Goal: Task Accomplishment & Management: Manage account settings

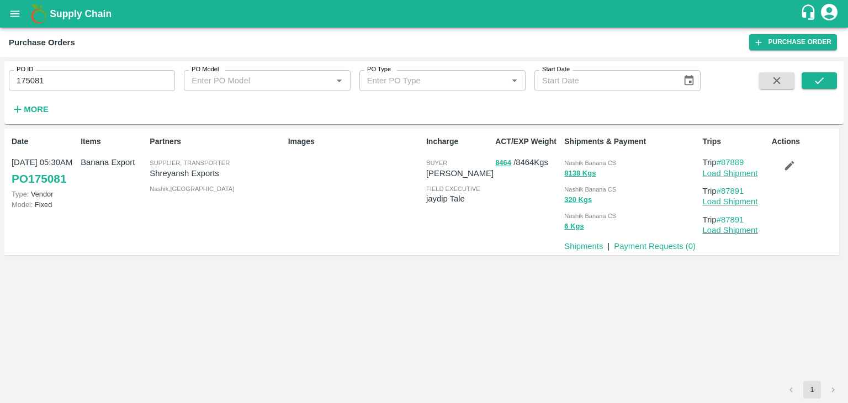
click at [82, 78] on input "175081" at bounding box center [92, 80] width 166 height 21
paste input "text"
type input "175085"
click at [815, 76] on icon "submit" at bounding box center [819, 81] width 12 height 12
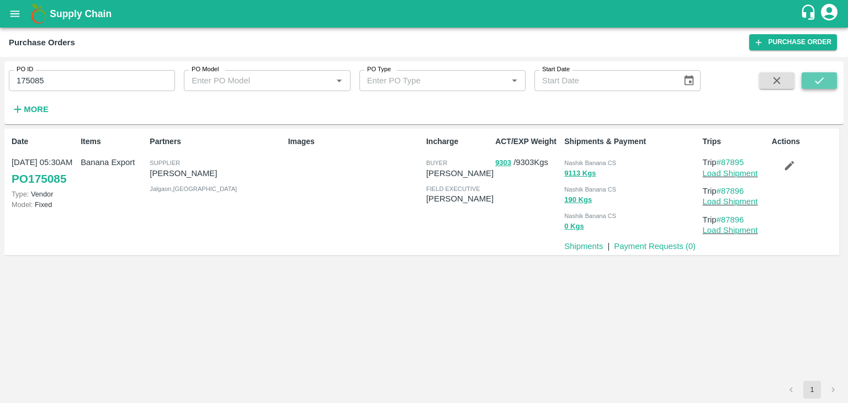
click at [815, 79] on icon "submit" at bounding box center [819, 81] width 12 height 12
click at [737, 175] on link "Load Shipment" at bounding box center [730, 173] width 55 height 9
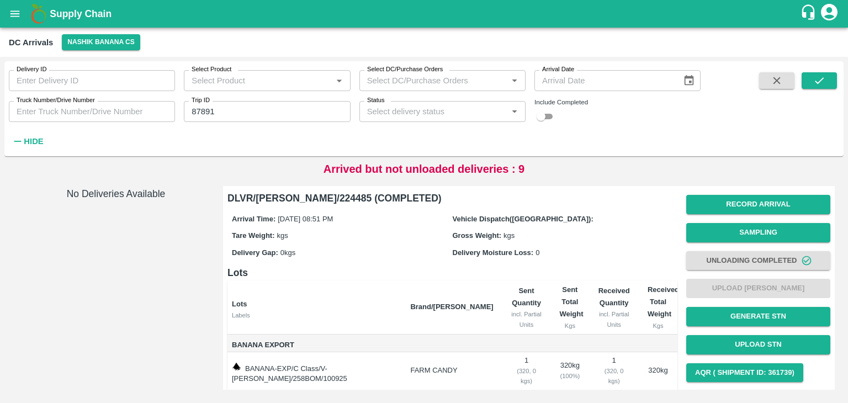
scroll to position [57, 0]
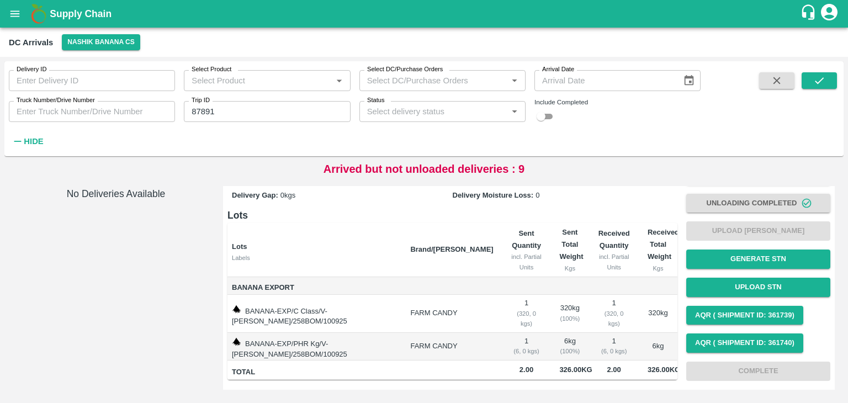
drag, startPoint x: 0, startPoint y: 0, endPoint x: 16, endPoint y: 15, distance: 21.9
click at [16, 15] on icon "open drawer" at bounding box center [15, 14] width 12 height 12
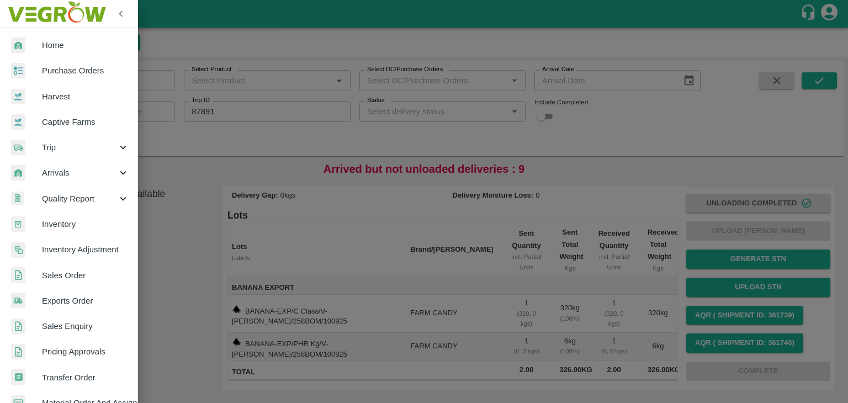
click at [146, 141] on div at bounding box center [424, 201] width 848 height 403
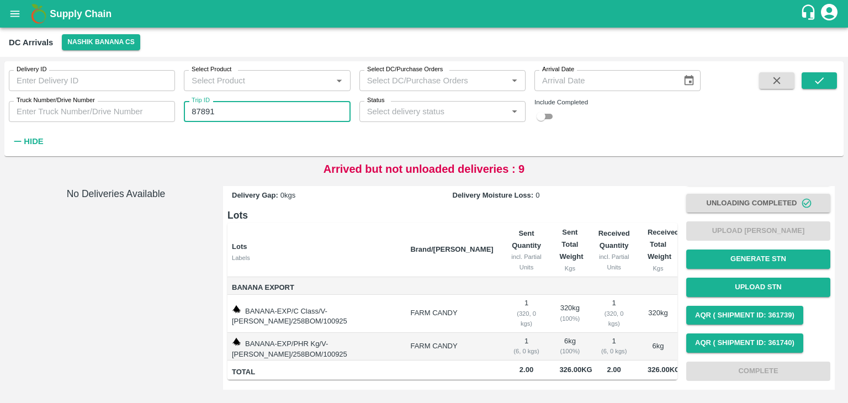
click at [244, 113] on input "87891" at bounding box center [267, 111] width 166 height 21
type input "87896"
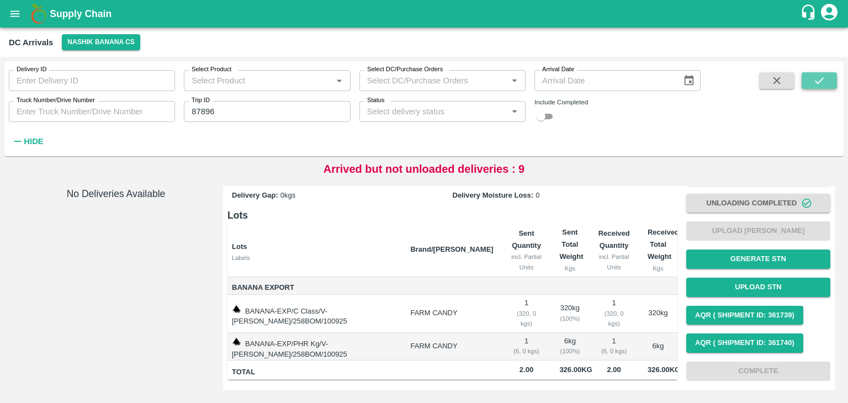
click at [818, 80] on icon "submit" at bounding box center [819, 81] width 12 height 12
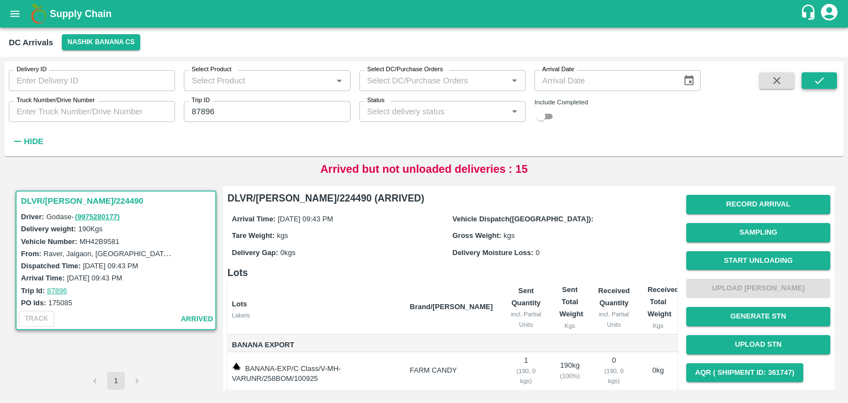
click at [818, 80] on icon "submit" at bounding box center [819, 81] width 12 height 12
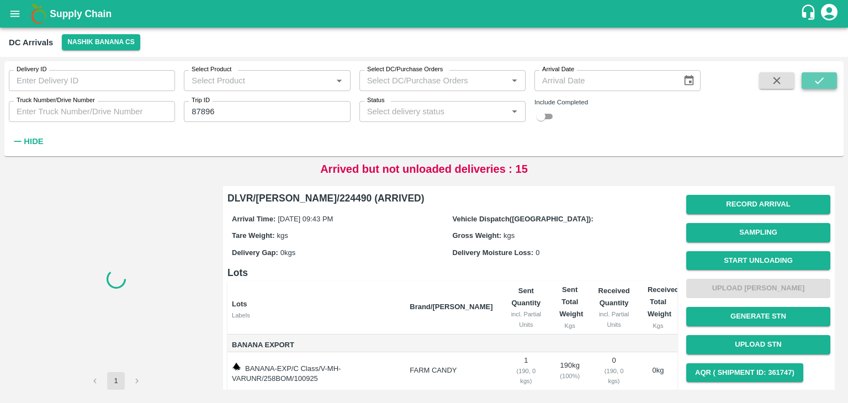
click at [818, 80] on icon "submit" at bounding box center [819, 81] width 12 height 12
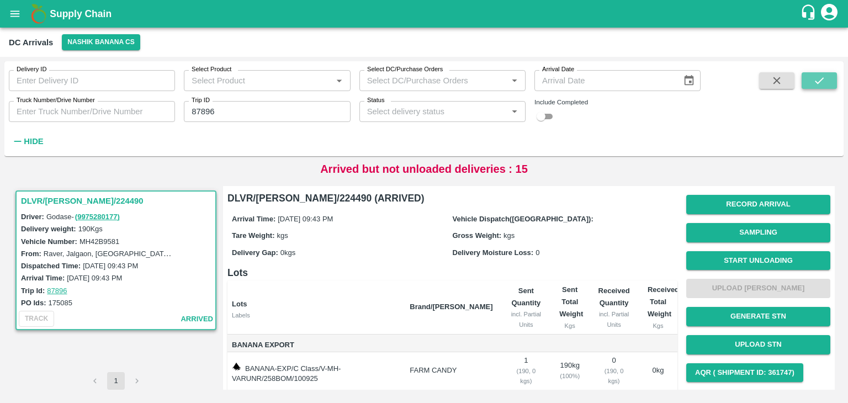
click at [818, 80] on icon "submit" at bounding box center [819, 81] width 12 height 12
click at [772, 266] on button "Start Unloading" at bounding box center [758, 260] width 144 height 19
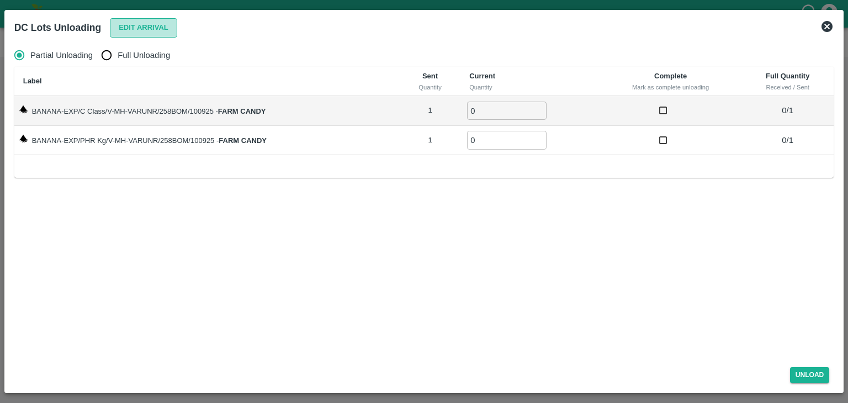
click at [137, 21] on button "Edit Arrival" at bounding box center [143, 27] width 67 height 19
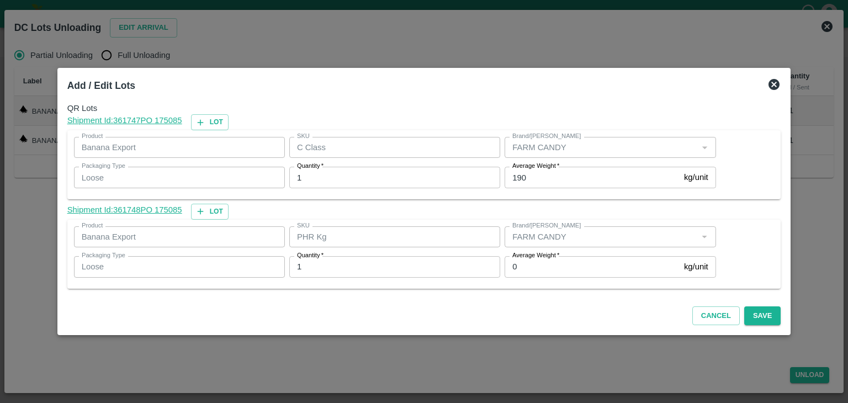
click at [549, 262] on input "0" at bounding box center [591, 266] width 175 height 21
type input "0"
type input "1"
click at [552, 171] on label "Average Weight   *" at bounding box center [535, 166] width 47 height 9
click at [552, 171] on input "190" at bounding box center [591, 177] width 175 height 21
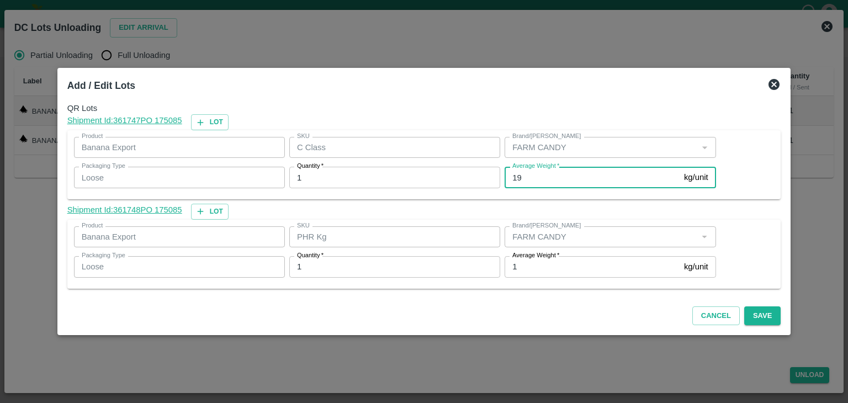
type input "1"
type input "105"
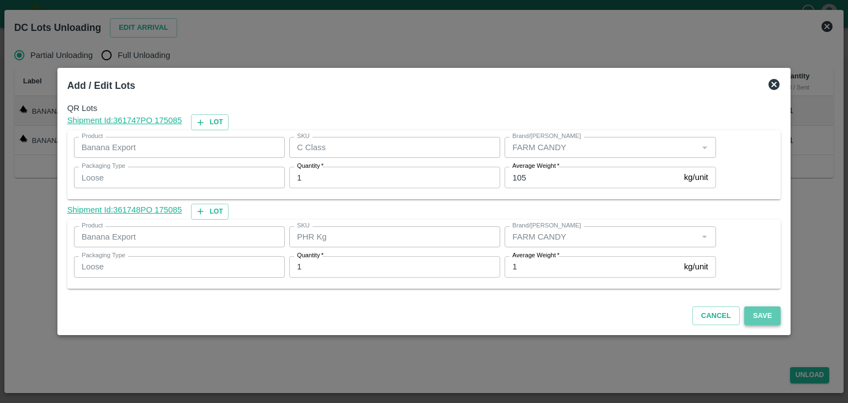
click at [758, 316] on button "Save" at bounding box center [762, 315] width 36 height 19
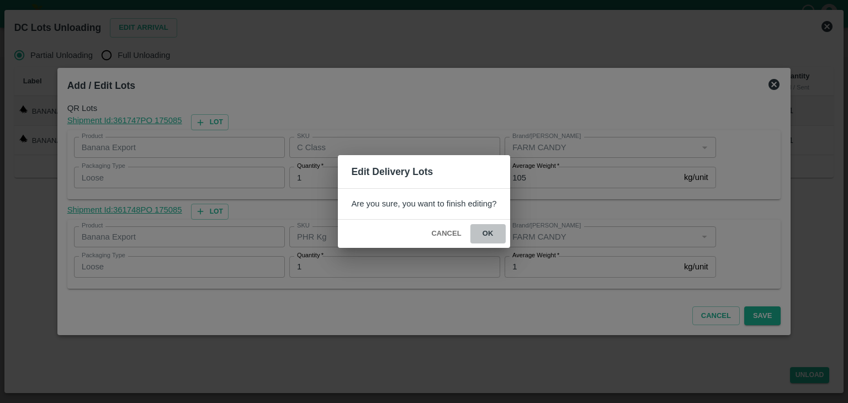
click at [488, 241] on button "ok" at bounding box center [487, 233] width 35 height 19
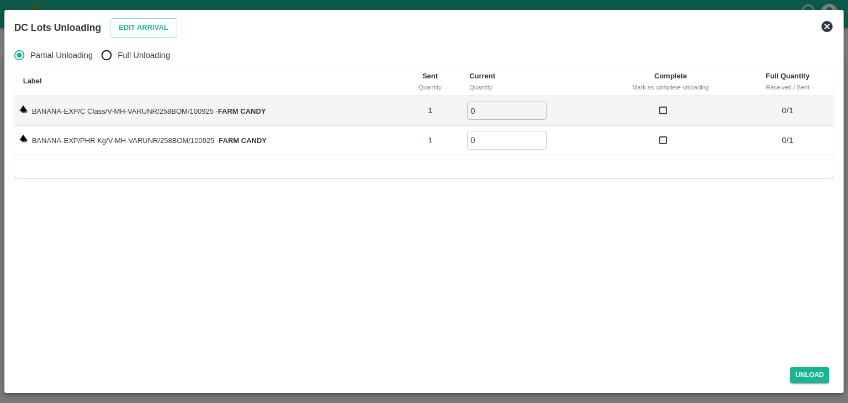
click at [126, 51] on span "Full Unloading" at bounding box center [144, 55] width 52 height 12
click at [118, 51] on input "Full Unloading" at bounding box center [106, 55] width 22 height 22
radio input "true"
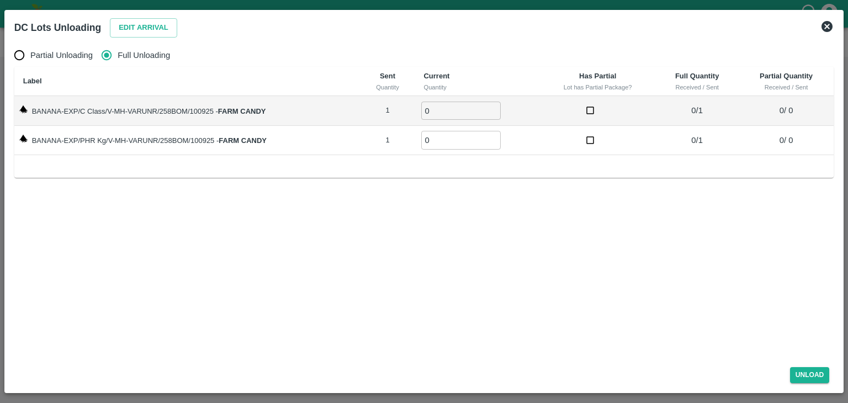
click at [451, 122] on td "0 ​" at bounding box center [476, 111] width 125 height 30
click at [446, 110] on input "0" at bounding box center [460, 111] width 79 height 18
type input "01"
click at [446, 138] on input "0" at bounding box center [460, 140] width 79 height 18
type input "01"
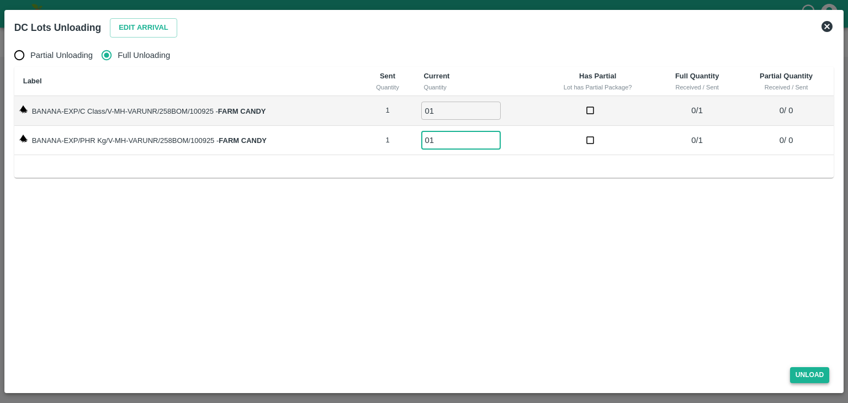
click at [823, 376] on button "Unload" at bounding box center [810, 375] width 40 height 16
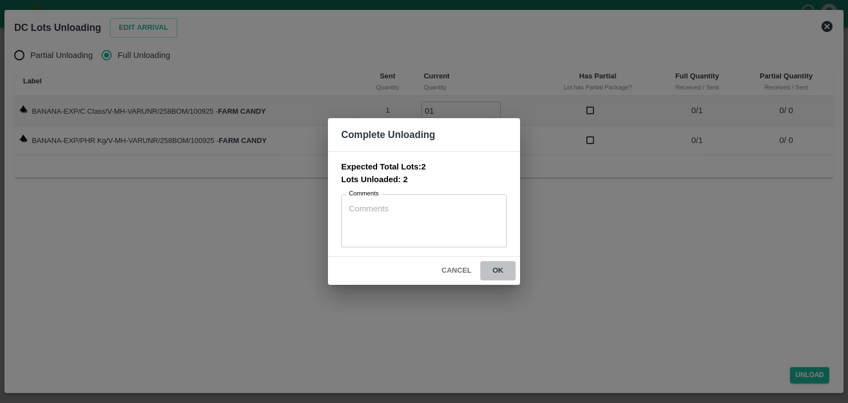
click at [500, 270] on button "ok" at bounding box center [497, 270] width 35 height 19
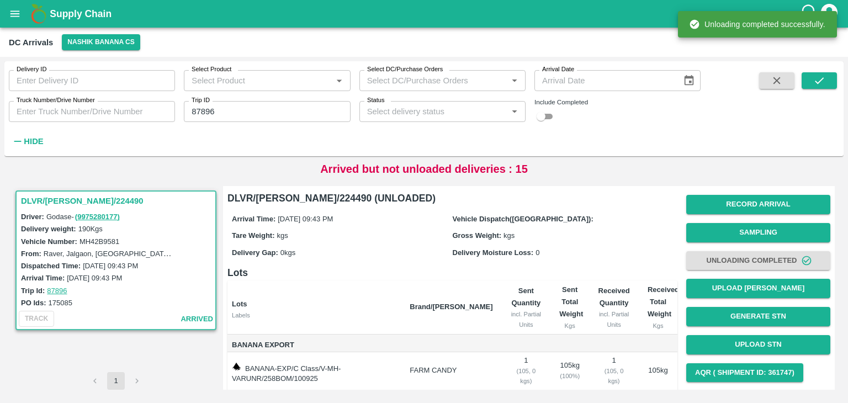
scroll to position [58, 0]
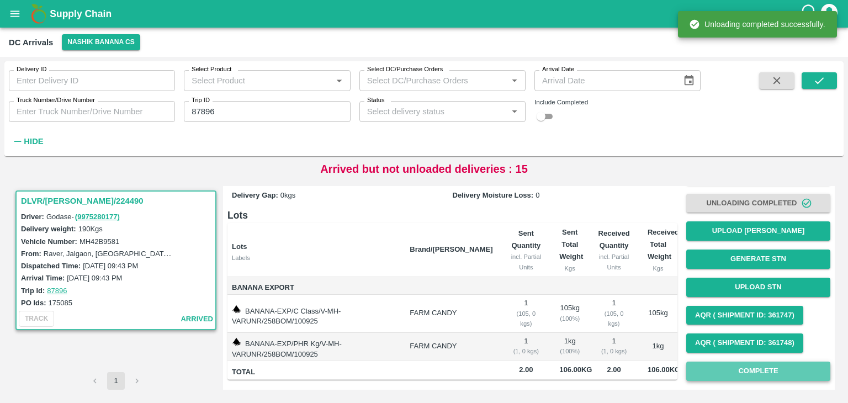
click at [768, 367] on button "Complete" at bounding box center [758, 370] width 144 height 19
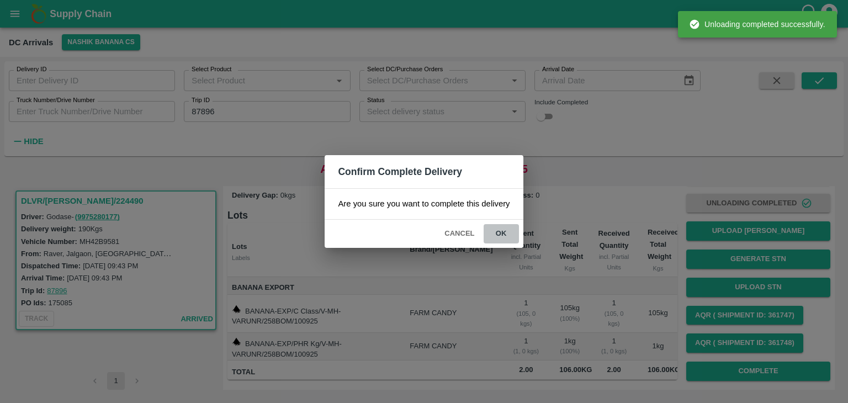
click at [497, 229] on button "ok" at bounding box center [500, 233] width 35 height 19
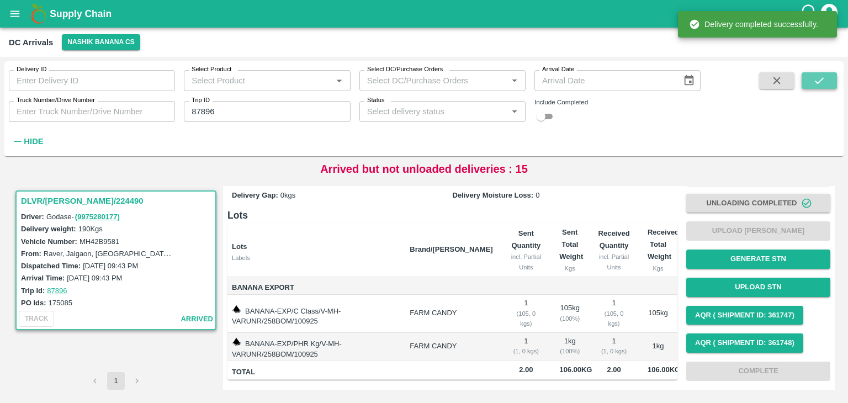
click at [836, 77] on button "submit" at bounding box center [818, 80] width 35 height 17
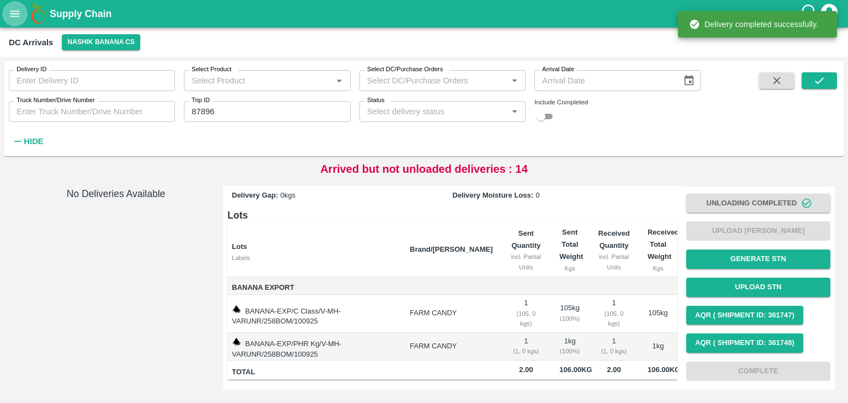
click at [13, 17] on icon "open drawer" at bounding box center [15, 14] width 12 height 12
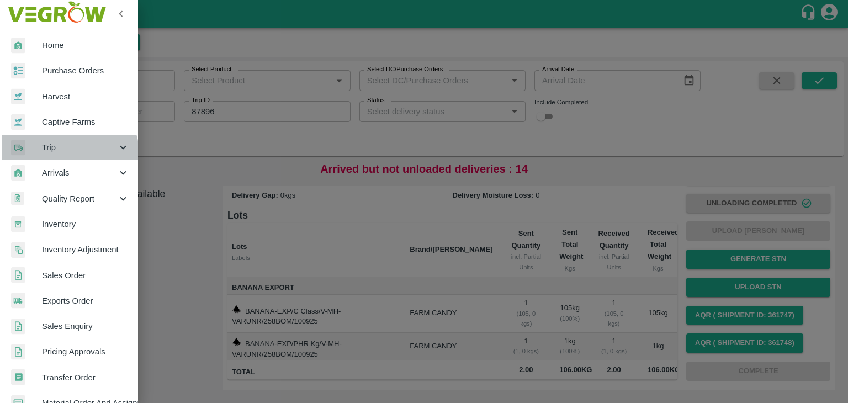
click at [58, 157] on div "Trip" at bounding box center [69, 147] width 138 height 25
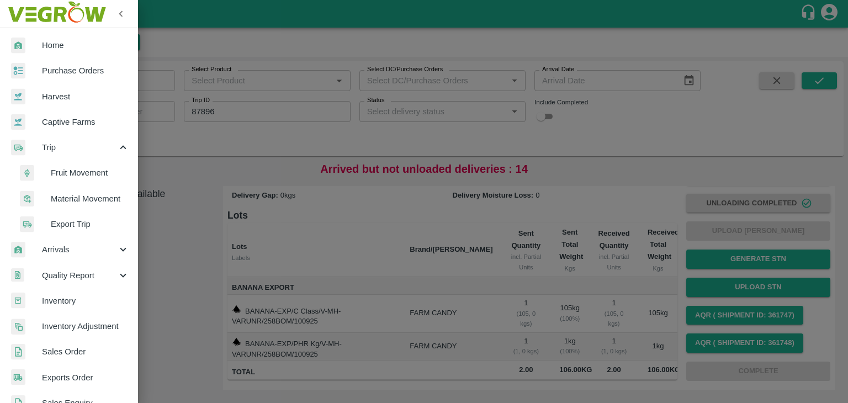
click at [89, 167] on span "Fruit Movement" at bounding box center [90, 173] width 78 height 12
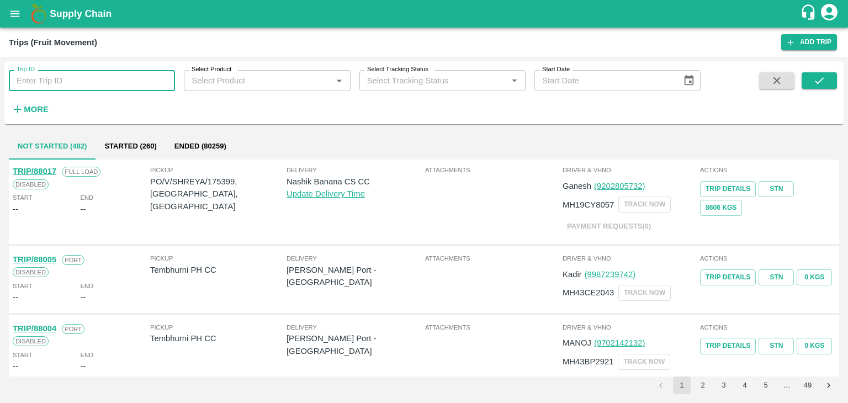
click at [89, 79] on input "Trip ID" at bounding box center [92, 80] width 166 height 21
type input "87896"
click at [809, 85] on button "submit" at bounding box center [818, 80] width 35 height 17
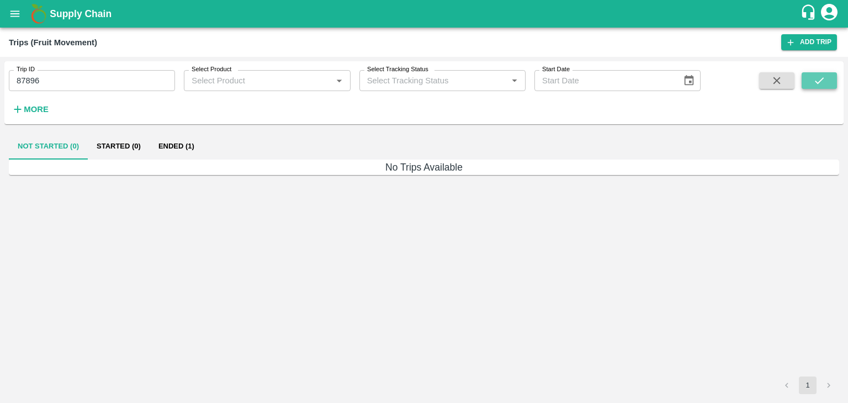
click at [809, 85] on button "submit" at bounding box center [818, 80] width 35 height 17
click at [177, 151] on button "Ended (1)" at bounding box center [177, 146] width 54 height 26
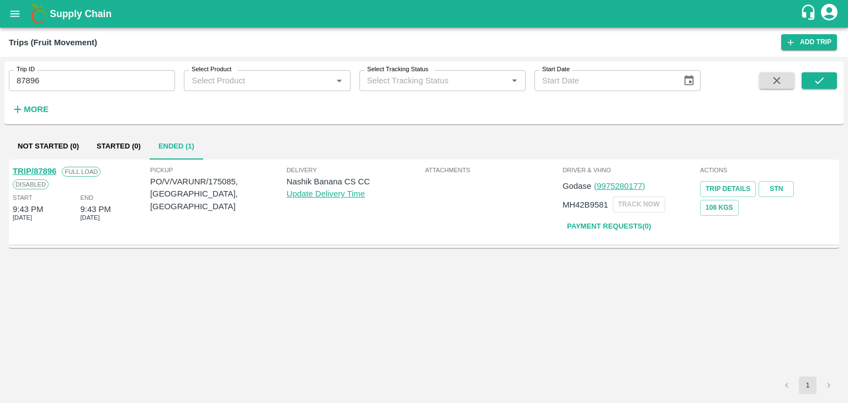
click at [31, 172] on link "TRIP/87896" at bounding box center [35, 171] width 44 height 9
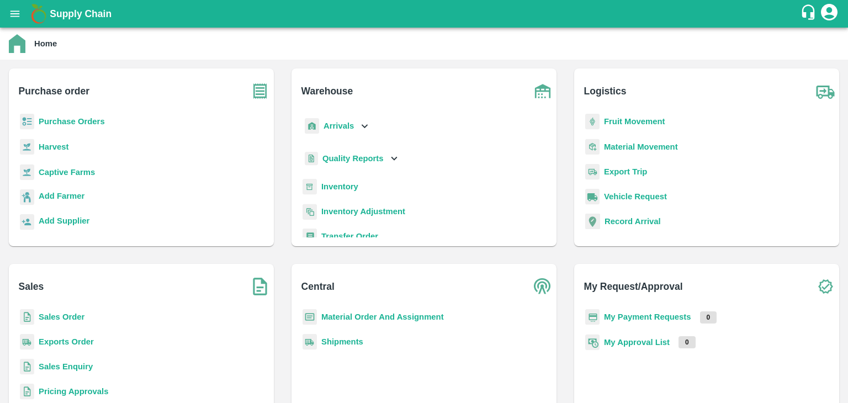
click at [625, 123] on b "Fruit Movement" at bounding box center [634, 121] width 61 height 9
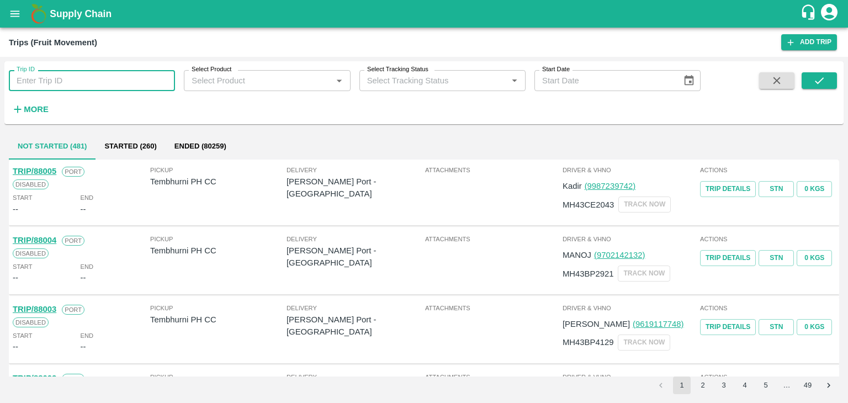
click at [56, 83] on input "Trip ID" at bounding box center [92, 80] width 166 height 21
type input "87896"
click at [820, 85] on icon "submit" at bounding box center [819, 81] width 12 height 12
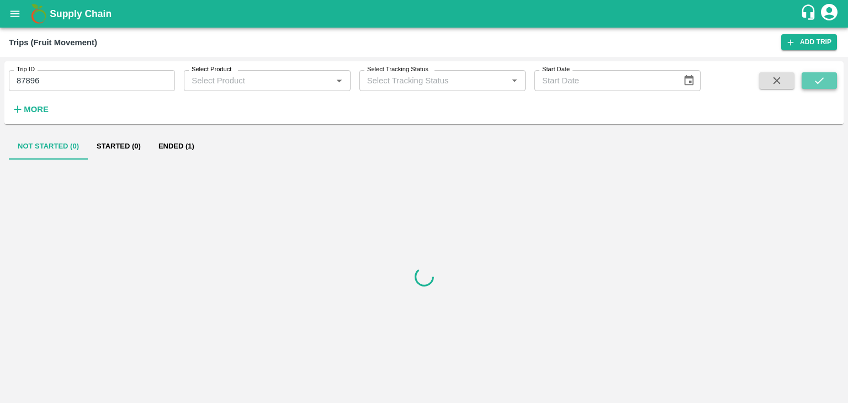
click at [820, 85] on icon "submit" at bounding box center [819, 81] width 12 height 12
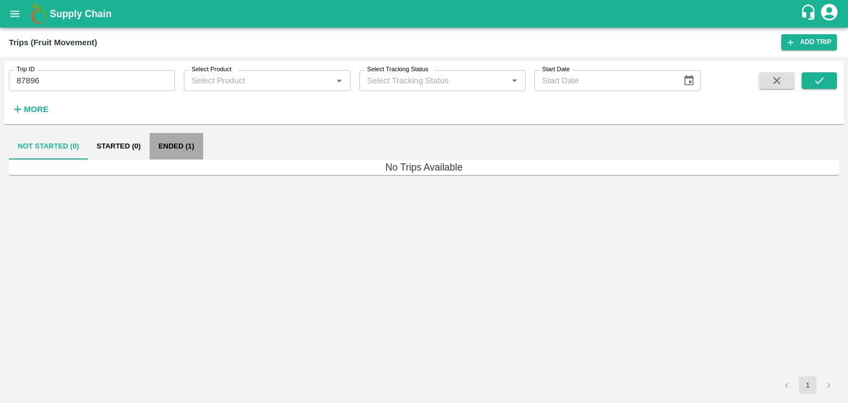
click at [179, 141] on button "Ended (1)" at bounding box center [177, 146] width 54 height 26
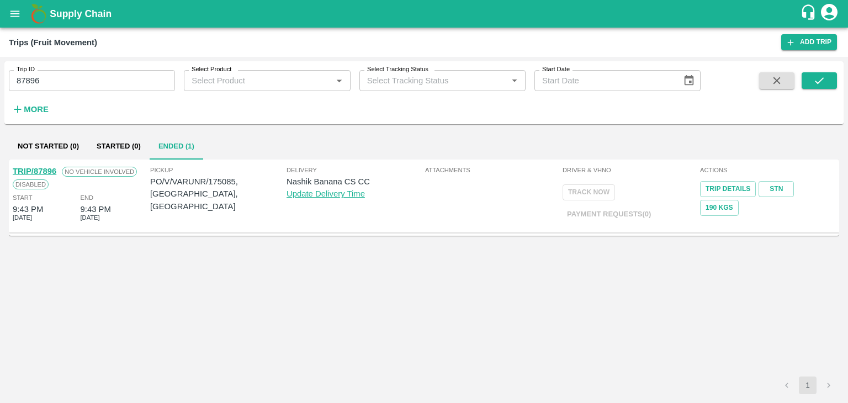
click at [36, 168] on link "TRIP/87896" at bounding box center [35, 171] width 44 height 9
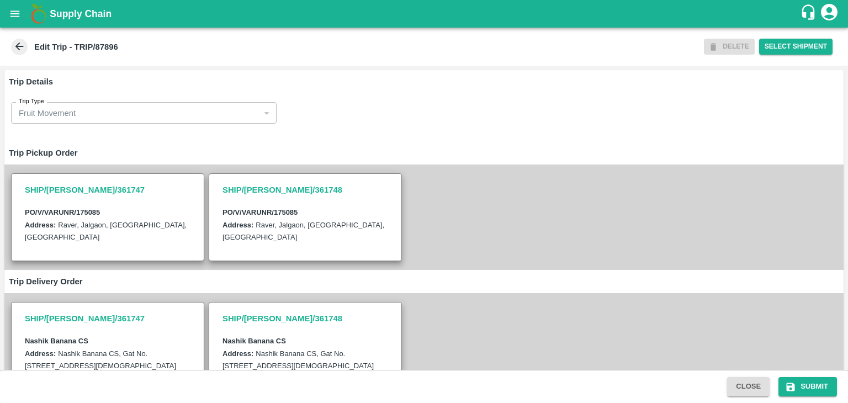
scroll to position [258, 0]
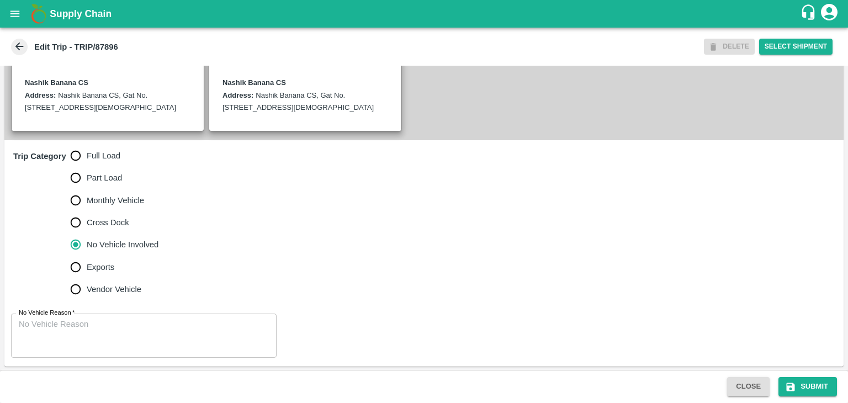
click at [108, 157] on span "Full Load" at bounding box center [104, 156] width 34 height 12
click at [87, 157] on input "Full Load" at bounding box center [76, 156] width 22 height 22
radio input "true"
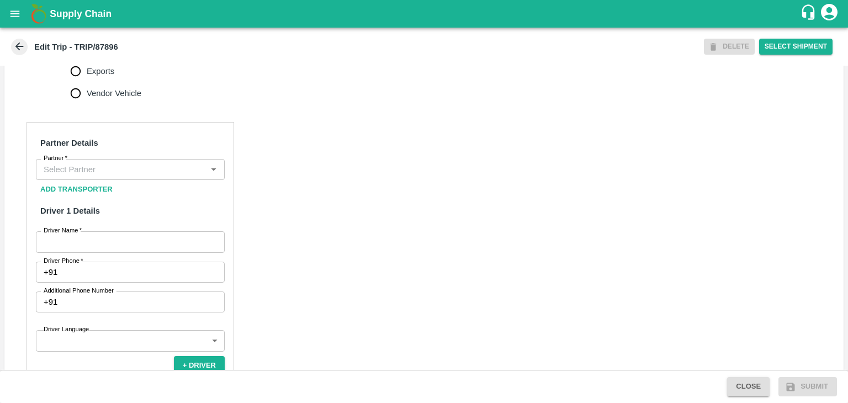
scroll to position [457, 0]
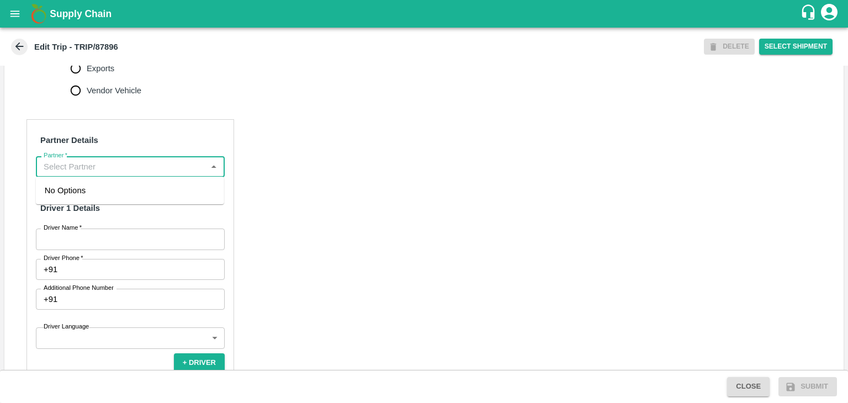
click at [110, 164] on input "Partner   *" at bounding box center [121, 166] width 164 height 14
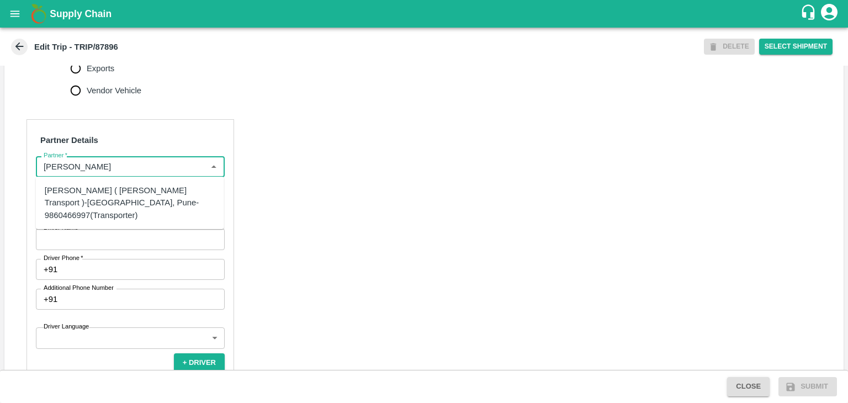
click at [110, 201] on div "Nitin Rasal ( Bhairavnath Transport )-Deulgaon, Pune-9860466997(Transporter)" at bounding box center [130, 202] width 171 height 37
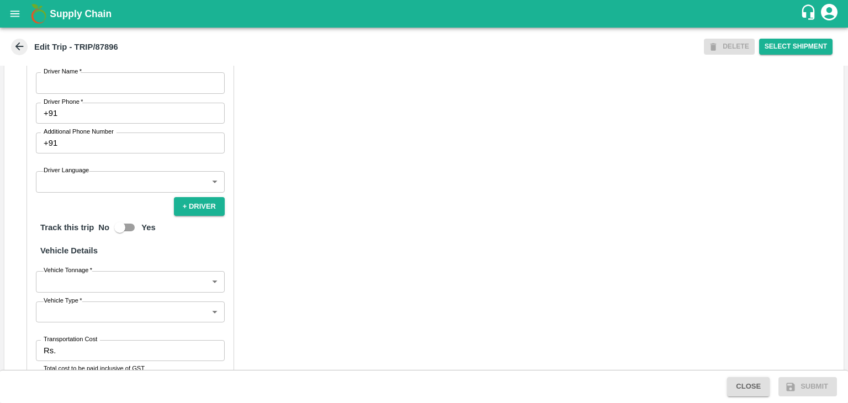
scroll to position [616, 0]
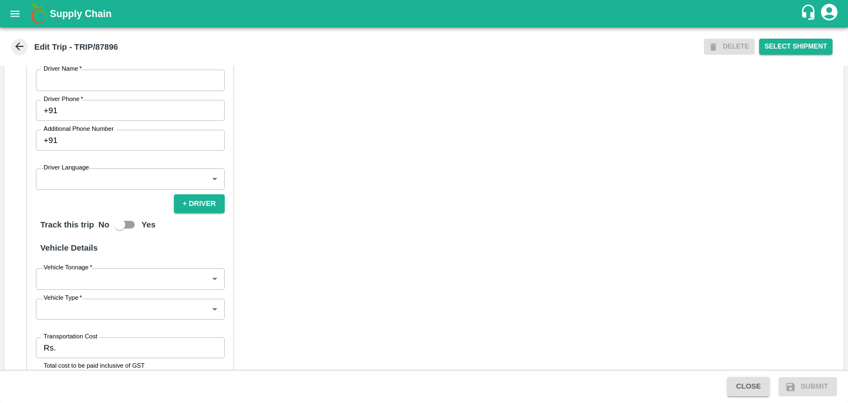
type input "[PERSON_NAME] ( [PERSON_NAME] Transport )-[GEOGRAPHIC_DATA], Pune-9860466997(Tr…"
click at [81, 82] on input "Driver Name   *" at bounding box center [130, 80] width 189 height 21
type input "Godase"
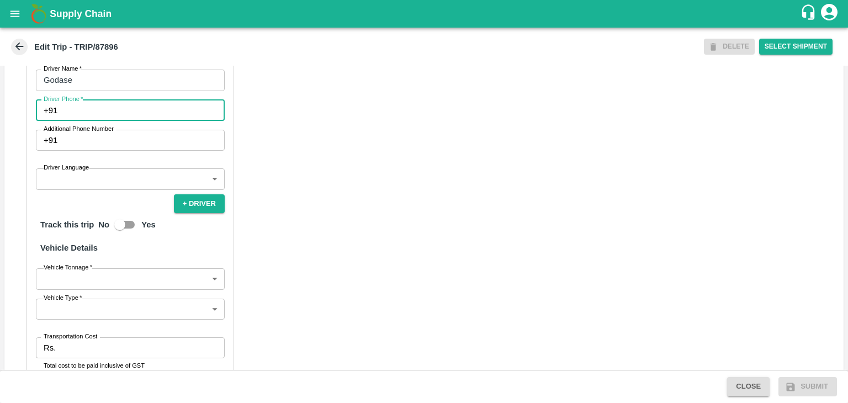
click at [109, 113] on input "Driver Phone   *" at bounding box center [143, 110] width 163 height 21
type input "9975280177"
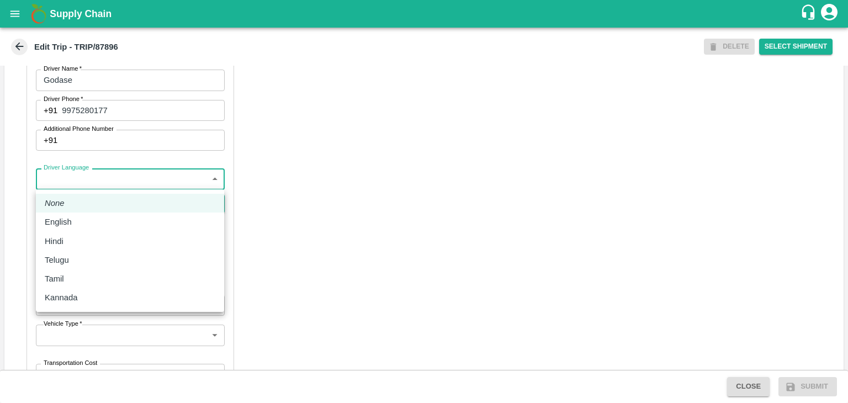
drag, startPoint x: 75, startPoint y: 183, endPoint x: 94, endPoint y: 210, distance: 32.5
click at [94, 210] on body "Supply Chain Edit Trip - TRIP/87896 DELETE Select Shipment Trip Details Trip Ty…" at bounding box center [424, 201] width 848 height 403
click at [95, 222] on div "English" at bounding box center [130, 222] width 171 height 12
type input "en"
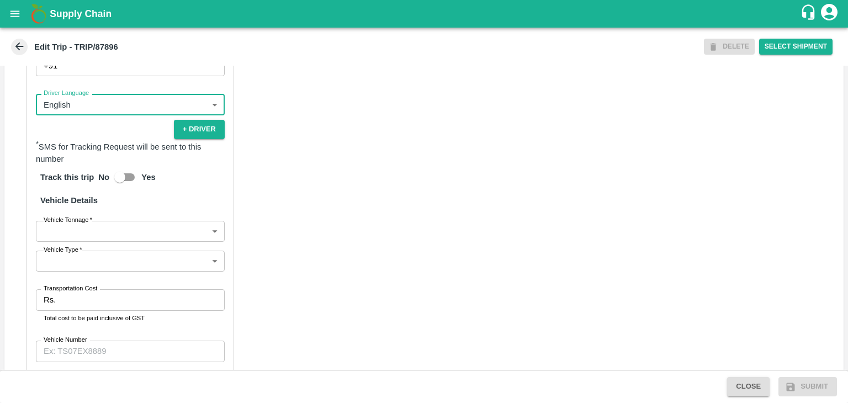
scroll to position [691, 0]
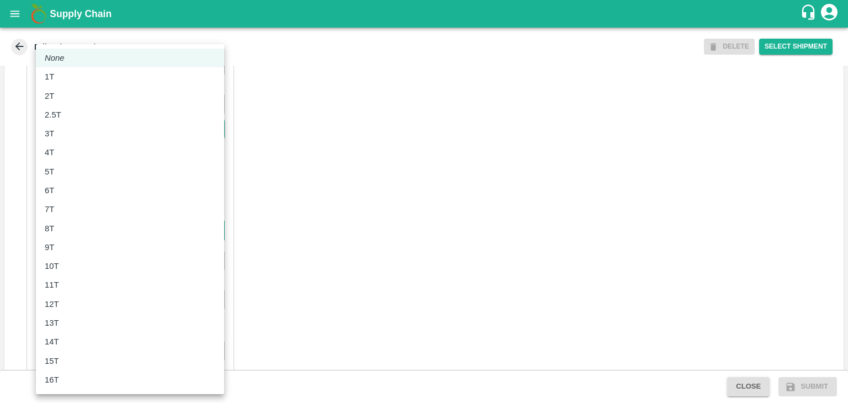
click at [71, 228] on body "Supply Chain Edit Trip - TRIP/87896 DELETE Select Shipment Trip Details Trip Ty…" at bounding box center [424, 201] width 848 height 403
click at [83, 252] on div "9T" at bounding box center [130, 247] width 171 height 12
type input "9000"
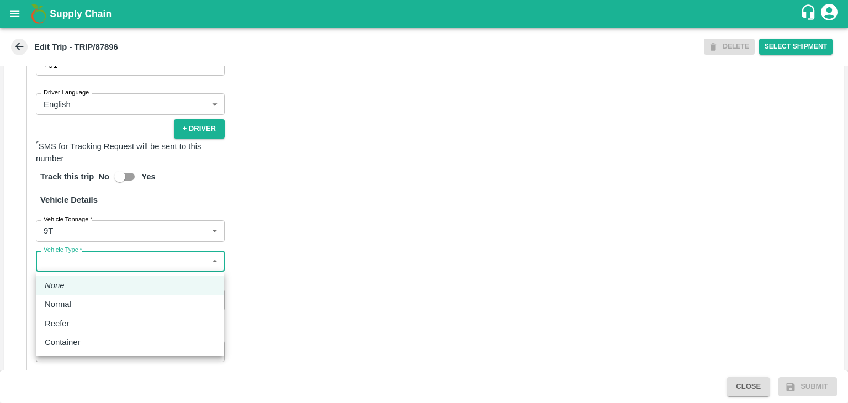
click at [88, 253] on body "Supply Chain Edit Trip - TRIP/87896 DELETE Select Shipment Trip Details Trip Ty…" at bounding box center [424, 201] width 848 height 403
click at [88, 297] on li "Normal" at bounding box center [130, 304] width 188 height 19
type input "Normal"
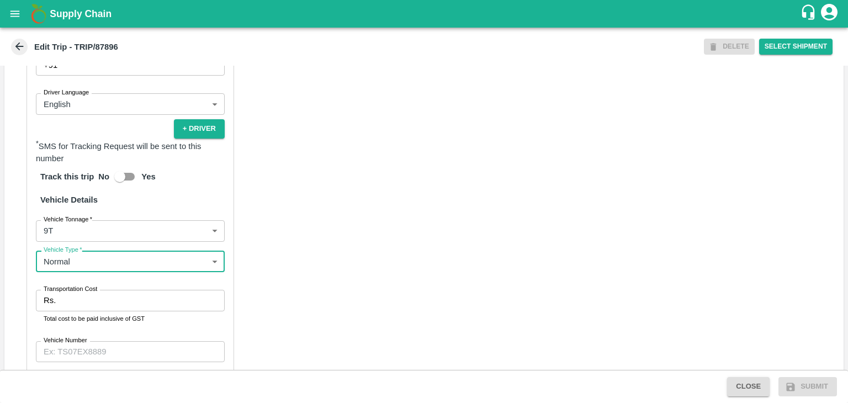
scroll to position [752, 0]
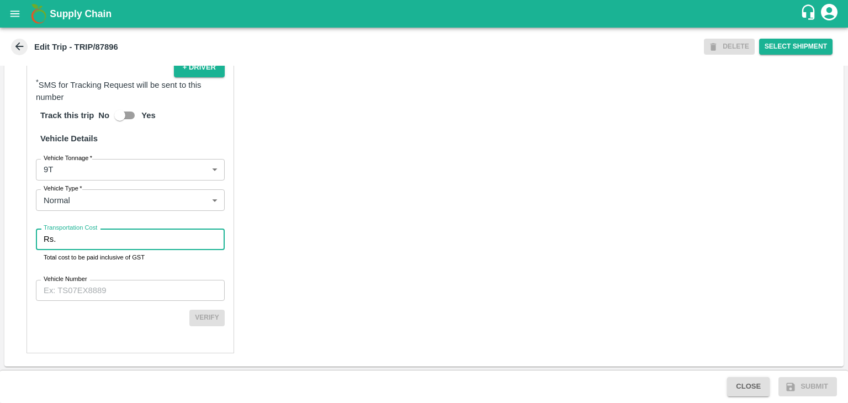
click at [108, 238] on input "Transportation Cost" at bounding box center [142, 238] width 164 height 21
type input "1"
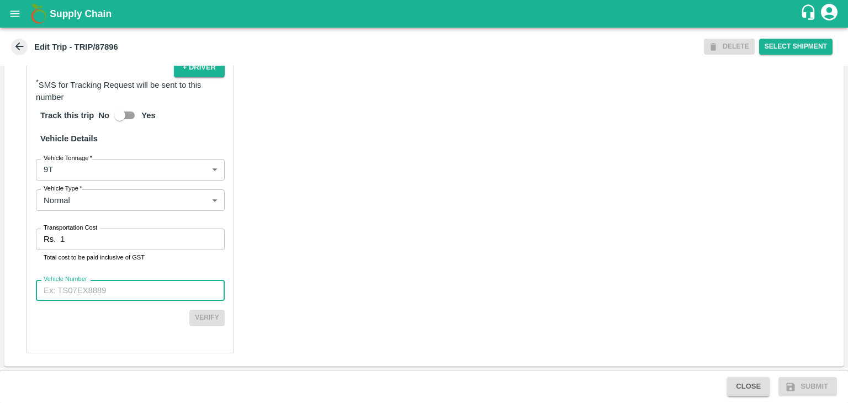
click at [122, 299] on input "Vehicle Number" at bounding box center [130, 290] width 189 height 21
type input "MH42B9581"
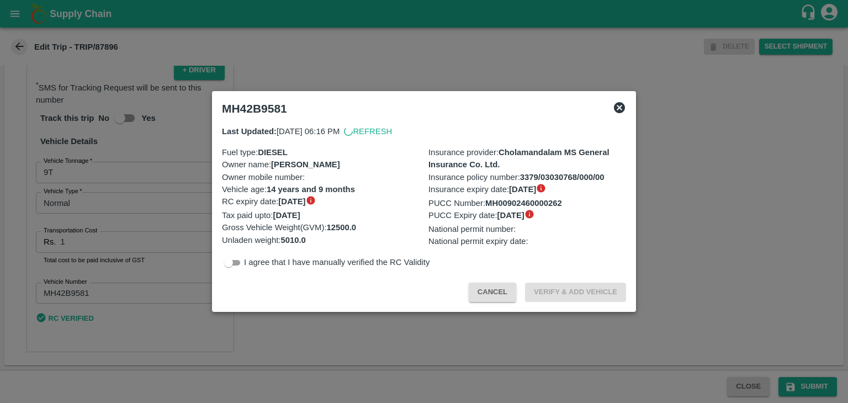
scroll to position [748, 0]
click at [607, 347] on div at bounding box center [424, 201] width 848 height 403
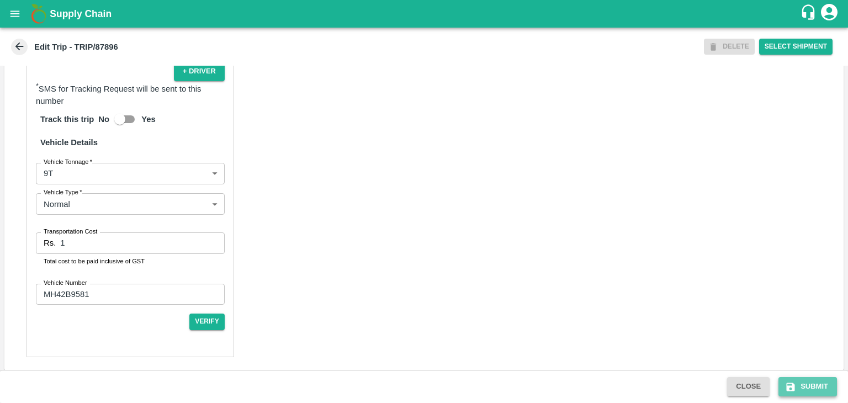
click at [827, 388] on button "Submit" at bounding box center [807, 386] width 59 height 19
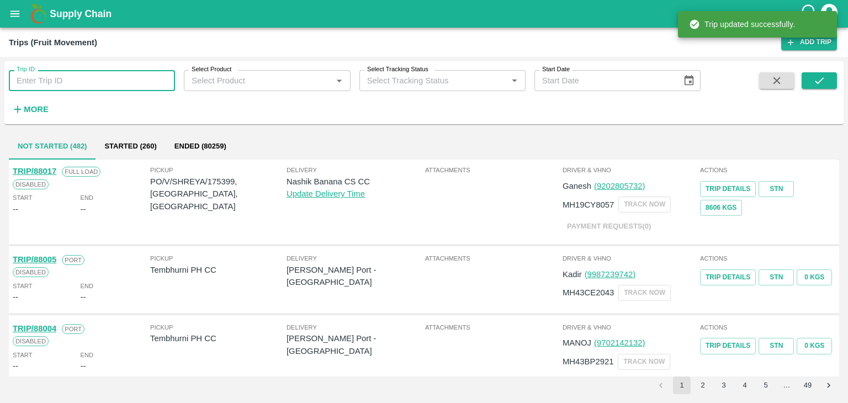
click at [103, 83] on input "Trip ID" at bounding box center [92, 80] width 166 height 21
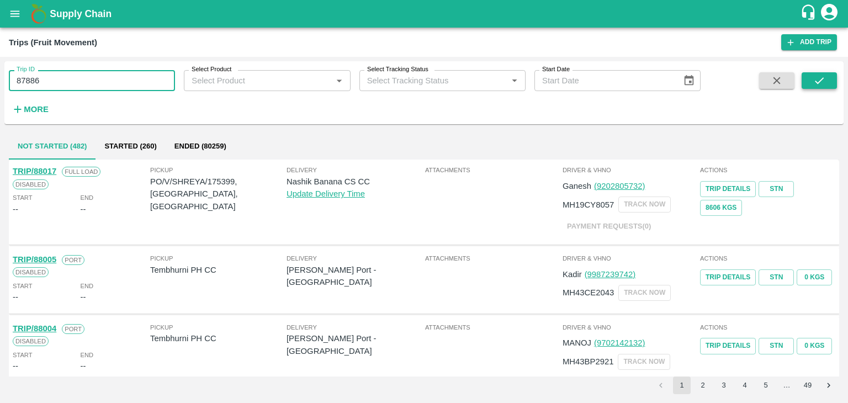
type input "87886"
click at [820, 79] on icon "submit" at bounding box center [819, 81] width 12 height 12
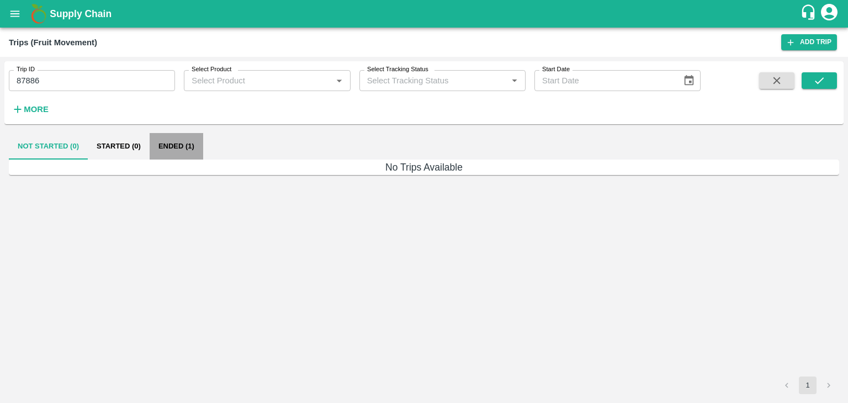
click at [177, 147] on button "Ended (1)" at bounding box center [177, 146] width 54 height 26
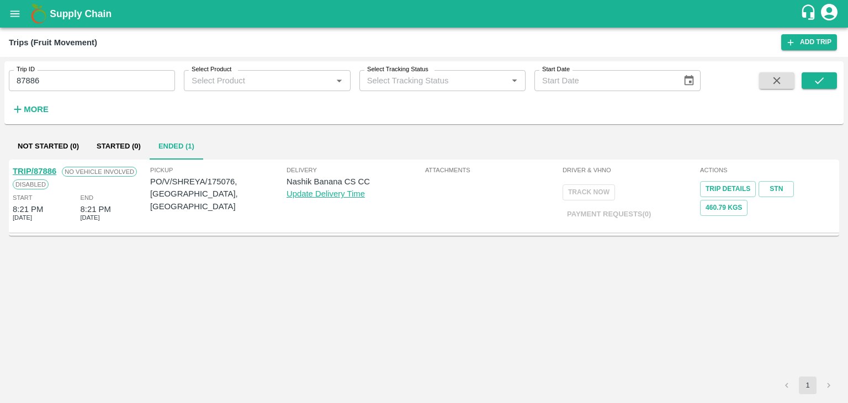
click at [44, 167] on link "TRIP/87886" at bounding box center [35, 171] width 44 height 9
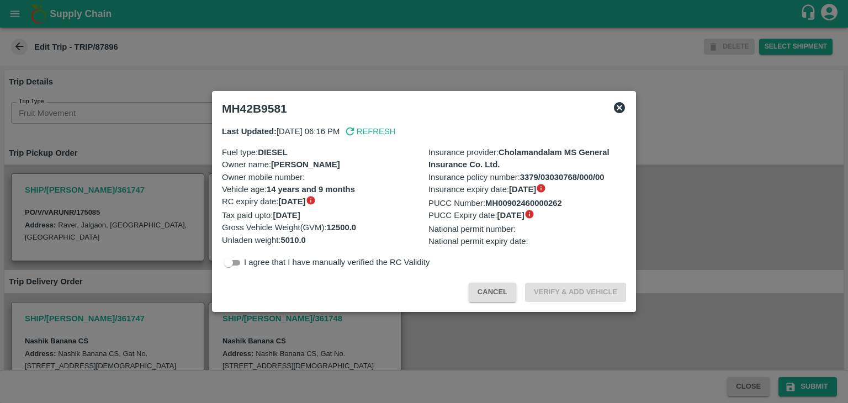
click at [287, 332] on div at bounding box center [424, 201] width 848 height 403
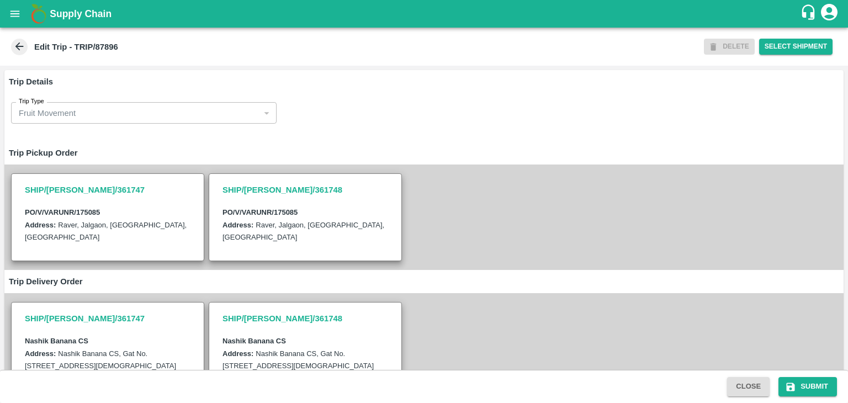
scroll to position [298, 0]
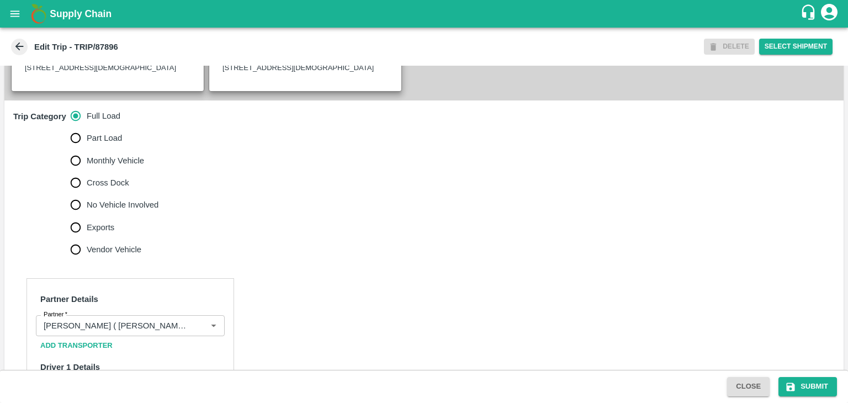
click at [111, 203] on span "No Vehicle Involved" at bounding box center [123, 205] width 72 height 12
click at [87, 203] on input "No Vehicle Involved" at bounding box center [76, 205] width 22 height 22
radio input "true"
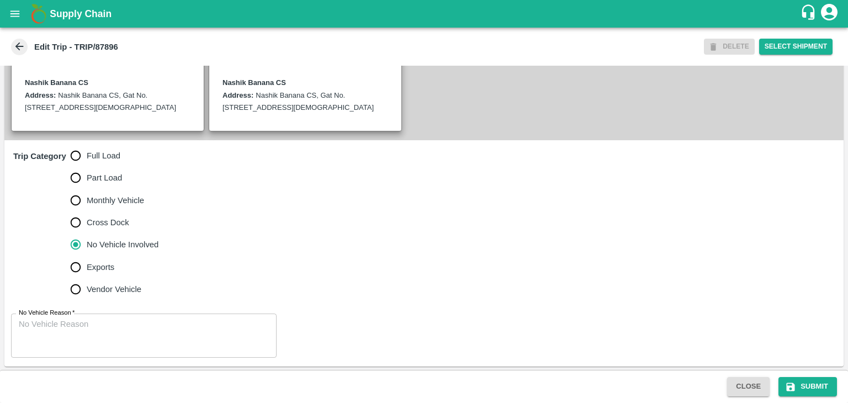
drag, startPoint x: 124, startPoint y: 354, endPoint x: 151, endPoint y: 333, distance: 33.8
click at [151, 333] on div "x No Vehicle Reason" at bounding box center [143, 335] width 265 height 44
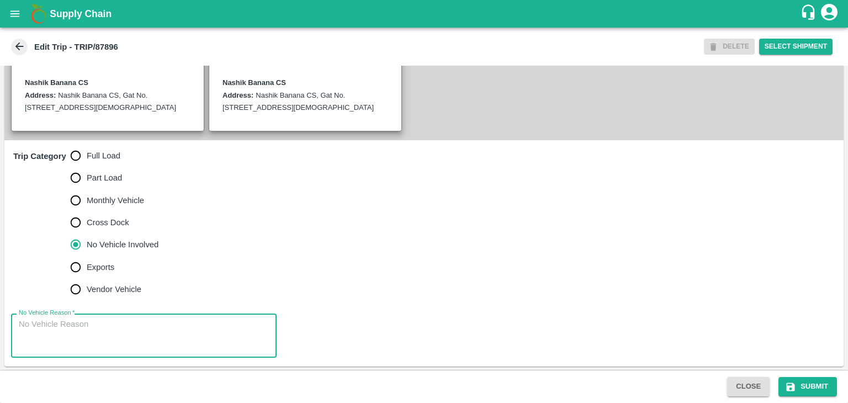
click at [151, 333] on textarea "No Vehicle Reason   *" at bounding box center [144, 335] width 250 height 35
type textarea "Field Dump"
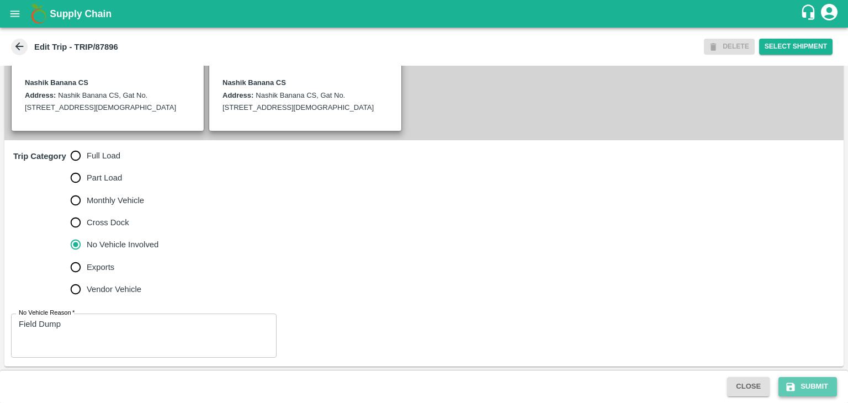
click at [804, 391] on button "Submit" at bounding box center [807, 386] width 59 height 19
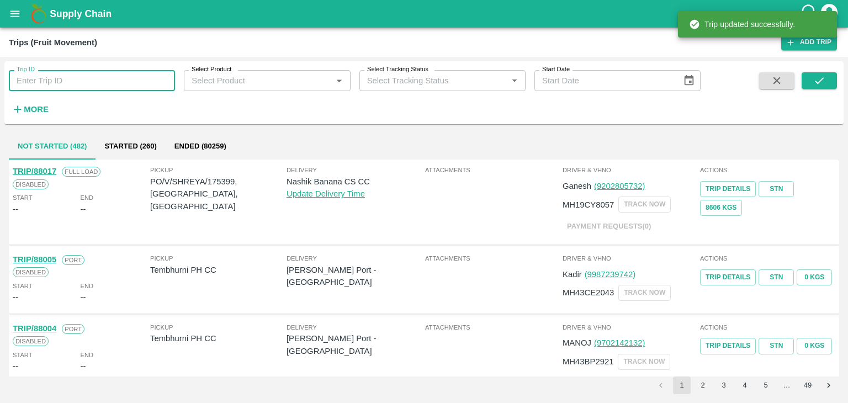
click at [119, 74] on input "Trip ID" at bounding box center [92, 80] width 166 height 21
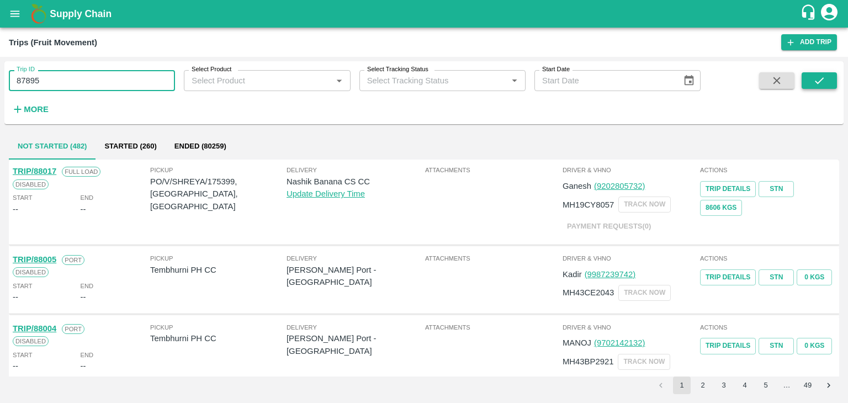
type input "87895"
click at [813, 88] on button "submit" at bounding box center [818, 80] width 35 height 17
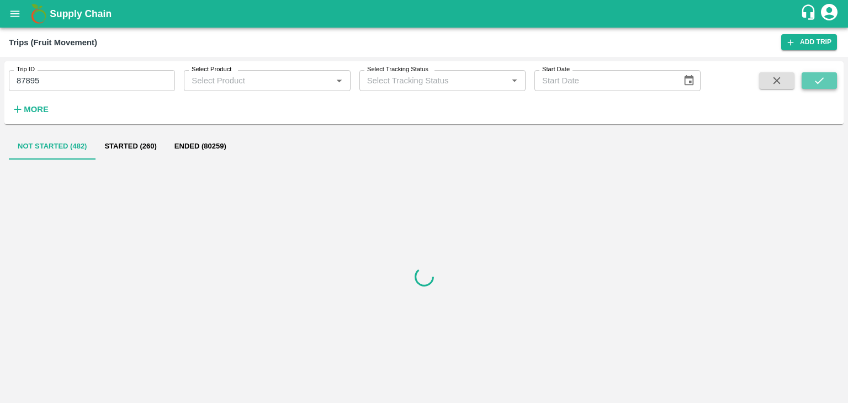
click at [813, 88] on button "submit" at bounding box center [818, 80] width 35 height 17
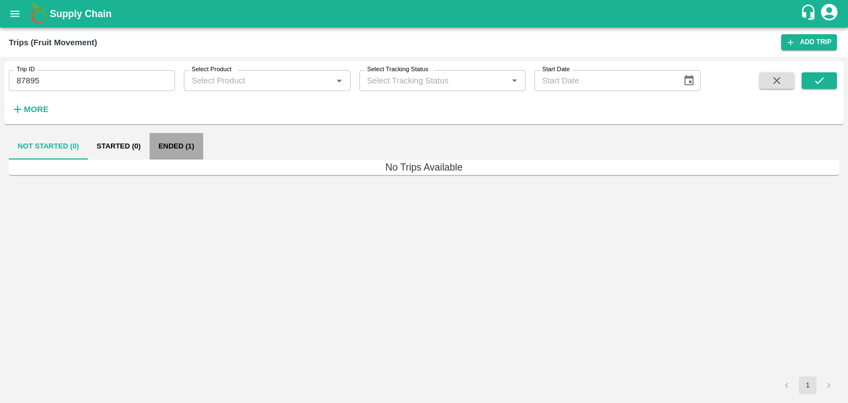
click at [176, 150] on button "Ended (1)" at bounding box center [177, 146] width 54 height 26
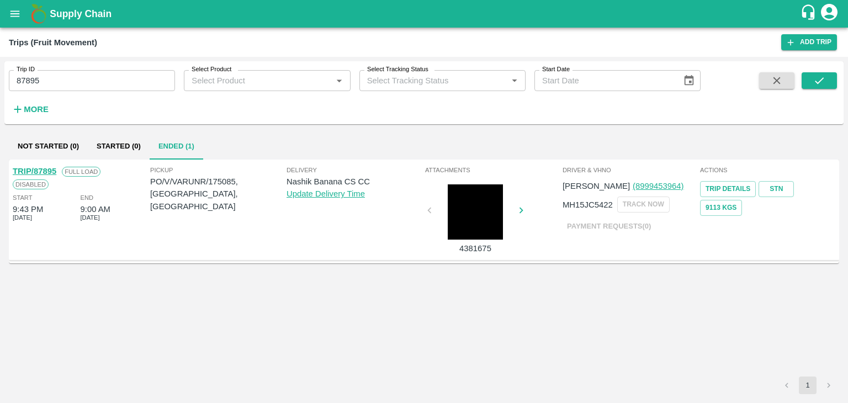
click at [35, 168] on link "TRIP/87895" at bounding box center [35, 171] width 44 height 9
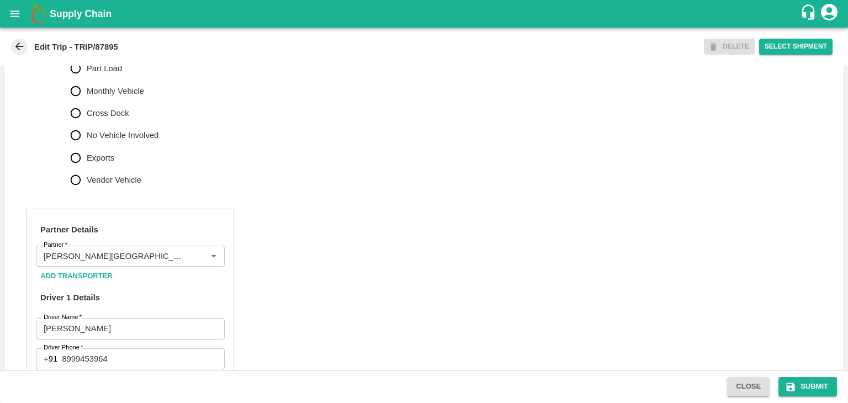
scroll to position [369, 0]
click at [195, 256] on icon "Clear" at bounding box center [200, 255] width 10 height 10
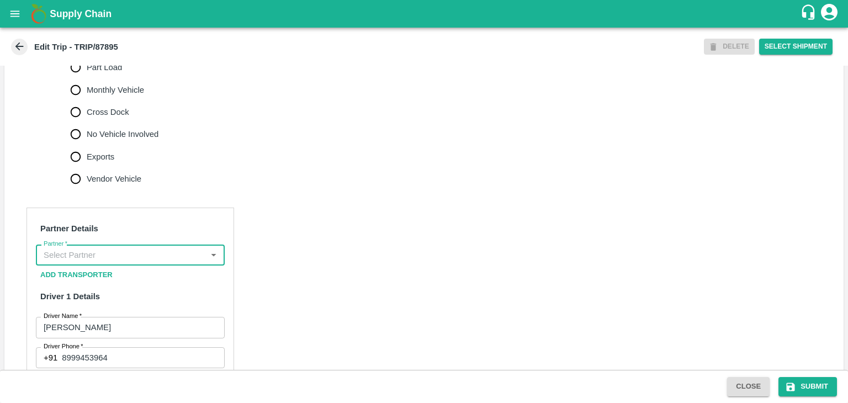
scroll to position [0, 0]
click at [161, 253] on input "Partner   *" at bounding box center [121, 255] width 164 height 14
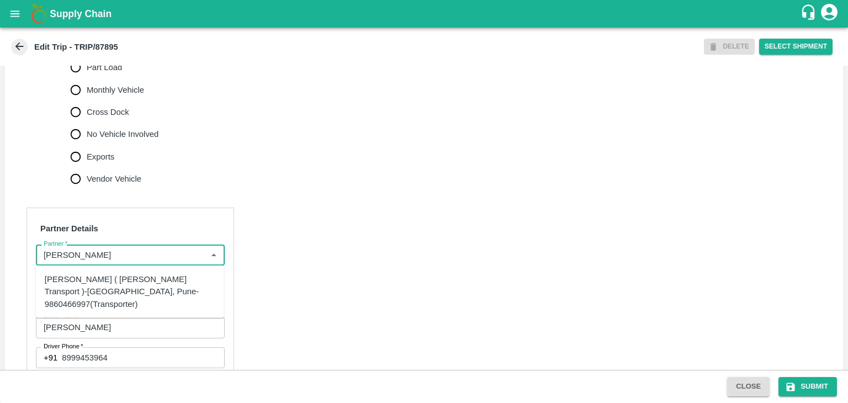
click at [126, 281] on div "[PERSON_NAME] ( [PERSON_NAME] Transport )-[GEOGRAPHIC_DATA], Pune-9860466997(Tr…" at bounding box center [130, 291] width 171 height 37
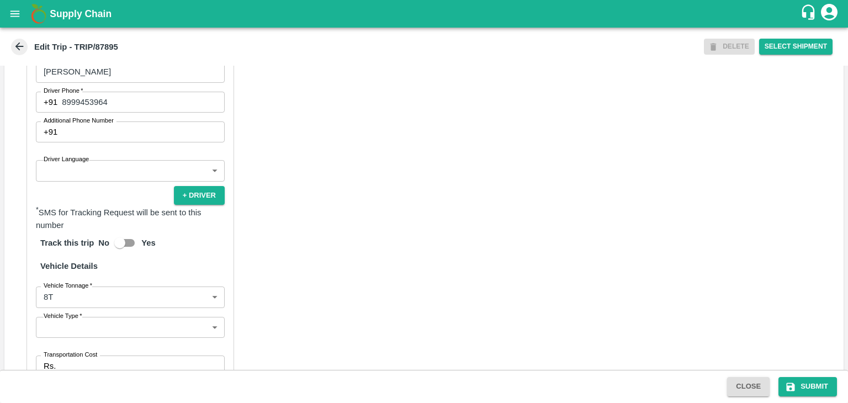
scroll to position [630, 0]
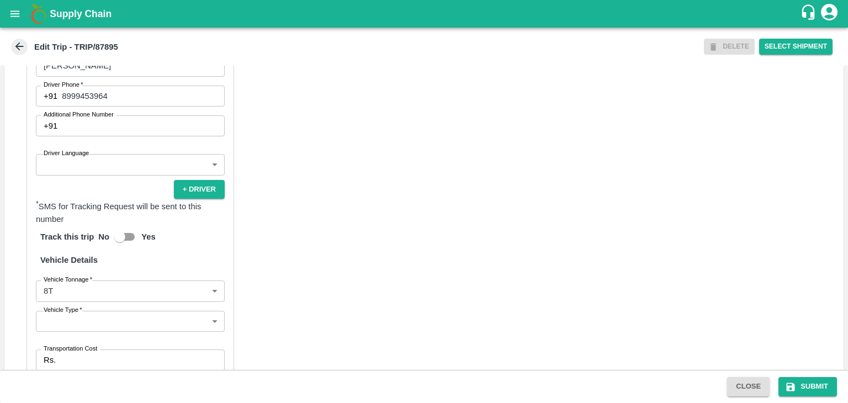
type input "[PERSON_NAME] ( [PERSON_NAME] Transport )-[GEOGRAPHIC_DATA], Pune-9860466997(Tr…"
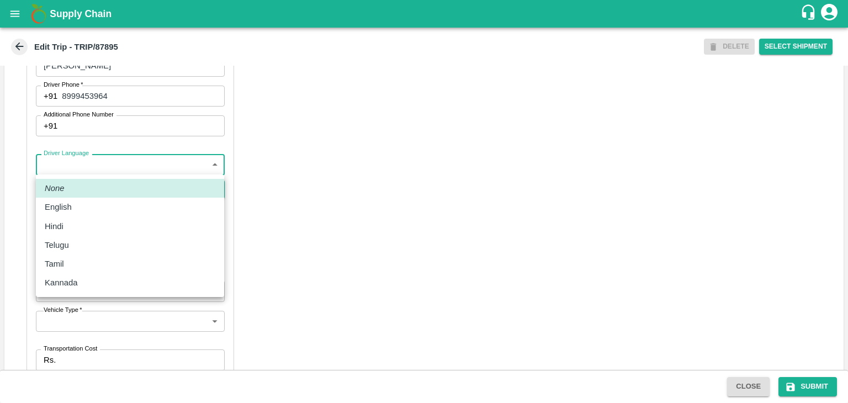
click at [55, 166] on body "Supply Chain Edit Trip - TRIP/87895 DELETE Select Shipment Trip Details Trip Ty…" at bounding box center [424, 201] width 848 height 403
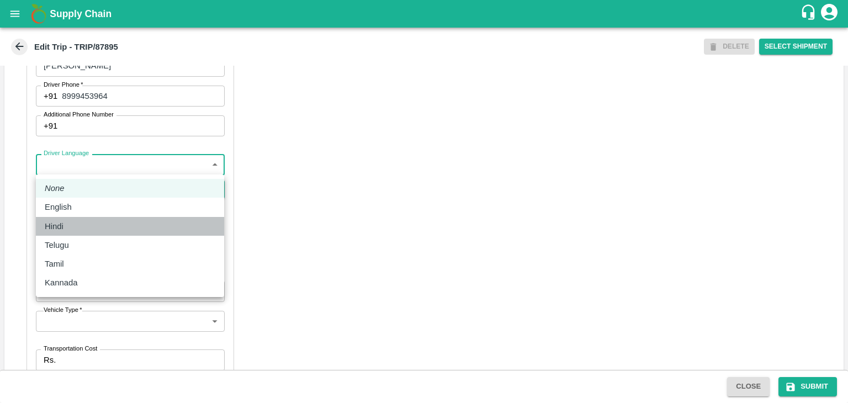
click at [66, 225] on div "Hindi" at bounding box center [57, 226] width 24 height 12
type input "hi"
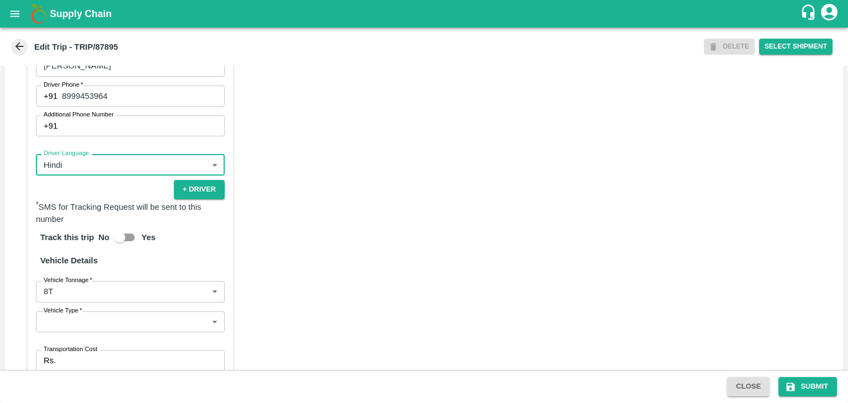
scroll to position [762, 0]
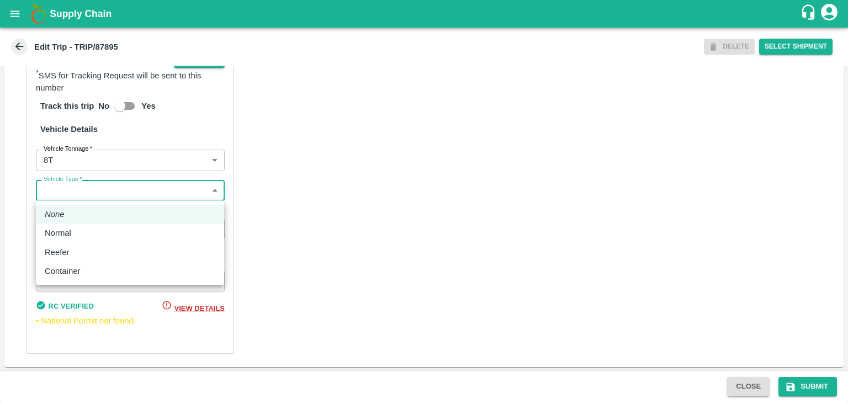
click at [62, 194] on body "Supply Chain Edit Trip - TRIP/87895 DELETE Select Shipment Trip Details Trip Ty…" at bounding box center [424, 201] width 848 height 403
click at [73, 227] on div "Normal" at bounding box center [61, 233] width 32 height 12
type input "Normal"
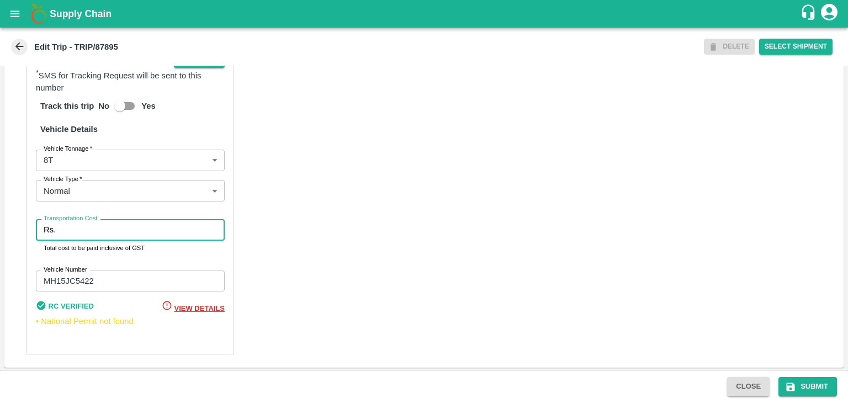
click at [100, 233] on input "Transportation Cost" at bounding box center [142, 229] width 164 height 21
type input "10000"
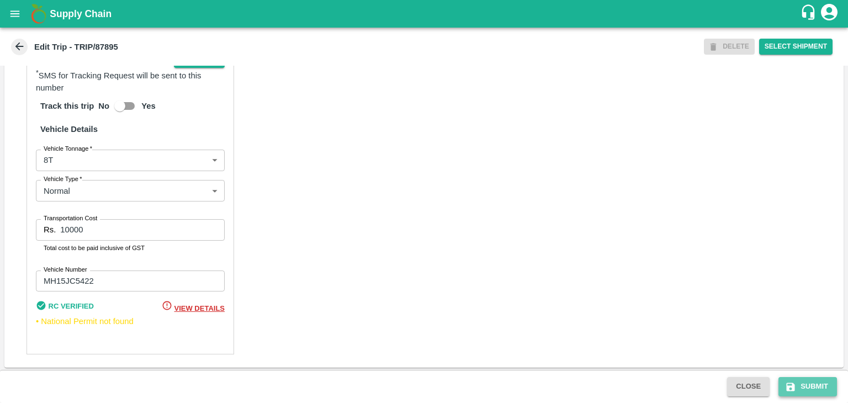
click at [821, 391] on button "Submit" at bounding box center [807, 386] width 59 height 19
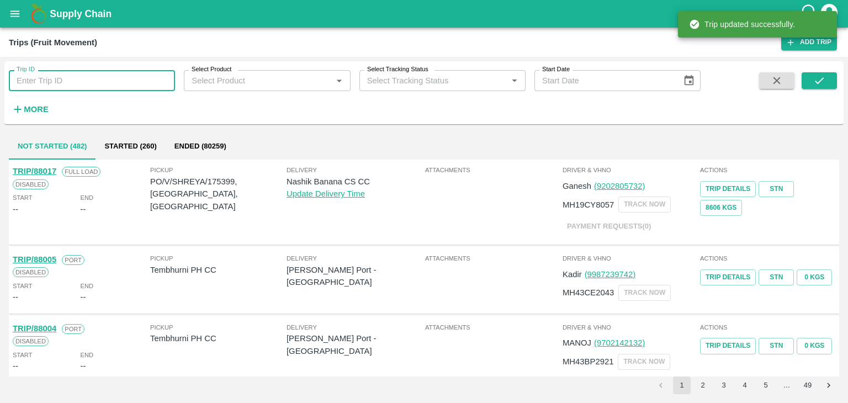
click at [84, 73] on input "Trip ID" at bounding box center [92, 80] width 166 height 21
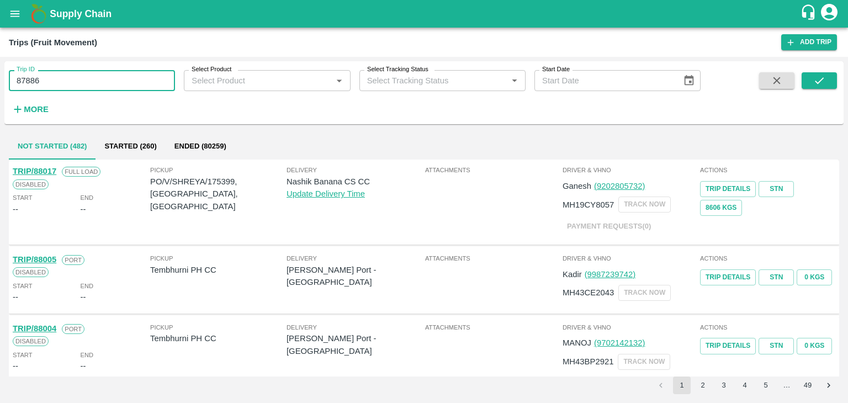
type input "87886"
click at [814, 79] on icon "submit" at bounding box center [819, 81] width 12 height 12
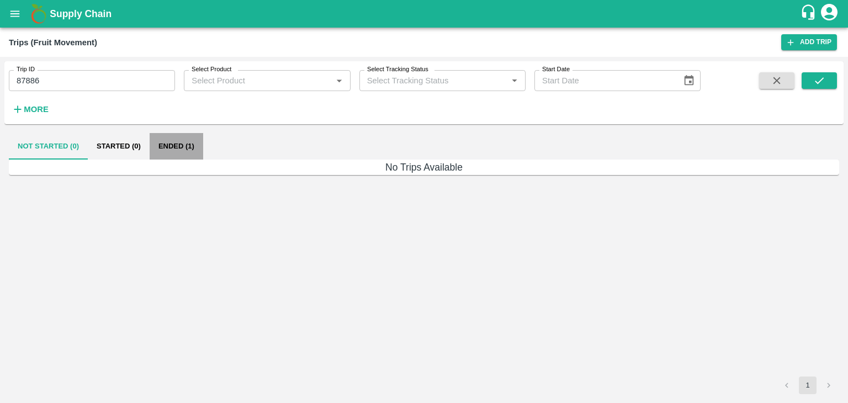
click at [184, 151] on button "Ended (1)" at bounding box center [177, 146] width 54 height 26
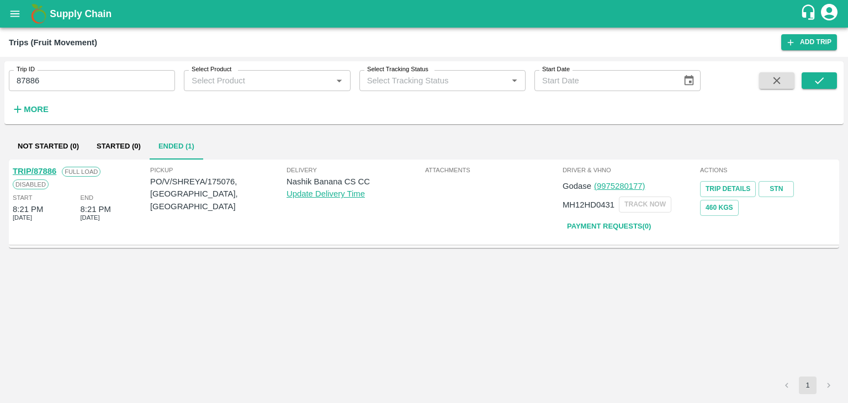
click at [42, 169] on link "TRIP/87886" at bounding box center [35, 171] width 44 height 9
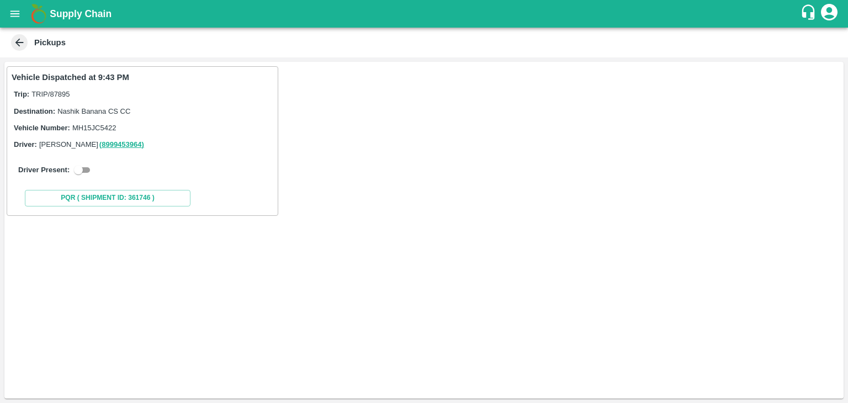
drag, startPoint x: 94, startPoint y: 165, endPoint x: 83, endPoint y: 169, distance: 11.4
click at [83, 169] on div "Driver Present:" at bounding box center [142, 169] width 248 height 13
click at [83, 169] on input "checkbox" at bounding box center [79, 169] width 40 height 13
checkbox input "true"
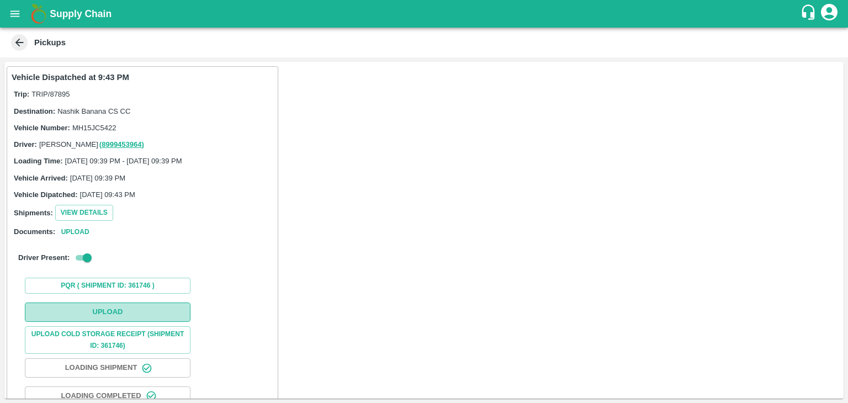
click at [128, 311] on button "Upload" at bounding box center [108, 311] width 166 height 19
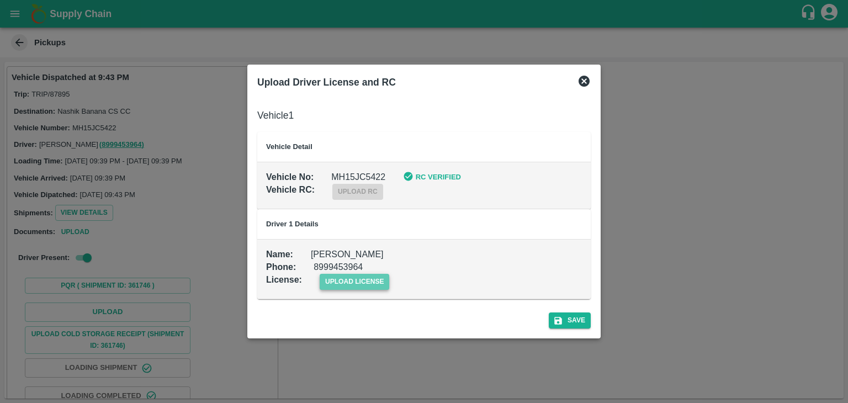
click at [361, 277] on span "upload license" at bounding box center [355, 282] width 70 height 16
click at [0, 0] on input "upload license" at bounding box center [0, 0] width 0 height 0
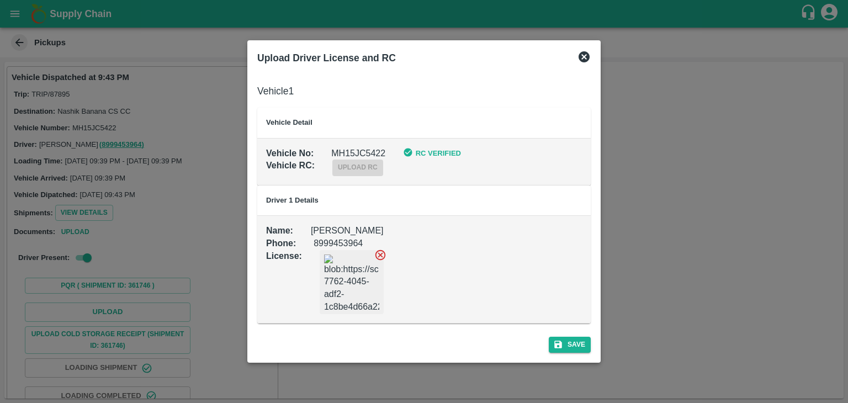
click at [578, 352] on div "Save" at bounding box center [424, 342] width 342 height 29
click at [574, 341] on button "Save" at bounding box center [570, 345] width 42 height 16
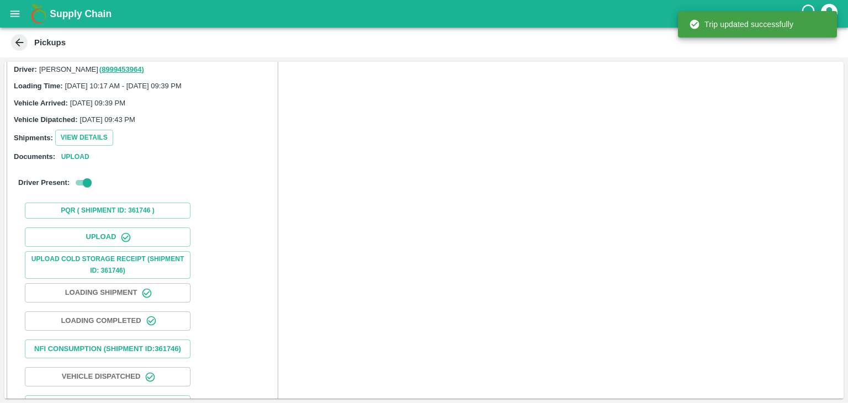
scroll to position [115, 0]
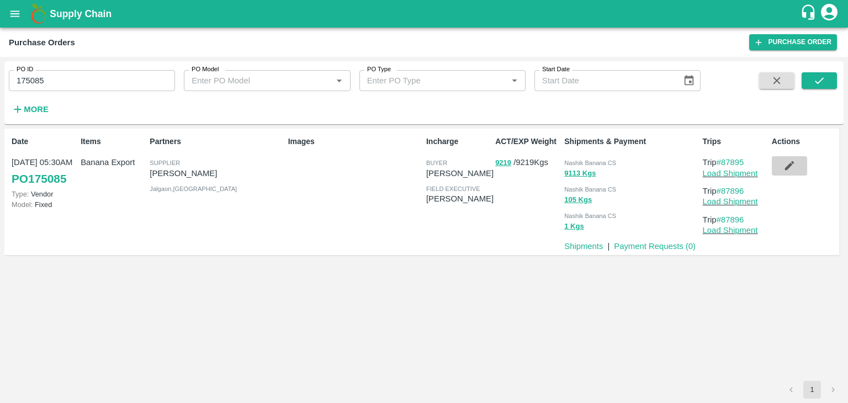
click at [793, 162] on icon "button" at bounding box center [788, 165] width 9 height 9
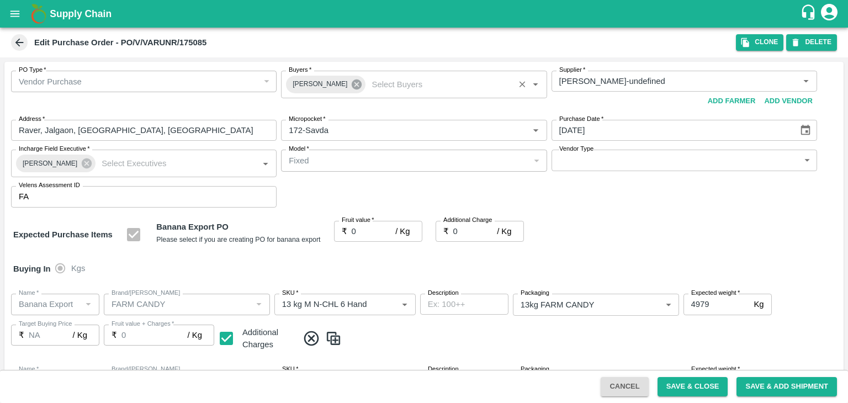
click at [355, 84] on icon at bounding box center [356, 84] width 12 height 12
click at [350, 82] on input "Buyers   *" at bounding box center [404, 81] width 241 height 14
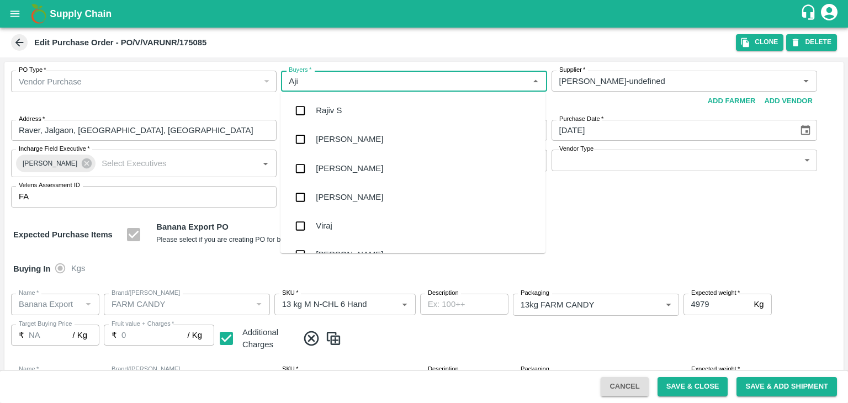
type input "Ajit"
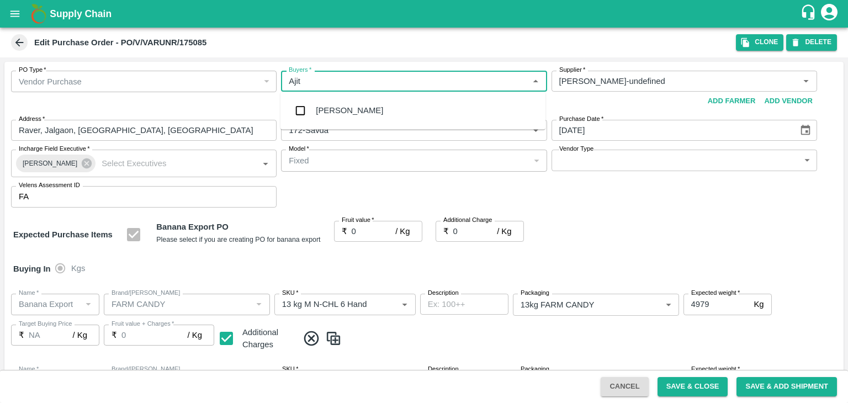
click at [340, 113] on div "[PERSON_NAME]" at bounding box center [349, 110] width 67 height 12
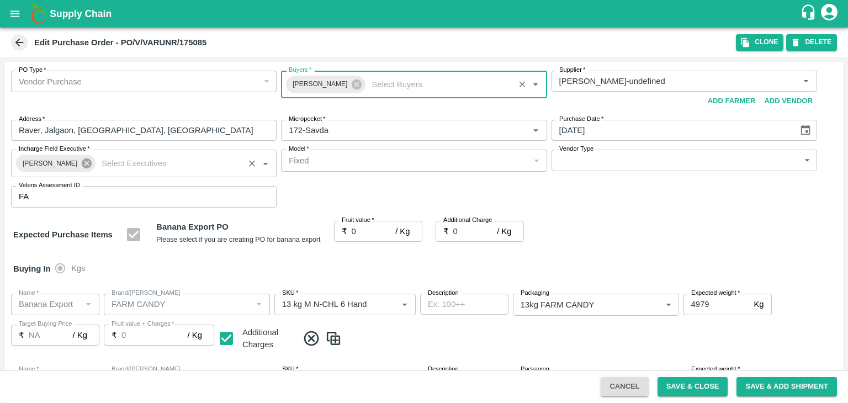
click at [82, 158] on icon at bounding box center [87, 163] width 12 height 12
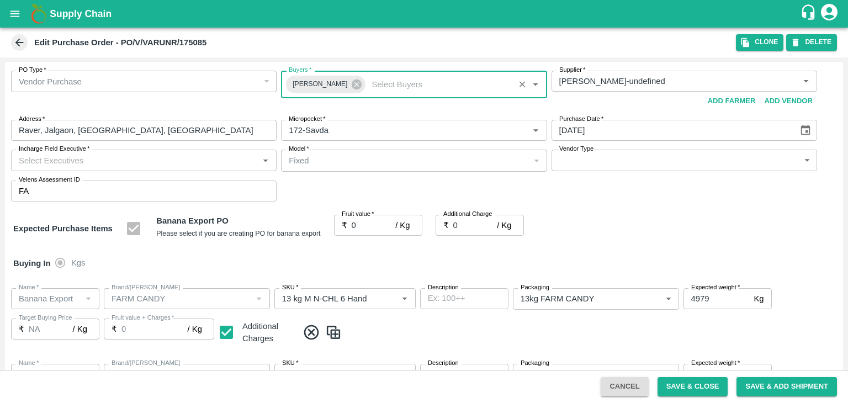
click at [98, 158] on input "Incharge Field Executive   *" at bounding box center [134, 160] width 241 height 14
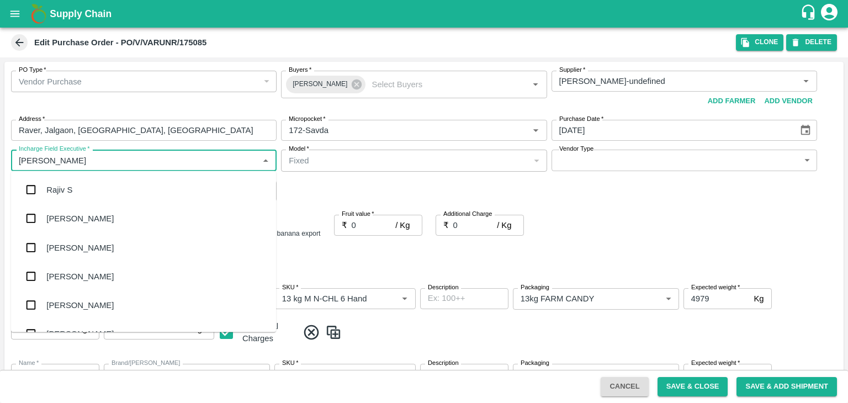
type input "Jay"
click at [86, 243] on div "jaydip Tale" at bounding box center [143, 247] width 265 height 29
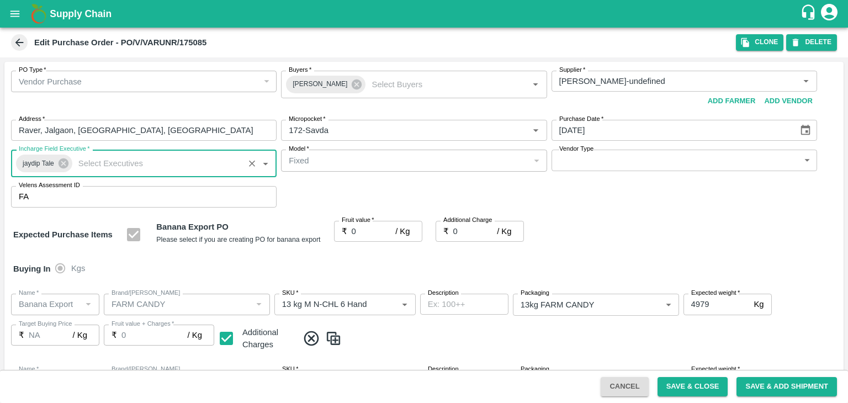
click at [573, 164] on body "Supply Chain Edit Purchase Order - PO/V/VARUNR/175085 Clone DELETE PO Type   * …" at bounding box center [424, 201] width 848 height 403
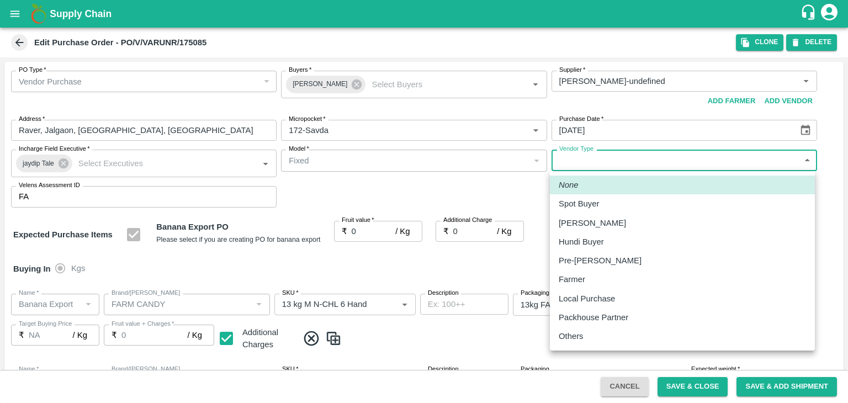
click at [571, 336] on p "Others" at bounding box center [571, 336] width 25 height 12
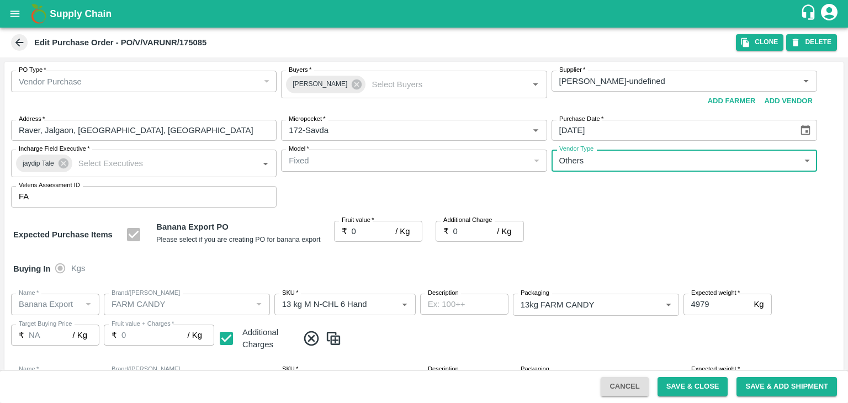
type input "OTHER"
click at [363, 230] on input "0" at bounding box center [374, 231] width 44 height 21
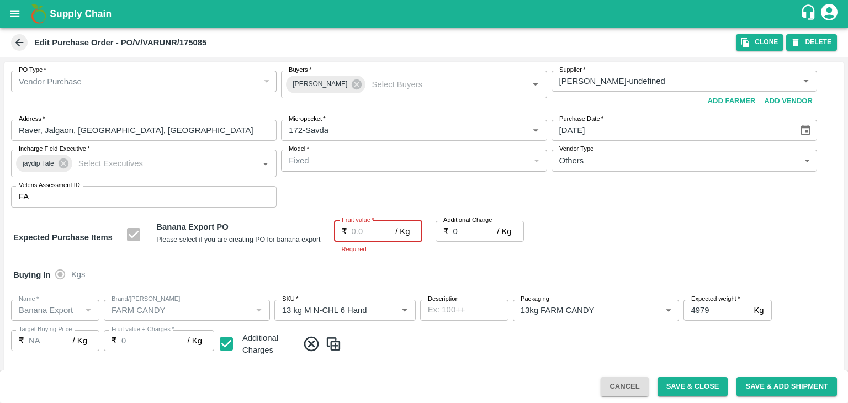
type input "1"
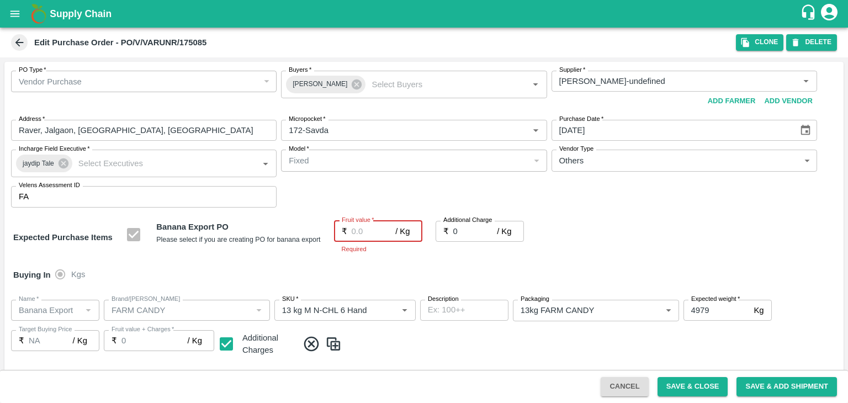
type input "1"
type input "19"
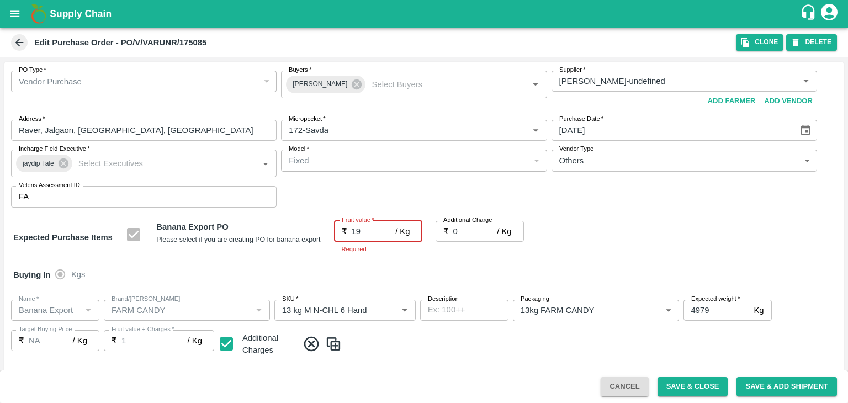
type input "19"
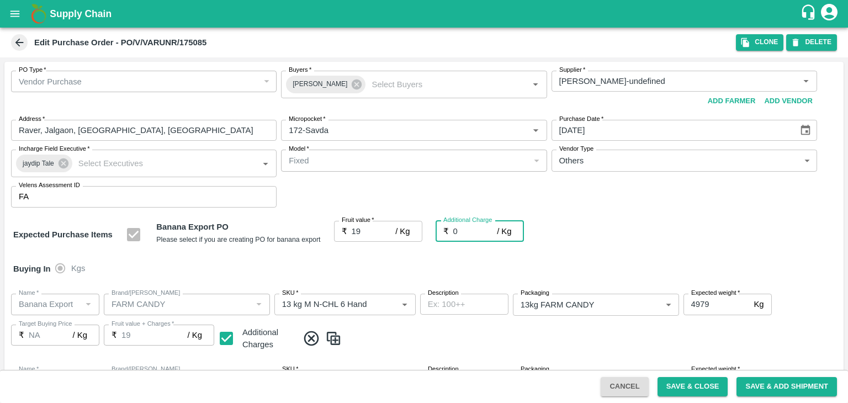
type input "2"
type input "21"
type input "2.7"
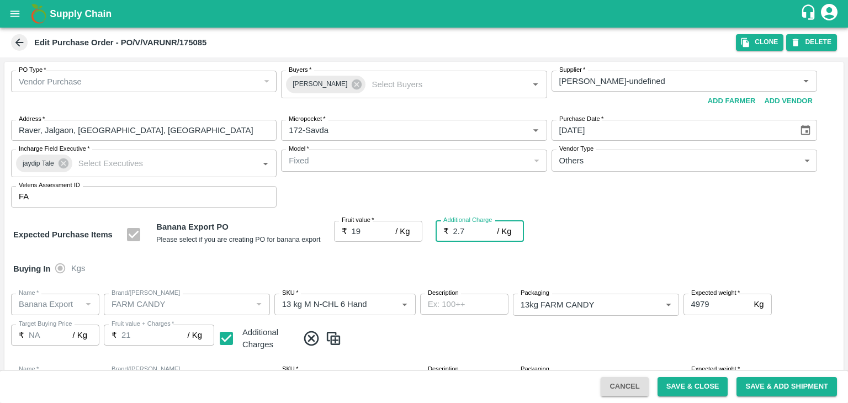
type input "21.7"
type input "2.75"
type input "21.75"
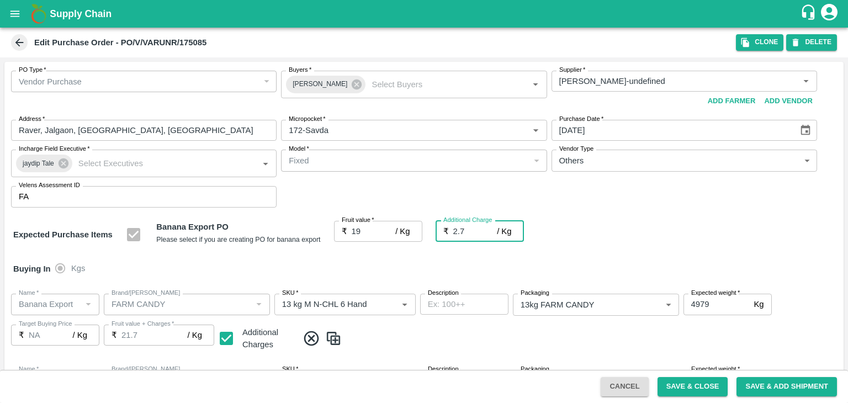
type input "21.75"
type input "2.75"
click at [459, 285] on div "Name   * Name   * Brand/Marka Brand/Marka SKU   * SKU   * Description x Descrip…" at bounding box center [423, 323] width 839 height 76
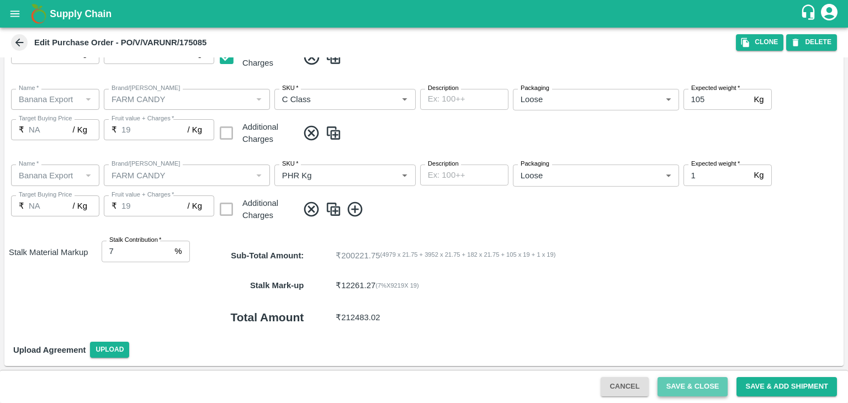
click at [713, 380] on button "Save & Close" at bounding box center [692, 386] width 71 height 19
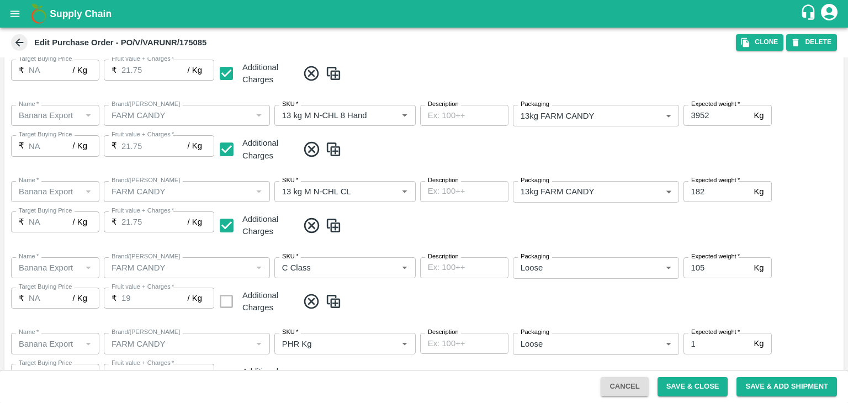
scroll to position [249, 0]
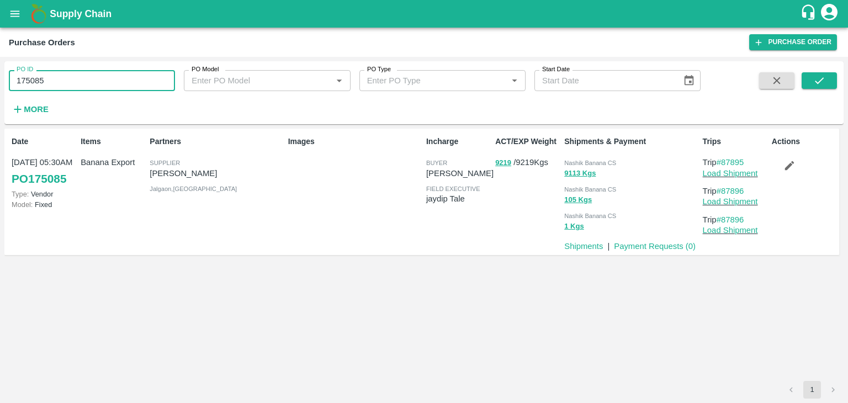
click at [60, 82] on input "175085" at bounding box center [92, 80] width 166 height 21
paste input "text"
type input "175076"
click at [827, 83] on button "submit" at bounding box center [818, 80] width 35 height 17
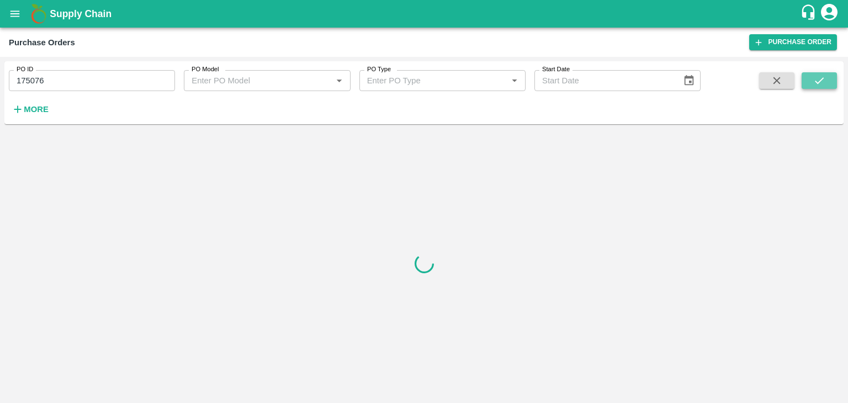
click at [827, 83] on button "submit" at bounding box center [818, 80] width 35 height 17
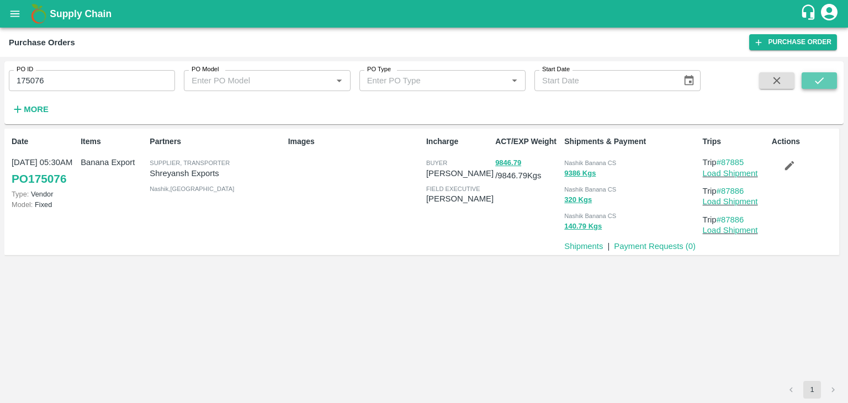
click at [828, 78] on button "submit" at bounding box center [818, 80] width 35 height 17
click at [746, 171] on link "Load Shipment" at bounding box center [730, 173] width 55 height 9
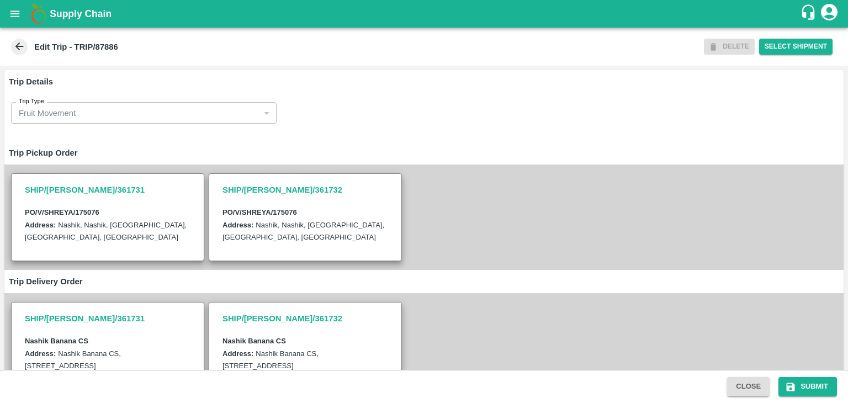
scroll to position [271, 0]
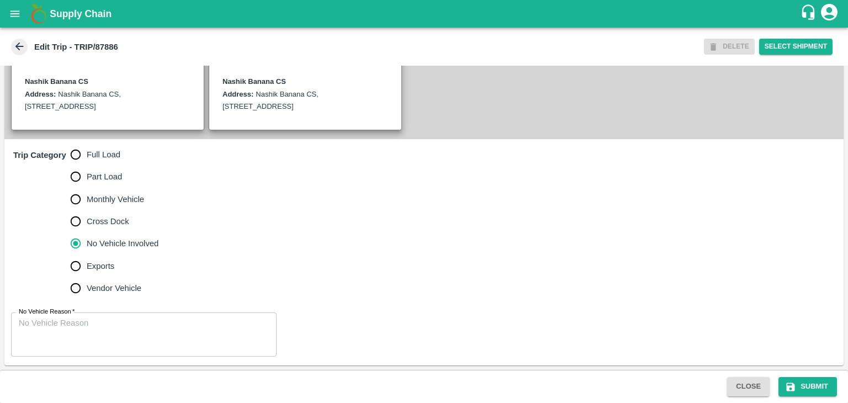
click at [89, 146] on label "Full Load" at bounding box center [112, 154] width 94 height 22
click at [87, 146] on input "Full Load" at bounding box center [76, 154] width 22 height 22
radio input "true"
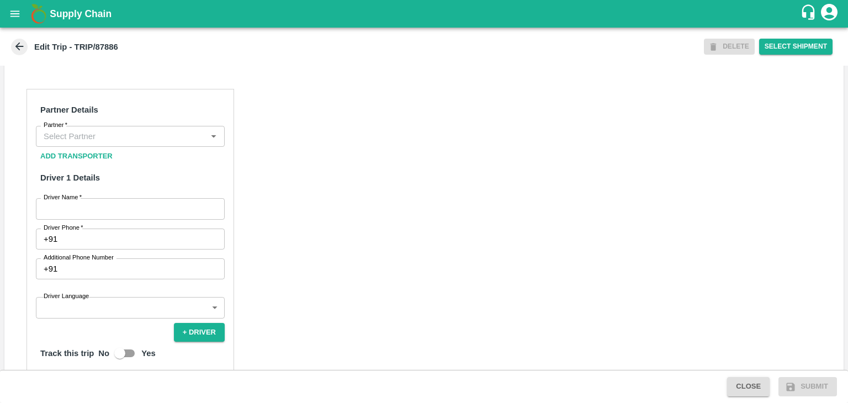
scroll to position [488, 0]
click at [115, 143] on input "Partner   *" at bounding box center [121, 136] width 164 height 14
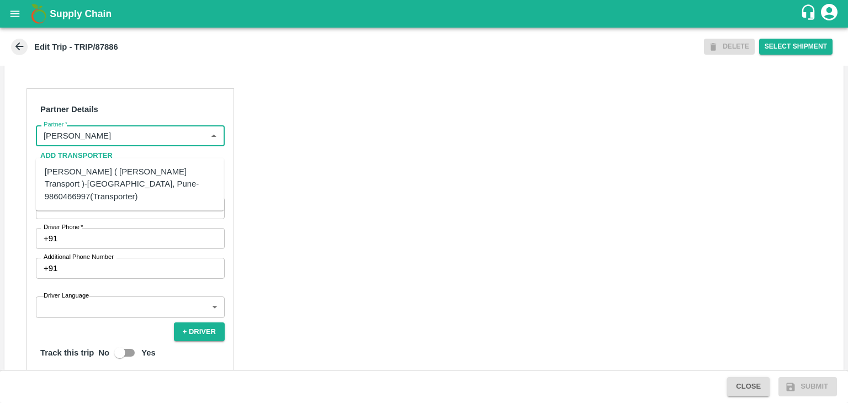
click at [130, 180] on div "[PERSON_NAME] ( [PERSON_NAME] Transport )-[GEOGRAPHIC_DATA], Pune-9860466997(Tr…" at bounding box center [130, 184] width 171 height 37
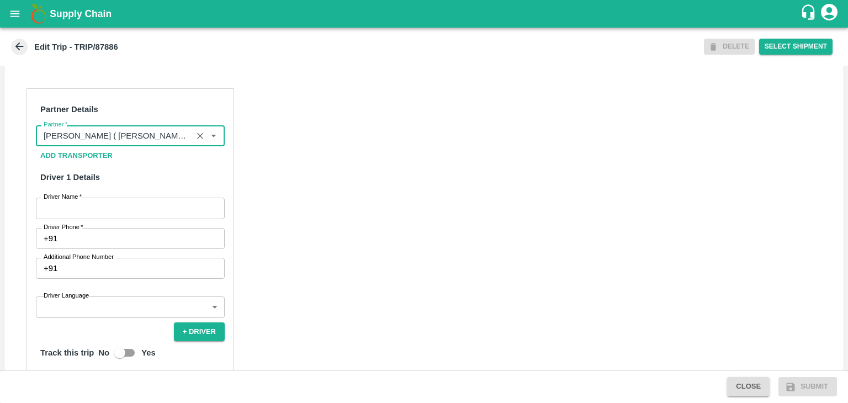
type input "[PERSON_NAME] ( [PERSON_NAME] Transport )-[GEOGRAPHIC_DATA], Pune-9860466997(Tr…"
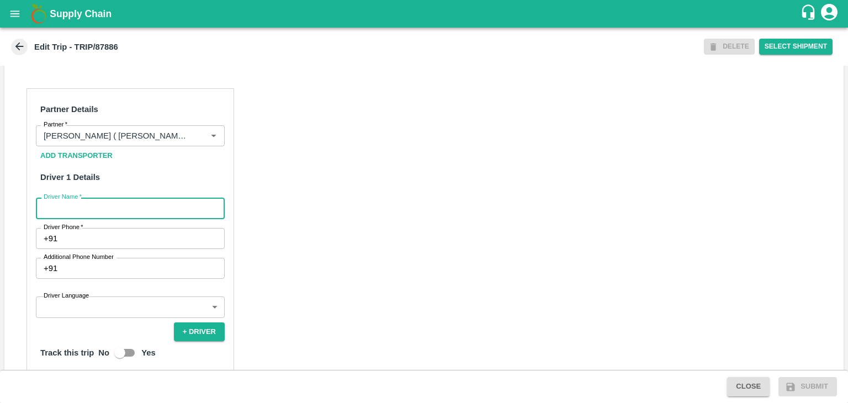
click at [134, 219] on input "Driver Name   *" at bounding box center [130, 208] width 189 height 21
type input "Godase"
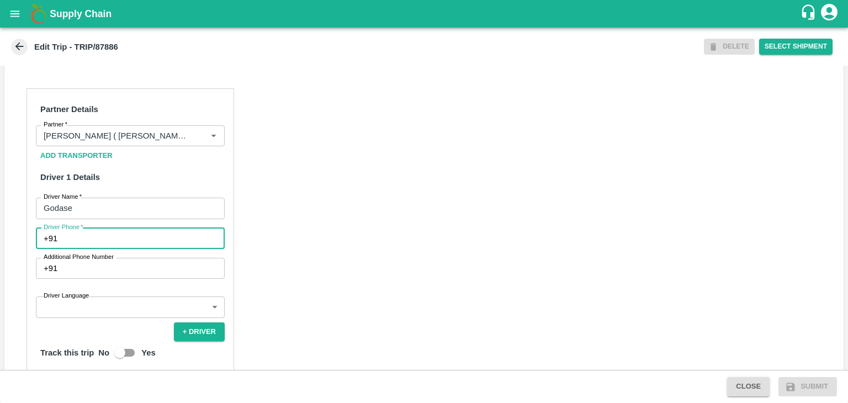
click at [141, 249] on input "Driver Phone   *" at bounding box center [143, 238] width 163 height 21
type input "9975280177"
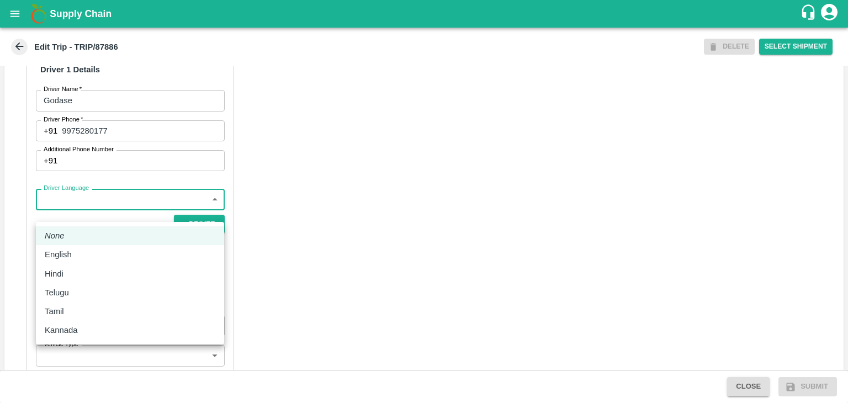
drag, startPoint x: 104, startPoint y: 216, endPoint x: 99, endPoint y: 256, distance: 40.0
click at [99, 256] on body "Supply Chain Edit Trip - TRIP/87886 DELETE Select Shipment Trip Details Trip Ty…" at bounding box center [424, 201] width 848 height 403
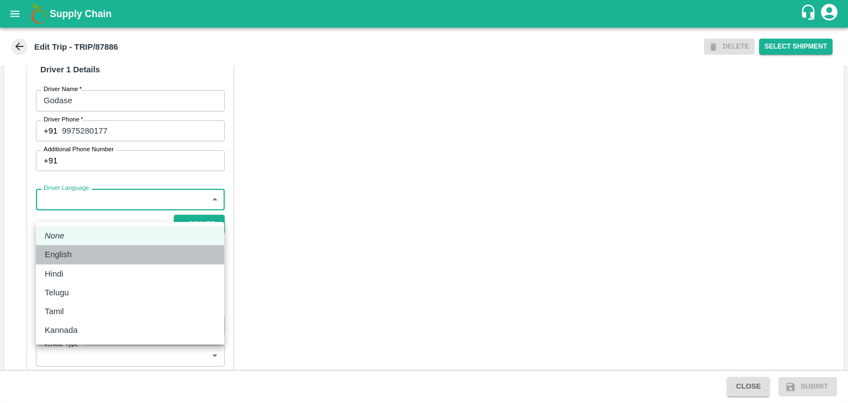
click at [99, 256] on div "English" at bounding box center [130, 254] width 171 height 12
type input "en"
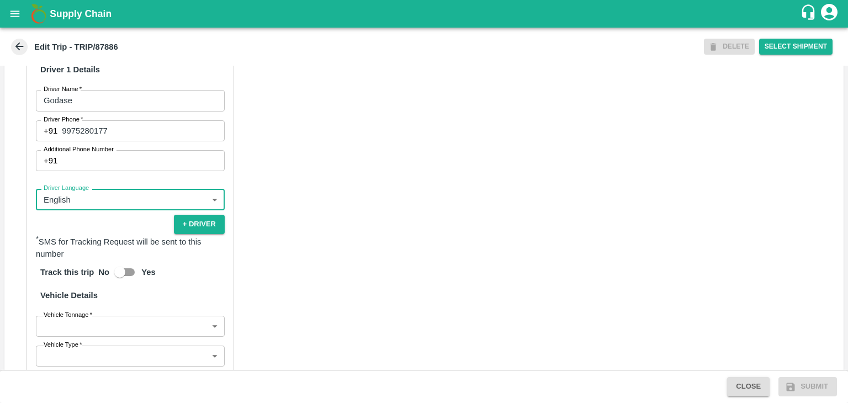
scroll to position [764, 0]
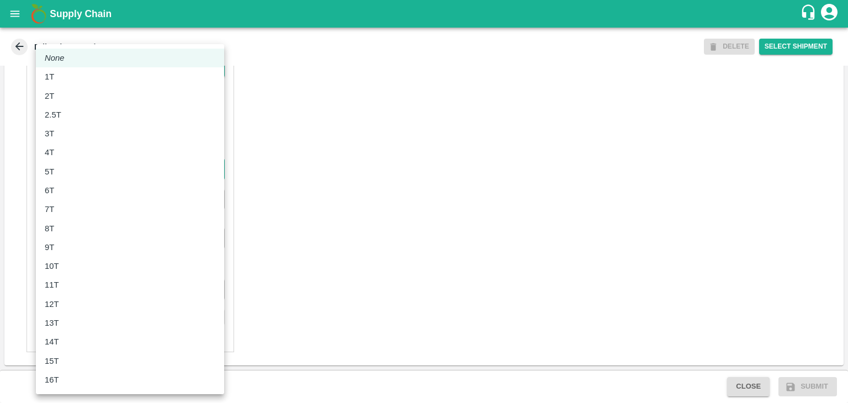
drag, startPoint x: 77, startPoint y: 171, endPoint x: 79, endPoint y: 201, distance: 31.0
click at [79, 201] on body "Supply Chain Edit Trip - TRIP/87886 DELETE Select Shipment Trip Details Trip Ty…" at bounding box center [424, 201] width 848 height 403
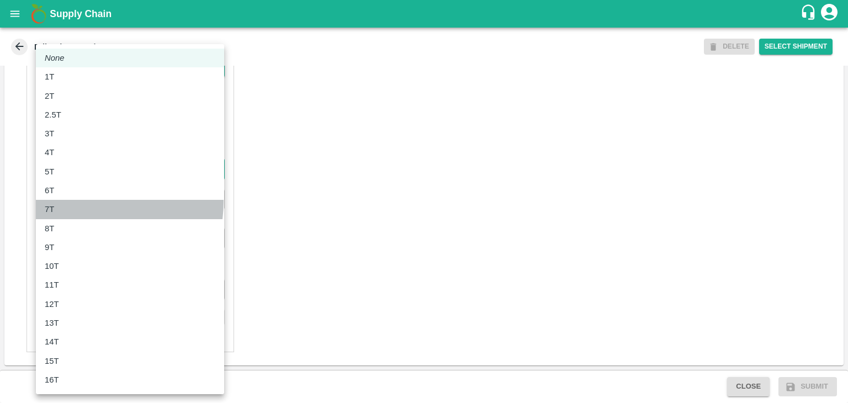
click at [79, 201] on li "7T" at bounding box center [130, 209] width 188 height 19
type input "7000"
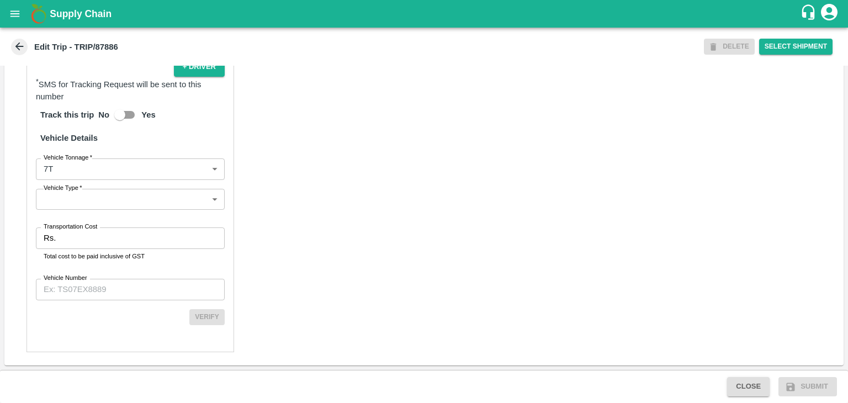
click at [80, 224] on label "Transportation Cost" at bounding box center [71, 226] width 54 height 9
click at [80, 227] on input "Transportation Cost" at bounding box center [142, 237] width 164 height 21
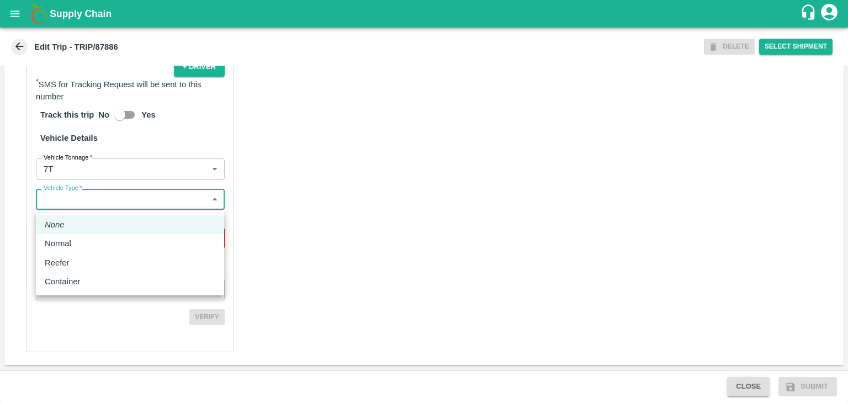
drag, startPoint x: 82, startPoint y: 202, endPoint x: 86, endPoint y: 239, distance: 37.2
click at [86, 239] on body "Supply Chain Edit Trip - TRIP/87886 DELETE Select Shipment Trip Details Trip Ty…" at bounding box center [424, 201] width 848 height 403
click at [86, 239] on div "Normal" at bounding box center [130, 243] width 171 height 12
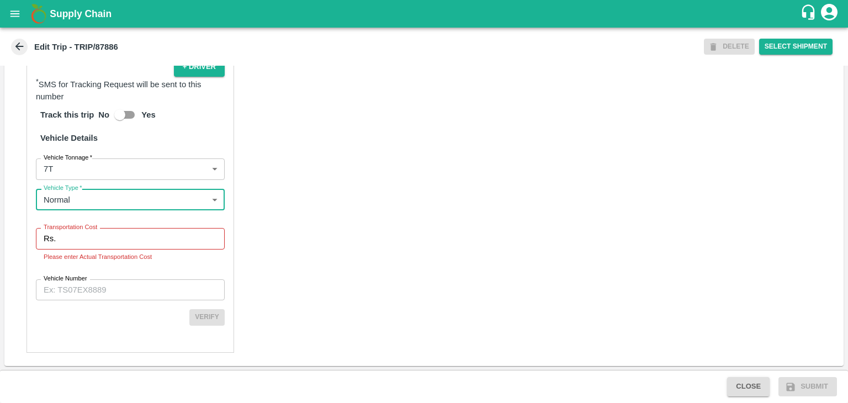
type input "Normal"
click at [89, 242] on input "Transportation Cost" at bounding box center [142, 238] width 164 height 21
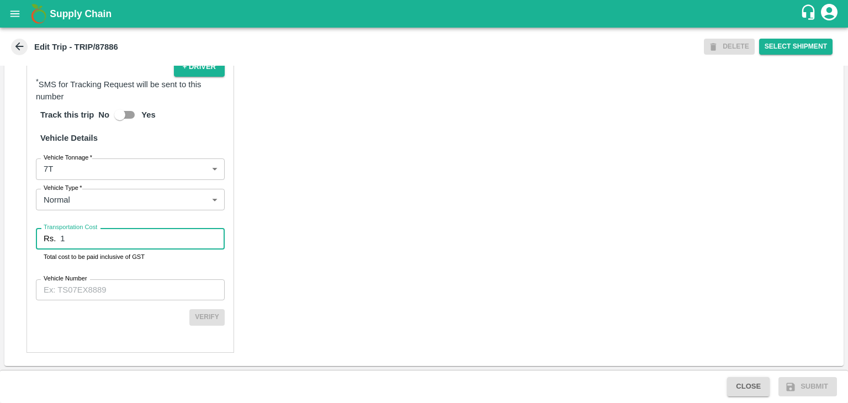
type input "1"
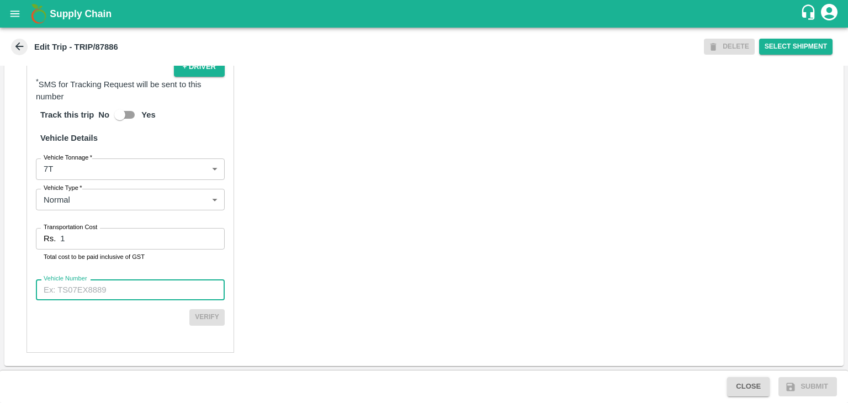
click at [113, 281] on input "Vehicle Number" at bounding box center [130, 289] width 189 height 21
type input "MH12HD0431"
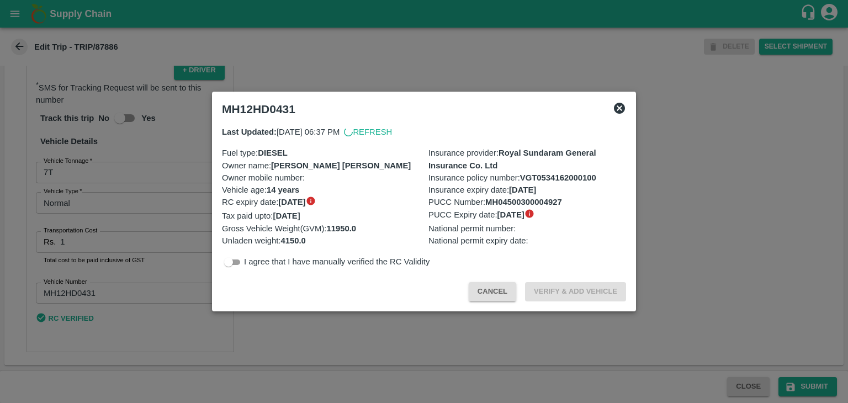
scroll to position [761, 0]
click at [808, 382] on div at bounding box center [424, 201] width 848 height 403
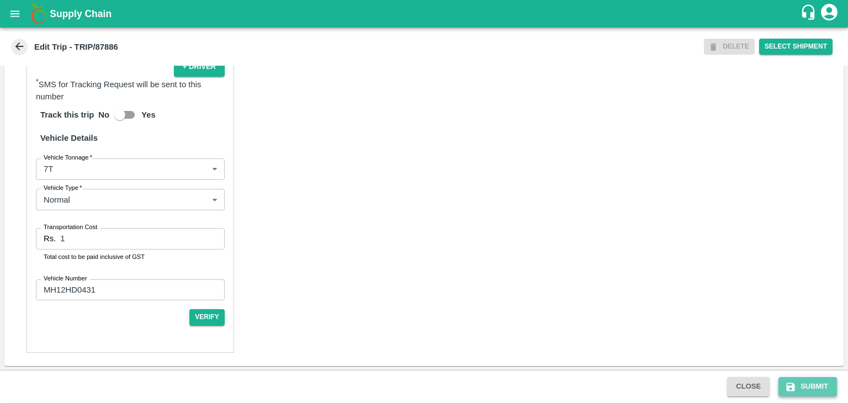
click at [810, 384] on button "Submit" at bounding box center [807, 386] width 59 height 19
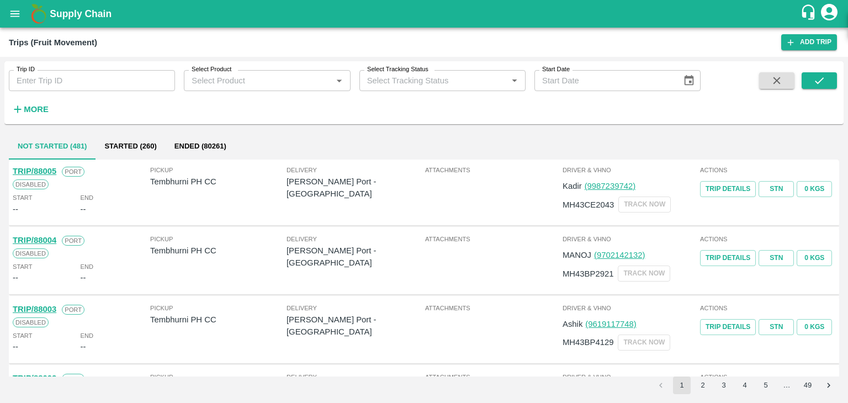
click at [11, 20] on button "open drawer" at bounding box center [14, 13] width 25 height 25
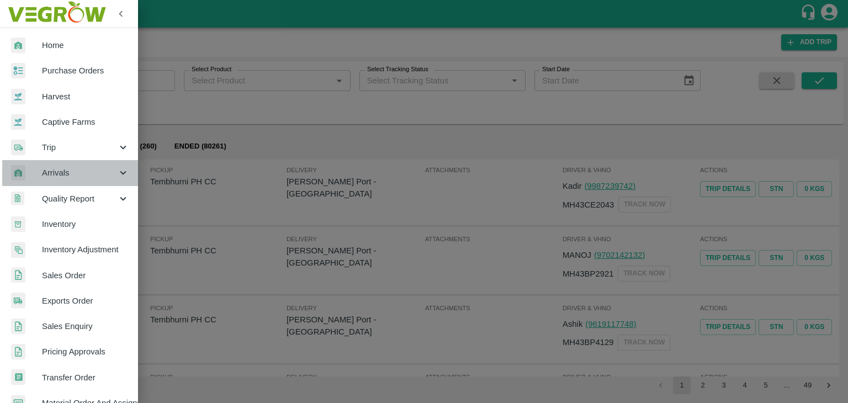
click at [77, 178] on span "Arrivals" at bounding box center [79, 173] width 75 height 12
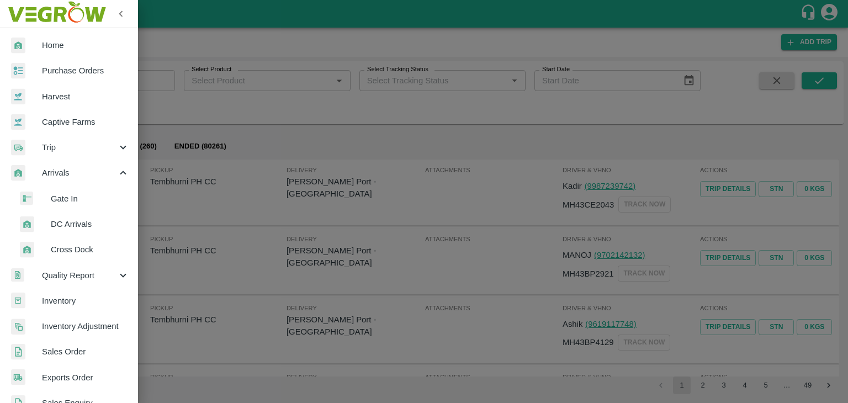
click at [78, 215] on li "DC Arrivals" at bounding box center [73, 223] width 129 height 25
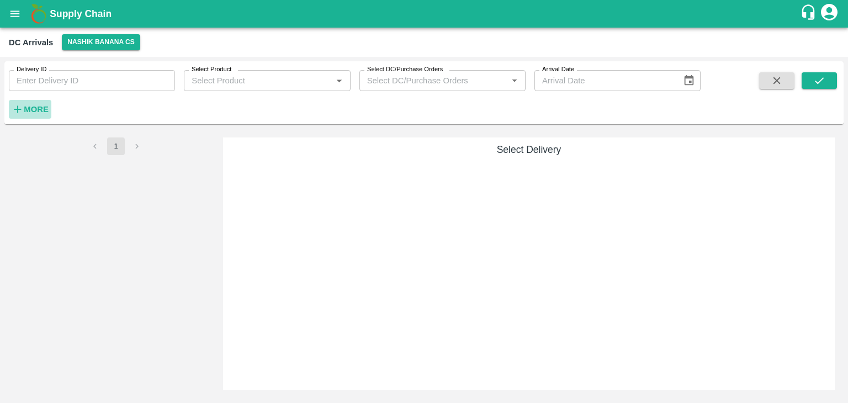
click at [41, 109] on strong "More" at bounding box center [36, 109] width 25 height 9
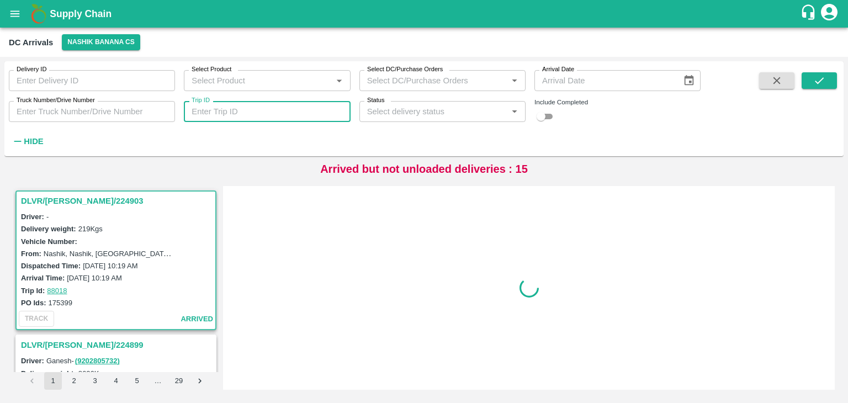
click at [256, 109] on input "Trip ID" at bounding box center [267, 111] width 166 height 21
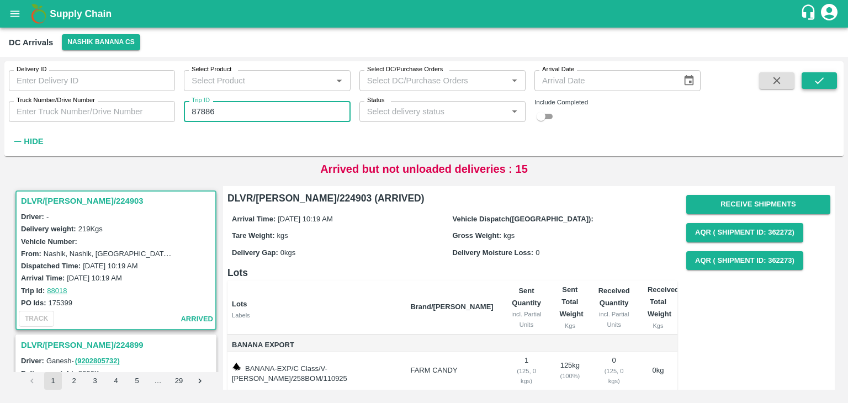
type input "87886"
click at [820, 78] on icon "submit" at bounding box center [819, 81] width 12 height 12
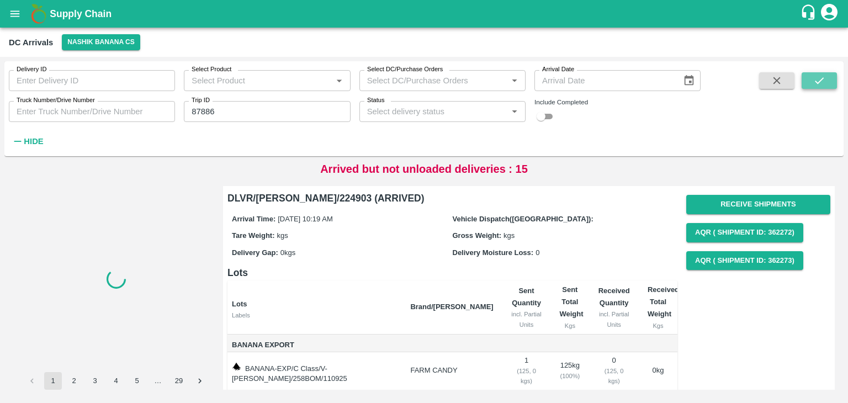
click at [820, 78] on icon "submit" at bounding box center [819, 81] width 12 height 12
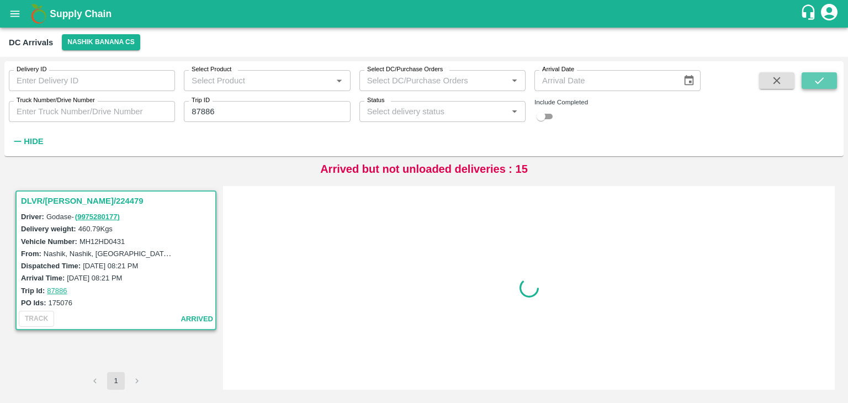
click at [820, 78] on icon "submit" at bounding box center [819, 81] width 12 height 12
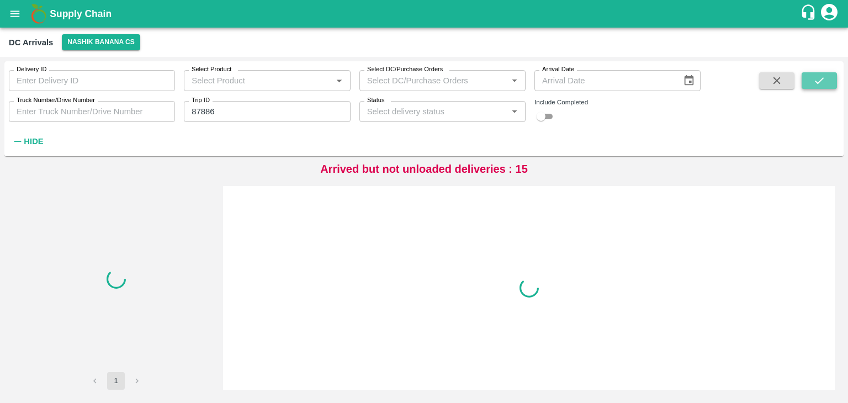
click at [820, 78] on icon "submit" at bounding box center [819, 81] width 12 height 12
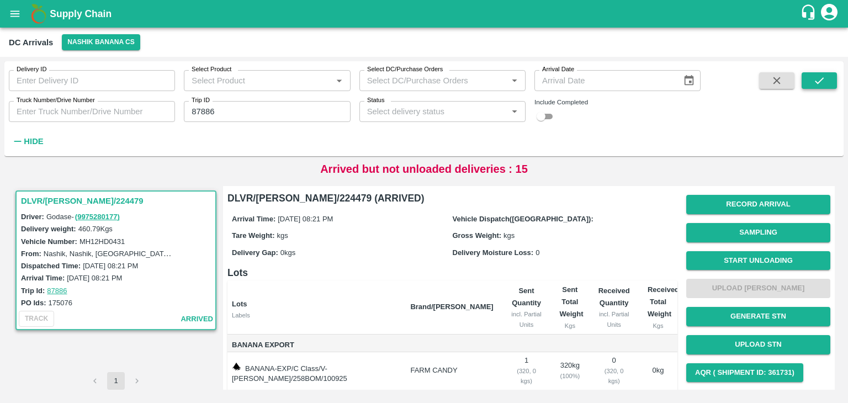
click at [820, 78] on icon "submit" at bounding box center [819, 81] width 12 height 12
click at [751, 256] on button "Start Unloading" at bounding box center [758, 260] width 144 height 19
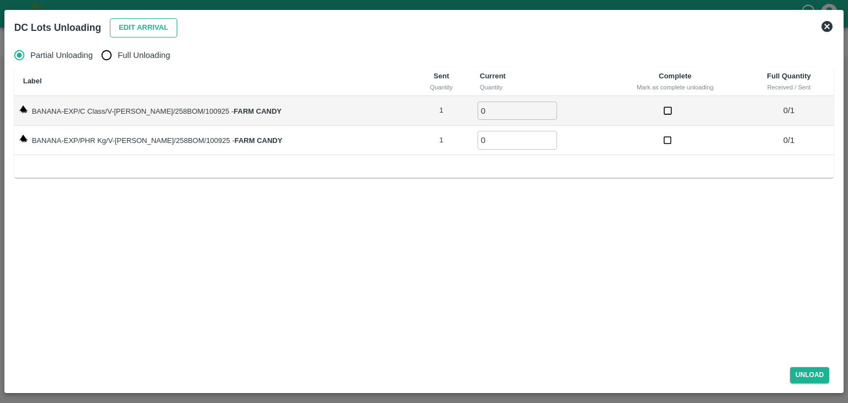
click at [135, 31] on button "Edit Arrival" at bounding box center [143, 27] width 67 height 19
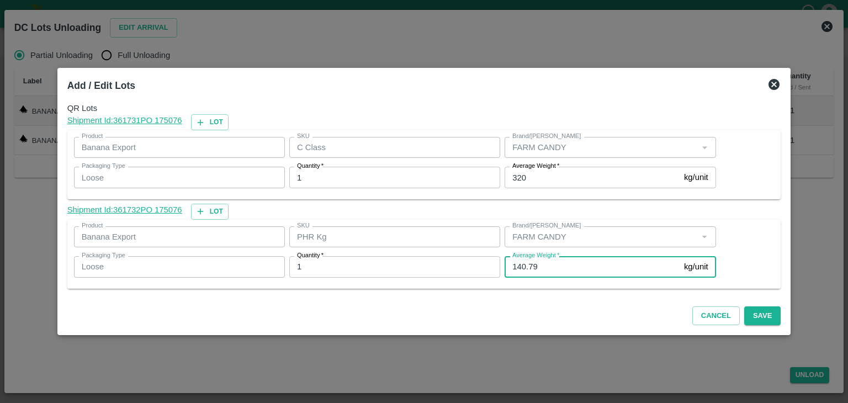
click at [545, 261] on input "140.79" at bounding box center [591, 266] width 175 height 21
type input "140"
click at [761, 309] on button "Save" at bounding box center [762, 315] width 36 height 19
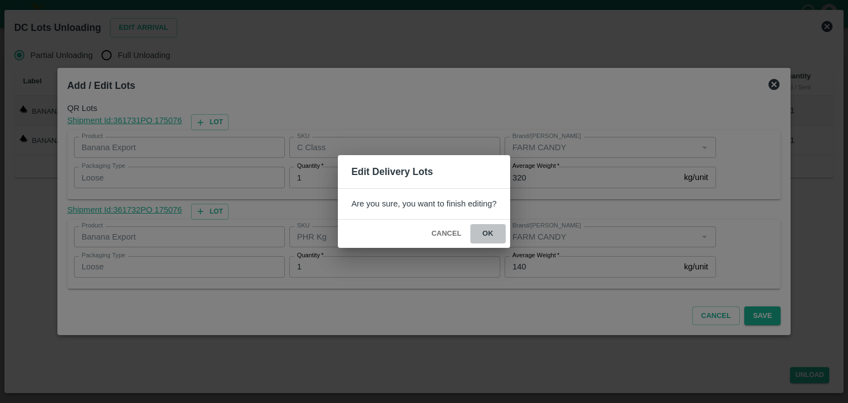
click at [487, 236] on button "ok" at bounding box center [487, 233] width 35 height 19
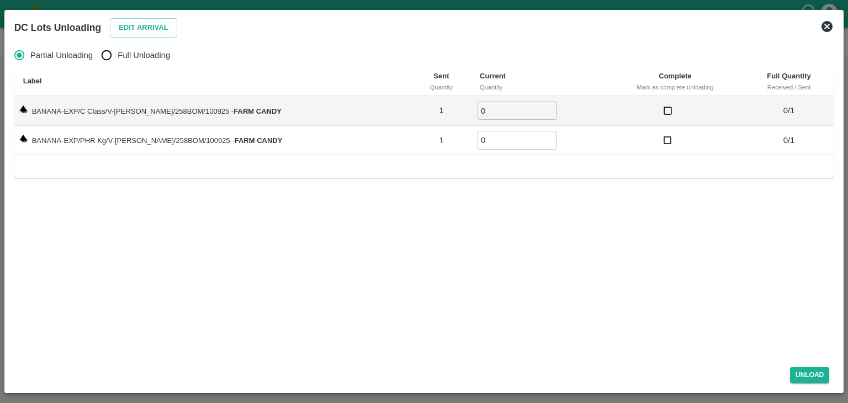
click at [159, 58] on span "Full Unloading" at bounding box center [144, 55] width 52 height 12
click at [118, 58] on input "Full Unloading" at bounding box center [106, 55] width 22 height 22
radio input "true"
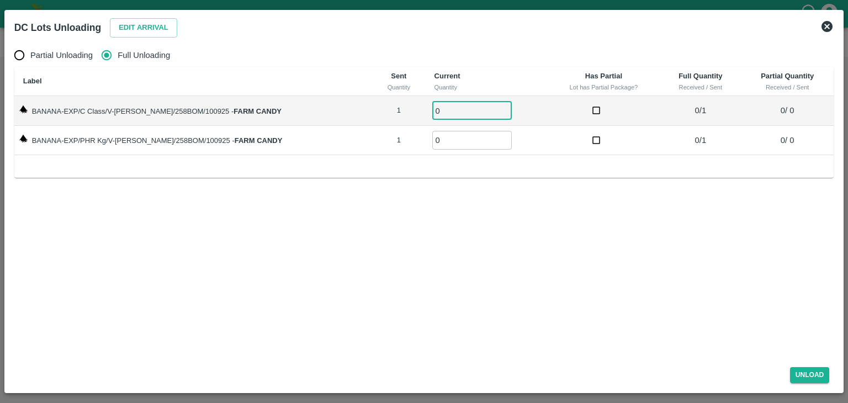
click at [455, 115] on input "0" at bounding box center [471, 111] width 79 height 18
type input "01"
click at [457, 134] on input "0" at bounding box center [471, 140] width 79 height 18
type input "01"
drag, startPoint x: 837, startPoint y: 378, endPoint x: 819, endPoint y: 377, distance: 18.2
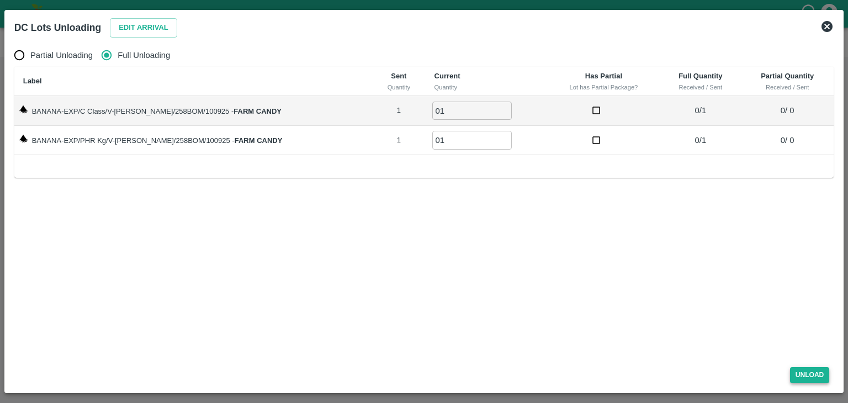
click at [819, 377] on div "Unload" at bounding box center [424, 372] width 828 height 29
click at [819, 377] on button "Unload" at bounding box center [810, 375] width 40 height 16
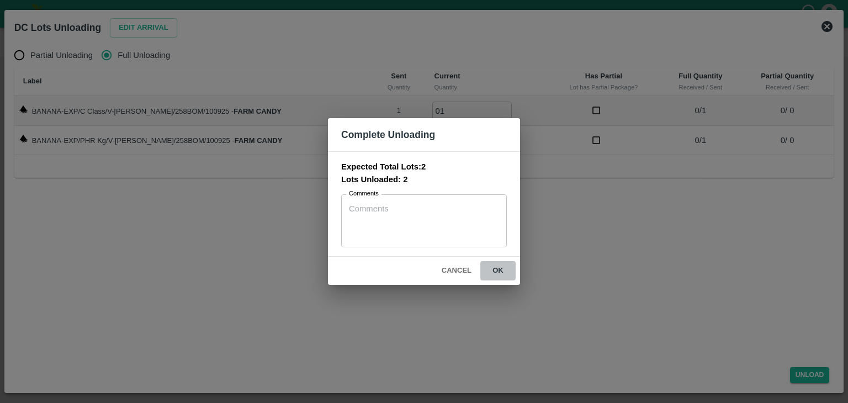
click at [492, 273] on button "ok" at bounding box center [497, 270] width 35 height 19
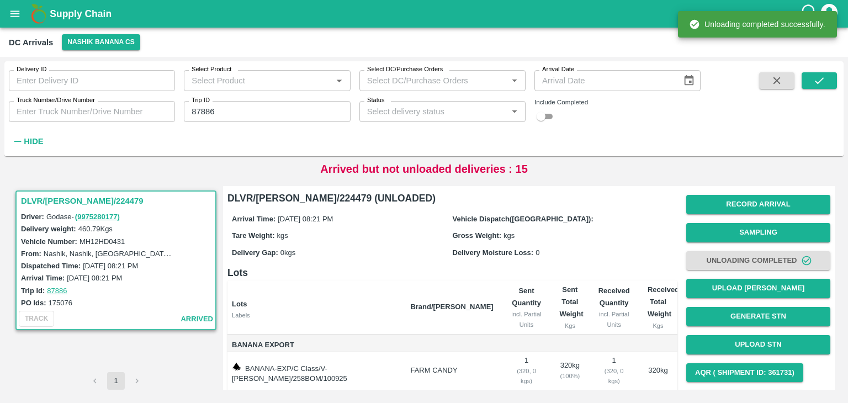
scroll to position [57, 0]
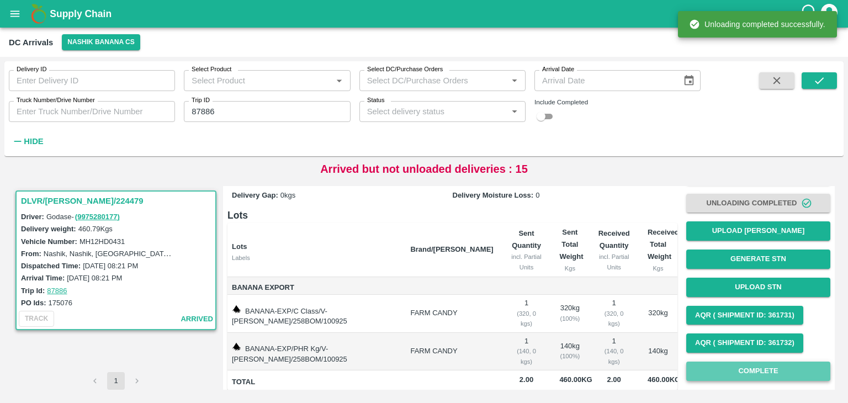
click at [759, 374] on button "Complete" at bounding box center [758, 370] width 144 height 19
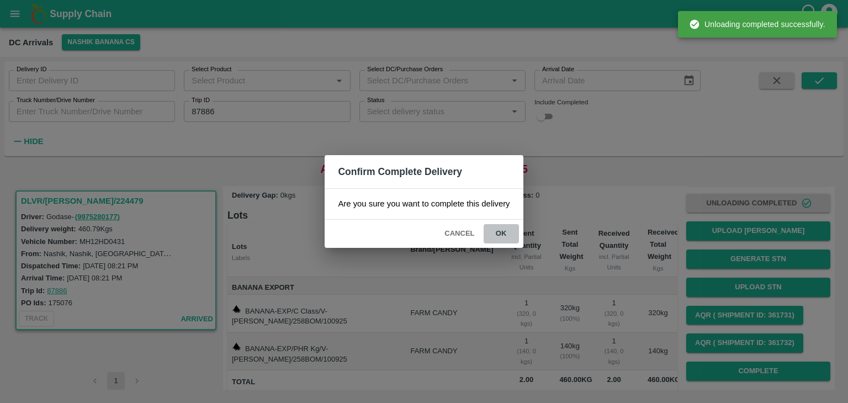
click at [497, 231] on button "ok" at bounding box center [500, 233] width 35 height 19
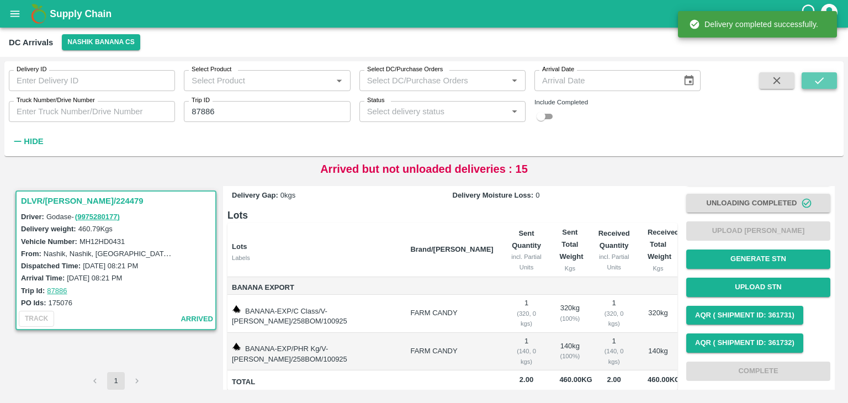
click at [825, 77] on icon "submit" at bounding box center [819, 81] width 12 height 12
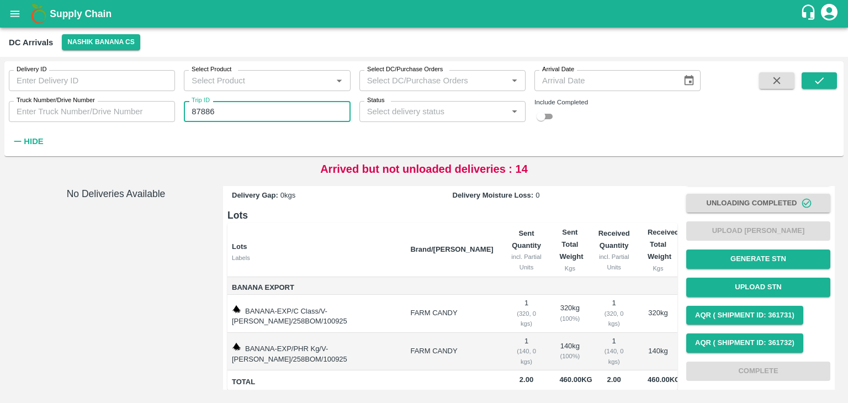
click at [252, 114] on input "87886" at bounding box center [267, 111] width 166 height 21
type input "87907"
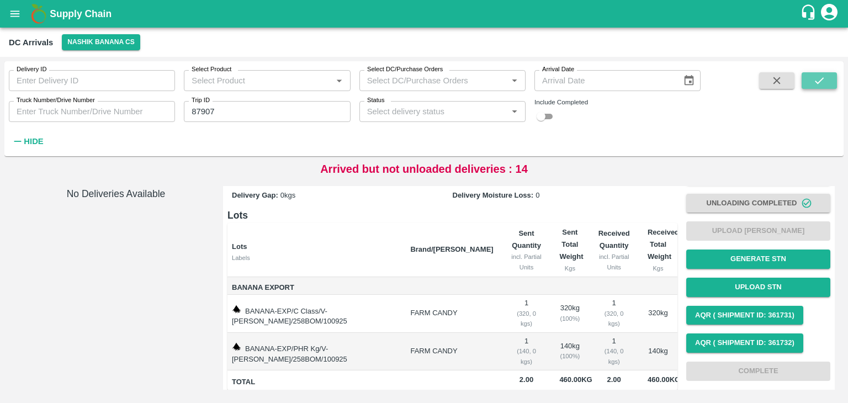
click at [807, 78] on button "submit" at bounding box center [818, 80] width 35 height 17
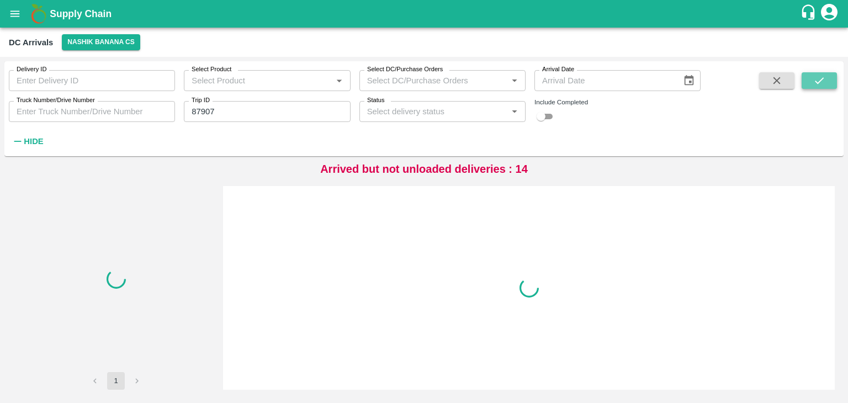
click at [807, 78] on button "submit" at bounding box center [818, 80] width 35 height 17
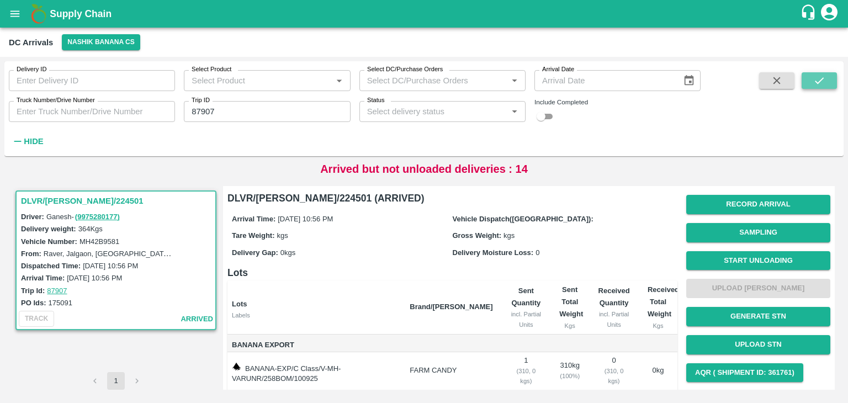
click at [807, 78] on button "submit" at bounding box center [818, 80] width 35 height 17
click at [763, 254] on button "Start Unloading" at bounding box center [758, 260] width 144 height 19
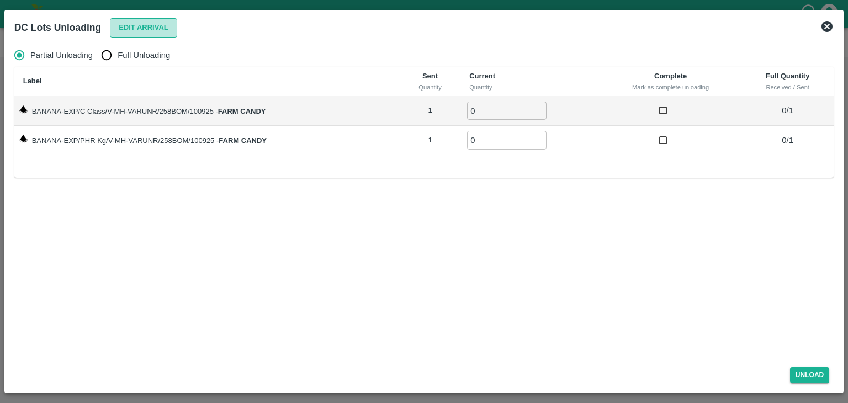
click at [146, 23] on button "Edit Arrival" at bounding box center [143, 27] width 67 height 19
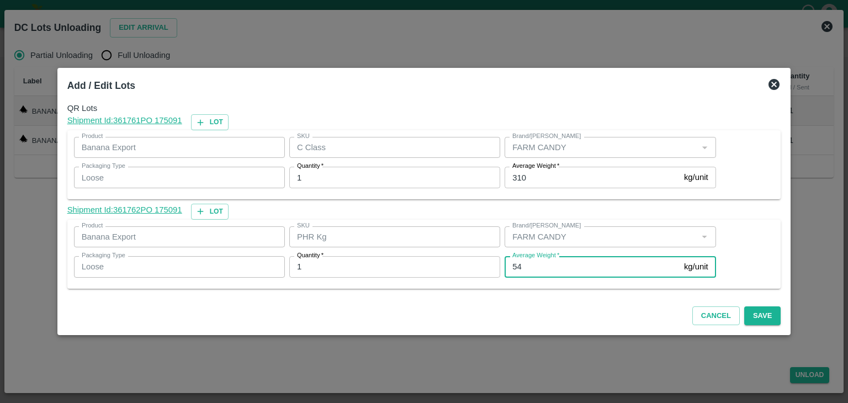
click at [545, 267] on input "54" at bounding box center [591, 266] width 175 height 21
type input "5"
type input "1"
click at [551, 178] on input "310" at bounding box center [591, 177] width 175 height 21
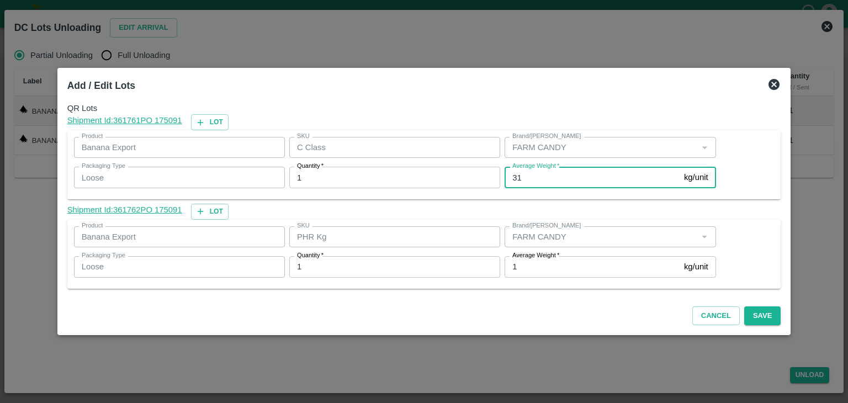
type input "3"
type input "255"
click at [748, 315] on button "Save" at bounding box center [762, 315] width 36 height 19
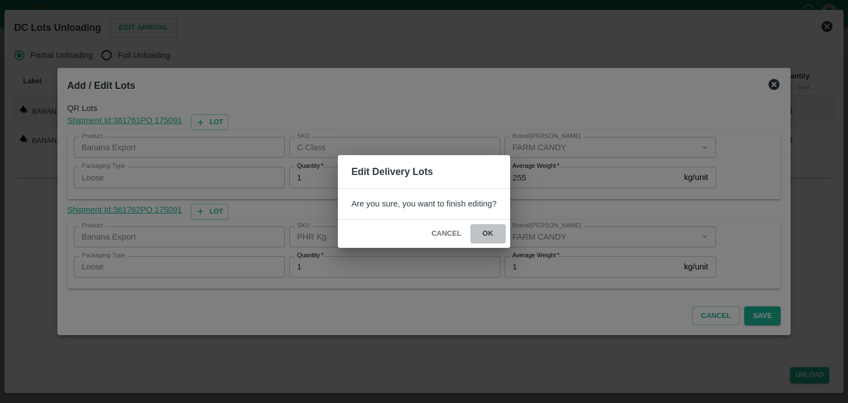
click at [504, 237] on button "ok" at bounding box center [487, 233] width 35 height 19
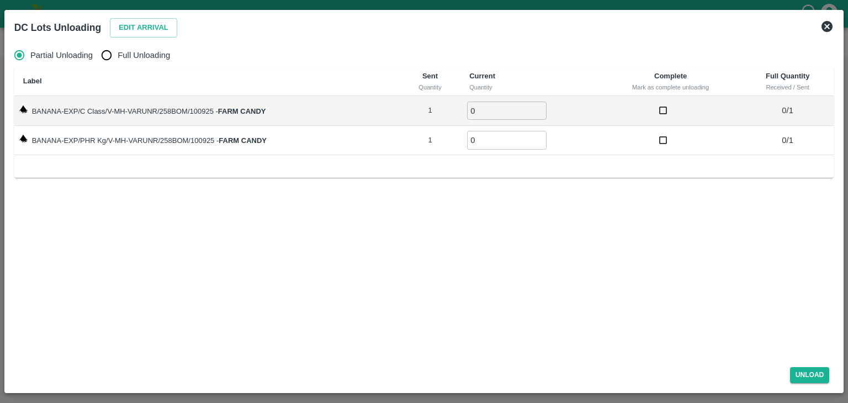
click at [124, 56] on span "Full Unloading" at bounding box center [144, 55] width 52 height 12
click at [118, 56] on input "Full Unloading" at bounding box center [106, 55] width 22 height 22
radio input "true"
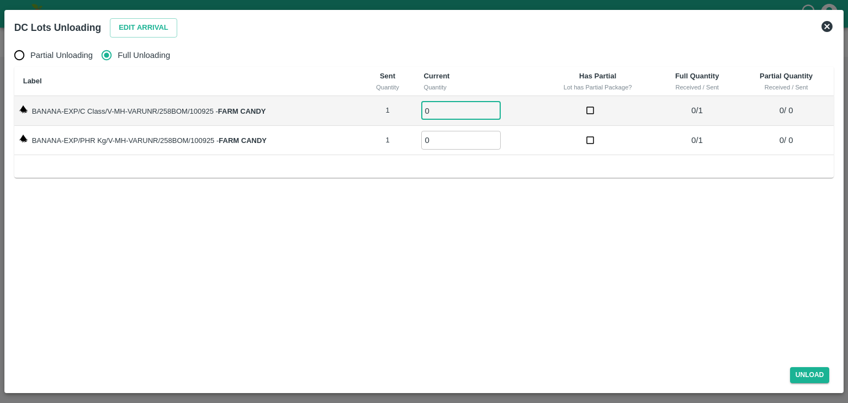
click at [455, 107] on input "0" at bounding box center [460, 111] width 79 height 18
type input "01"
click at [456, 134] on input "0" at bounding box center [460, 140] width 79 height 18
type input "01"
click at [818, 376] on button "Unload" at bounding box center [810, 375] width 40 height 16
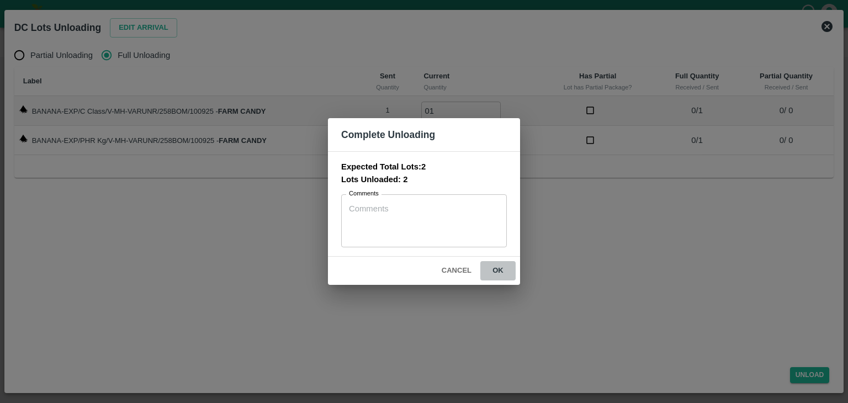
click at [497, 274] on button "ok" at bounding box center [497, 270] width 35 height 19
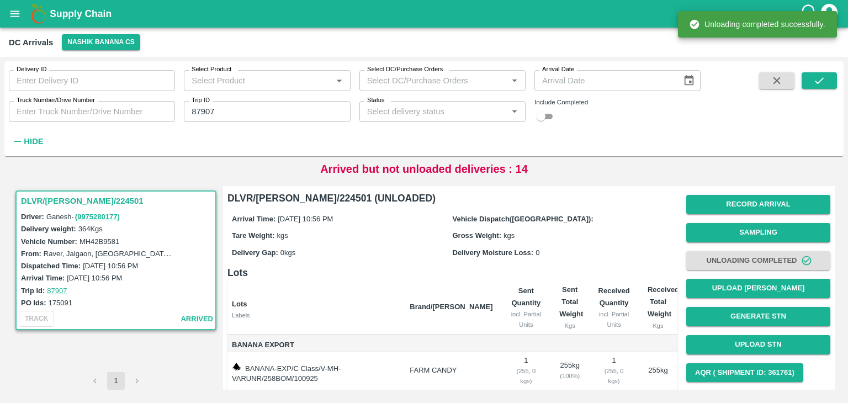
scroll to position [58, 0]
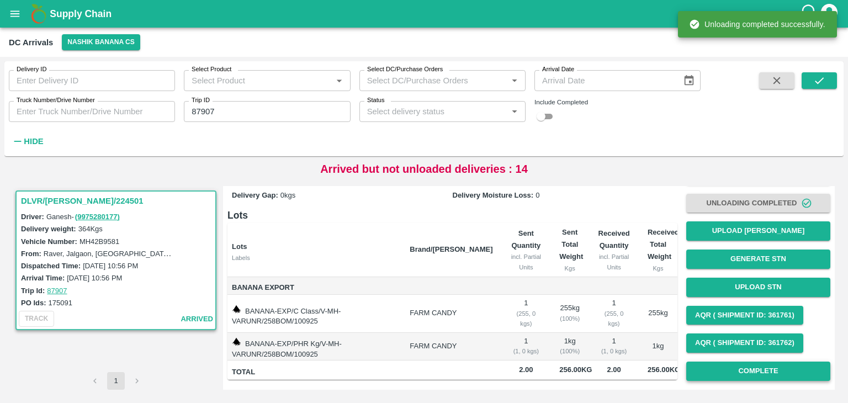
click at [770, 368] on button "Complete" at bounding box center [758, 370] width 144 height 19
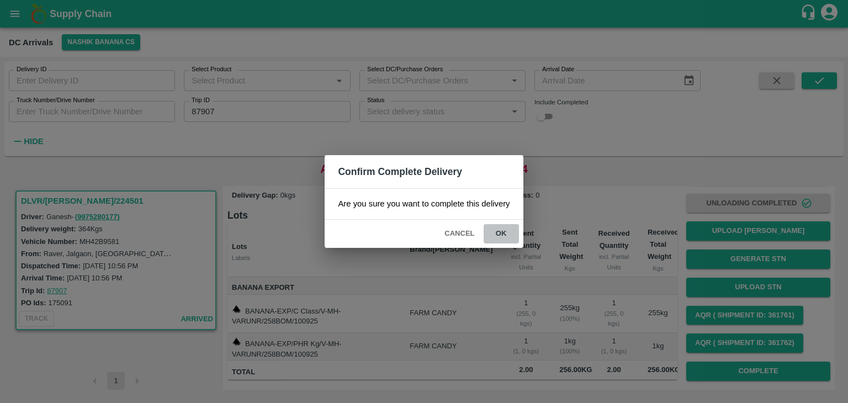
click at [499, 224] on button "ok" at bounding box center [500, 233] width 35 height 19
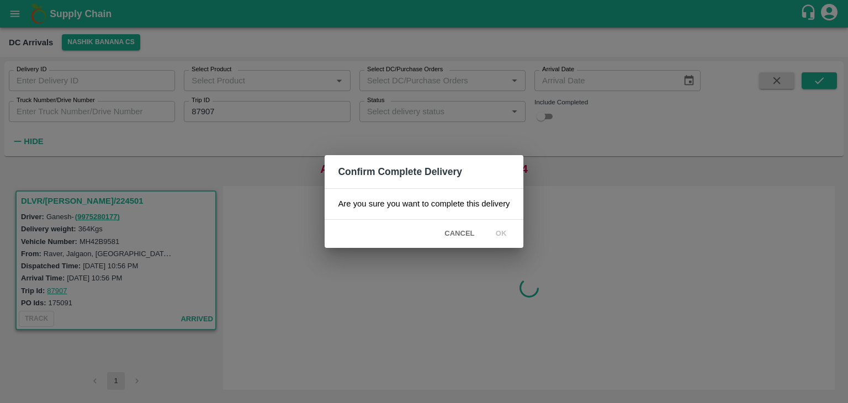
scroll to position [0, 0]
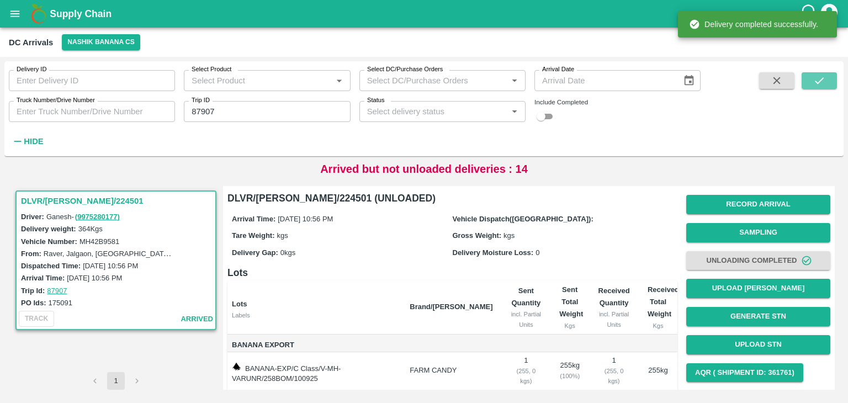
click at [829, 78] on button "submit" at bounding box center [818, 80] width 35 height 17
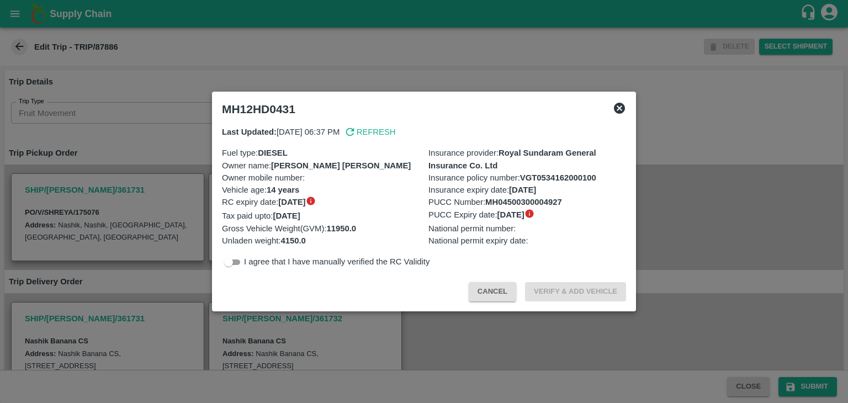
click at [184, 248] on div at bounding box center [424, 201] width 848 height 403
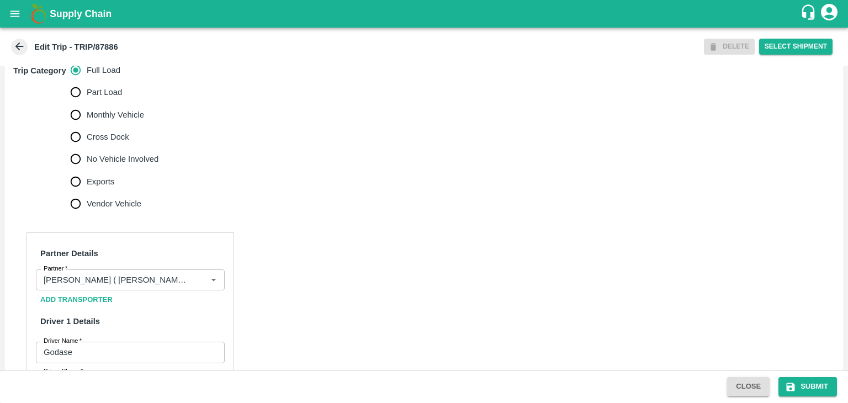
scroll to position [344, 0]
click at [117, 164] on span "No Vehicle Involved" at bounding box center [123, 158] width 72 height 12
click at [87, 169] on input "No Vehicle Involved" at bounding box center [76, 158] width 22 height 22
radio input "true"
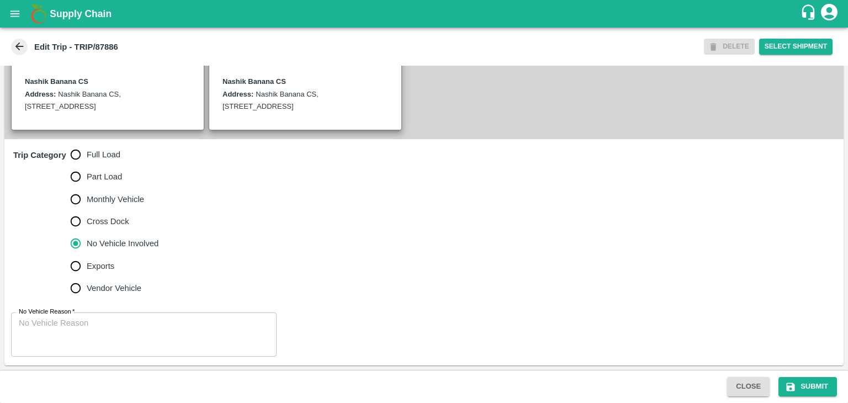
scroll to position [271, 0]
drag, startPoint x: 142, startPoint y: 359, endPoint x: 161, endPoint y: 341, distance: 26.1
click at [161, 341] on div "No Vehicle Reason   * x No Vehicle Reason" at bounding box center [423, 335] width 839 height 62
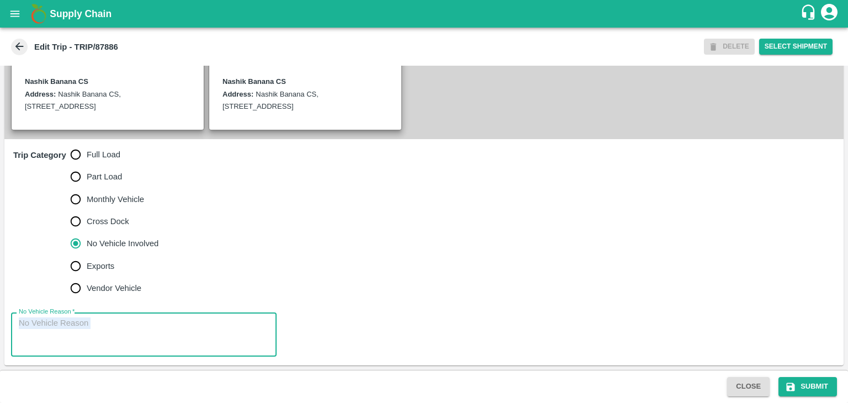
click at [161, 341] on textarea "No Vehicle Reason   *" at bounding box center [144, 334] width 250 height 35
type textarea "Field Dump"
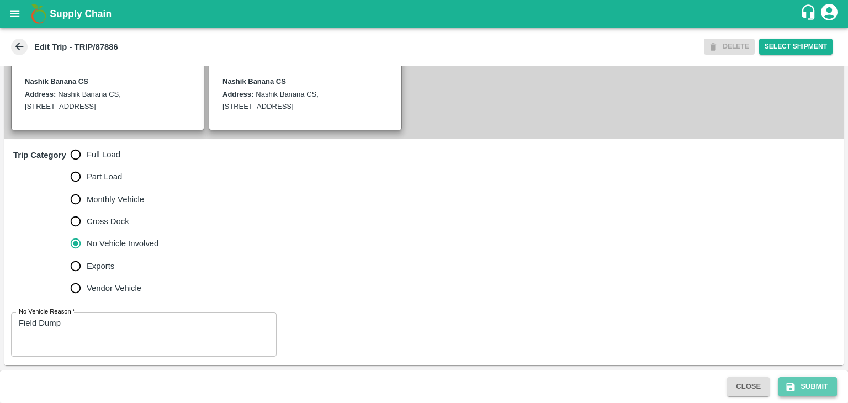
click at [830, 390] on button "Submit" at bounding box center [807, 386] width 59 height 19
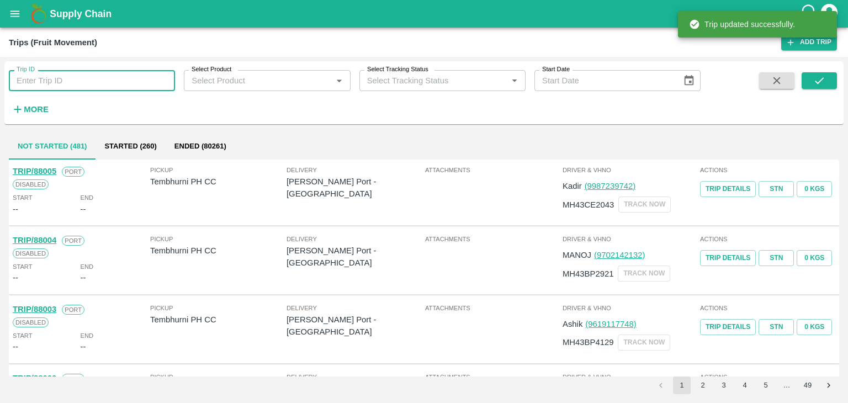
click at [75, 78] on input "Trip ID" at bounding box center [92, 80] width 166 height 21
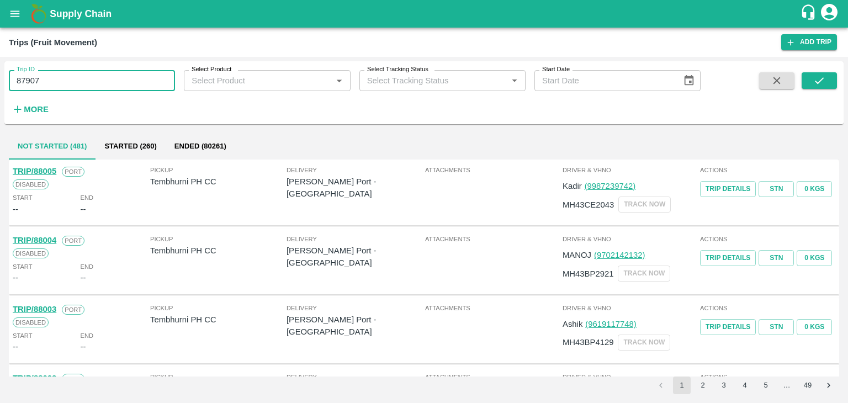
type input "87907"
drag, startPoint x: 837, startPoint y: 71, endPoint x: 826, endPoint y: 78, distance: 13.6
click at [826, 78] on div "Trip ID 87907 Trip ID Select Product Select Product   * Select Tracking Status …" at bounding box center [423, 93] width 839 height 54
click at [826, 78] on button "submit" at bounding box center [818, 80] width 35 height 17
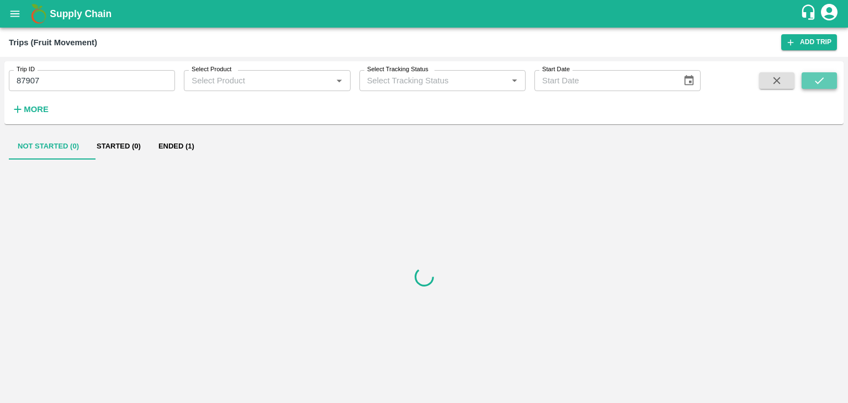
click at [826, 78] on button "submit" at bounding box center [818, 80] width 35 height 17
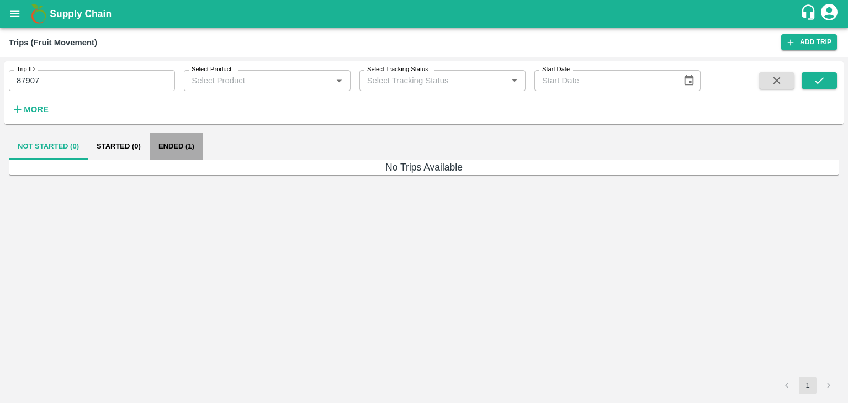
click at [191, 151] on button "Ended (1)" at bounding box center [177, 146] width 54 height 26
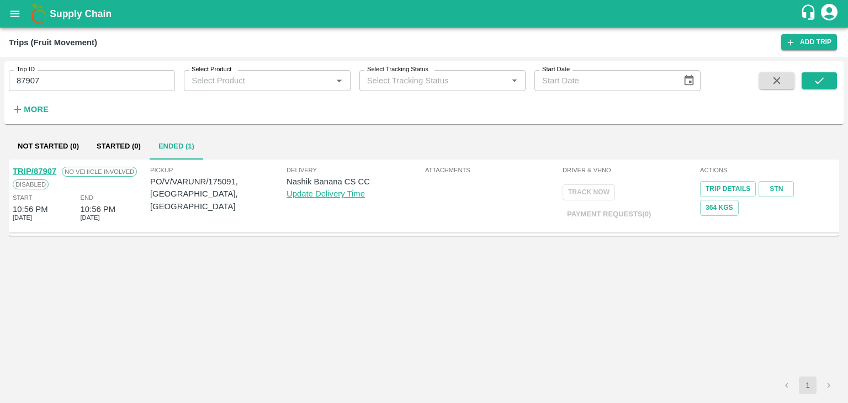
click at [45, 168] on link "TRIP/87907" at bounding box center [35, 171] width 44 height 9
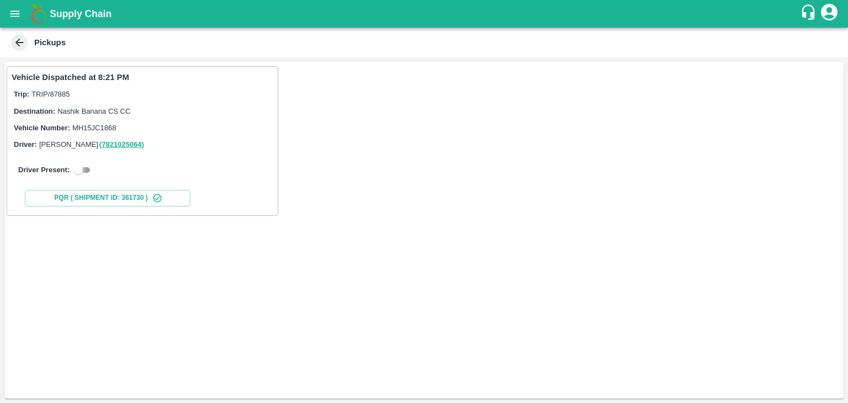
click at [79, 169] on input "checkbox" at bounding box center [79, 169] width 40 height 13
checkbox input "true"
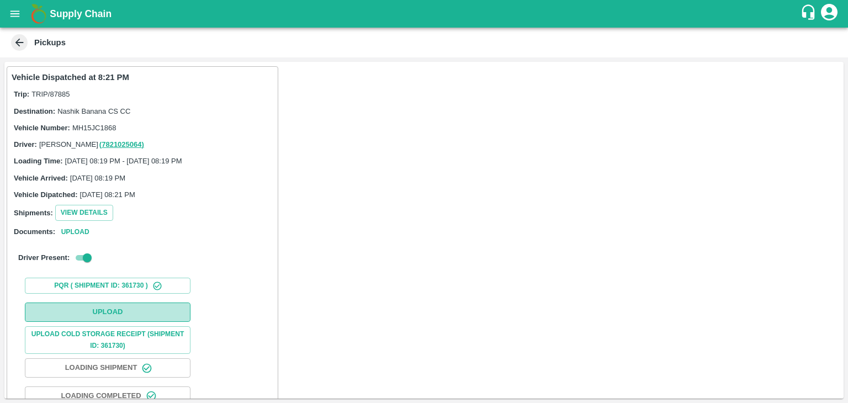
click at [126, 311] on button "Upload" at bounding box center [108, 311] width 166 height 19
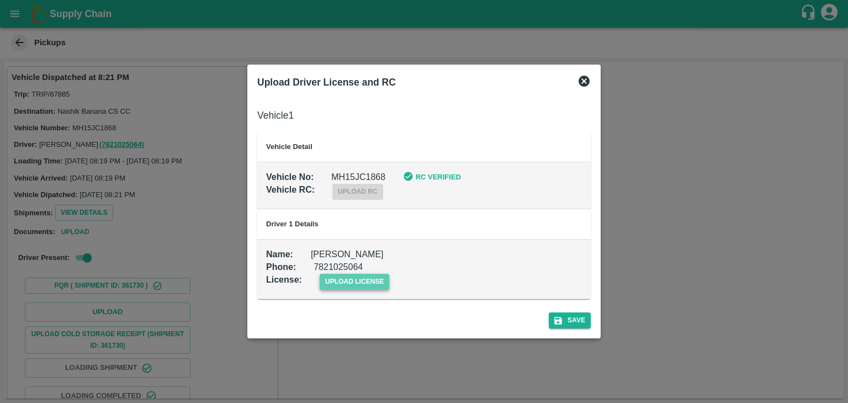
click at [377, 285] on span "upload license" at bounding box center [355, 282] width 70 height 16
click at [0, 0] on input "upload license" at bounding box center [0, 0] width 0 height 0
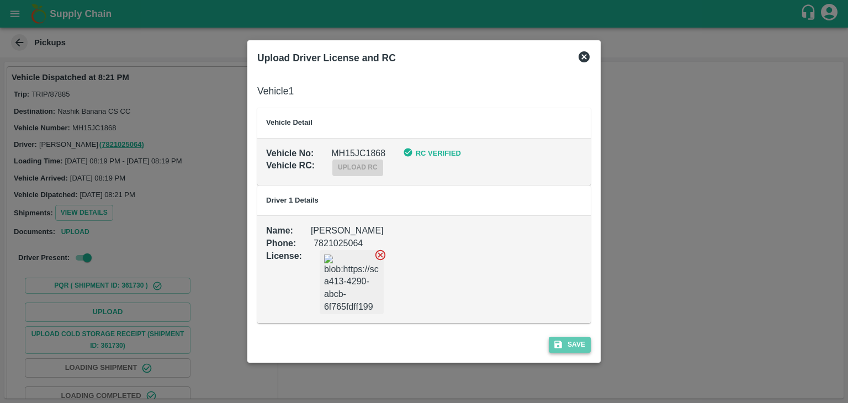
click at [587, 341] on button "Save" at bounding box center [570, 345] width 42 height 16
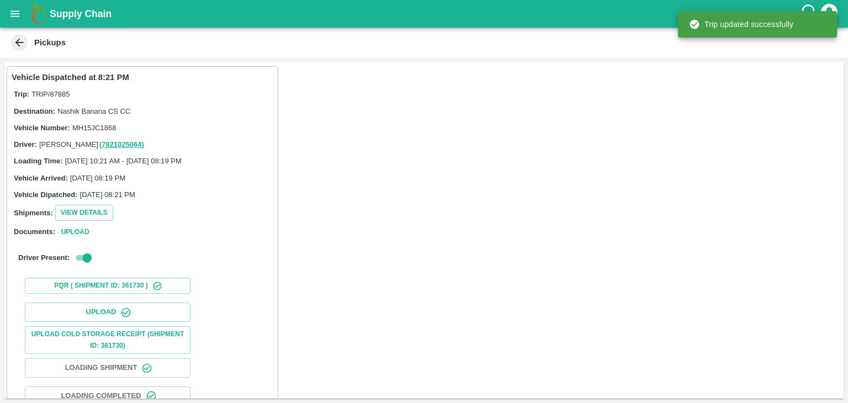
scroll to position [115, 0]
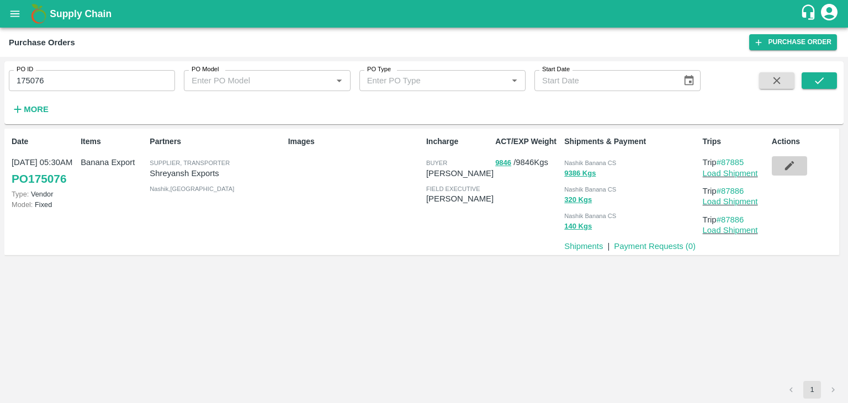
click at [788, 162] on icon "button" at bounding box center [789, 165] width 12 height 12
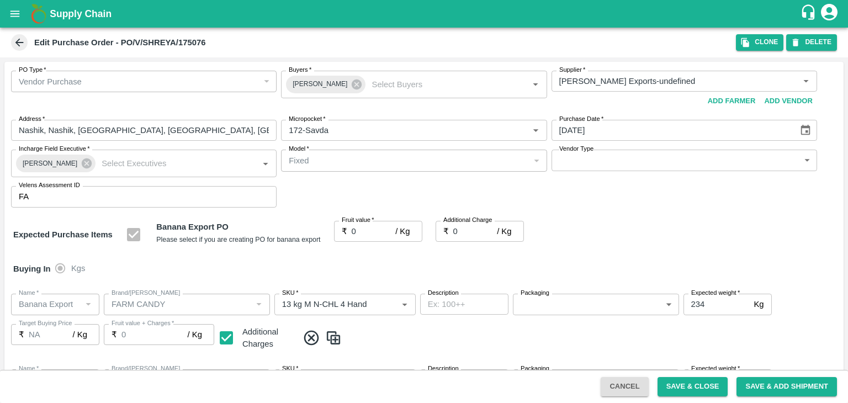
click at [352, 84] on icon at bounding box center [357, 84] width 10 height 10
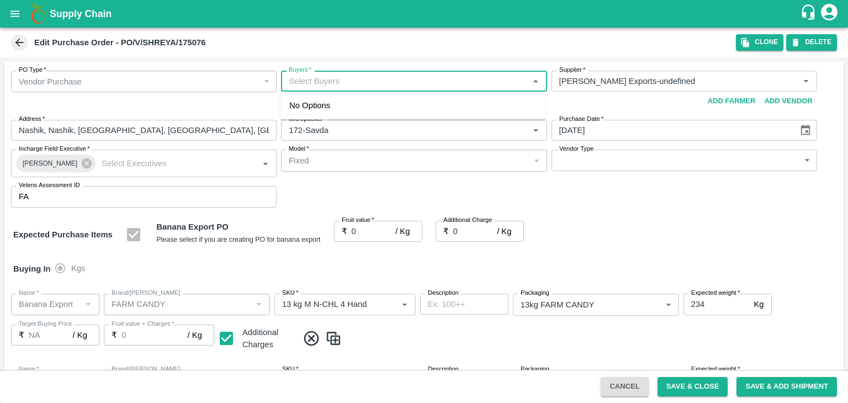
click at [341, 82] on input "Buyers   *" at bounding box center [404, 81] width 241 height 14
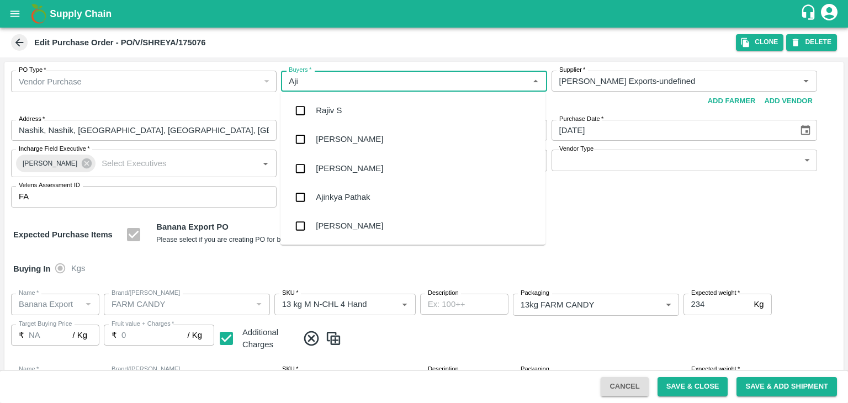
type input "Ajit"
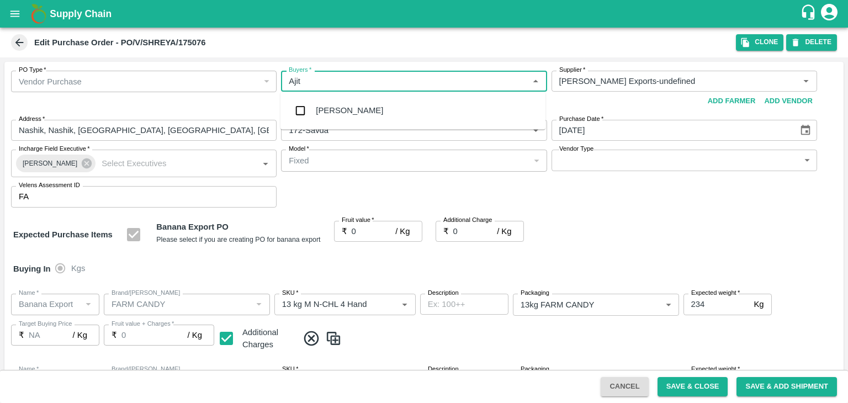
click at [347, 107] on div "Ajit Otari" at bounding box center [412, 110] width 265 height 29
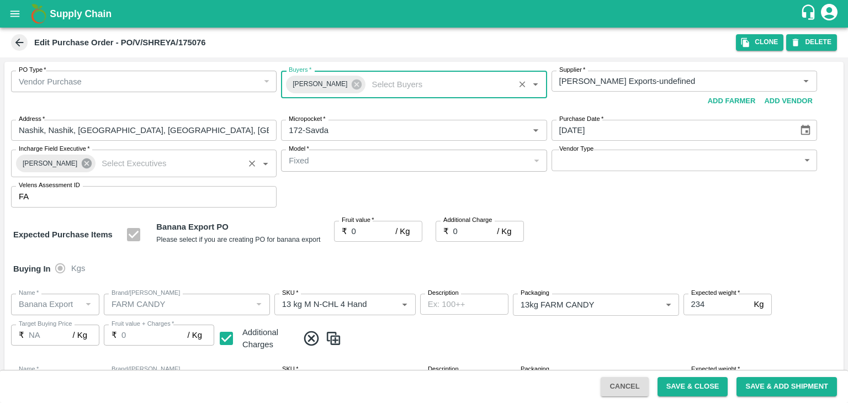
click at [81, 162] on icon at bounding box center [87, 163] width 12 height 12
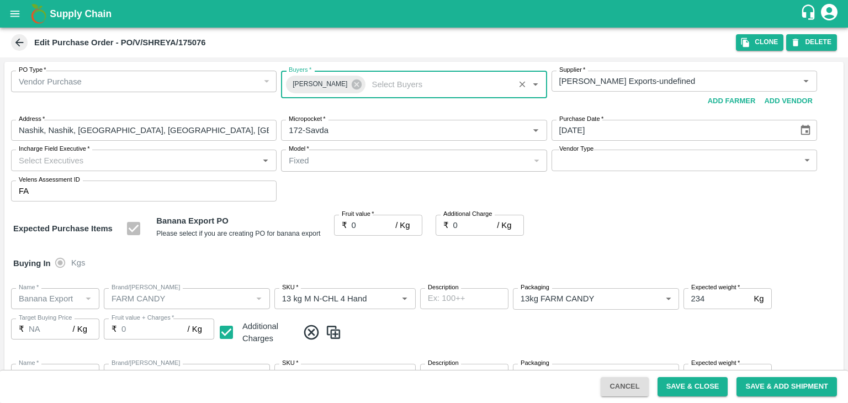
click at [97, 160] on input "Incharge Field Executive   *" at bounding box center [134, 160] width 241 height 14
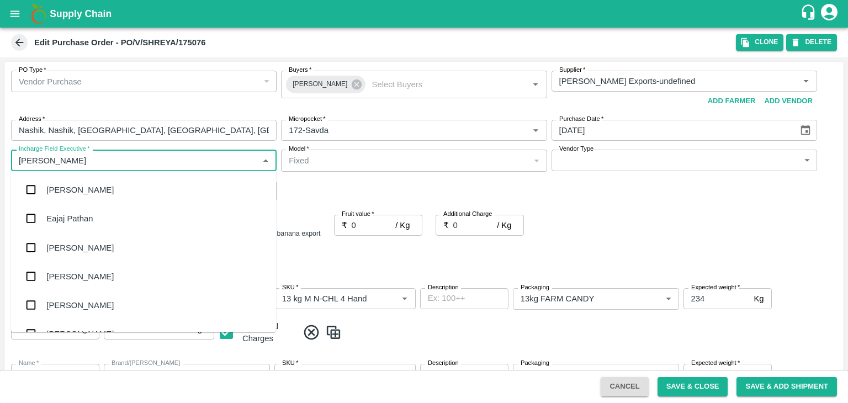
type input "Jay"
click at [75, 252] on div "jaydip Tale" at bounding box center [65, 247] width 39 height 12
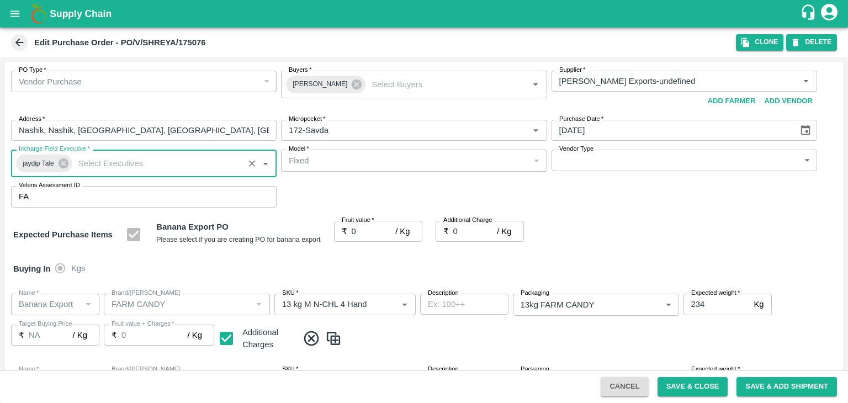
click at [599, 160] on body "Supply Chain Edit Purchase Order - PO/V/SHREYA/175076 Clone DELETE PO Type   * …" at bounding box center [424, 201] width 848 height 403
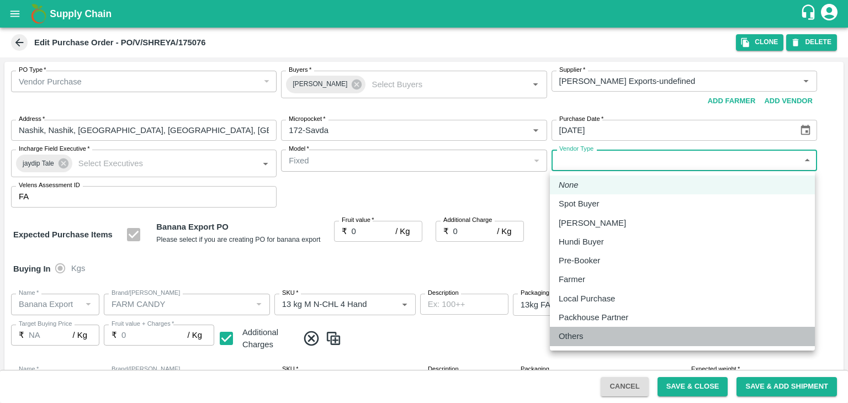
click at [596, 330] on div "Others" at bounding box center [682, 336] width 247 height 12
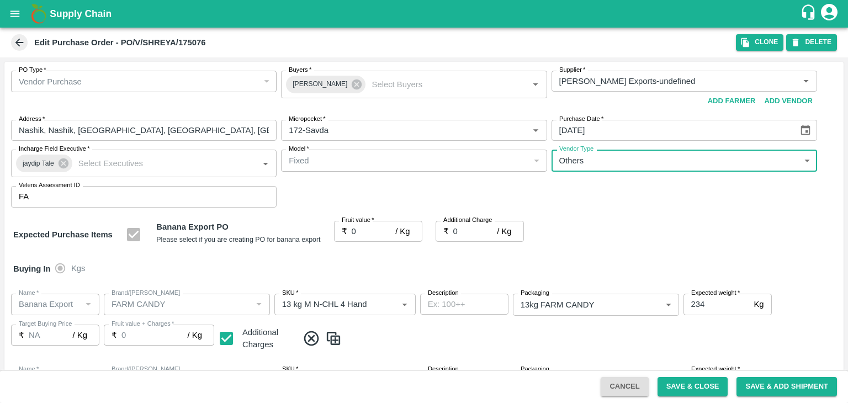
type input "OTHER"
click at [366, 226] on input "0" at bounding box center [374, 231] width 44 height 21
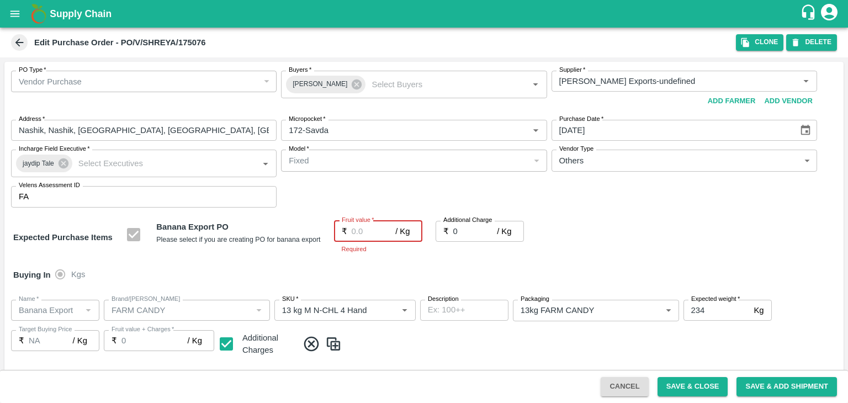
type input "2"
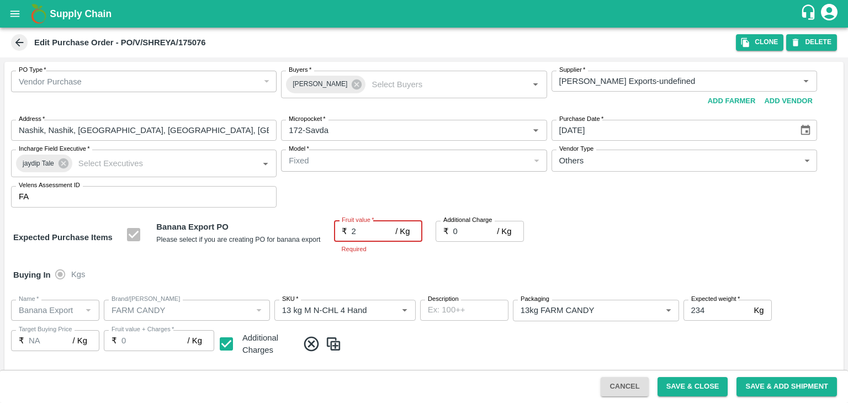
type input "2"
type input "20"
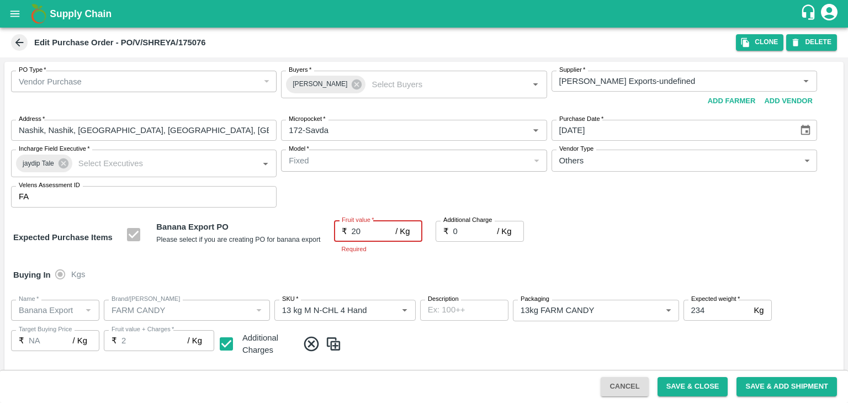
type input "20"
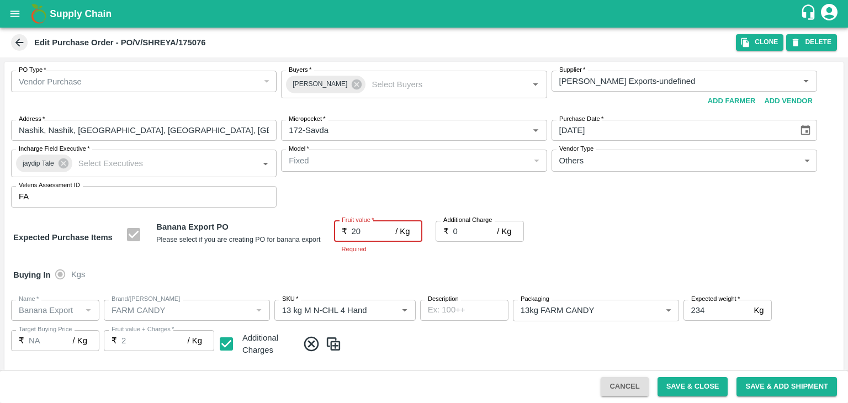
type input "20"
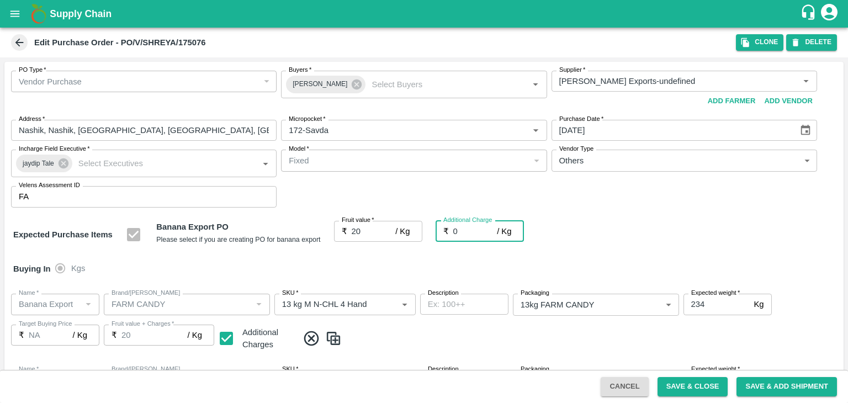
type input "2"
type input "22"
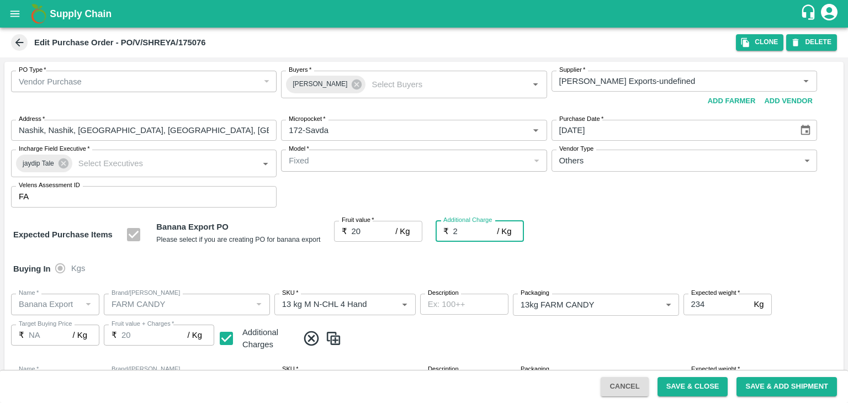
type input "22"
type input "2.7"
type input "22.7"
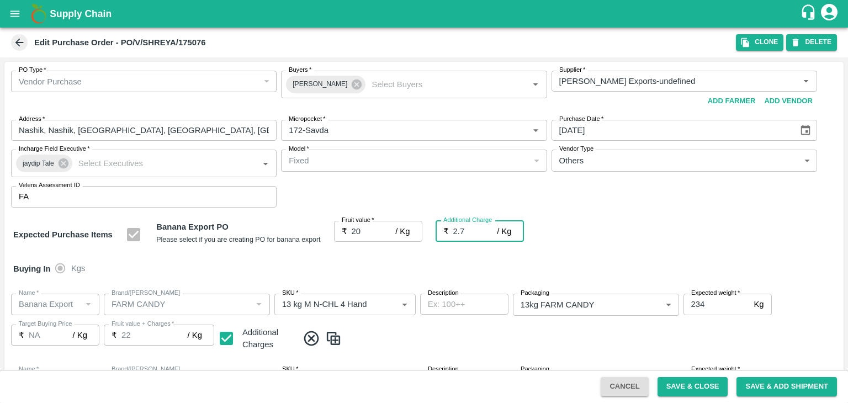
type input "22.7"
type input "2.75"
type input "22.75"
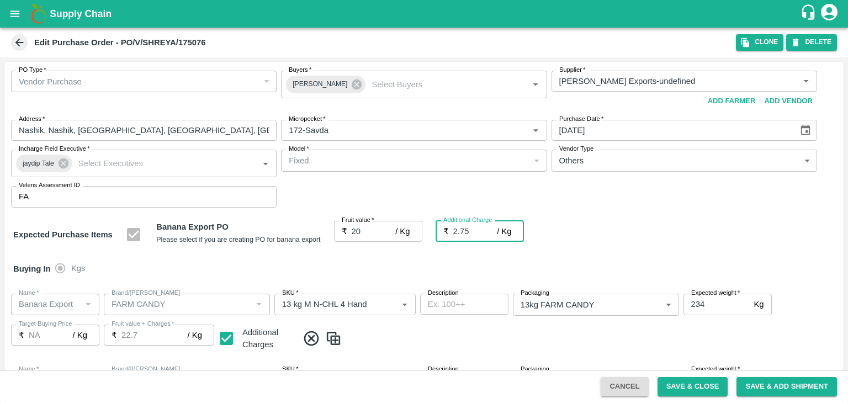
type input "22.75"
type input "2.75"
click at [382, 270] on div "Buying In Kgs" at bounding box center [423, 269] width 839 height 32
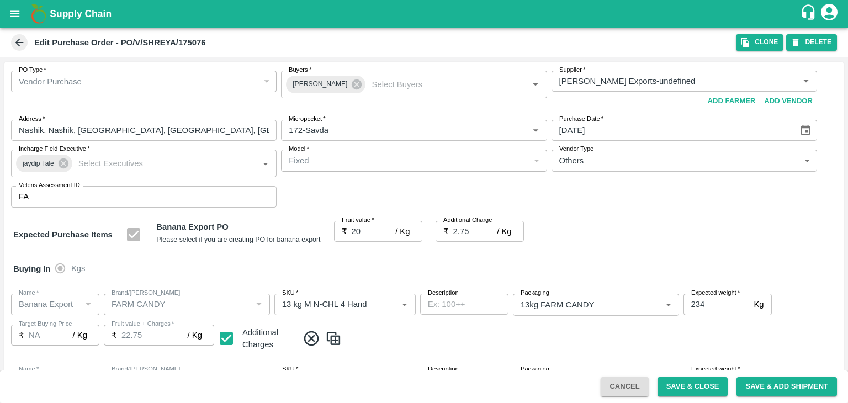
click at [382, 270] on div "Buying In Kgs" at bounding box center [423, 269] width 839 height 32
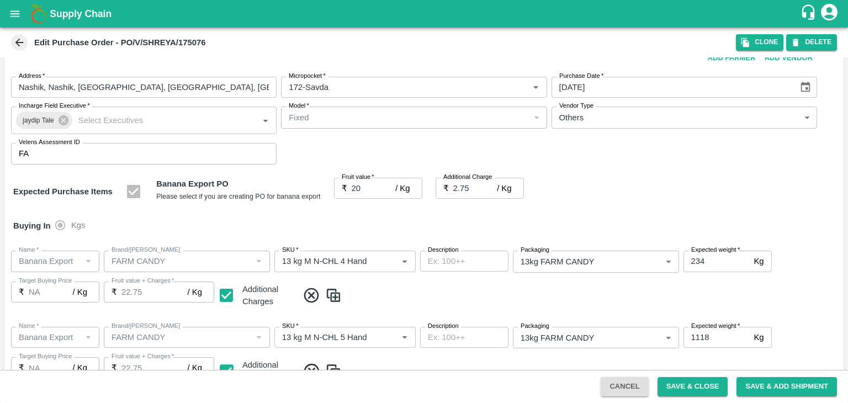
scroll to position [585, 0]
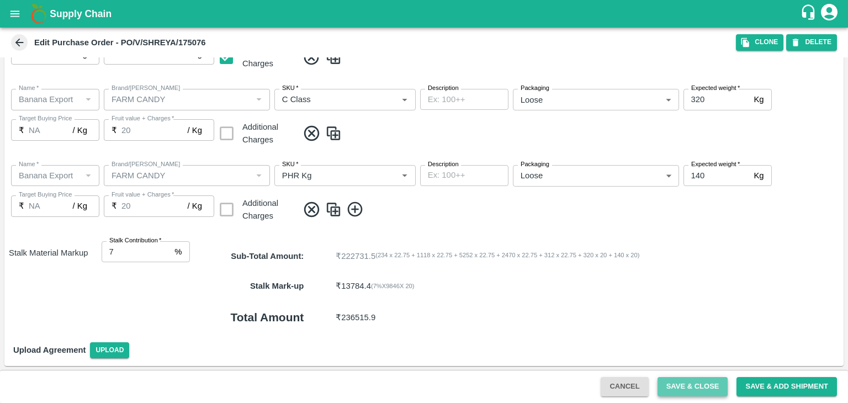
click at [715, 395] on button "Save & Close" at bounding box center [692, 386] width 71 height 19
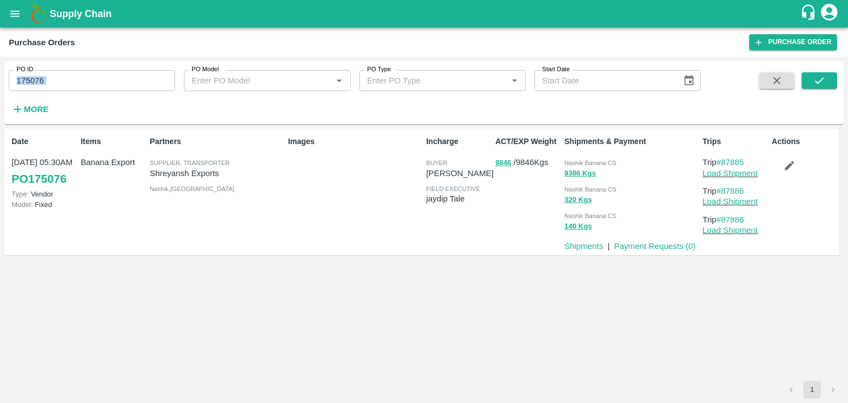
drag, startPoint x: 72, startPoint y: 94, endPoint x: 93, endPoint y: 78, distance: 26.7
click at [93, 78] on div "PO ID 175076 PO ID PO Model PO Model   * PO Type PO Type   * Start Date Start D…" at bounding box center [350, 89] width 700 height 57
click at [93, 78] on input "175076" at bounding box center [92, 80] width 166 height 21
paste input "text"
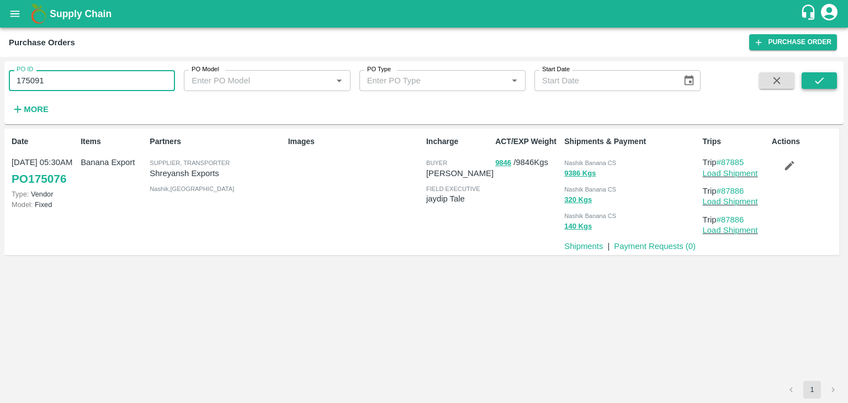
type input "175091"
click at [815, 76] on icon "submit" at bounding box center [819, 81] width 12 height 12
click at [817, 75] on icon "submit" at bounding box center [819, 81] width 12 height 12
click at [751, 171] on link "Load Shipment" at bounding box center [730, 173] width 55 height 9
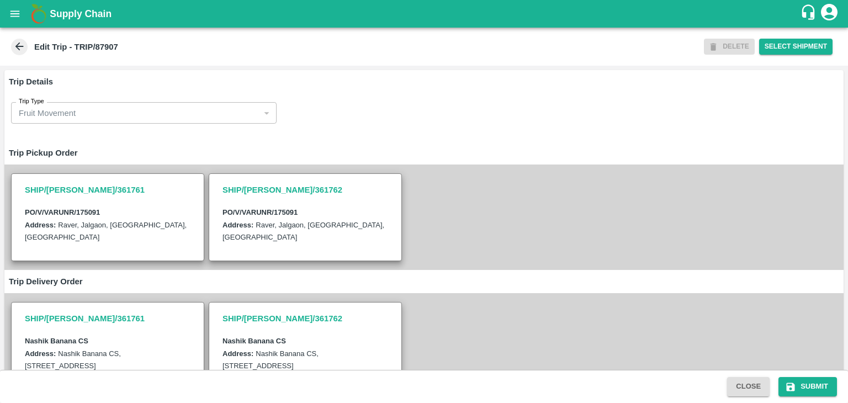
scroll to position [258, 0]
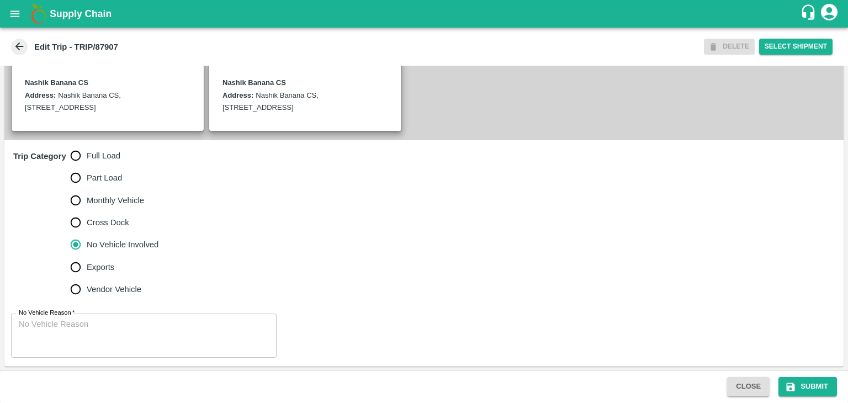
click at [88, 156] on span "Full Load" at bounding box center [104, 156] width 34 height 12
click at [87, 156] on input "Full Load" at bounding box center [76, 156] width 22 height 22
radio input "true"
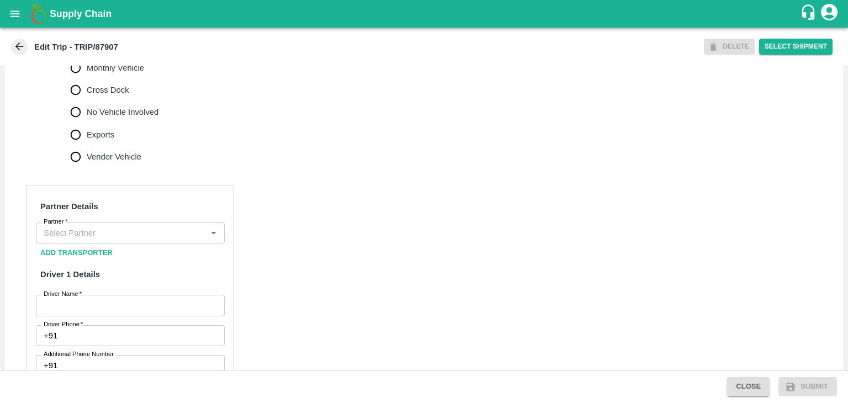
scroll to position [391, 0]
click at [121, 238] on input "Partner   *" at bounding box center [121, 233] width 164 height 14
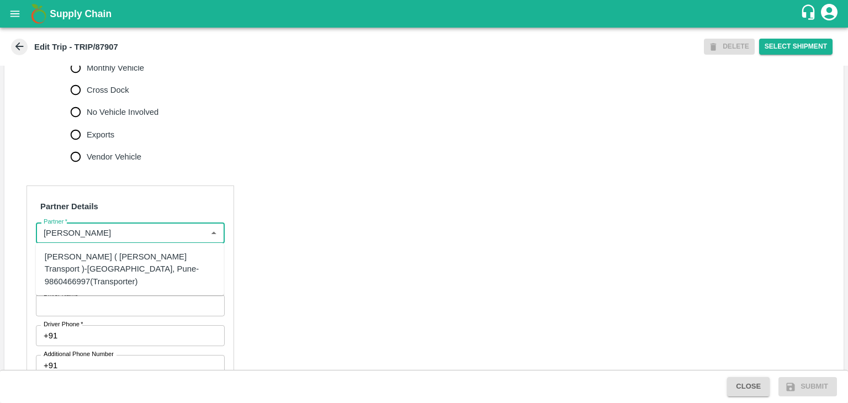
click at [120, 268] on div "[PERSON_NAME] ( [PERSON_NAME] Transport )-[GEOGRAPHIC_DATA], Pune-9860466997(Tr…" at bounding box center [130, 269] width 171 height 37
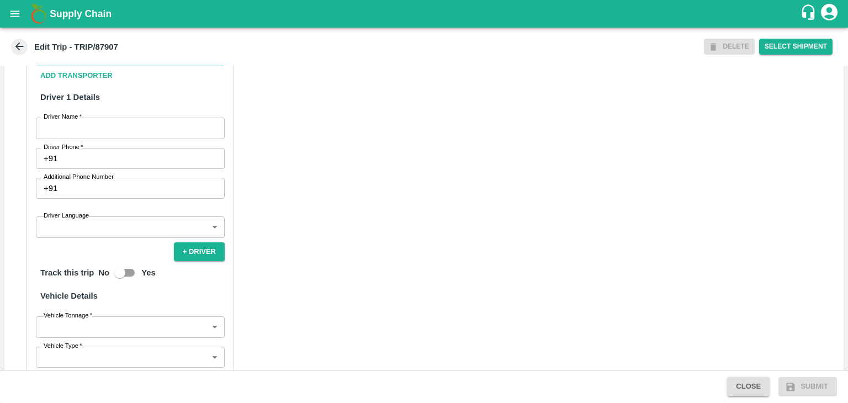
scroll to position [570, 0]
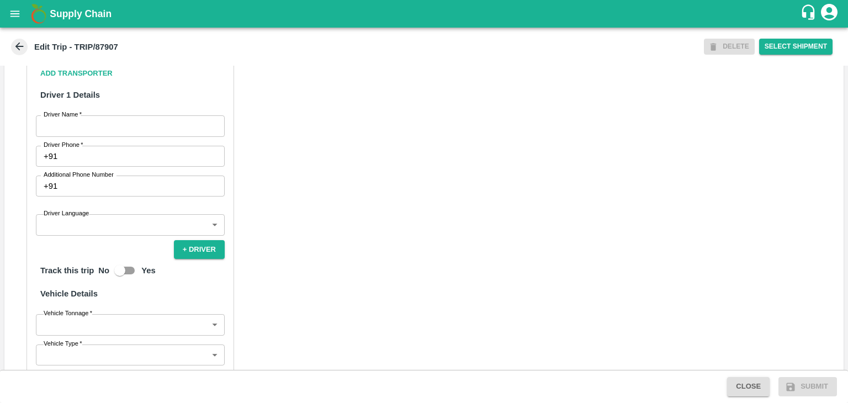
type input "[PERSON_NAME] ( [PERSON_NAME] Transport )-[GEOGRAPHIC_DATA], Pune-9860466997(Tr…"
click at [57, 119] on input "Driver Name   *" at bounding box center [130, 125] width 189 height 21
type input "Ganesh"
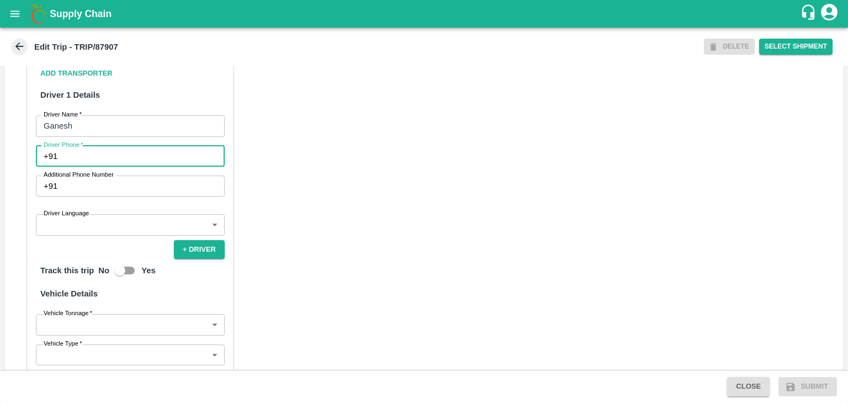
click at [88, 157] on input "Driver Phone   *" at bounding box center [143, 156] width 163 height 21
type input "9975280177"
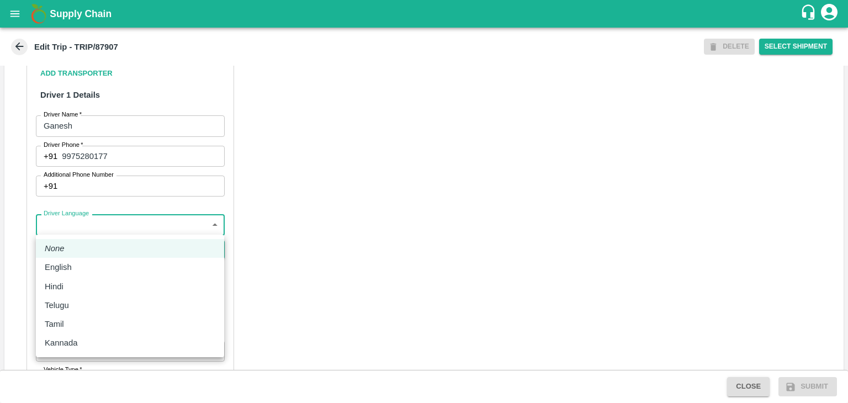
click at [81, 232] on body "Supply Chain Edit Trip - TRIP/87907 DELETE Select Shipment Trip Details Trip Ty…" at bounding box center [424, 201] width 848 height 403
click at [99, 270] on div "English" at bounding box center [130, 267] width 171 height 12
type input "en"
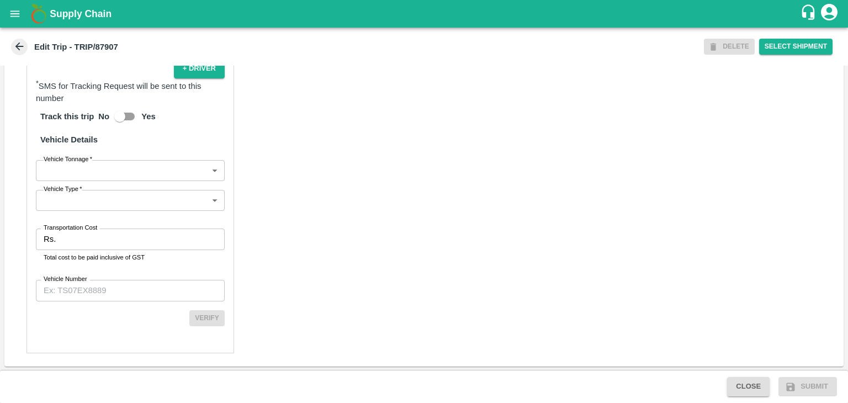
scroll to position [751, 0]
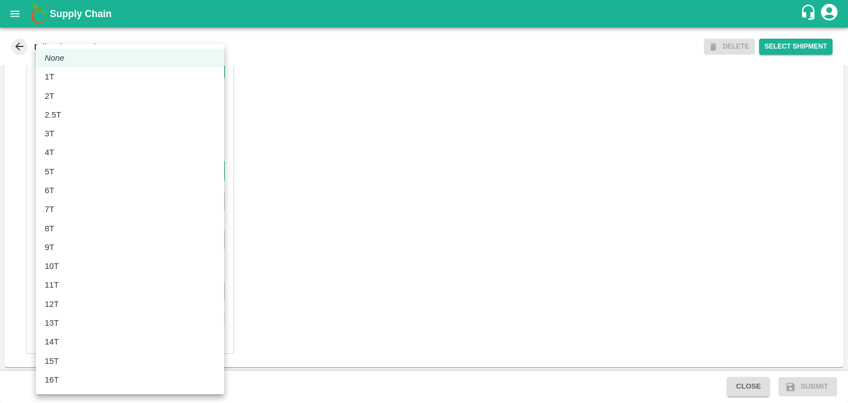
click at [81, 173] on body "Supply Chain Edit Trip - TRIP/87907 DELETE Select Shipment Trip Details Trip Ty…" at bounding box center [424, 201] width 848 height 403
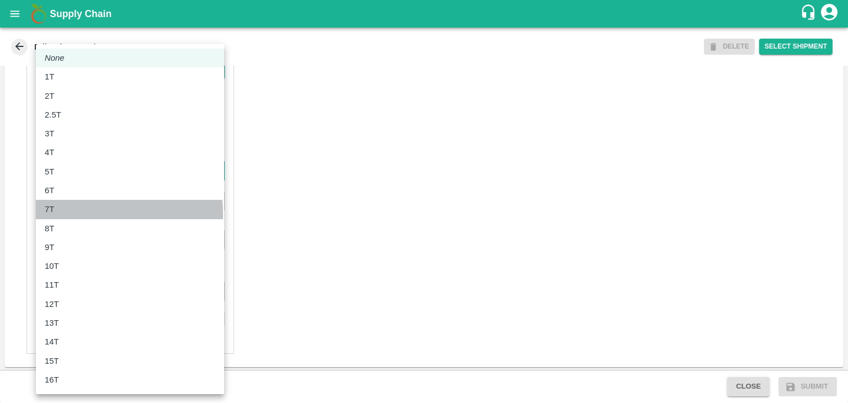
click at [79, 214] on div "7T" at bounding box center [130, 209] width 171 height 12
type input "7000"
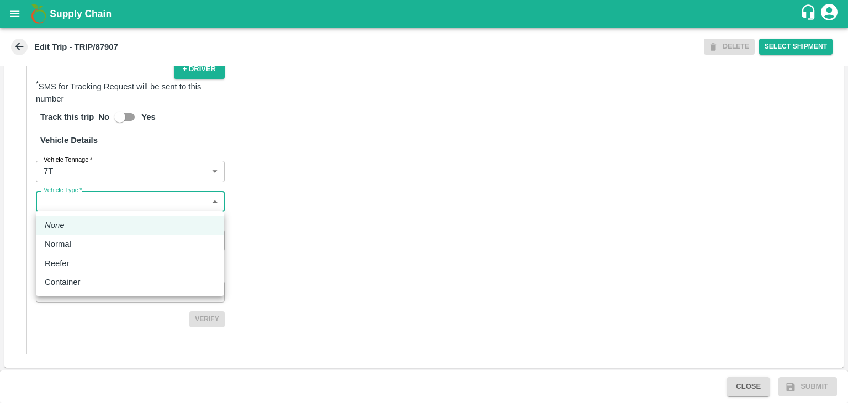
click at [92, 210] on body "Supply Chain Edit Trip - TRIP/87907 DELETE Select Shipment Trip Details Trip Ty…" at bounding box center [424, 201] width 848 height 403
click at [86, 238] on div "Normal" at bounding box center [130, 244] width 171 height 12
type input "Normal"
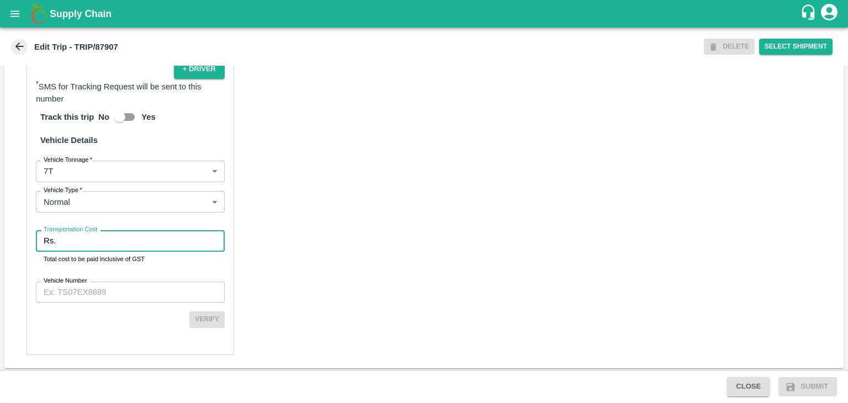
click at [96, 241] on input "Transportation Cost" at bounding box center [142, 240] width 164 height 21
type input "1"
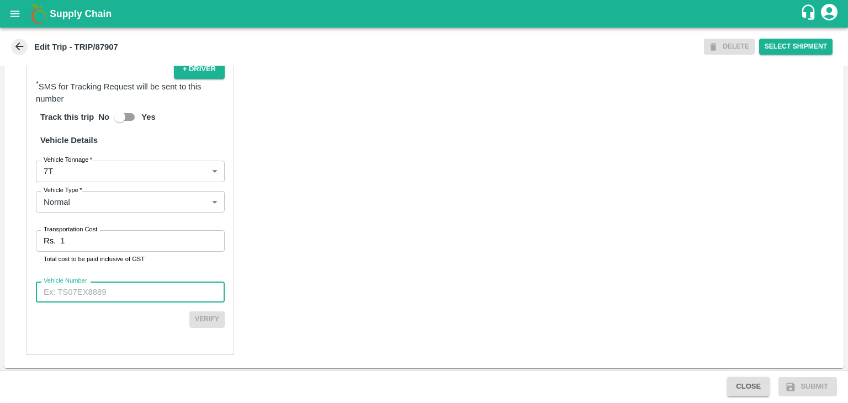
click at [139, 292] on input "Vehicle Number" at bounding box center [130, 291] width 189 height 21
type input "MH42B9581"
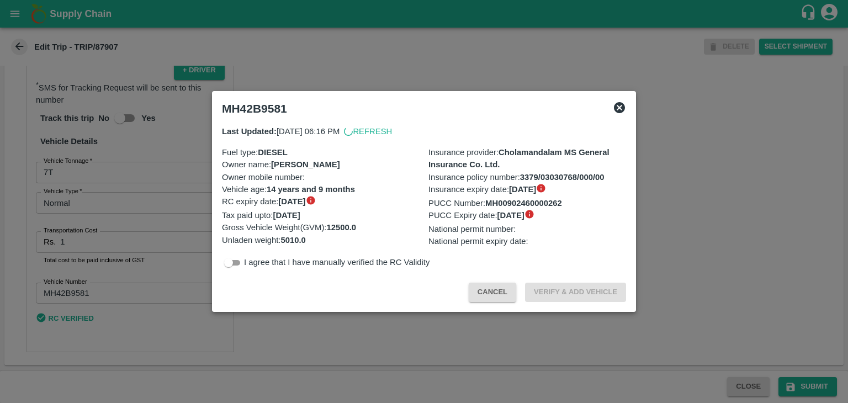
scroll to position [748, 0]
click at [804, 385] on div at bounding box center [424, 201] width 848 height 403
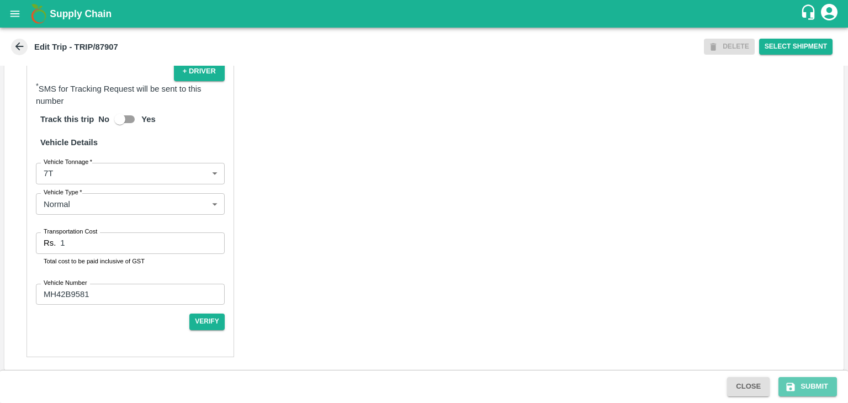
click at [804, 385] on button "Submit" at bounding box center [807, 386] width 59 height 19
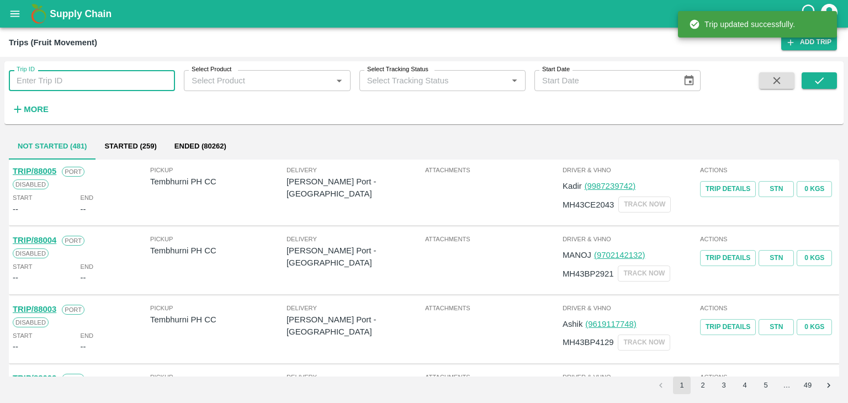
click at [71, 82] on input "Trip ID" at bounding box center [92, 80] width 166 height 21
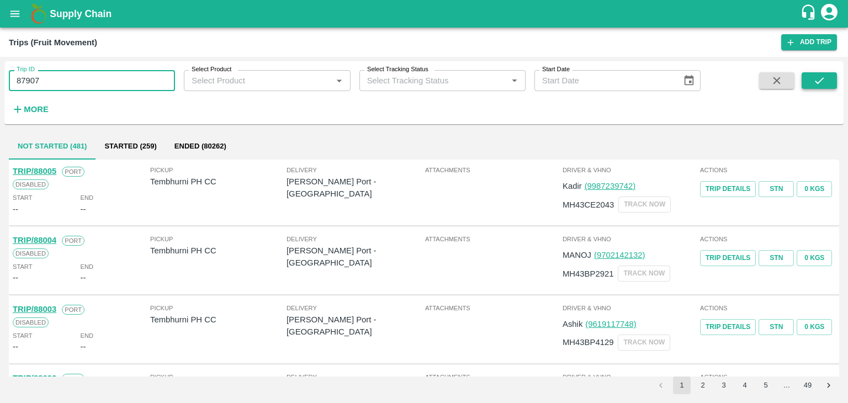
type input "87907"
click at [827, 82] on button "submit" at bounding box center [818, 80] width 35 height 17
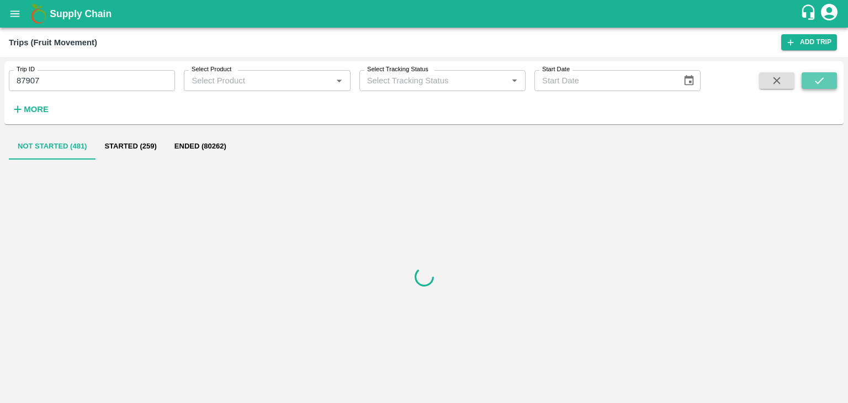
click at [827, 82] on button "submit" at bounding box center [818, 80] width 35 height 17
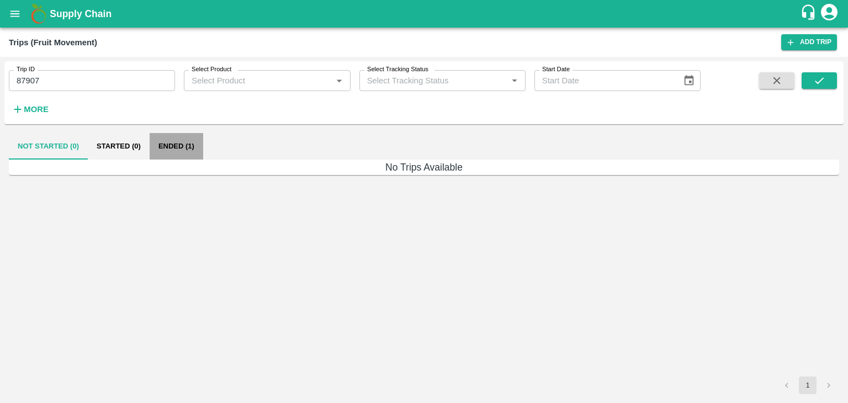
click at [176, 145] on button "Ended (1)" at bounding box center [177, 146] width 54 height 26
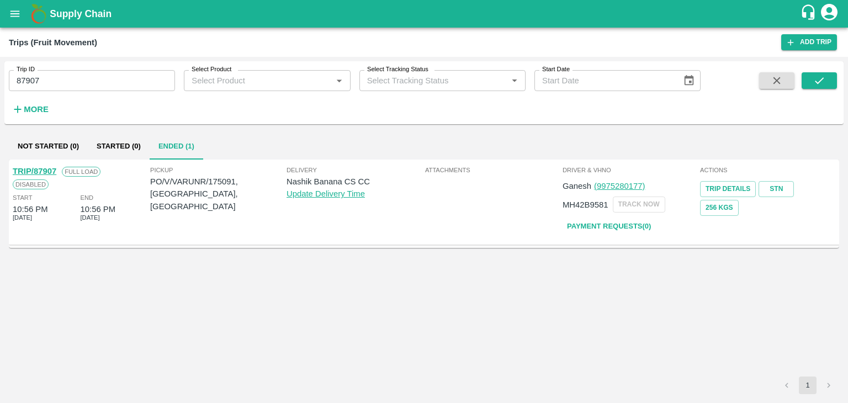
click at [31, 168] on link "TRIP/87907" at bounding box center [35, 171] width 44 height 9
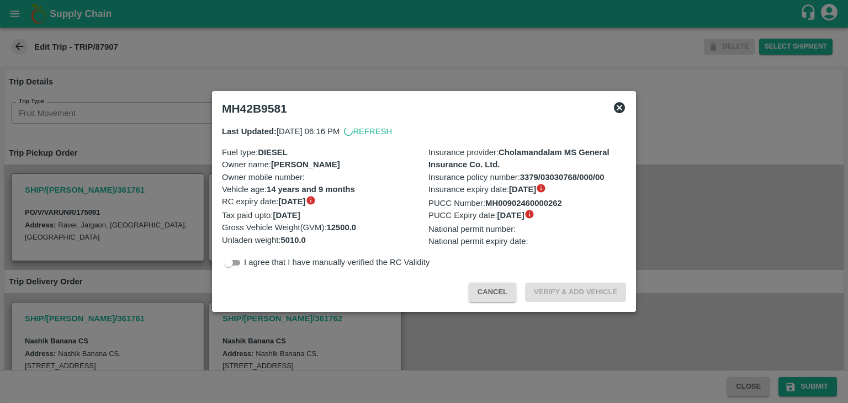
scroll to position [399, 0]
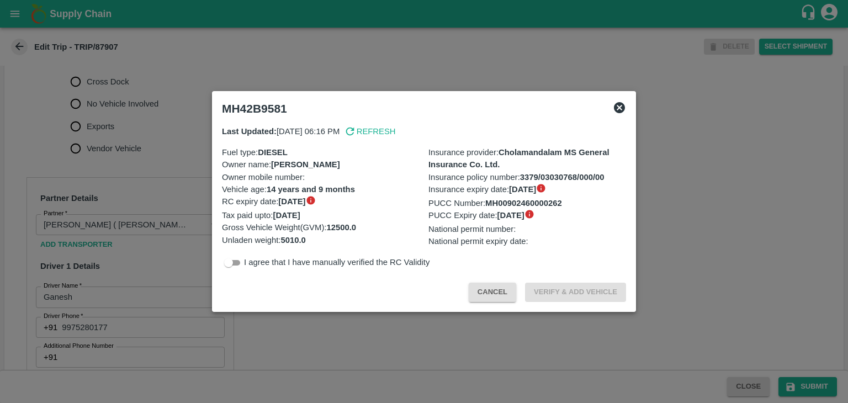
click at [183, 254] on div at bounding box center [424, 201] width 848 height 403
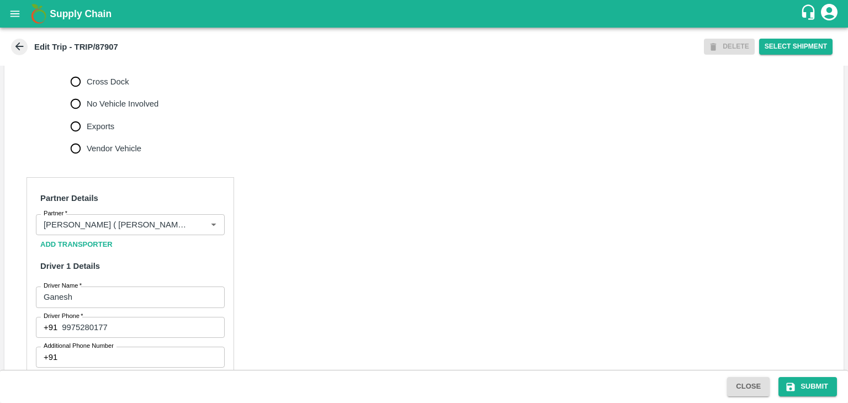
click at [121, 94] on label "No Vehicle Involved" at bounding box center [112, 104] width 94 height 22
click at [87, 94] on input "No Vehicle Involved" at bounding box center [76, 104] width 22 height 22
radio input "true"
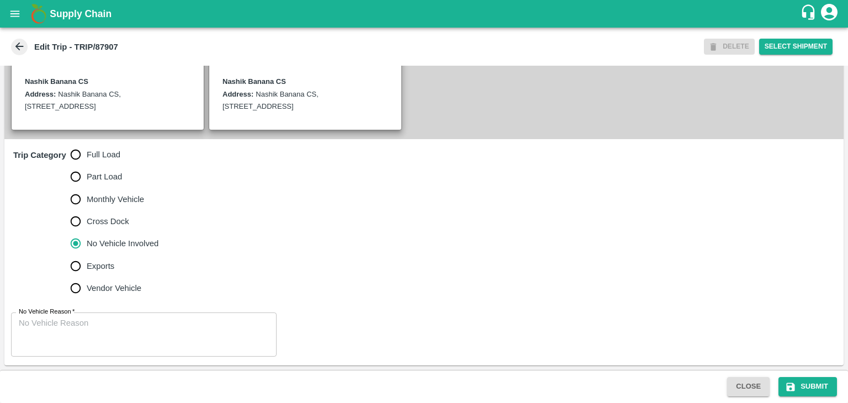
scroll to position [258, 0]
drag, startPoint x: 131, startPoint y: 307, endPoint x: 145, endPoint y: 325, distance: 22.1
click at [145, 325] on div "No Vehicle Reason   * x No Vehicle Reason" at bounding box center [423, 336] width 839 height 62
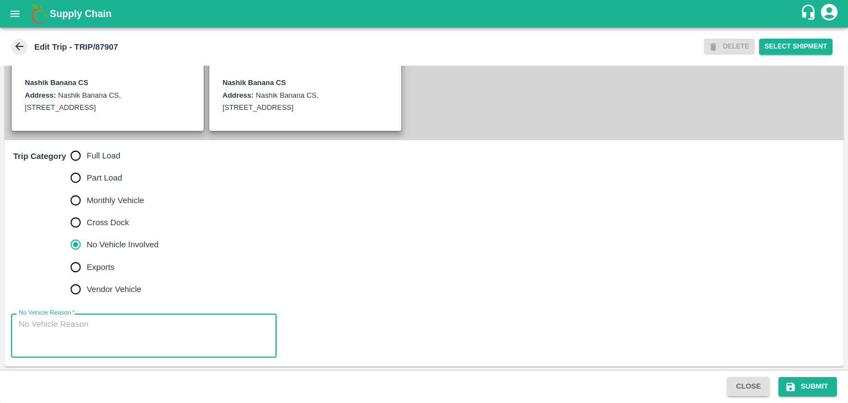
click at [145, 325] on textarea "No Vehicle Reason   *" at bounding box center [144, 335] width 250 height 35
type textarea "Field Dump"
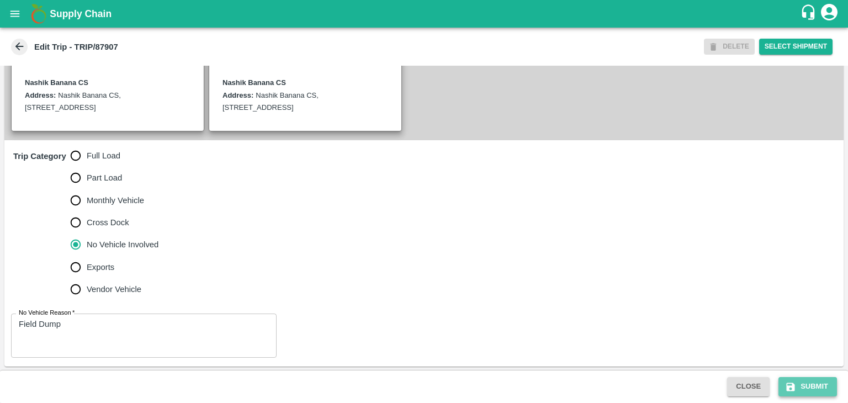
click at [815, 381] on button "Submit" at bounding box center [807, 386] width 59 height 19
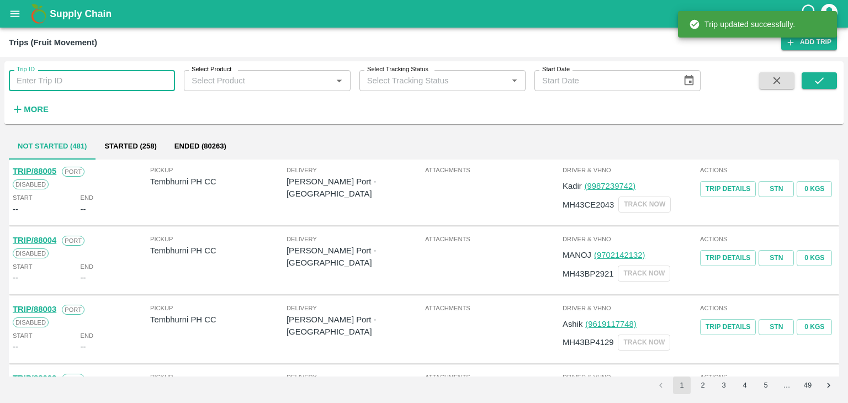
click at [77, 82] on input "Trip ID" at bounding box center [92, 80] width 166 height 21
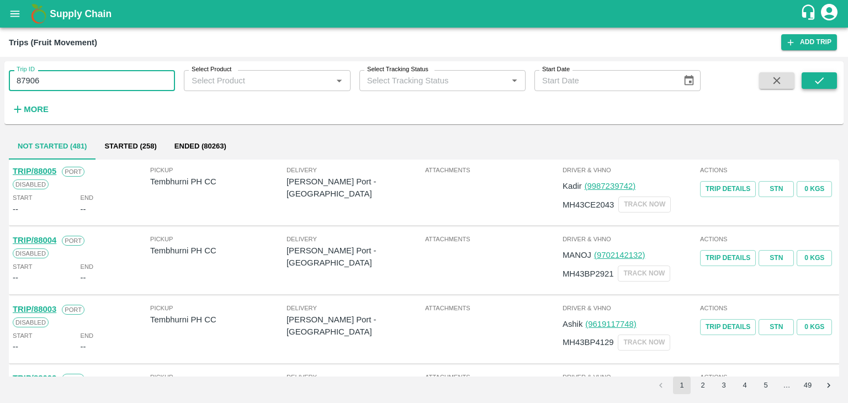
type input "87906"
click at [821, 75] on icon "submit" at bounding box center [819, 81] width 12 height 12
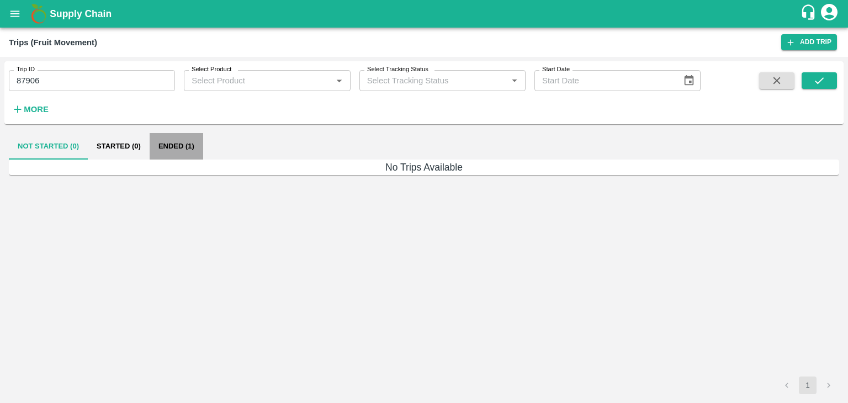
click at [155, 146] on button "Ended (1)" at bounding box center [177, 146] width 54 height 26
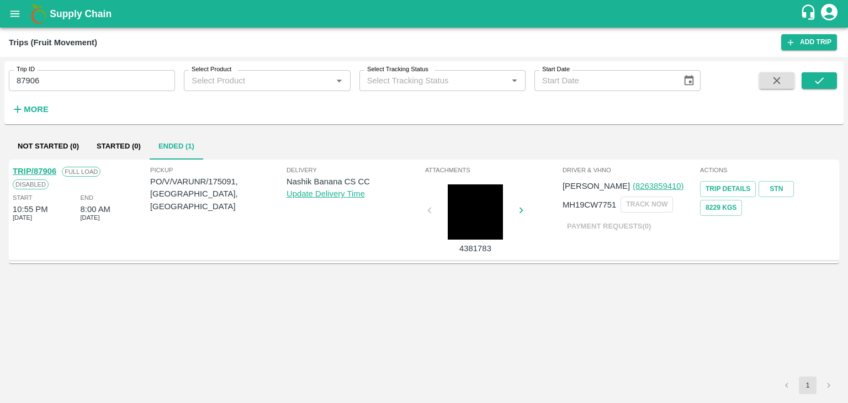
click at [46, 167] on link "TRIP/87906" at bounding box center [35, 171] width 44 height 9
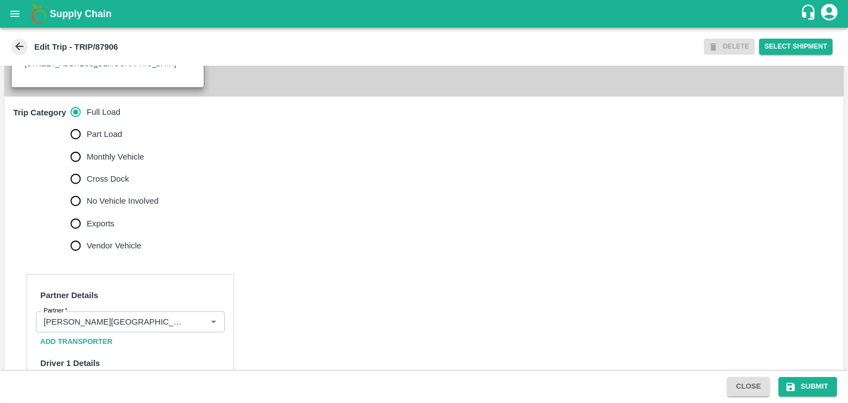
scroll to position [302, 0]
click at [195, 320] on icon "Clear" at bounding box center [200, 321] width 10 height 10
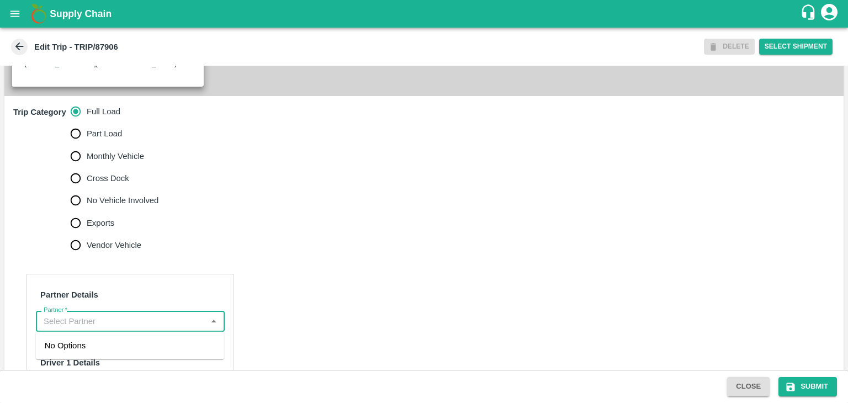
click at [175, 317] on input "Partner   *" at bounding box center [121, 321] width 164 height 14
click at [151, 336] on div "[PERSON_NAME] ( [PERSON_NAME] Transport )-[GEOGRAPHIC_DATA], Pune-9860466997(Tr…" at bounding box center [130, 358] width 188 height 44
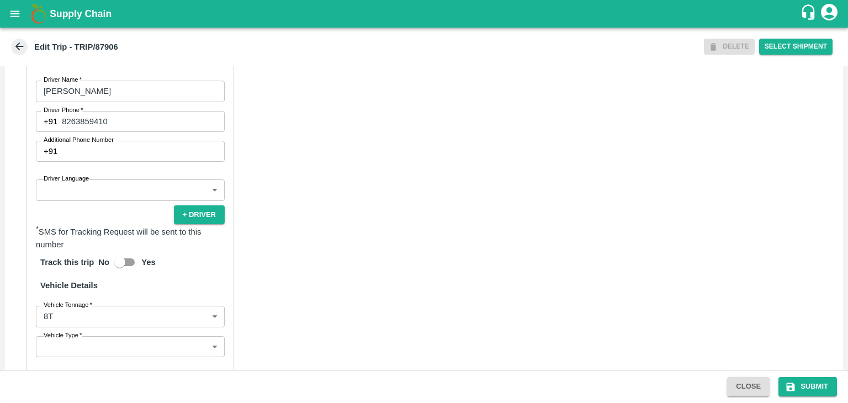
scroll to position [606, 0]
type input "[PERSON_NAME] ( [PERSON_NAME] Transport )-[GEOGRAPHIC_DATA], Pune-9860466997(Tr…"
drag, startPoint x: 78, startPoint y: 200, endPoint x: 68, endPoint y: 190, distance: 14.0
click at [68, 190] on div "Partner Details Partner   * Partner Add Transporter Driver 1 Details Driver Nam…" at bounding box center [130, 232] width 208 height 525
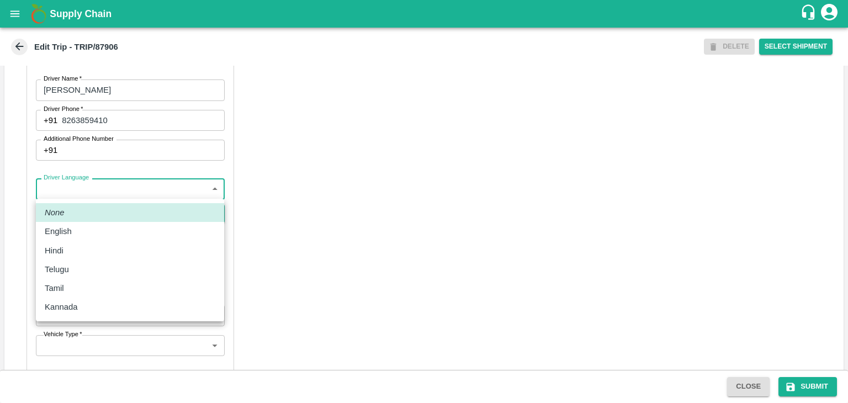
drag, startPoint x: 68, startPoint y: 190, endPoint x: 75, endPoint y: 235, distance: 45.2
click at [75, 235] on body "Supply Chain Edit Trip - TRIP/87906 DELETE Select Shipment Trip Details Trip Ty…" at bounding box center [424, 201] width 848 height 403
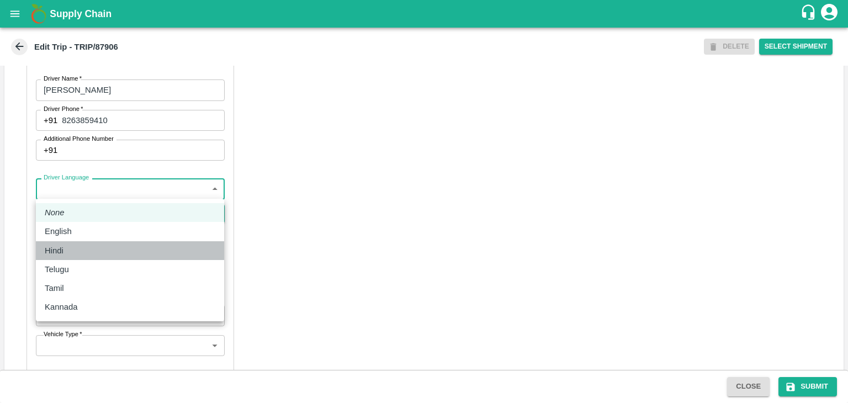
click at [77, 247] on div "Hindi" at bounding box center [130, 250] width 171 height 12
type input "hi"
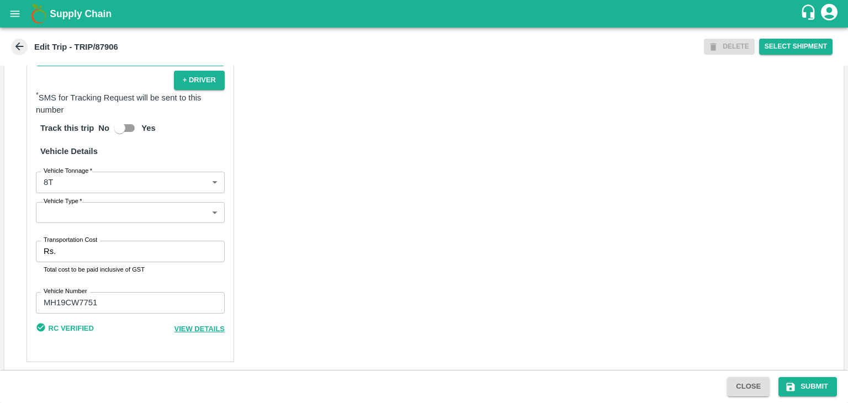
scroll to position [742, 0]
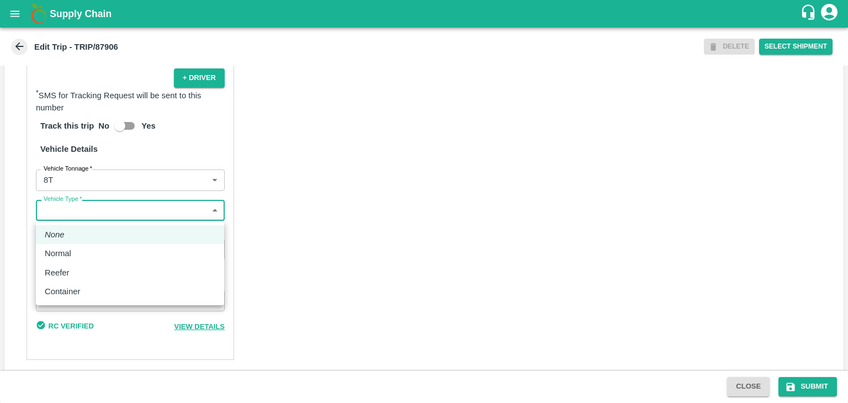
drag, startPoint x: 51, startPoint y: 214, endPoint x: 73, endPoint y: 252, distance: 44.8
click at [73, 252] on body "Supply Chain Edit Trip - TRIP/87906 DELETE Select Shipment Trip Details Trip Ty…" at bounding box center [424, 201] width 848 height 403
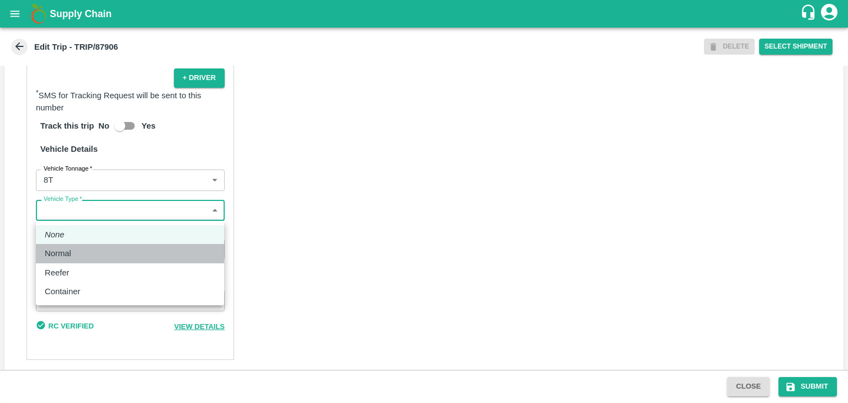
click at [73, 252] on div "Normal" at bounding box center [61, 253] width 32 height 12
type input "Normal"
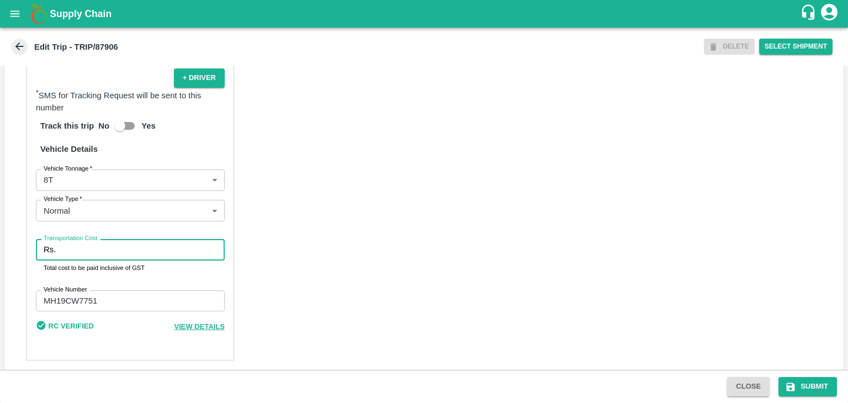
click at [100, 251] on input "Transportation Cost" at bounding box center [142, 249] width 164 height 21
type input "10000"
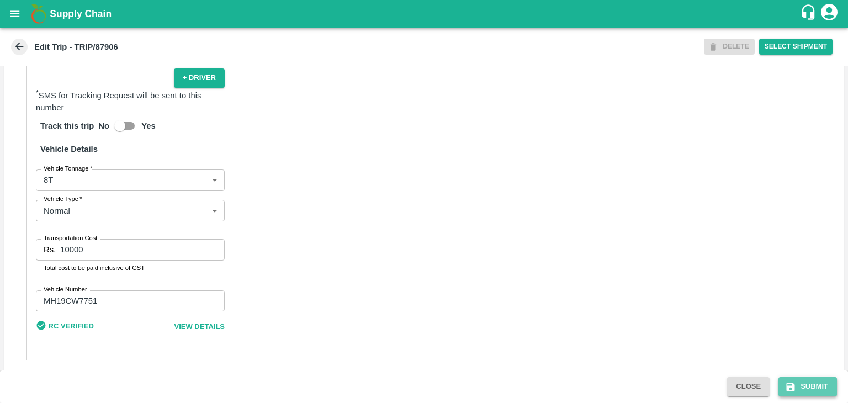
click at [796, 387] on button "Submit" at bounding box center [807, 386] width 59 height 19
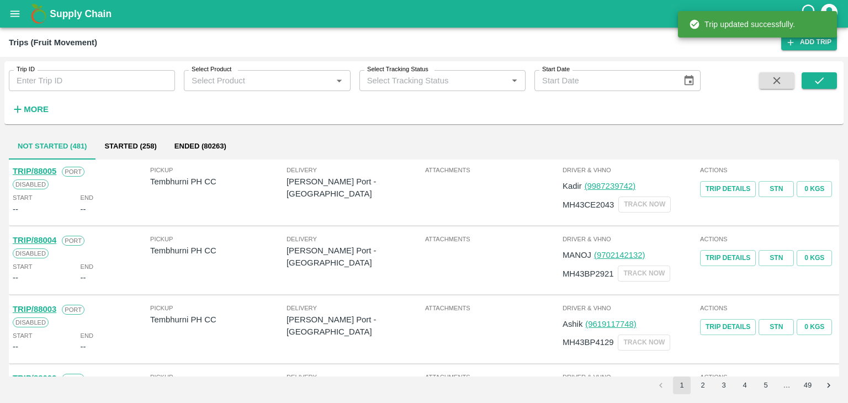
click at [104, 89] on input "Trip ID" at bounding box center [92, 80] width 166 height 21
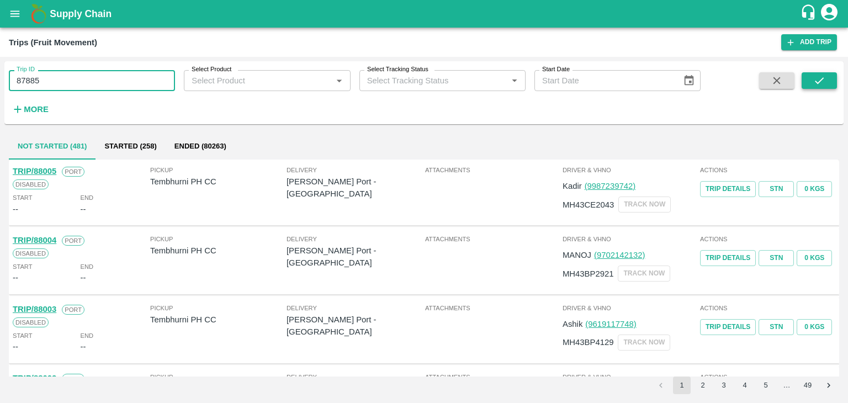
type input "87885"
click at [810, 79] on button "submit" at bounding box center [818, 80] width 35 height 17
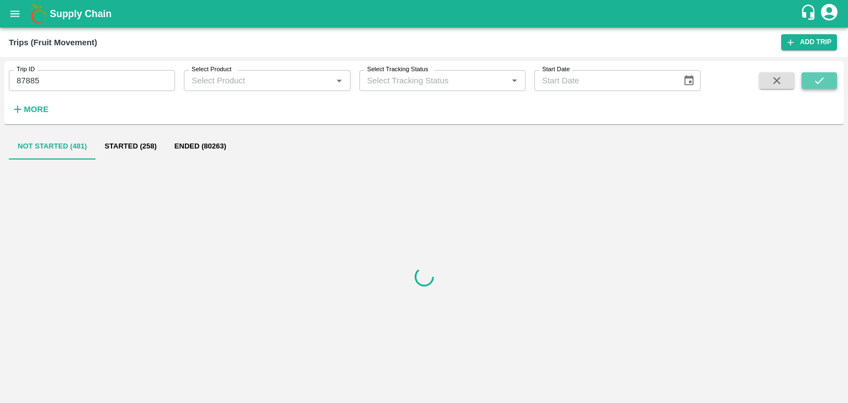
click at [810, 79] on button "submit" at bounding box center [818, 80] width 35 height 17
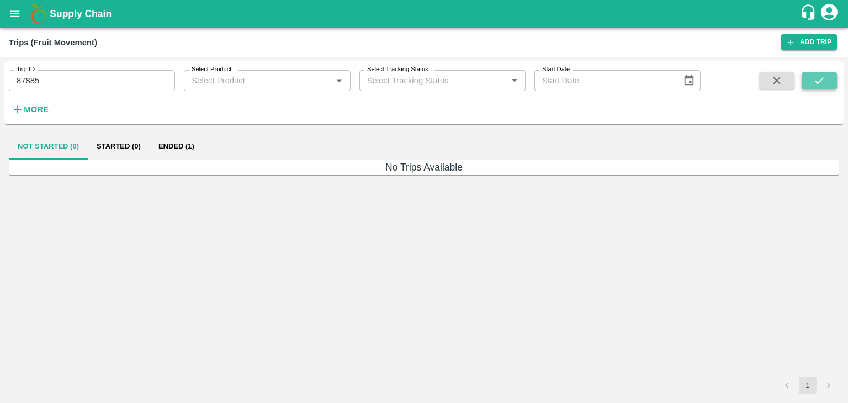
click at [810, 79] on button "submit" at bounding box center [818, 80] width 35 height 17
click at [184, 151] on button "Ended (1)" at bounding box center [177, 146] width 54 height 26
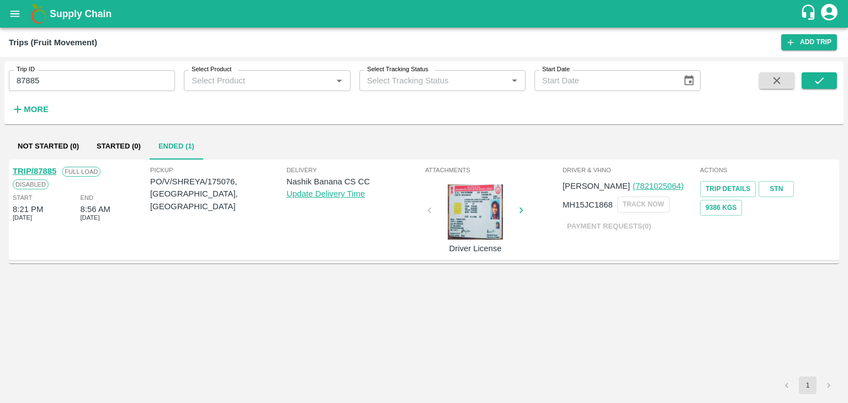
click at [41, 168] on link "TRIP/87885" at bounding box center [35, 171] width 44 height 9
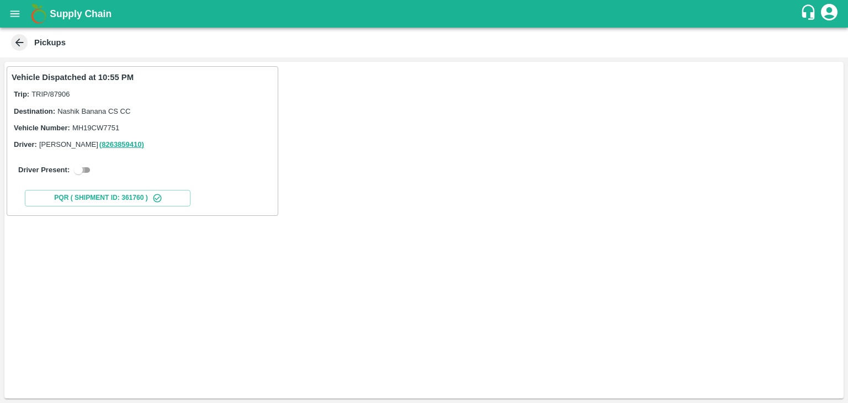
click at [89, 176] on input "checkbox" at bounding box center [79, 169] width 40 height 13
checkbox input "true"
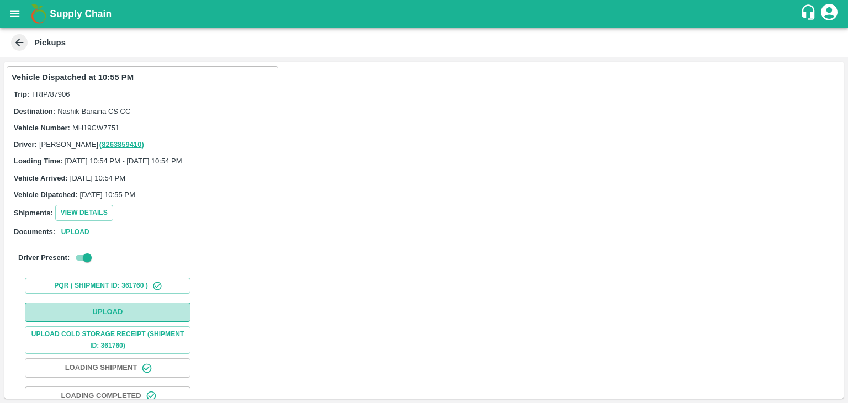
click at [132, 305] on button "Upload" at bounding box center [108, 311] width 166 height 19
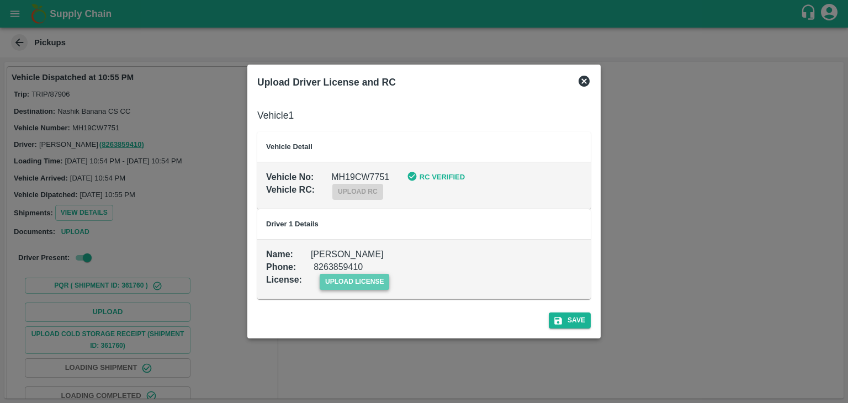
click at [351, 279] on span "upload license" at bounding box center [355, 282] width 70 height 16
click at [0, 0] on input "upload license" at bounding box center [0, 0] width 0 height 0
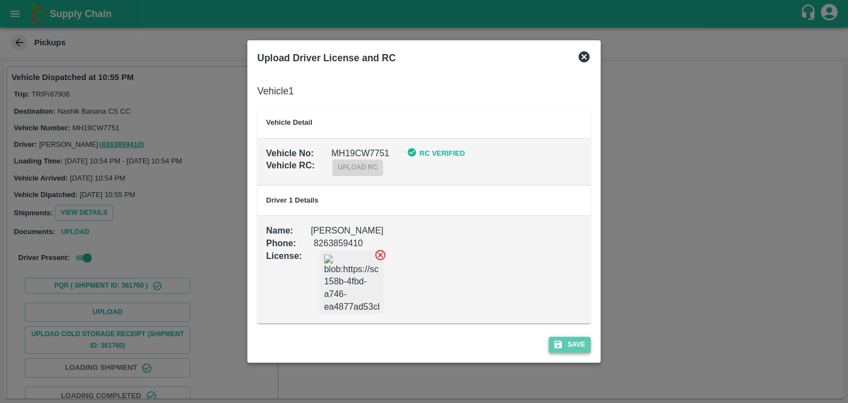
click at [579, 343] on button "Save" at bounding box center [570, 345] width 42 height 16
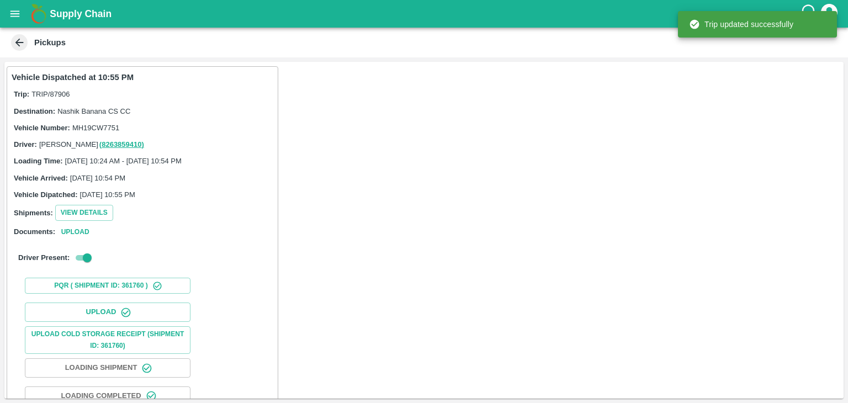
scroll to position [115, 0]
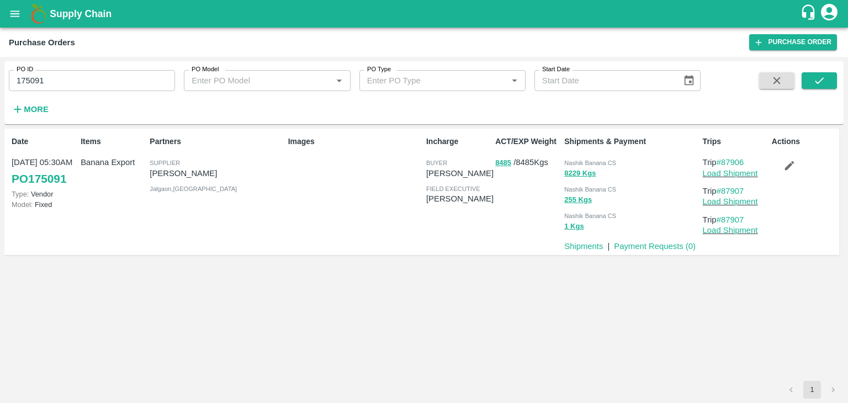
click at [784, 159] on button "button" at bounding box center [789, 165] width 35 height 19
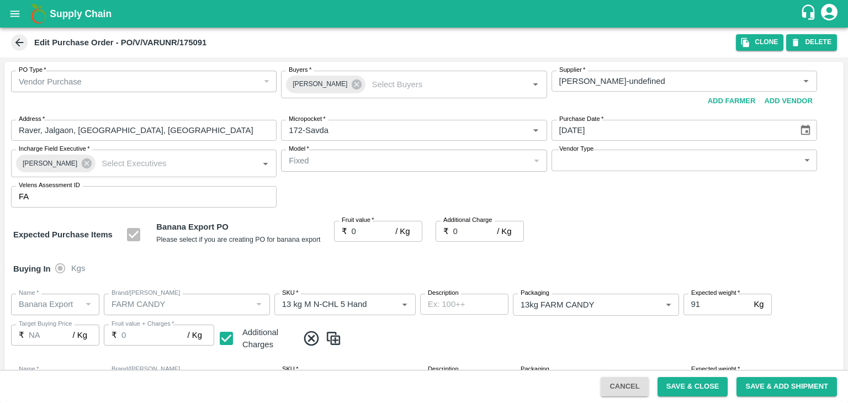
click at [352, 85] on icon at bounding box center [357, 84] width 10 height 10
click at [339, 82] on input "Buyers   *" at bounding box center [404, 81] width 241 height 14
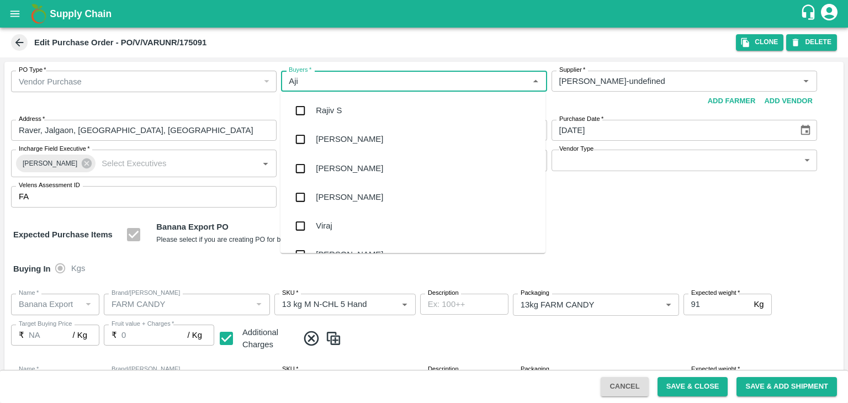
type input "Ajit"
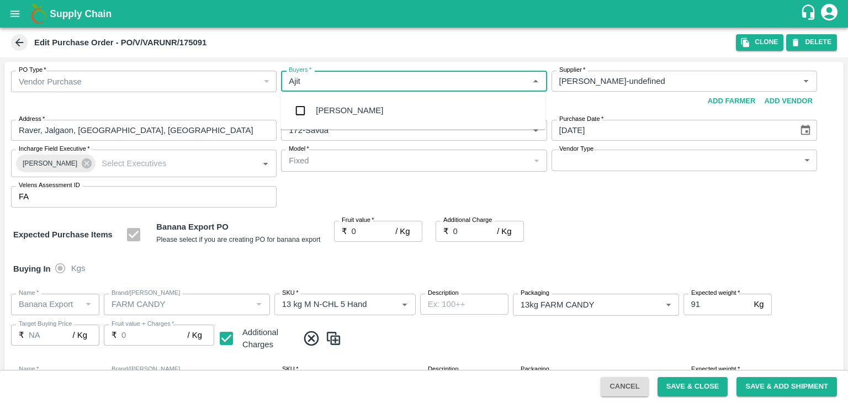
click at [329, 111] on div "Ajit Otari" at bounding box center [349, 110] width 67 height 12
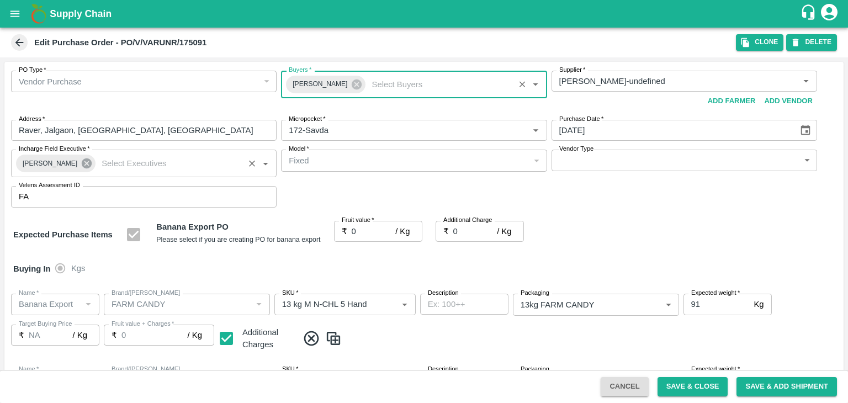
click at [81, 168] on icon at bounding box center [87, 163] width 12 height 12
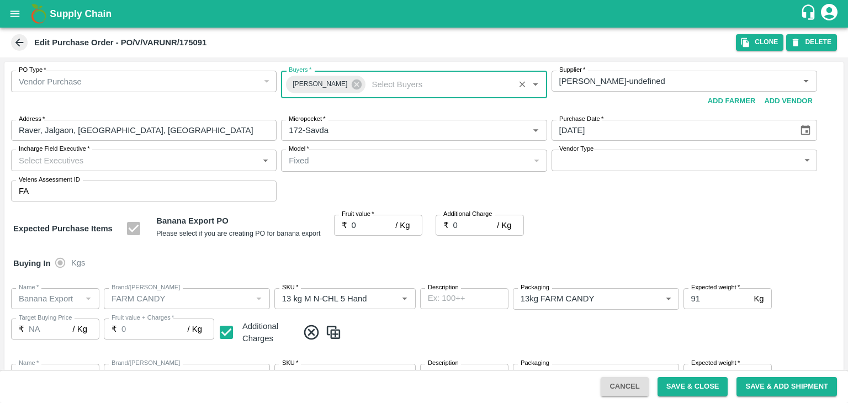
click at [105, 157] on input "Incharge Field Executive   *" at bounding box center [134, 160] width 241 height 14
type input "Jay"
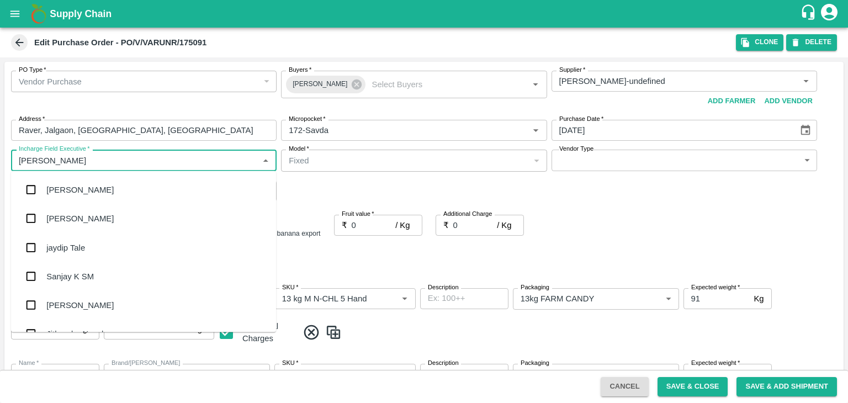
click at [79, 254] on div "jaydip Tale" at bounding box center [143, 247] width 265 height 29
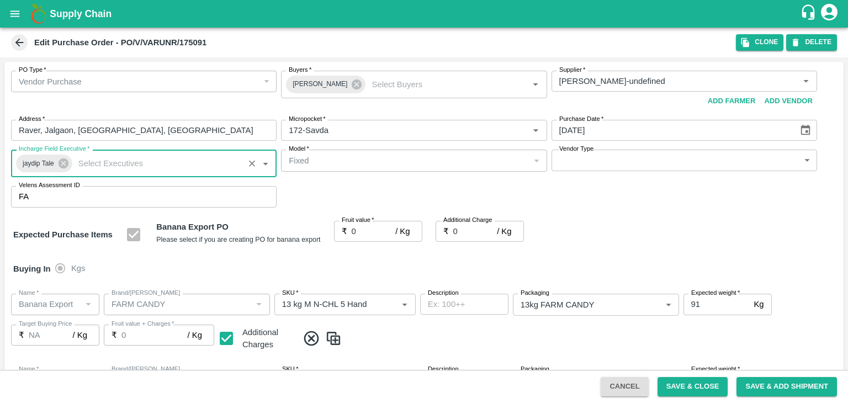
click at [613, 154] on body "Supply Chain Edit Purchase Order - PO/V/VARUNR/175091 Clone DELETE PO Type   * …" at bounding box center [424, 201] width 848 height 403
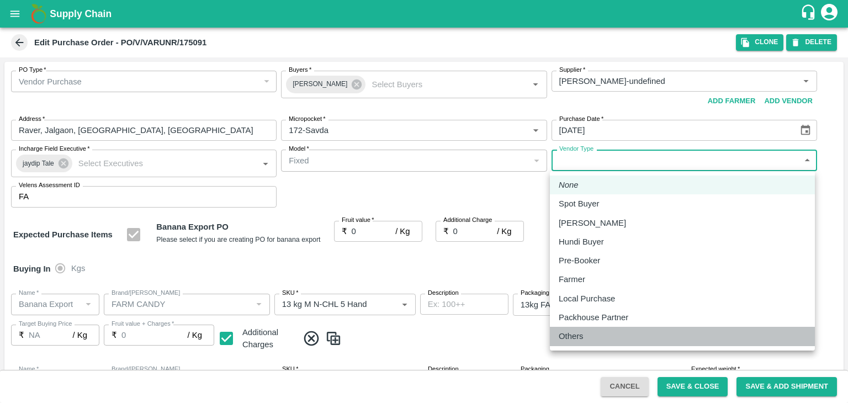
click at [584, 338] on div "Others" at bounding box center [574, 336] width 30 height 12
type input "OTHER"
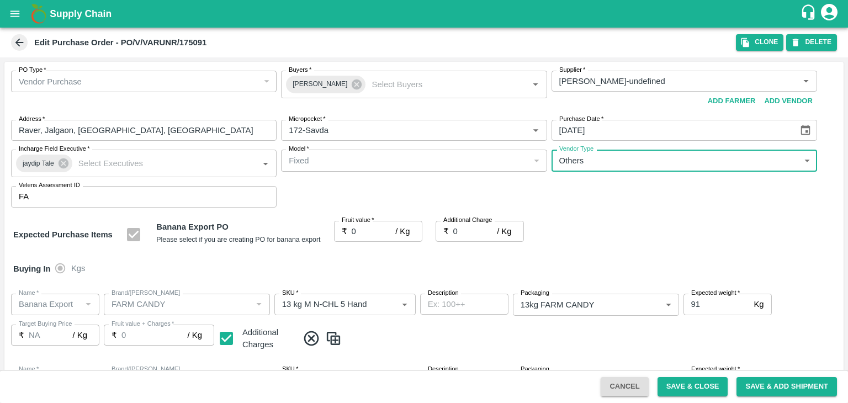
click at [359, 231] on input "0" at bounding box center [374, 231] width 44 height 21
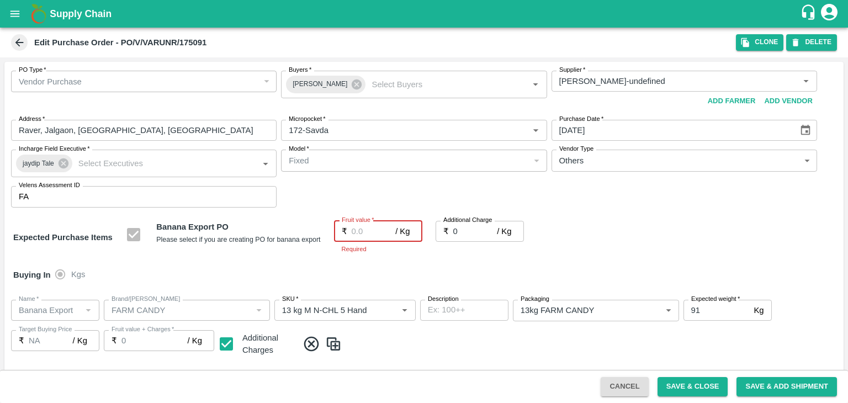
type input "1"
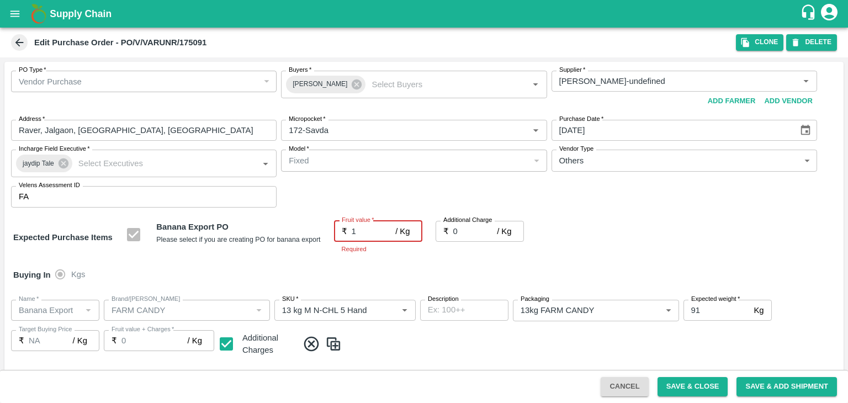
type input "1"
type input "19"
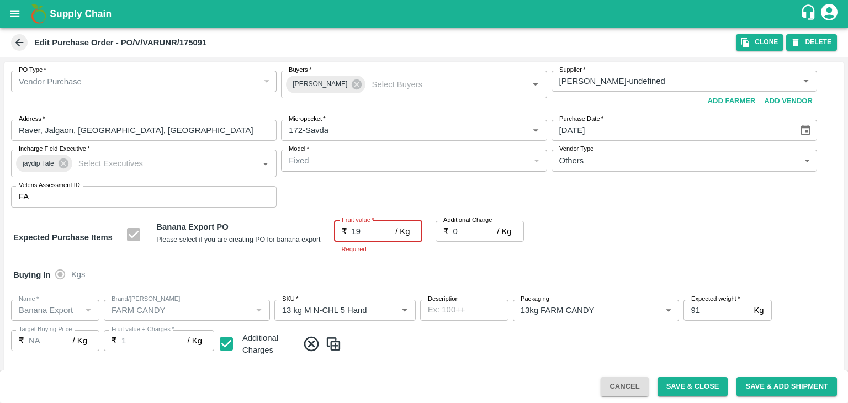
type input "19"
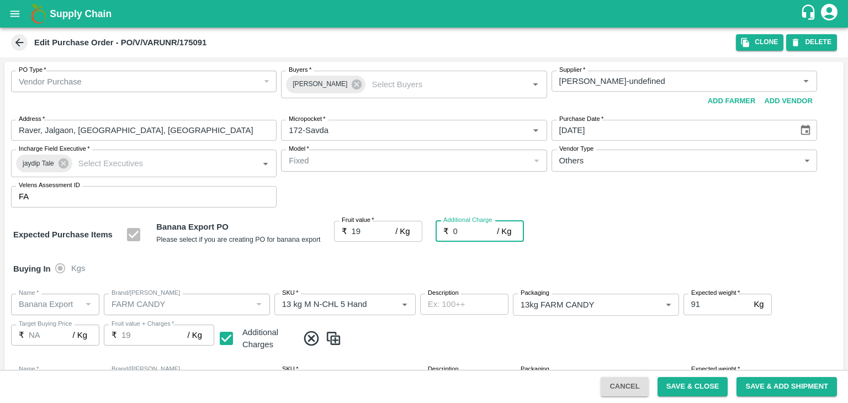
type input "2"
type input "21"
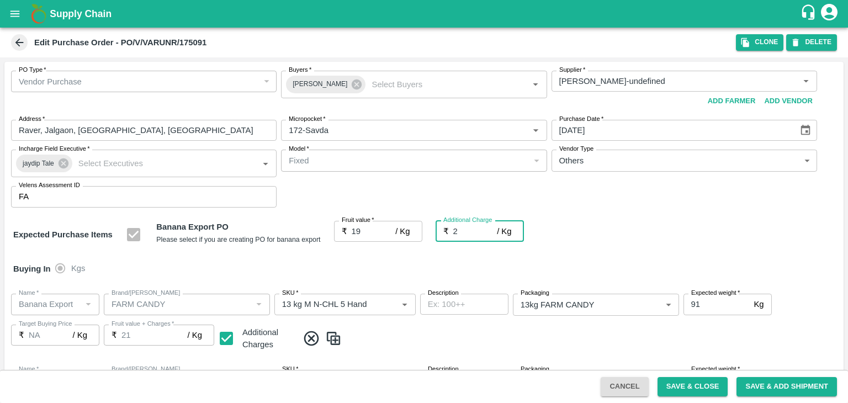
type input "2.7"
type input "21.7"
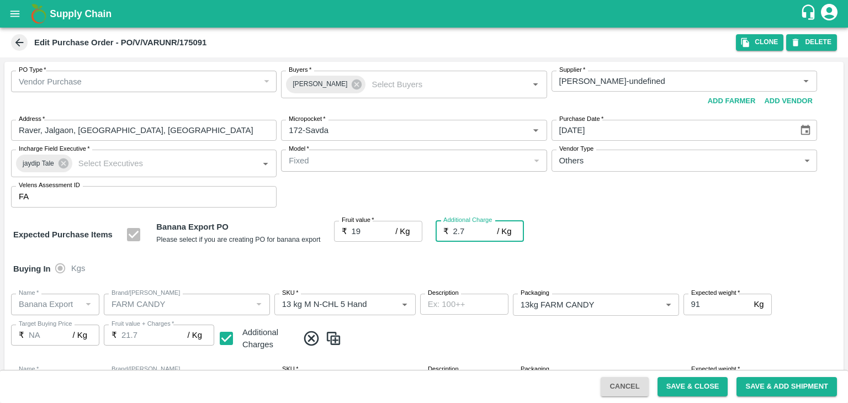
type input "2.75"
type input "21.75"
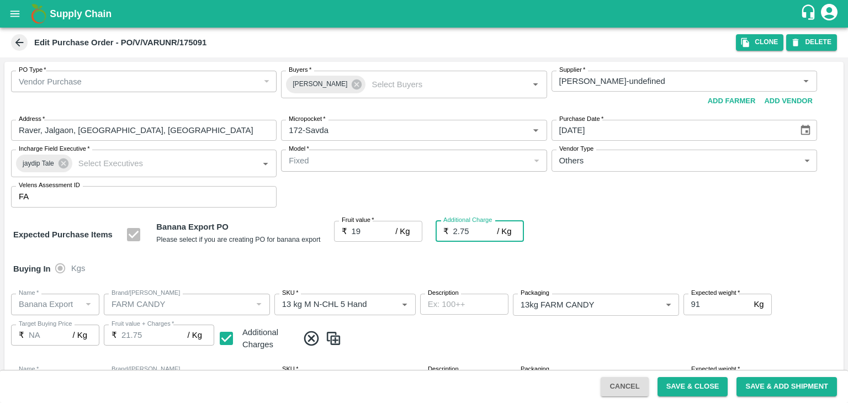
type input "2.75"
click at [393, 259] on div "Buying In Kgs" at bounding box center [423, 269] width 839 height 32
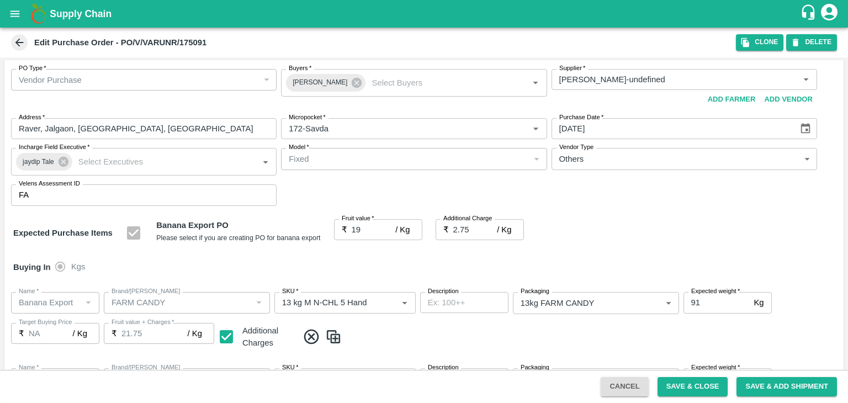
scroll to position [509, 0]
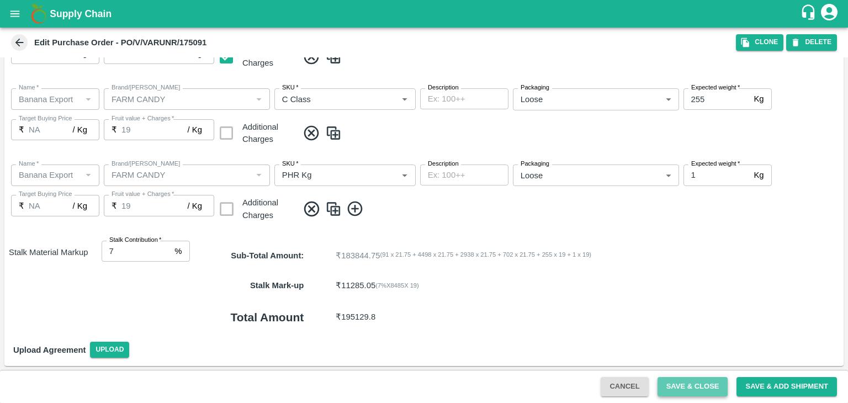
click at [689, 384] on button "Save & Close" at bounding box center [692, 386] width 71 height 19
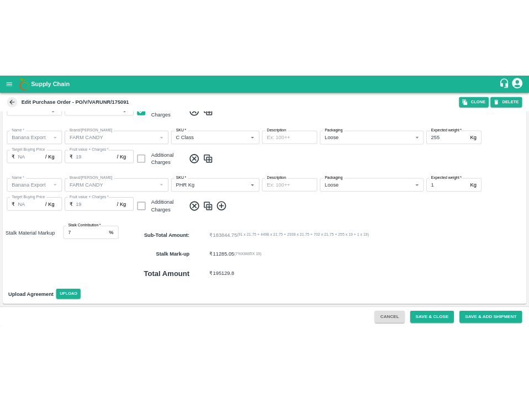
scroll to position [0, 0]
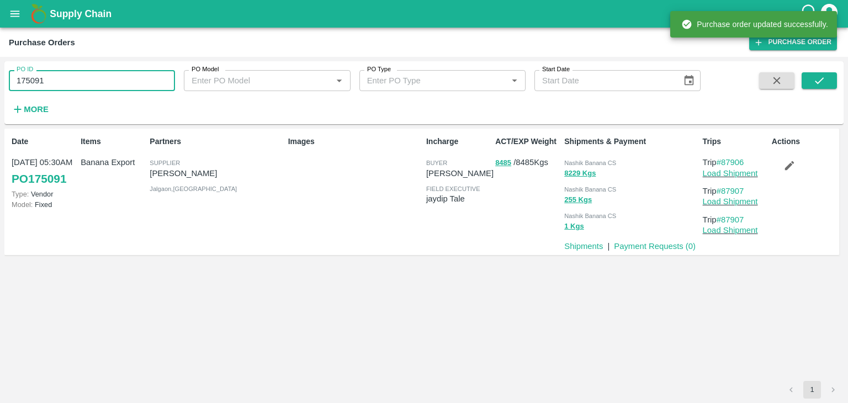
click at [97, 81] on input "175091" at bounding box center [92, 80] width 166 height 21
paste input "text"
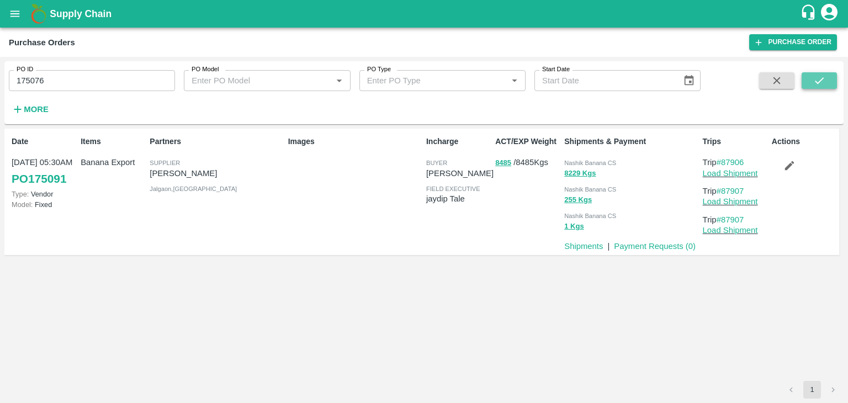
click at [824, 77] on icon "submit" at bounding box center [819, 81] width 12 height 12
click at [110, 90] on input "175076" at bounding box center [92, 80] width 166 height 21
paste input "text"
click at [816, 84] on icon "submit" at bounding box center [819, 81] width 12 height 12
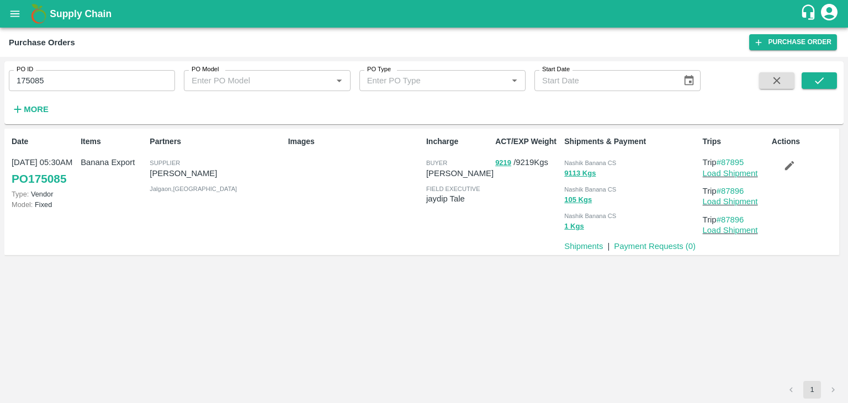
click at [76, 81] on input "175085" at bounding box center [92, 80] width 166 height 21
paste input "text"
click at [814, 75] on icon "submit" at bounding box center [819, 81] width 12 height 12
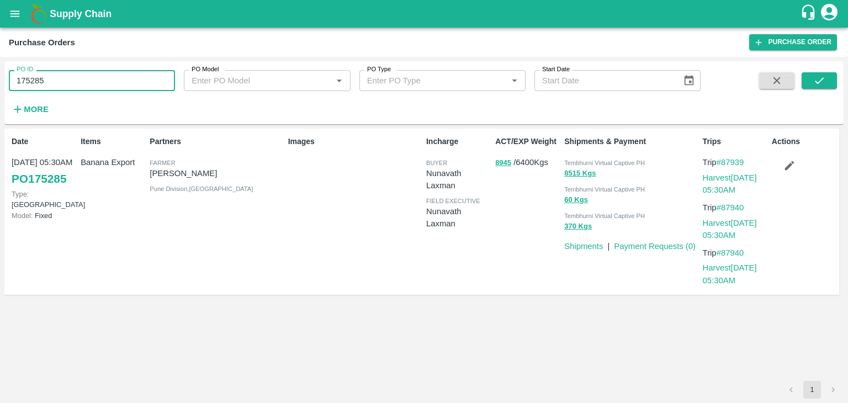
click at [87, 85] on input "175285" at bounding box center [92, 80] width 166 height 21
paste input "text"
click at [821, 76] on icon "submit" at bounding box center [819, 81] width 12 height 12
click at [110, 84] on input "175318" at bounding box center [92, 80] width 166 height 21
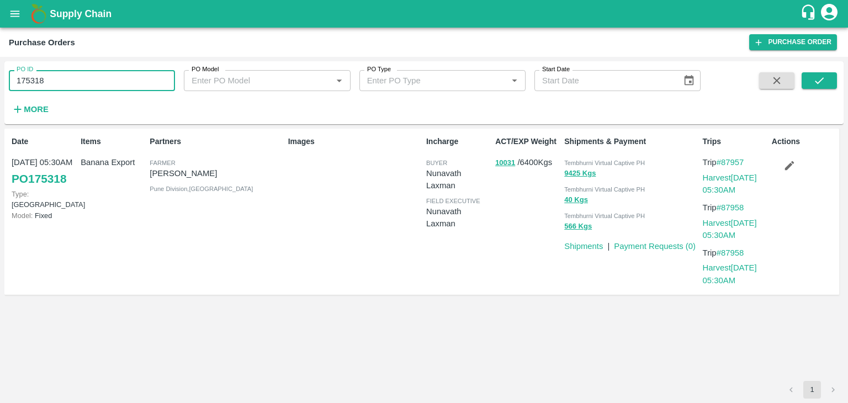
click at [110, 84] on input "175318" at bounding box center [92, 80] width 166 height 21
paste input "text"
click at [816, 81] on icon "submit" at bounding box center [819, 81] width 12 height 12
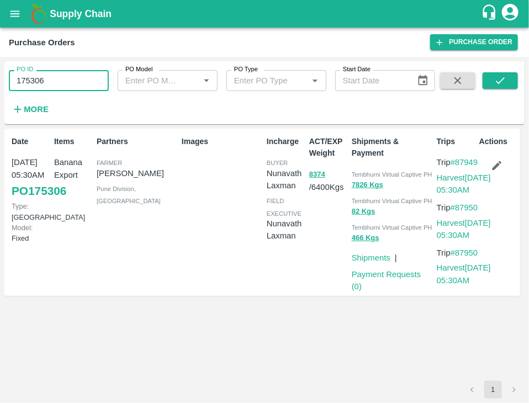
click at [56, 77] on input "175306" at bounding box center [59, 80] width 100 height 21
type input "1"
type input "175380"
click at [504, 82] on icon "submit" at bounding box center [500, 81] width 12 height 12
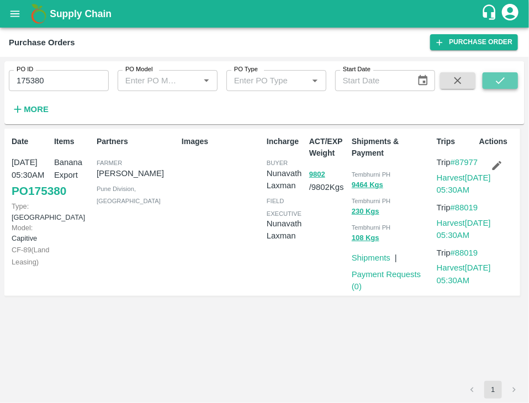
click at [504, 82] on icon "submit" at bounding box center [500, 81] width 12 height 12
click at [312, 175] on button "9802" at bounding box center [317, 174] width 16 height 13
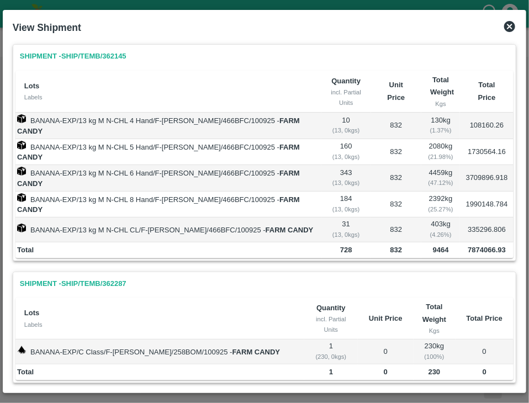
click at [514, 23] on icon at bounding box center [509, 26] width 11 height 11
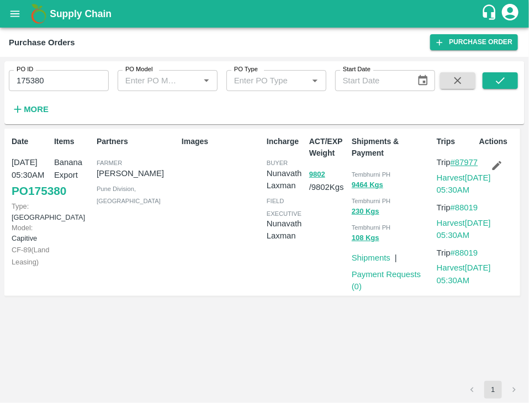
click at [450, 167] on link "#87977" at bounding box center [464, 162] width 28 height 9
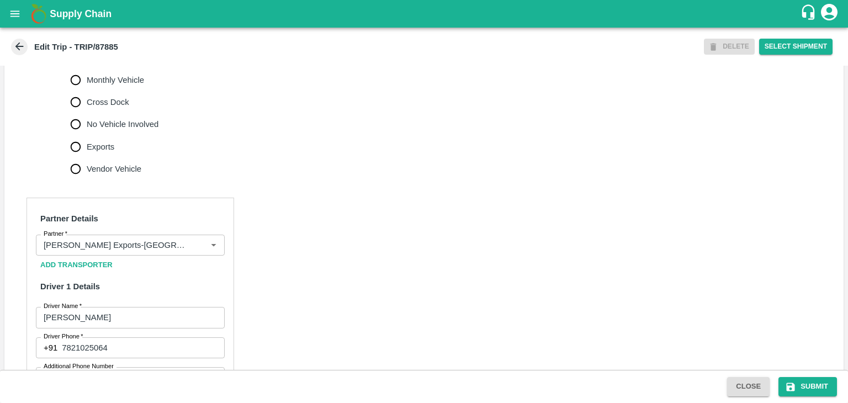
scroll to position [380, 0]
click at [196, 249] on icon "Clear" at bounding box center [200, 244] width 10 height 10
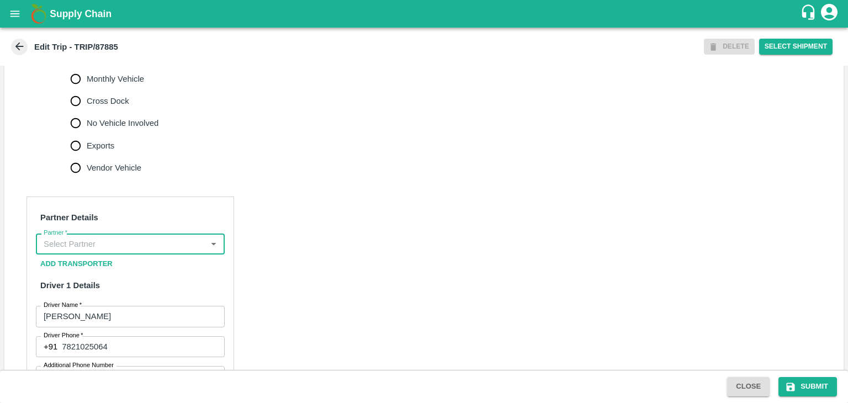
scroll to position [0, 0]
click at [179, 251] on input "Partner   *" at bounding box center [121, 244] width 164 height 14
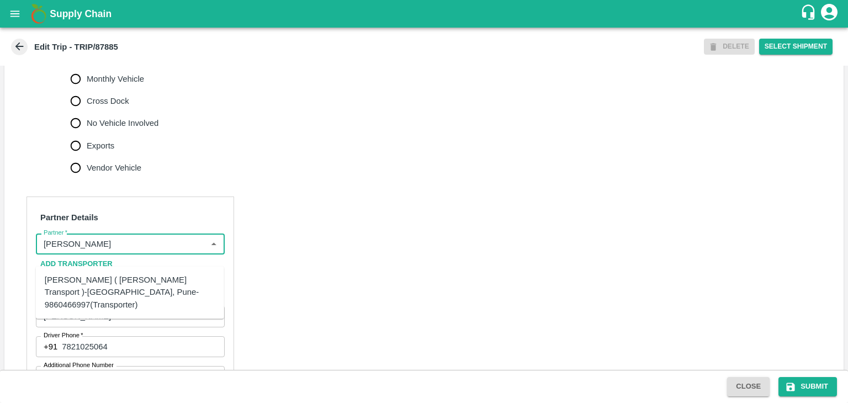
click at [174, 280] on div "[PERSON_NAME] ( [PERSON_NAME] Transport )-[GEOGRAPHIC_DATA], Pune-9860466997(Tr…" at bounding box center [130, 292] width 171 height 37
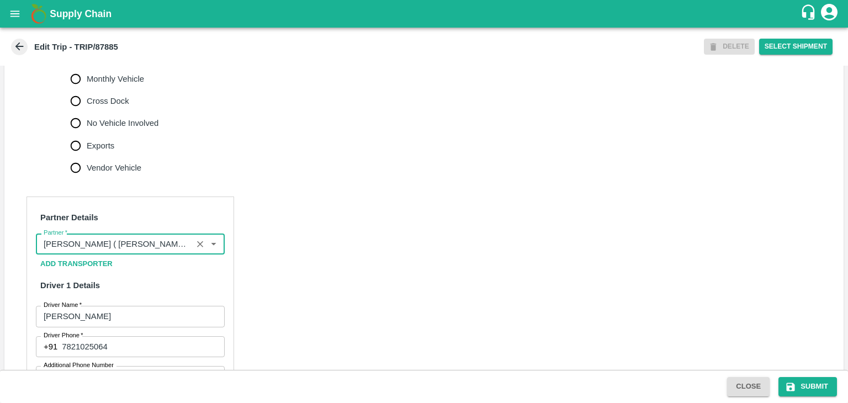
scroll to position [610, 0]
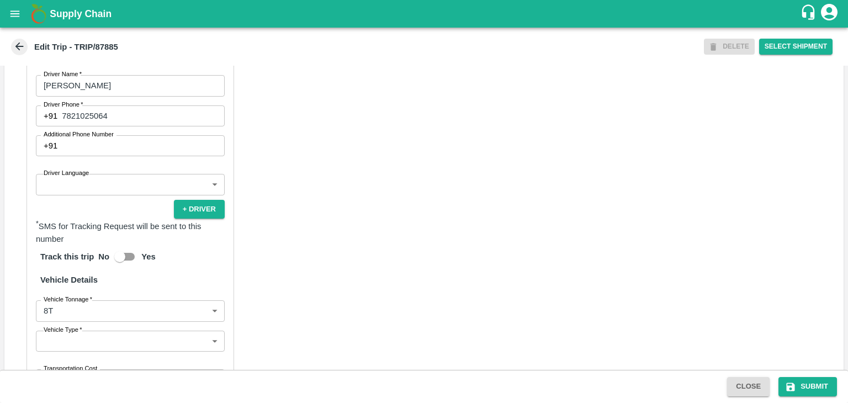
type input "[PERSON_NAME] ( [PERSON_NAME] Transport )-[GEOGRAPHIC_DATA], Pune-9860466997(Tr…"
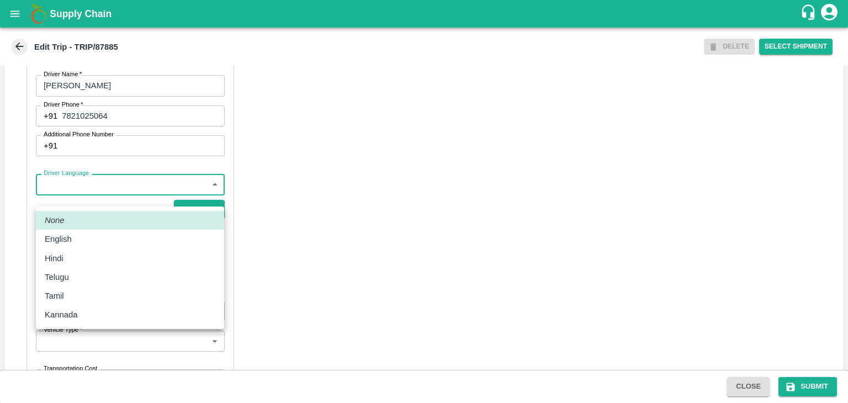
click at [67, 201] on body "Supply Chain Edit Trip - TRIP/87885 DELETE Select Shipment Trip Details Trip Ty…" at bounding box center [424, 201] width 848 height 403
click at [73, 258] on div "Hindi" at bounding box center [130, 258] width 171 height 12
type input "hi"
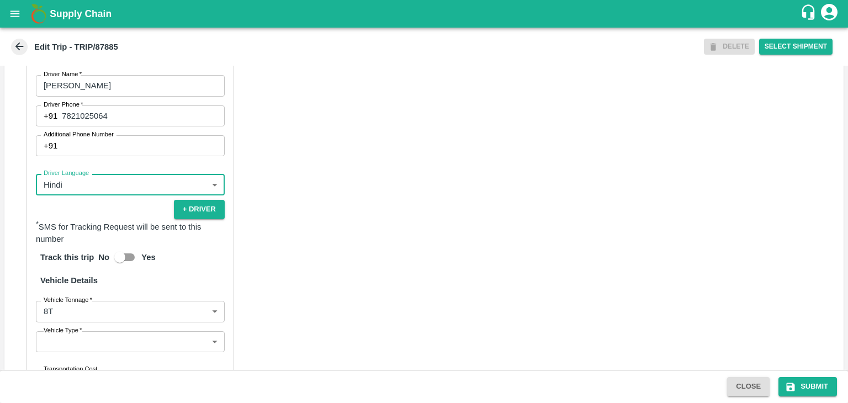
scroll to position [774, 0]
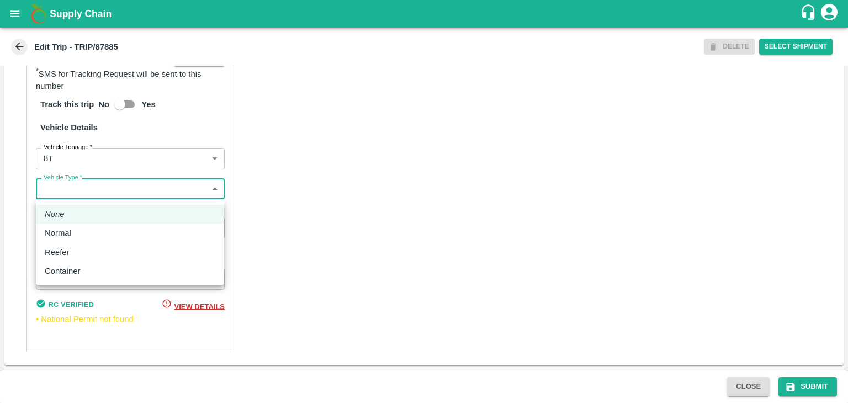
click at [46, 189] on body "Supply Chain Edit Trip - TRIP/87885 DELETE Select Shipment Trip Details Trip Ty…" at bounding box center [424, 201] width 848 height 403
click at [71, 234] on p "Normal" at bounding box center [58, 233] width 26 height 12
type input "Normal"
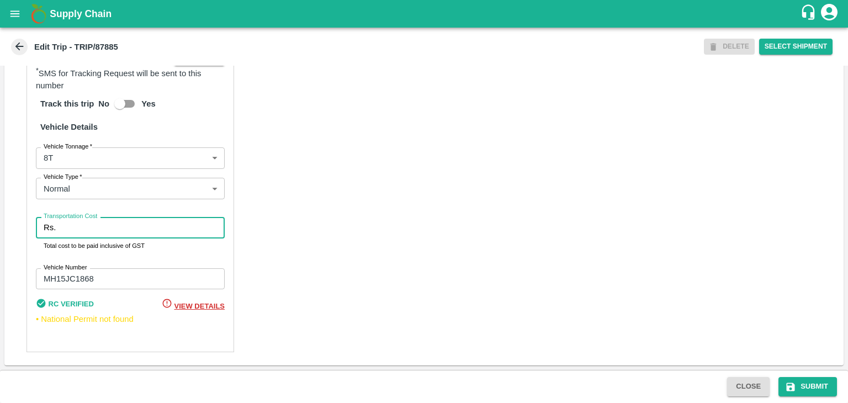
click at [92, 232] on input "Transportation Cost" at bounding box center [142, 227] width 164 height 21
type input "10000"
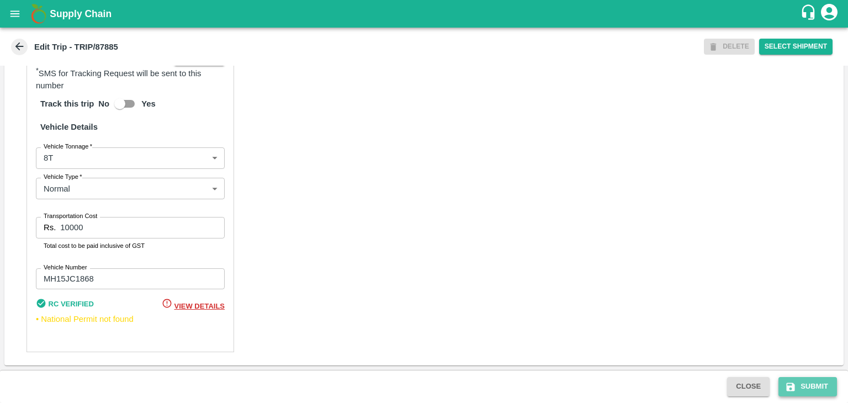
click at [825, 389] on button "Submit" at bounding box center [807, 386] width 59 height 19
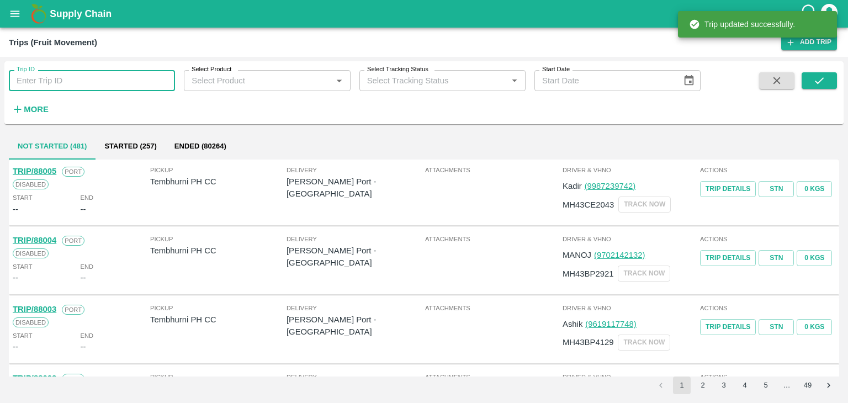
click at [110, 83] on input "Trip ID" at bounding box center [92, 80] width 166 height 21
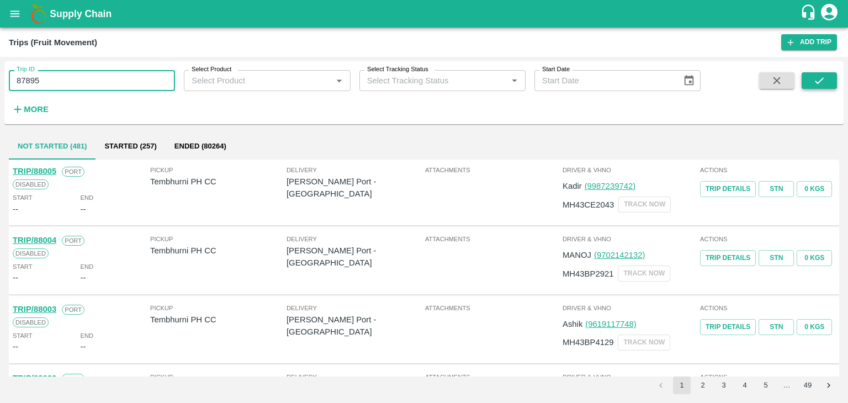
type input "87895"
click at [824, 84] on icon "submit" at bounding box center [819, 81] width 12 height 12
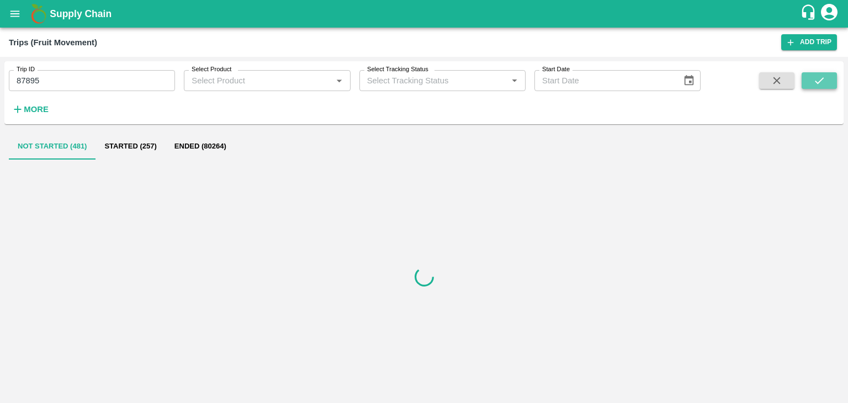
click at [824, 84] on icon "submit" at bounding box center [819, 81] width 12 height 12
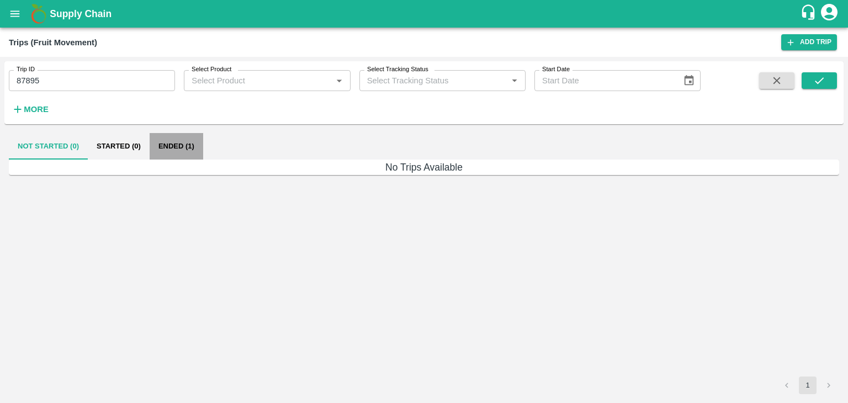
click at [183, 144] on button "Ended (1)" at bounding box center [177, 146] width 54 height 26
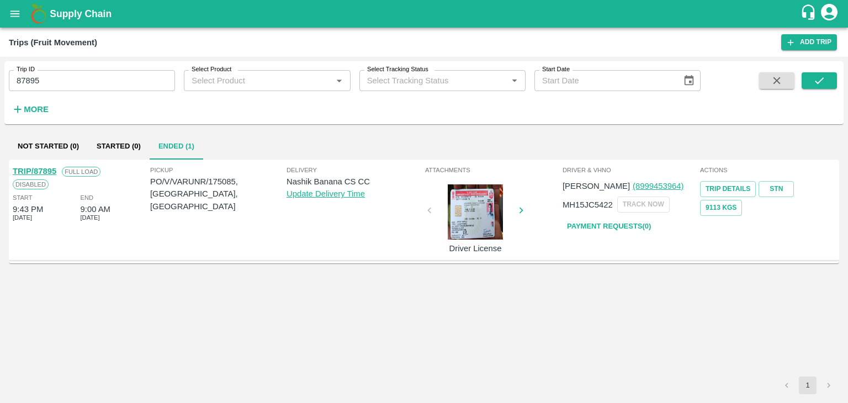
click at [40, 166] on div "TRIP/87895" at bounding box center [35, 171] width 44 height 12
click at [40, 167] on link "TRIP/87895" at bounding box center [35, 171] width 44 height 9
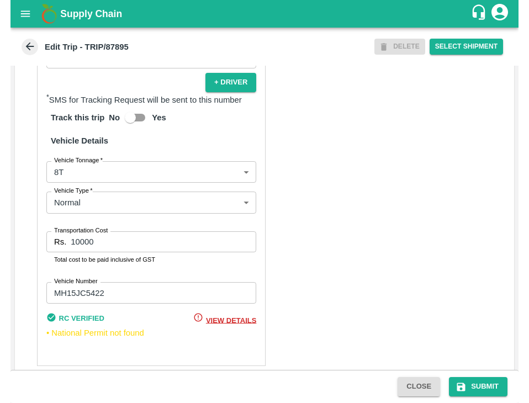
scroll to position [750, 0]
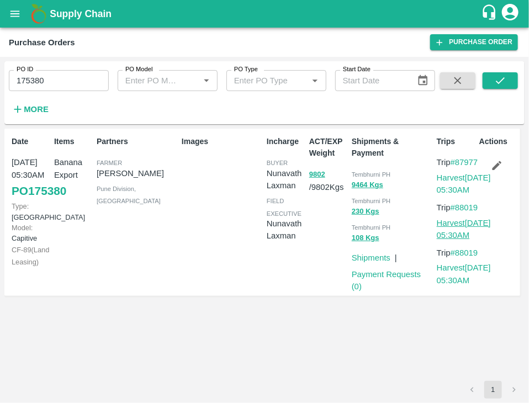
click at [449, 240] on link "Harvest 10 Sep, 05:30AM" at bounding box center [464, 229] width 54 height 21
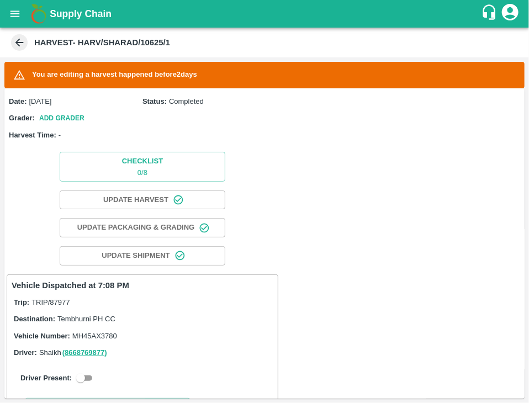
scroll to position [210, 0]
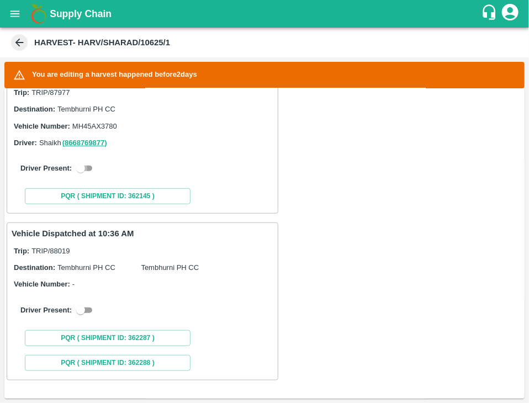
click at [83, 166] on input "checkbox" at bounding box center [81, 168] width 40 height 13
checkbox input "true"
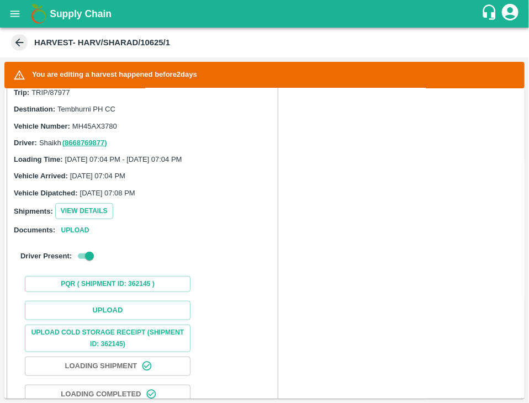
scroll to position [476, 0]
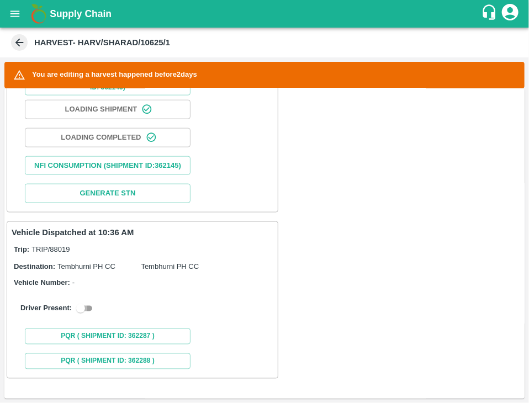
click at [82, 313] on input "checkbox" at bounding box center [81, 308] width 40 height 13
checkbox input "true"
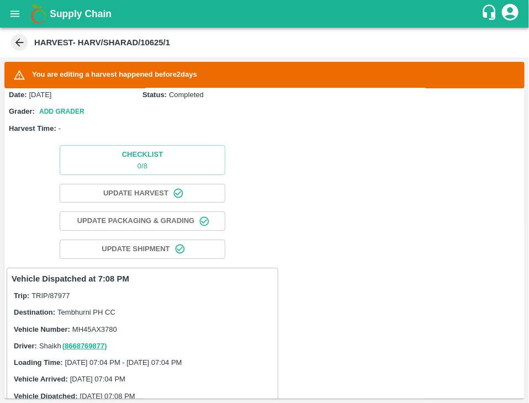
scroll to position [0, 0]
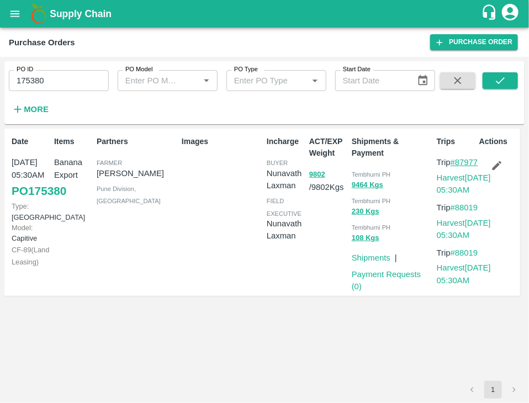
click at [453, 167] on link "#87977" at bounding box center [464, 162] width 28 height 9
click at [312, 172] on button "9802" at bounding box center [317, 174] width 16 height 13
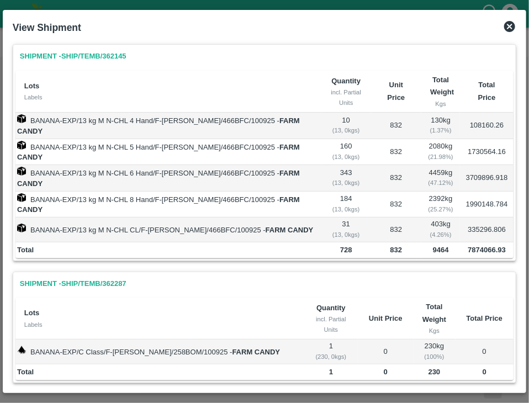
click at [512, 27] on icon at bounding box center [509, 26] width 11 height 11
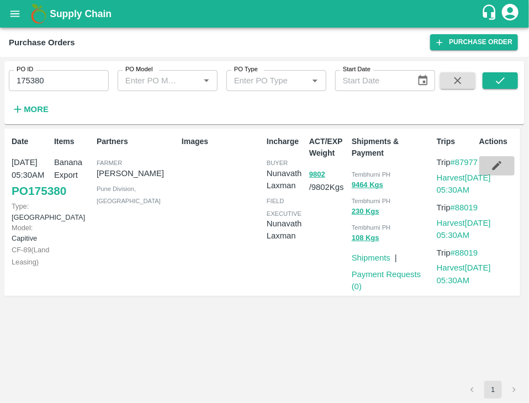
click at [497, 166] on icon "button" at bounding box center [496, 165] width 9 height 9
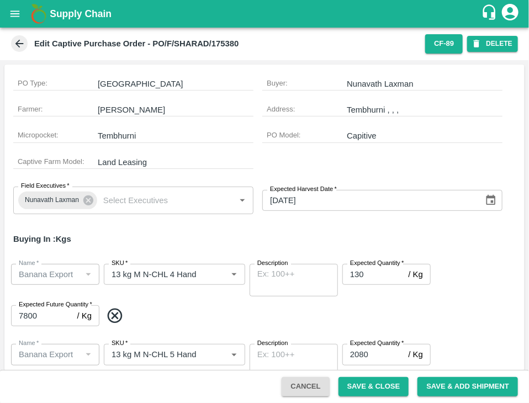
click at [22, 42] on icon at bounding box center [19, 44] width 12 height 12
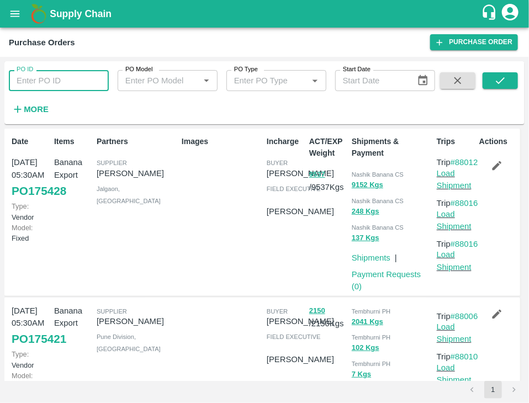
click at [90, 79] on input "PO ID" at bounding box center [59, 80] width 100 height 21
type input "175380"
click at [499, 80] on icon "submit" at bounding box center [500, 81] width 12 height 12
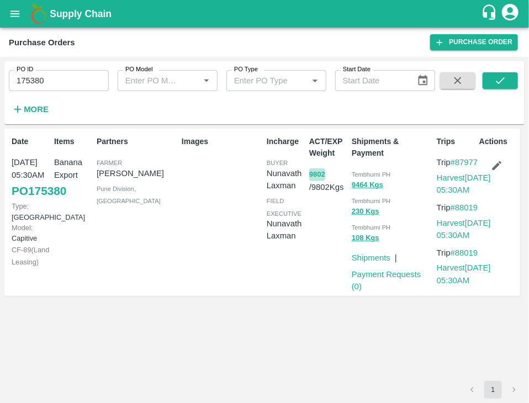
click at [317, 176] on button "9802" at bounding box center [317, 174] width 16 height 13
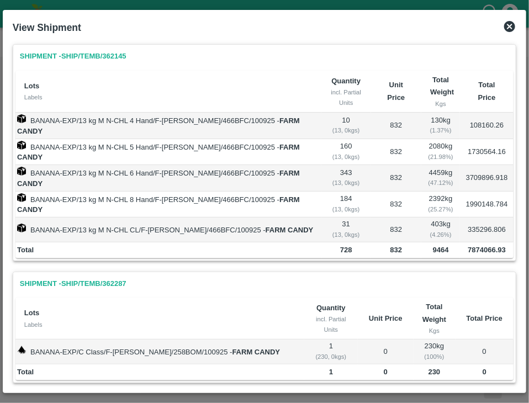
click at [509, 26] on icon at bounding box center [509, 26] width 13 height 13
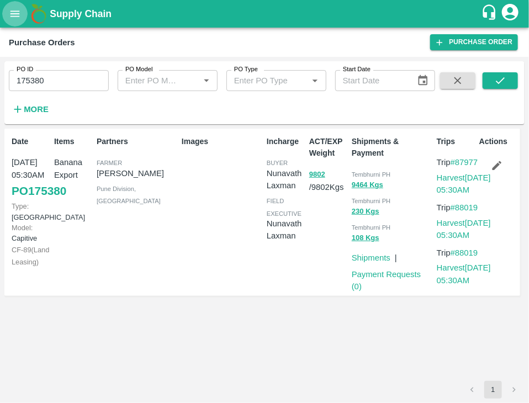
click at [13, 14] on icon "open drawer" at bounding box center [15, 14] width 12 height 12
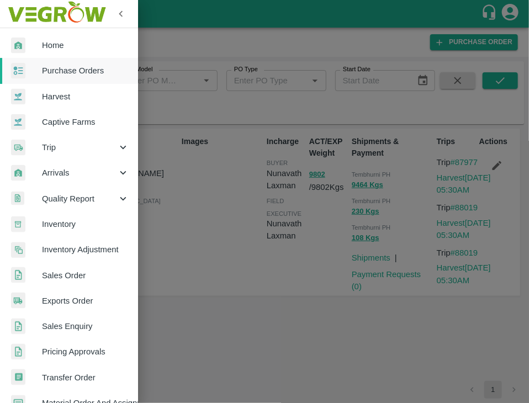
scroll to position [226, 0]
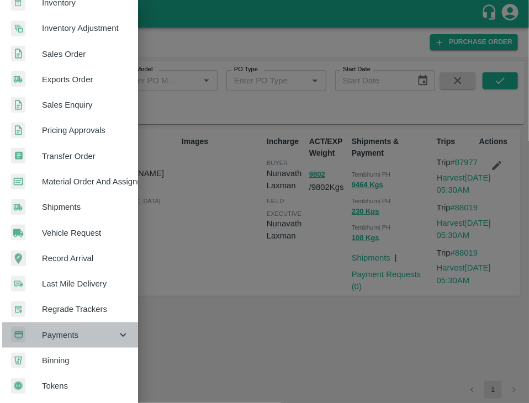
click at [75, 322] on div "Payments" at bounding box center [69, 334] width 138 height 25
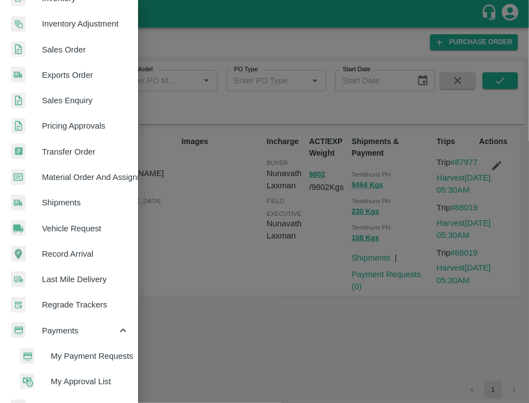
click at [103, 350] on span "My Payment Requests" at bounding box center [90, 356] width 78 height 12
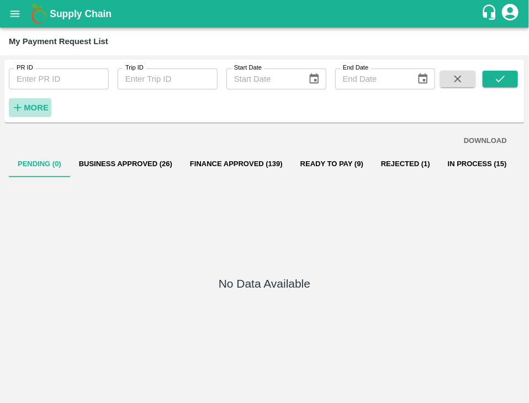
click at [35, 110] on strong "More" at bounding box center [36, 107] width 25 height 9
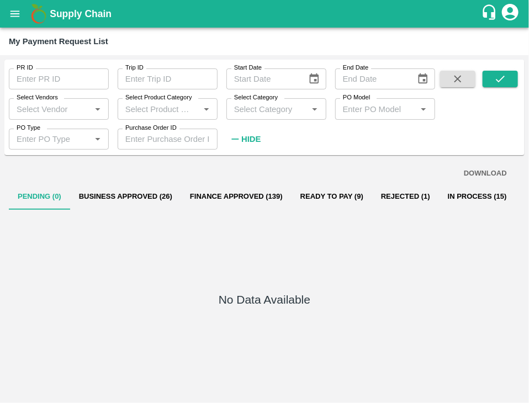
click at [91, 116] on div at bounding box center [97, 109] width 13 height 14
click at [79, 113] on input "Select Vendors" at bounding box center [49, 109] width 75 height 14
type input "N"
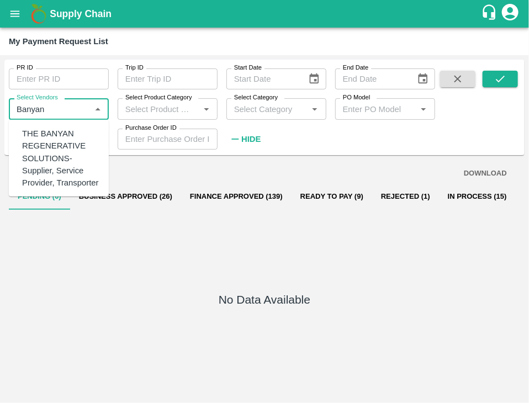
click at [70, 151] on div "THE BANYAN REGENERATIVE SOLUTIONS-Supplier, Service Provider, Transporter" at bounding box center [61, 157] width 78 height 61
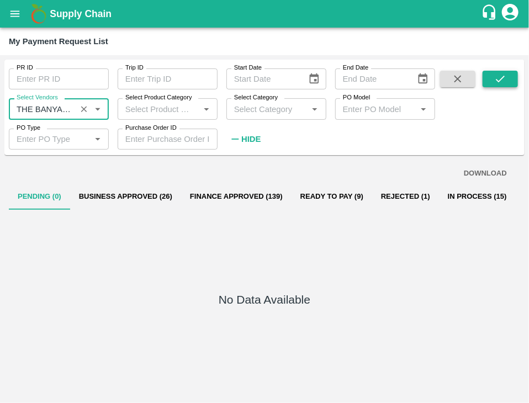
type input "THE BANYAN REGENERATIVE SOLUTIONS-Supplier, Service Provider, Transporter"
click at [506, 84] on button "submit" at bounding box center [499, 79] width 35 height 17
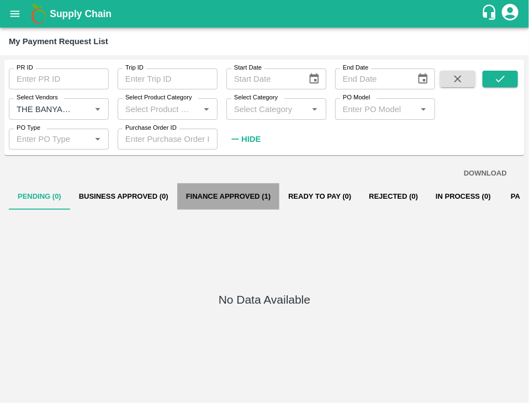
click at [227, 197] on button "Finance Approved (1)" at bounding box center [228, 196] width 102 height 26
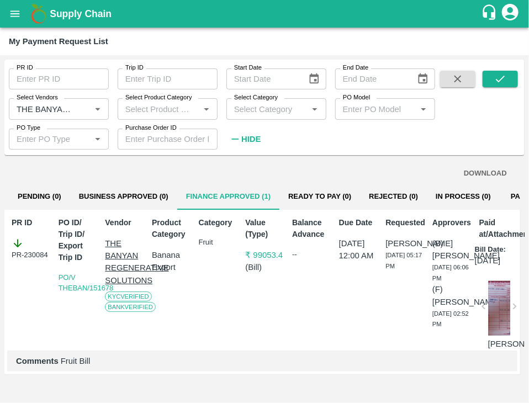
click at [497, 324] on div at bounding box center [499, 307] width 22 height 55
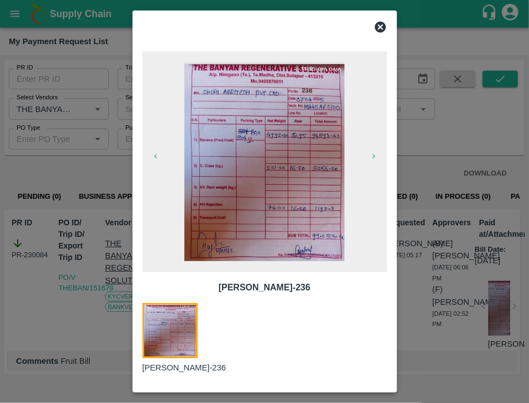
click at [309, 177] on img at bounding box center [264, 161] width 161 height 199
click at [375, 26] on icon at bounding box center [380, 27] width 11 height 11
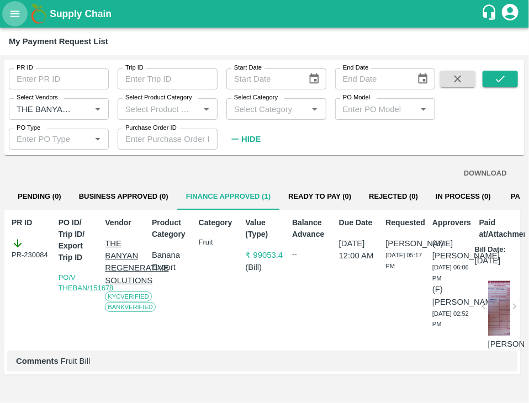
click at [15, 13] on icon "open drawer" at bounding box center [14, 13] width 9 height 6
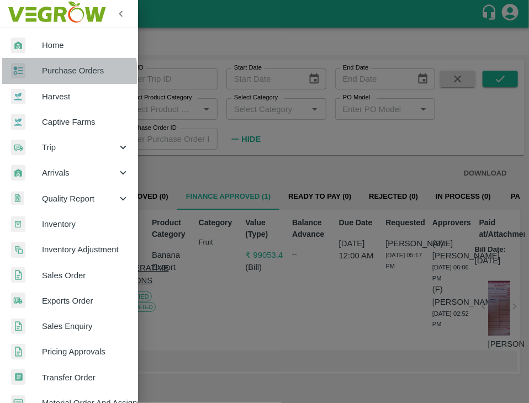
click at [50, 72] on span "Purchase Orders" at bounding box center [85, 71] width 87 height 12
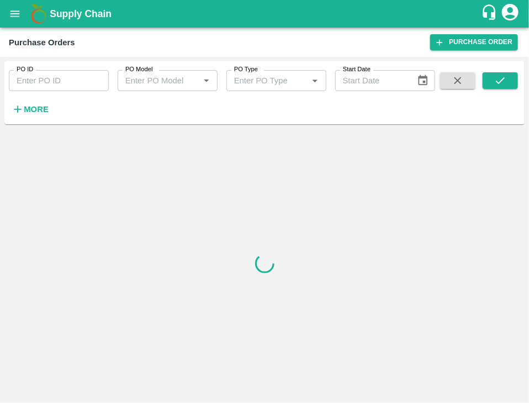
click at [66, 75] on input "PO ID" at bounding box center [59, 80] width 100 height 21
type input "175285"
click at [497, 88] on button "submit" at bounding box center [499, 80] width 35 height 17
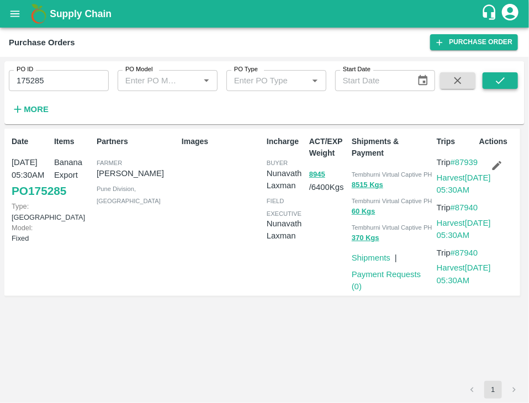
click at [497, 88] on button "submit" at bounding box center [499, 80] width 35 height 17
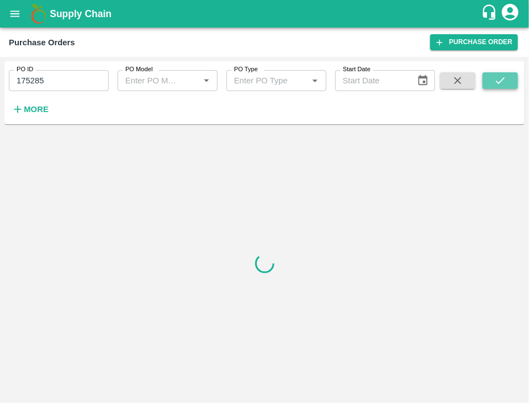
click at [497, 88] on button "submit" at bounding box center [499, 80] width 35 height 17
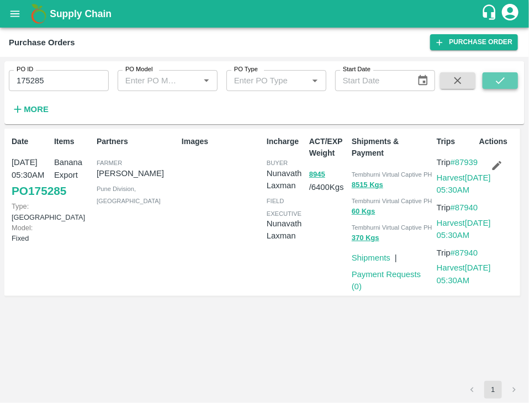
click at [497, 88] on button "submit" at bounding box center [499, 80] width 35 height 17
click at [453, 188] on link "Harvest 09 Sep, 05:30AM" at bounding box center [464, 183] width 54 height 21
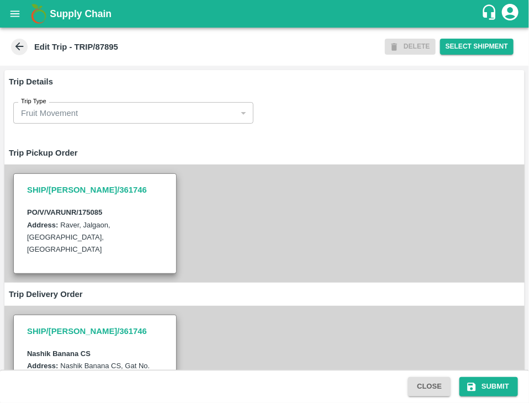
scroll to position [750, 0]
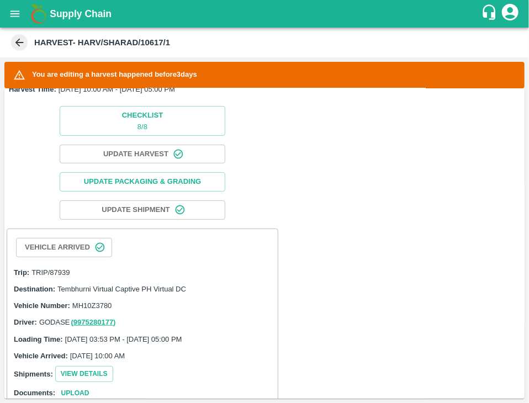
scroll to position [46, 0]
click at [132, 175] on button "Update Packaging & Grading" at bounding box center [143, 181] width 166 height 19
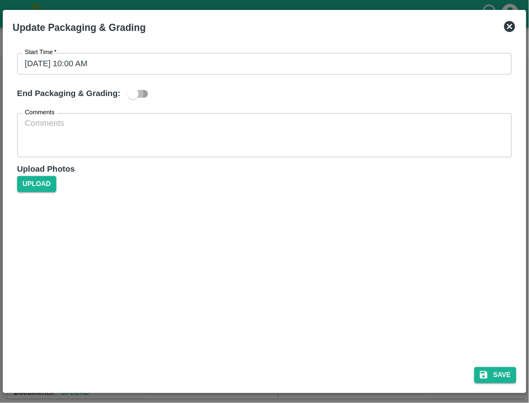
click at [136, 87] on input "checkbox" at bounding box center [133, 93] width 63 height 21
checkbox input "true"
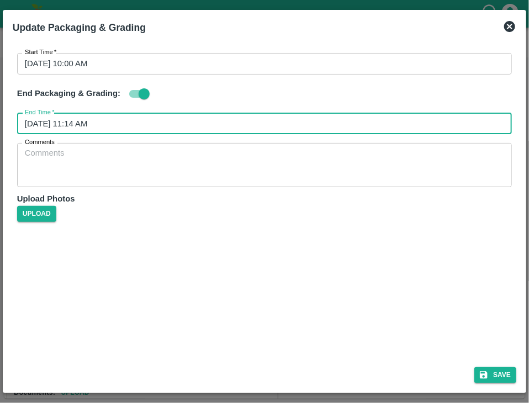
click at [217, 120] on input "12/09/2025 11:14 AM" at bounding box center [260, 123] width 487 height 21
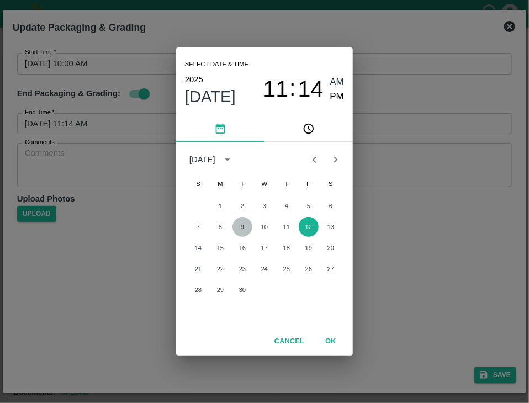
click at [245, 224] on button "9" at bounding box center [242, 227] width 20 height 20
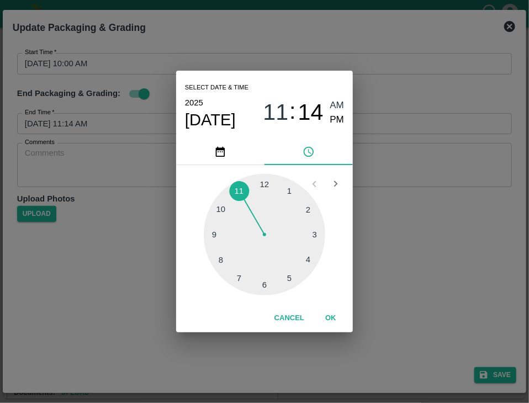
click at [267, 284] on div at bounding box center [264, 234] width 121 height 121
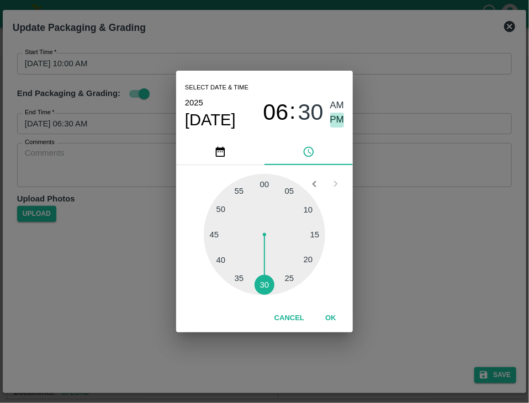
click at [338, 122] on span "PM" at bounding box center [337, 120] width 14 height 15
type input "09/09/2025 06:30 PM"
click at [335, 311] on button "OK" at bounding box center [330, 318] width 35 height 19
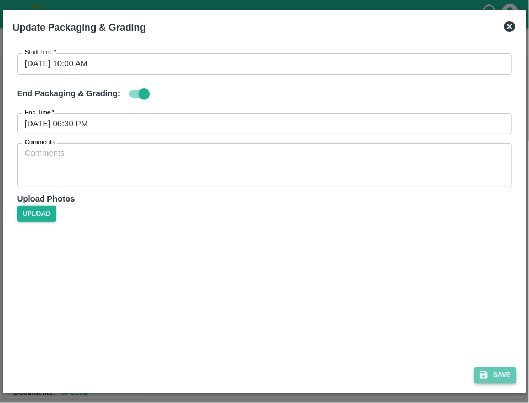
click at [494, 376] on button "Save" at bounding box center [495, 375] width 42 height 16
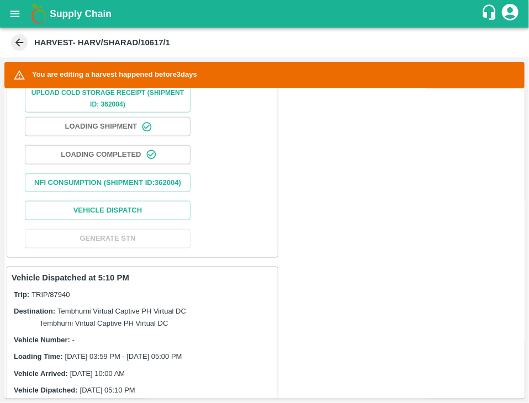
scroll to position [448, 0]
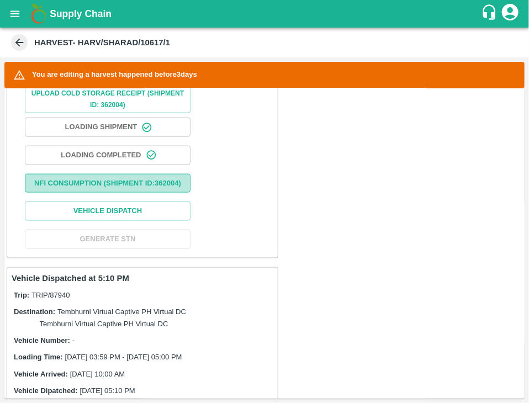
click at [135, 186] on button "Nfi Consumption (SHIPMENT ID: 362004 )" at bounding box center [108, 183] width 166 height 19
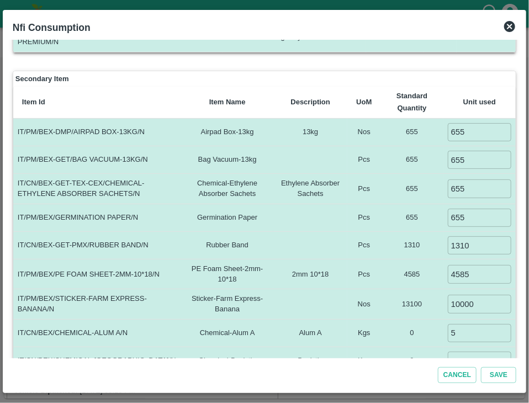
scroll to position [0, 0]
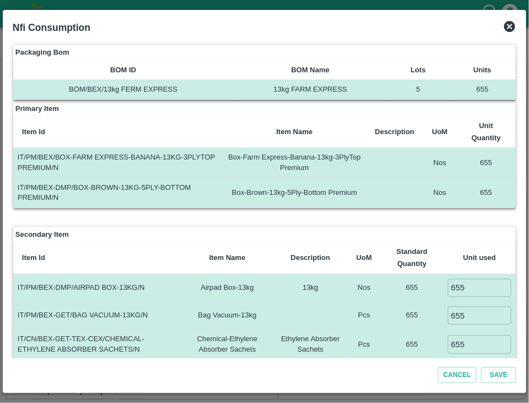
click at [508, 25] on icon at bounding box center [509, 26] width 13 height 13
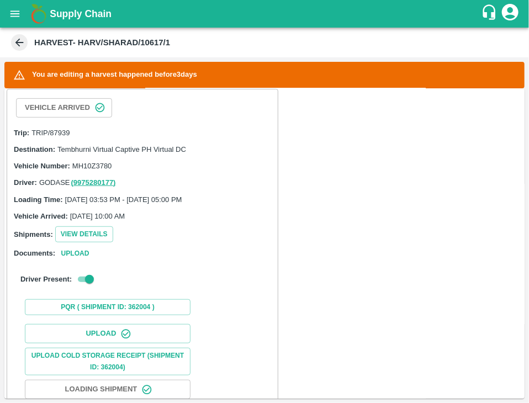
scroll to position [408, 0]
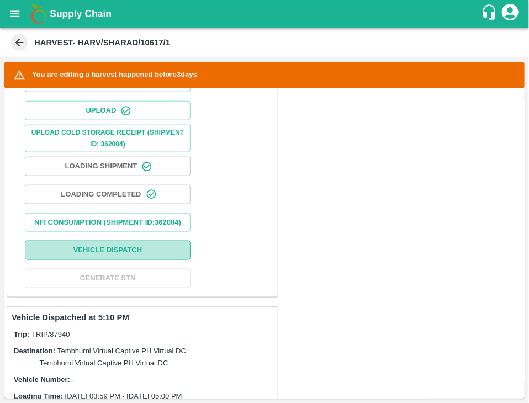
click at [157, 252] on button "Vehicle Dispatch" at bounding box center [108, 250] width 166 height 19
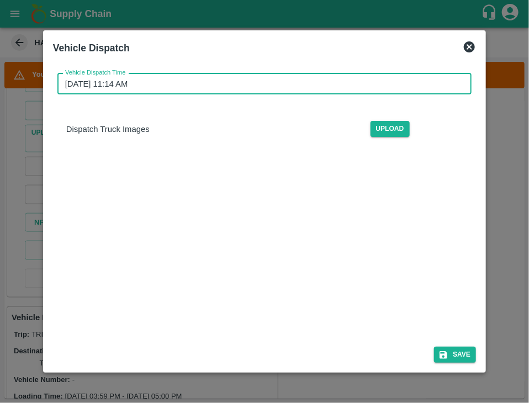
click at [371, 88] on input "12/09/2025 11:14 AM" at bounding box center [260, 83] width 406 height 21
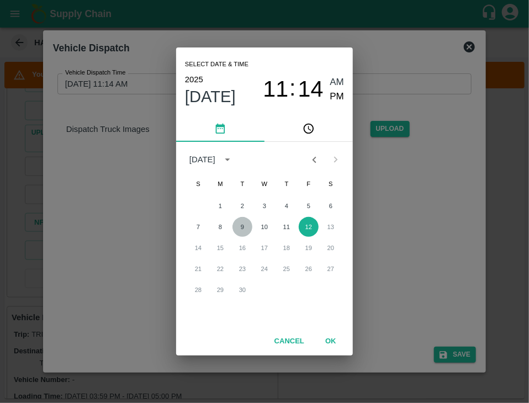
click at [244, 225] on button "9" at bounding box center [242, 227] width 20 height 20
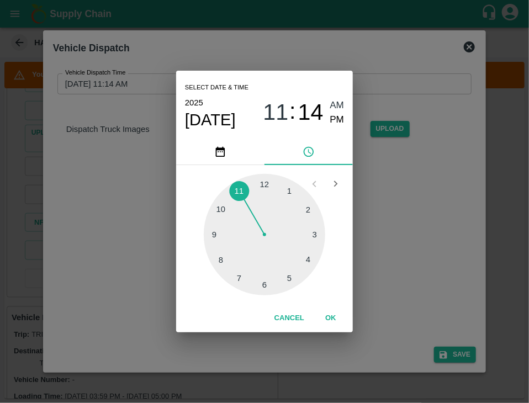
click at [273, 288] on div at bounding box center [264, 234] width 121 height 121
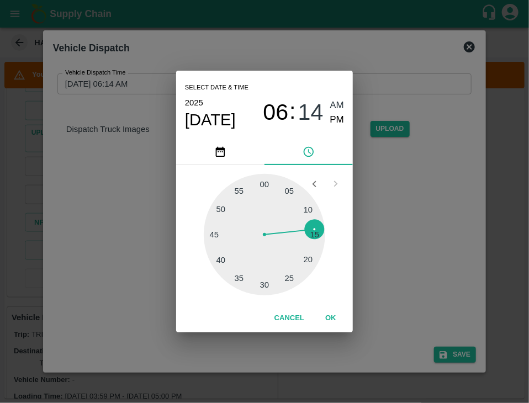
click at [273, 288] on div at bounding box center [264, 234] width 121 height 121
click at [338, 125] on span "PM" at bounding box center [337, 120] width 14 height 15
type input "09/09/2025 06:28 PM"
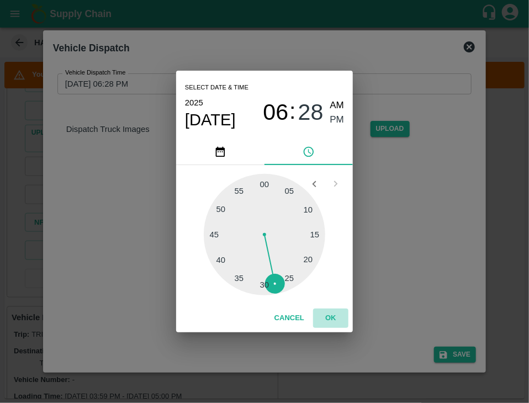
click at [325, 321] on button "OK" at bounding box center [330, 318] width 35 height 19
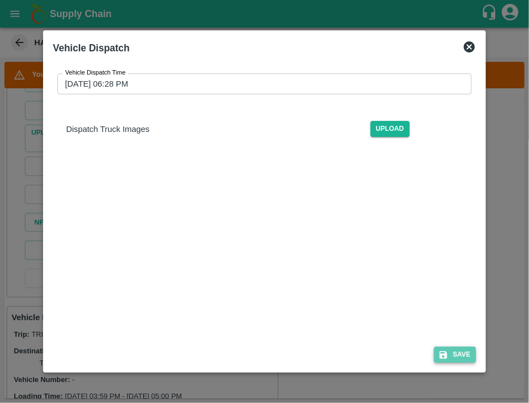
click at [469, 357] on button "Save" at bounding box center [455, 355] width 42 height 16
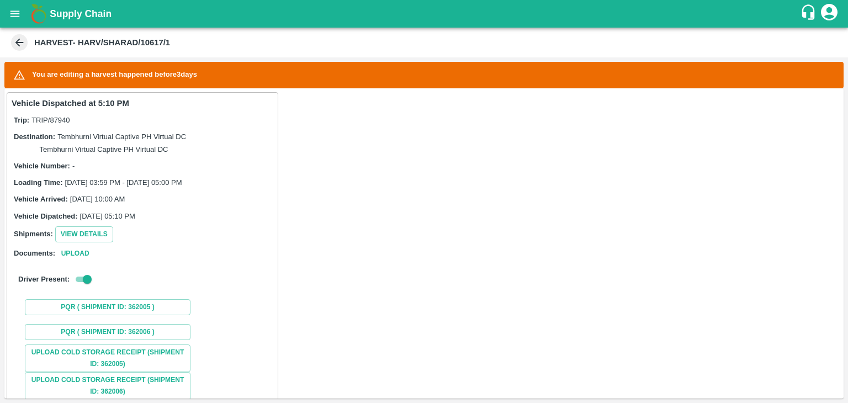
scroll to position [769, 0]
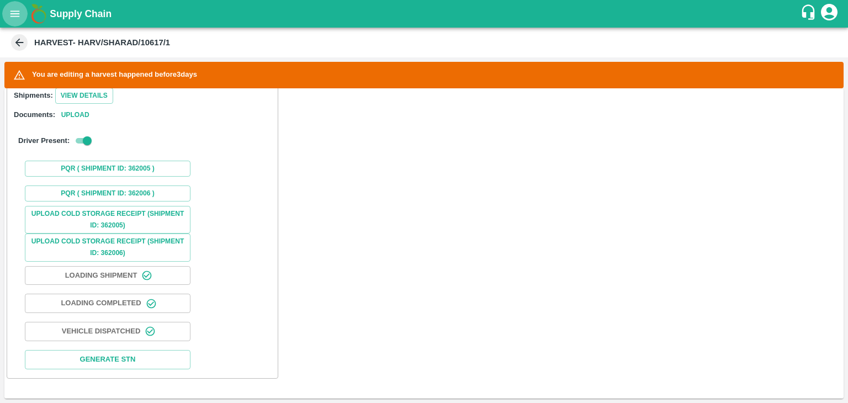
click at [4, 15] on button "open drawer" at bounding box center [14, 13] width 25 height 25
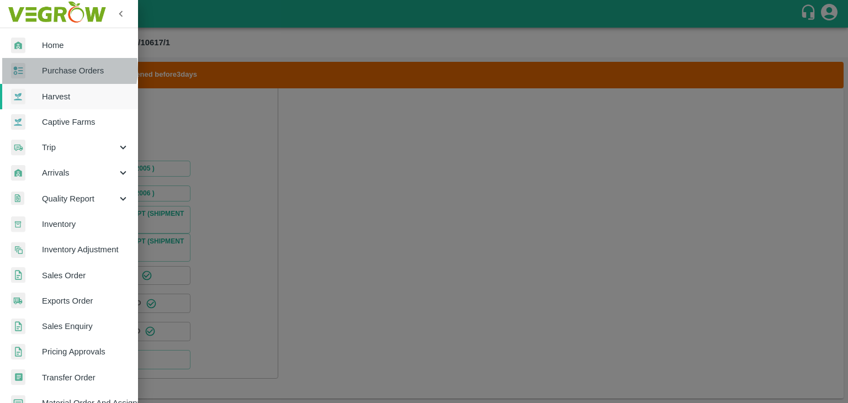
click at [65, 69] on span "Purchase Orders" at bounding box center [85, 71] width 87 height 12
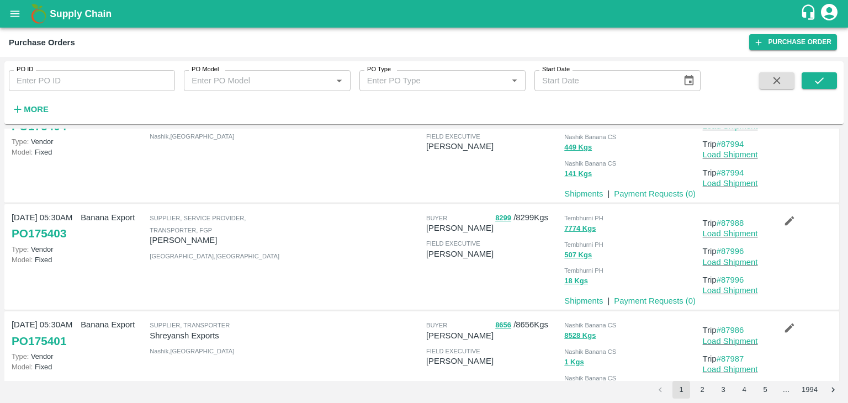
scroll to position [809, 0]
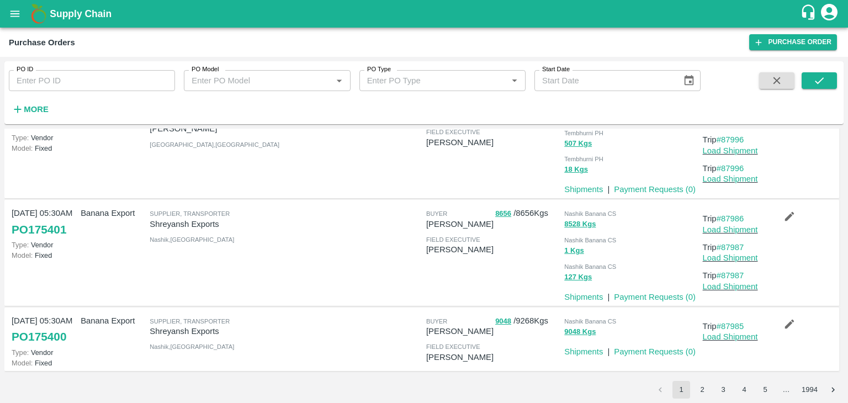
click at [43, 108] on strong "More" at bounding box center [36, 109] width 25 height 9
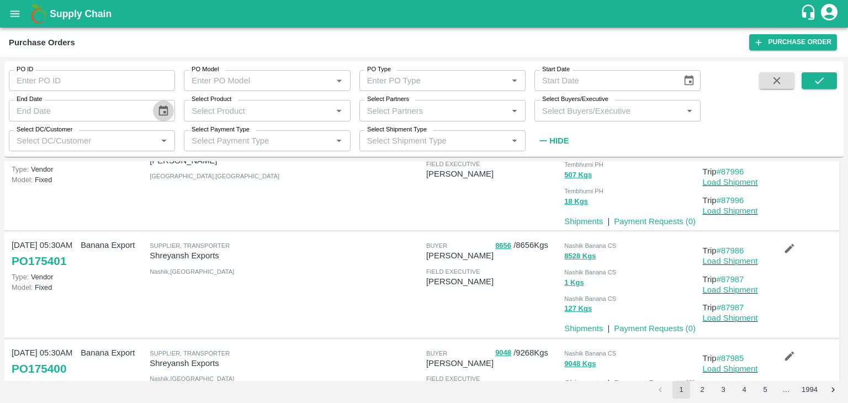
click at [164, 111] on icon "Choose date" at bounding box center [163, 110] width 9 height 10
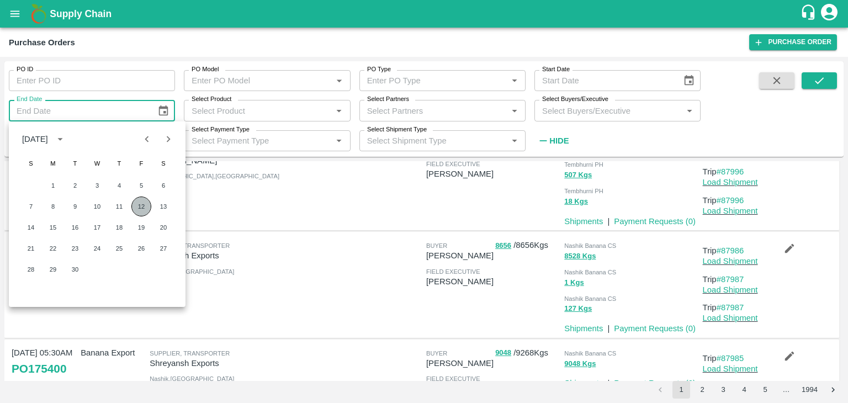
click at [141, 206] on button "12" at bounding box center [141, 206] width 20 height 20
type input "12/09/2025"
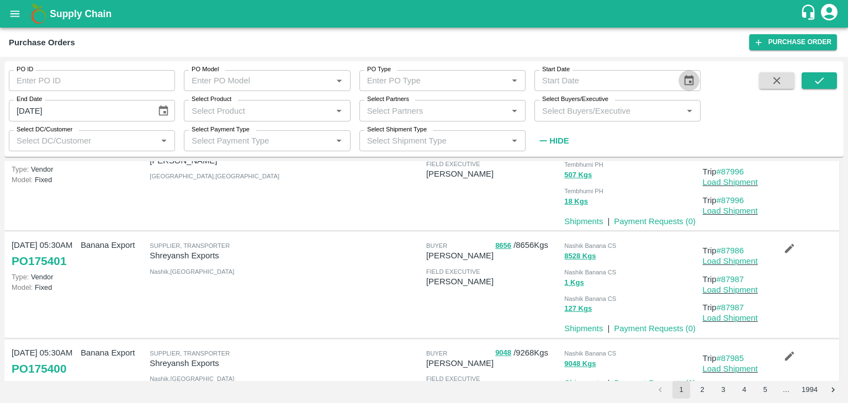
click at [528, 78] on icon "Choose date" at bounding box center [688, 80] width 9 height 10
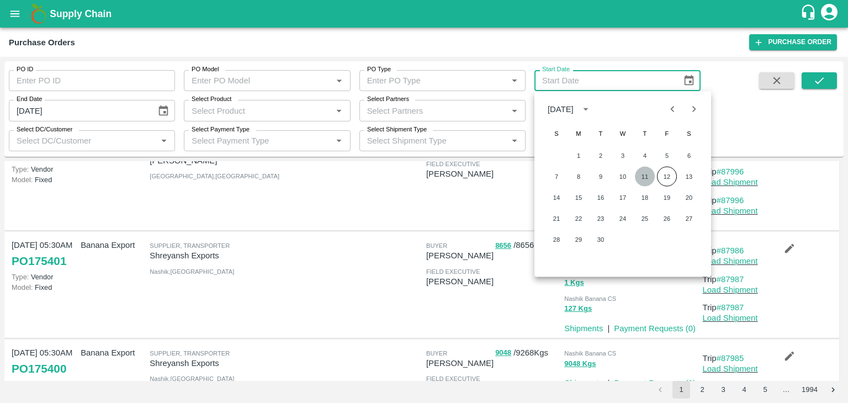
click button "11"
type input "11/09/2025"
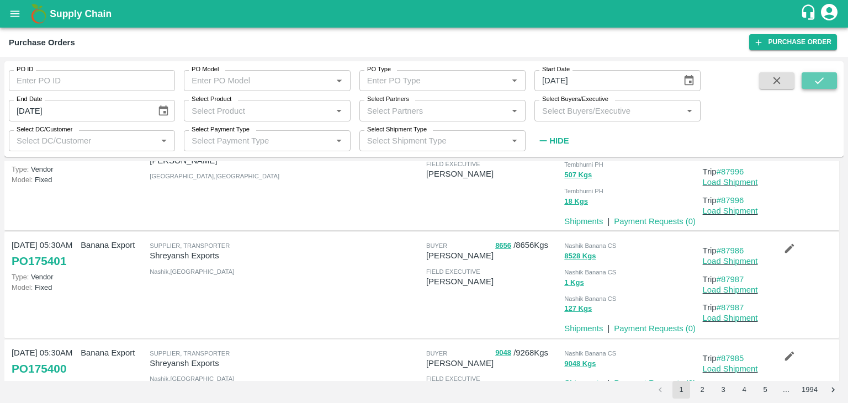
click icon "submit"
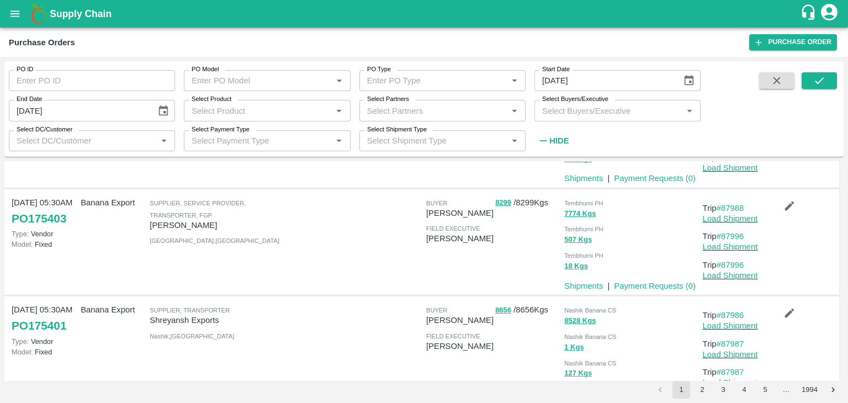
scroll to position [841, 0]
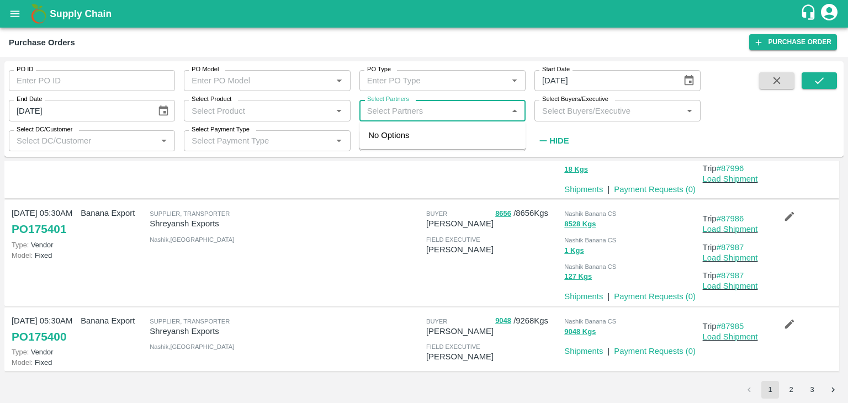
click input "Select Partners"
type input "shreya"
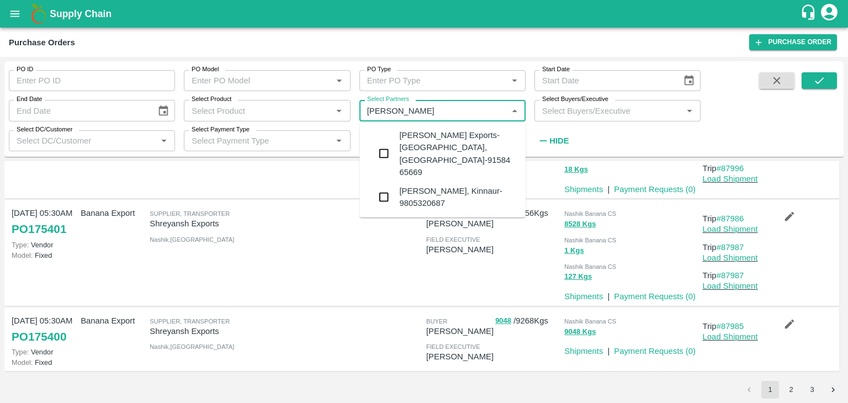
type input "shreyansh"
click div "Shreyansh Exports-Nashik, Nashik-91584 65669"
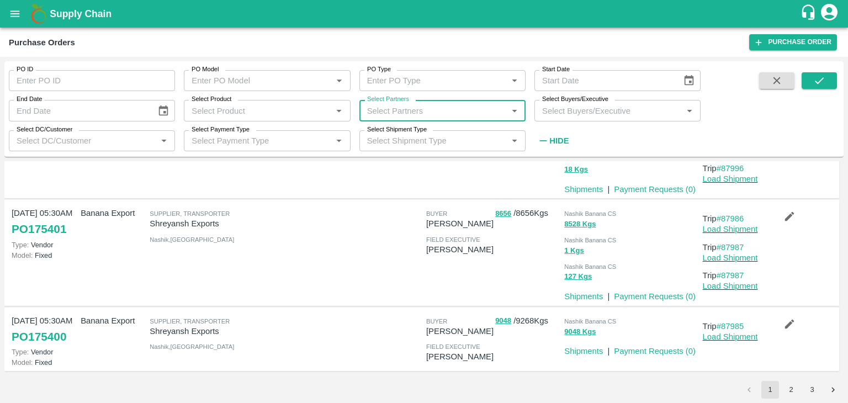
click input "Select Partners"
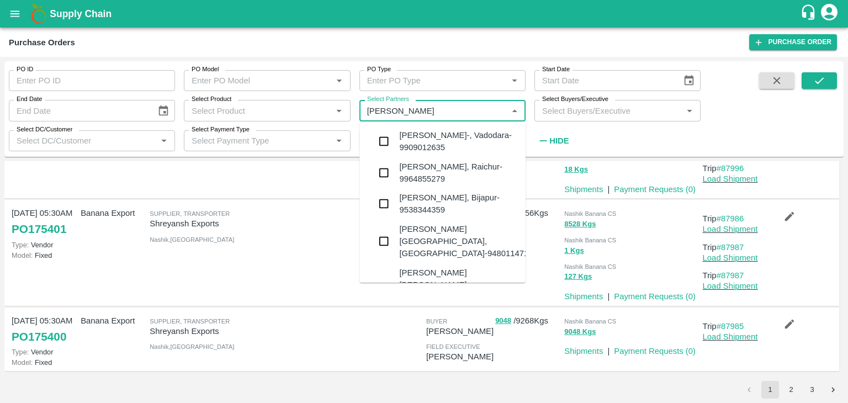
type input "shreya"
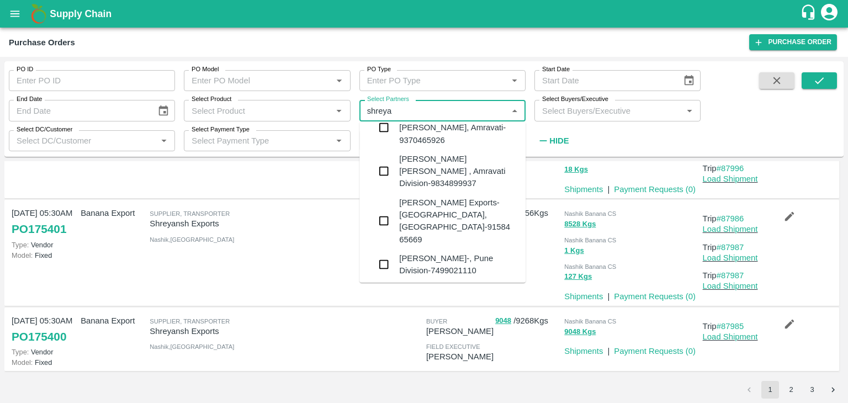
scroll to position [356, 0]
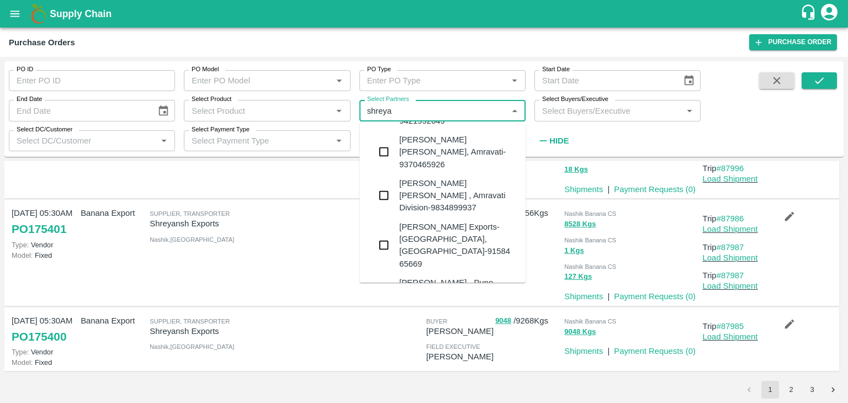
click div "Shreyansh Exports-Nashik, Nashik-91584 65669"
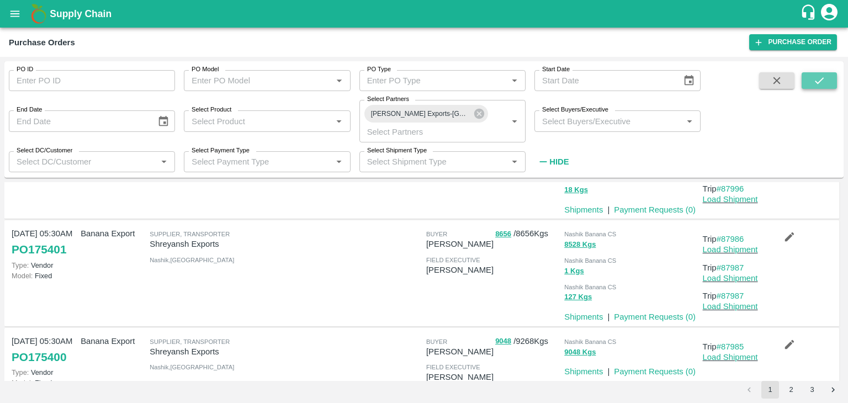
click icon "submit"
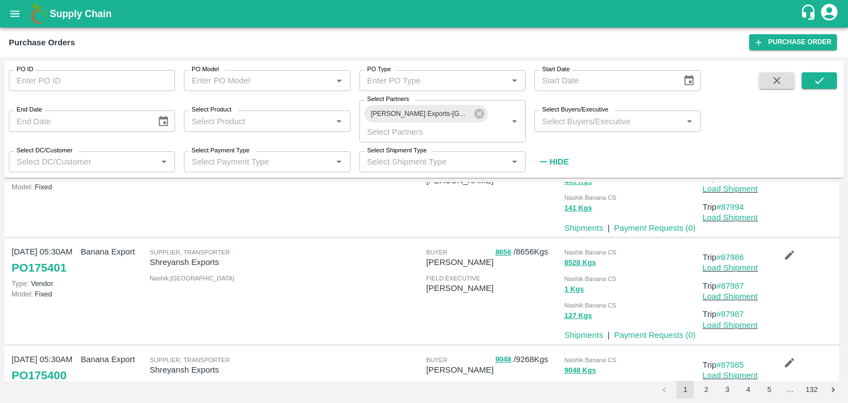
scroll to position [183, 0]
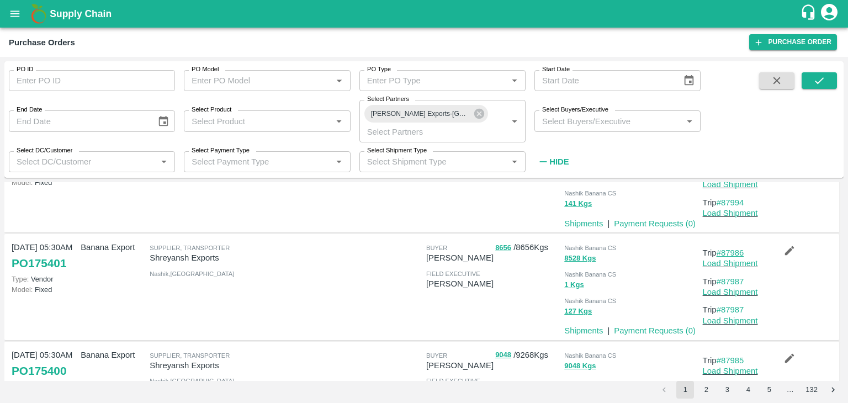
click link "#87986"
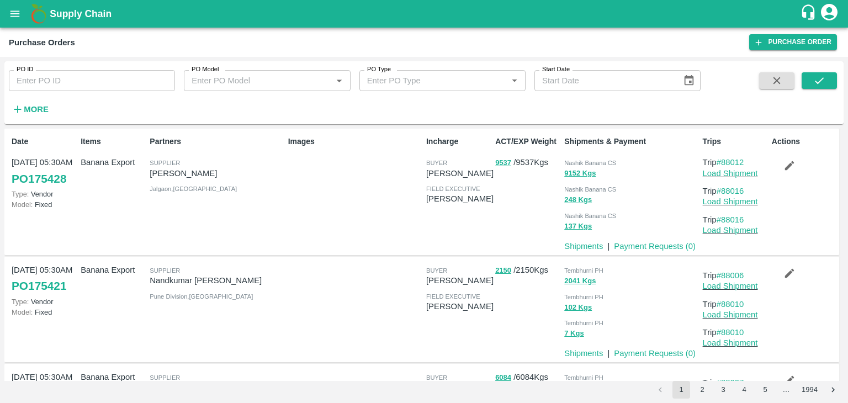
click at [31, 109] on strong "More" at bounding box center [36, 109] width 25 height 9
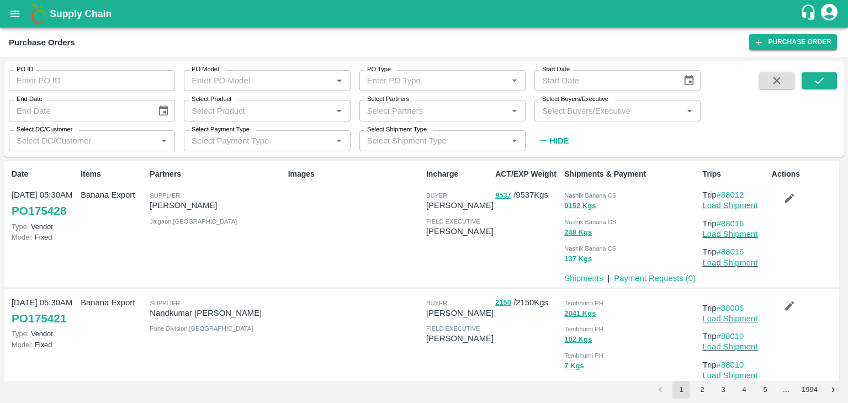
click at [414, 108] on input "Select Partners" at bounding box center [433, 110] width 141 height 14
type input "Shreyansh"
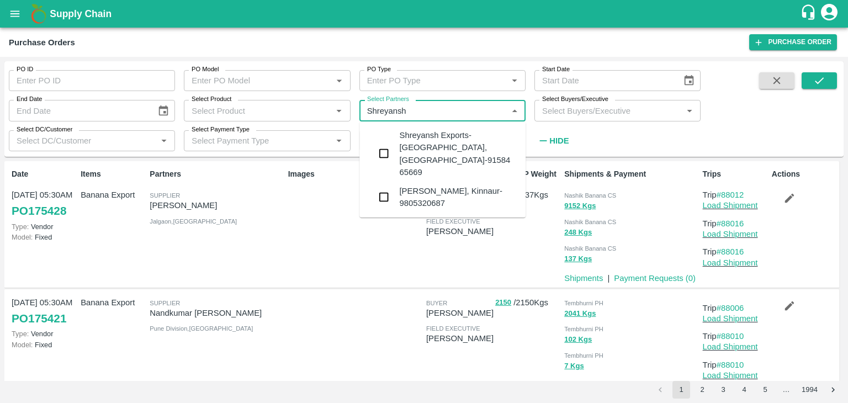
click at [442, 137] on div "Shreyansh Exports-[GEOGRAPHIC_DATA], [GEOGRAPHIC_DATA]-91584 65669" at bounding box center [458, 153] width 118 height 49
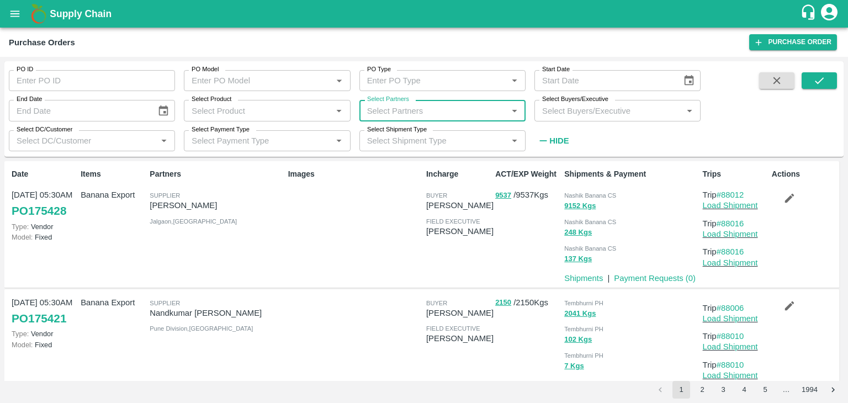
click at [449, 111] on input "Select Partners" at bounding box center [433, 110] width 141 height 14
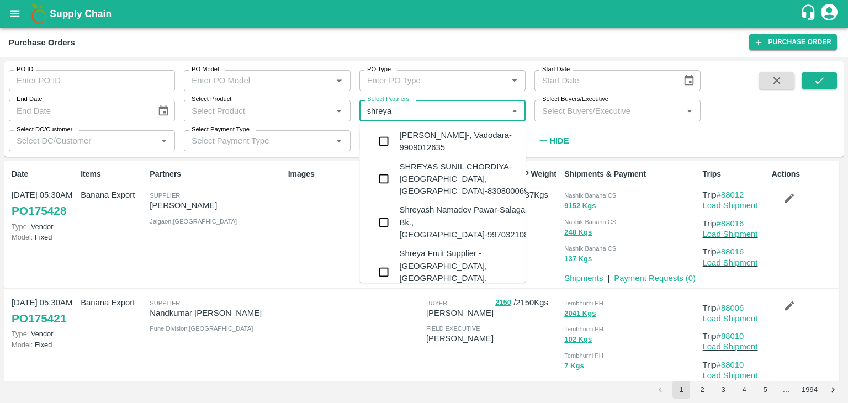
type input "shreyan"
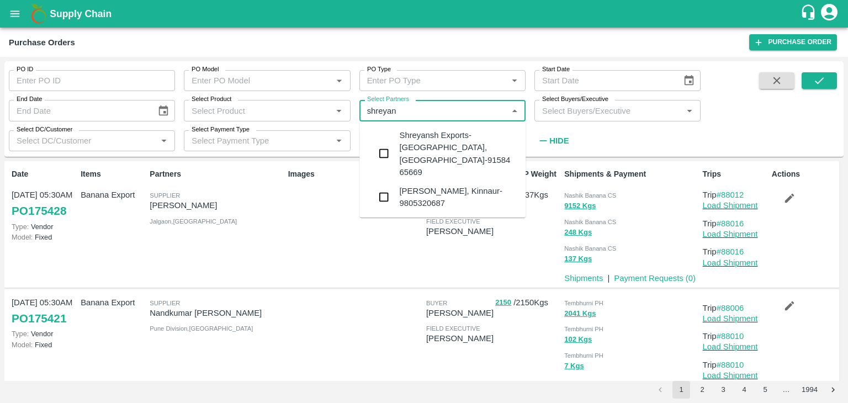
click at [457, 134] on div "Shreyansh Exports-[GEOGRAPHIC_DATA], [GEOGRAPHIC_DATA]-91584 65669" at bounding box center [458, 153] width 118 height 49
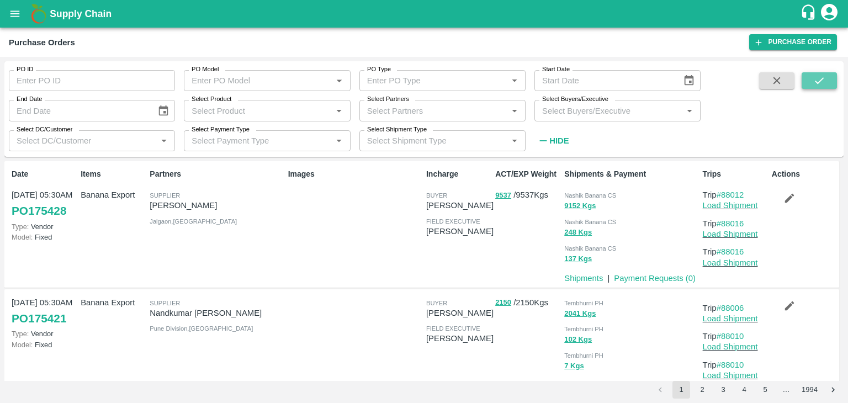
click at [816, 87] on button "submit" at bounding box center [818, 80] width 35 height 17
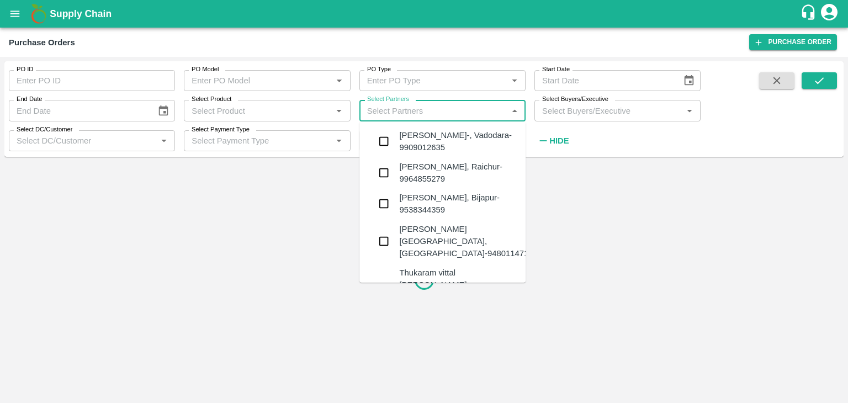
click at [436, 107] on input "Select Partners" at bounding box center [433, 110] width 141 height 14
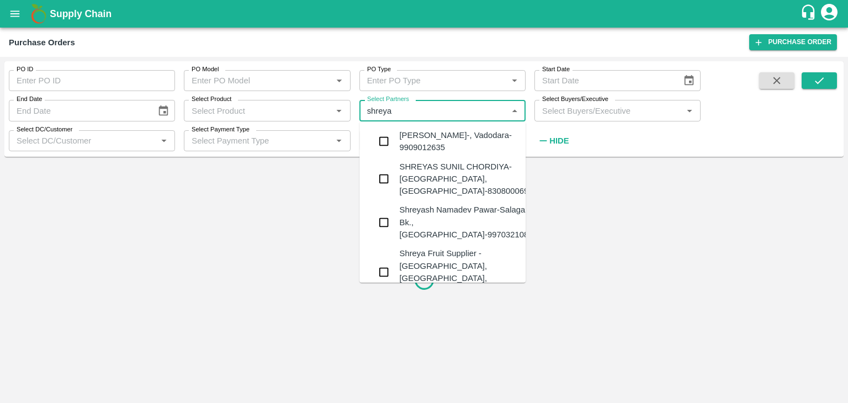
type input "shreyan"
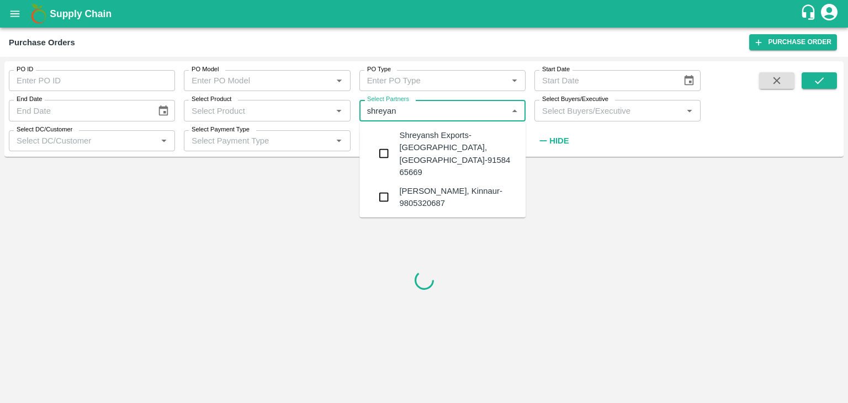
click at [451, 145] on div "Shreyansh Exports-[GEOGRAPHIC_DATA], [GEOGRAPHIC_DATA]-91584 65669" at bounding box center [458, 153] width 118 height 49
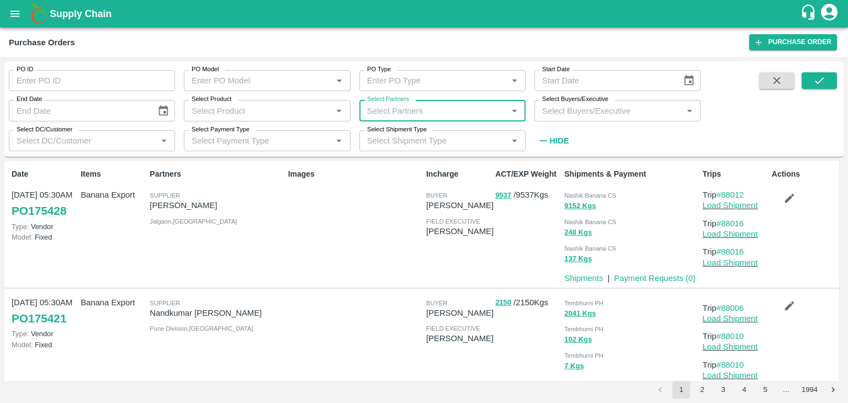
click at [460, 102] on div "Select Partners   *" at bounding box center [442, 110] width 166 height 21
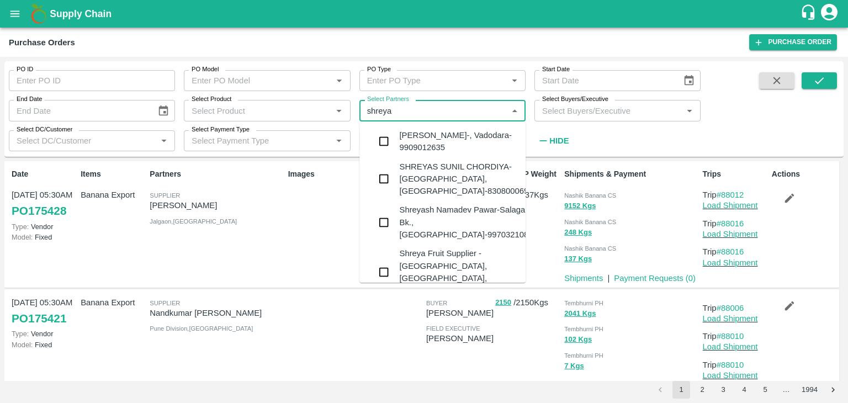
type input "shreyan"
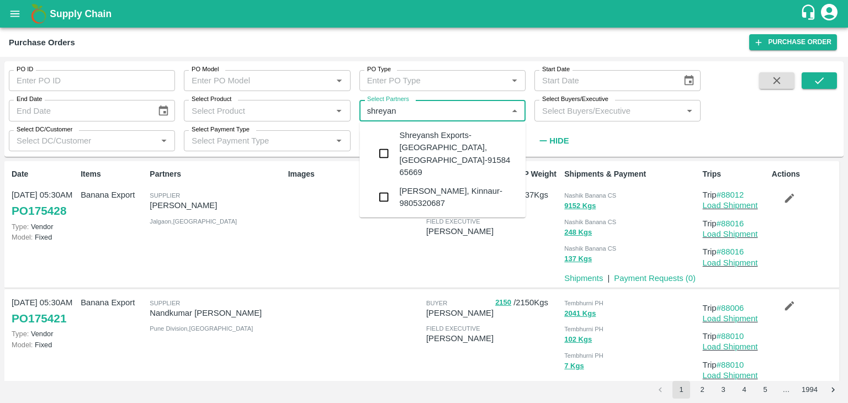
click at [453, 146] on div "Shreyansh Exports-[GEOGRAPHIC_DATA], [GEOGRAPHIC_DATA]-91584 65669" at bounding box center [458, 153] width 118 height 49
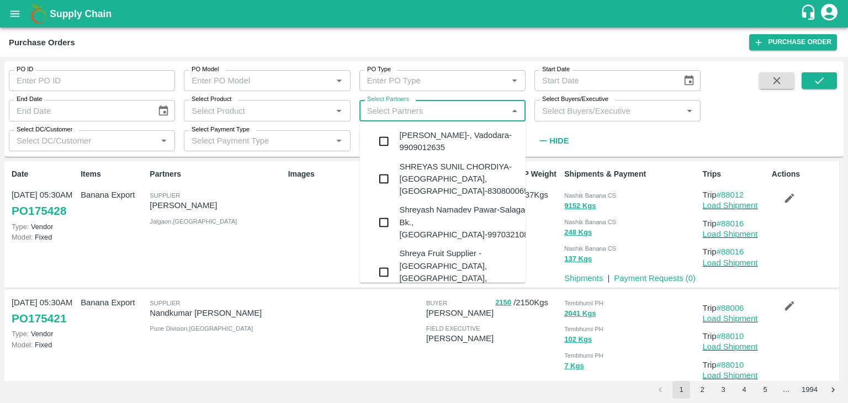
click at [448, 111] on input "Select Partners" at bounding box center [433, 110] width 141 height 14
type input "shreyan"
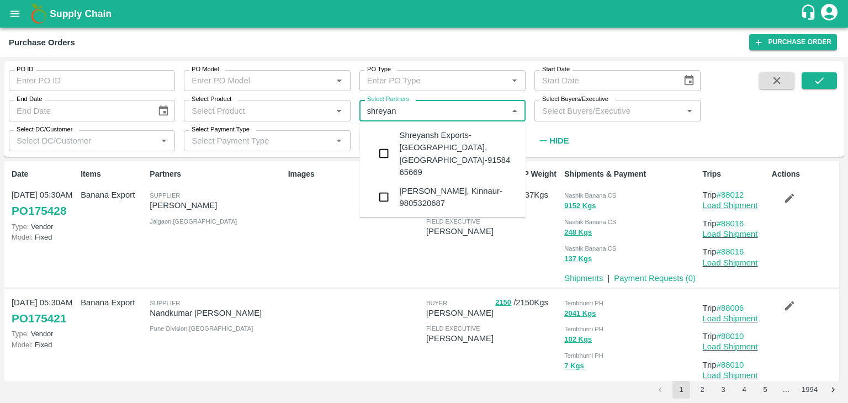
click at [461, 136] on div "Shreyansh Exports-[GEOGRAPHIC_DATA], [GEOGRAPHIC_DATA]-91584 65669" at bounding box center [458, 153] width 118 height 49
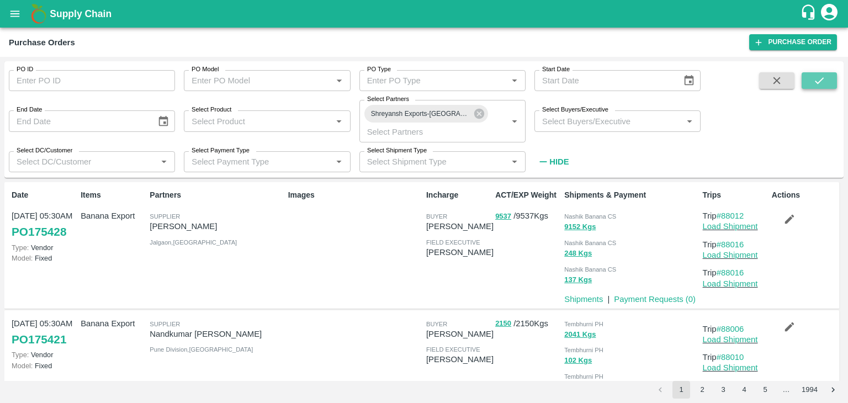
click at [811, 83] on button "submit" at bounding box center [818, 80] width 35 height 17
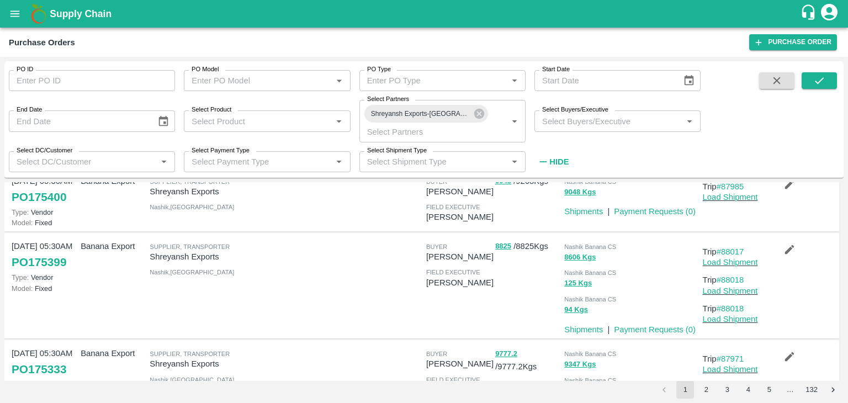
scroll to position [355, 0]
click at [728, 250] on link "#88017" at bounding box center [730, 253] width 28 height 9
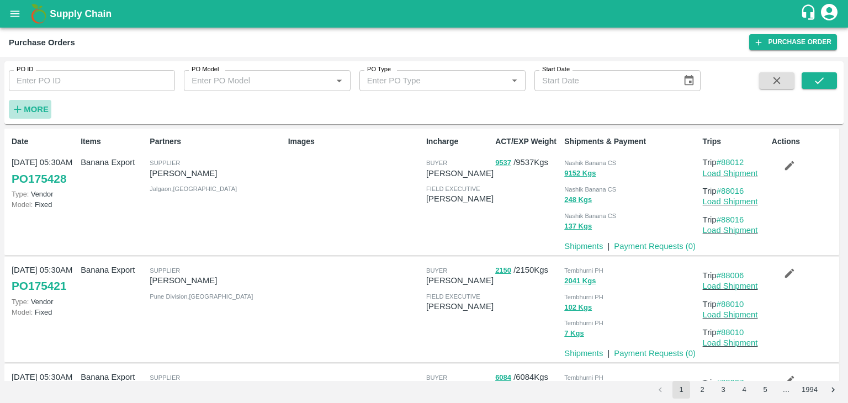
click at [13, 116] on button "More" at bounding box center [30, 109] width 42 height 19
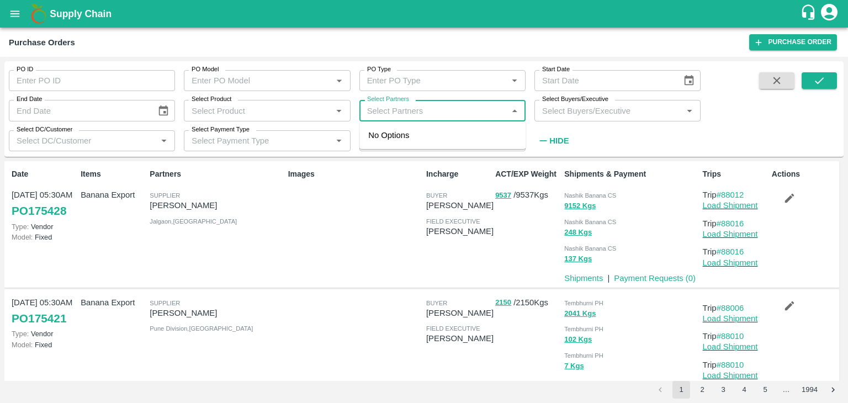
click at [400, 107] on input "Select Partners" at bounding box center [433, 110] width 141 height 14
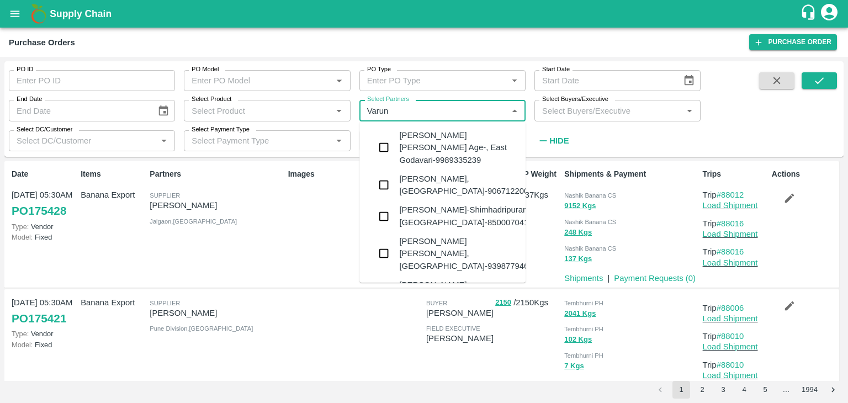
type input "Varun R"
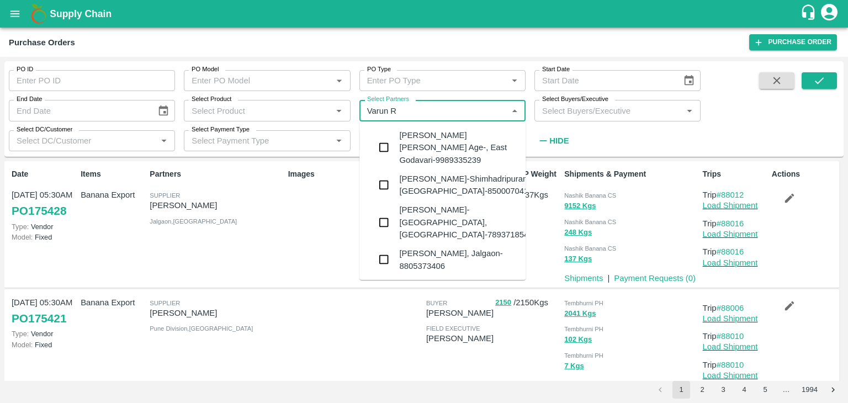
click at [434, 247] on div "[PERSON_NAME], Jalgaon-8805373406" at bounding box center [458, 259] width 118 height 25
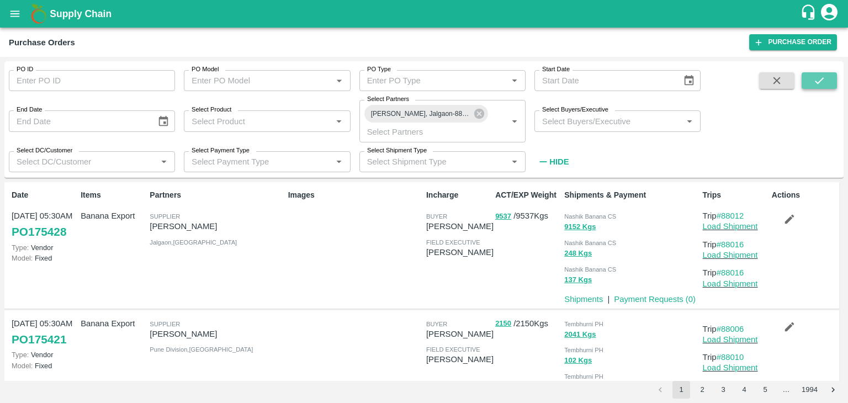
click at [822, 78] on icon "submit" at bounding box center [819, 80] width 9 height 7
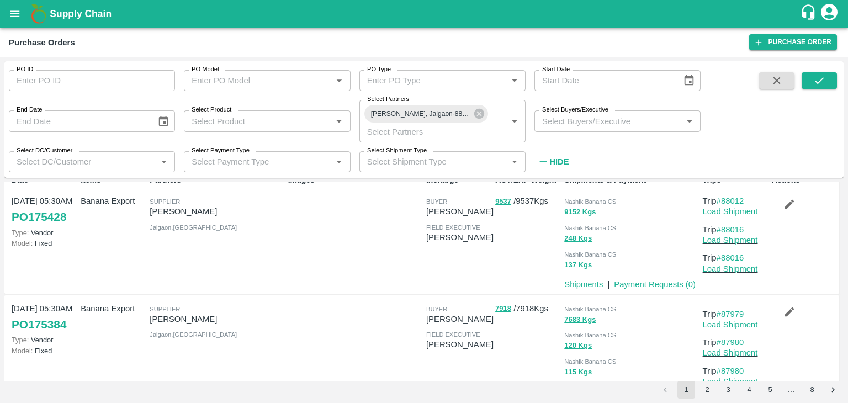
scroll to position [15, 0]
click at [737, 309] on link "#87979" at bounding box center [730, 313] width 28 height 9
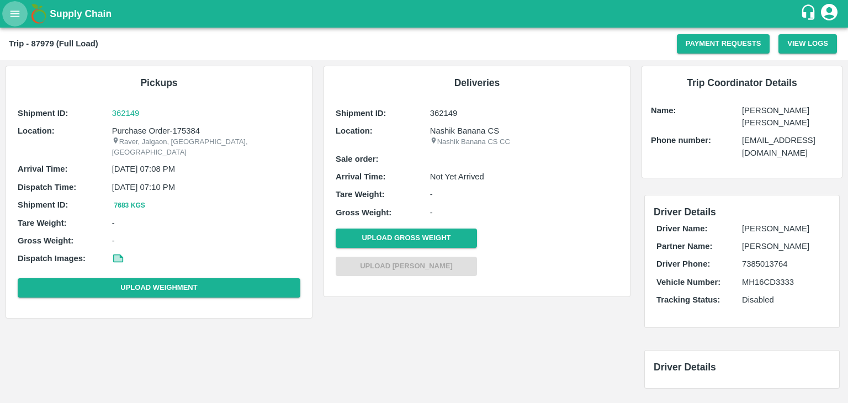
click at [9, 18] on icon "open drawer" at bounding box center [15, 14] width 12 height 12
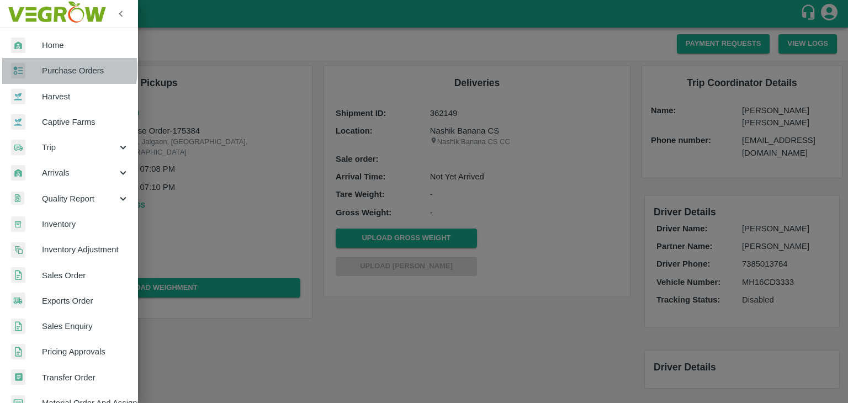
click at [56, 69] on span "Purchase Orders" at bounding box center [85, 71] width 87 height 12
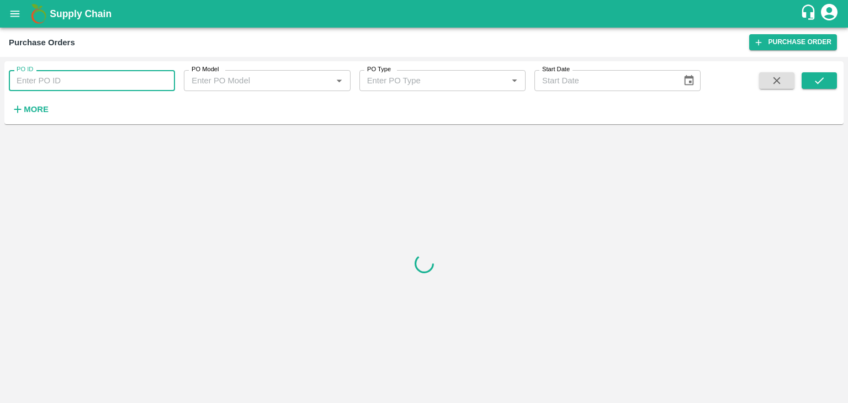
click at [108, 85] on input "PO ID" at bounding box center [92, 80] width 166 height 21
paste input "175318"
click at [120, 82] on input "175318" at bounding box center [92, 80] width 166 height 21
type input "175318"
click at [823, 83] on icon "submit" at bounding box center [819, 81] width 12 height 12
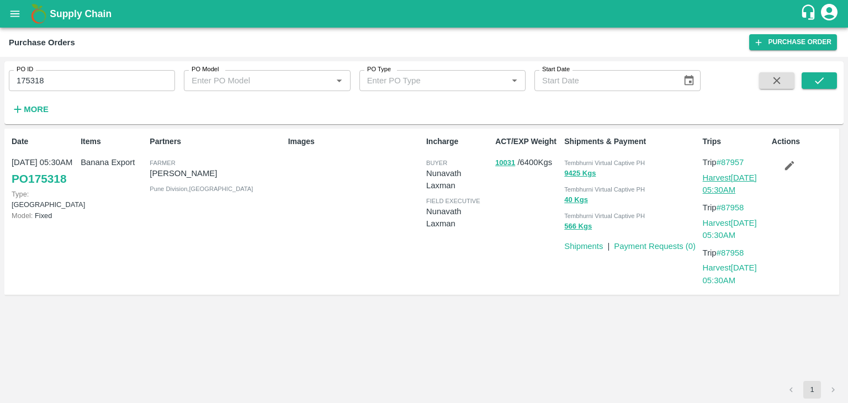
click at [726, 177] on link "Harvest [DATE] 05:30AM" at bounding box center [730, 183] width 54 height 21
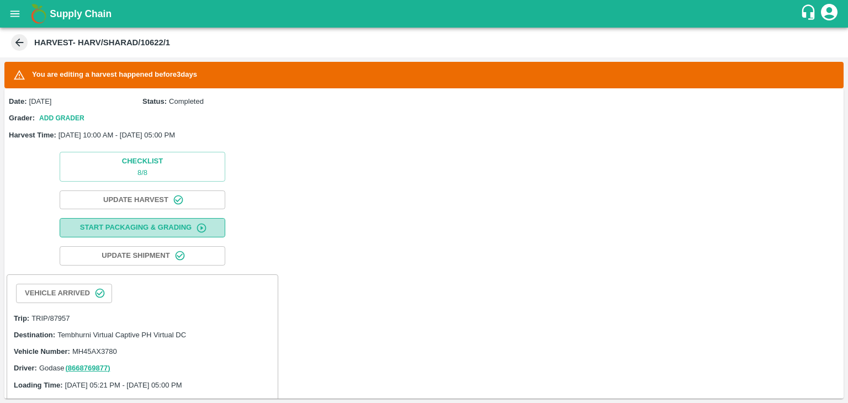
click at [141, 228] on button "Start Packaging & Grading" at bounding box center [143, 227] width 166 height 19
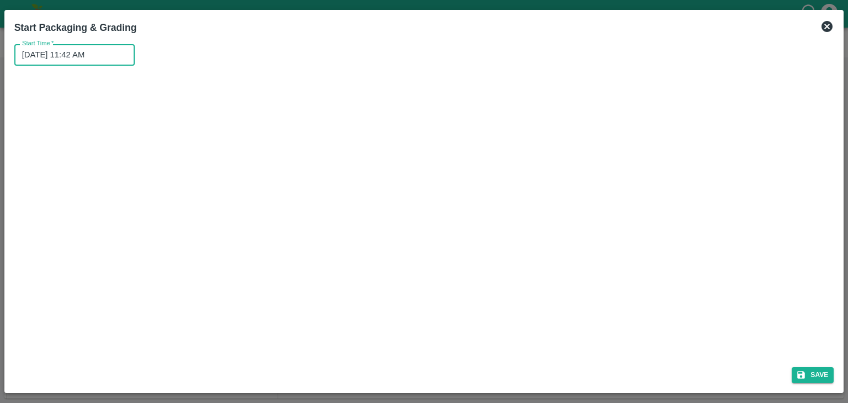
click at [82, 54] on input "12/09/2025 11:42 AM" at bounding box center [70, 54] width 113 height 21
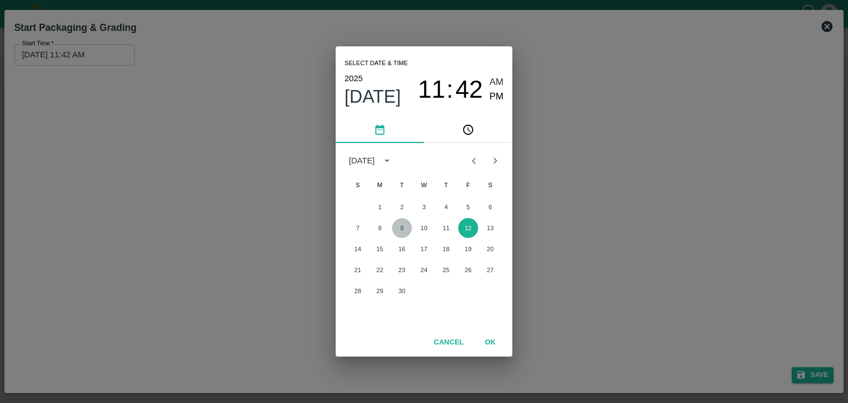
click at [396, 228] on button "9" at bounding box center [402, 228] width 20 height 20
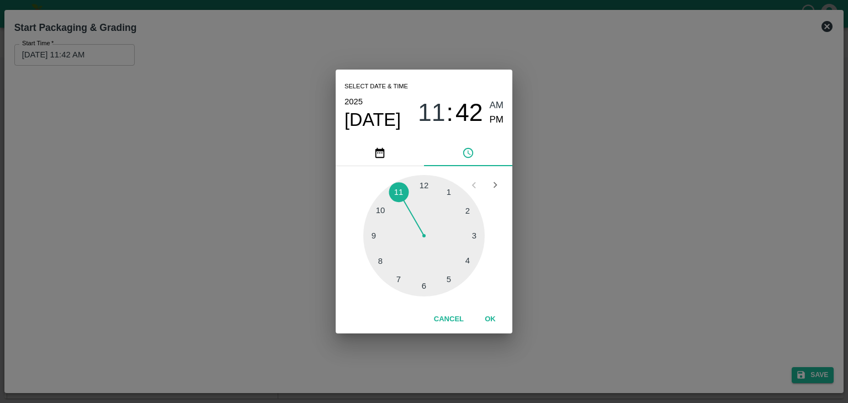
click at [366, 241] on div at bounding box center [423, 235] width 121 height 121
type input "09/09/2025 09:44 AM"
click at [491, 320] on button "OK" at bounding box center [489, 319] width 35 height 19
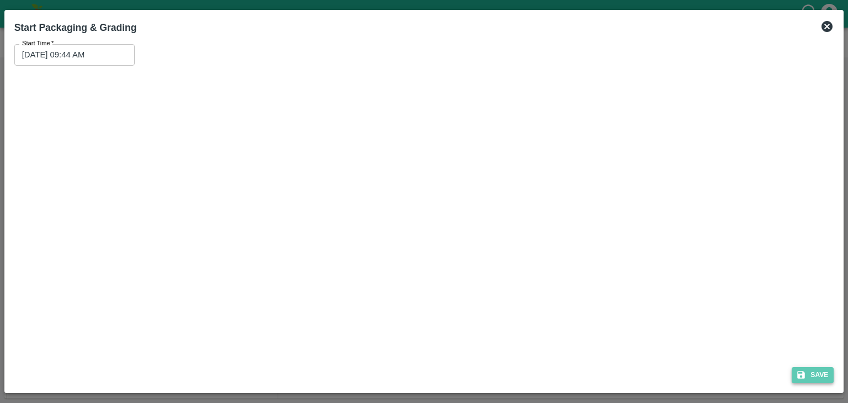
click at [821, 376] on button "Save" at bounding box center [812, 375] width 42 height 16
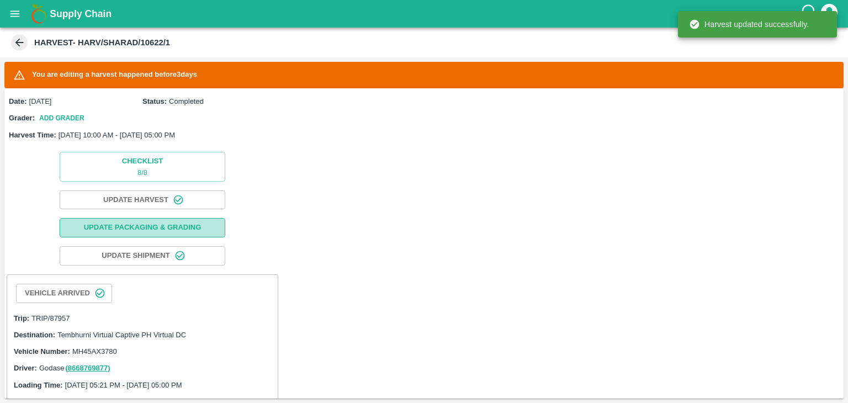
click at [178, 227] on button "Update Packaging & Grading" at bounding box center [143, 227] width 166 height 19
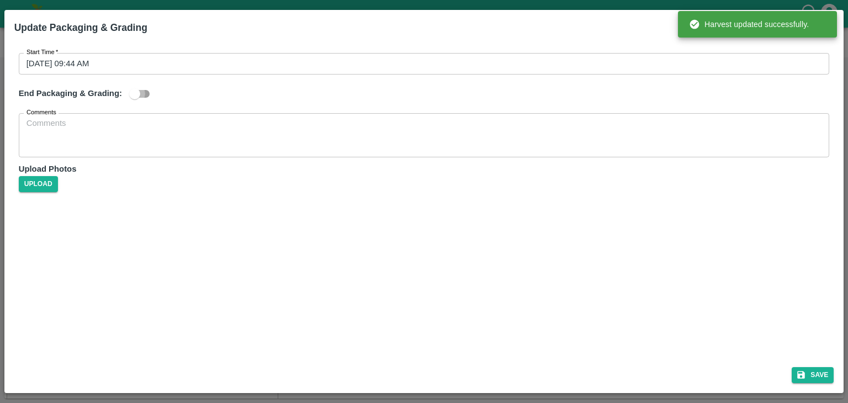
click at [136, 93] on input "checkbox" at bounding box center [134, 93] width 63 height 21
checkbox input "true"
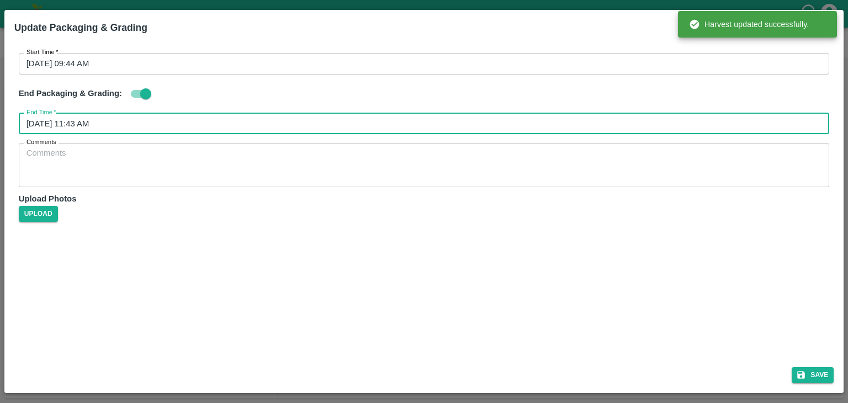
click at [238, 133] on input "12/09/2025 11:43 AM" at bounding box center [420, 123] width 803 height 21
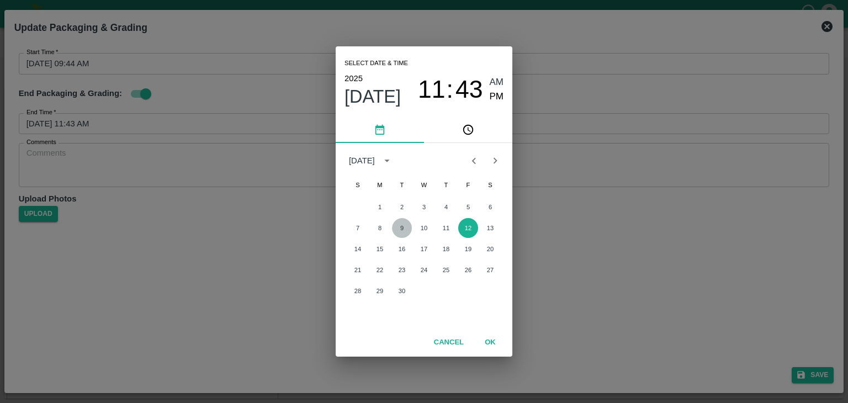
click at [405, 227] on button "9" at bounding box center [402, 228] width 20 height 20
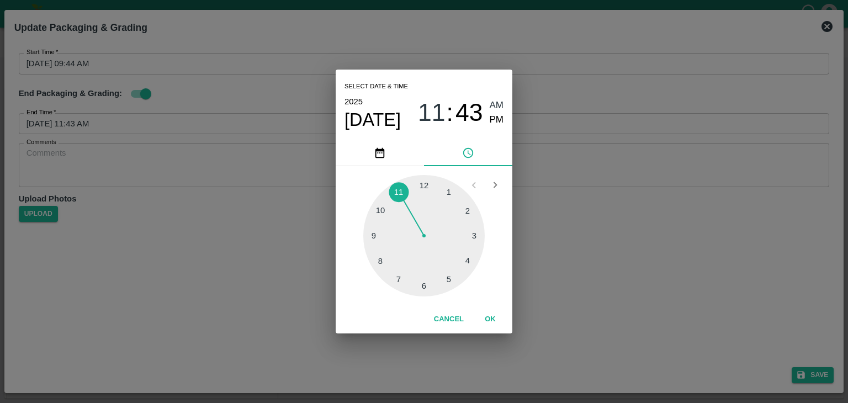
click at [449, 283] on div at bounding box center [423, 235] width 121 height 121
click at [497, 118] on span "PM" at bounding box center [497, 120] width 14 height 15
type input "09/09/2025 05:25 PM"
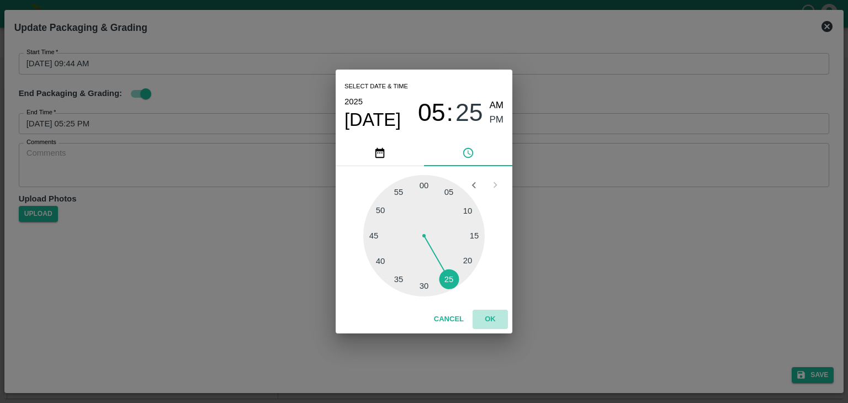
drag, startPoint x: 482, startPoint y: 310, endPoint x: 492, endPoint y: 318, distance: 12.9
click button "OK"
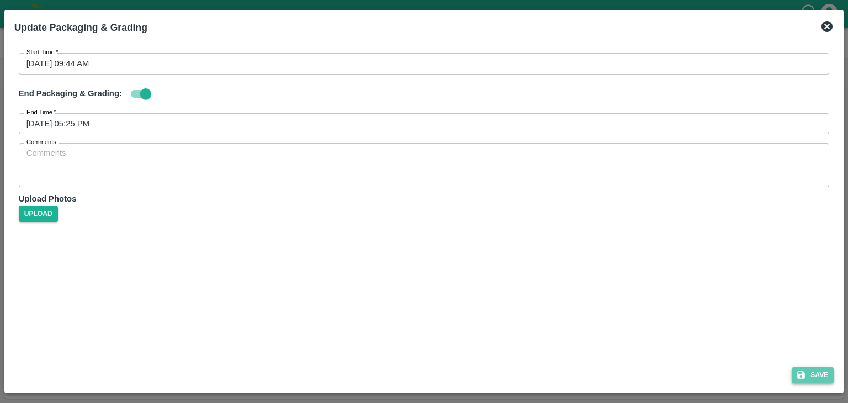
click button "Save"
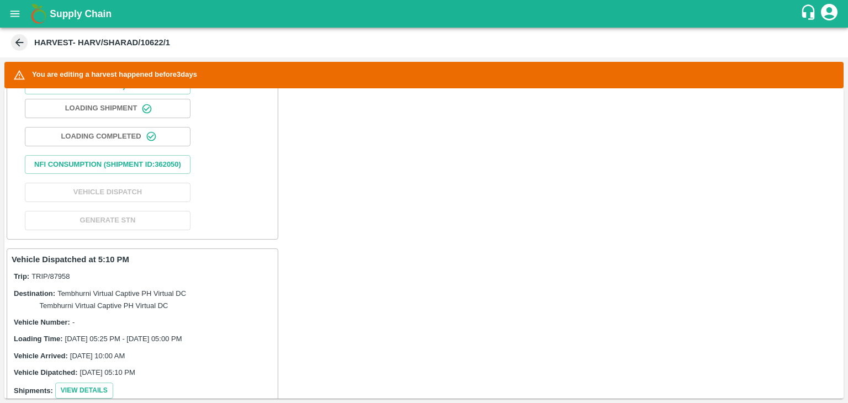
scroll to position [466, 0]
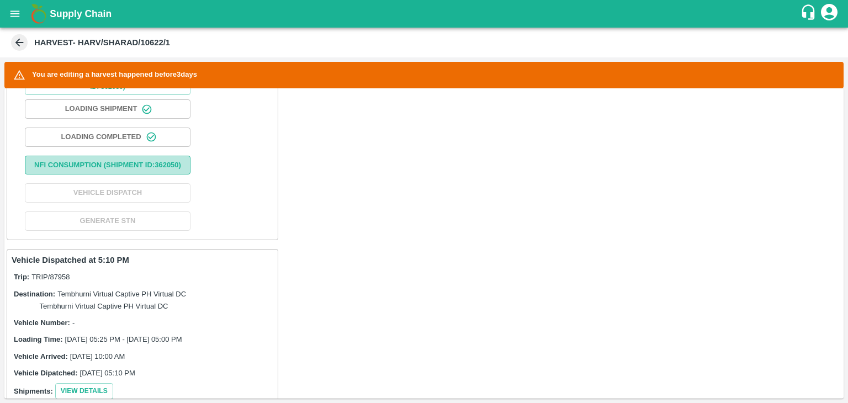
click button "Nfi Consumption (SHIPMENT ID: 362050 )"
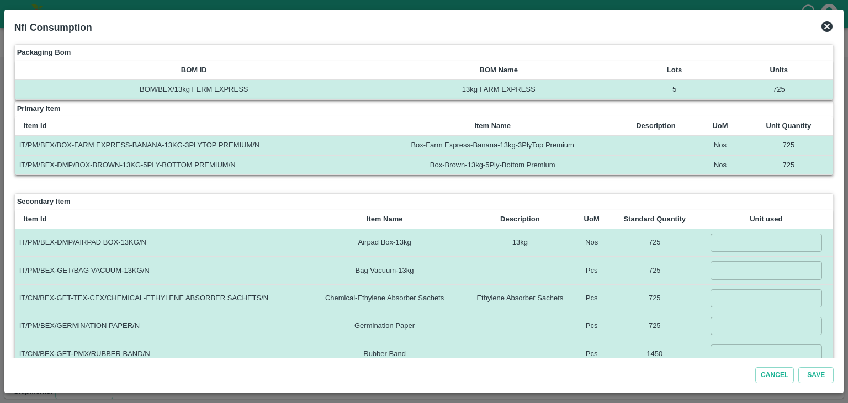
click td "​"
click input "number"
type input "725"
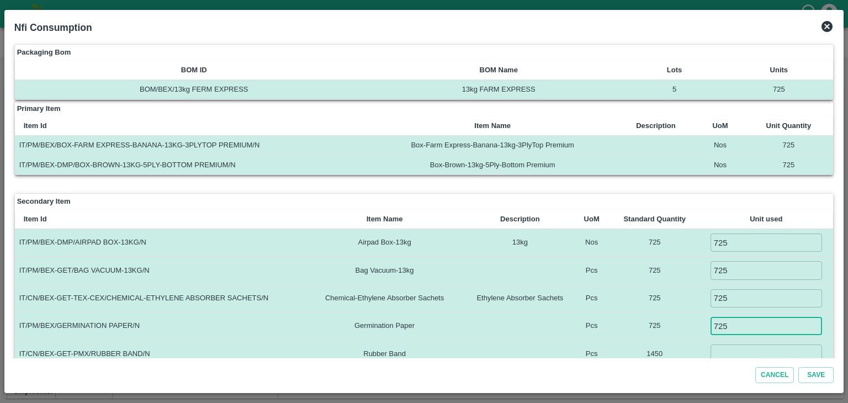
type input "725"
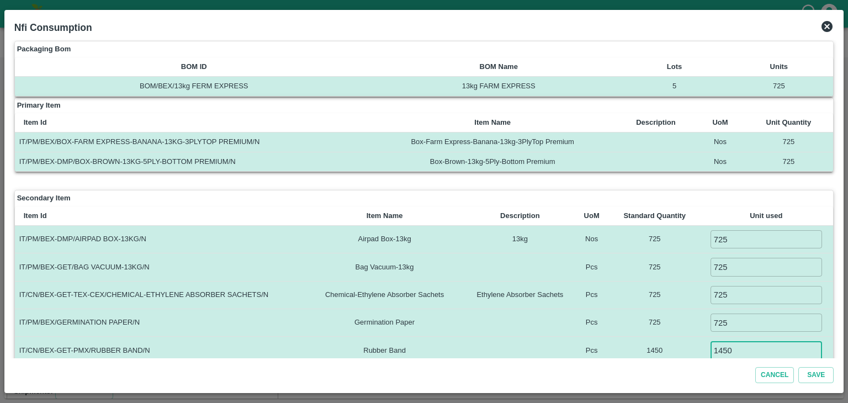
type input "1450"
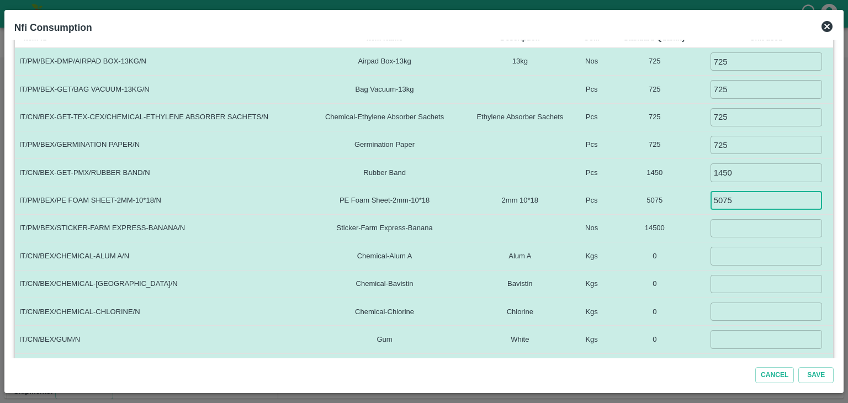
type input "5075"
type input "10000"
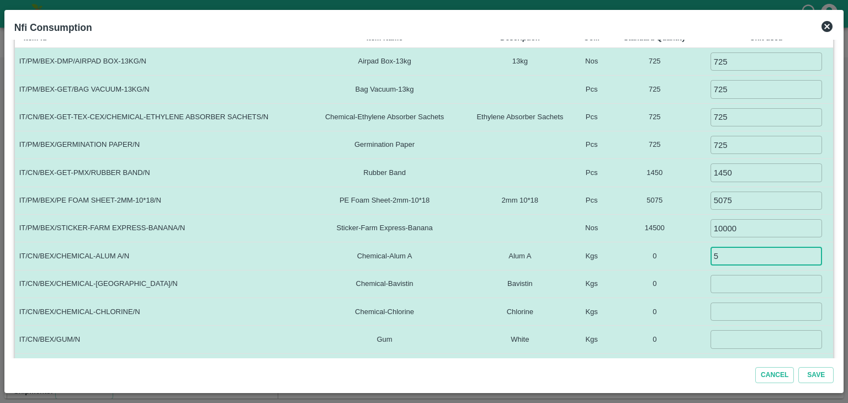
type input "5"
type input "1.5"
type input "0.1"
type input "4"
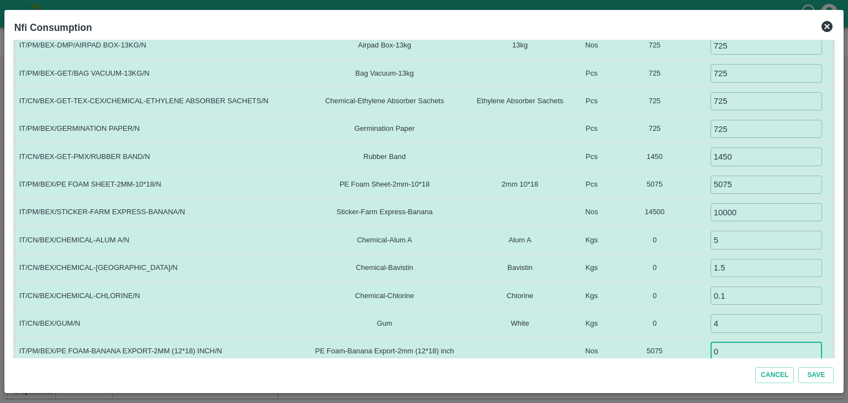
type input "0"
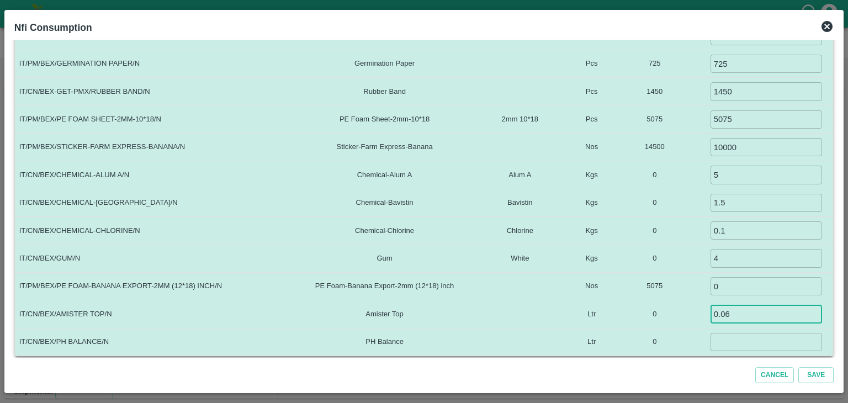
type input "0.06"
type input "0.035"
click button "Save"
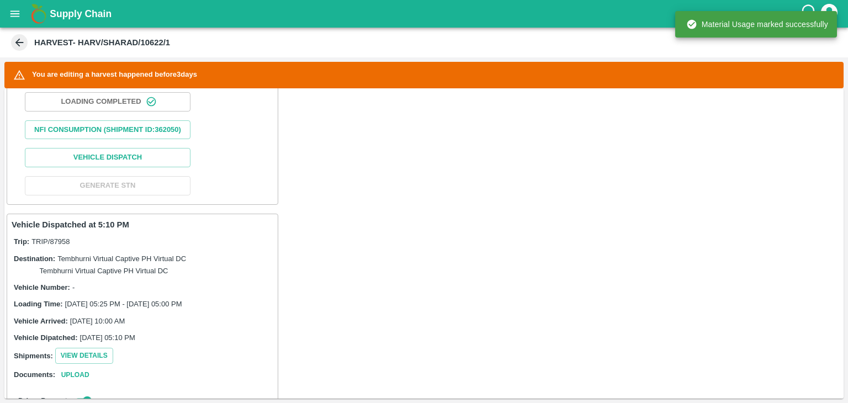
scroll to position [486, 0]
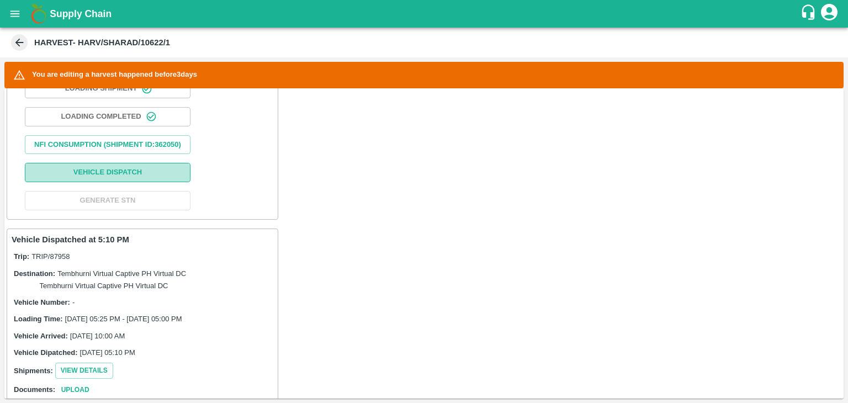
click button "Vehicle Dispatch"
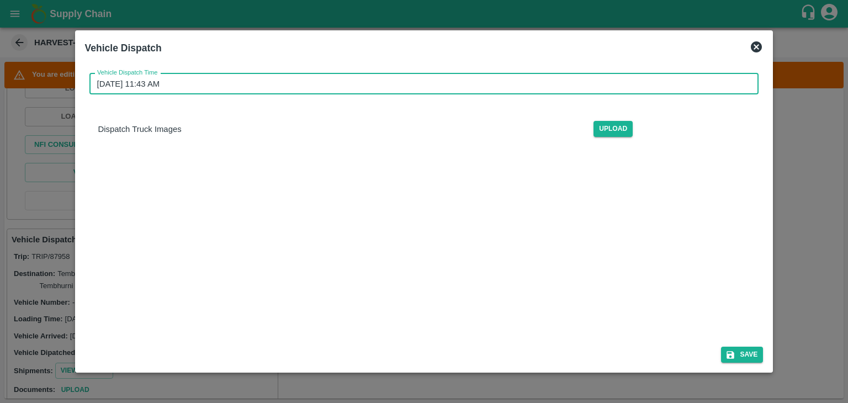
click input "12/09/2025 11:43 AM"
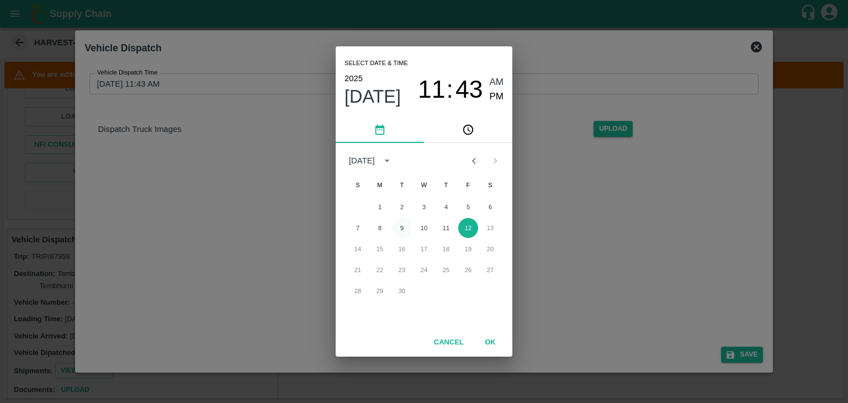
click button "9"
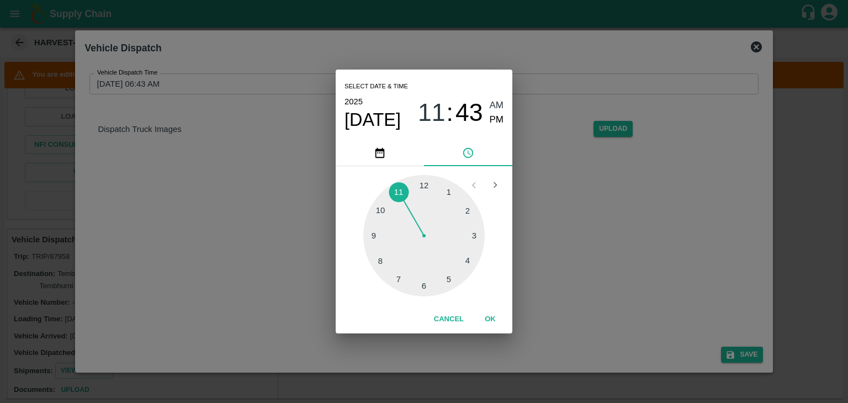
drag, startPoint x: 438, startPoint y: 283, endPoint x: 430, endPoint y: 289, distance: 9.8
click div
click span "PM"
type input "09/09/2025 06:29 PM"
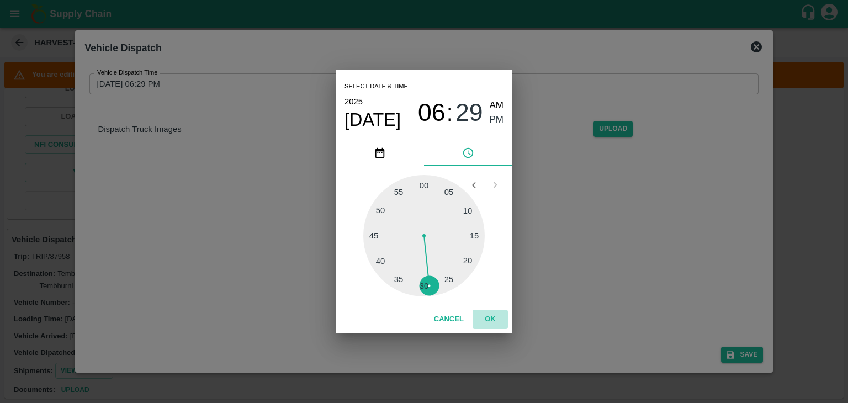
click button "OK"
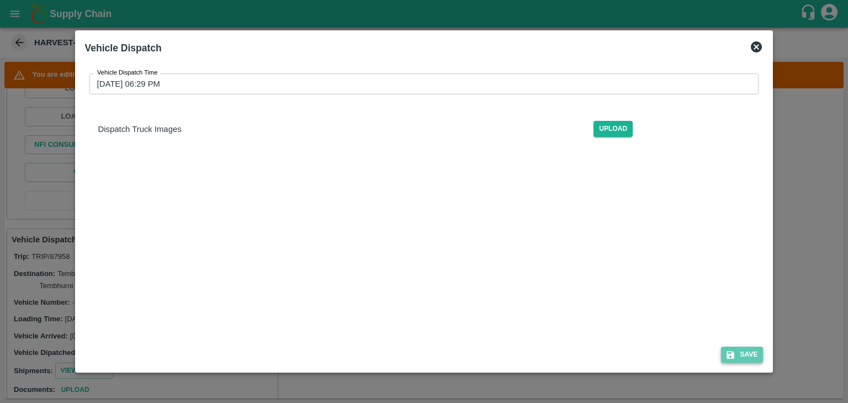
click button "Save"
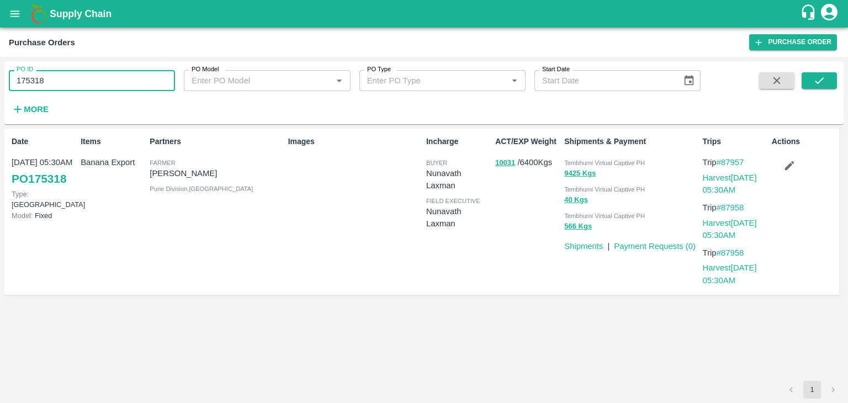
click at [81, 82] on input "175318" at bounding box center [92, 80] width 166 height 21
type input "175306"
click at [811, 80] on button "submit" at bounding box center [818, 80] width 35 height 17
click at [722, 176] on link "Harvest [DATE] 05:30AM" at bounding box center [730, 183] width 54 height 21
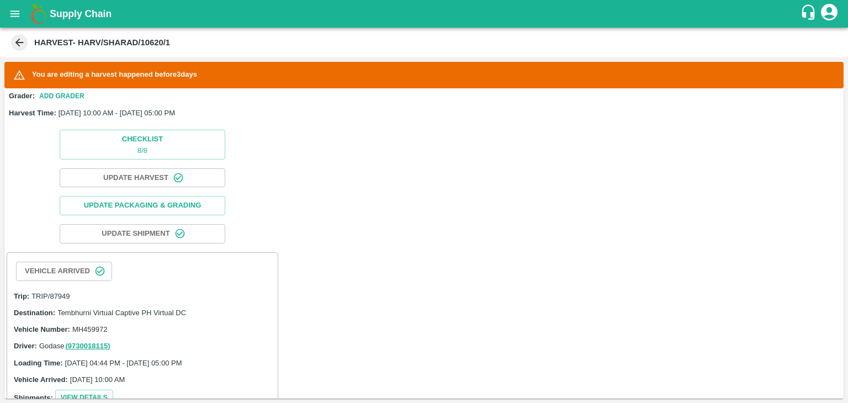
scroll to position [24, 0]
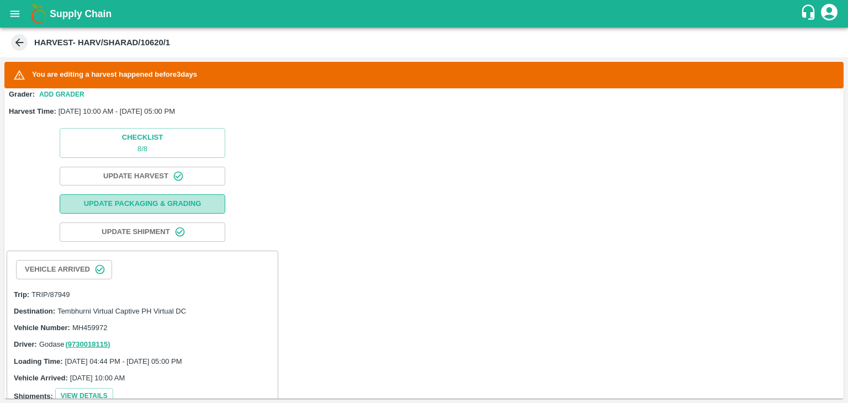
click at [180, 201] on button "Update Packaging & Grading" at bounding box center [143, 203] width 166 height 19
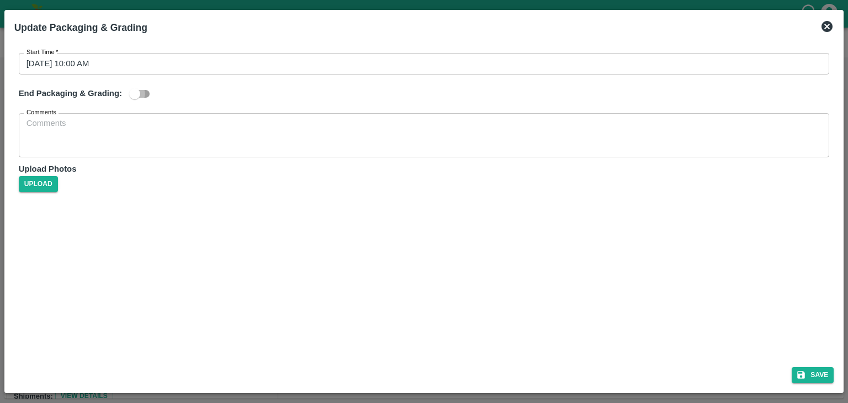
click at [142, 91] on input "checkbox" at bounding box center [134, 93] width 63 height 21
checkbox input "true"
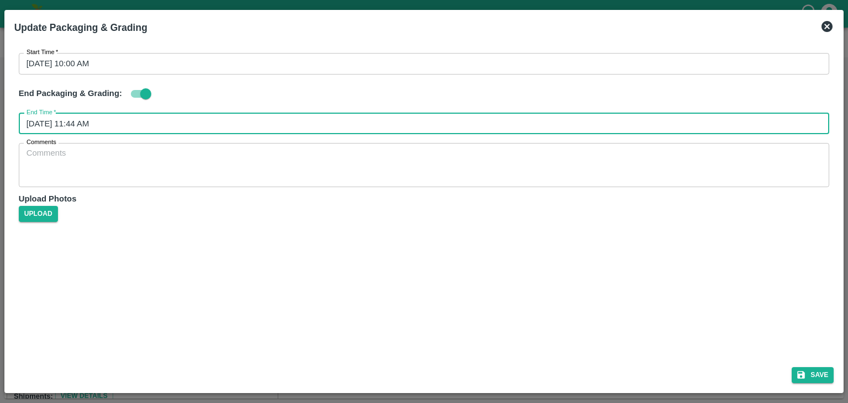
click at [258, 120] on input "[DATE] 11:44 AM" at bounding box center [420, 123] width 803 height 21
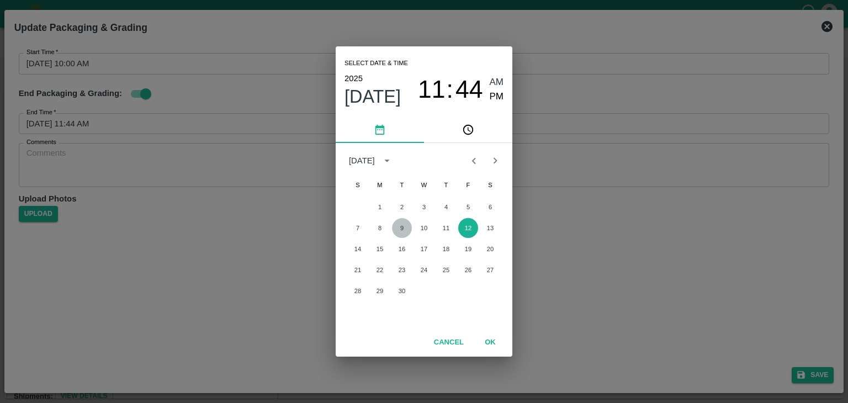
click at [402, 227] on button "9" at bounding box center [402, 228] width 20 height 20
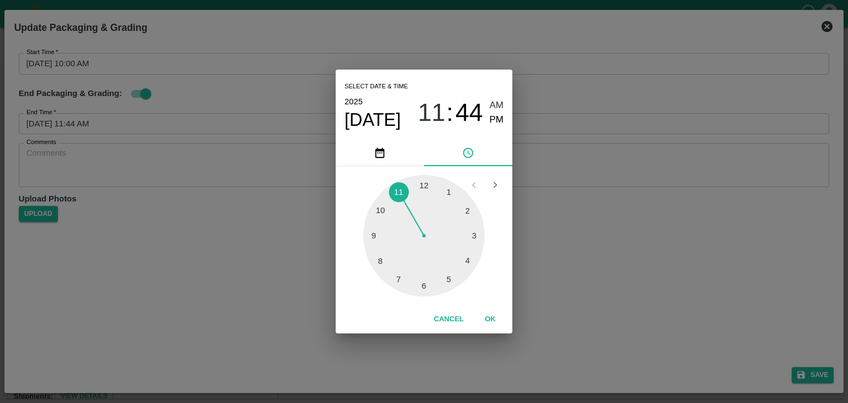
click at [450, 280] on div at bounding box center [423, 235] width 121 height 121
click at [496, 126] on span "PM" at bounding box center [497, 120] width 14 height 15
type input "[DATE] 05:25 PM"
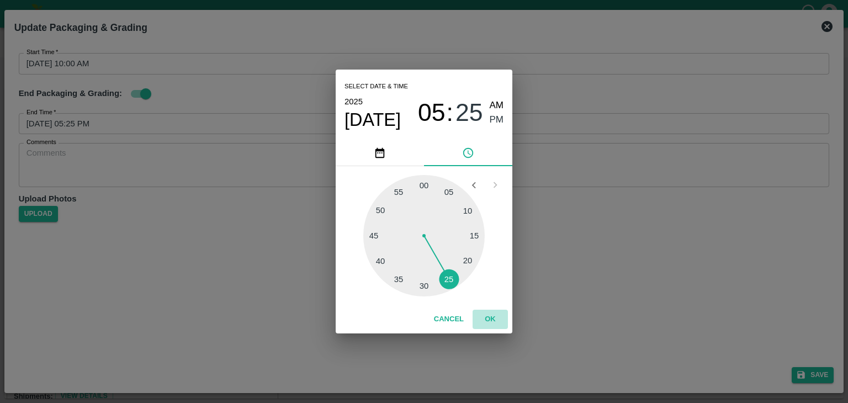
click at [501, 317] on button "OK" at bounding box center [489, 319] width 35 height 19
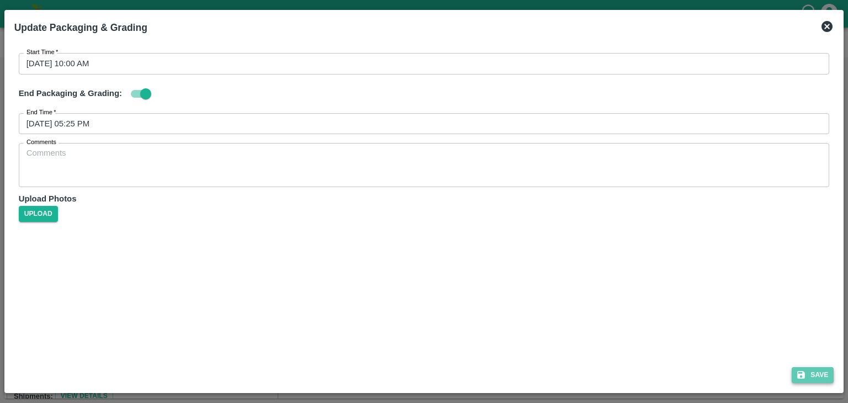
click at [809, 376] on button "Save" at bounding box center [812, 375] width 42 height 16
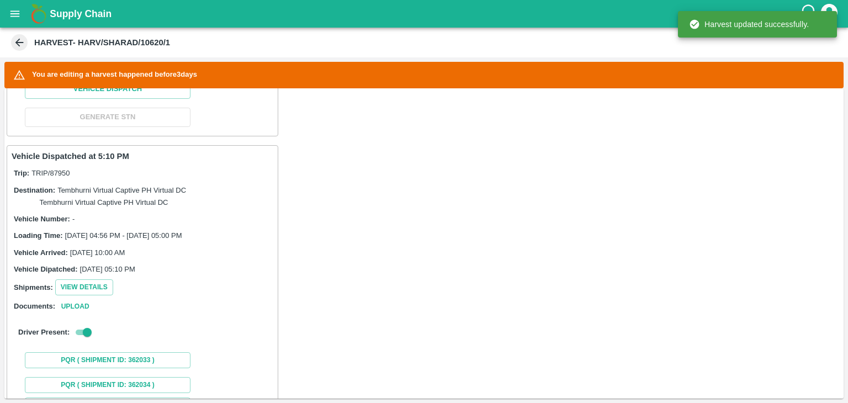
scroll to position [430, 0]
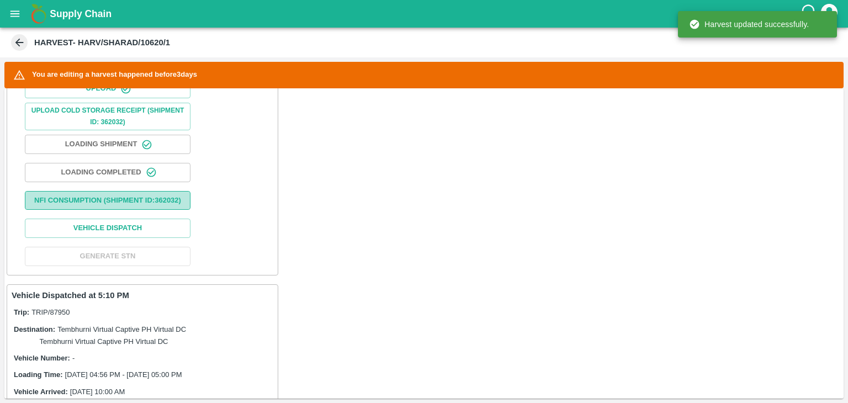
click at [152, 198] on button "Nfi Consumption (SHIPMENT ID: 362032 )" at bounding box center [108, 200] width 166 height 19
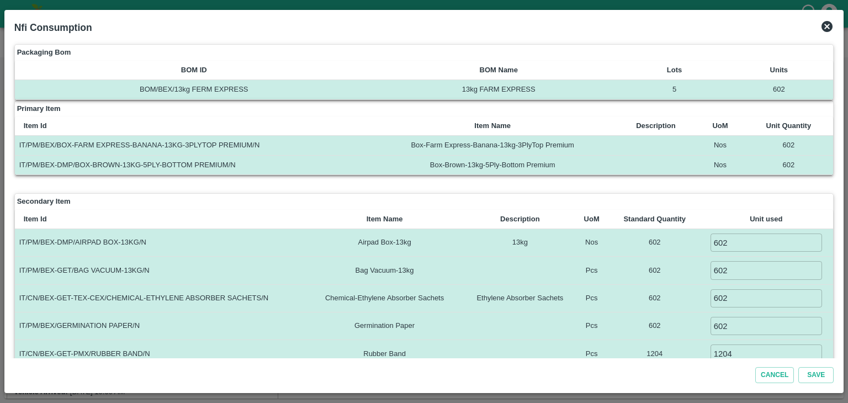
scroll to position [262, 0]
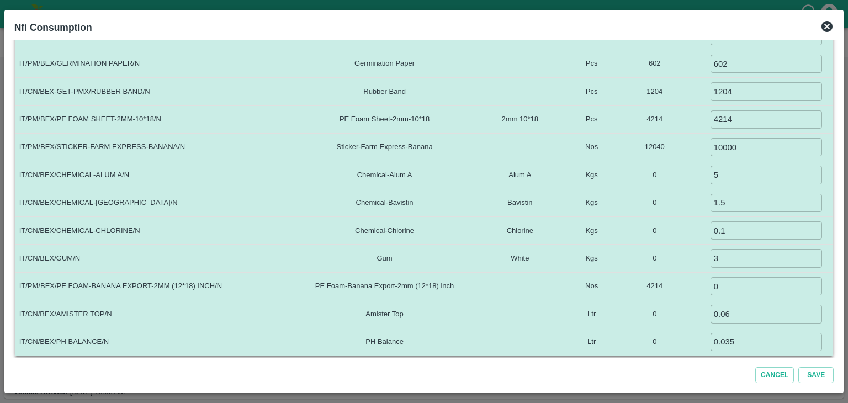
click at [827, 28] on icon at bounding box center [826, 26] width 11 height 11
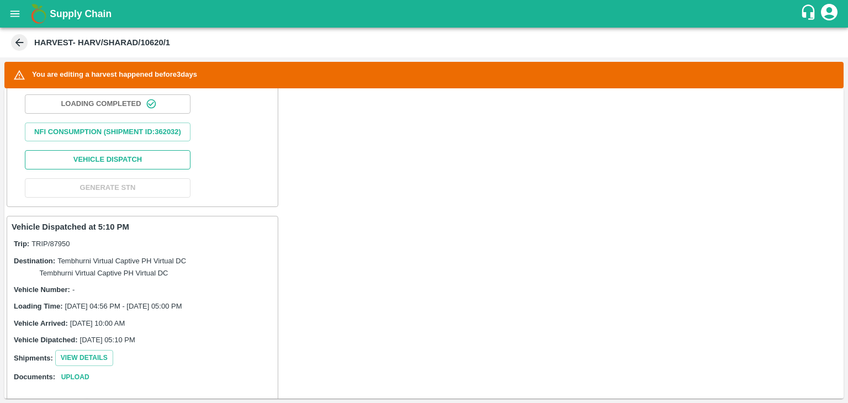
scroll to position [499, 0]
click at [126, 161] on button "Vehicle Dispatch" at bounding box center [108, 159] width 166 height 19
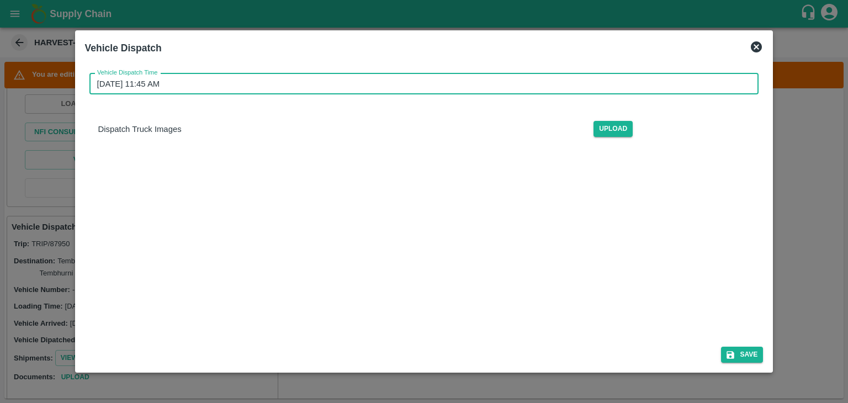
click at [390, 92] on input "[DATE] 11:45 AM" at bounding box center [420, 83] width 662 height 21
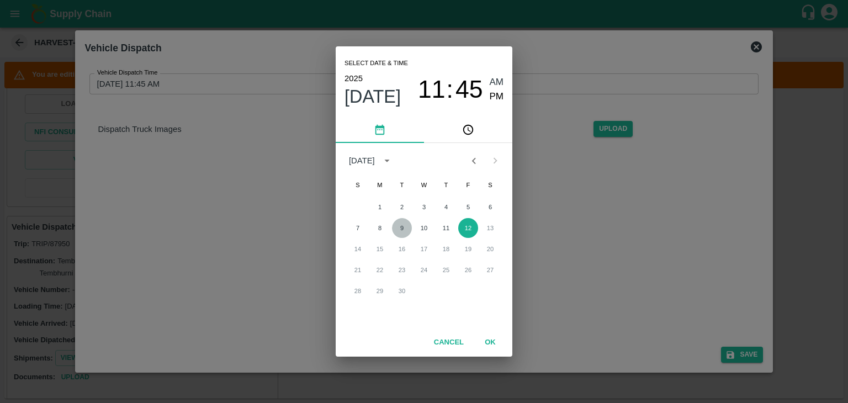
click at [401, 228] on button "9" at bounding box center [402, 228] width 20 height 20
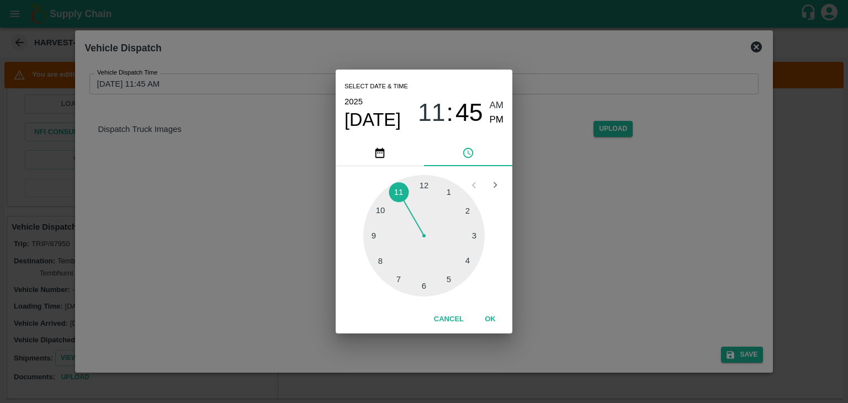
click at [426, 292] on div at bounding box center [423, 235] width 121 height 121
type input "[DATE] 06:30 AM"
click at [486, 322] on button "OK" at bounding box center [489, 319] width 35 height 19
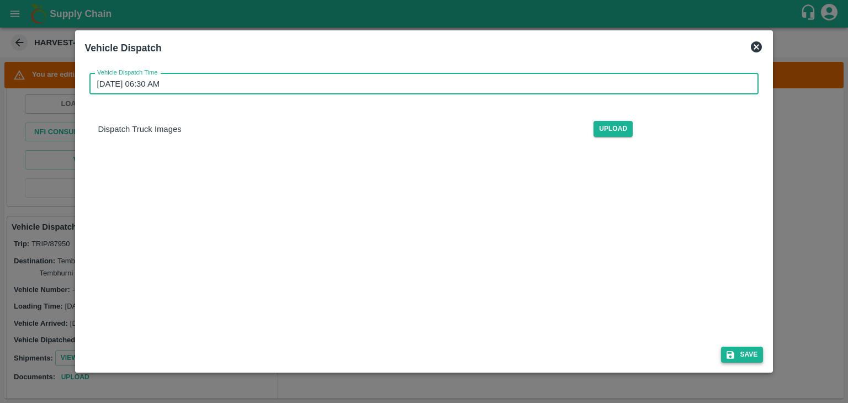
click at [751, 348] on button "Save" at bounding box center [742, 355] width 42 height 16
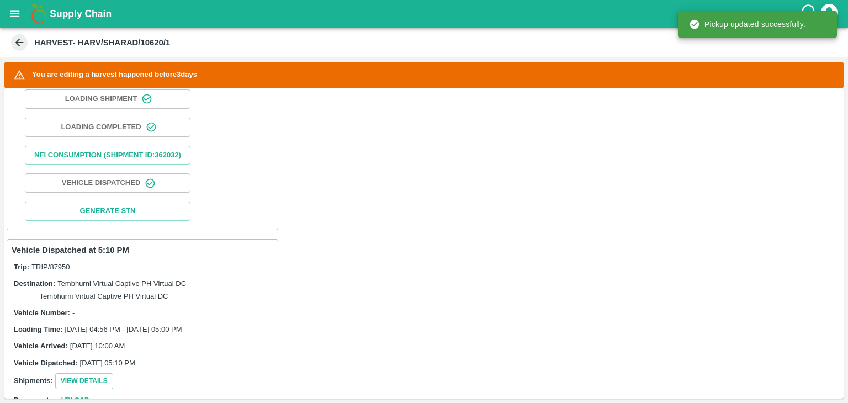
scroll to position [472, 0]
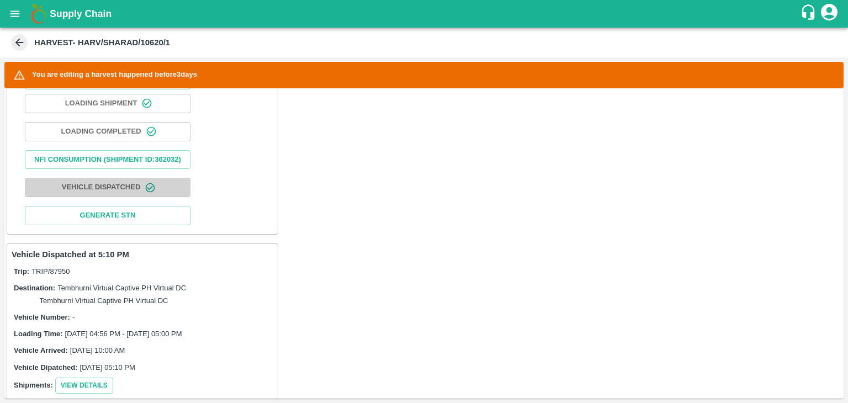
click at [132, 197] on button "Vehicle Dispatched" at bounding box center [108, 187] width 166 height 19
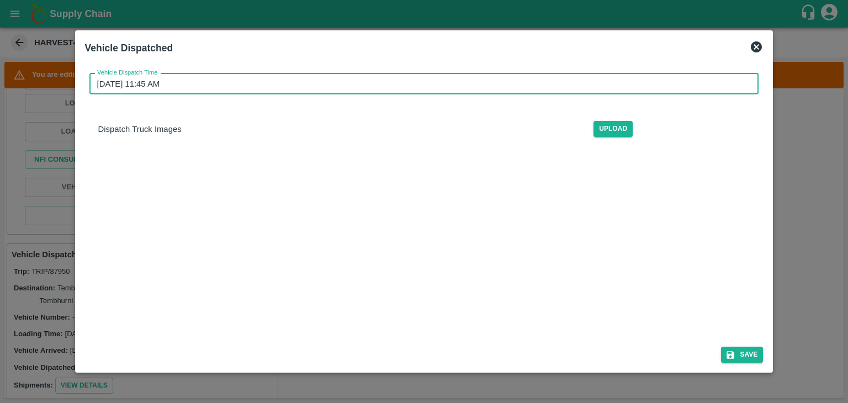
click at [377, 86] on input "[DATE] 11:45 AM" at bounding box center [420, 83] width 662 height 21
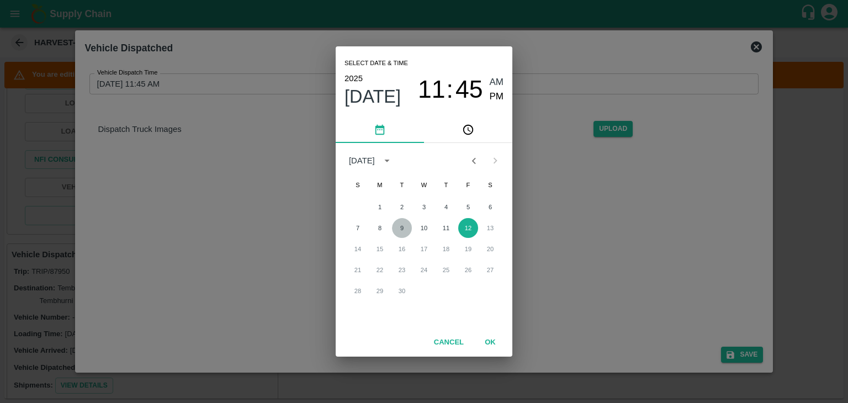
click at [393, 225] on button "9" at bounding box center [402, 228] width 20 height 20
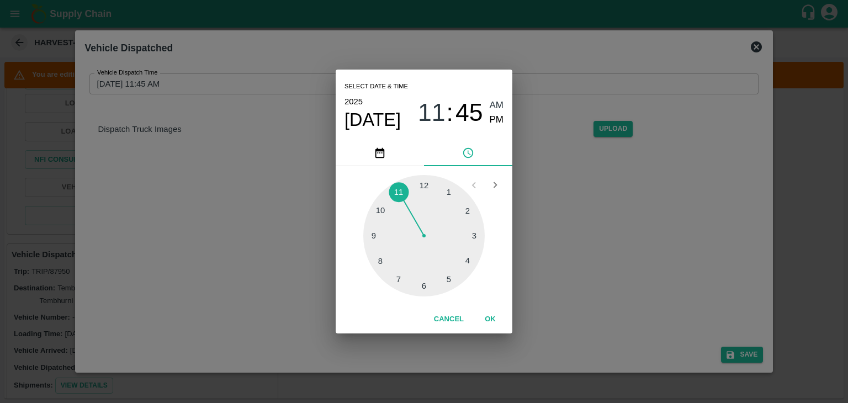
click at [428, 285] on div at bounding box center [423, 235] width 121 height 121
click at [492, 118] on span "PM" at bounding box center [497, 120] width 14 height 15
type input "09/09/2025 06:29 PM"
click at [492, 315] on button "OK" at bounding box center [489, 319] width 35 height 19
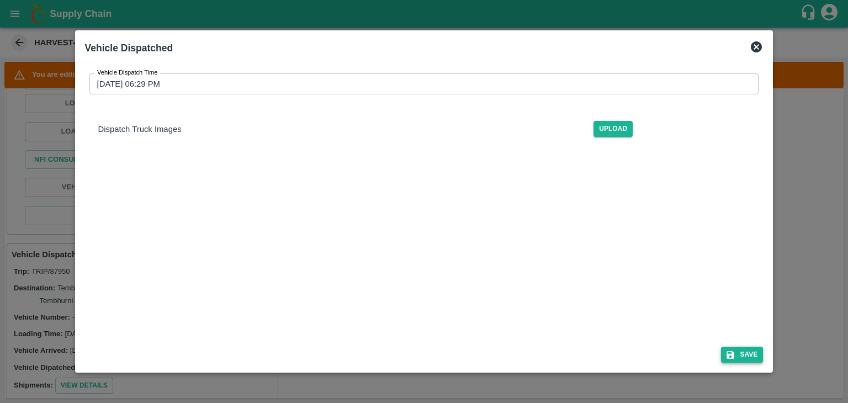
drag, startPoint x: 748, startPoint y: 365, endPoint x: 753, endPoint y: 358, distance: 8.7
click at [753, 358] on div "Save" at bounding box center [424, 352] width 687 height 29
click at [753, 358] on button "Save" at bounding box center [742, 355] width 42 height 16
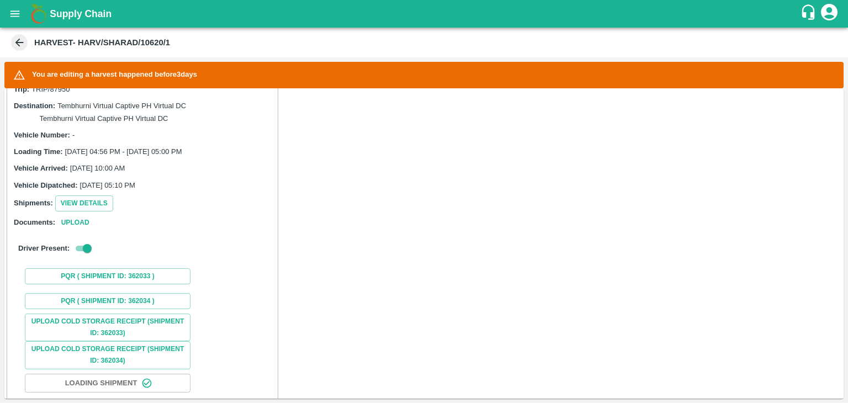
scroll to position [769, 0]
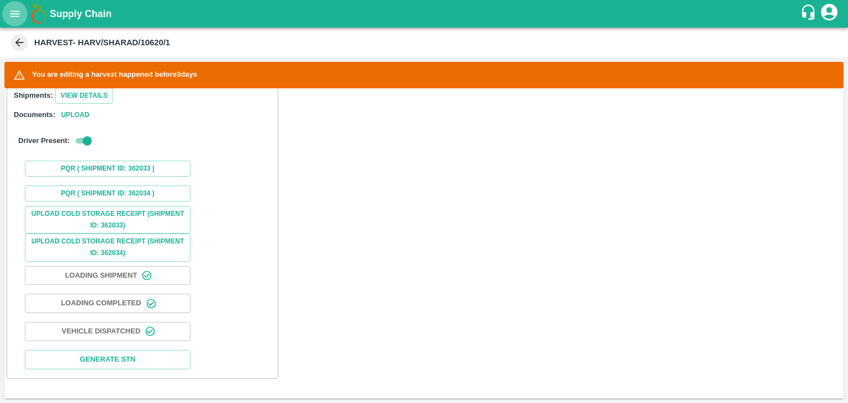
click at [12, 17] on icon "open drawer" at bounding box center [15, 14] width 12 height 12
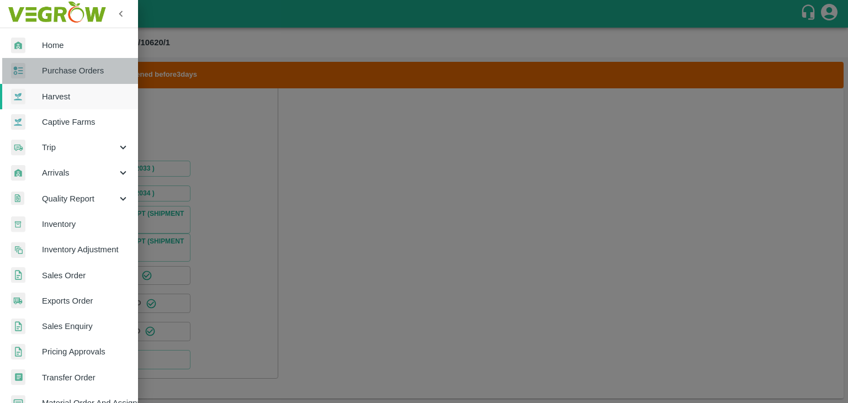
click at [72, 73] on span "Purchase Orders" at bounding box center [85, 71] width 87 height 12
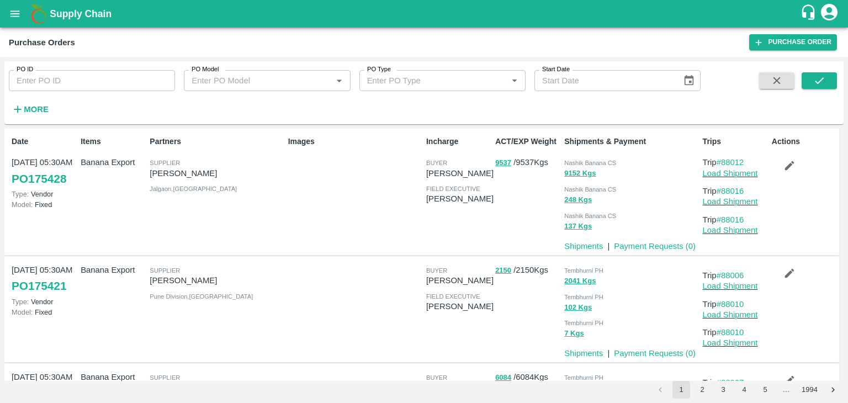
drag, startPoint x: 108, startPoint y: 67, endPoint x: 113, endPoint y: 80, distance: 14.3
click at [113, 80] on div "PO ID PO ID" at bounding box center [87, 76] width 175 height 30
click at [113, 80] on input "PO ID" at bounding box center [92, 80] width 166 height 21
paste input "175330"
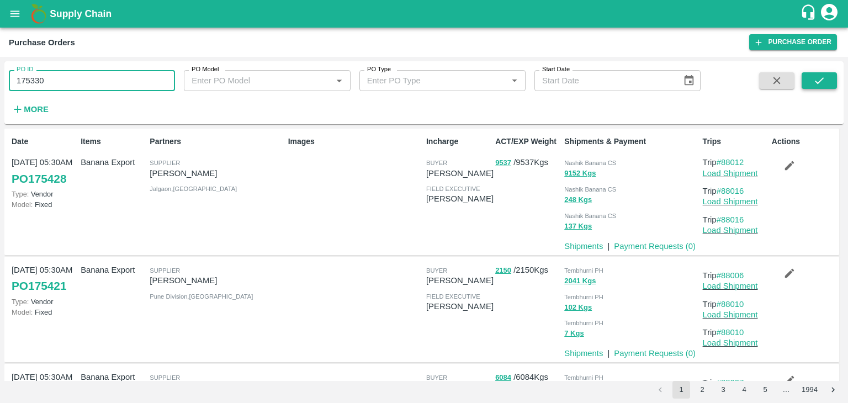
type input "175330"
click at [823, 82] on icon "submit" at bounding box center [819, 81] width 12 height 12
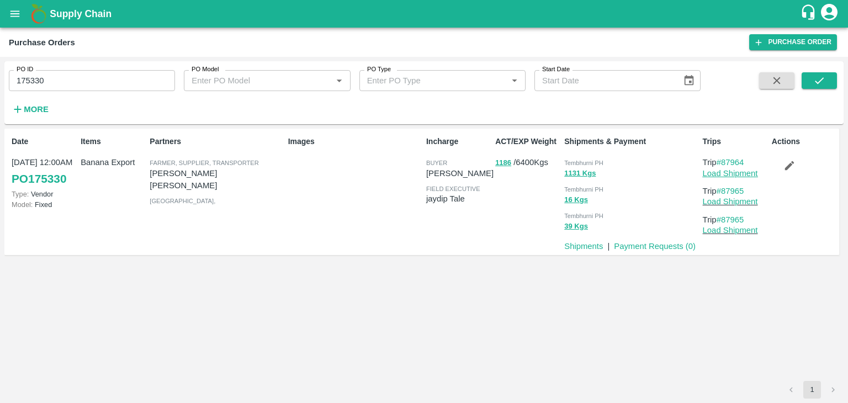
click at [737, 171] on link "Load Shipment" at bounding box center [730, 173] width 55 height 9
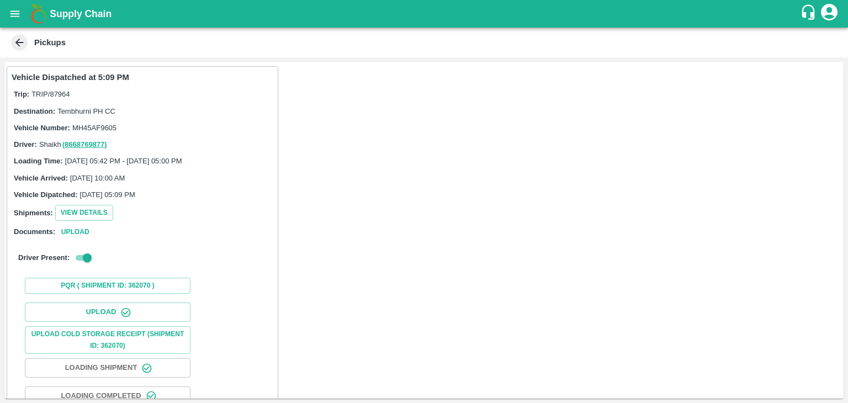
scroll to position [115, 0]
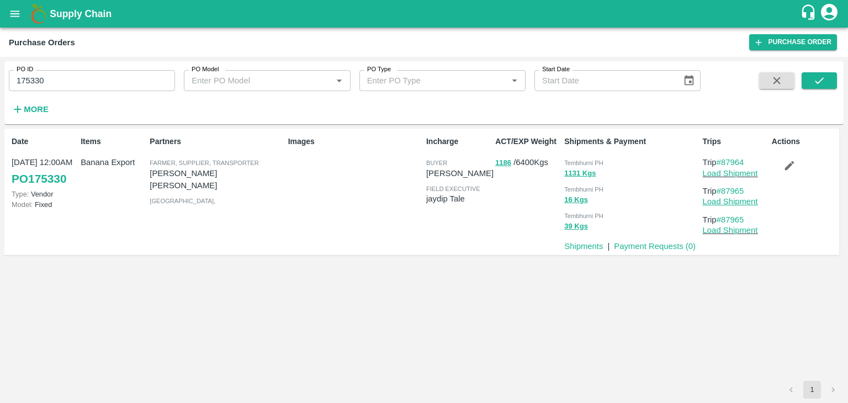
click at [753, 197] on link "Load Shipment" at bounding box center [730, 201] width 55 height 9
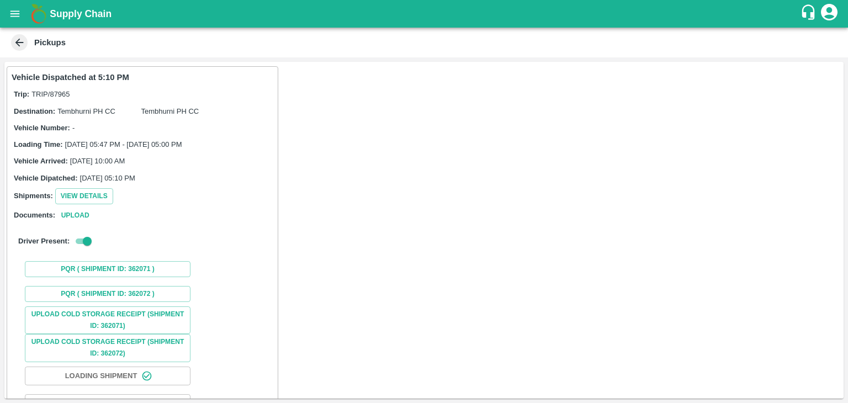
scroll to position [83, 0]
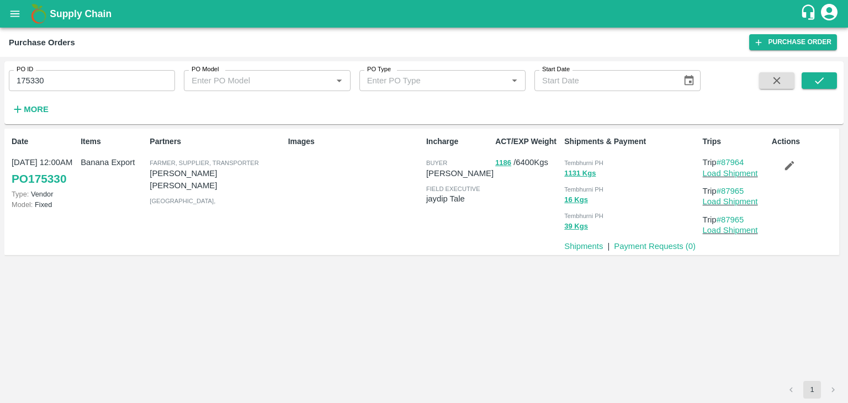
click at [87, 82] on input "175330" at bounding box center [92, 80] width 166 height 21
paste input "text"
type input "173920"
click at [834, 87] on button "submit" at bounding box center [818, 80] width 35 height 17
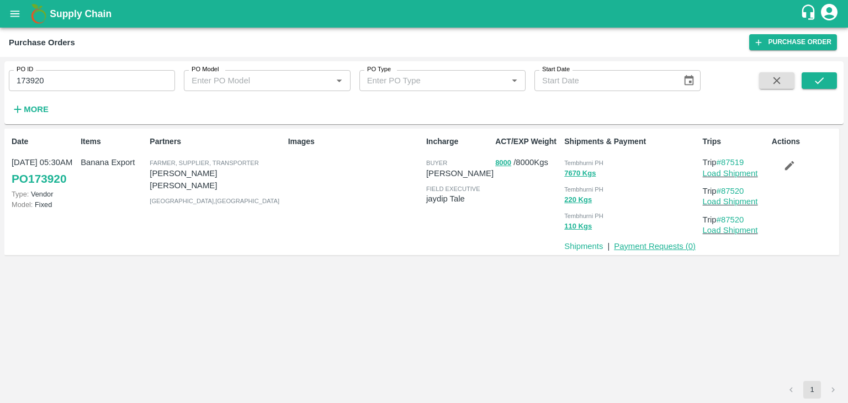
click at [653, 248] on link "Payment Requests ( 0 )" at bounding box center [655, 246] width 82 height 9
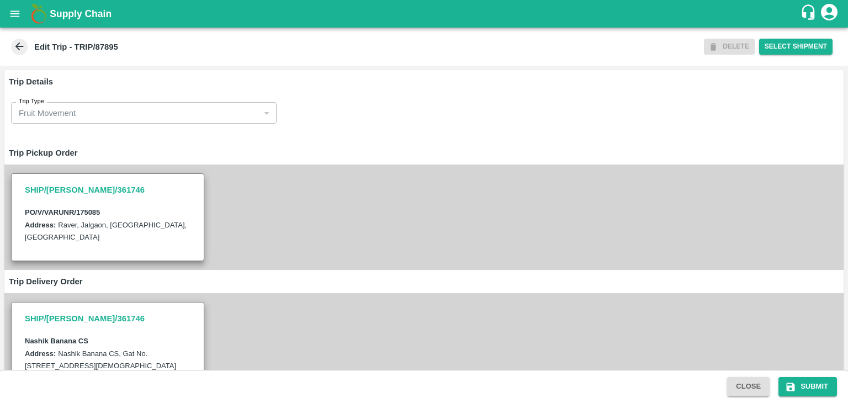
scroll to position [750, 0]
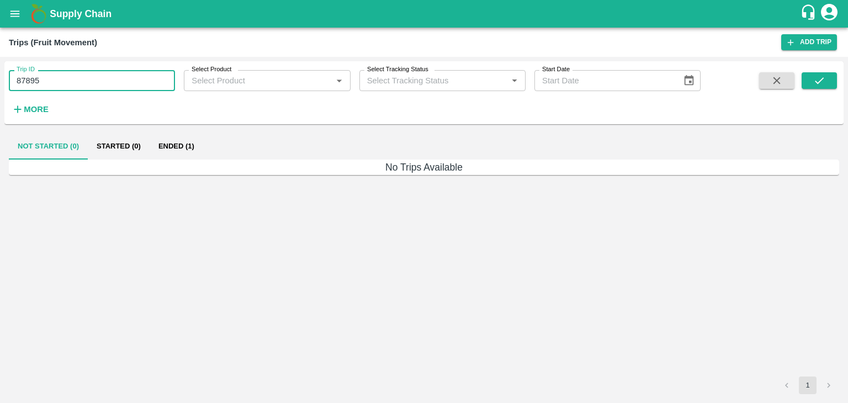
click at [69, 86] on input "87895" at bounding box center [92, 80] width 166 height 21
type input "87964"
drag, startPoint x: 823, startPoint y: 71, endPoint x: 825, endPoint y: 80, distance: 8.9
click at [825, 80] on div "Trip ID 87964 Trip ID Select Product Select Product   * Select Tracking Status …" at bounding box center [423, 93] width 839 height 54
click at [825, 80] on icon "submit" at bounding box center [819, 81] width 12 height 12
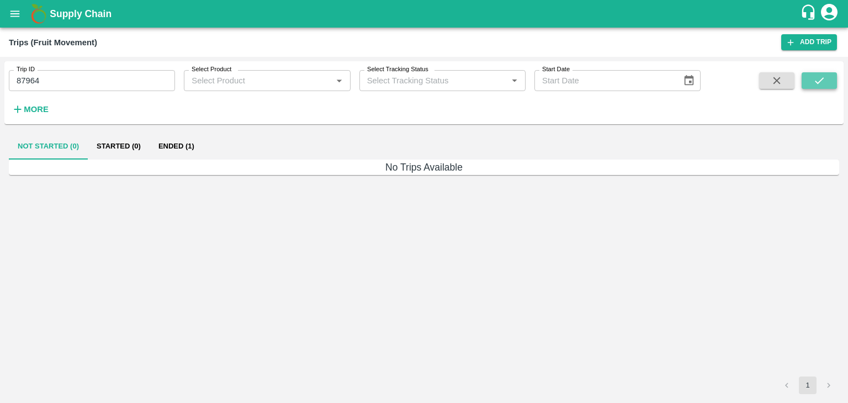
click at [825, 80] on icon "submit" at bounding box center [819, 81] width 12 height 12
click at [189, 142] on button "Ended (1)" at bounding box center [177, 146] width 54 height 26
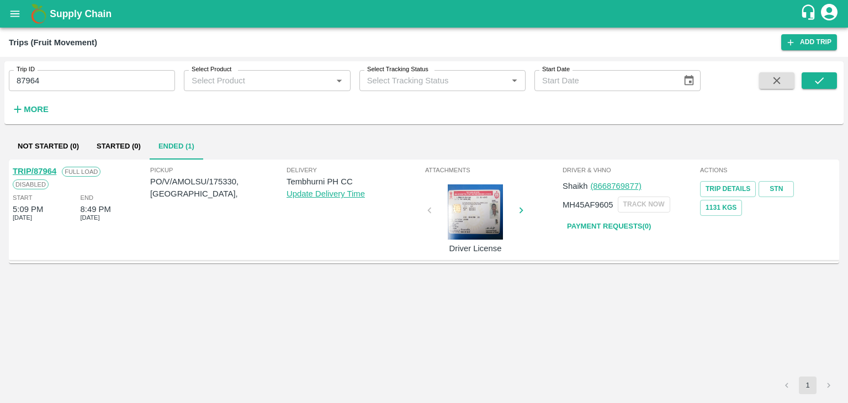
click at [44, 167] on link "TRIP/87964" at bounding box center [35, 171] width 44 height 9
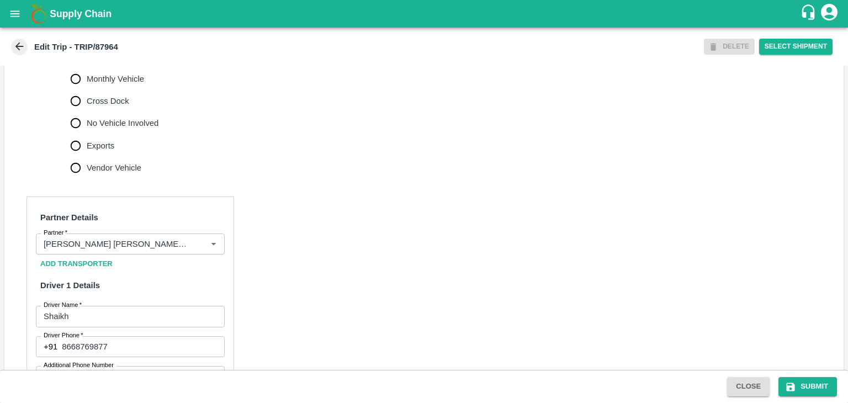
scroll to position [326, 0]
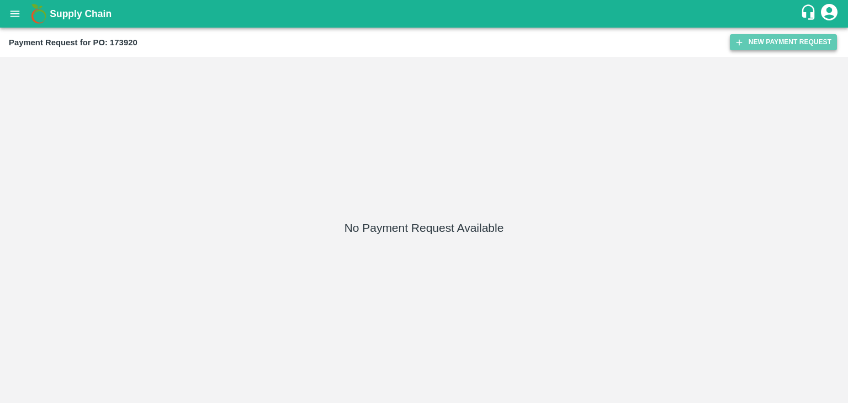
click at [753, 44] on button "New Payment Request" at bounding box center [783, 42] width 107 height 16
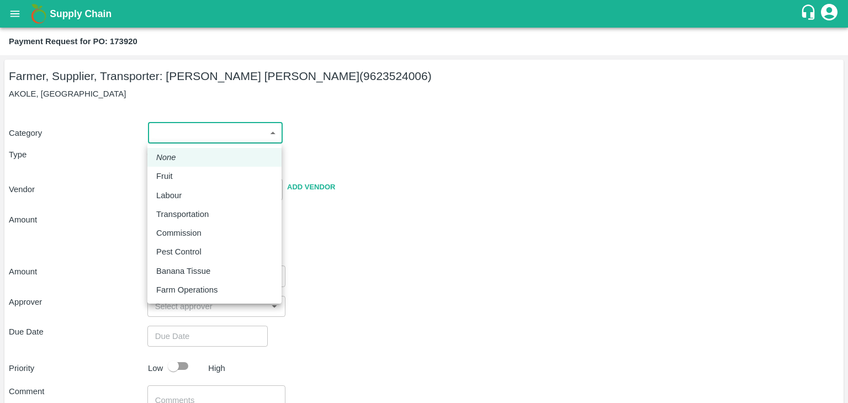
drag, startPoint x: 156, startPoint y: 129, endPoint x: 183, endPoint y: 170, distance: 49.7
click at [183, 170] on body "Supply Chain Payment Request for PO: 173920 Farmer, Supplier, Transporter: [PER…" at bounding box center [424, 201] width 848 height 403
click at [183, 170] on div "Fruit" at bounding box center [214, 176] width 116 height 12
type input "1"
type input "[PERSON_NAME] [PERSON_NAME] - 9623524006(Farmer, Supplier, Transporter)"
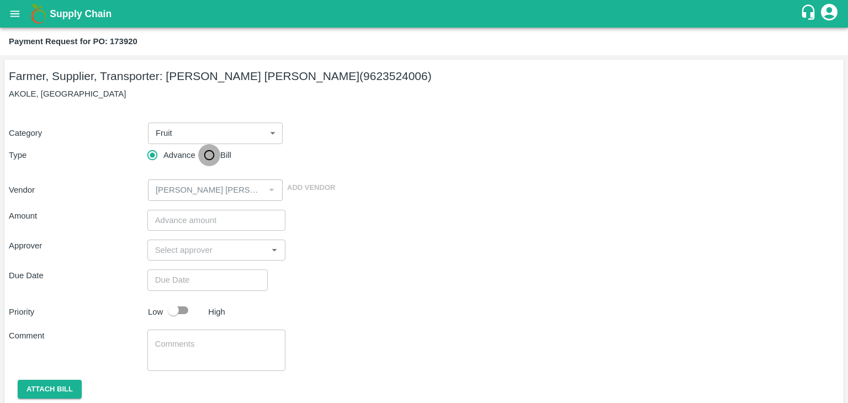
click at [207, 154] on input "Bill" at bounding box center [209, 155] width 22 height 22
radio input "true"
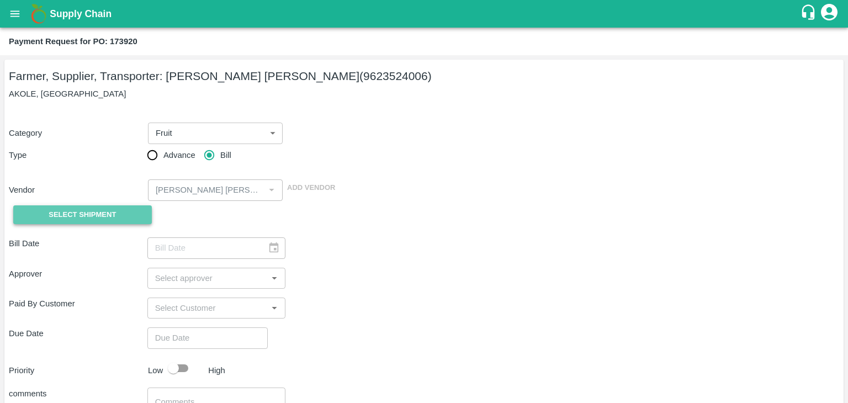
click at [84, 217] on span "Select Shipment" at bounding box center [82, 215] width 67 height 13
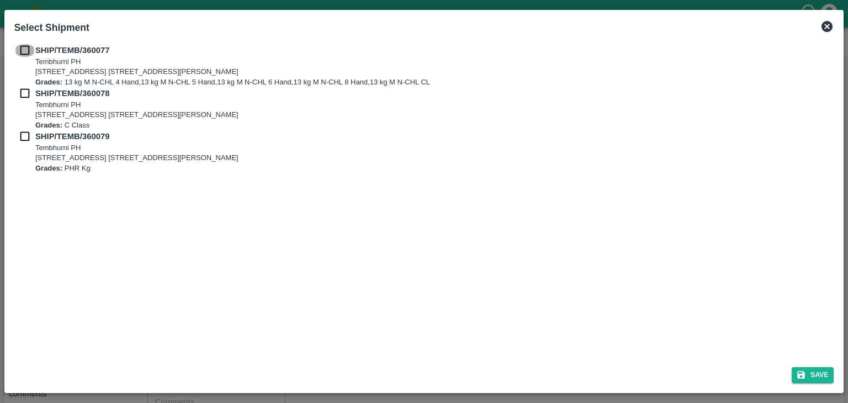
click at [24, 49] on input "checkbox" at bounding box center [24, 50] width 21 height 12
checkbox input "true"
click at [23, 91] on input "checkbox" at bounding box center [24, 93] width 21 height 12
checkbox input "true"
click at [22, 135] on input "checkbox" at bounding box center [24, 136] width 21 height 12
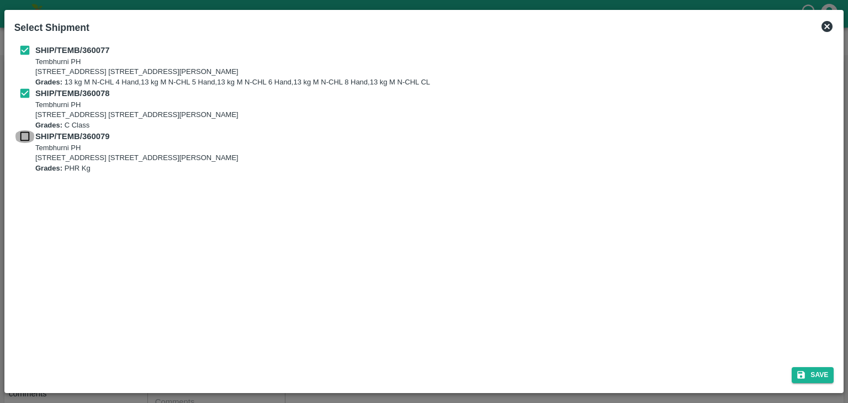
checkbox input "true"
click at [826, 374] on button "Save" at bounding box center [812, 375] width 42 height 16
type input "06/09/2025"
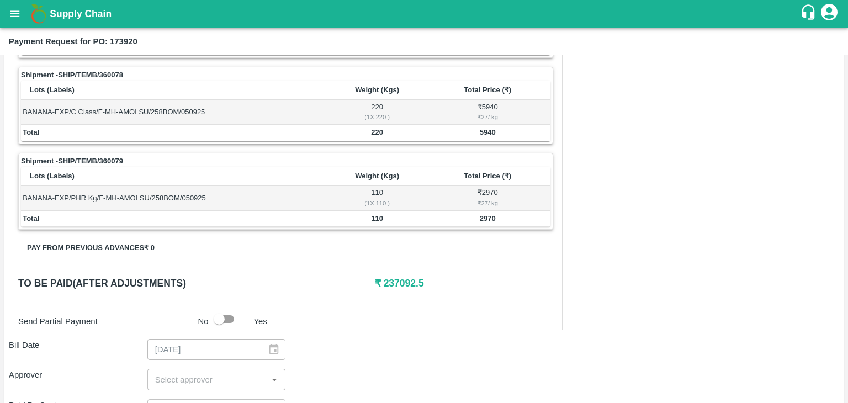
scroll to position [541, 0]
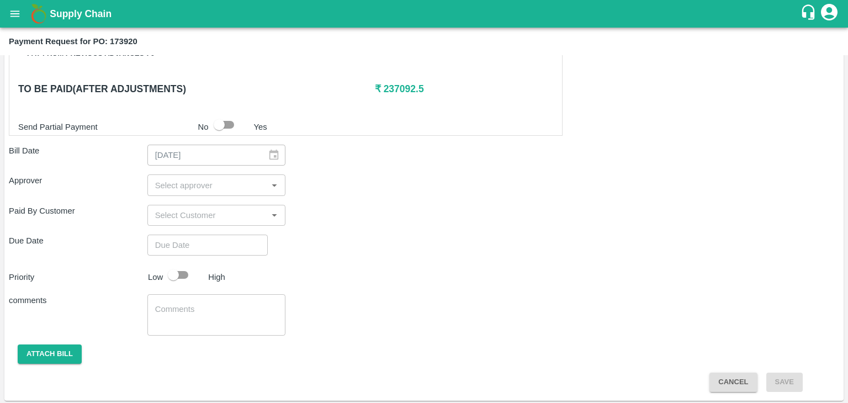
click at [197, 178] on input "input" at bounding box center [208, 185] width 114 height 14
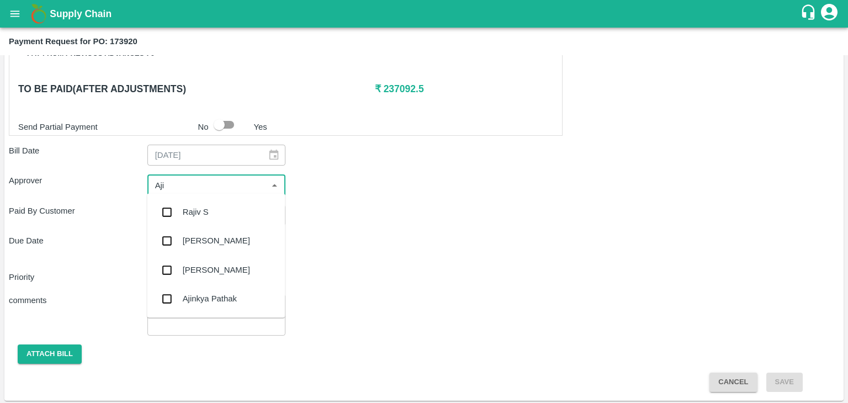
type input "Ajit"
click at [204, 208] on div "[PERSON_NAME]" at bounding box center [216, 212] width 67 height 12
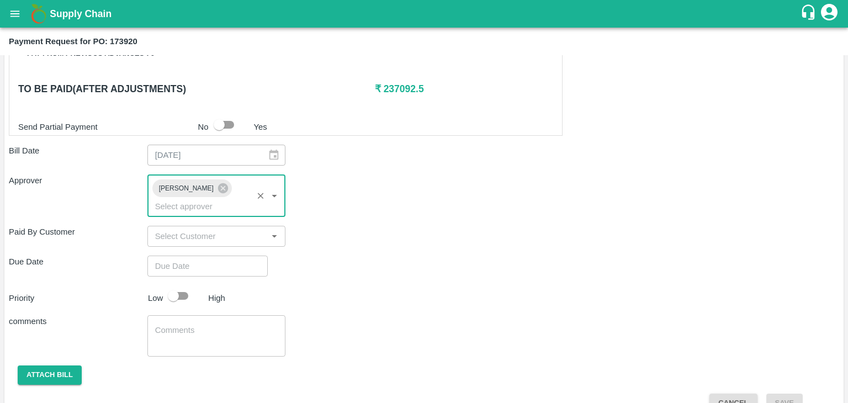
type input "DD/MM/YYYY hh:mm aa"
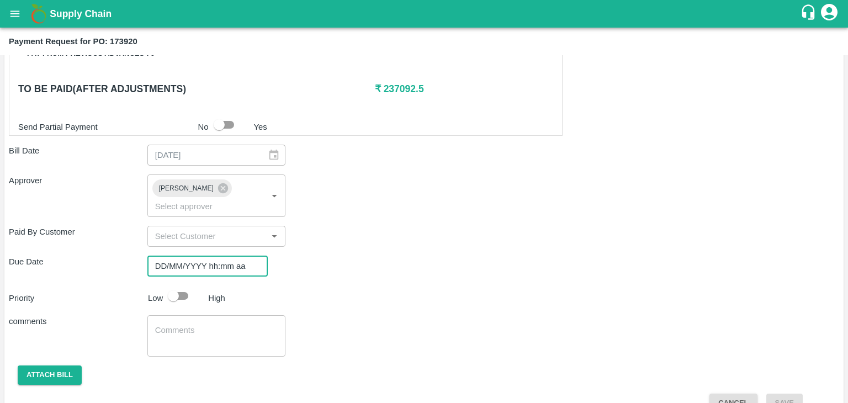
click at [222, 256] on input "DD/MM/YYYY hh:mm aa" at bounding box center [203, 266] width 113 height 21
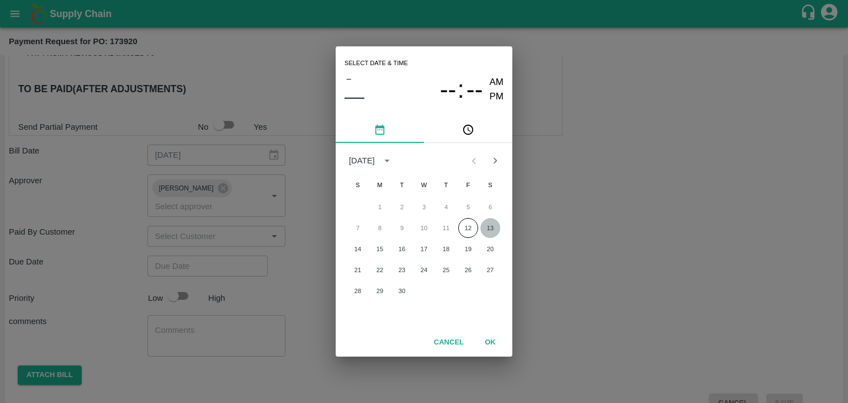
click at [493, 221] on button "13" at bounding box center [490, 228] width 20 height 20
type input "[DATE] 12:00 AM"
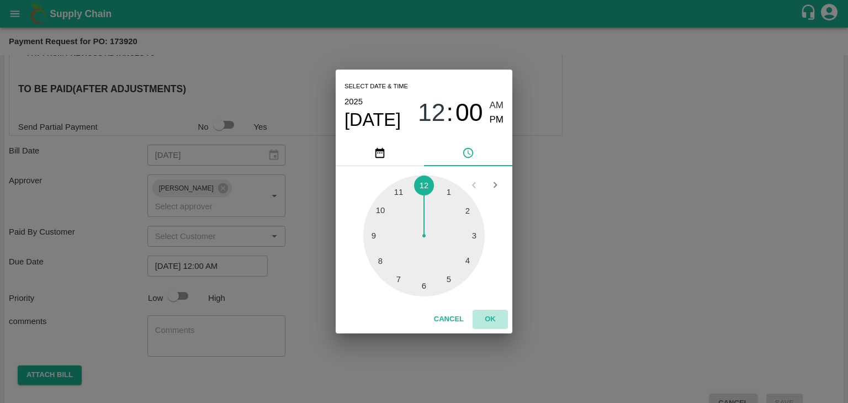
click at [493, 316] on button "OK" at bounding box center [489, 319] width 35 height 19
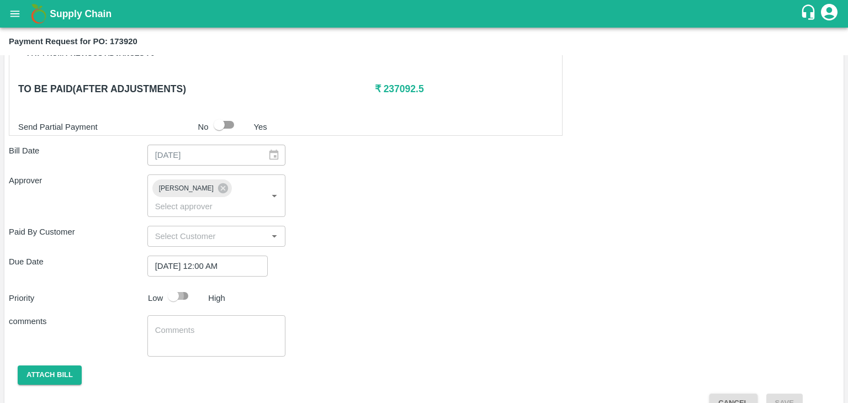
click at [178, 285] on input "checkbox" at bounding box center [173, 295] width 63 height 21
checkbox input "true"
click at [210, 325] on textarea at bounding box center [216, 336] width 123 height 23
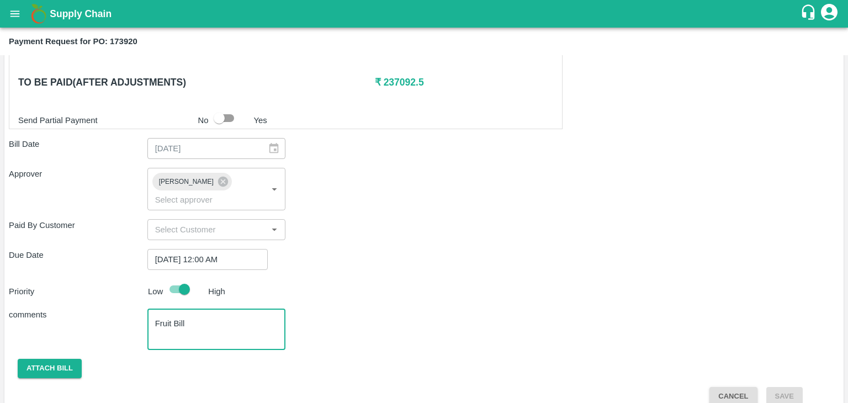
type textarea "Fruit Bill"
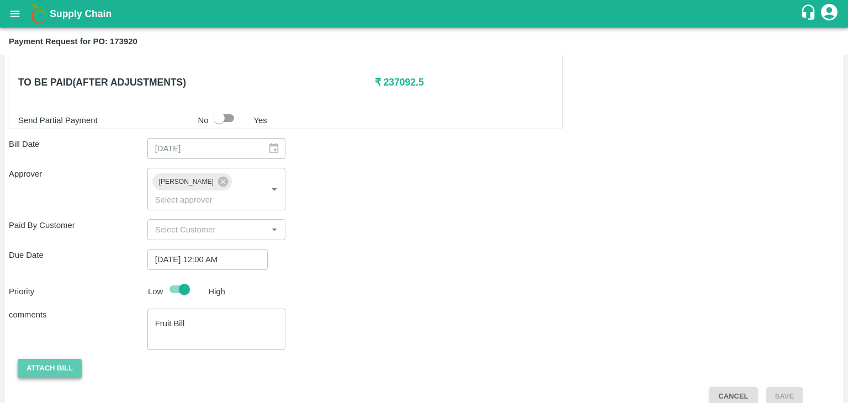
click at [42, 359] on button "Attach bill" at bounding box center [50, 368] width 64 height 19
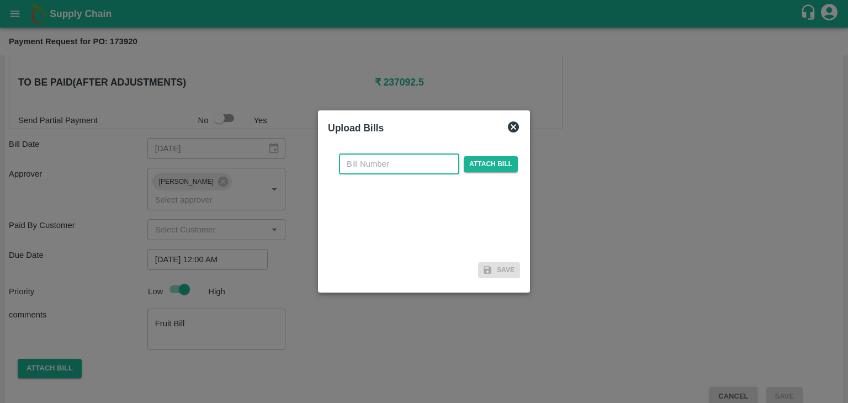
click at [377, 167] on input "text" at bounding box center [399, 163] width 120 height 21
type input "0"
click at [423, 161] on input "text" at bounding box center [399, 163] width 120 height 21
type input "7"
click at [472, 159] on span "Attach bill" at bounding box center [491, 164] width 54 height 16
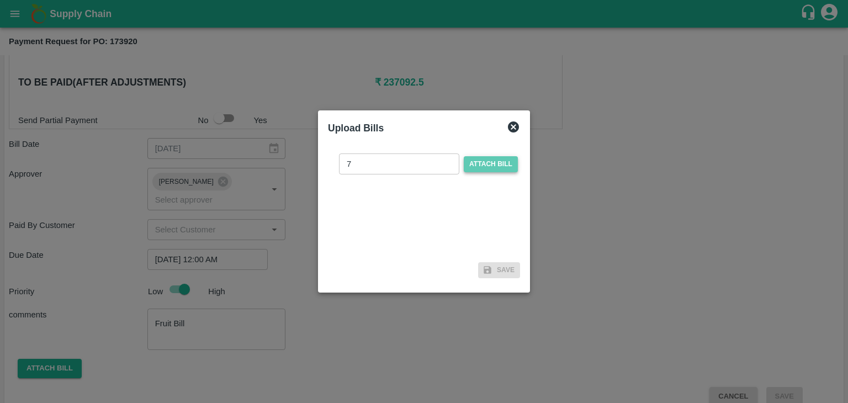
click at [0, 0] on input "Attach bill" at bounding box center [0, 0] width 0 height 0
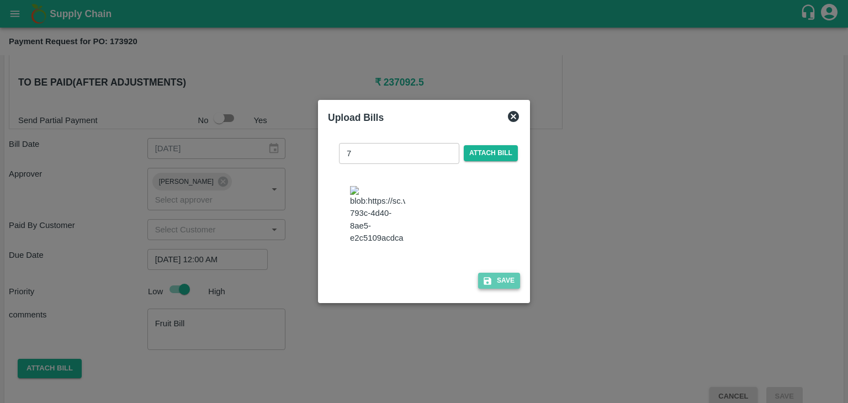
click at [497, 285] on button "Save" at bounding box center [499, 281] width 42 height 16
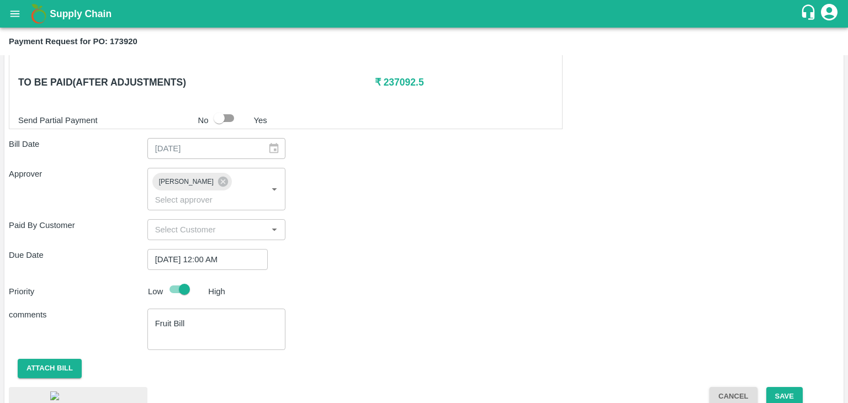
scroll to position [618, 0]
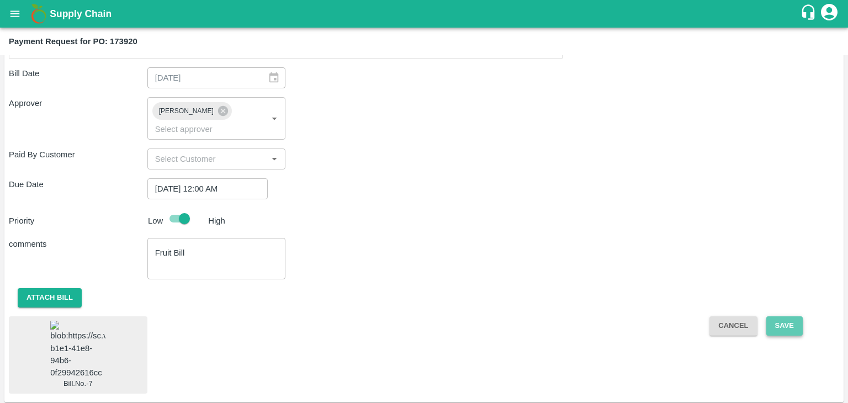
click at [785, 316] on button "Save" at bounding box center [784, 325] width 36 height 19
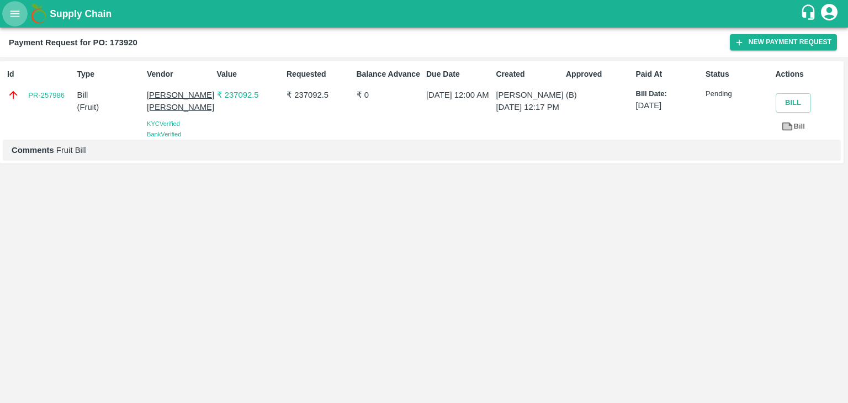
click at [6, 12] on button "open drawer" at bounding box center [14, 13] width 25 height 25
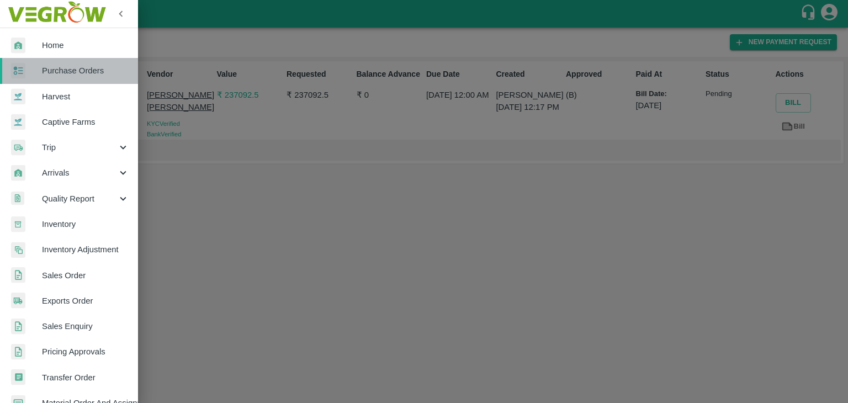
click at [76, 69] on span "Purchase Orders" at bounding box center [85, 71] width 87 height 12
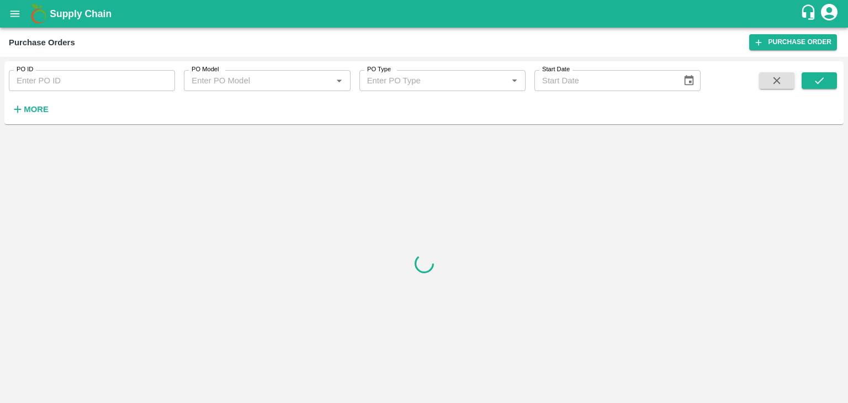
click at [141, 74] on input "PO ID" at bounding box center [92, 80] width 166 height 21
paste input "174052"
type input "174052"
click at [815, 76] on icon "submit" at bounding box center [819, 81] width 12 height 12
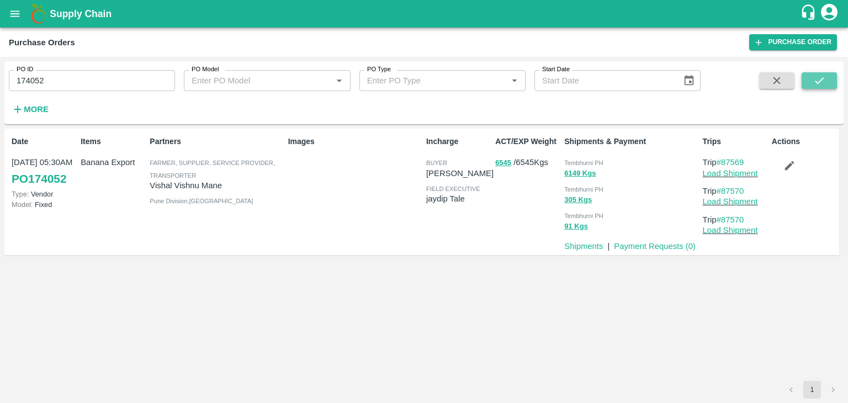
click at [815, 76] on icon "submit" at bounding box center [819, 81] width 12 height 12
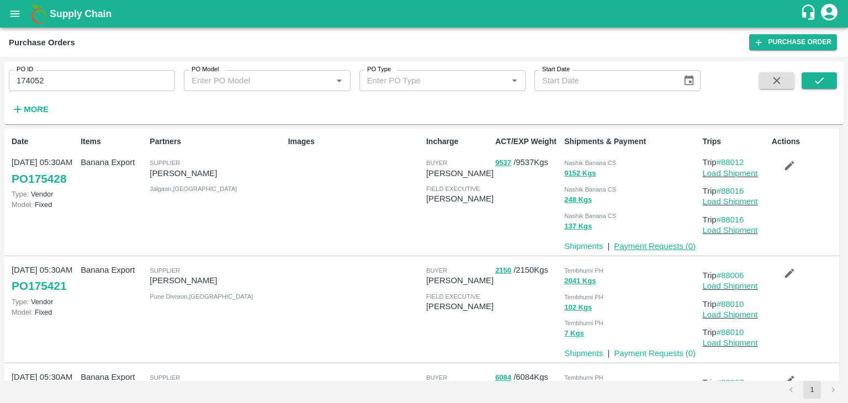
click at [644, 248] on link "Payment Requests ( 0 )" at bounding box center [655, 246] width 82 height 9
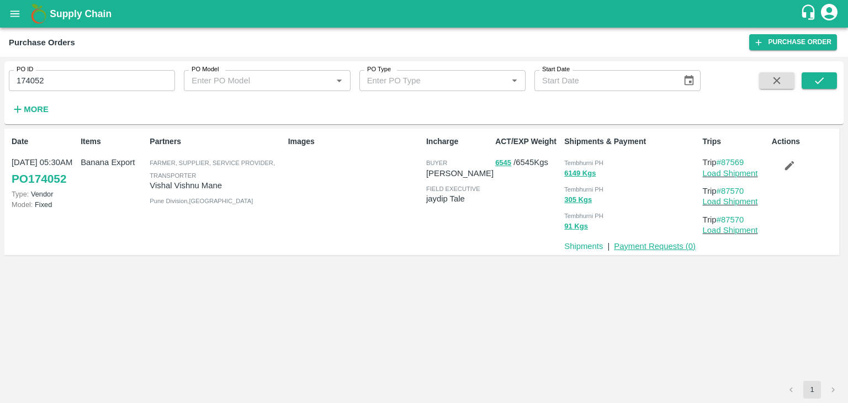
click at [650, 247] on link "Payment Requests ( 0 )" at bounding box center [655, 246] width 82 height 9
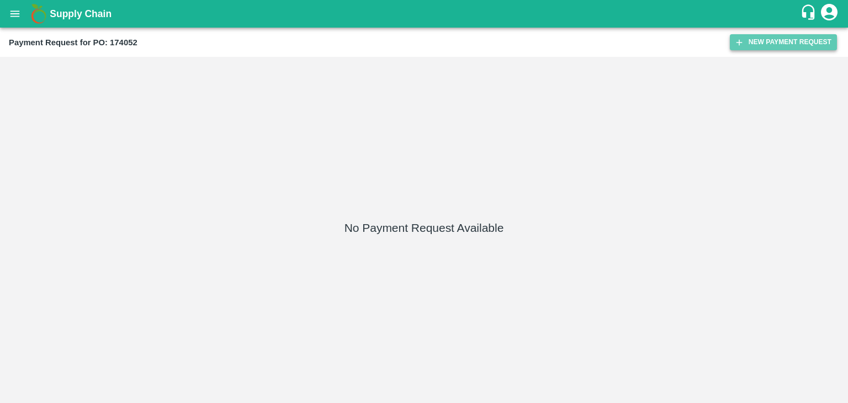
click at [759, 41] on button "New Payment Request" at bounding box center [783, 42] width 107 height 16
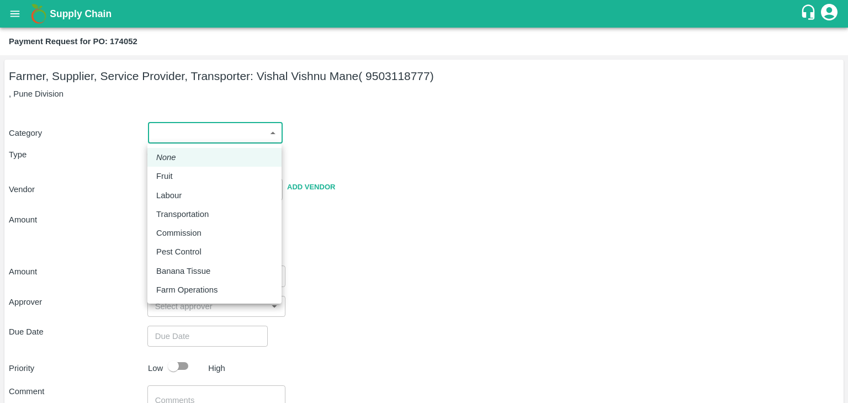
drag, startPoint x: 157, startPoint y: 137, endPoint x: 190, endPoint y: 177, distance: 50.9
click at [190, 177] on body "Supply Chain Payment Request for PO: 174052 Farmer, Supplier, Service Provider,…" at bounding box center [424, 201] width 848 height 403
click at [190, 177] on div "Fruit" at bounding box center [214, 176] width 116 height 12
type input "1"
type input "Vishal Vishnu Mane - 9503118777(Farmer, Supplier, Service Provider, Transporter)"
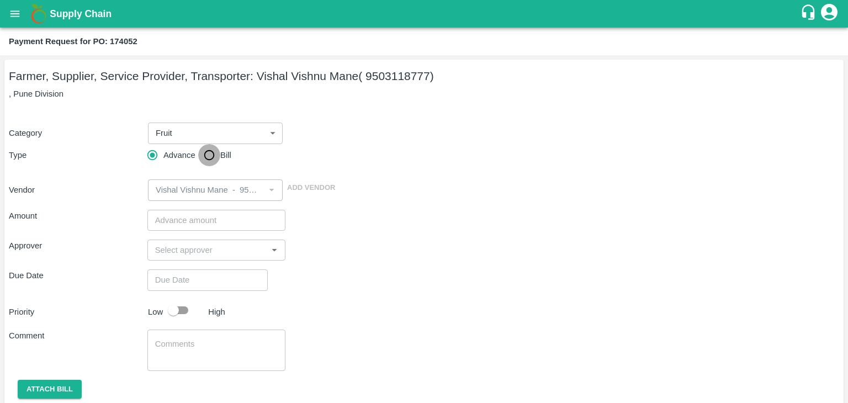
click at [210, 157] on input "Bill" at bounding box center [209, 155] width 22 height 22
radio input "true"
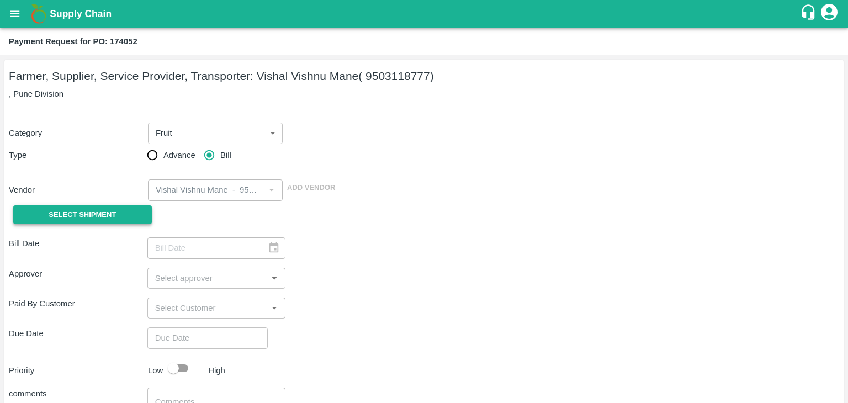
click at [78, 219] on span "Select Shipment" at bounding box center [82, 215] width 67 height 13
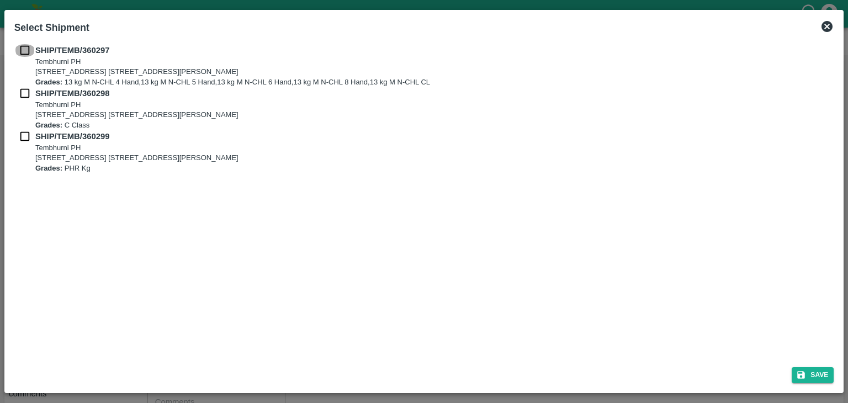
click at [22, 51] on input "checkbox" at bounding box center [24, 50] width 21 height 12
checkbox input "true"
click at [21, 93] on input "checkbox" at bounding box center [24, 93] width 21 height 12
checkbox input "true"
click at [23, 134] on input "checkbox" at bounding box center [24, 136] width 21 height 12
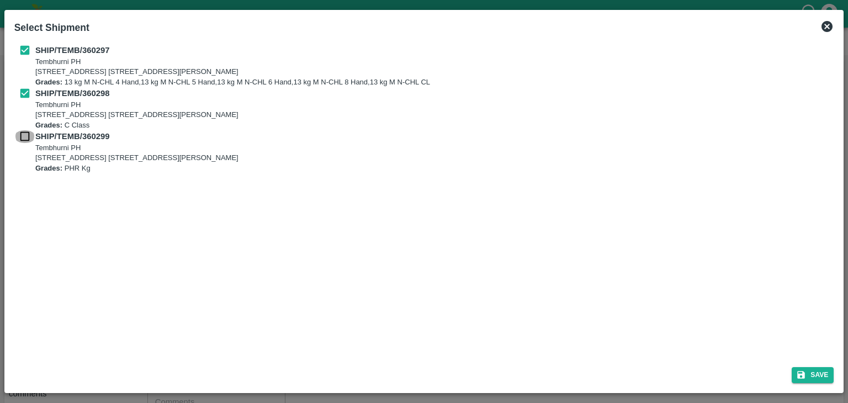
checkbox input "true"
click at [817, 378] on button "Save" at bounding box center [812, 375] width 42 height 16
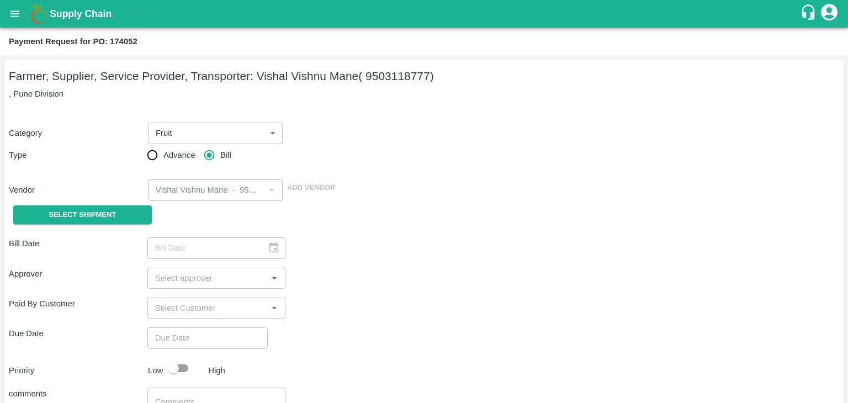
type input "[DATE]"
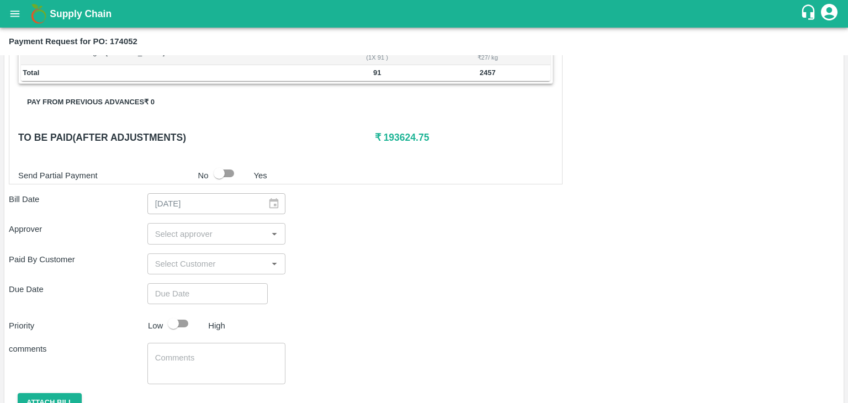
scroll to position [541, 0]
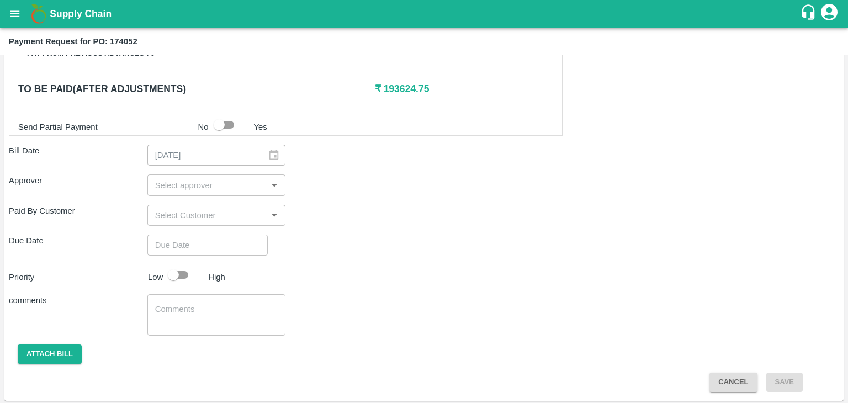
click at [228, 184] on input "input" at bounding box center [208, 185] width 114 height 14
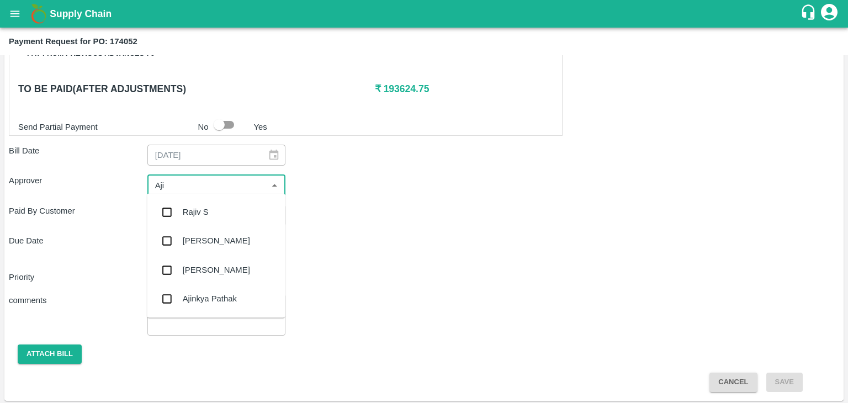
type input "Ajit"
click at [211, 210] on div "[PERSON_NAME]" at bounding box center [216, 212] width 67 height 12
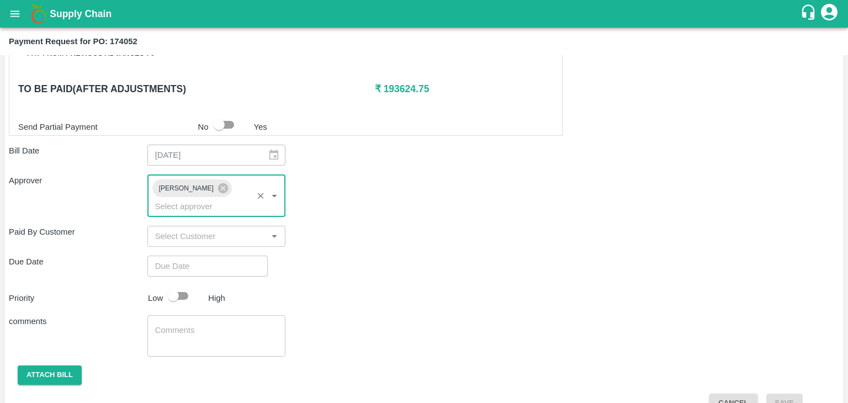
type input "DD/MM/YYYY hh:mm aa"
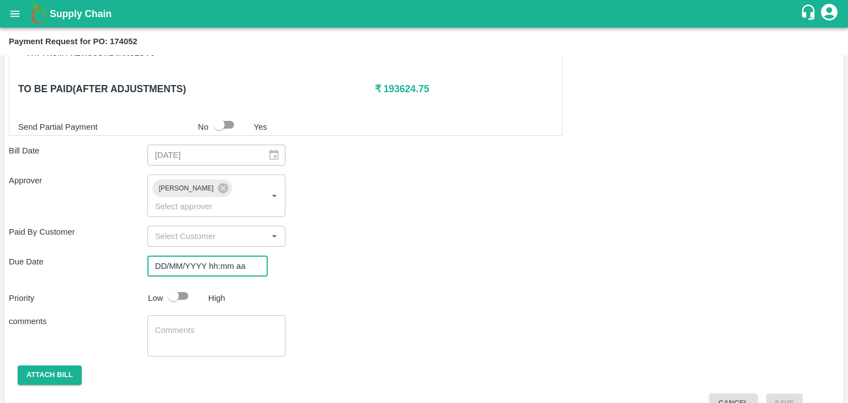
click at [230, 256] on input "DD/MM/YYYY hh:mm aa" at bounding box center [203, 266] width 113 height 21
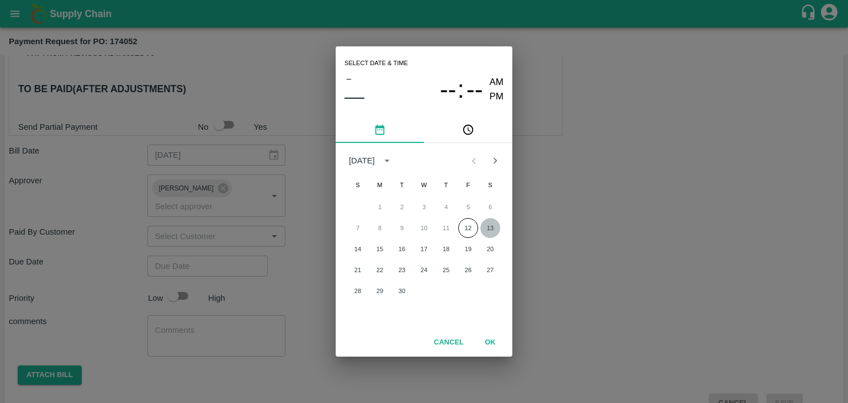
click at [486, 225] on button "13" at bounding box center [490, 228] width 20 height 20
type input "[DATE] 12:00 AM"
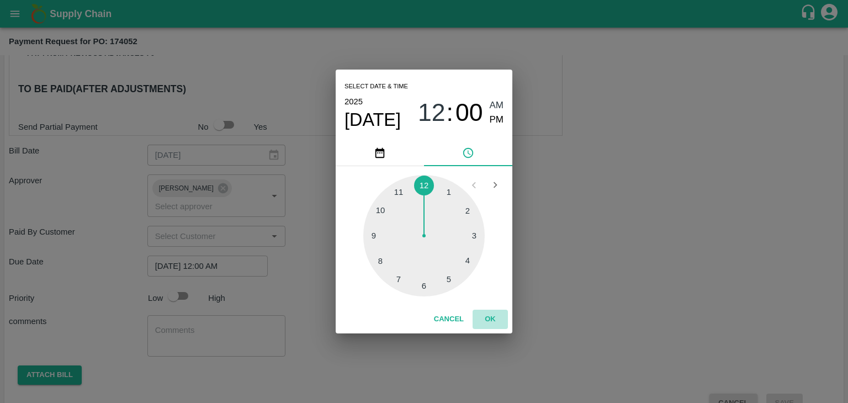
click at [494, 318] on button "OK" at bounding box center [489, 319] width 35 height 19
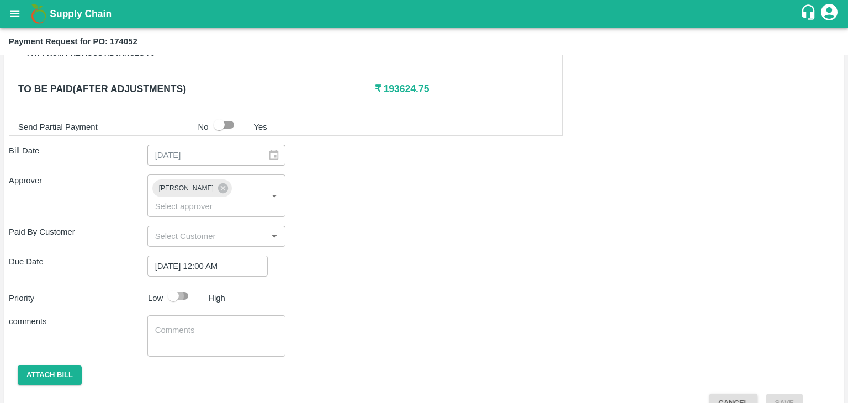
click at [171, 285] on input "checkbox" at bounding box center [173, 295] width 63 height 21
checkbox input "true"
click at [217, 325] on textarea at bounding box center [216, 336] width 123 height 23
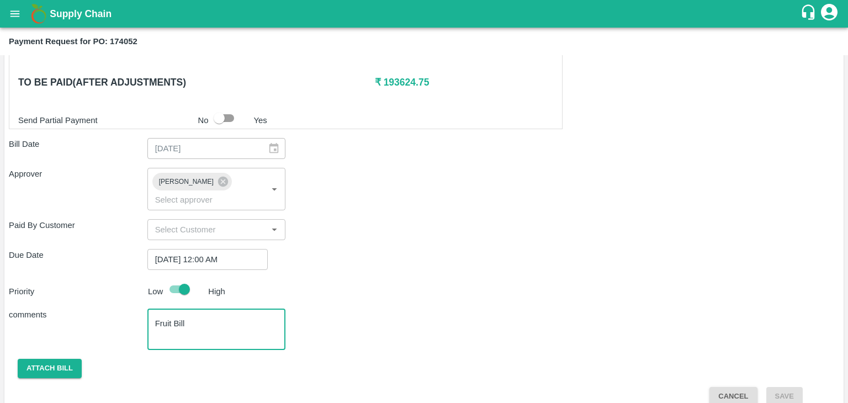
type textarea "Fruit Bill"
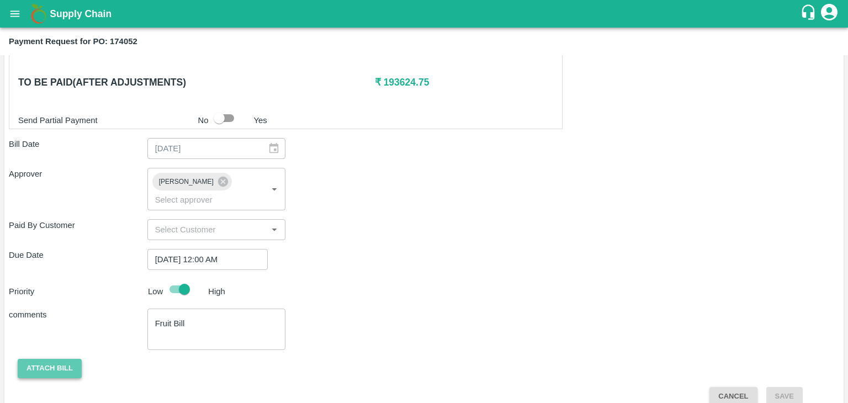
click at [47, 359] on button "Attach bill" at bounding box center [50, 368] width 64 height 19
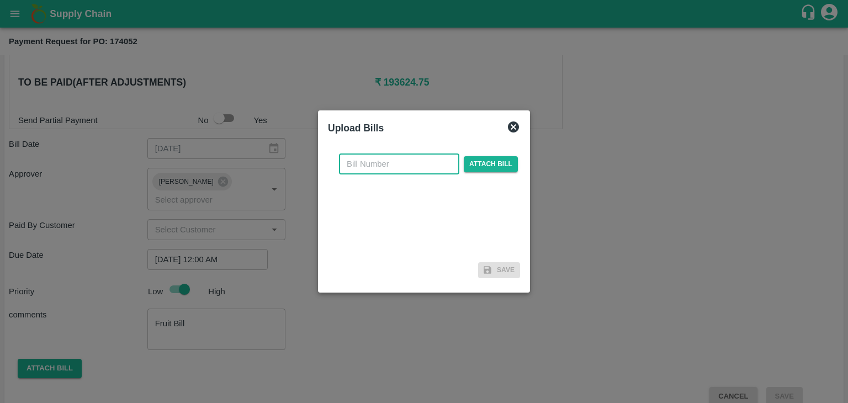
click at [403, 163] on input "text" at bounding box center [399, 163] width 120 height 21
type input "22"
drag, startPoint x: 483, startPoint y: 153, endPoint x: 494, endPoint y: 164, distance: 15.6
click at [494, 164] on div "22 ​ Attach bill" at bounding box center [424, 201] width 192 height 113
click at [494, 164] on span "Attach bill" at bounding box center [491, 164] width 54 height 16
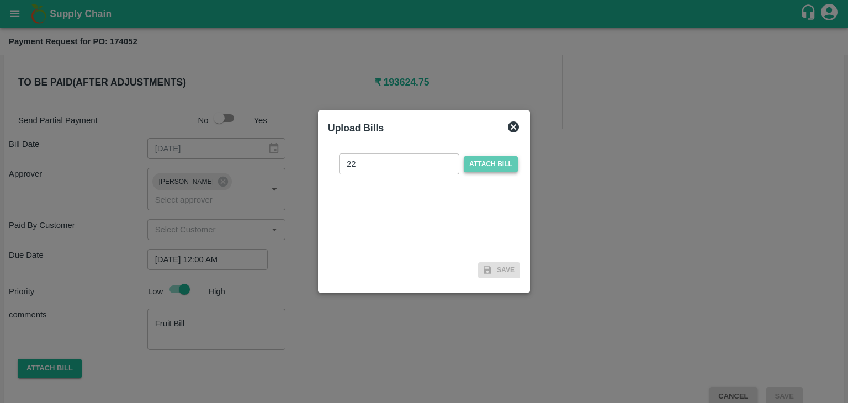
click at [0, 0] on input "Attach bill" at bounding box center [0, 0] width 0 height 0
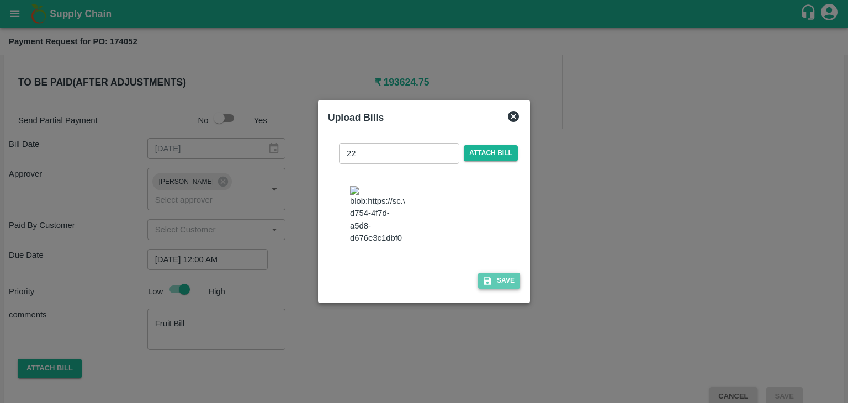
click at [506, 288] on button "Save" at bounding box center [499, 281] width 42 height 16
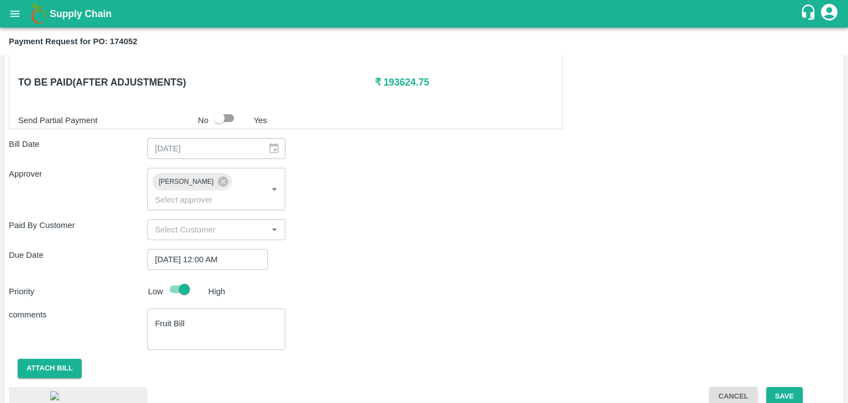
scroll to position [621, 0]
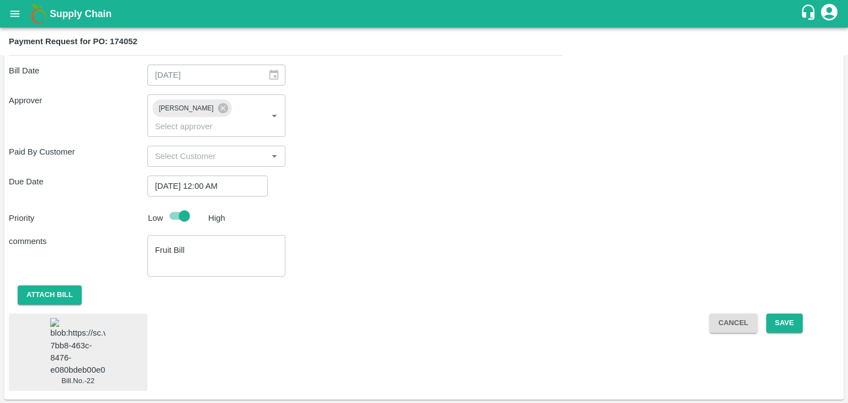
click at [79, 340] on img at bounding box center [77, 347] width 55 height 58
click at [789, 313] on button "Save" at bounding box center [784, 322] width 36 height 19
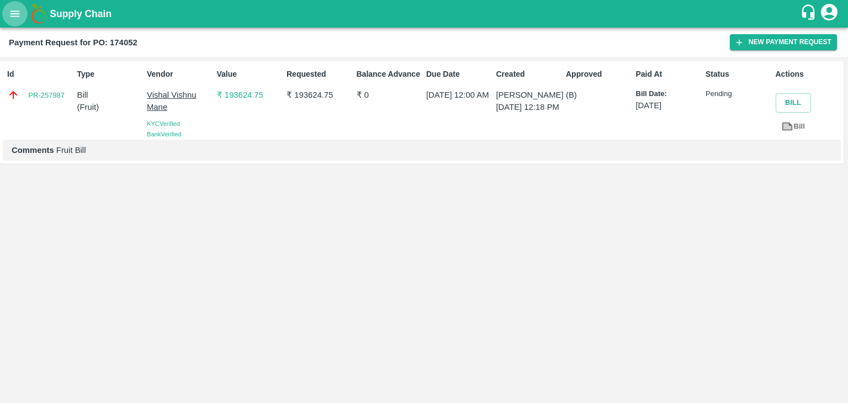
click at [11, 14] on icon "open drawer" at bounding box center [15, 14] width 12 height 12
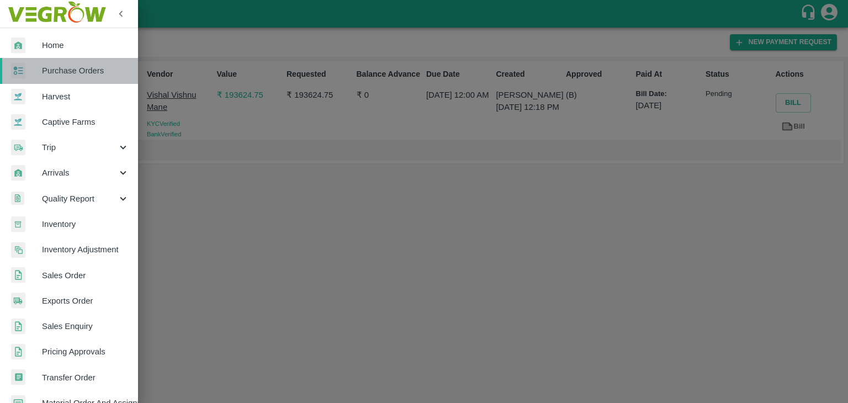
click at [76, 66] on span "Purchase Orders" at bounding box center [85, 71] width 87 height 12
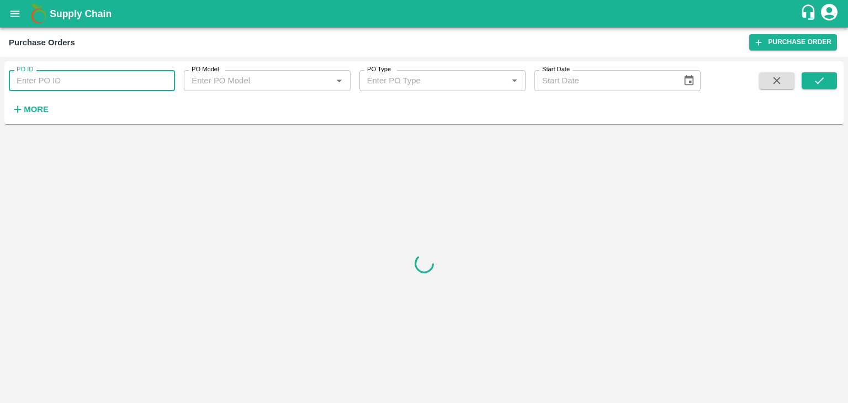
click at [129, 80] on input "PO ID" at bounding box center [92, 80] width 166 height 21
paste input "174143"
type input "174143"
click at [832, 82] on button "submit" at bounding box center [818, 80] width 35 height 17
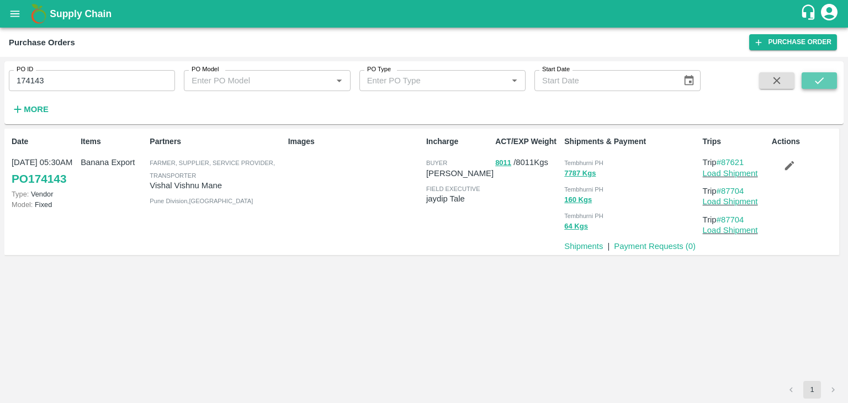
click at [832, 82] on button "submit" at bounding box center [818, 80] width 35 height 17
click at [652, 242] on link "Payment Requests ( 0 )" at bounding box center [655, 246] width 82 height 9
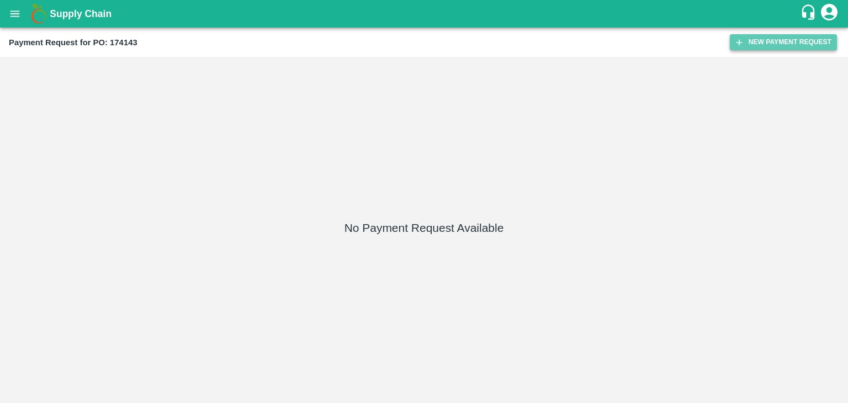
click at [764, 39] on button "New Payment Request" at bounding box center [783, 42] width 107 height 16
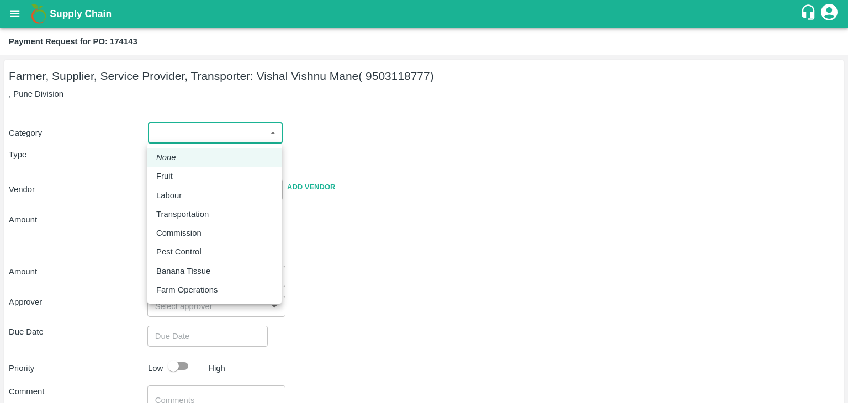
drag, startPoint x: 181, startPoint y: 131, endPoint x: 180, endPoint y: 173, distance: 42.5
click at [180, 173] on body "Supply Chain Payment Request for PO: 174143 Farmer, Supplier, Service Provider,…" at bounding box center [424, 201] width 848 height 403
click at [180, 173] on div "Fruit" at bounding box center [214, 176] width 116 height 12
type input "1"
type input "Vishal Vishnu Mane - 9503118777(Farmer, Supplier, Service Provider, Transporter)"
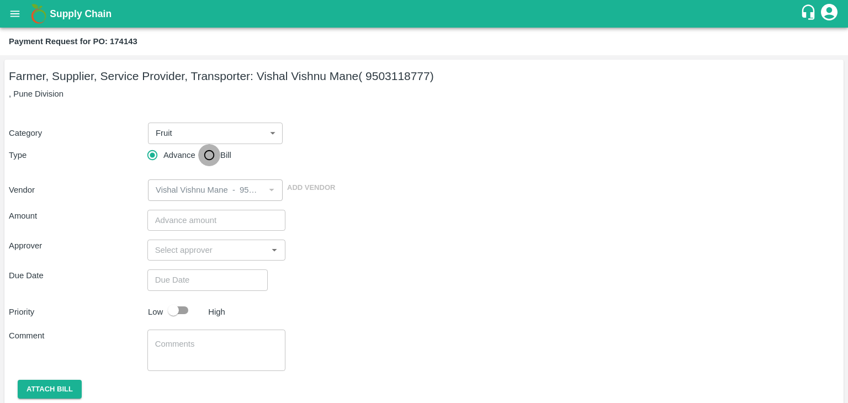
click at [205, 159] on input "Bill" at bounding box center [209, 155] width 22 height 22
radio input "true"
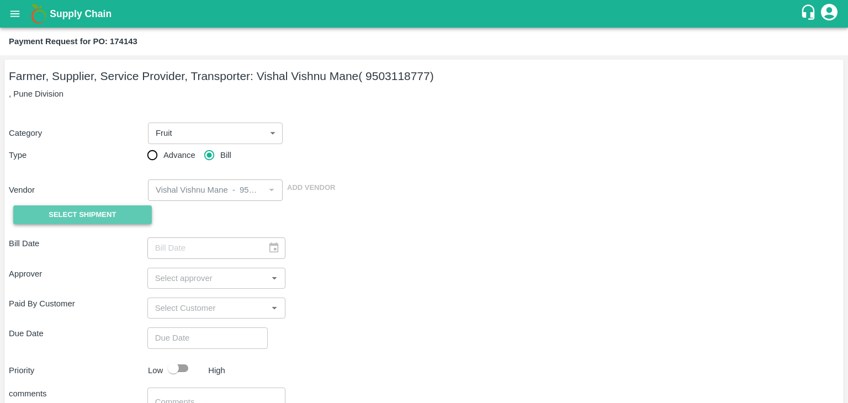
click at [99, 211] on span "Select Shipment" at bounding box center [82, 215] width 67 height 13
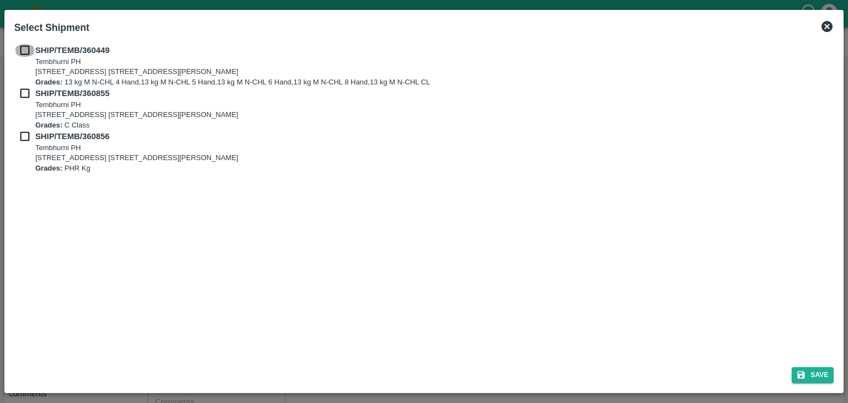
click at [26, 52] on input "checkbox" at bounding box center [24, 50] width 21 height 12
checkbox input "true"
click at [23, 94] on input "checkbox" at bounding box center [24, 93] width 21 height 12
checkbox input "true"
click at [23, 131] on input "checkbox" at bounding box center [24, 136] width 21 height 12
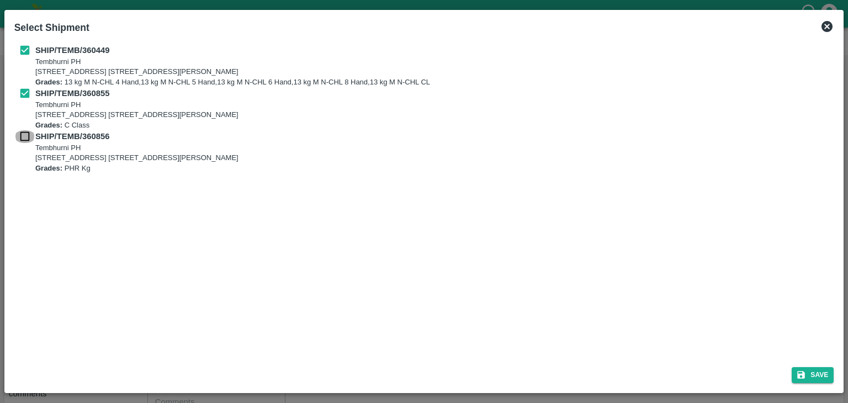
checkbox input "true"
click at [828, 372] on button "Save" at bounding box center [812, 375] width 42 height 16
type input "[DATE]"
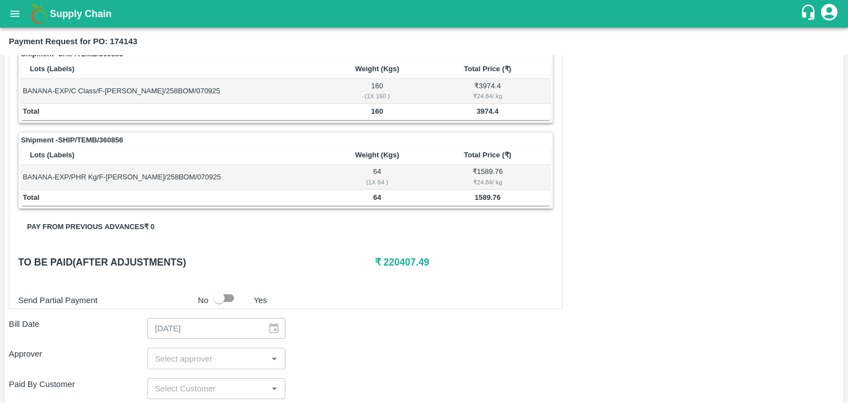
scroll to position [541, 0]
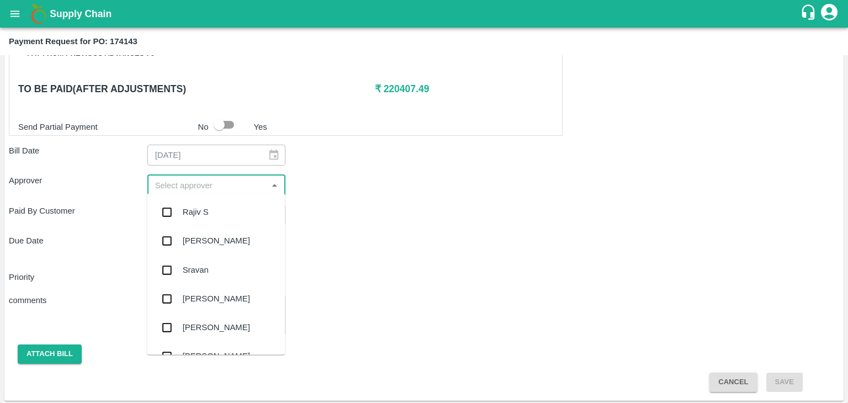
click at [242, 182] on input "input" at bounding box center [208, 185] width 114 height 14
type input "Ajit"
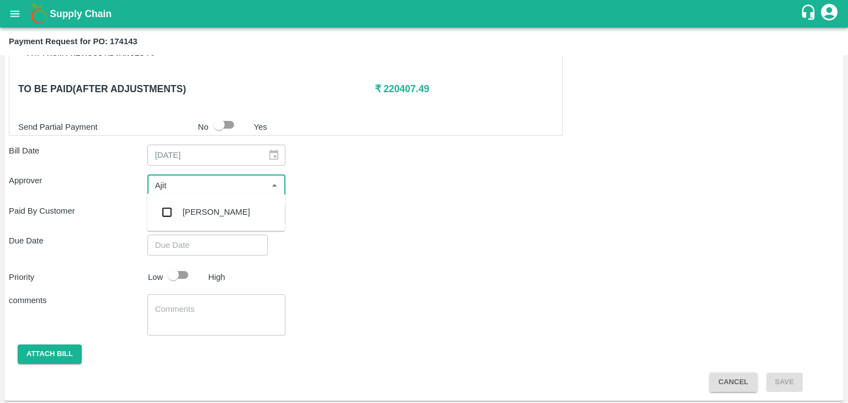
click at [210, 214] on div "[PERSON_NAME]" at bounding box center [216, 212] width 67 height 12
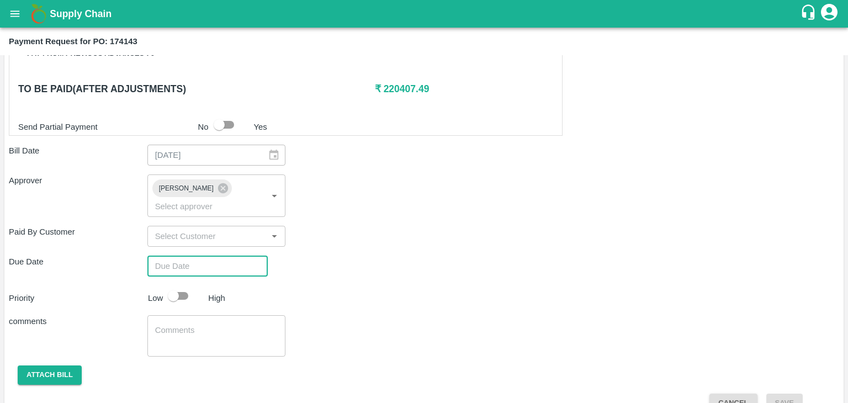
type input "DD/MM/YYYY hh:mm aa"
click at [247, 256] on input "DD/MM/YYYY hh:mm aa" at bounding box center [203, 266] width 113 height 21
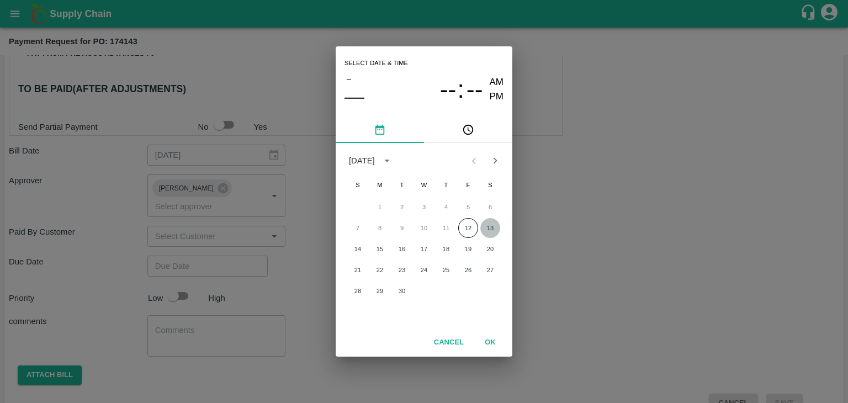
click at [494, 224] on button "13" at bounding box center [490, 228] width 20 height 20
type input "[DATE] 12:00 AM"
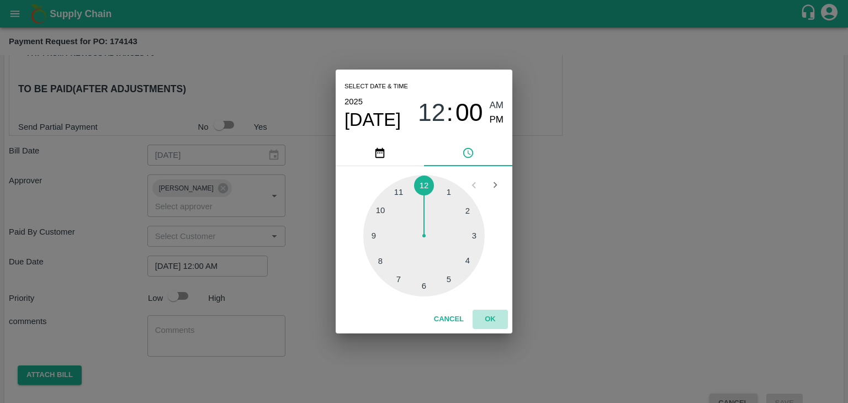
click at [492, 325] on button "OK" at bounding box center [489, 319] width 35 height 19
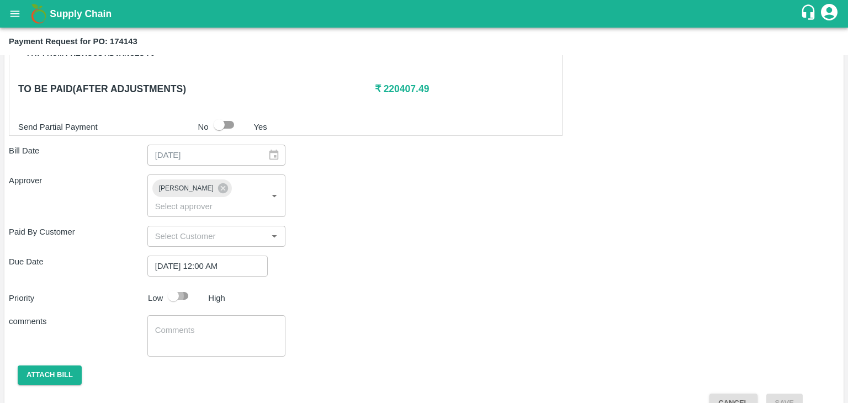
click at [173, 285] on input "checkbox" at bounding box center [173, 295] width 63 height 21
checkbox input "true"
click at [220, 325] on textarea at bounding box center [216, 336] width 123 height 23
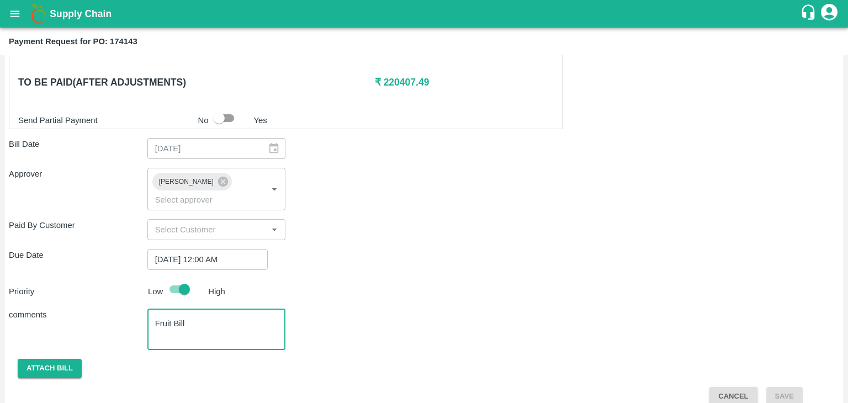
type textarea "Fruit Bill"
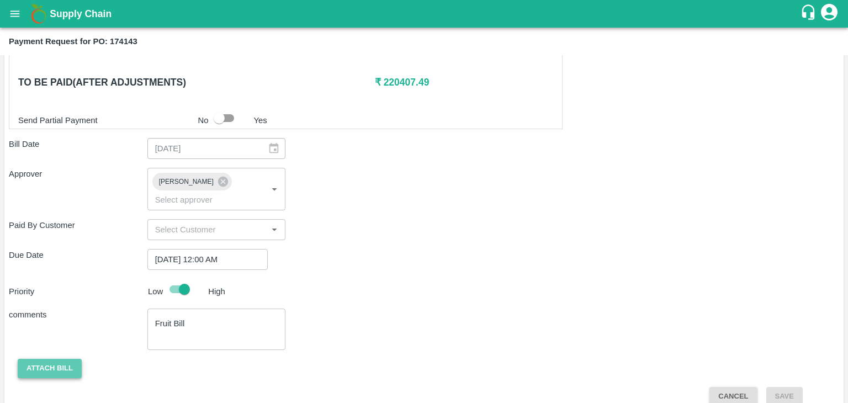
click at [51, 359] on button "Attach bill" at bounding box center [50, 368] width 64 height 19
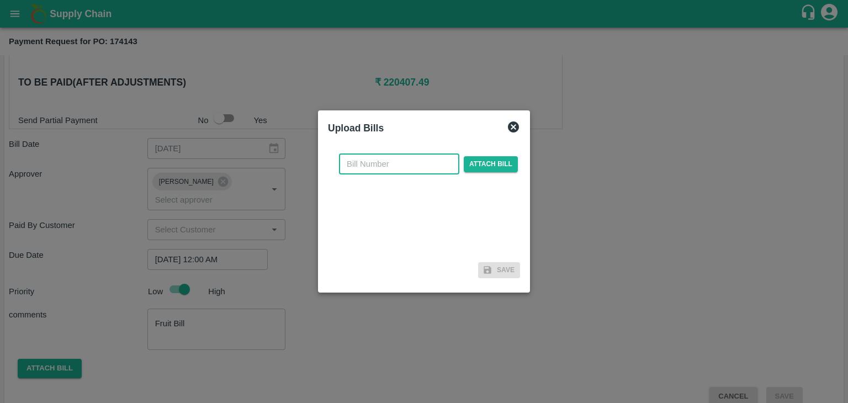
click at [388, 173] on input "text" at bounding box center [399, 163] width 120 height 21
type input "23"
click at [469, 158] on span "Attach bill" at bounding box center [491, 164] width 54 height 16
click at [0, 0] on input "Attach bill" at bounding box center [0, 0] width 0 height 0
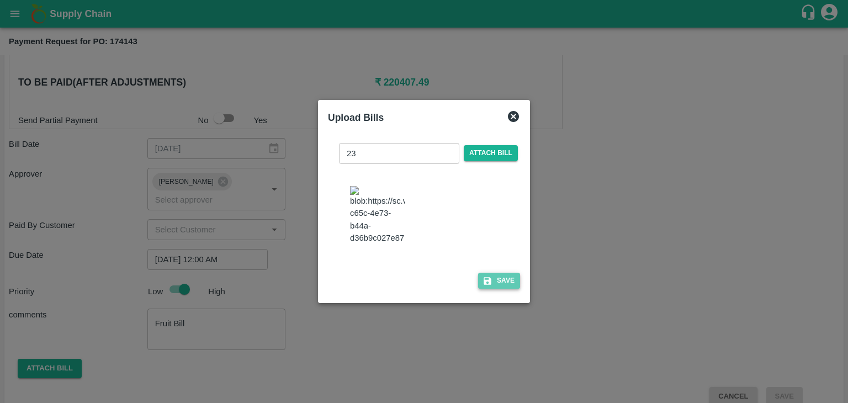
click at [500, 289] on button "Save" at bounding box center [499, 281] width 42 height 16
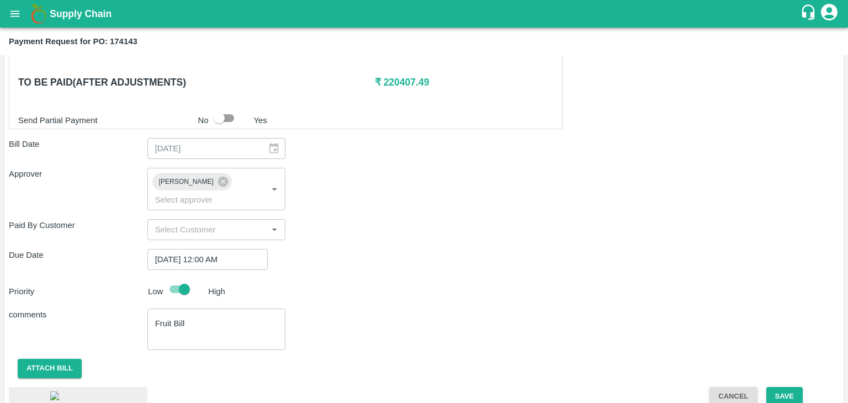
scroll to position [620, 0]
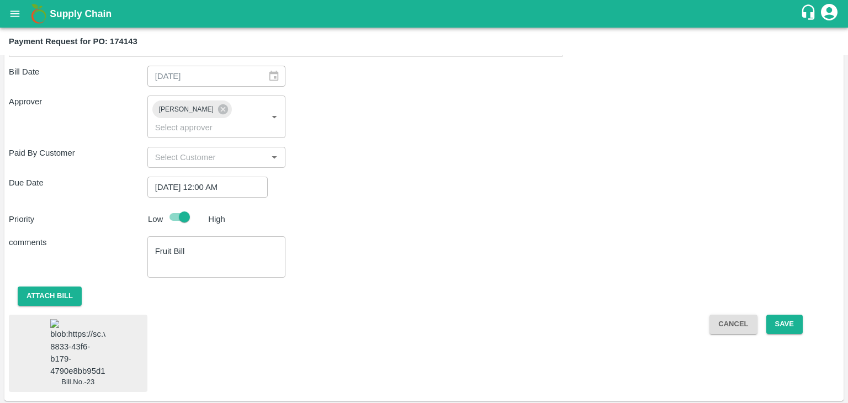
click at [62, 338] on img at bounding box center [77, 348] width 55 height 58
click at [777, 315] on button "Save" at bounding box center [784, 324] width 36 height 19
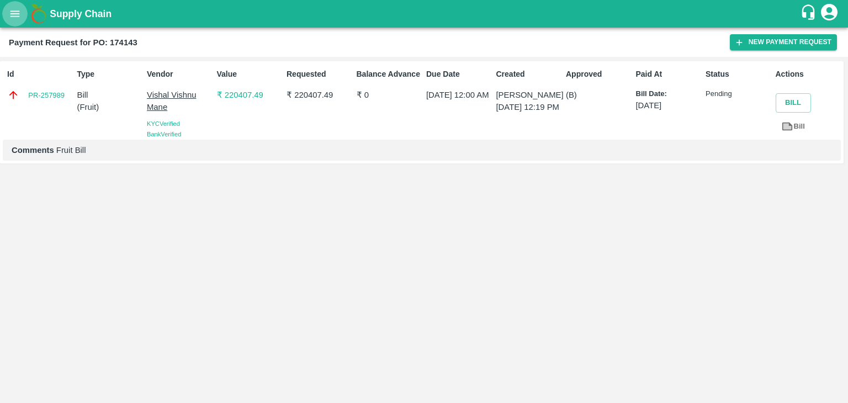
click at [26, 18] on button "open drawer" at bounding box center [14, 13] width 25 height 25
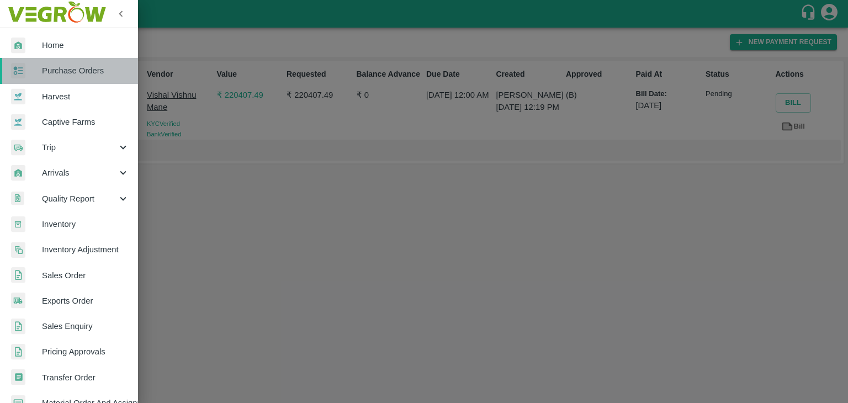
click at [82, 74] on span "Purchase Orders" at bounding box center [85, 71] width 87 height 12
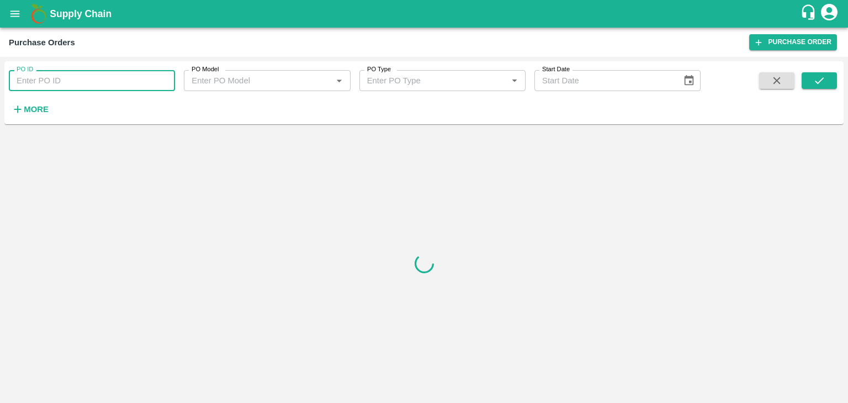
click at [126, 74] on input "PO ID" at bounding box center [92, 80] width 166 height 21
paste input "174248"
type input "174248"
click at [817, 84] on icon "submit" at bounding box center [819, 81] width 12 height 12
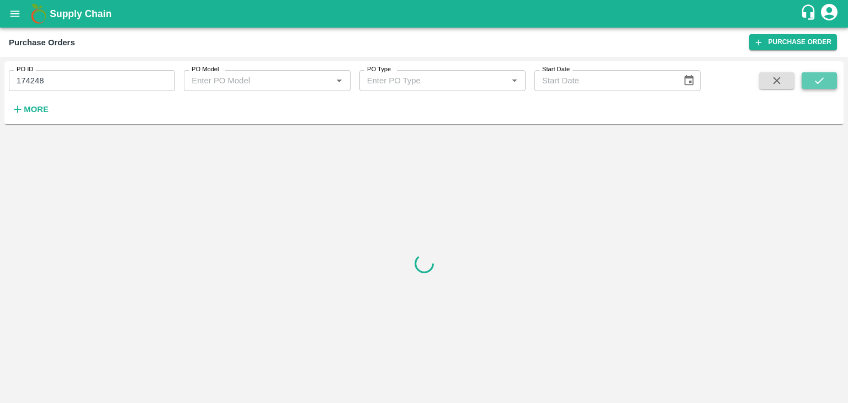
click at [817, 84] on icon "submit" at bounding box center [819, 81] width 12 height 12
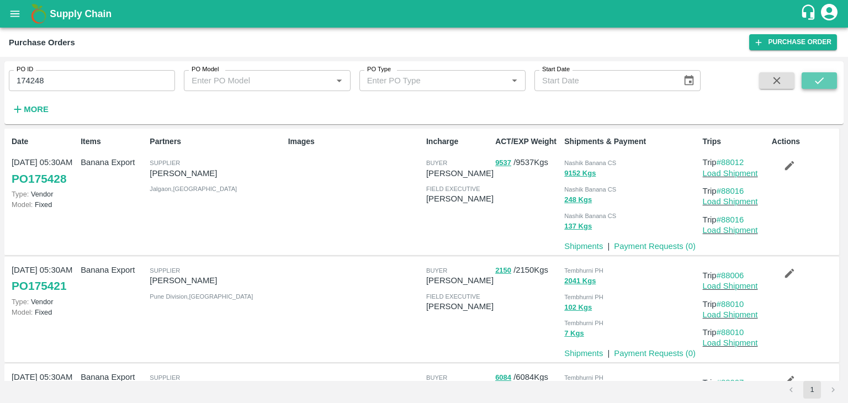
click at [824, 83] on icon "submit" at bounding box center [819, 81] width 12 height 12
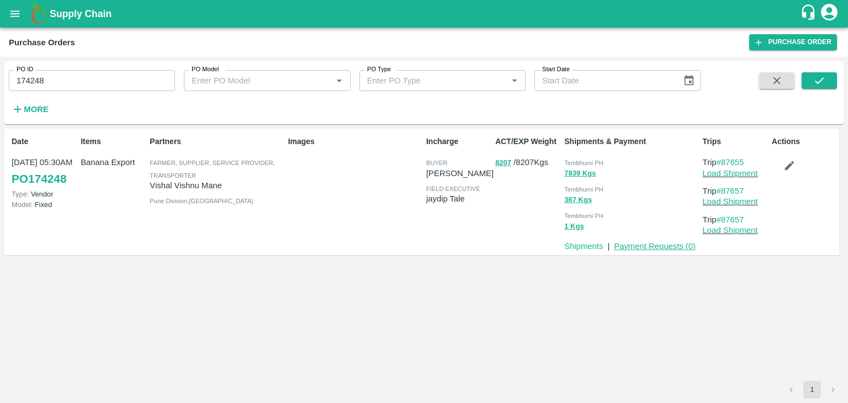
click at [653, 242] on link "Payment Requests ( 0 )" at bounding box center [655, 246] width 82 height 9
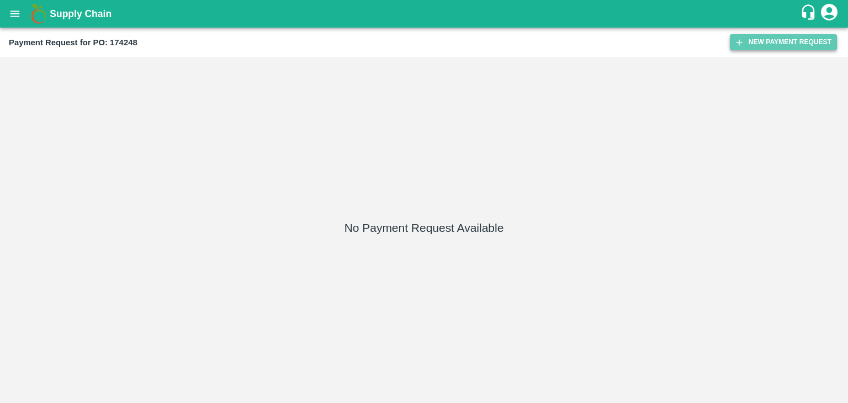
click at [777, 44] on button "New Payment Request" at bounding box center [783, 42] width 107 height 16
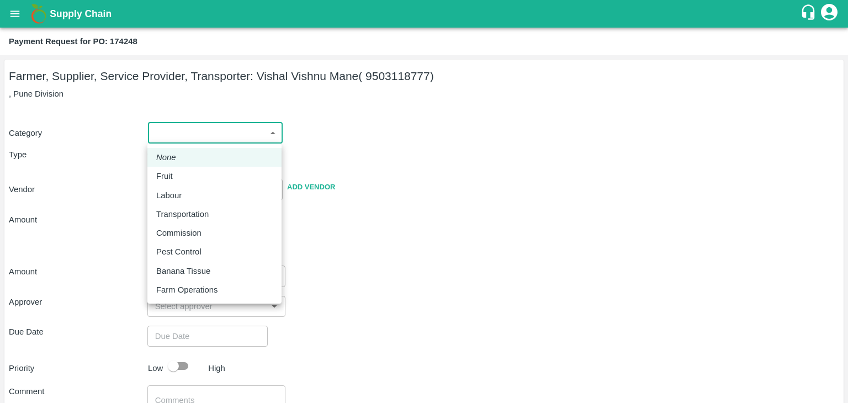
drag, startPoint x: 164, startPoint y: 132, endPoint x: 188, endPoint y: 174, distance: 47.7
click at [188, 174] on body "Supply Chain Payment Request for PO: 174248 Farmer, Supplier, Service Provider,…" at bounding box center [424, 201] width 848 height 403
click at [188, 174] on div "Fruit" at bounding box center [214, 176] width 116 height 12
type input "1"
type input "Vishal Vishnu Mane - 9503118777(Farmer, Supplier, Service Provider, Transporter)"
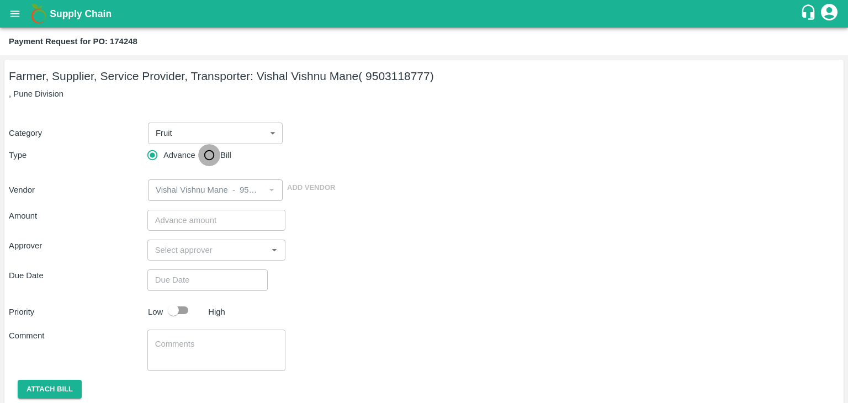
click at [210, 159] on input "Bill" at bounding box center [209, 155] width 22 height 22
radio input "true"
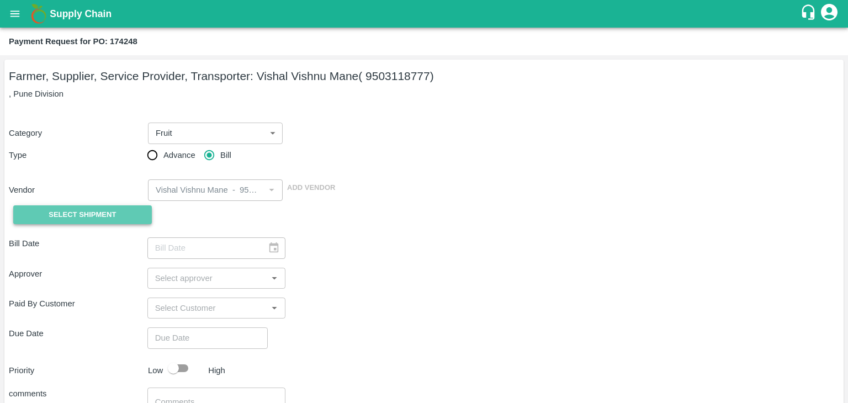
click at [79, 209] on span "Select Shipment" at bounding box center [82, 215] width 67 height 13
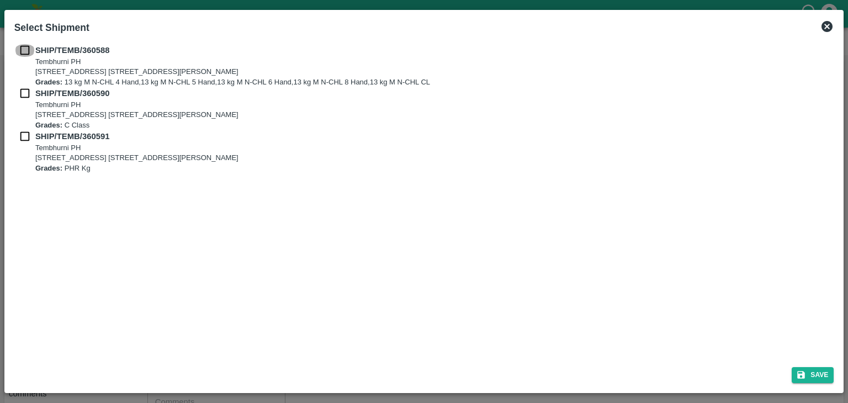
click at [22, 48] on input "checkbox" at bounding box center [24, 50] width 21 height 12
checkbox input "true"
click at [23, 95] on div "SHIP/TEMB/360590 Tembhurni PH Tembhurni PH 205, PLOT NO. E-5, YASHSHREE INDUSTR…" at bounding box center [424, 108] width 820 height 43
click at [23, 95] on input "checkbox" at bounding box center [24, 93] width 21 height 12
checkbox input "true"
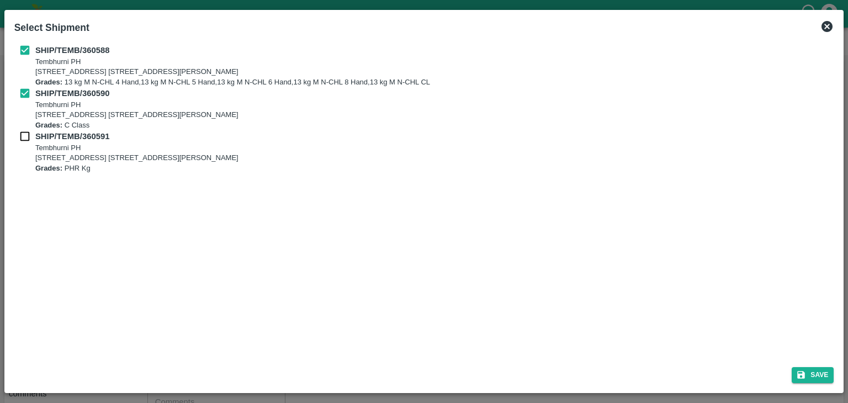
drag, startPoint x: 22, startPoint y: 125, endPoint x: 22, endPoint y: 133, distance: 7.7
click at [22, 133] on div "SHIP/TEMB/360588 Tembhurni PH Tembhurni PH 205, PLOT NO. E-5, YASHSHREE INDUSTR…" at bounding box center [424, 108] width 820 height 129
click at [22, 133] on input "checkbox" at bounding box center [24, 136] width 21 height 12
checkbox input "true"
click at [814, 370] on button "Save" at bounding box center [812, 375] width 42 height 16
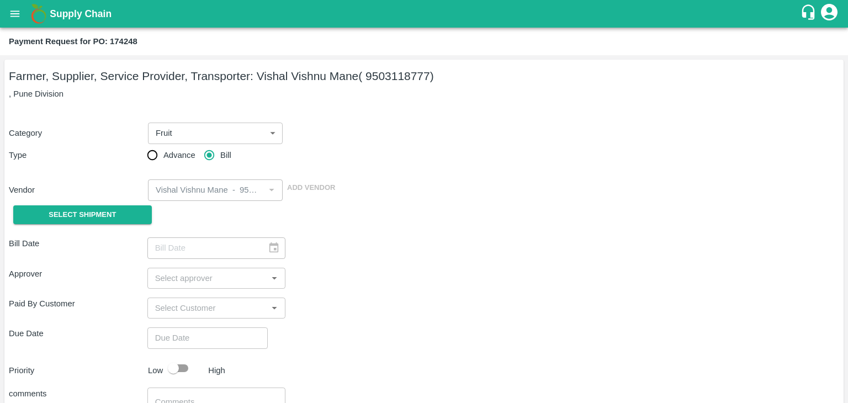
type input "08/09/2025"
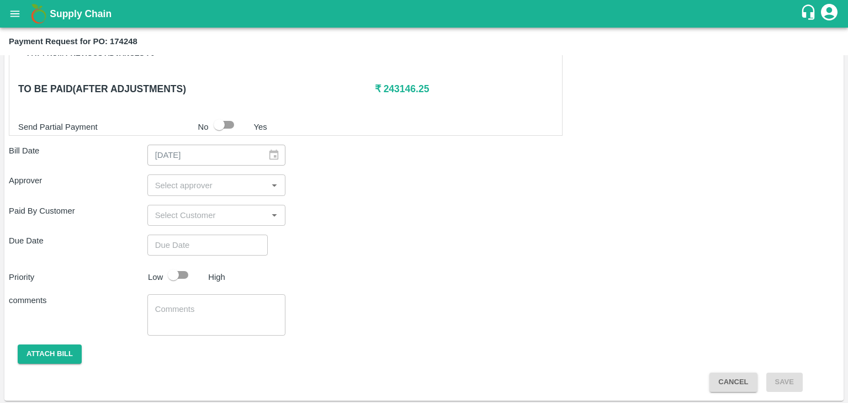
scroll to position [541, 0]
click at [221, 184] on input "input" at bounding box center [208, 185] width 114 height 14
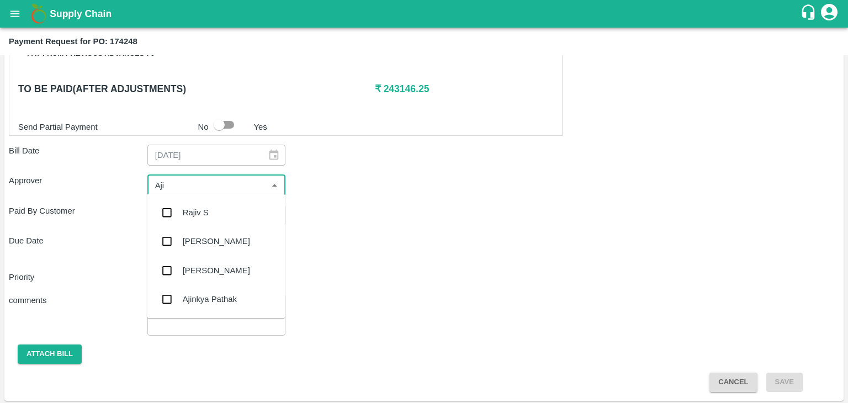
type input "Ajit"
click at [208, 215] on div "[PERSON_NAME]" at bounding box center [216, 212] width 67 height 12
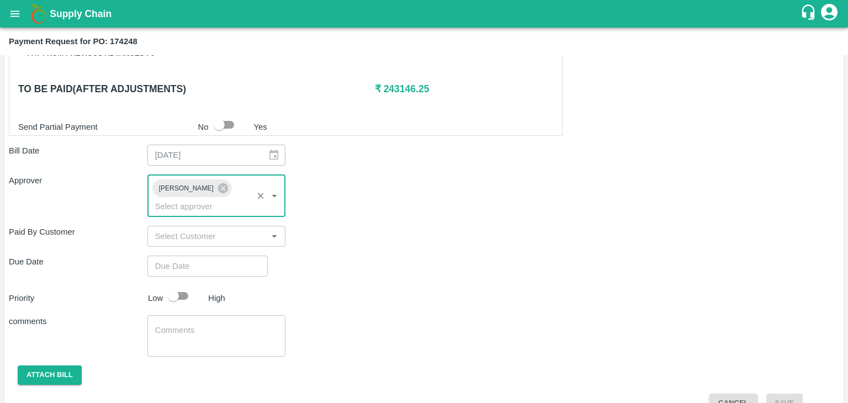
type input "DD/MM/YYYY hh:mm aa"
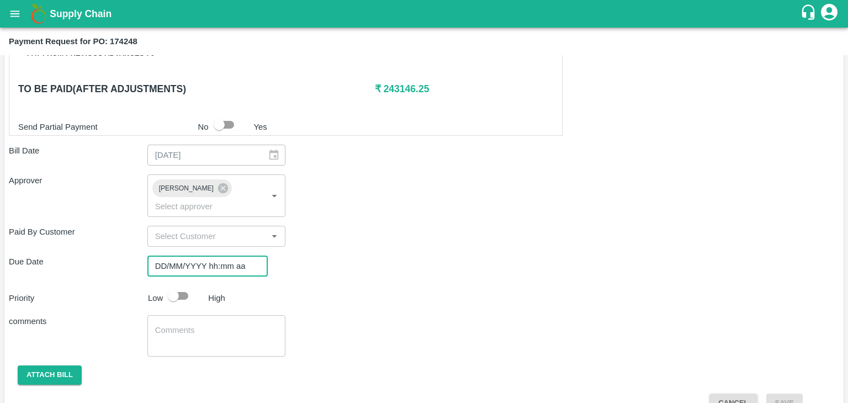
click at [227, 256] on input "DD/MM/YYYY hh:mm aa" at bounding box center [203, 266] width 113 height 21
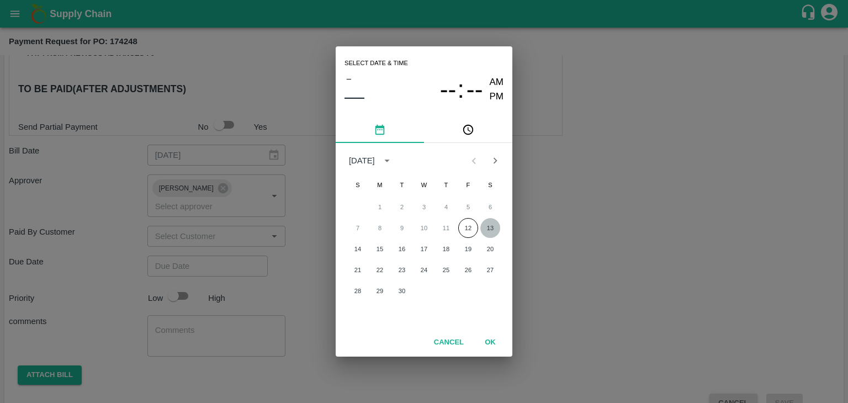
click at [492, 226] on button "13" at bounding box center [490, 228] width 20 height 20
type input "[DATE] 12:00 AM"
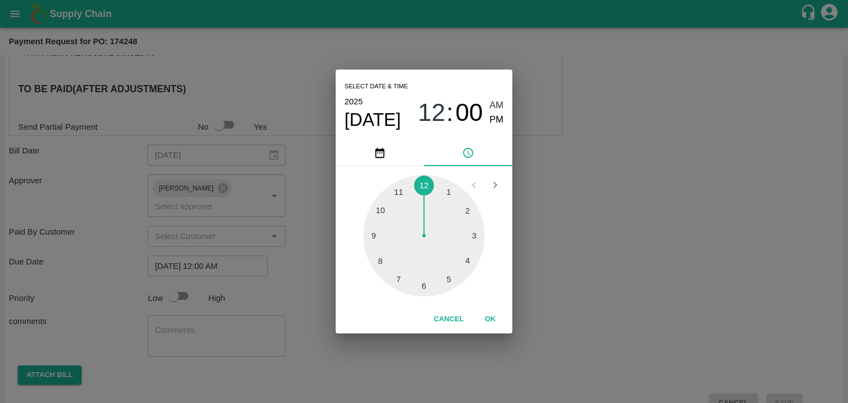
drag, startPoint x: 494, startPoint y: 308, endPoint x: 492, endPoint y: 317, distance: 9.8
click at [492, 317] on div "Cancel OK" at bounding box center [424, 319] width 177 height 28
click at [492, 317] on button "OK" at bounding box center [489, 319] width 35 height 19
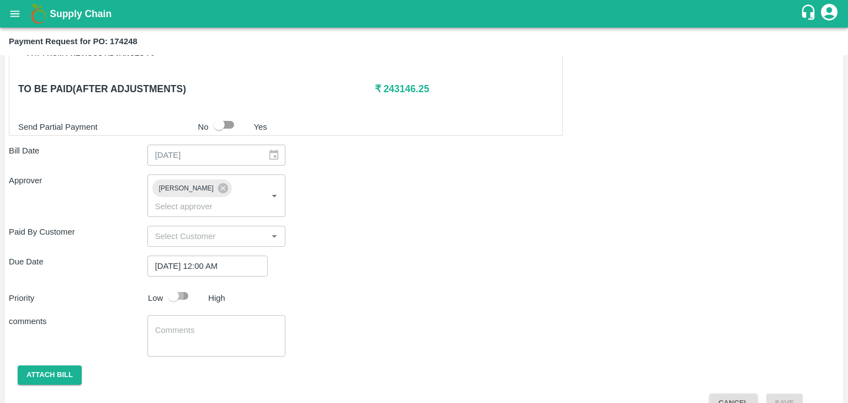
click at [194, 285] on input "checkbox" at bounding box center [173, 295] width 63 height 21
checkbox input "true"
click at [213, 333] on div "x ​" at bounding box center [216, 335] width 139 height 41
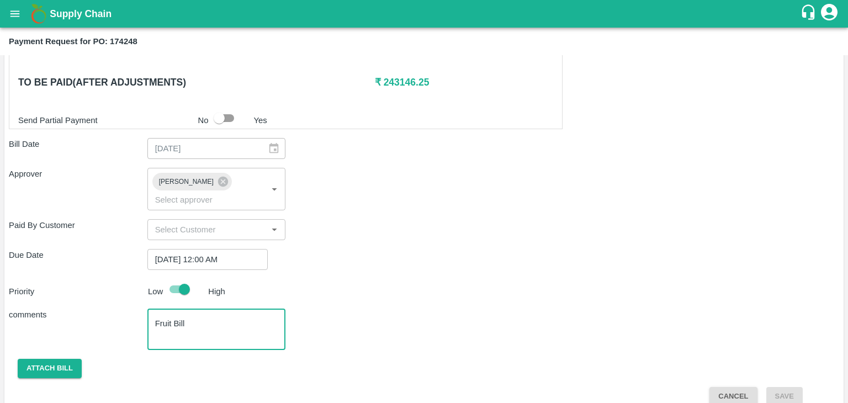
type textarea "Fruit Bill"
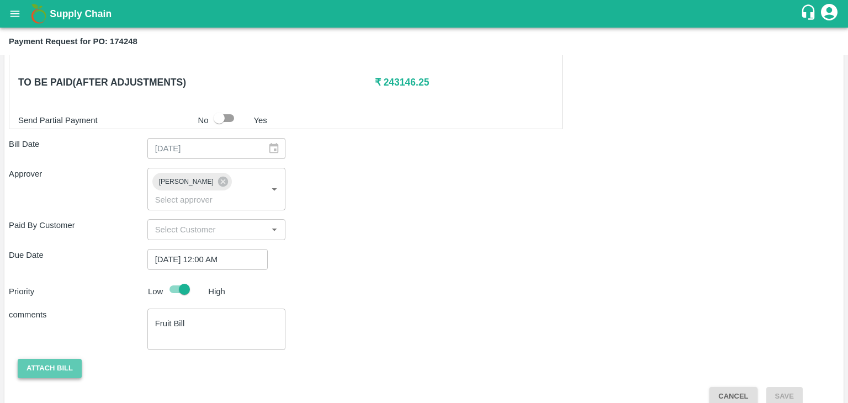
click at [55, 359] on button "Attach bill" at bounding box center [50, 368] width 64 height 19
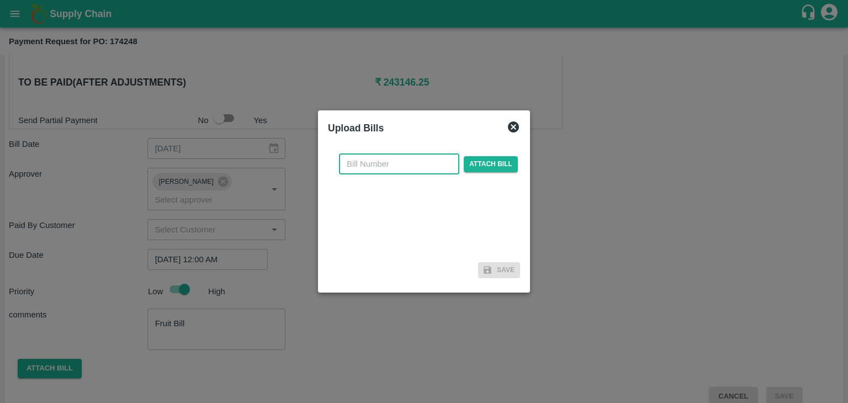
click at [411, 166] on input "text" at bounding box center [399, 163] width 120 height 21
type input "24"
click at [494, 155] on div "24 ​ Attach bill" at bounding box center [428, 163] width 183 height 21
click at [501, 164] on span "Attach bill" at bounding box center [491, 164] width 54 height 16
click at [0, 0] on input "Attach bill" at bounding box center [0, 0] width 0 height 0
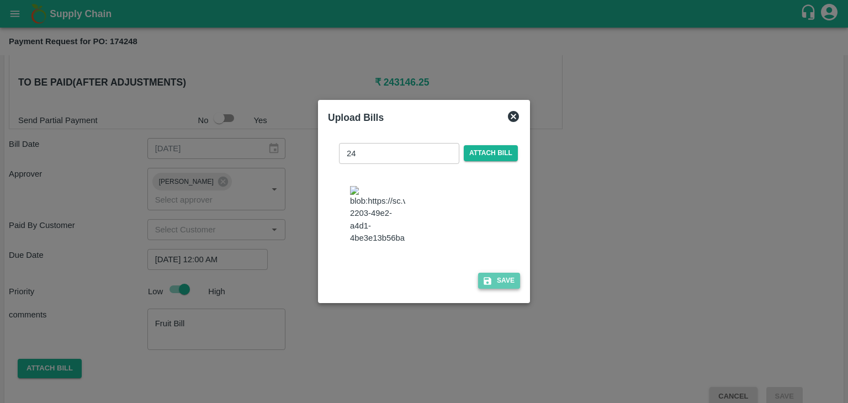
click at [506, 286] on button "Save" at bounding box center [499, 281] width 42 height 16
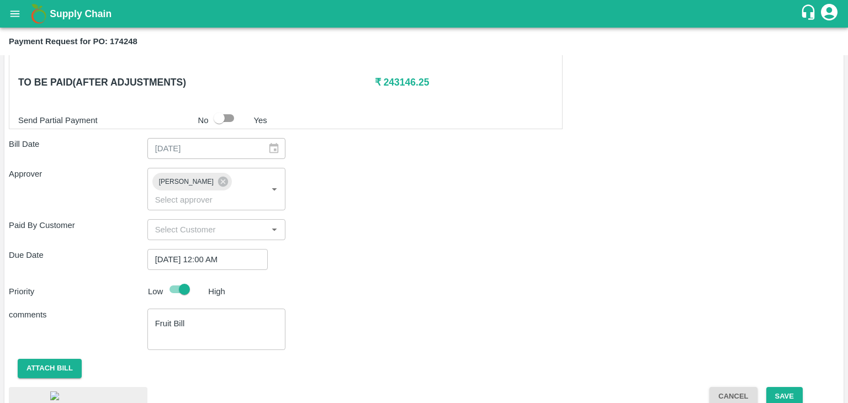
scroll to position [619, 0]
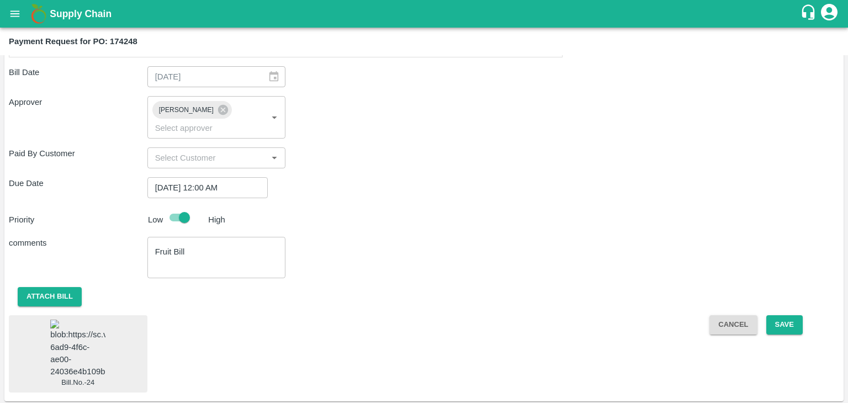
click at [68, 326] on img at bounding box center [77, 349] width 55 height 58
click at [781, 315] on button "Save" at bounding box center [784, 324] width 36 height 19
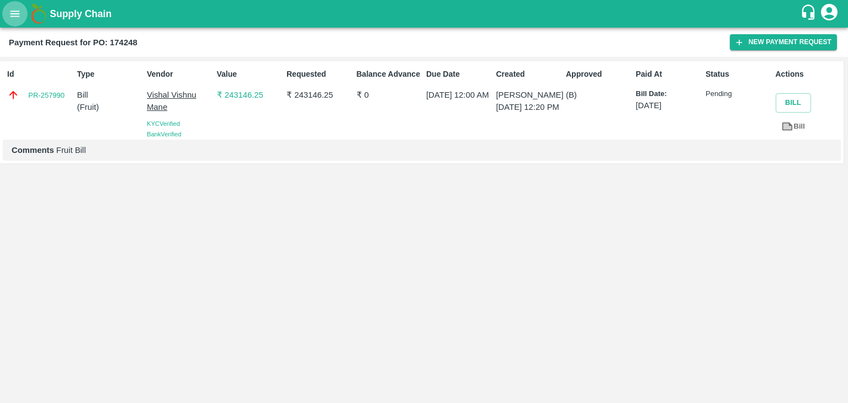
click at [9, 9] on icon "open drawer" at bounding box center [15, 14] width 12 height 12
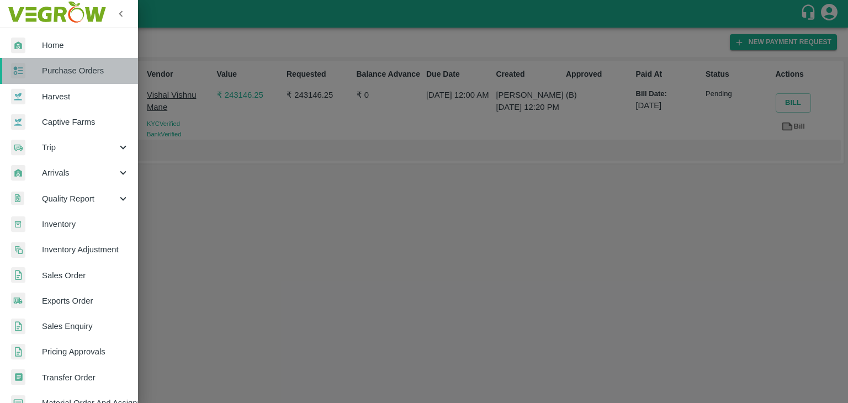
click at [89, 65] on span "Purchase Orders" at bounding box center [85, 71] width 87 height 12
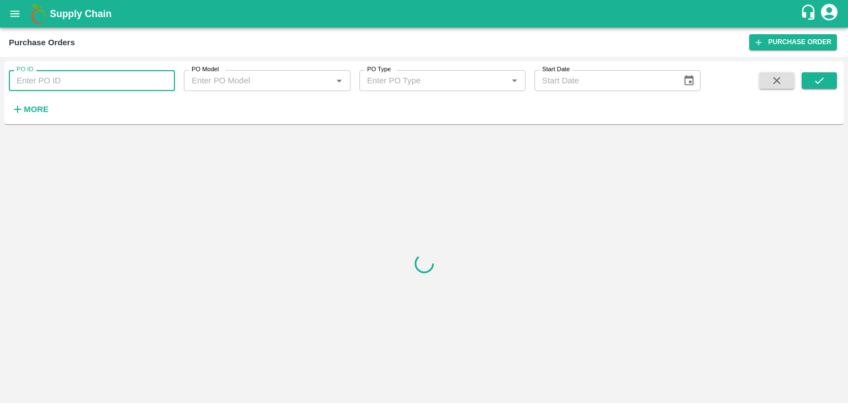
click at [141, 79] on input "PO ID" at bounding box center [92, 80] width 166 height 21
paste input "174416"
type input "174416"
click at [817, 81] on icon "submit" at bounding box center [819, 81] width 12 height 12
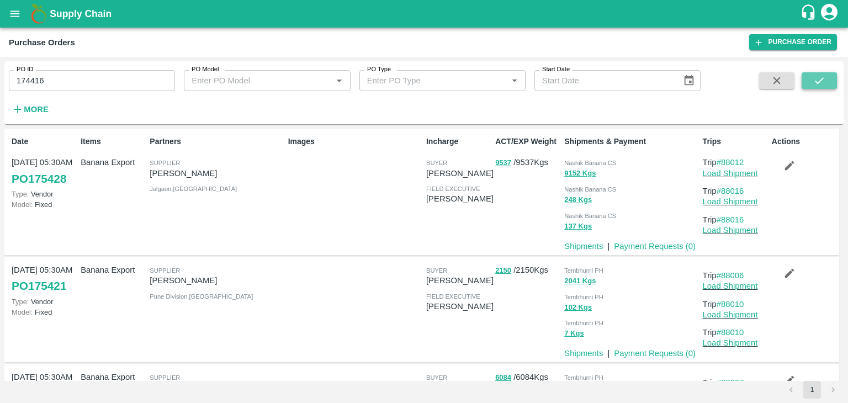
click at [817, 81] on icon "submit" at bounding box center [819, 81] width 12 height 12
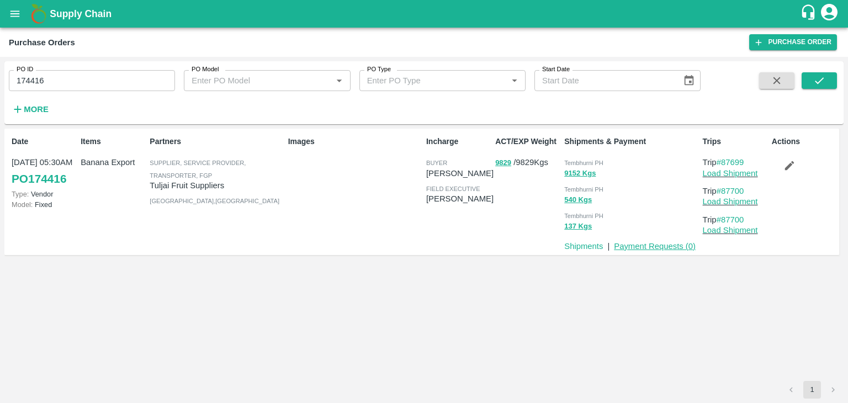
click at [656, 244] on link "Payment Requests ( 0 )" at bounding box center [655, 246] width 82 height 9
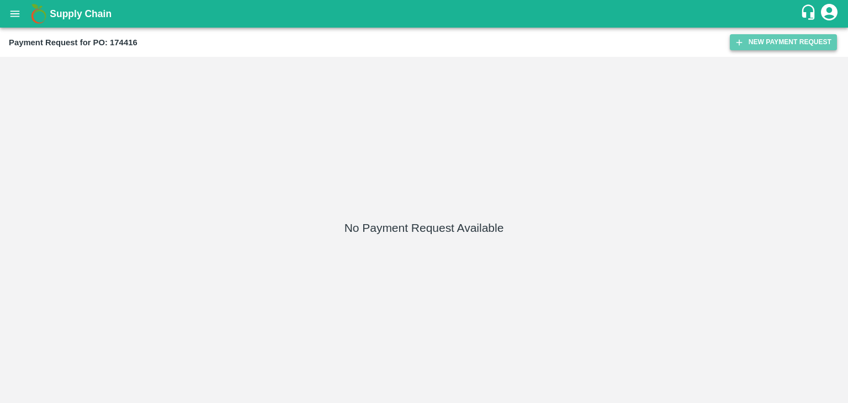
click at [770, 44] on button "New Payment Request" at bounding box center [783, 42] width 107 height 16
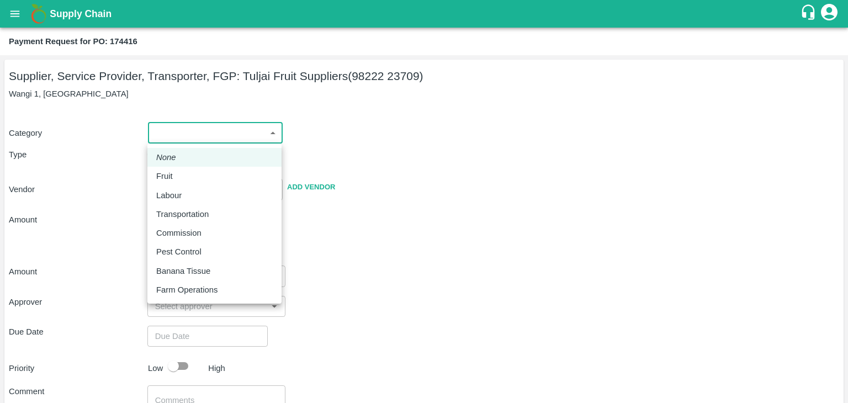
drag, startPoint x: 168, startPoint y: 138, endPoint x: 178, endPoint y: 173, distance: 36.3
click at [178, 173] on body "Supply Chain Payment Request for PO: 174416 Supplier, Service Provider, Transpo…" at bounding box center [424, 201] width 848 height 403
click at [178, 173] on div "Fruit" at bounding box center [214, 176] width 116 height 12
type input "1"
type input "[PERSON_NAME] Fruit Suppliers - 98222 23709(Supplier, Service Provider, Transpo…"
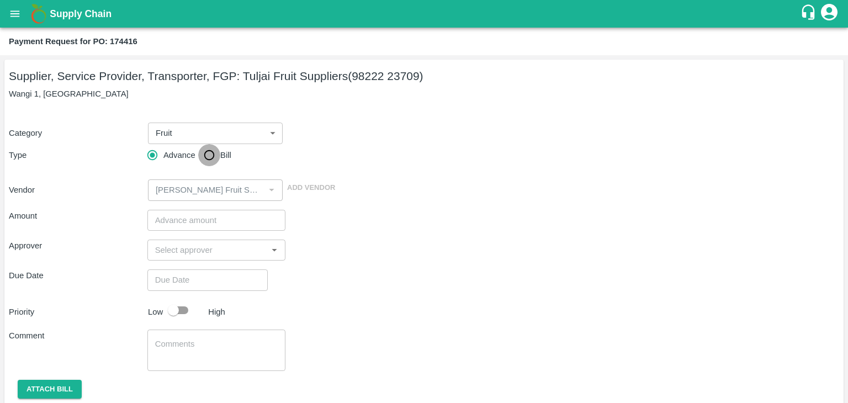
click at [212, 151] on input "Bill" at bounding box center [209, 155] width 22 height 22
radio input "true"
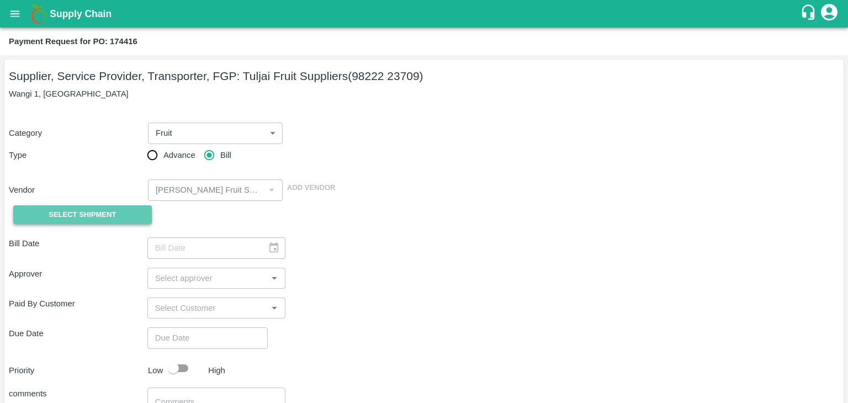
click at [95, 211] on span "Select Shipment" at bounding box center [82, 215] width 67 height 13
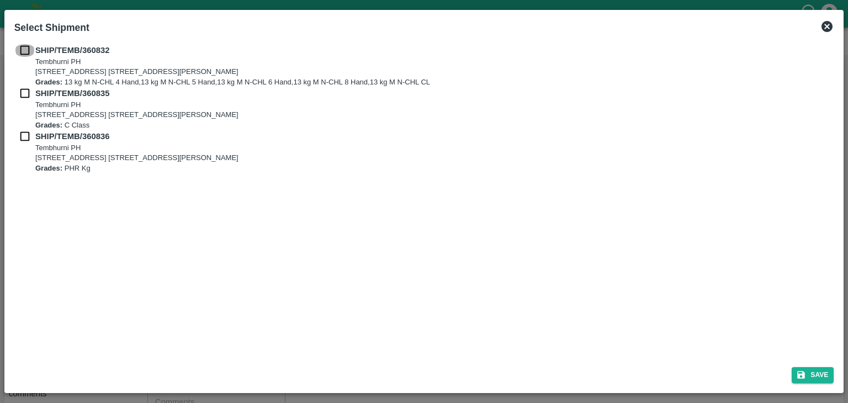
click at [26, 45] on input "checkbox" at bounding box center [24, 50] width 21 height 12
checkbox input "true"
click at [24, 95] on input "checkbox" at bounding box center [24, 93] width 21 height 12
checkbox input "true"
click at [20, 134] on input "checkbox" at bounding box center [24, 136] width 21 height 12
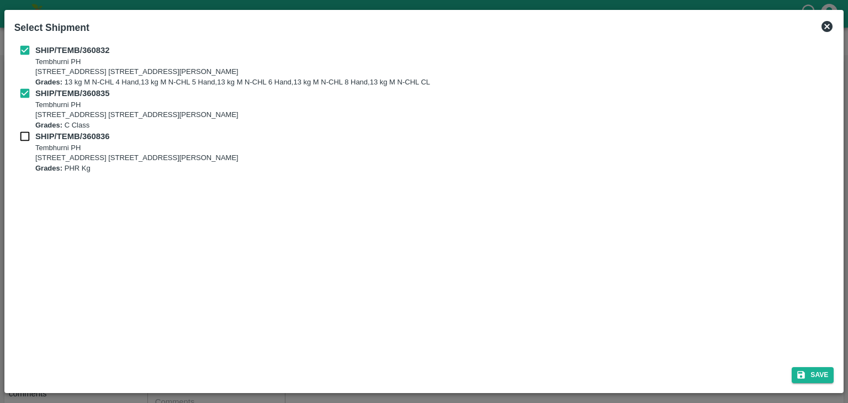
checkbox input "true"
click at [815, 370] on button "Save" at bounding box center [812, 375] width 42 height 16
type input "[DATE]"
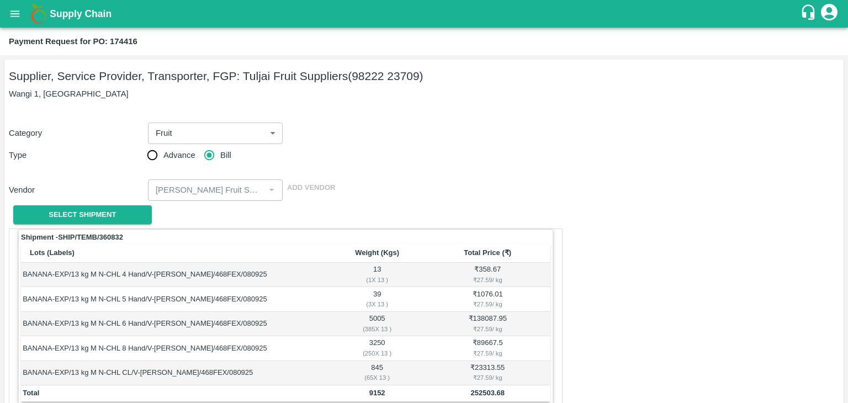
scroll to position [541, 0]
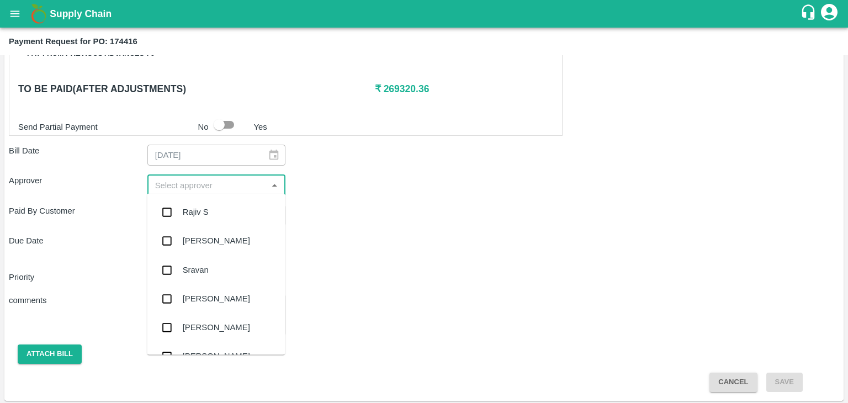
click at [225, 187] on input "input" at bounding box center [208, 185] width 114 height 14
type input "Ajit"
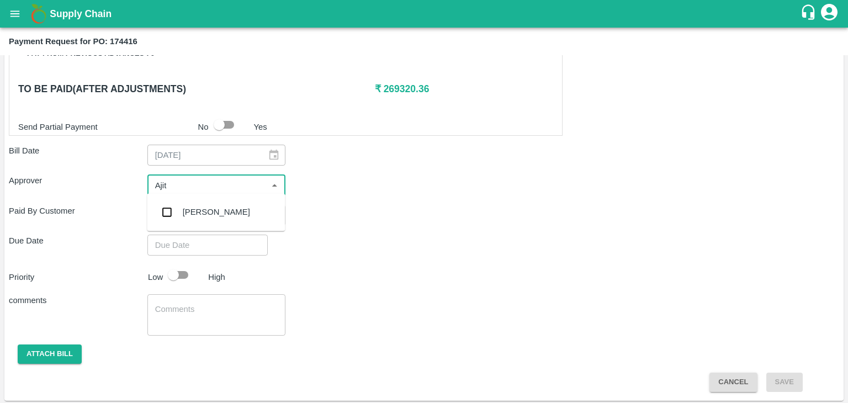
click at [214, 205] on div "[PERSON_NAME]" at bounding box center [216, 212] width 138 height 29
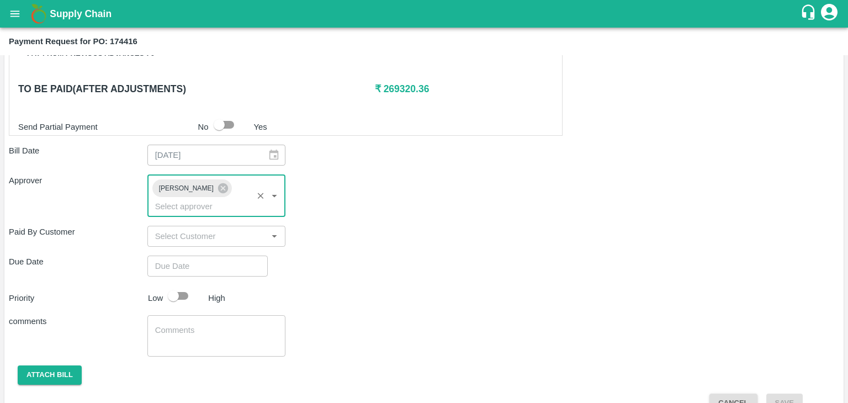
type input "DD/MM/YYYY hh:mm aa"
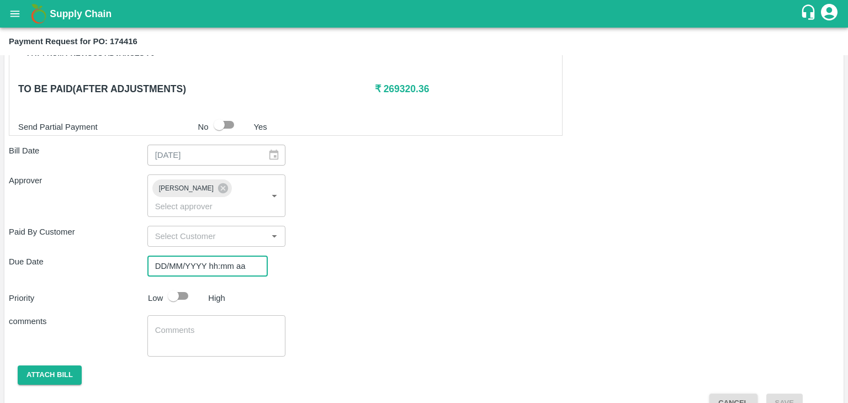
click at [224, 256] on input "DD/MM/YYYY hh:mm aa" at bounding box center [203, 266] width 113 height 21
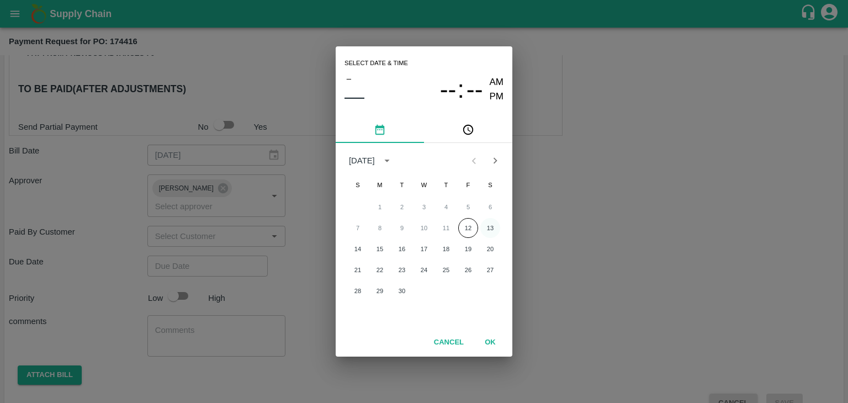
click at [492, 226] on button "13" at bounding box center [490, 228] width 20 height 20
type input "[DATE] 12:00 AM"
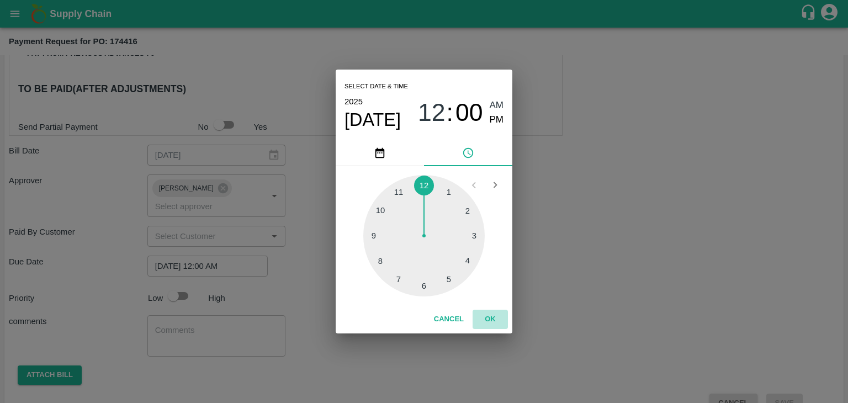
click at [494, 314] on button "OK" at bounding box center [489, 319] width 35 height 19
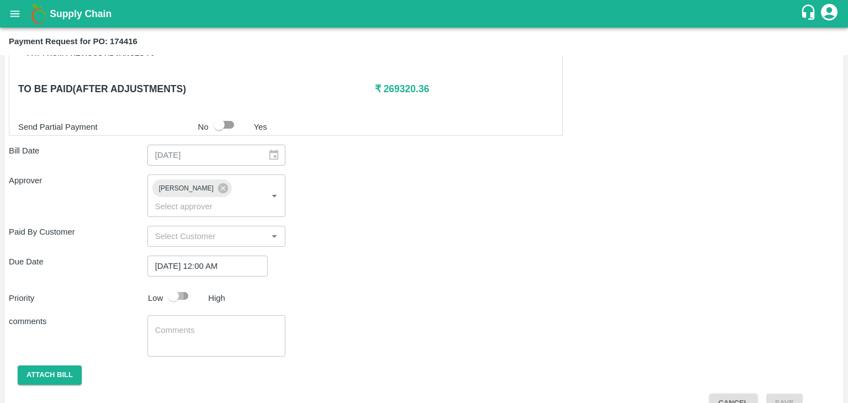
click at [179, 285] on input "checkbox" at bounding box center [173, 295] width 63 height 21
checkbox input "true"
click at [223, 315] on div "x ​" at bounding box center [216, 335] width 139 height 41
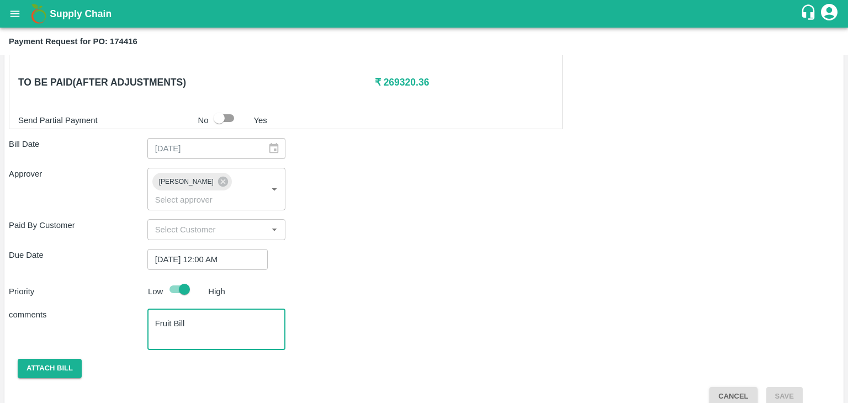
type textarea "Fruit Bill"
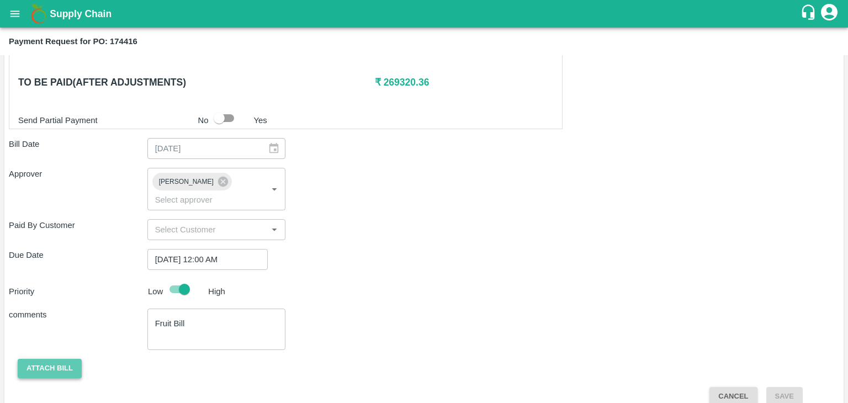
click at [55, 359] on button "Attach bill" at bounding box center [50, 368] width 64 height 19
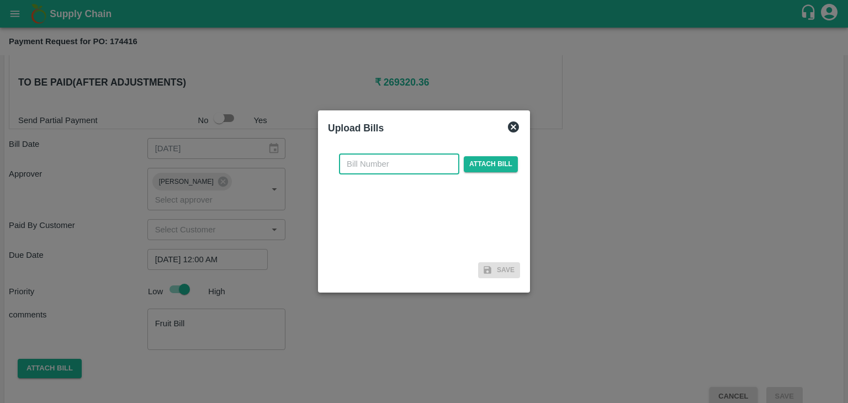
click at [418, 165] on input "text" at bounding box center [399, 163] width 120 height 21
type input "736"
click at [504, 165] on span "Attach bill" at bounding box center [491, 164] width 54 height 16
click at [0, 0] on input "Attach bill" at bounding box center [0, 0] width 0 height 0
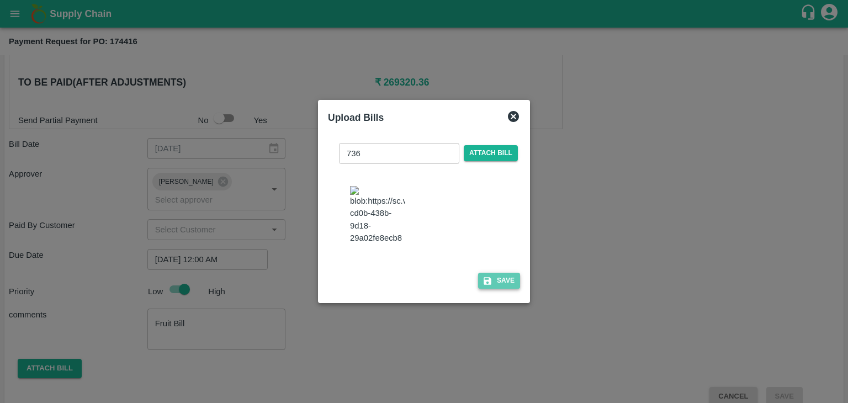
click at [512, 281] on button "Save" at bounding box center [499, 281] width 42 height 16
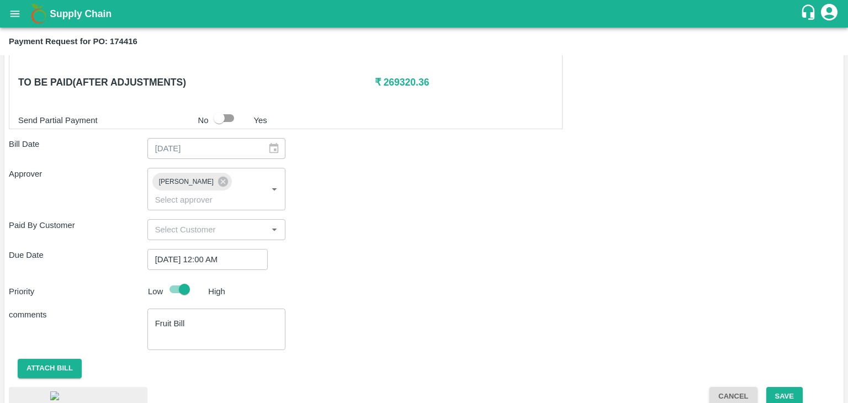
scroll to position [616, 0]
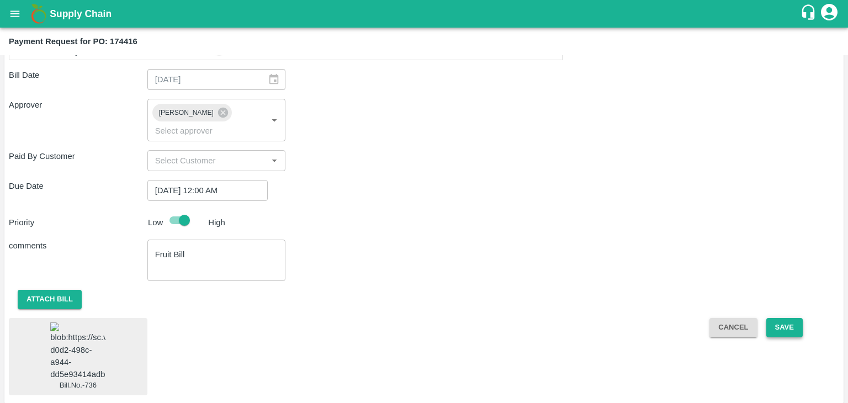
click at [792, 318] on button "Save" at bounding box center [784, 327] width 36 height 19
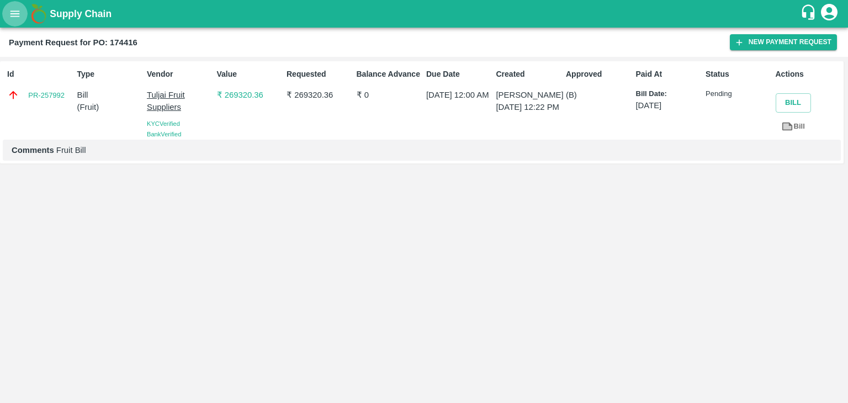
click at [10, 10] on icon "open drawer" at bounding box center [15, 14] width 12 height 12
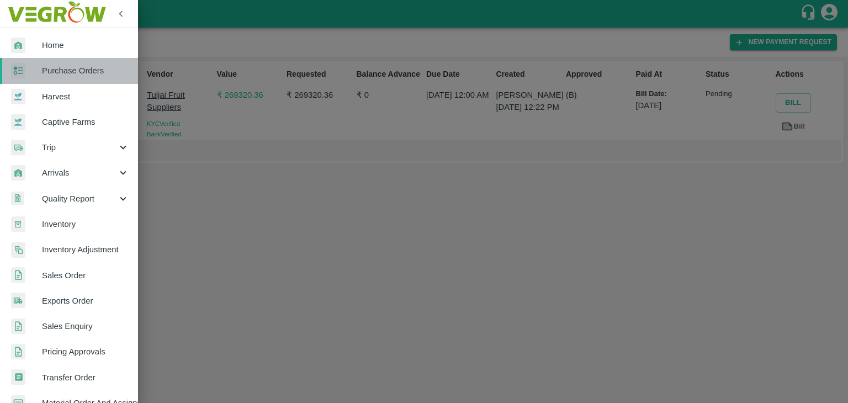
click at [82, 63] on link "Purchase Orders" at bounding box center [69, 70] width 138 height 25
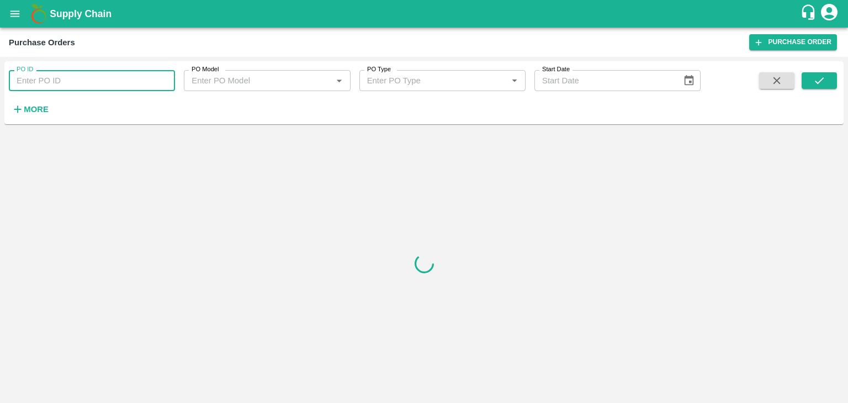
click at [132, 81] on input "PO ID" at bounding box center [92, 80] width 166 height 21
paste input "173880"
type input "173880"
click at [823, 79] on icon "submit" at bounding box center [819, 81] width 12 height 12
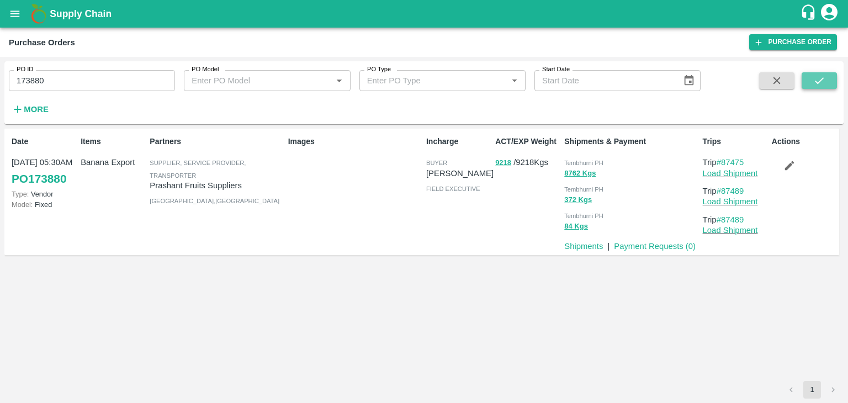
click at [823, 79] on icon "submit" at bounding box center [819, 81] width 12 height 12
click at [648, 244] on link "Payment Requests ( 0 )" at bounding box center [655, 246] width 82 height 9
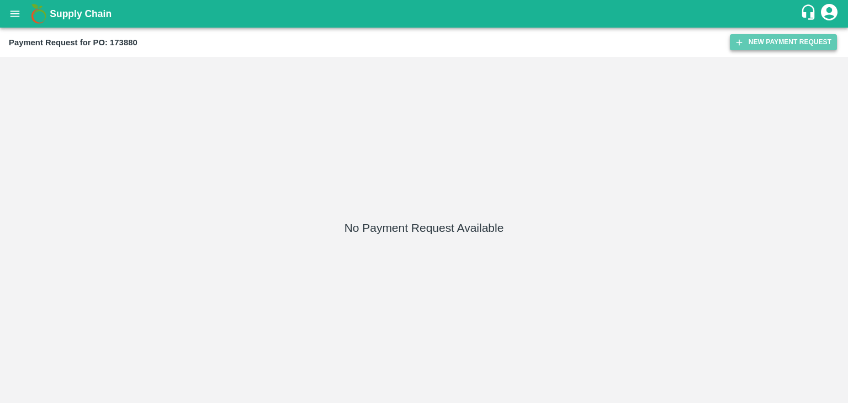
click at [765, 41] on button "New Payment Request" at bounding box center [783, 42] width 107 height 16
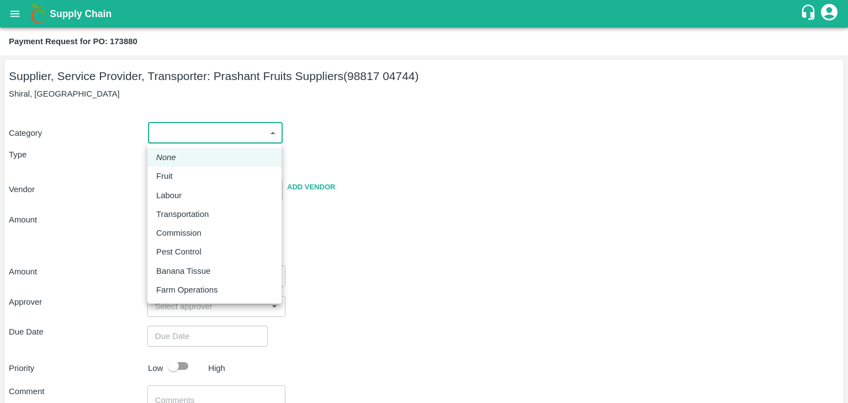
drag, startPoint x: 168, startPoint y: 124, endPoint x: 180, endPoint y: 176, distance: 53.4
click at [180, 176] on body "Supply Chain Payment Request for PO: 173880 Supplier, Service Provider, Transpo…" at bounding box center [424, 201] width 848 height 403
click at [180, 176] on div "Fruit" at bounding box center [214, 176] width 116 height 12
type input "1"
type input "Prashant Fruits Suppliers - 98817 04744(Supplier, Service Provider, Transporter)"
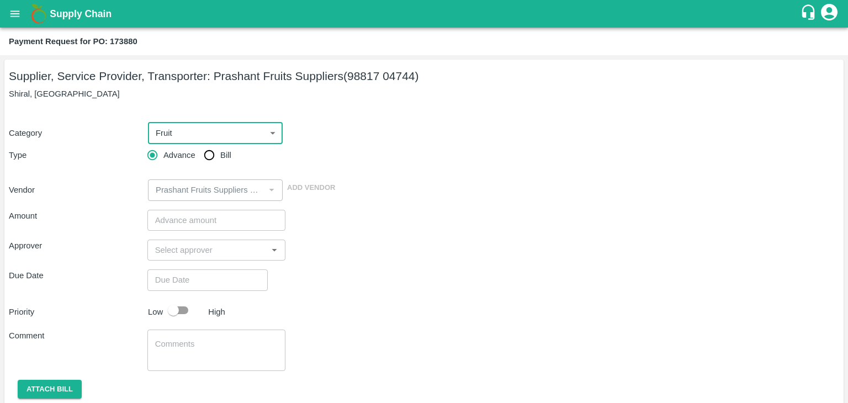
click at [211, 153] on input "Bill" at bounding box center [209, 155] width 22 height 22
radio input "true"
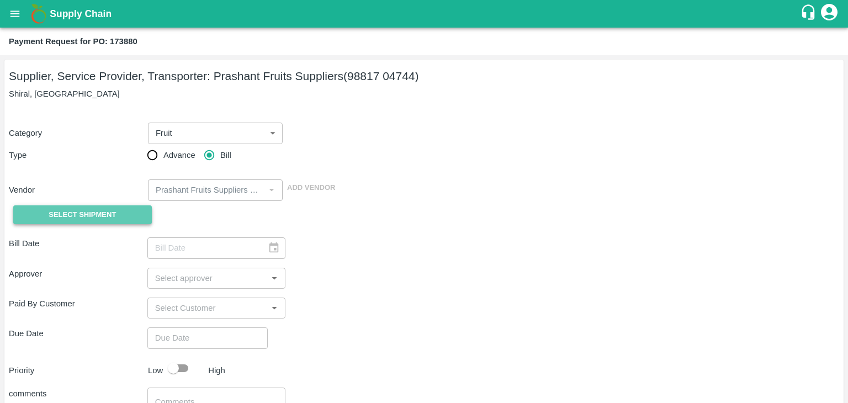
click at [97, 212] on span "Select Shipment" at bounding box center [82, 215] width 67 height 13
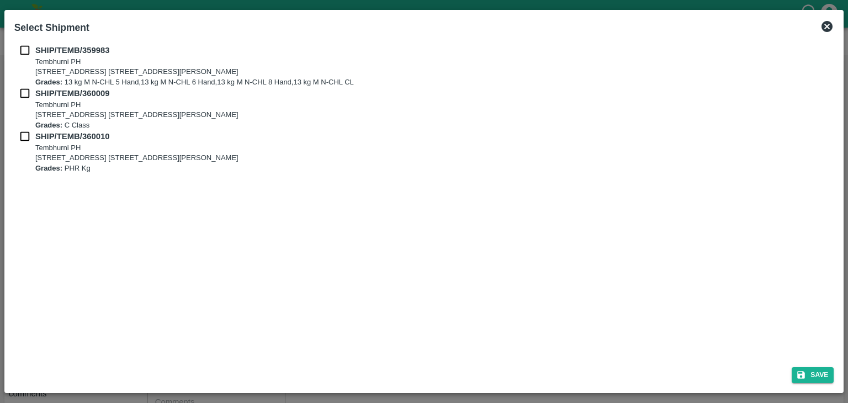
click at [24, 45] on input "checkbox" at bounding box center [24, 50] width 21 height 12
checkbox input "true"
click at [20, 99] on input "checkbox" at bounding box center [24, 93] width 21 height 12
checkbox input "true"
click at [24, 134] on input "checkbox" at bounding box center [24, 136] width 21 height 12
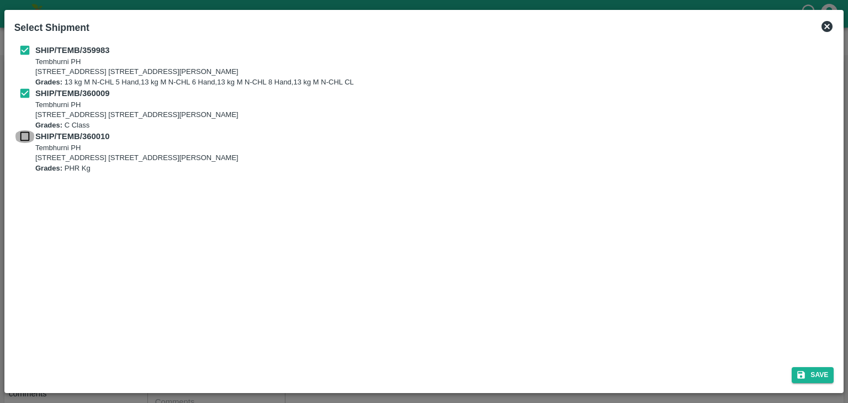
checkbox input "true"
click at [821, 375] on button "Save" at bounding box center [812, 375] width 42 height 16
type input "[DATE]"
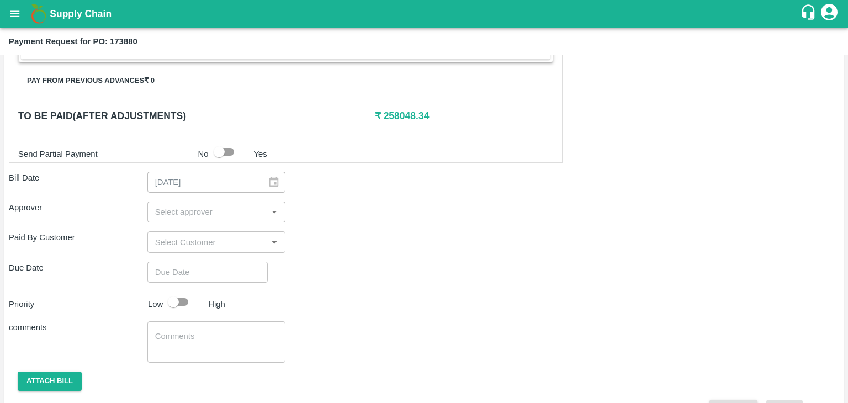
scroll to position [517, 0]
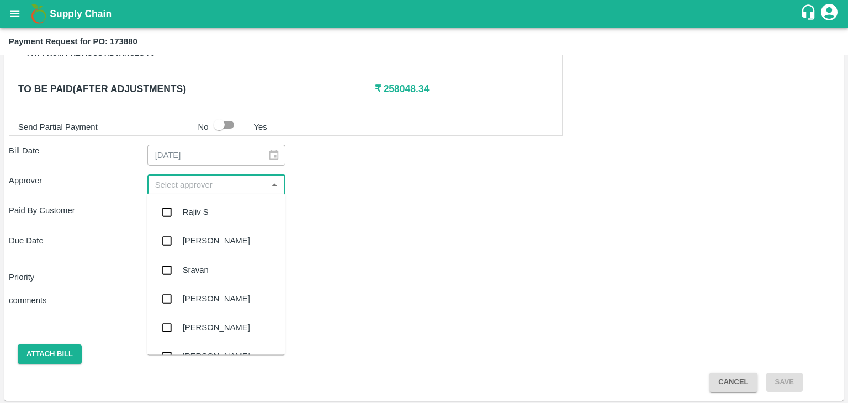
click at [199, 185] on input "input" at bounding box center [208, 185] width 114 height 14
type input "Ajit"
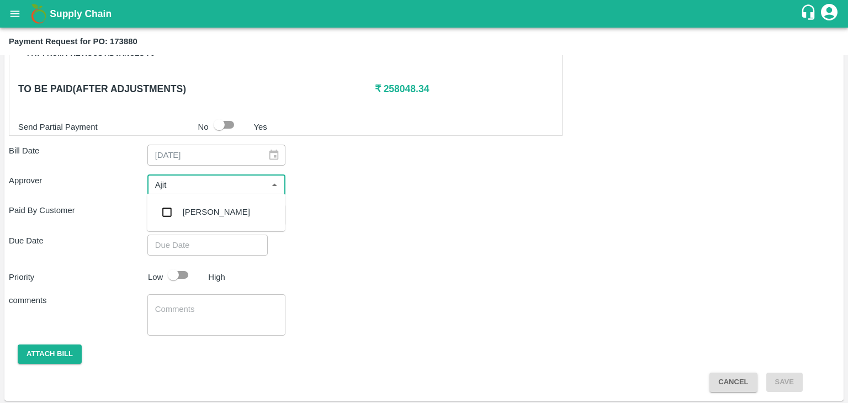
click at [214, 213] on div "[PERSON_NAME]" at bounding box center [216, 212] width 138 height 29
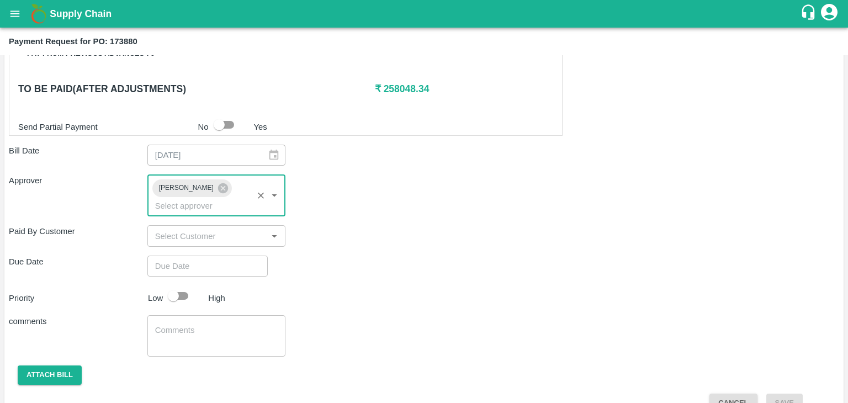
type input "DD/MM/YYYY hh:mm aa"
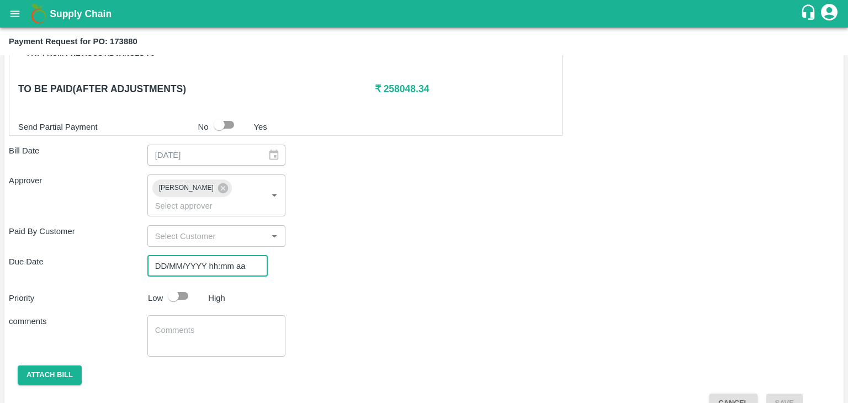
click at [227, 257] on input "DD/MM/YYYY hh:mm aa" at bounding box center [203, 266] width 113 height 21
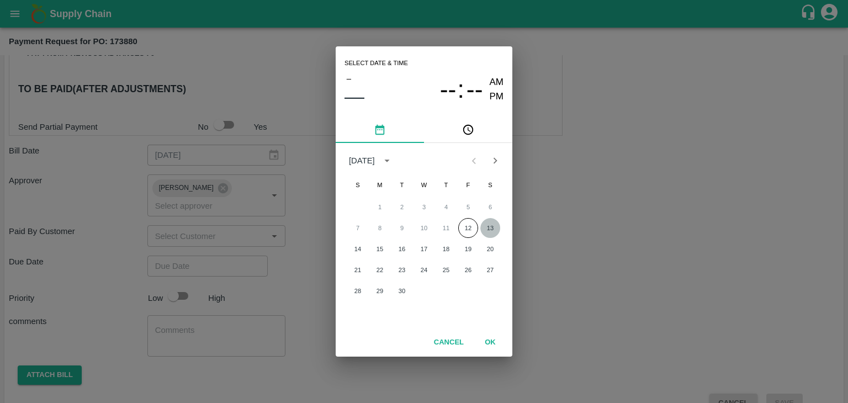
click at [497, 223] on button "13" at bounding box center [490, 228] width 20 height 20
type input "[DATE] 12:00 AM"
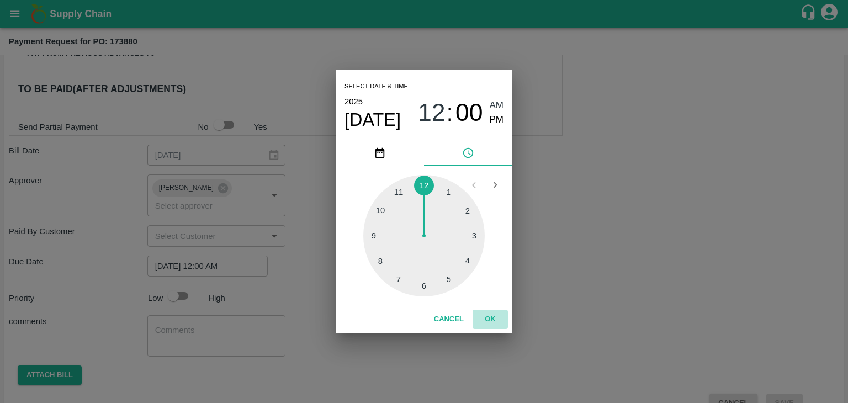
click at [491, 316] on button "OK" at bounding box center [489, 319] width 35 height 19
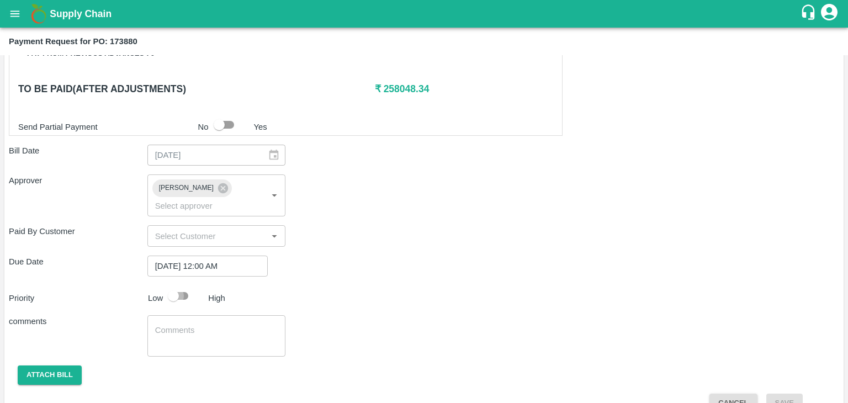
click at [181, 285] on input "checkbox" at bounding box center [173, 295] width 63 height 21
checkbox input "true"
click at [230, 329] on textarea at bounding box center [216, 336] width 123 height 23
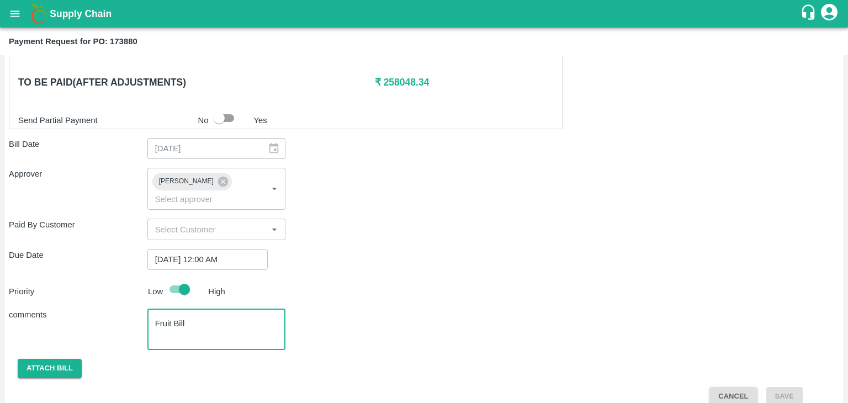
type textarea "Fruit Bill"
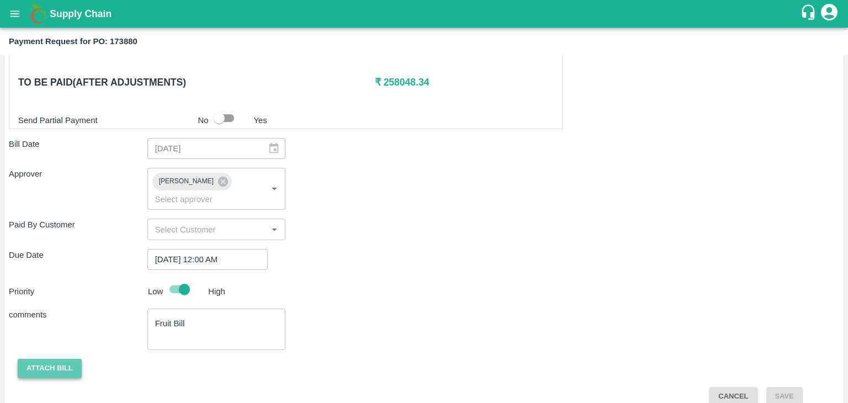
click at [29, 359] on button "Attach bill" at bounding box center [50, 368] width 64 height 19
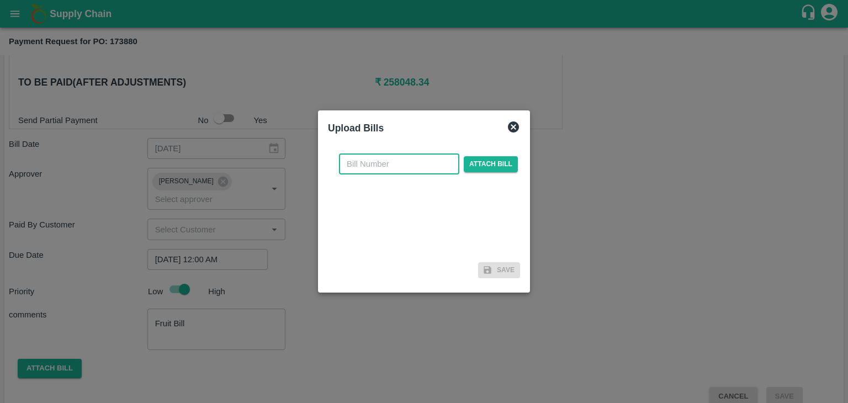
click at [418, 164] on input "text" at bounding box center [399, 163] width 120 height 21
type input "497"
click at [518, 160] on div "497 ​ Attach bill Save" at bounding box center [423, 213] width 201 height 147
click at [503, 162] on span "Attach bill" at bounding box center [491, 164] width 54 height 16
click at [0, 0] on input "Attach bill" at bounding box center [0, 0] width 0 height 0
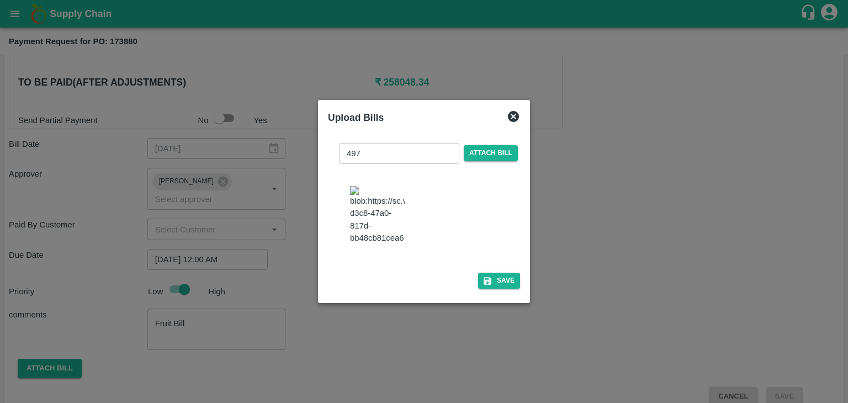
click at [519, 282] on div "497 ​ Attach bill Save" at bounding box center [423, 214] width 201 height 168
click at [512, 282] on button "Save" at bounding box center [499, 281] width 42 height 16
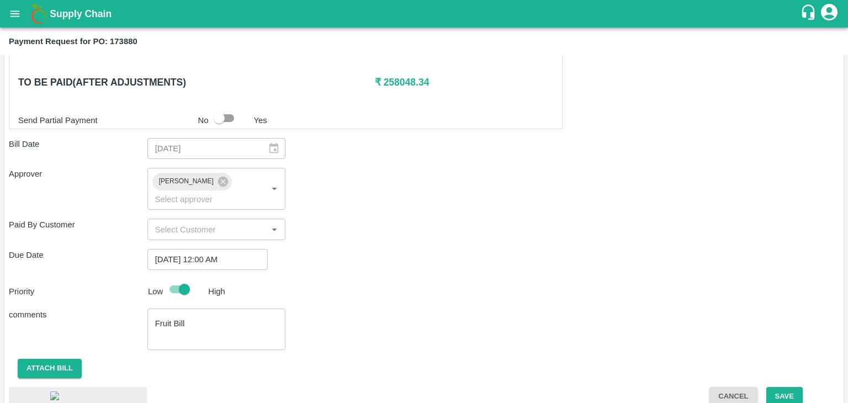
scroll to position [594, 0]
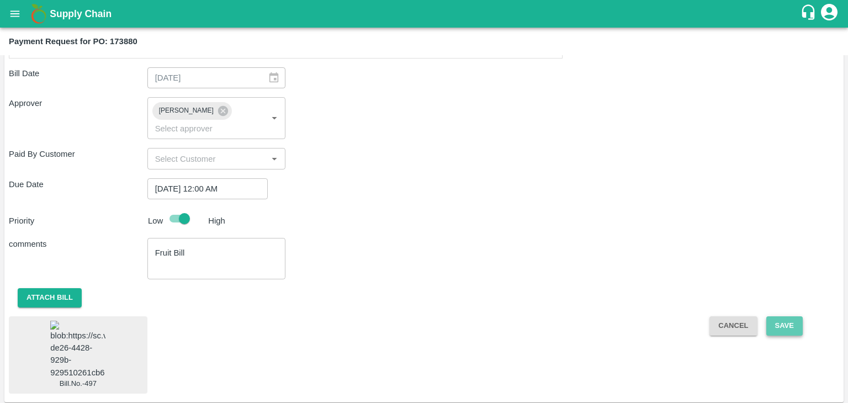
click at [769, 316] on button "Save" at bounding box center [784, 325] width 36 height 19
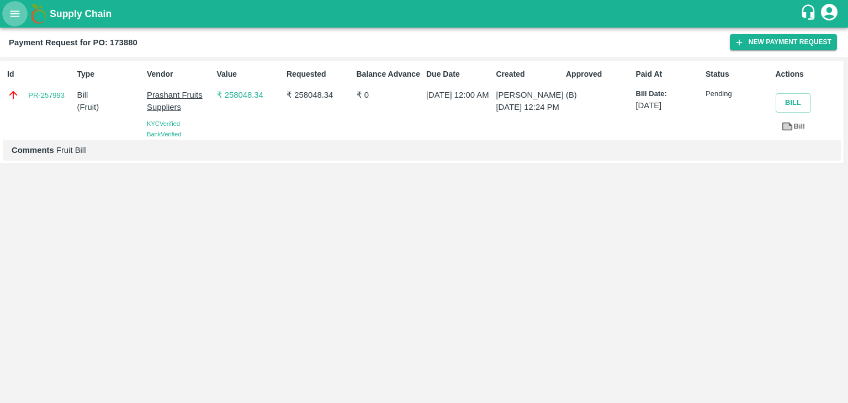
click at [4, 12] on button "open drawer" at bounding box center [14, 13] width 25 height 25
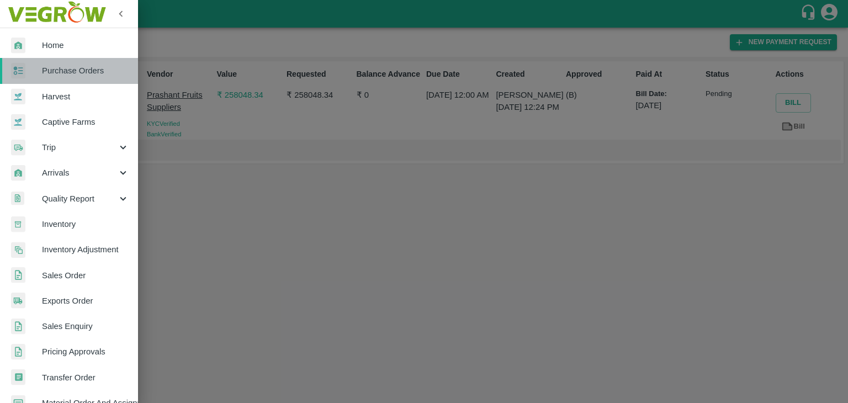
click at [95, 71] on span "Purchase Orders" at bounding box center [85, 71] width 87 height 12
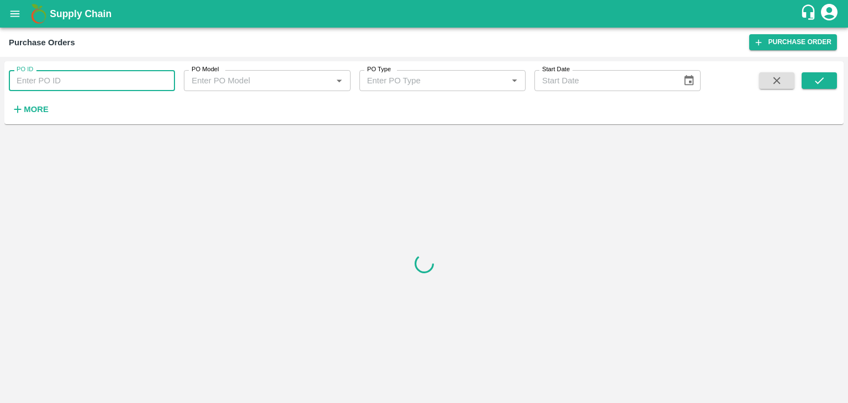
click at [168, 76] on input "PO ID" at bounding box center [92, 80] width 166 height 21
paste input "174051"
type input "174051"
click at [822, 78] on icon "submit" at bounding box center [819, 80] width 9 height 7
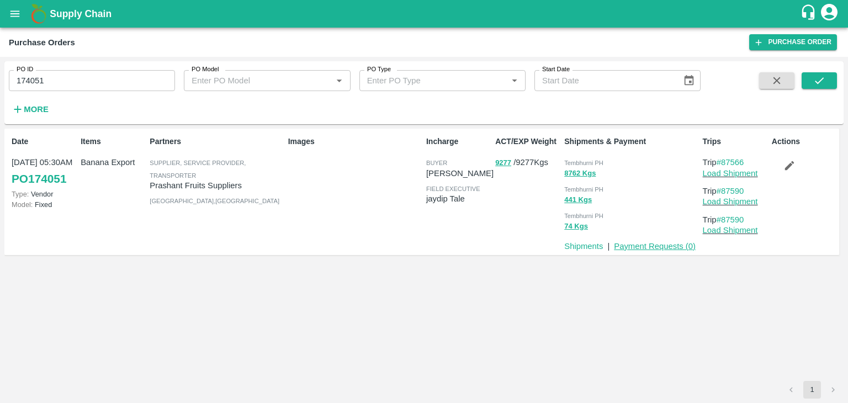
click at [662, 249] on link "Payment Requests ( 0 )" at bounding box center [655, 246] width 82 height 9
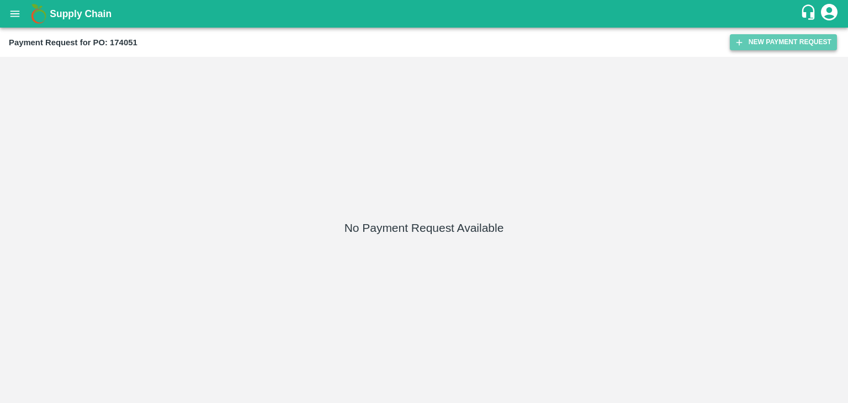
click at [767, 42] on button "New Payment Request" at bounding box center [783, 42] width 107 height 16
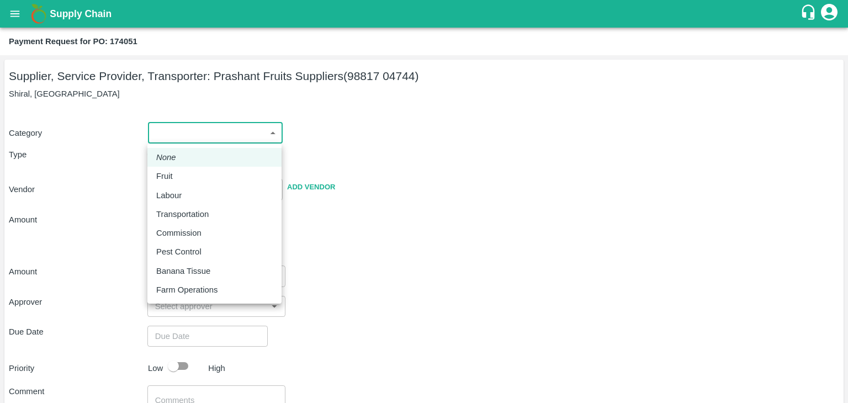
drag, startPoint x: 170, startPoint y: 137, endPoint x: 180, endPoint y: 167, distance: 31.4
click at [180, 167] on body "Supply Chain Payment Request for PO: 174051 Supplier, Service Provider, Transpo…" at bounding box center [424, 201] width 848 height 403
click at [180, 167] on li "Fruit" at bounding box center [214, 176] width 134 height 19
type input "1"
type input "Prashant Fruits Suppliers - 98817 04744(Supplier, Service Provider, Transporter)"
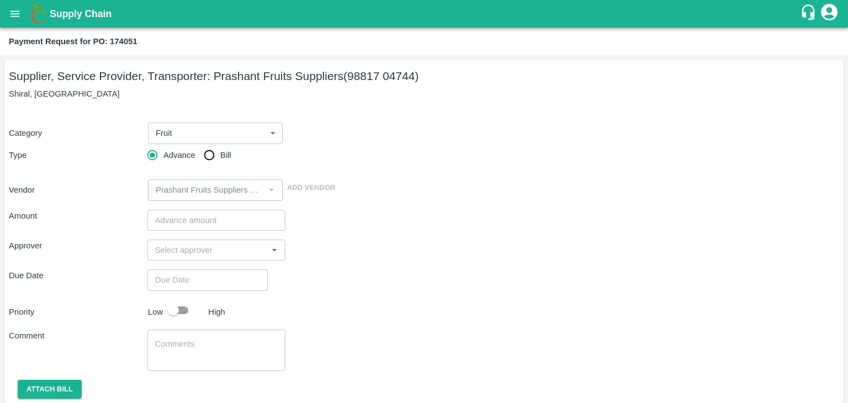
click at [180, 167] on li "Fruit" at bounding box center [214, 162] width 100 height 10
click at [210, 151] on input "Bill" at bounding box center [209, 155] width 22 height 22
radio input "true"
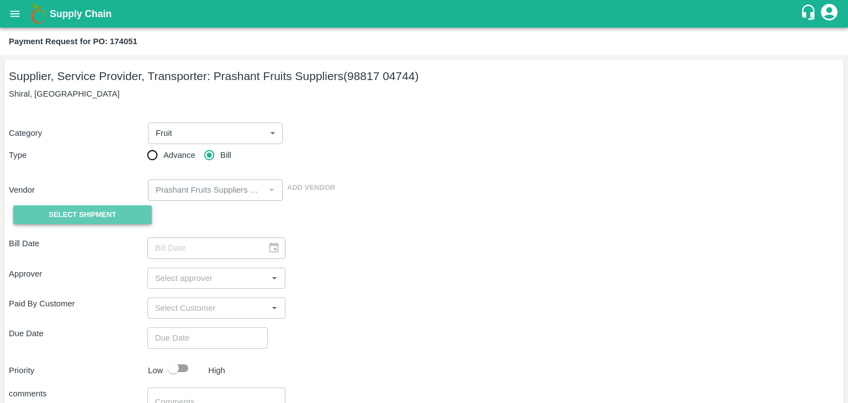
click at [83, 209] on span "Select Shipment" at bounding box center [82, 215] width 67 height 13
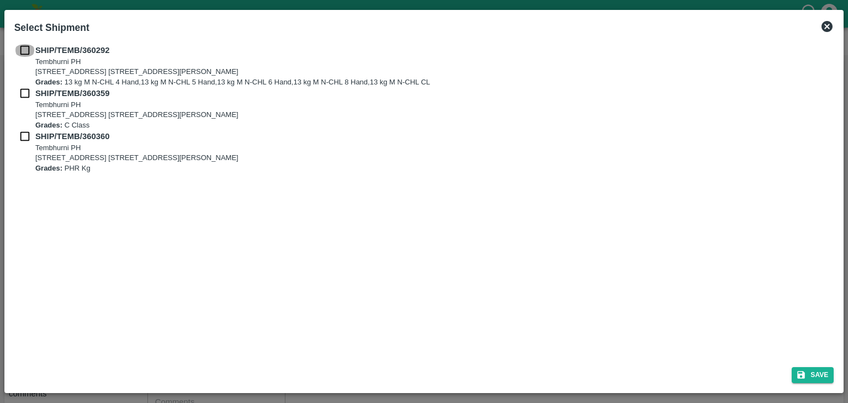
click at [22, 54] on input "checkbox" at bounding box center [24, 50] width 21 height 12
checkbox input "true"
click at [24, 89] on input "checkbox" at bounding box center [24, 93] width 21 height 12
checkbox input "true"
click at [22, 133] on input "checkbox" at bounding box center [24, 136] width 21 height 12
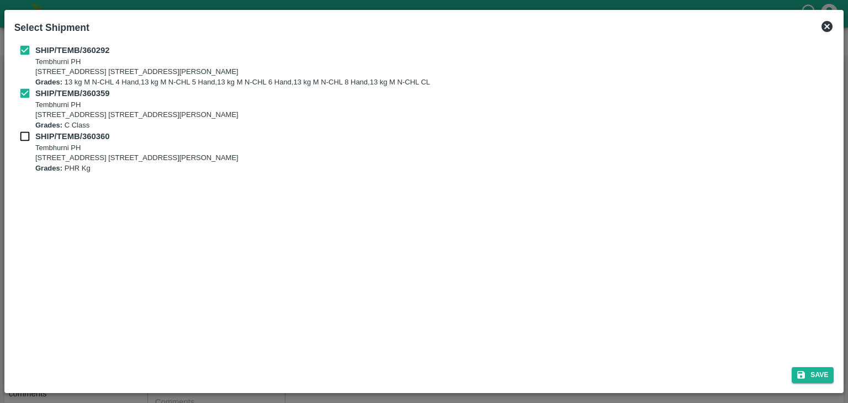
checkbox input "true"
click at [813, 373] on button "Save" at bounding box center [812, 375] width 42 height 16
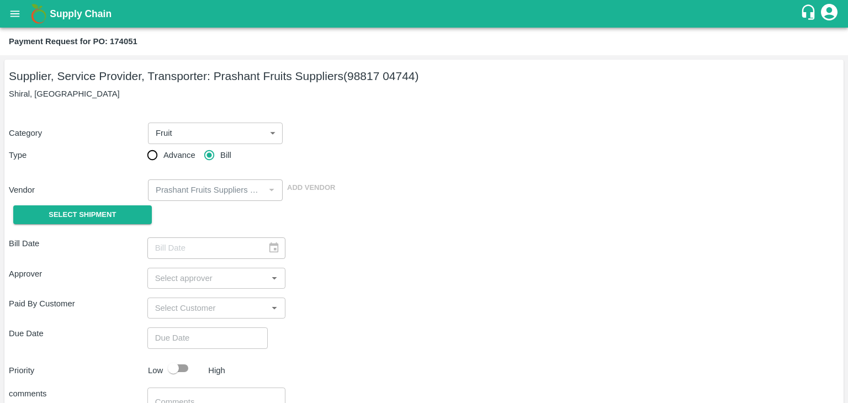
type input "07/09/2025"
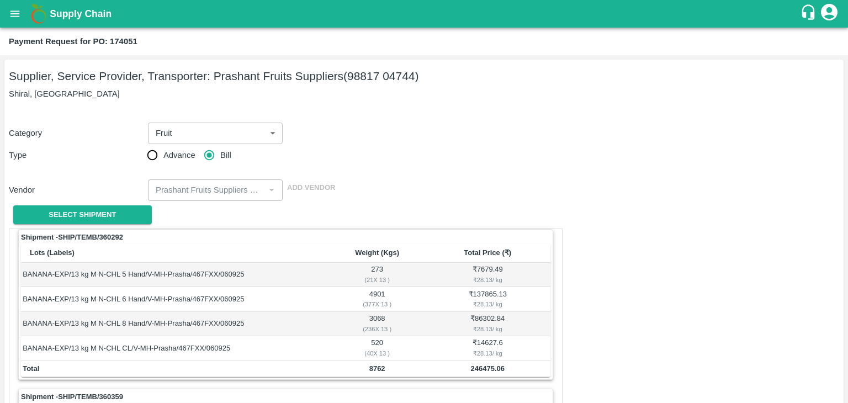
scroll to position [517, 0]
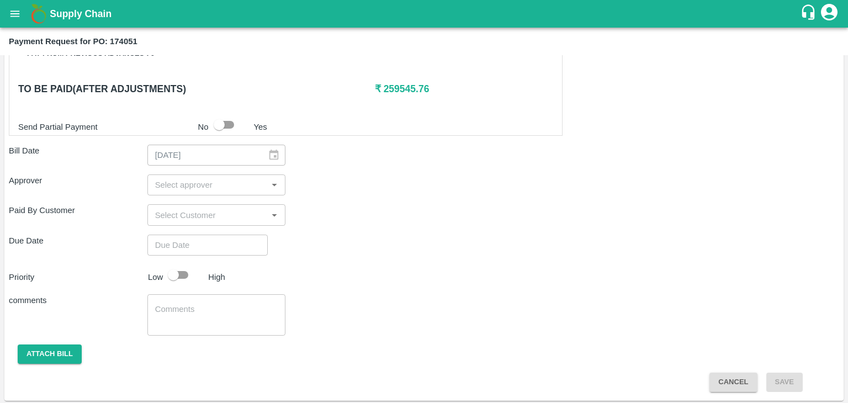
click at [214, 174] on div "​" at bounding box center [216, 184] width 139 height 21
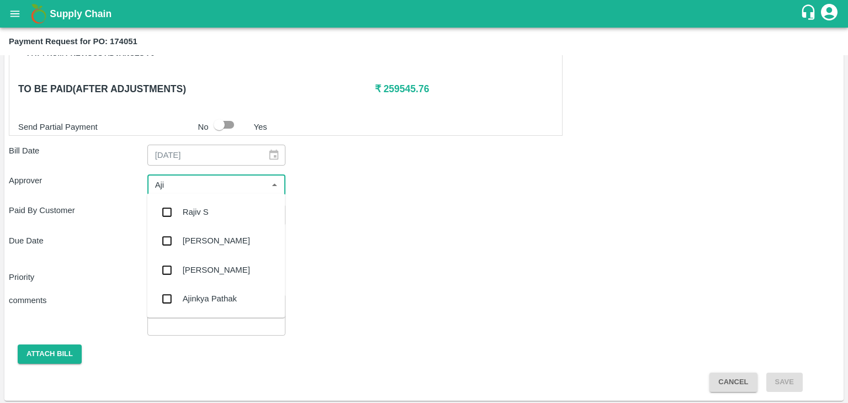
type input "Ajit"
click at [214, 203] on div "[PERSON_NAME]" at bounding box center [216, 212] width 138 height 29
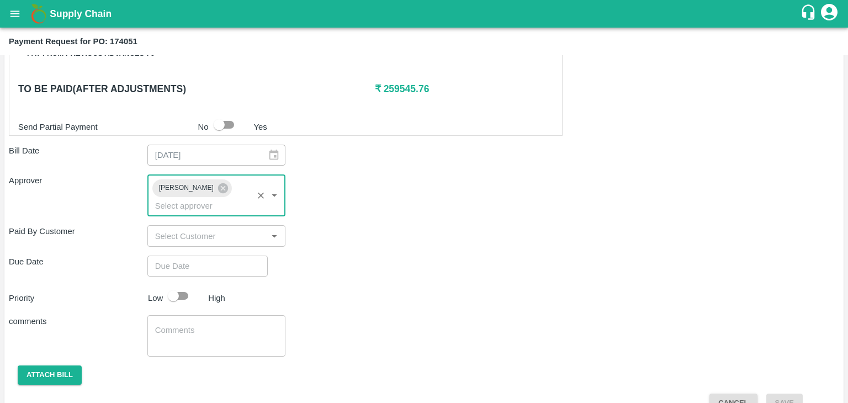
type input "DD/MM/YYYY hh:mm aa"
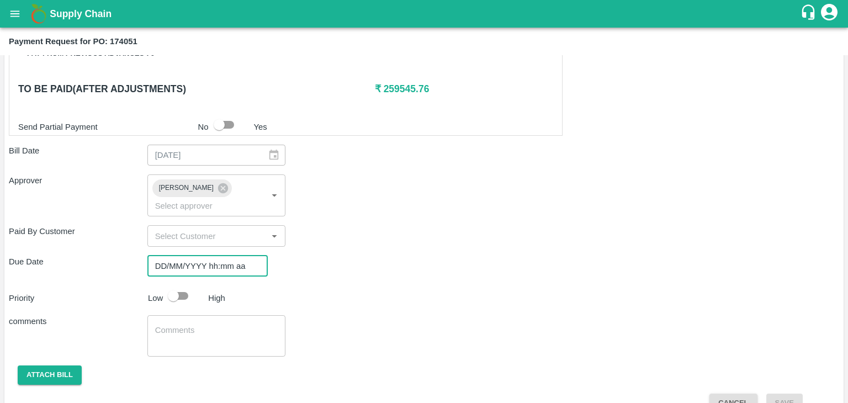
click at [239, 256] on input "DD/MM/YYYY hh:mm aa" at bounding box center [203, 266] width 113 height 21
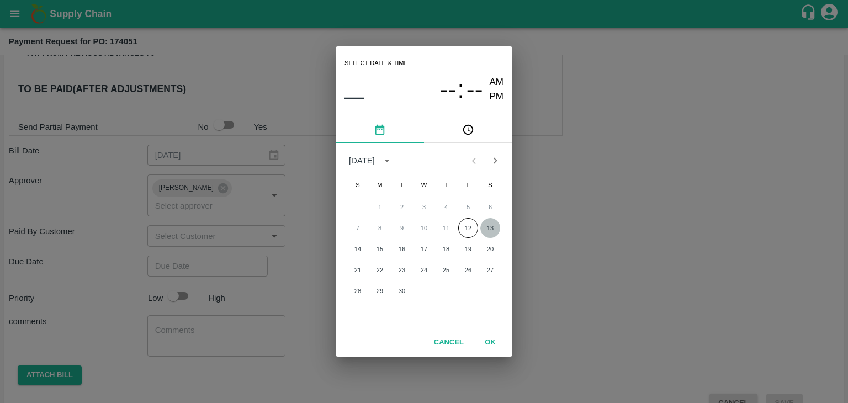
click at [496, 227] on button "13" at bounding box center [490, 228] width 20 height 20
type input "[DATE] 12:00 AM"
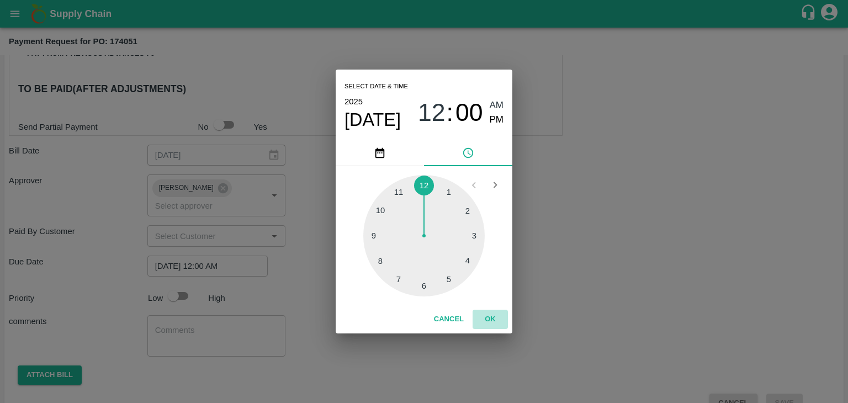
click at [493, 311] on button "OK" at bounding box center [489, 319] width 35 height 19
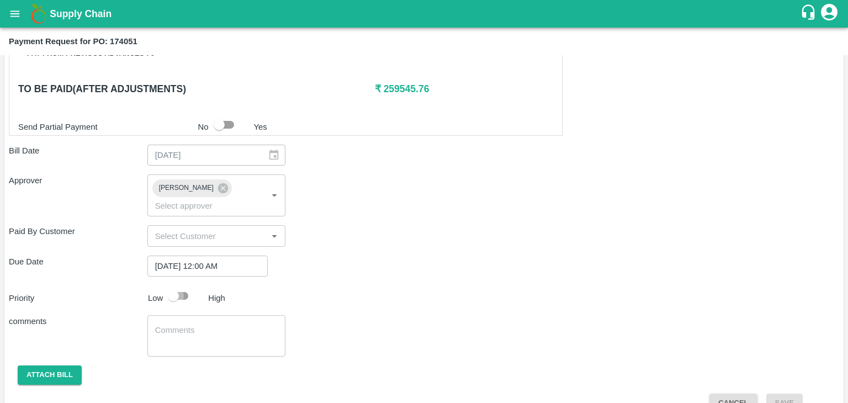
click at [185, 285] on input "checkbox" at bounding box center [173, 295] width 63 height 21
checkbox input "true"
click at [205, 325] on textarea at bounding box center [216, 336] width 123 height 23
type textarea "Fruit Bill"
click at [66, 365] on button "Attach bill" at bounding box center [50, 374] width 64 height 19
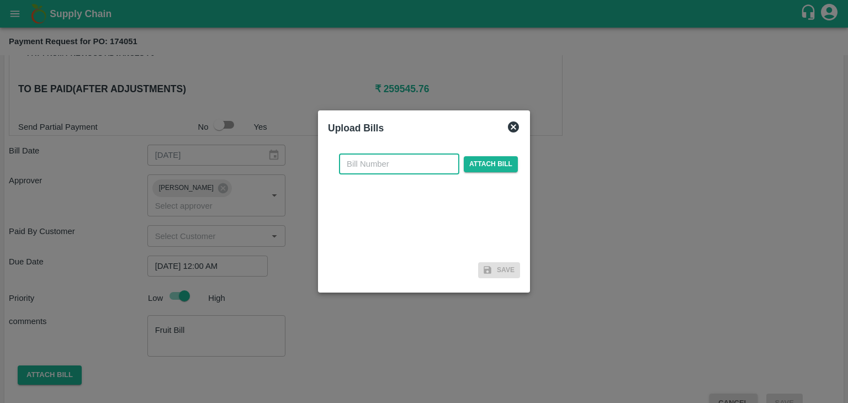
click at [422, 159] on input "text" at bounding box center [399, 163] width 120 height 21
type input "499"
drag, startPoint x: 488, startPoint y: 152, endPoint x: 497, endPoint y: 162, distance: 12.9
click at [497, 162] on div "499 ​ Attach bill" at bounding box center [424, 201] width 192 height 113
click at [497, 162] on span "Attach bill" at bounding box center [491, 164] width 54 height 16
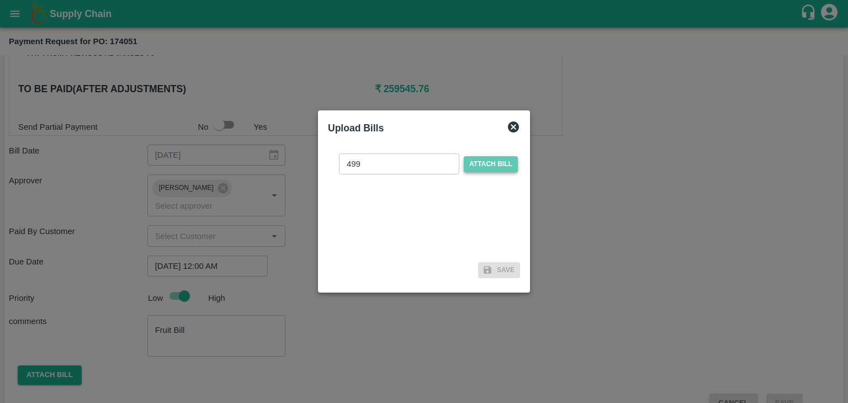
click at [0, 0] on input "Attach bill" at bounding box center [0, 0] width 0 height 0
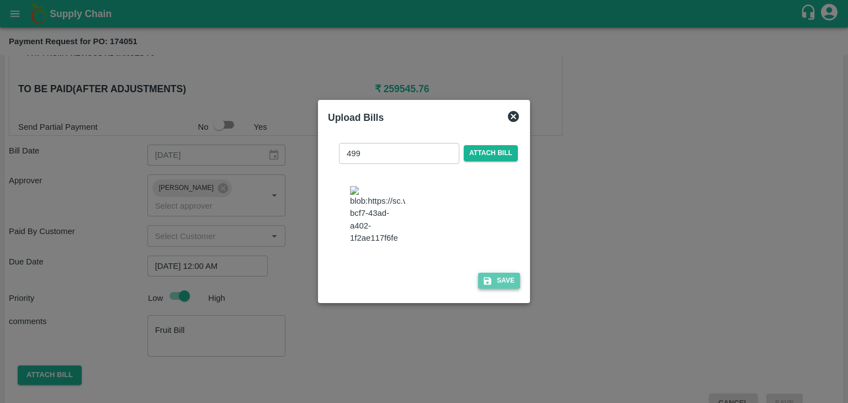
click at [503, 289] on button "Save" at bounding box center [499, 281] width 42 height 16
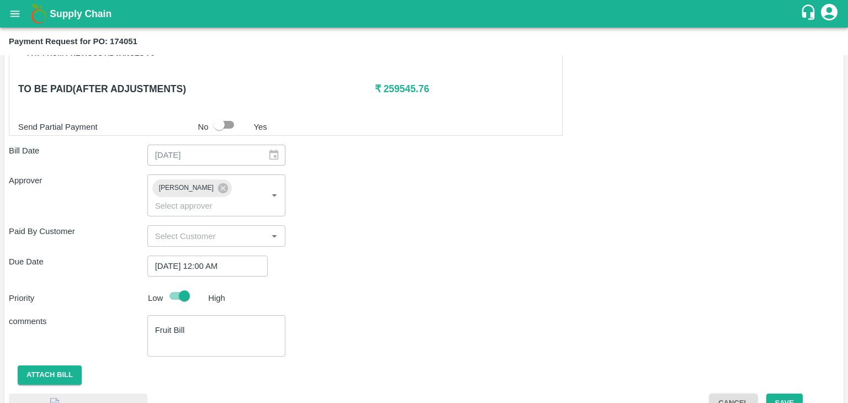
scroll to position [592, 0]
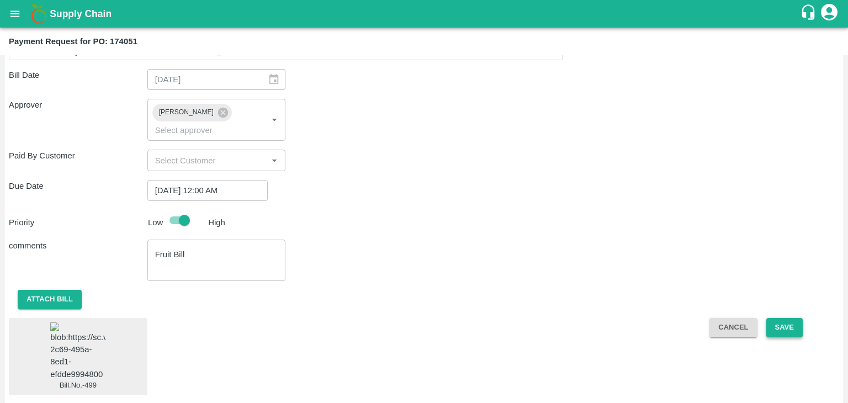
click at [789, 318] on button "Save" at bounding box center [784, 327] width 36 height 19
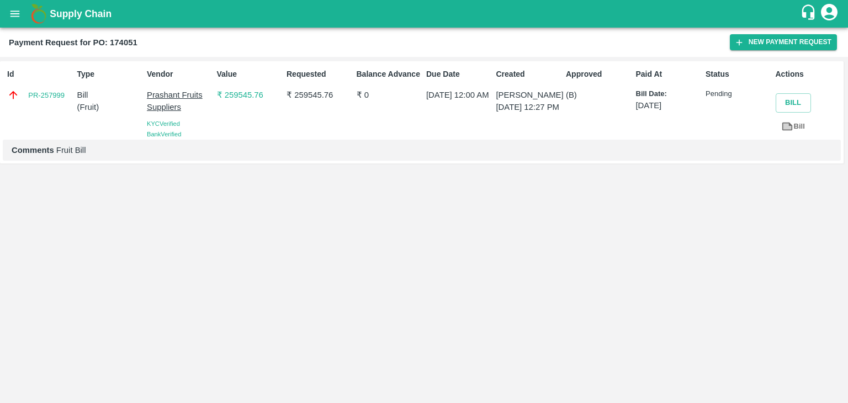
click at [12, 25] on button "open drawer" at bounding box center [14, 13] width 25 height 25
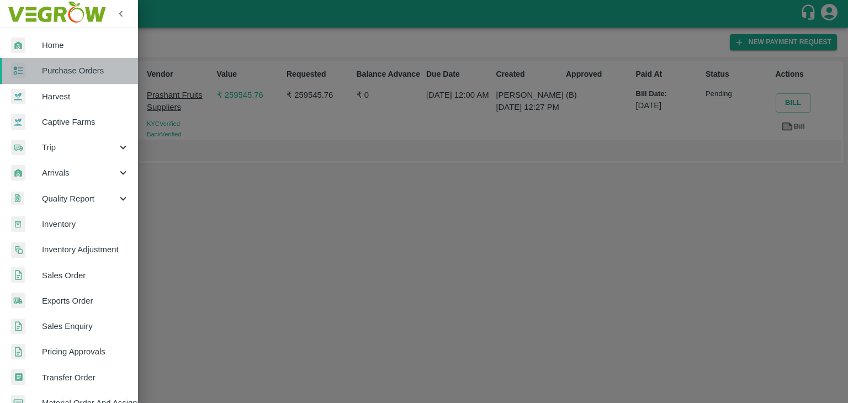
click at [79, 69] on span "Purchase Orders" at bounding box center [85, 71] width 87 height 12
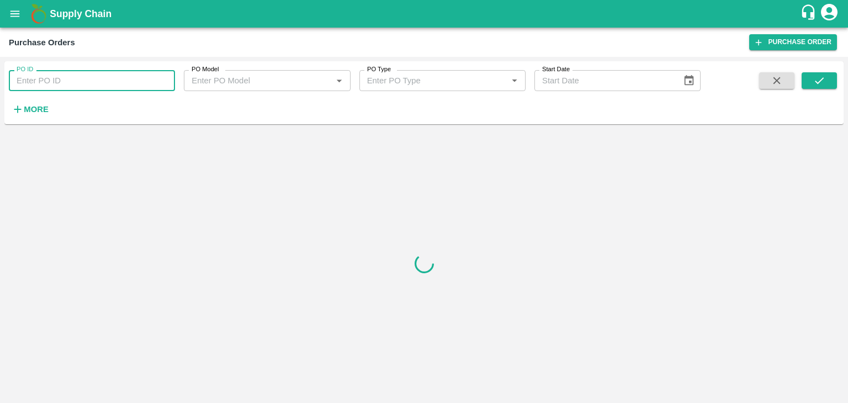
click at [140, 80] on input "PO ID" at bounding box center [92, 80] width 166 height 21
paste input "173282"
type input "173282"
click at [821, 82] on icon "submit" at bounding box center [819, 81] width 12 height 12
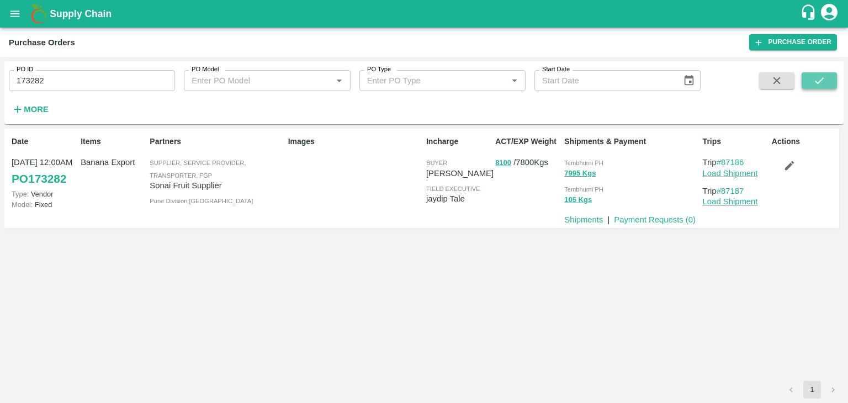
click at [821, 82] on icon "submit" at bounding box center [819, 81] width 12 height 12
click at [640, 216] on link "Payment Requests ( 0 )" at bounding box center [655, 219] width 82 height 9
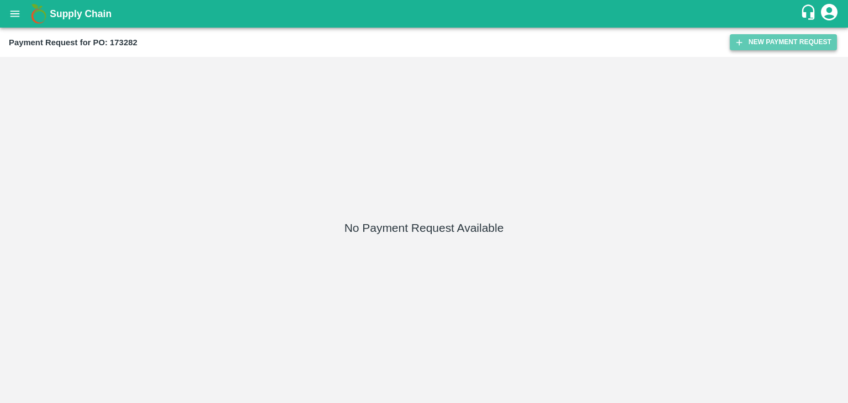
click at [751, 39] on button "New Payment Request" at bounding box center [783, 42] width 107 height 16
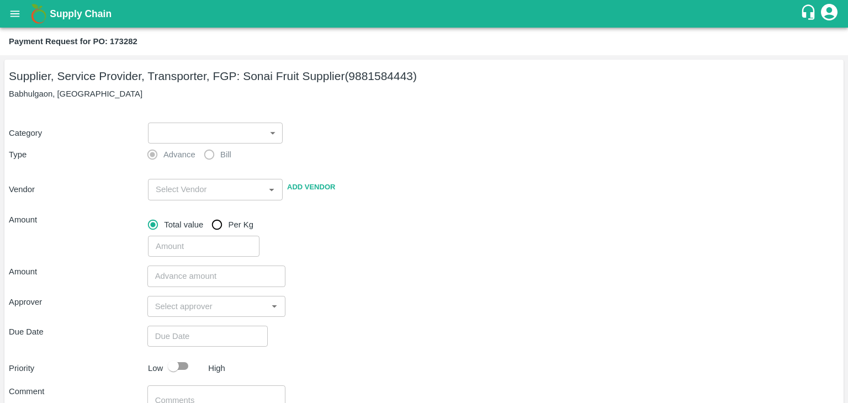
drag, startPoint x: 131, startPoint y: 134, endPoint x: 170, endPoint y: 137, distance: 39.4
click at [170, 137] on div "Category ​ ​" at bounding box center [421, 130] width 834 height 25
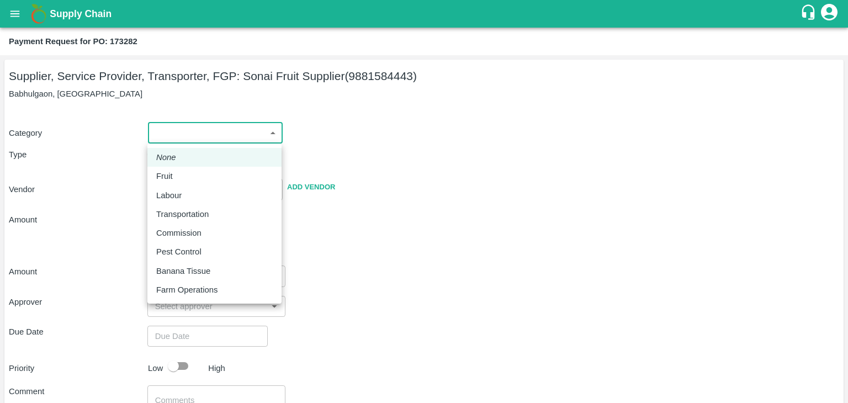
click at [170, 137] on body "Supply Chain Payment Request for PO: 173282 Supplier, Service Provider, Transpo…" at bounding box center [424, 201] width 848 height 403
click at [200, 177] on div "Fruit" at bounding box center [214, 176] width 116 height 12
type input "1"
type input "Sonai Fruit Supplier - 9881584443(Supplier, Service Provider, Transporter, FGP)"
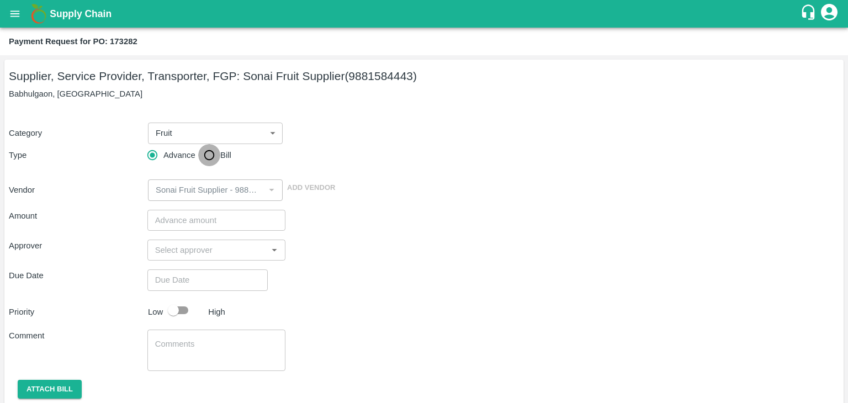
click at [211, 151] on input "Bill" at bounding box center [209, 155] width 22 height 22
radio input "true"
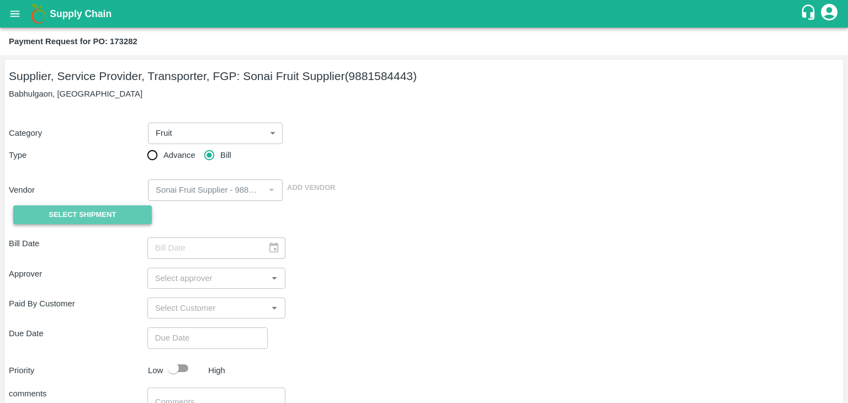
click at [95, 210] on span "Select Shipment" at bounding box center [82, 215] width 67 height 13
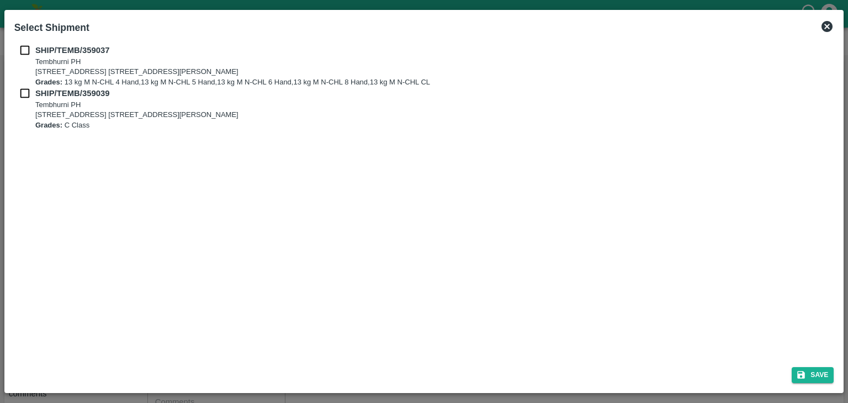
click at [23, 46] on div "SHIP/TEMB/359037 [STREET_ADDRESS] E-5, YASHSHREE INDUSTRIES, M.I.D.C., A/P TEMB…" at bounding box center [424, 199] width 828 height 318
click at [23, 46] on input "checkbox" at bounding box center [24, 50] width 21 height 12
checkbox input "true"
click at [25, 91] on input "checkbox" at bounding box center [24, 93] width 21 height 12
checkbox input "true"
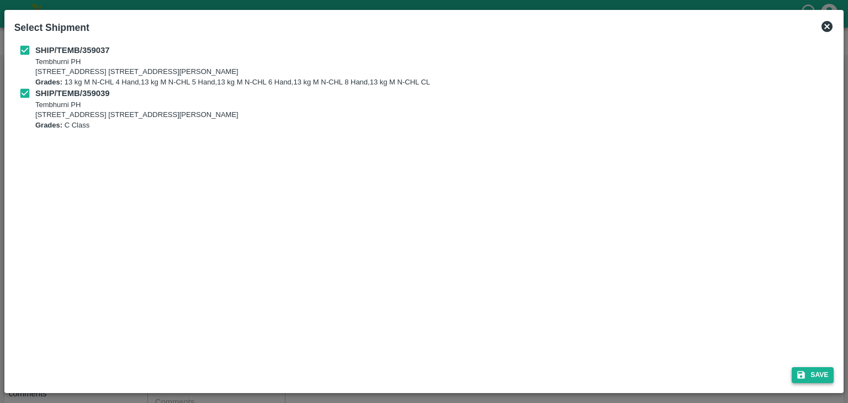
click at [828, 382] on div "Save" at bounding box center [424, 372] width 828 height 29
click at [822, 380] on button "Save" at bounding box center [812, 375] width 42 height 16
type input "01/09/2025"
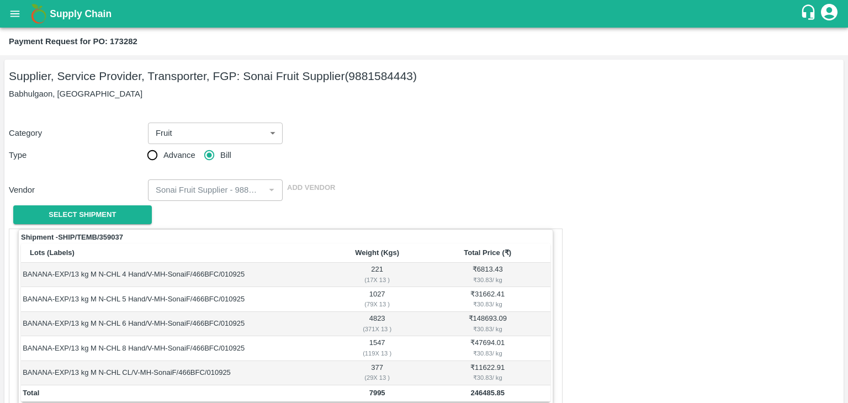
scroll to position [455, 0]
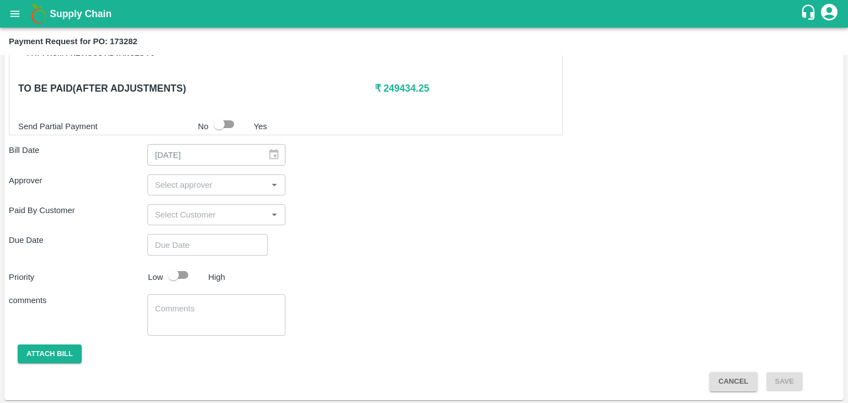
click at [176, 175] on div "​" at bounding box center [216, 184] width 139 height 21
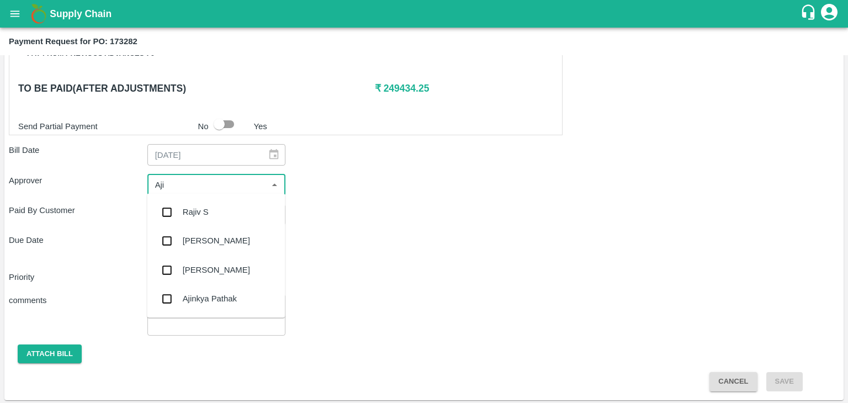
type input "Ajit"
click at [201, 212] on div "[PERSON_NAME]" at bounding box center [216, 212] width 67 height 12
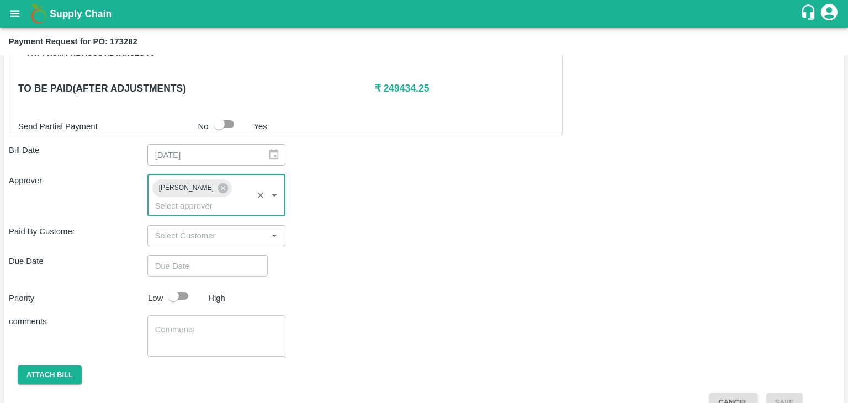
type input "DD/MM/YYYY hh:mm aa"
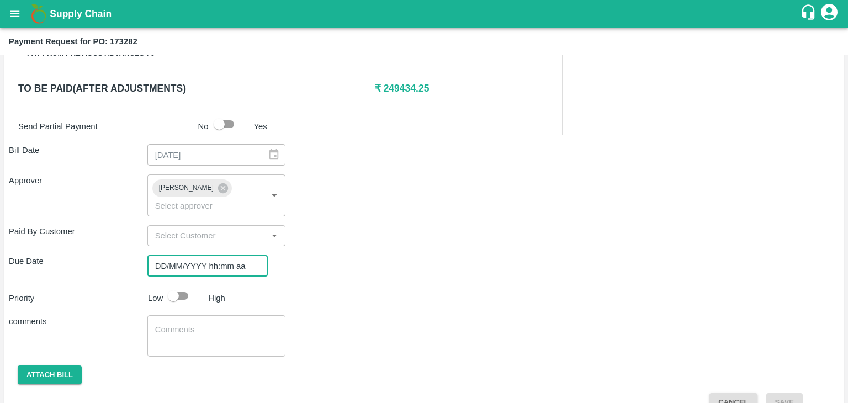
click at [232, 255] on input "DD/MM/YYYY hh:mm aa" at bounding box center [203, 265] width 113 height 21
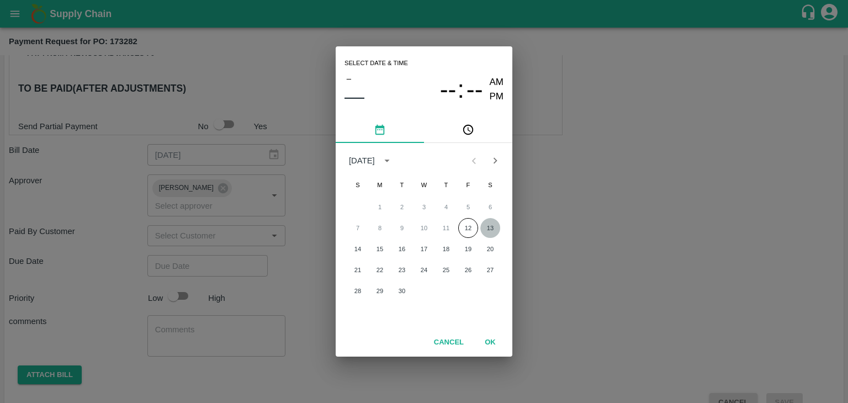
click at [488, 226] on button "13" at bounding box center [490, 228] width 20 height 20
type input "13/09/2025 12:00 AM"
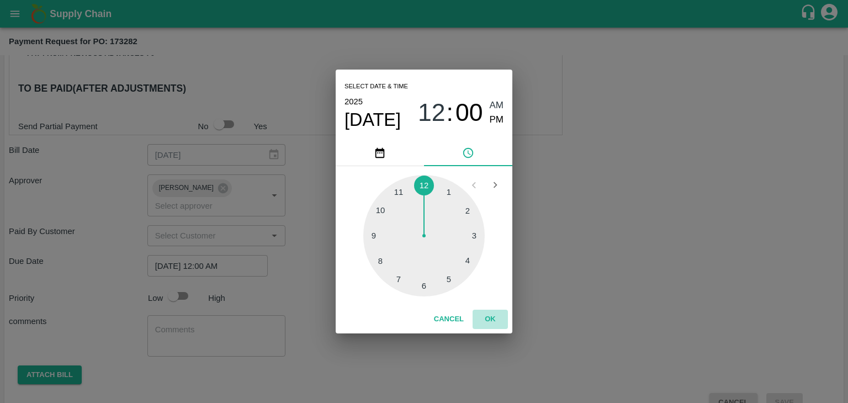
click at [493, 322] on button "OK" at bounding box center [489, 319] width 35 height 19
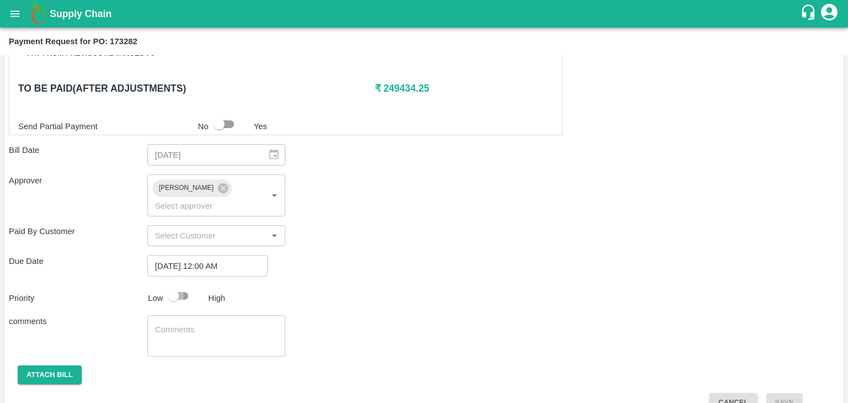
click at [183, 285] on input "checkbox" at bounding box center [173, 295] width 63 height 21
checkbox input "true"
click at [205, 324] on textarea at bounding box center [216, 335] width 123 height 23
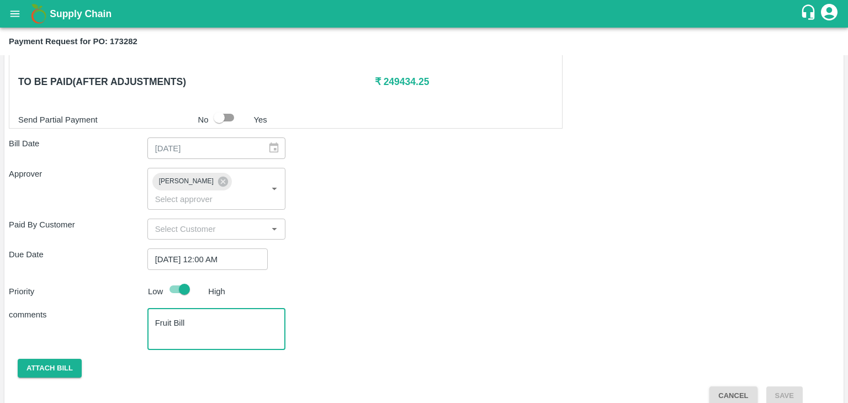
type textarea "Fruit Bill"
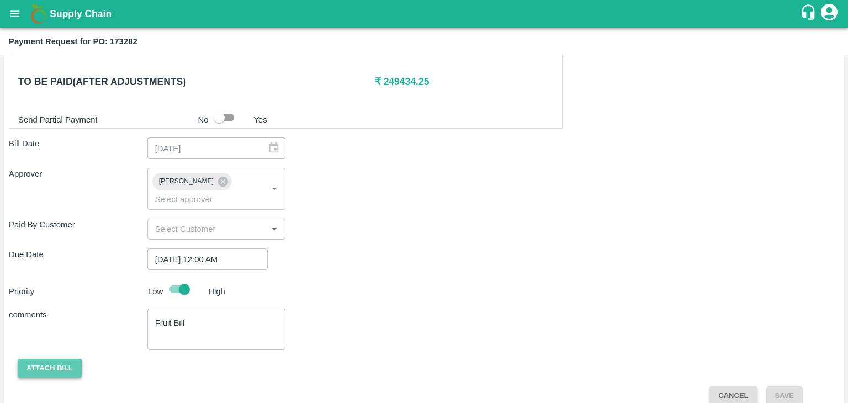
click at [47, 359] on button "Attach bill" at bounding box center [50, 368] width 64 height 19
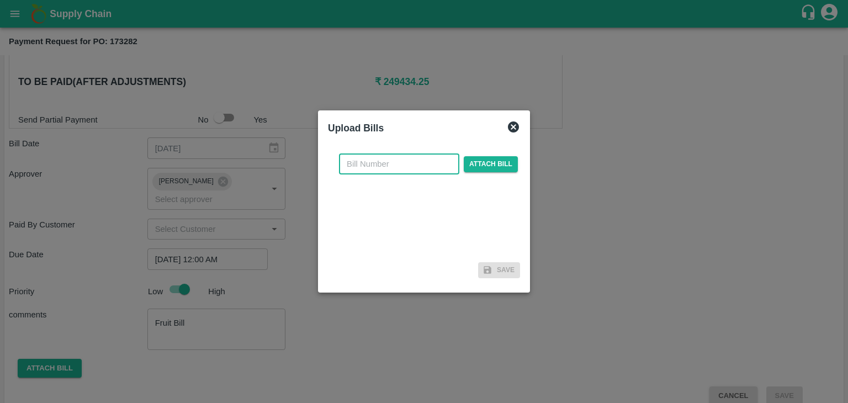
click at [416, 164] on input "text" at bounding box center [399, 163] width 120 height 21
type input "1214"
click at [471, 162] on span "Attach bill" at bounding box center [491, 164] width 54 height 16
click at [0, 0] on input "Attach bill" at bounding box center [0, 0] width 0 height 0
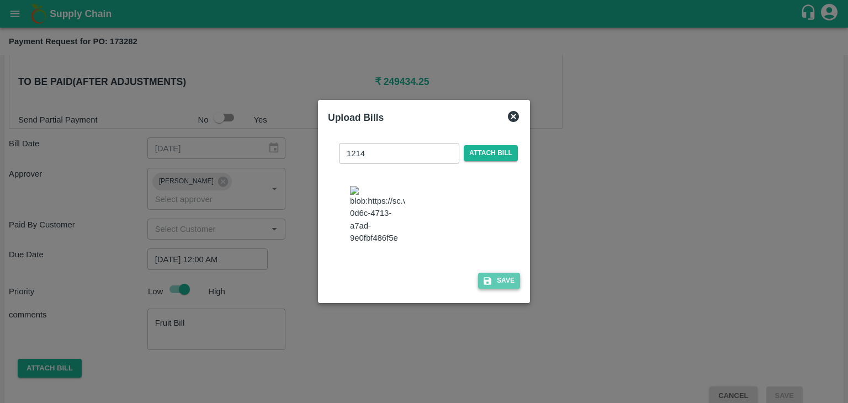
click at [510, 284] on button "Save" at bounding box center [499, 281] width 42 height 16
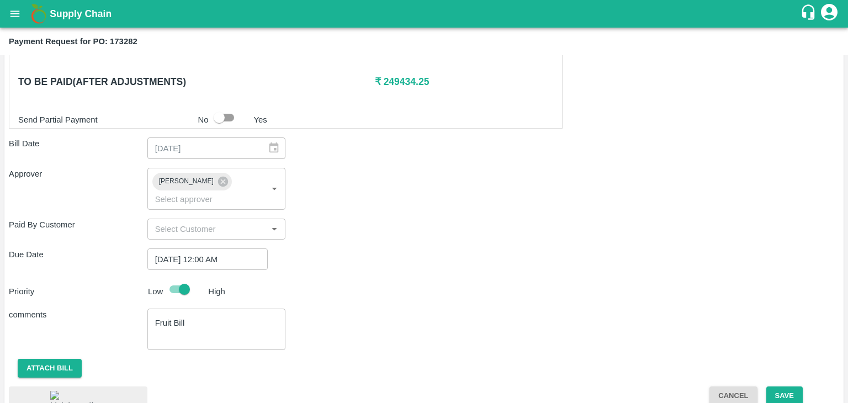
scroll to position [518, 0]
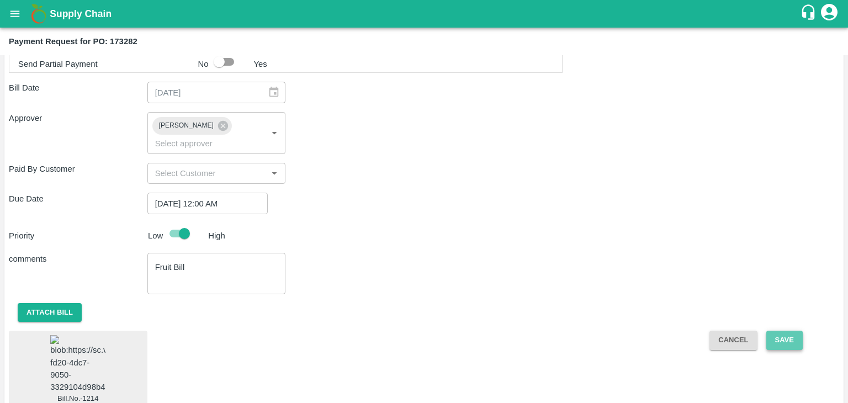
click at [773, 331] on button "Save" at bounding box center [784, 340] width 36 height 19
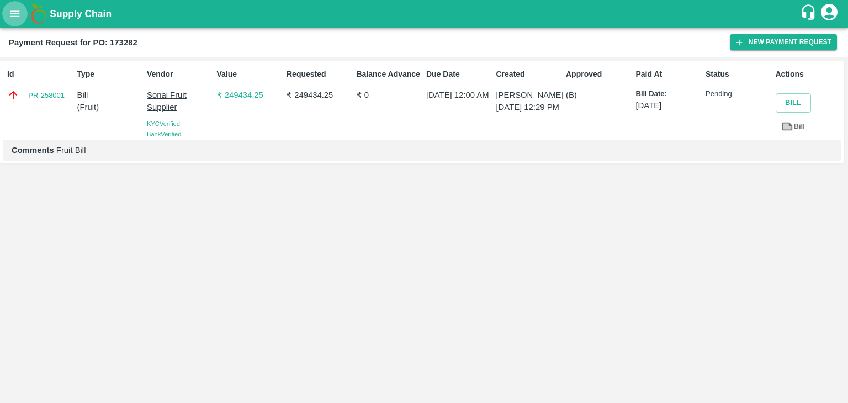
click at [7, 22] on button "open drawer" at bounding box center [14, 13] width 25 height 25
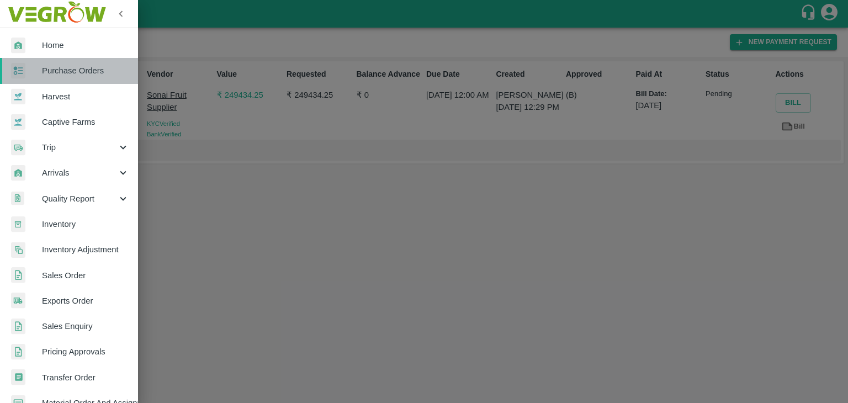
click at [71, 70] on span "Purchase Orders" at bounding box center [85, 71] width 87 height 12
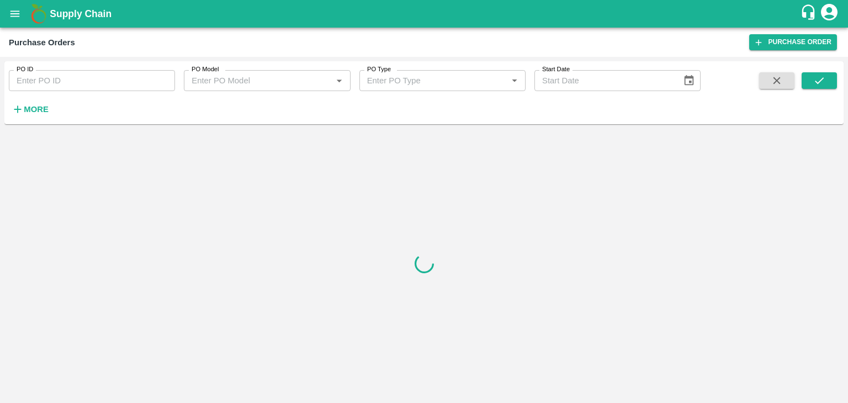
click at [135, 79] on input "PO ID" at bounding box center [92, 80] width 166 height 21
paste input "173310"
type input "173310"
click at [824, 88] on button "submit" at bounding box center [818, 80] width 35 height 17
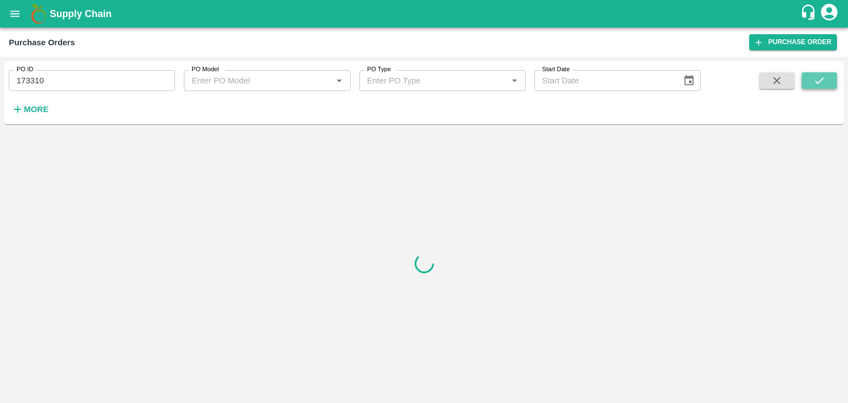
click at [824, 88] on button "submit" at bounding box center [818, 80] width 35 height 17
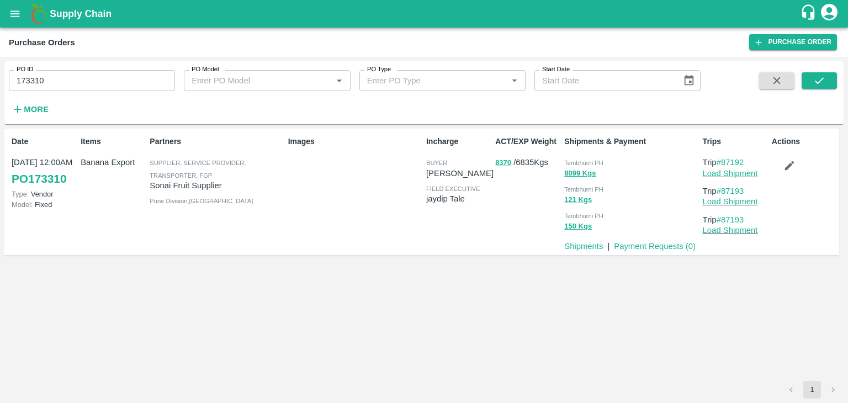
click at [660, 251] on p "Payment Requests ( 0 )" at bounding box center [655, 246] width 82 height 12
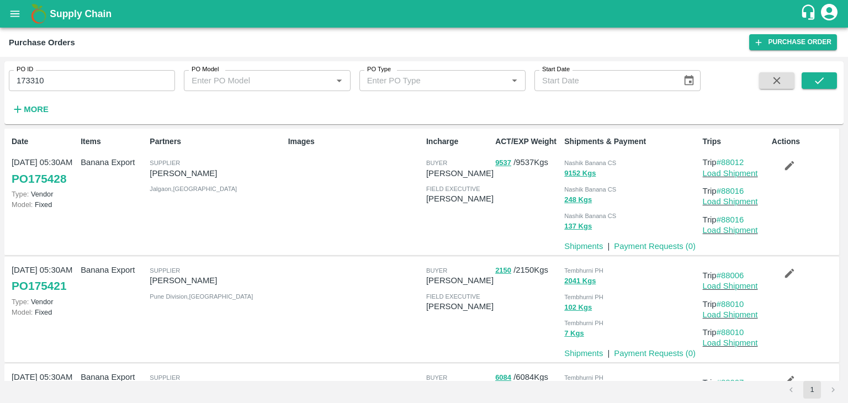
click at [671, 245] on link "Payment Requests ( 0 )" at bounding box center [655, 246] width 82 height 9
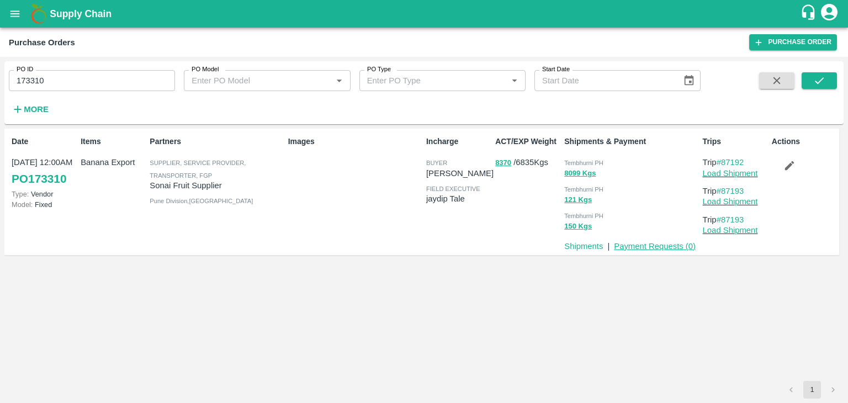
click at [657, 247] on link "Payment Requests ( 0 )" at bounding box center [655, 246] width 82 height 9
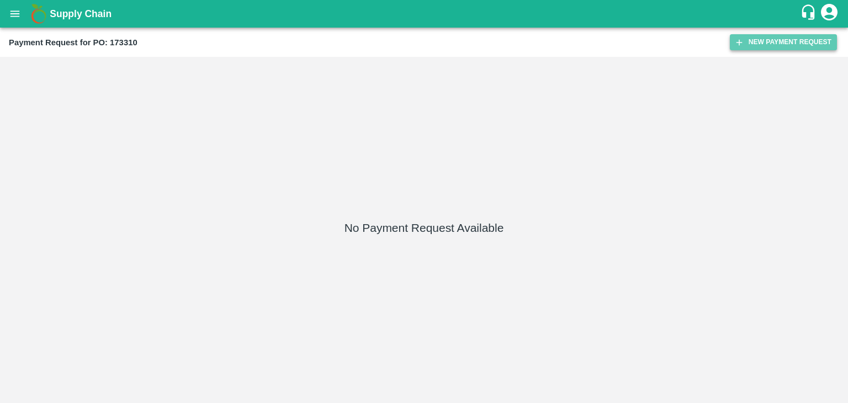
click at [774, 38] on button "New Payment Request" at bounding box center [783, 42] width 107 height 16
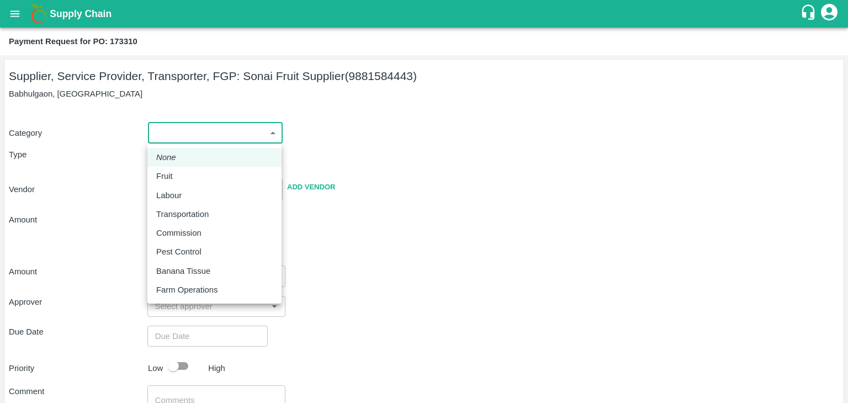
drag, startPoint x: 164, startPoint y: 131, endPoint x: 181, endPoint y: 171, distance: 43.3
click at [181, 171] on body "Supply Chain Payment Request for PO: 173310 Supplier, Service Provider, Transpo…" at bounding box center [424, 201] width 848 height 403
click at [181, 171] on div "Fruit" at bounding box center [214, 176] width 116 height 12
type input "1"
type input "Sonai Fruit Supplier - 9881584443(Supplier, Service Provider, Transporter, FGP)"
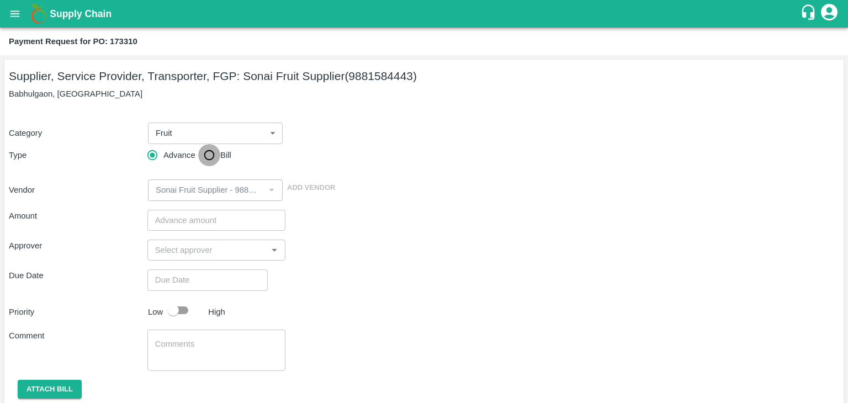
click at [210, 156] on input "Bill" at bounding box center [209, 155] width 22 height 22
radio input "true"
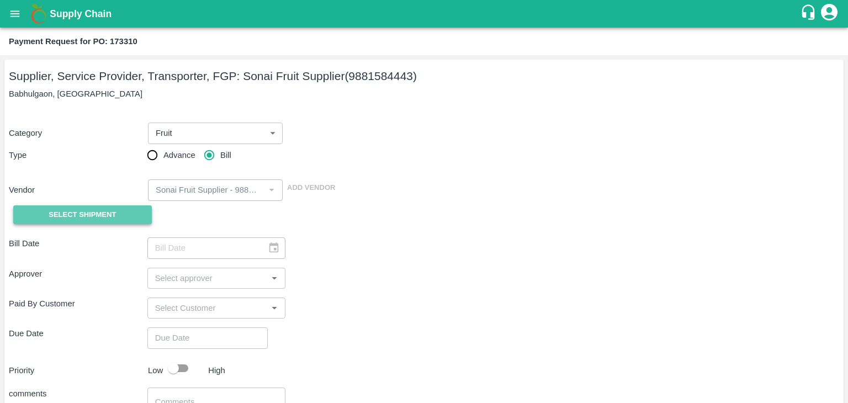
click at [77, 212] on span "Select Shipment" at bounding box center [82, 215] width 67 height 13
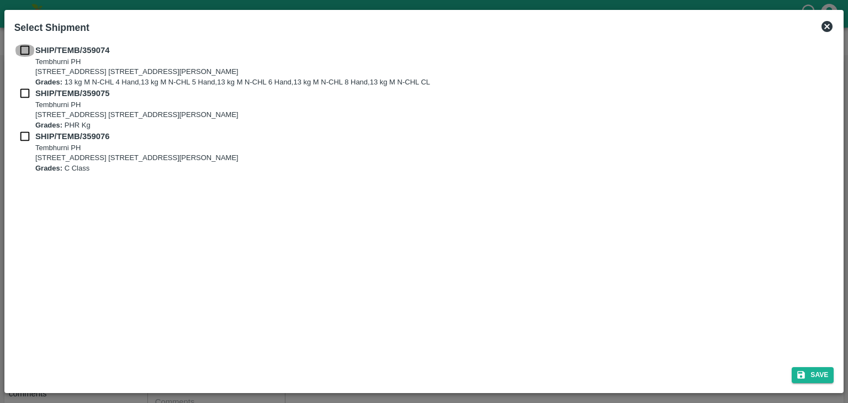
click at [22, 47] on input "checkbox" at bounding box center [24, 50] width 21 height 12
checkbox input "true"
click at [22, 99] on input "checkbox" at bounding box center [24, 93] width 21 height 12
checkbox input "true"
click at [24, 137] on input "checkbox" at bounding box center [24, 136] width 21 height 12
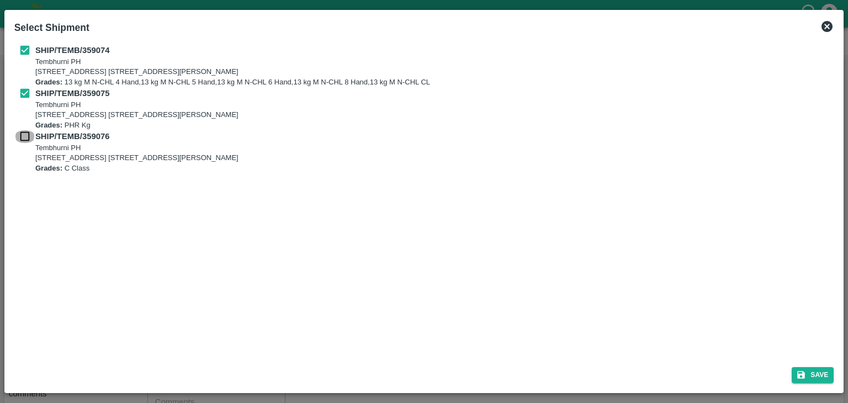
checkbox input "true"
click at [809, 371] on button "Save" at bounding box center [812, 375] width 42 height 16
type input "01/09/2025"
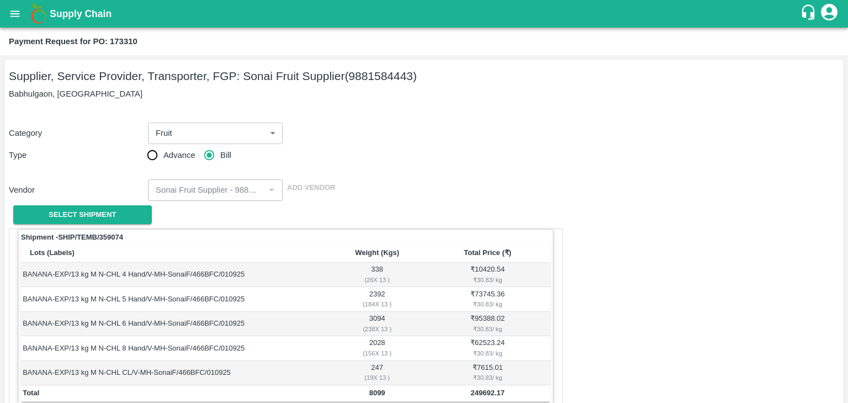
scroll to position [541, 0]
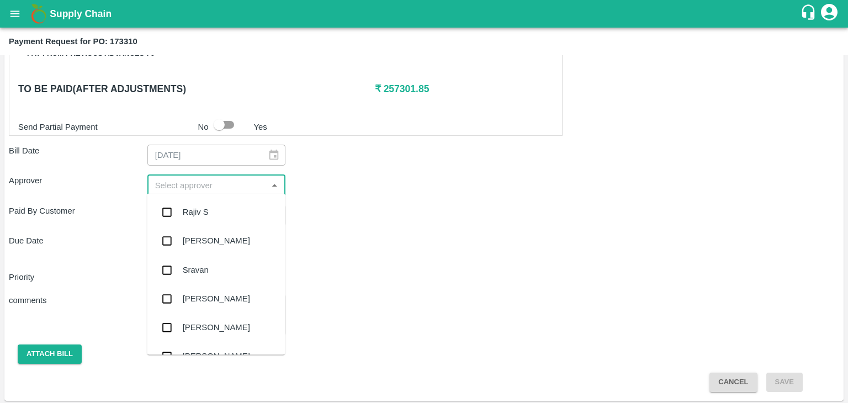
click at [220, 178] on input "input" at bounding box center [208, 185] width 114 height 14
type input "Ajit"
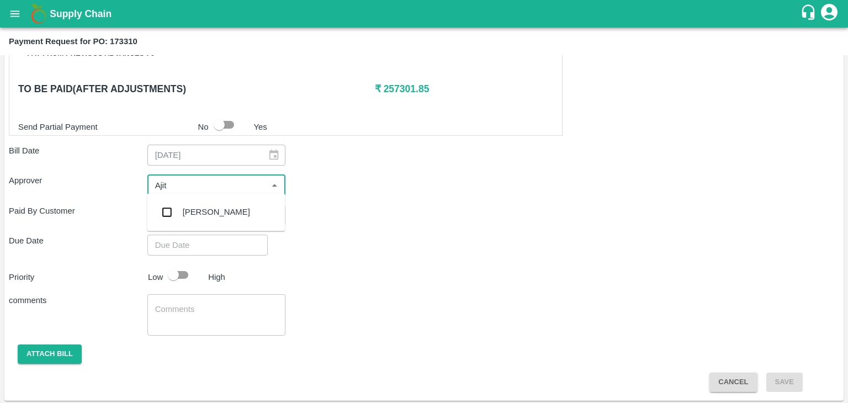
click at [201, 206] on div "[PERSON_NAME]" at bounding box center [216, 212] width 67 height 12
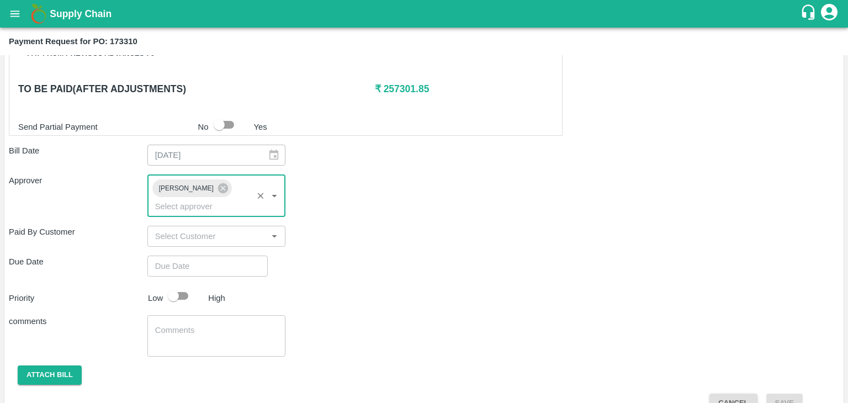
type input "DD/MM/YYYY hh:mm aa"
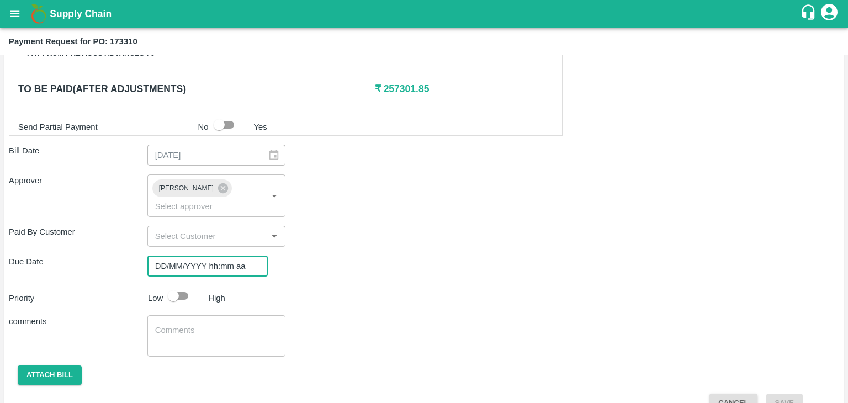
click at [222, 256] on input "DD/MM/YYYY hh:mm aa" at bounding box center [203, 266] width 113 height 21
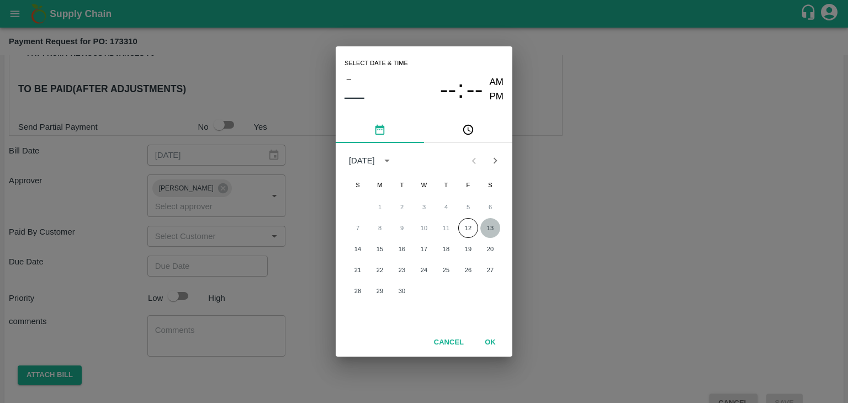
click at [498, 225] on button "13" at bounding box center [490, 228] width 20 height 20
type input "[DATE] 12:00 AM"
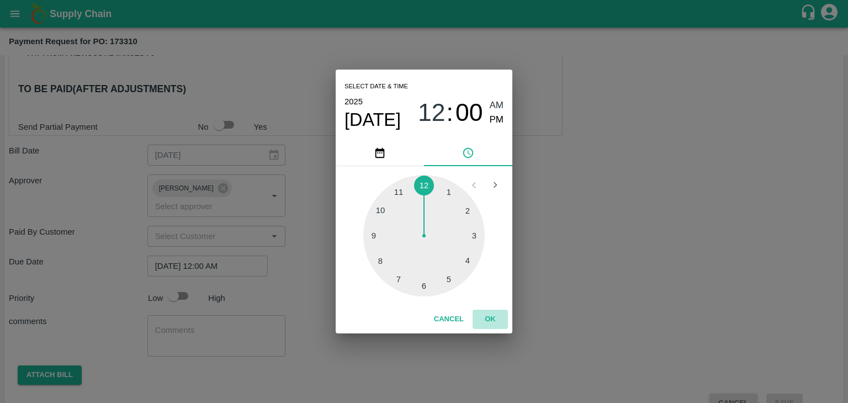
click at [486, 325] on button "OK" at bounding box center [489, 319] width 35 height 19
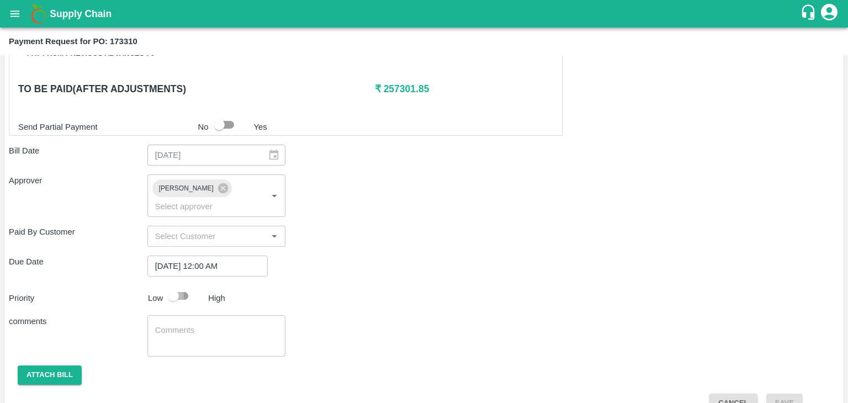
click at [173, 285] on input "checkbox" at bounding box center [173, 295] width 63 height 21
checkbox input "true"
click at [214, 325] on textarea at bounding box center [216, 336] width 123 height 23
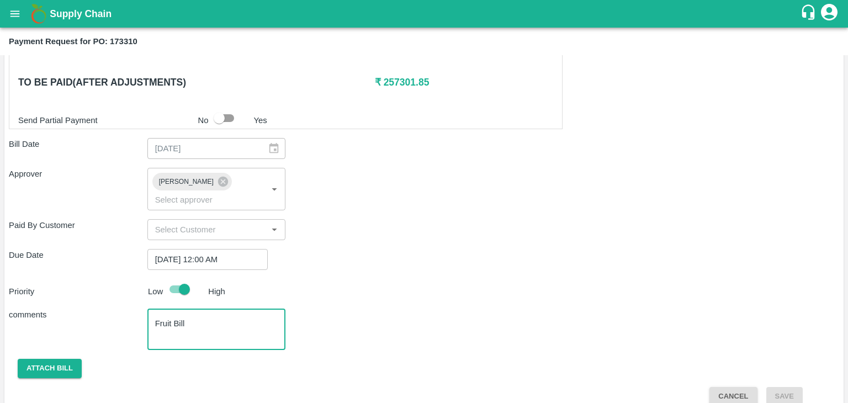
type textarea "Fruit Bill"
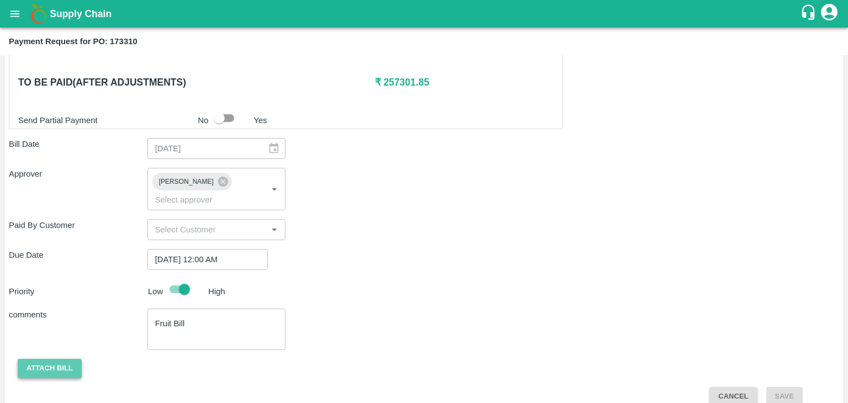
click at [35, 359] on button "Attach bill" at bounding box center [50, 368] width 64 height 19
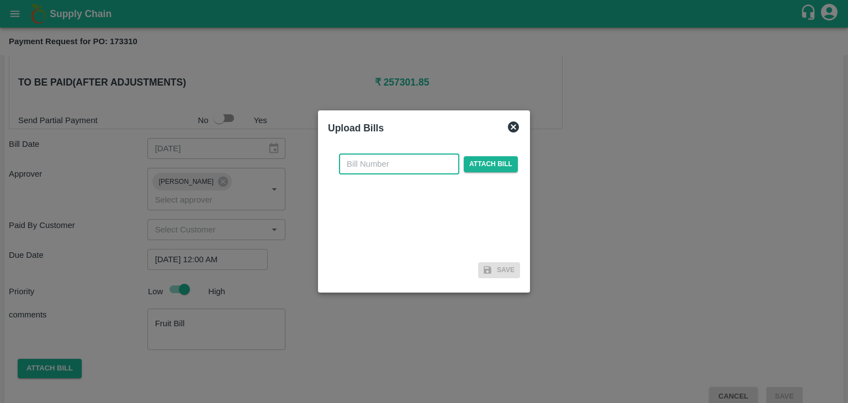
click at [411, 163] on input "text" at bounding box center [399, 163] width 120 height 21
type input "1216"
click at [475, 161] on span "Attach bill" at bounding box center [491, 164] width 54 height 16
click at [0, 0] on input "Attach bill" at bounding box center [0, 0] width 0 height 0
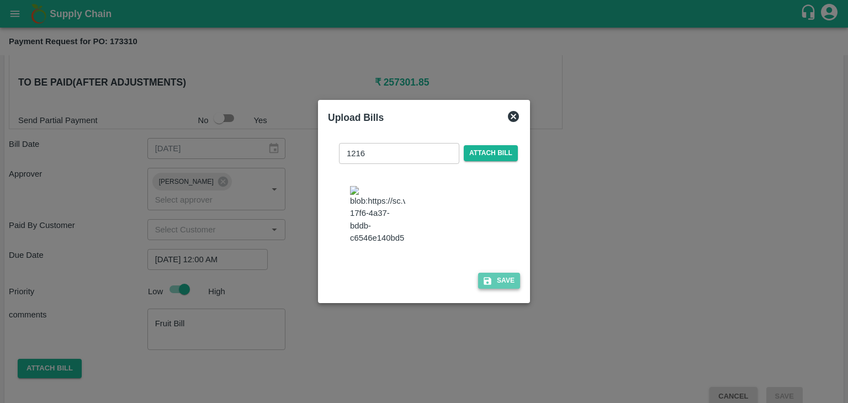
click at [499, 282] on button "Save" at bounding box center [499, 281] width 42 height 16
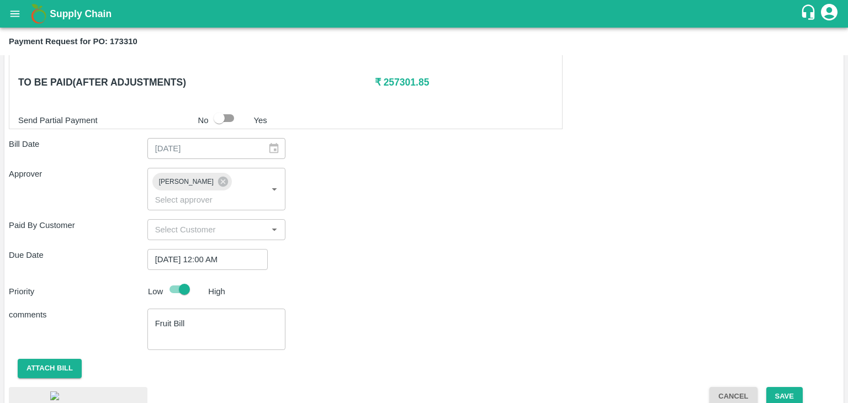
scroll to position [607, 0]
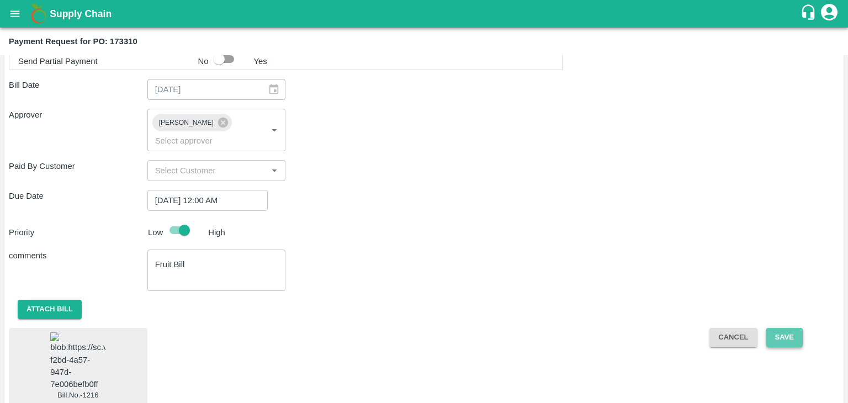
click at [790, 328] on button "Save" at bounding box center [784, 337] width 36 height 19
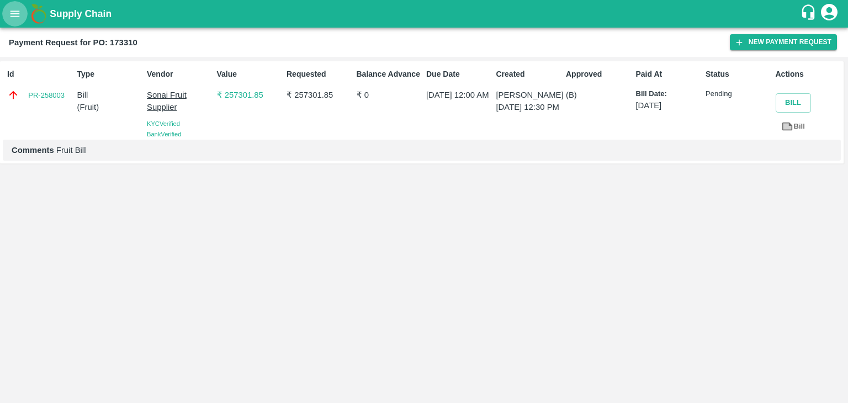
click at [11, 9] on icon "open drawer" at bounding box center [15, 14] width 12 height 12
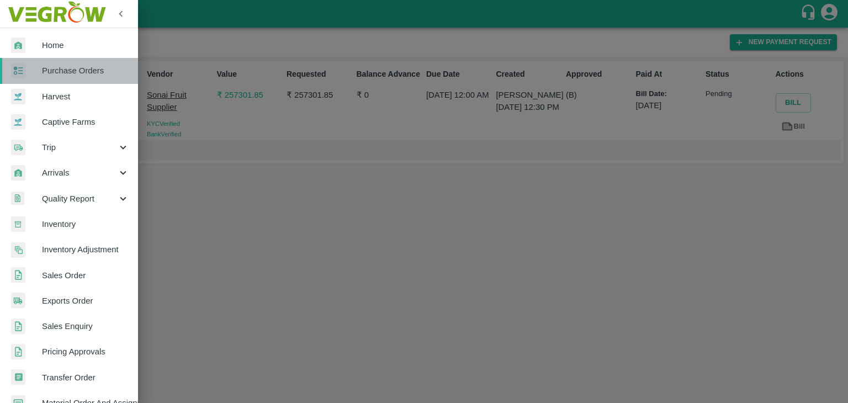
click at [79, 63] on link "Purchase Orders" at bounding box center [69, 70] width 138 height 25
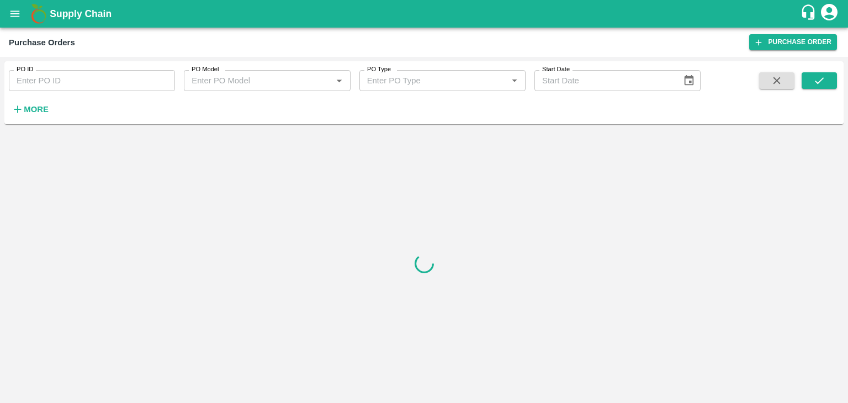
click at [131, 81] on input "PO ID" at bounding box center [92, 80] width 166 height 21
paste input "173384"
type input "173384"
click at [829, 81] on button "submit" at bounding box center [818, 80] width 35 height 17
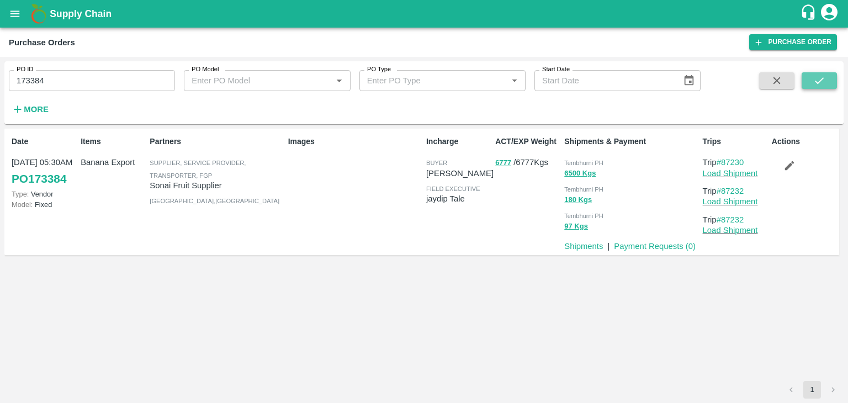
click at [829, 81] on button "submit" at bounding box center [818, 80] width 35 height 17
click at [645, 244] on link "Payment Requests ( 0 )" at bounding box center [655, 246] width 82 height 9
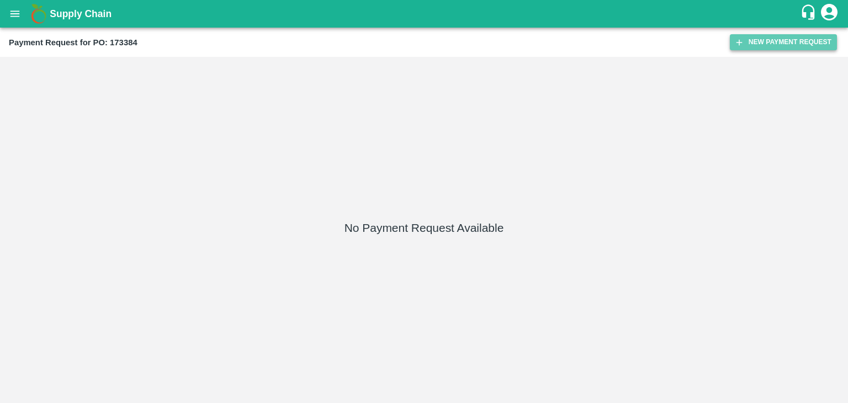
click at [781, 34] on button "New Payment Request" at bounding box center [783, 42] width 107 height 16
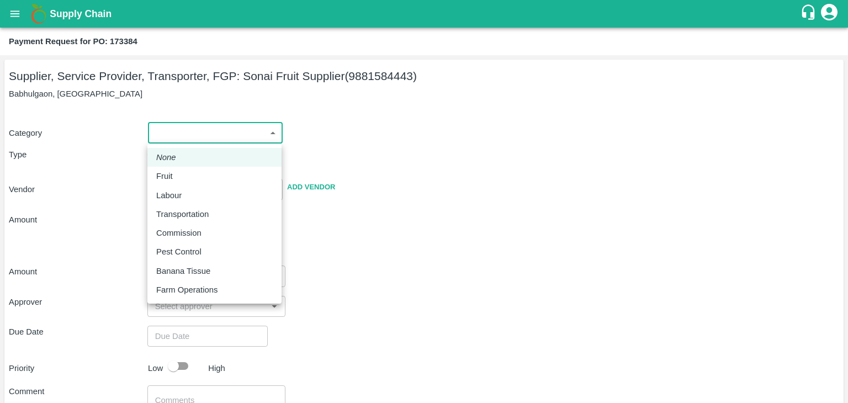
click at [172, 136] on body "Supply Chain Payment Request for PO: 173384 Supplier, Service Provider, Transpo…" at bounding box center [424, 201] width 848 height 403
click at [191, 169] on li "Fruit" at bounding box center [214, 176] width 134 height 19
type input "1"
type input "Sonai Fruit Supplier - 9881584443(Supplier, Service Provider, Transporter, FGP)"
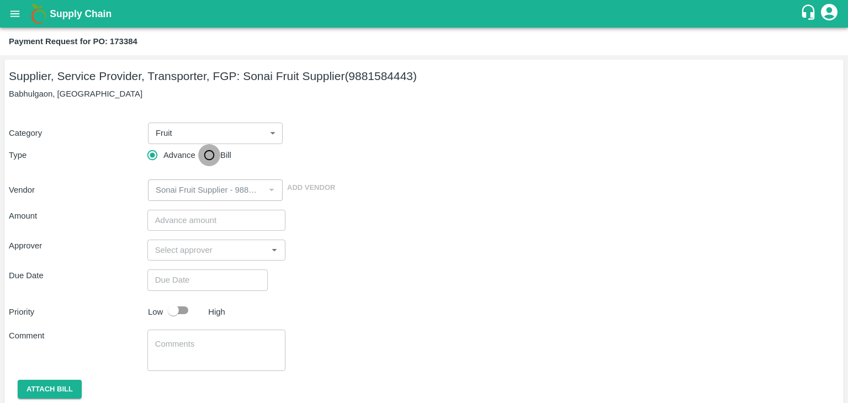
click at [207, 157] on input "Bill" at bounding box center [209, 155] width 22 height 22
radio input "true"
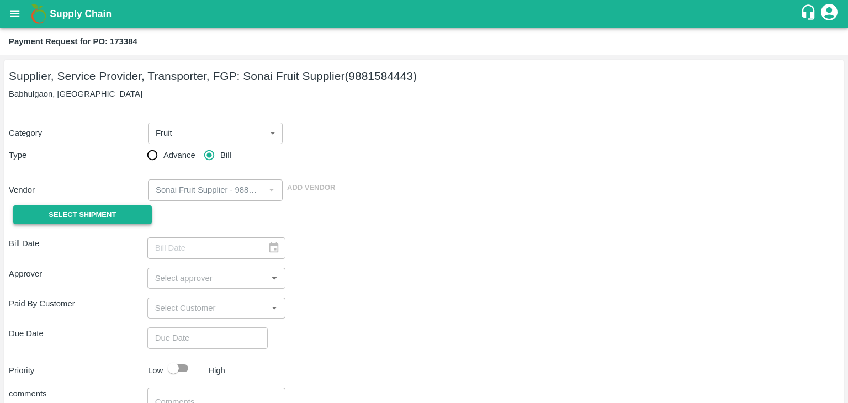
drag, startPoint x: 104, startPoint y: 204, endPoint x: 90, endPoint y: 216, distance: 19.2
click at [90, 216] on div "Select Shipment" at bounding box center [78, 215] width 139 height 28
click at [90, 216] on span "Select Shipment" at bounding box center [82, 215] width 67 height 13
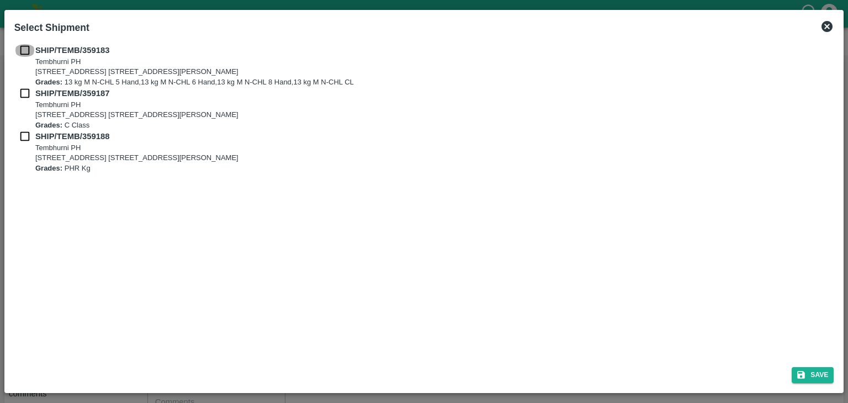
click at [24, 47] on input "checkbox" at bounding box center [24, 50] width 21 height 12
checkbox input "true"
click at [25, 98] on input "checkbox" at bounding box center [24, 93] width 21 height 12
checkbox input "true"
click at [25, 138] on input "checkbox" at bounding box center [24, 136] width 21 height 12
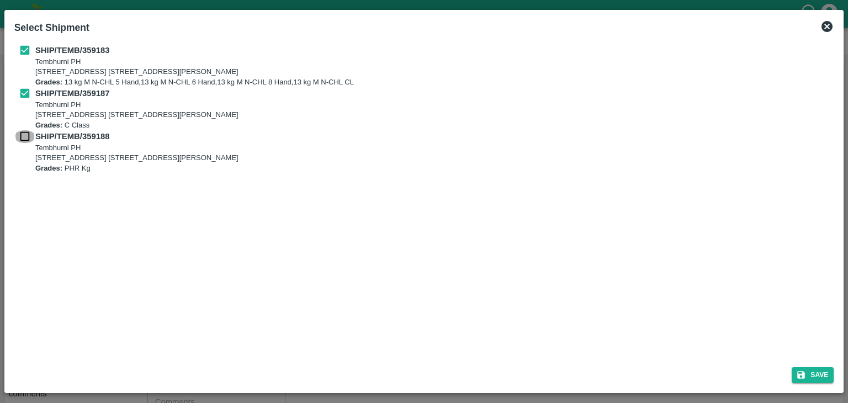
checkbox input "true"
click at [816, 375] on button "Save" at bounding box center [812, 375] width 42 height 16
type input "[DATE]"
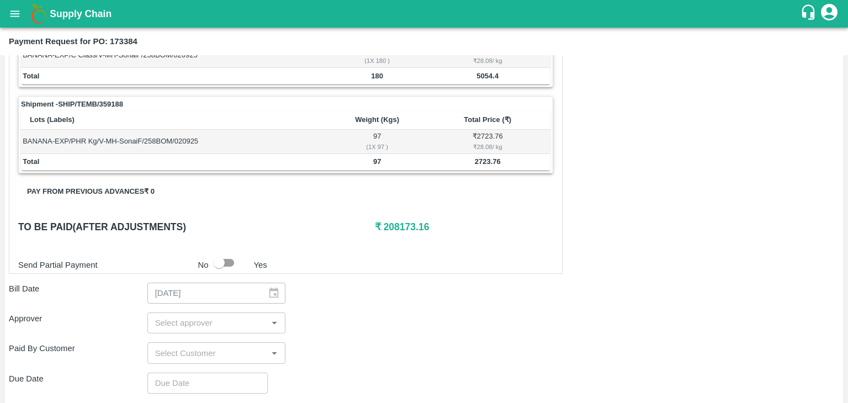
scroll to position [517, 0]
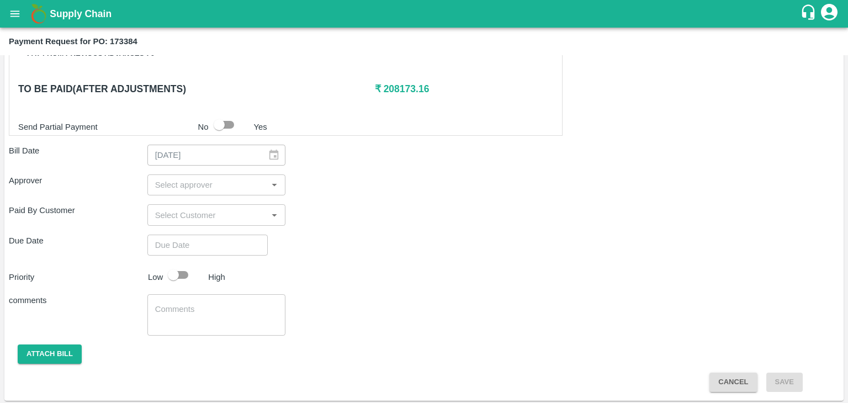
click at [231, 179] on input "input" at bounding box center [208, 185] width 114 height 14
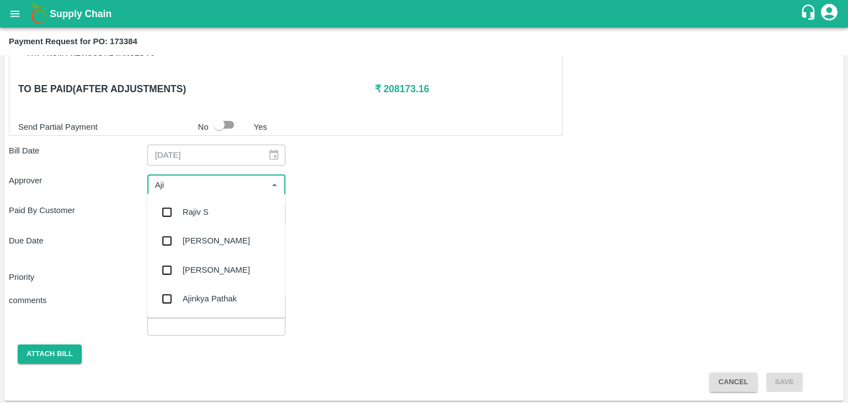
type input "Ajit"
click at [206, 205] on div "[PERSON_NAME]" at bounding box center [216, 212] width 138 height 29
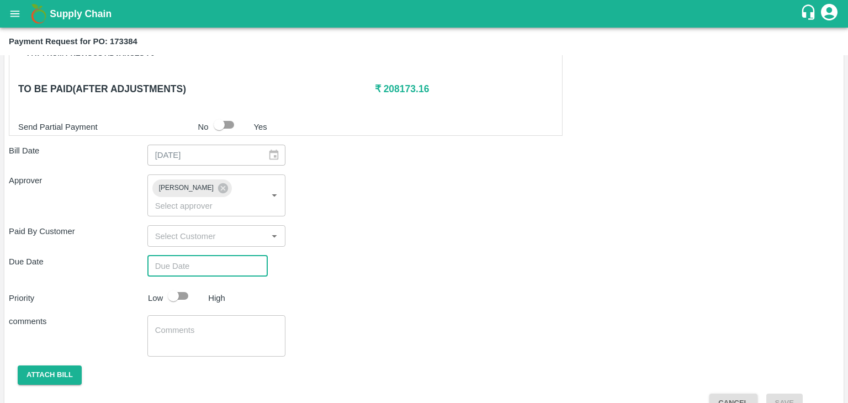
type input "DD/MM/YYYY hh:mm aa"
click at [226, 256] on input "DD/MM/YYYY hh:mm aa" at bounding box center [203, 266] width 113 height 21
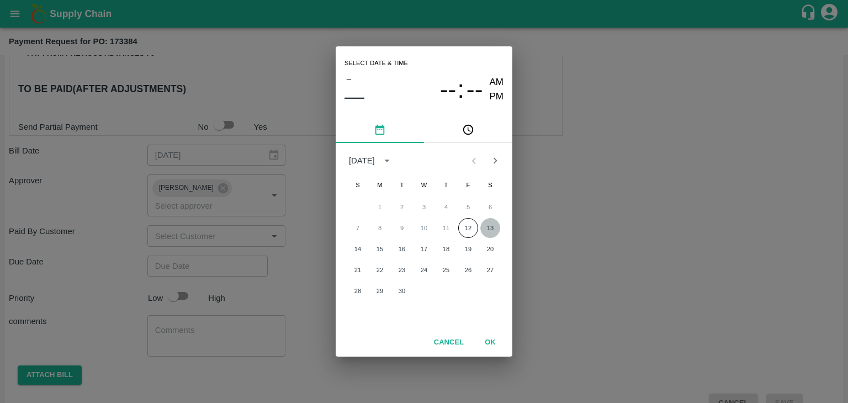
click at [486, 226] on button "13" at bounding box center [490, 228] width 20 height 20
type input "[DATE] 12:00 AM"
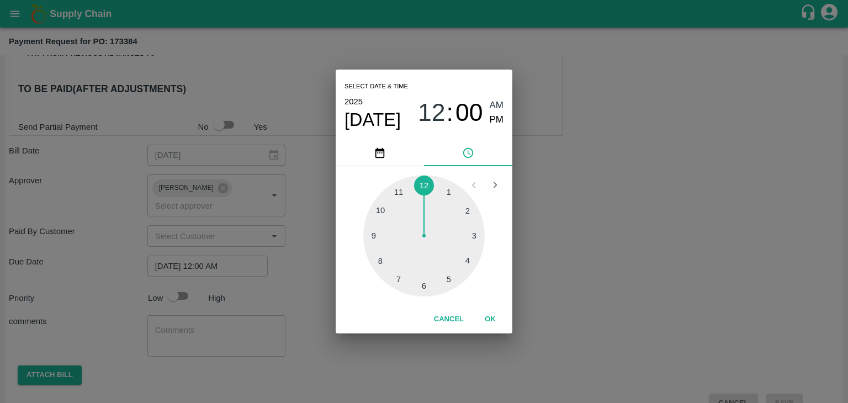
click at [493, 319] on button "OK" at bounding box center [489, 319] width 35 height 19
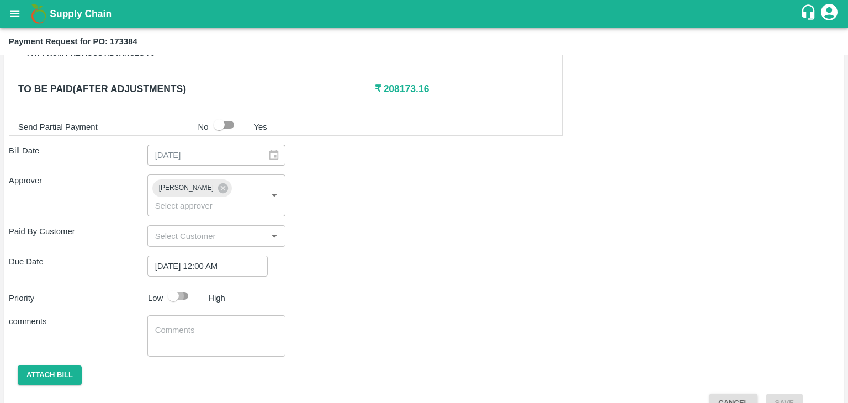
click at [181, 285] on input "checkbox" at bounding box center [173, 295] width 63 height 21
checkbox input "true"
click at [206, 315] on div "x ​" at bounding box center [216, 335] width 139 height 41
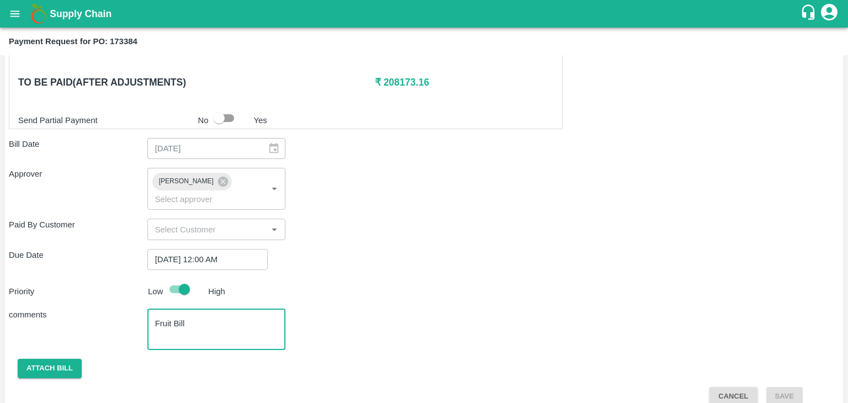
type textarea "Fruit Bill"
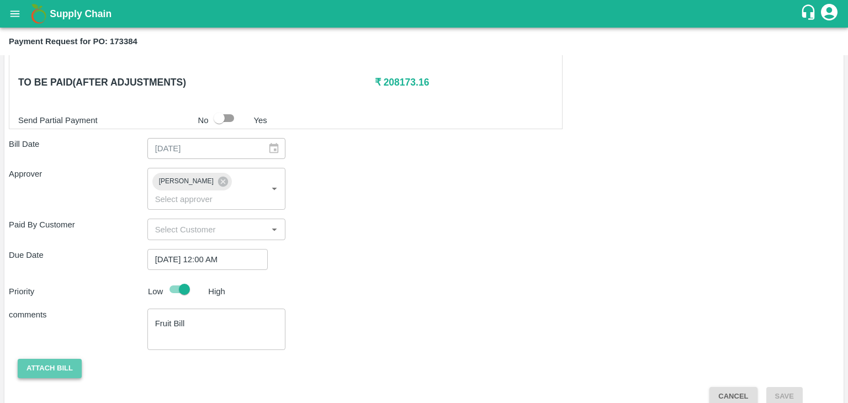
click at [52, 359] on button "Attach bill" at bounding box center [50, 368] width 64 height 19
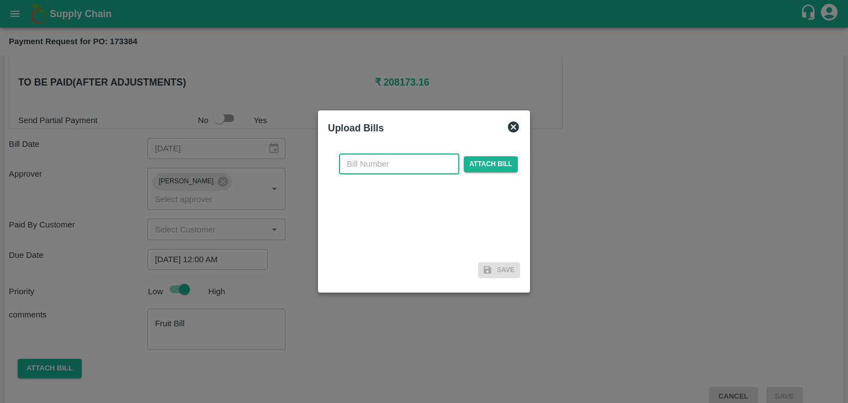
click at [405, 159] on input "text" at bounding box center [399, 163] width 120 height 21
type input "1218"
click at [485, 168] on span "Attach bill" at bounding box center [491, 164] width 54 height 16
click at [0, 0] on input "Attach bill" at bounding box center [0, 0] width 0 height 0
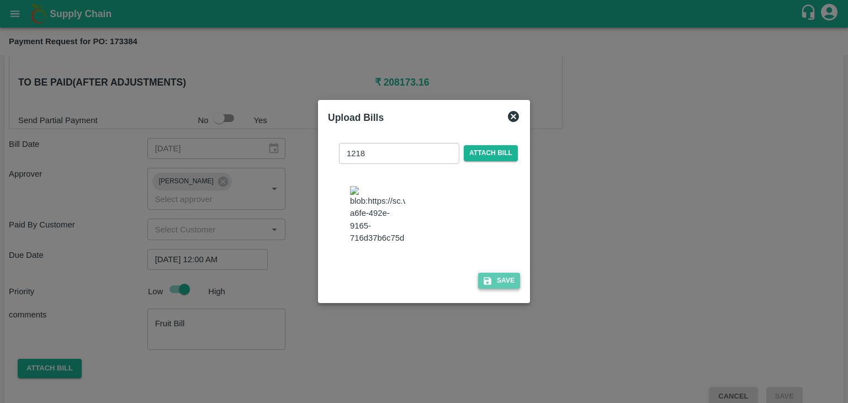
click at [508, 281] on button "Save" at bounding box center [499, 281] width 42 height 16
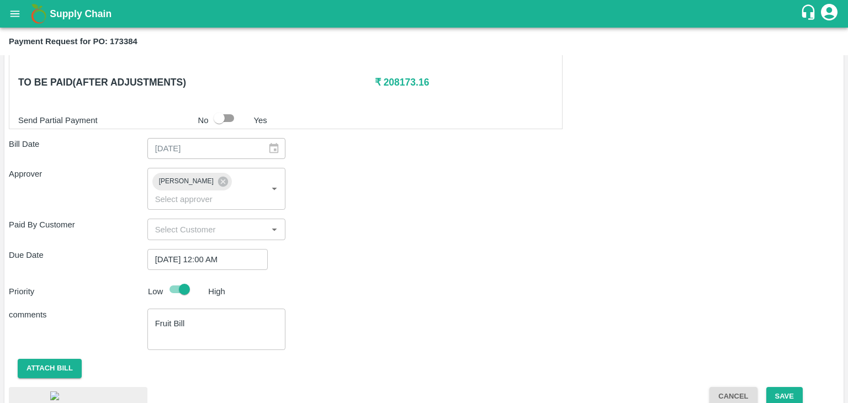
scroll to position [579, 0]
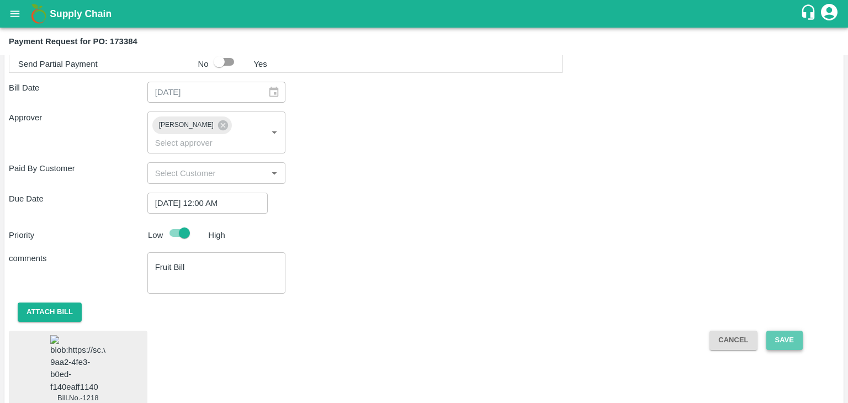
click at [777, 331] on button "Save" at bounding box center [784, 340] width 36 height 19
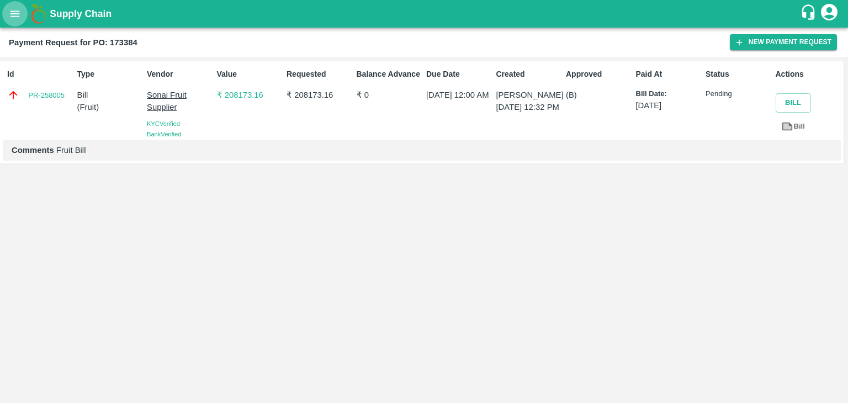
click at [11, 11] on icon "open drawer" at bounding box center [14, 13] width 9 height 6
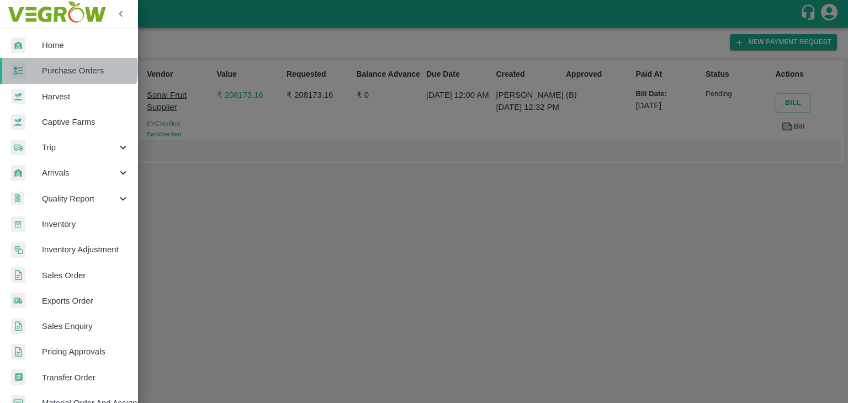
click at [68, 68] on span "Purchase Orders" at bounding box center [85, 71] width 87 height 12
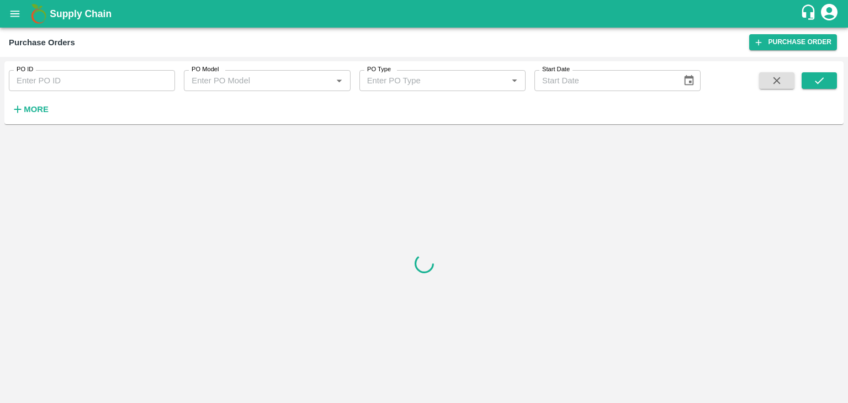
click at [123, 75] on input "PO ID" at bounding box center [92, 80] width 166 height 21
paste input "173436"
type input "173436"
click at [814, 82] on icon "submit" at bounding box center [819, 81] width 12 height 12
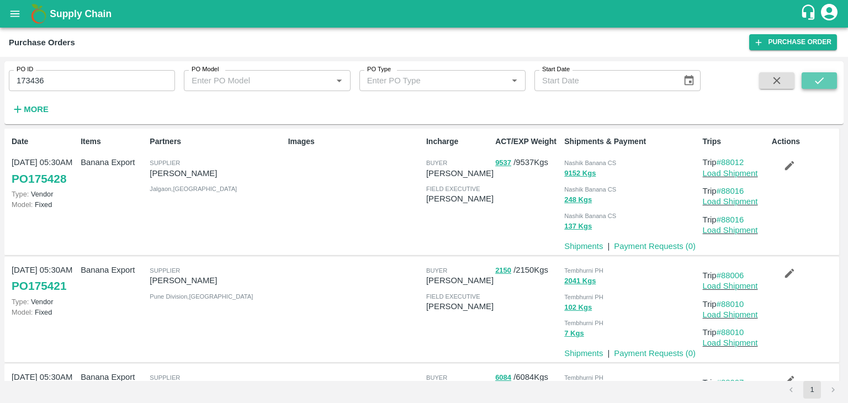
click at [821, 82] on icon "submit" at bounding box center [819, 81] width 12 height 12
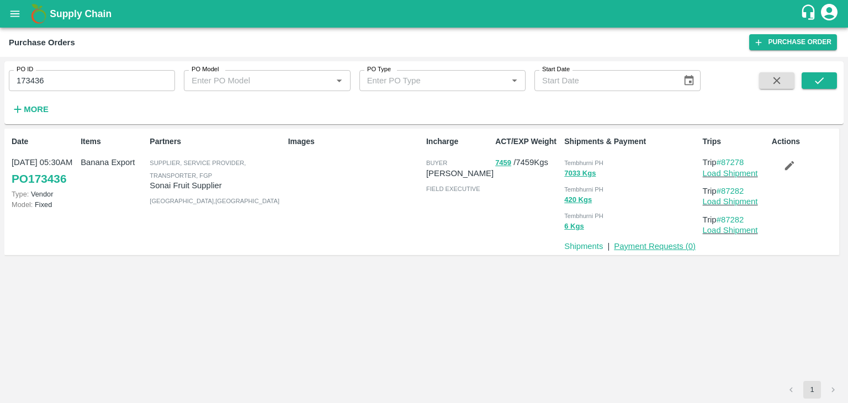
click at [653, 242] on link "Payment Requests ( 0 )" at bounding box center [655, 246] width 82 height 9
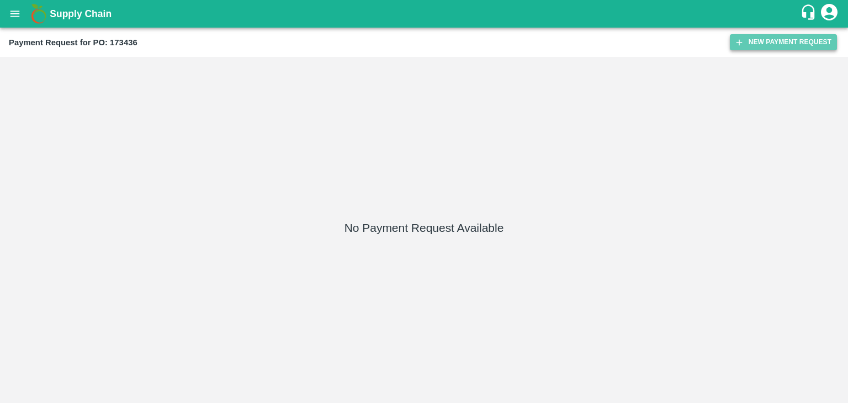
click at [764, 40] on button "New Payment Request" at bounding box center [783, 42] width 107 height 16
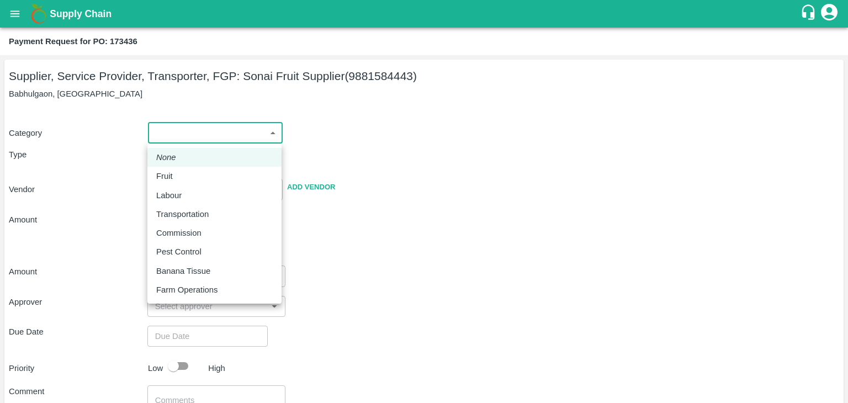
click at [162, 138] on body "Supply Chain Payment Request for PO: 173436 Supplier, Service Provider, Transpo…" at bounding box center [424, 201] width 848 height 403
click at [190, 173] on div "Fruit" at bounding box center [214, 176] width 116 height 12
type input "1"
type input "Sonai Fruit Supplier - 9881584443(Supplier, Service Provider, Transporter, FGP)"
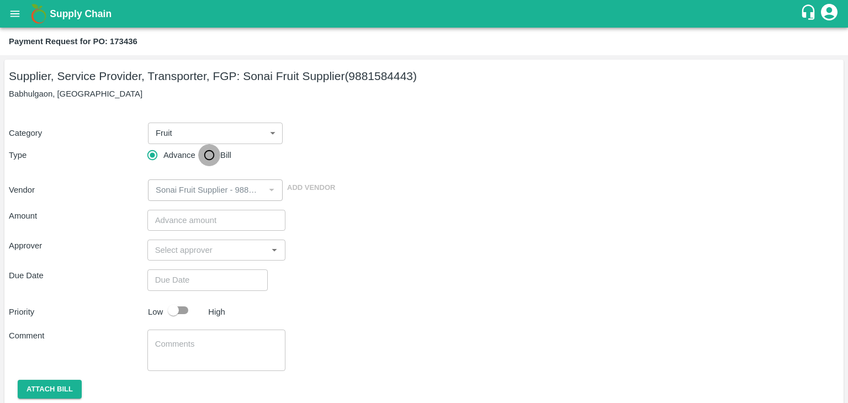
click at [213, 157] on input "Bill" at bounding box center [209, 155] width 22 height 22
radio input "true"
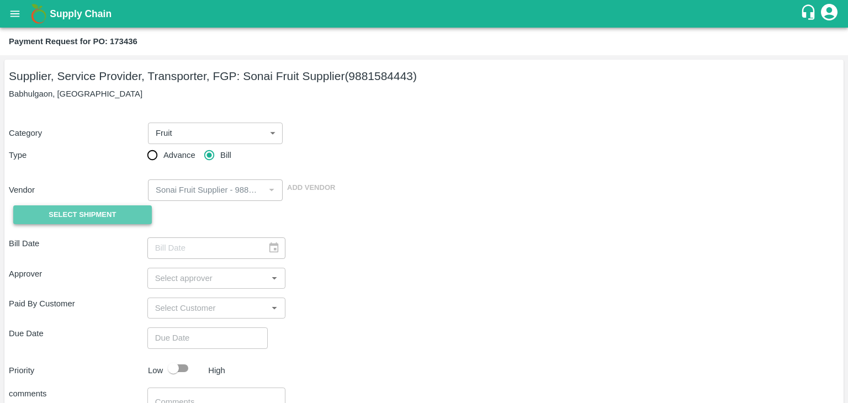
click at [86, 212] on span "Select Shipment" at bounding box center [82, 215] width 67 height 13
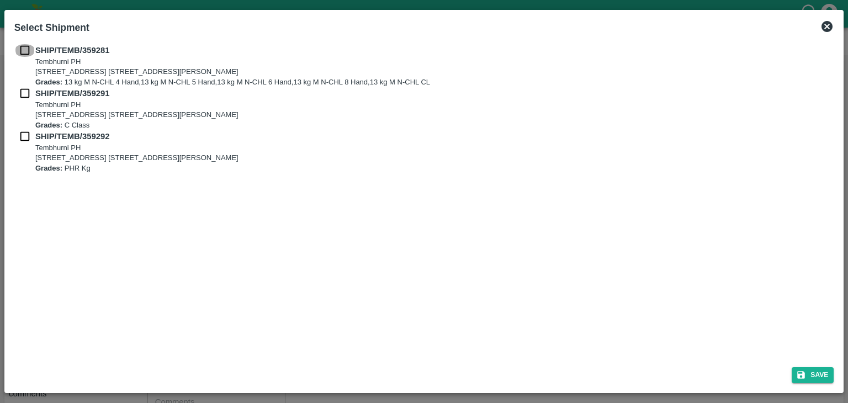
click at [20, 45] on input "checkbox" at bounding box center [24, 50] width 21 height 12
checkbox input "true"
click at [21, 79] on div "SHIP/TEMB/359281 Tembhurni PH Tembhurni PH 205, PLOT NO. E-5, YASHSHREE INDUSTR…" at bounding box center [424, 65] width 820 height 43
click at [22, 95] on input "checkbox" at bounding box center [24, 93] width 21 height 12
checkbox input "true"
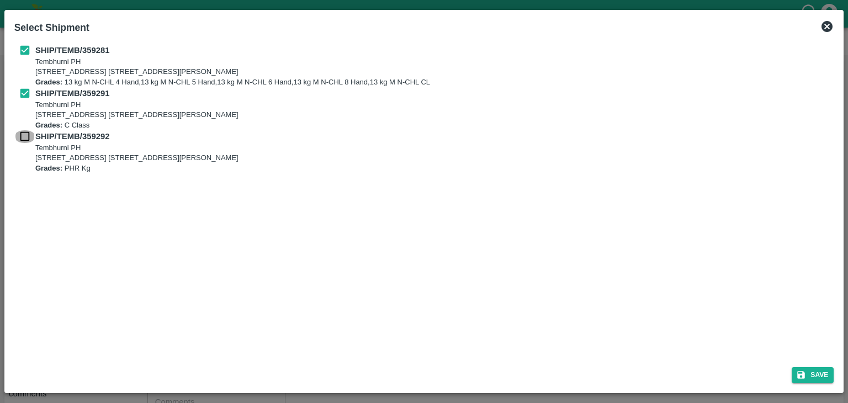
click at [27, 134] on input "checkbox" at bounding box center [24, 136] width 21 height 12
checkbox input "true"
click at [812, 369] on button "Save" at bounding box center [812, 375] width 42 height 16
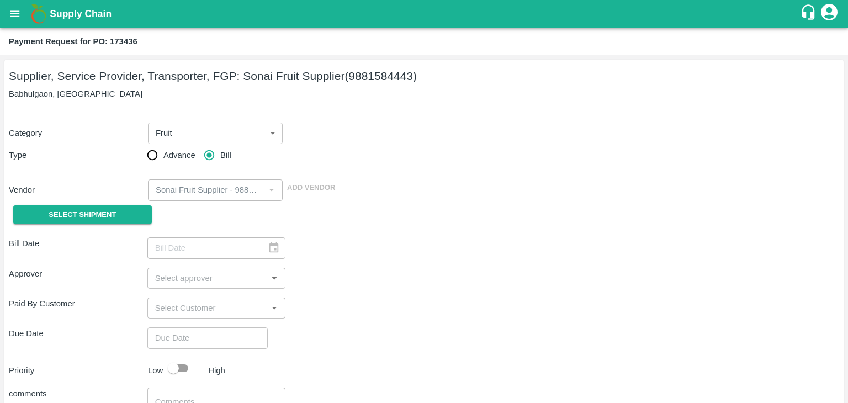
type input "03/09/2025"
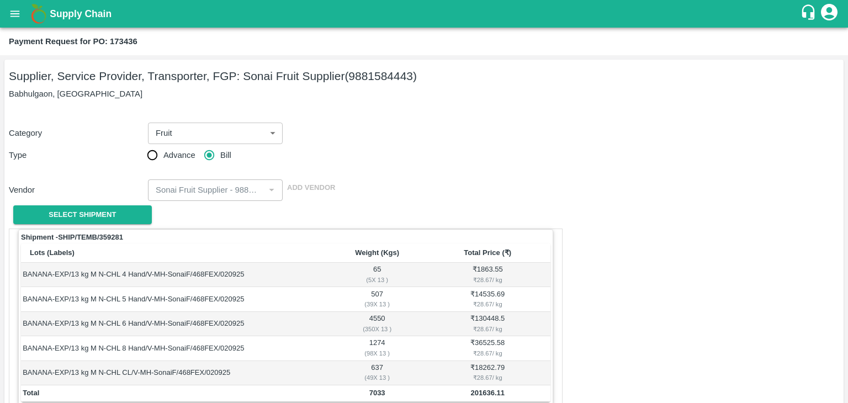
scroll to position [541, 0]
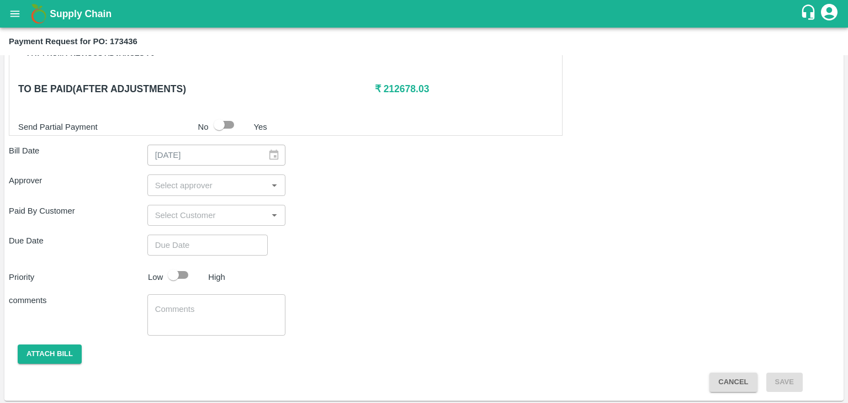
click at [232, 183] on input "input" at bounding box center [208, 185] width 114 height 14
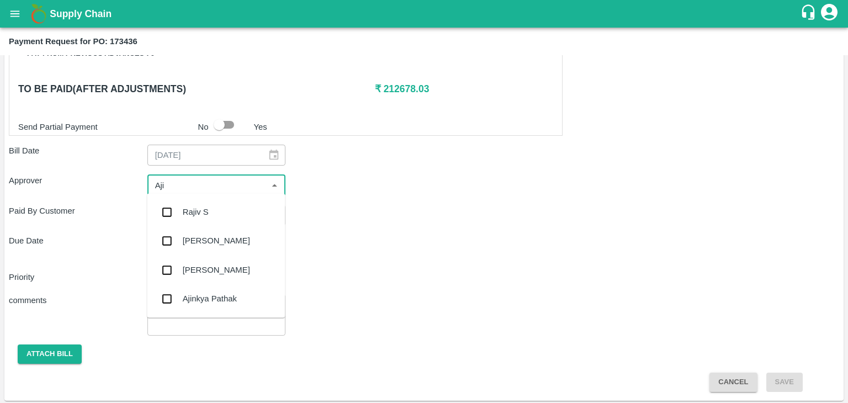
type input "Ajit"
click at [217, 208] on div "[PERSON_NAME]" at bounding box center [216, 212] width 138 height 29
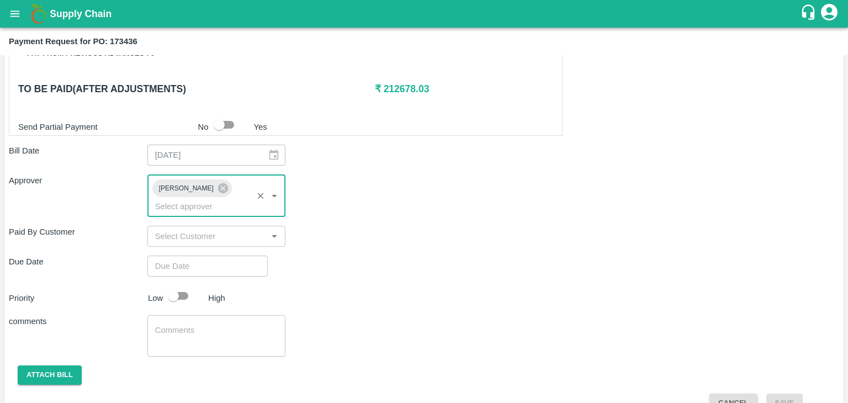
type input "DD/MM/YYYY hh:mm aa"
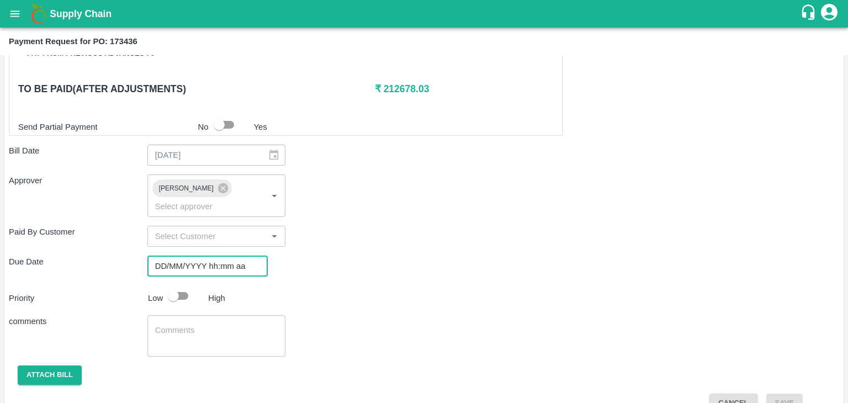
click at [231, 256] on input "DD/MM/YYYY hh:mm aa" at bounding box center [203, 266] width 113 height 21
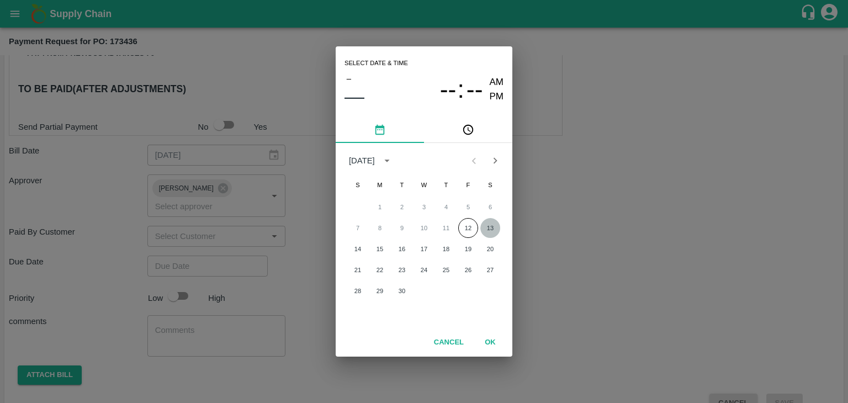
click at [487, 225] on button "13" at bounding box center [490, 228] width 20 height 20
type input "[DATE] 12:00 AM"
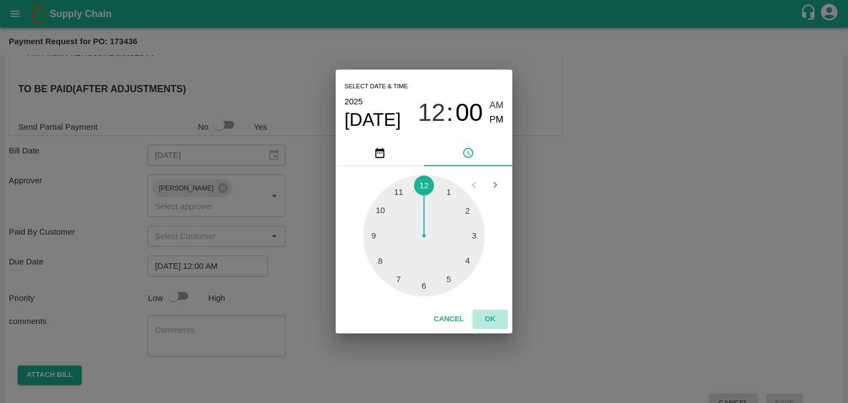
click at [492, 316] on button "OK" at bounding box center [489, 319] width 35 height 19
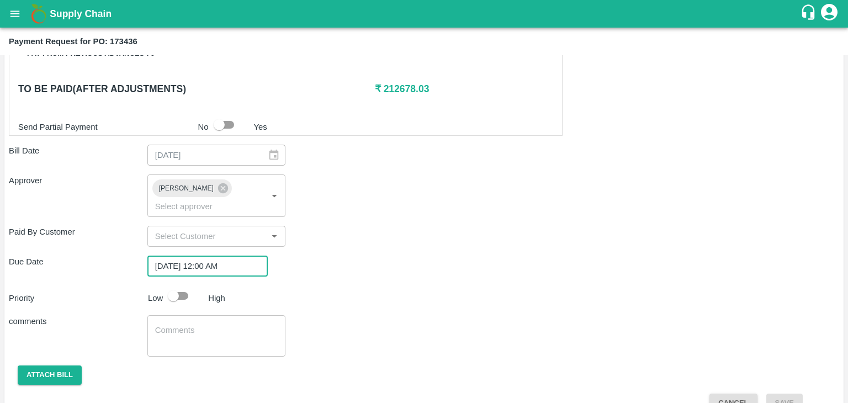
scroll to position [547, 0]
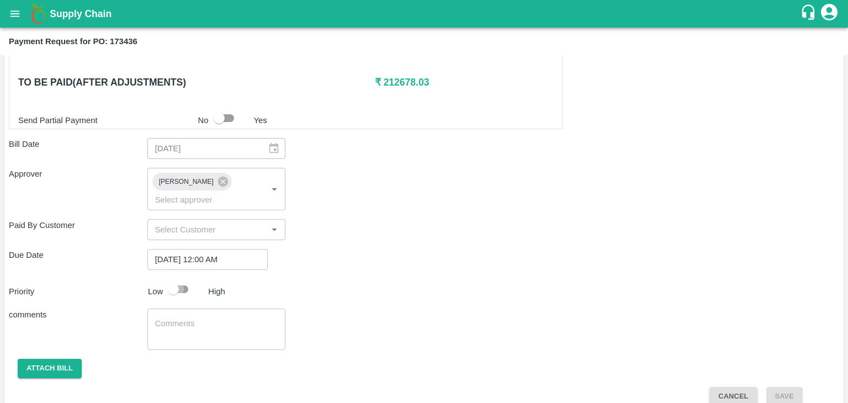
click at [176, 279] on input "checkbox" at bounding box center [173, 289] width 63 height 21
checkbox input "true"
click at [217, 318] on textarea at bounding box center [216, 329] width 123 height 23
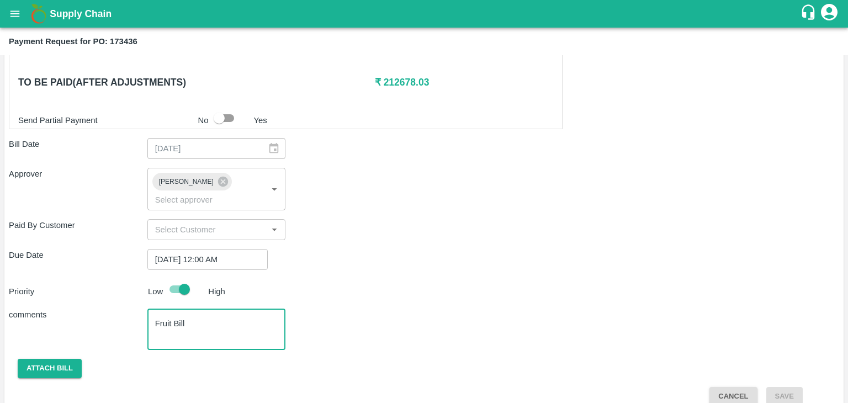
type textarea "Fruit Bill"
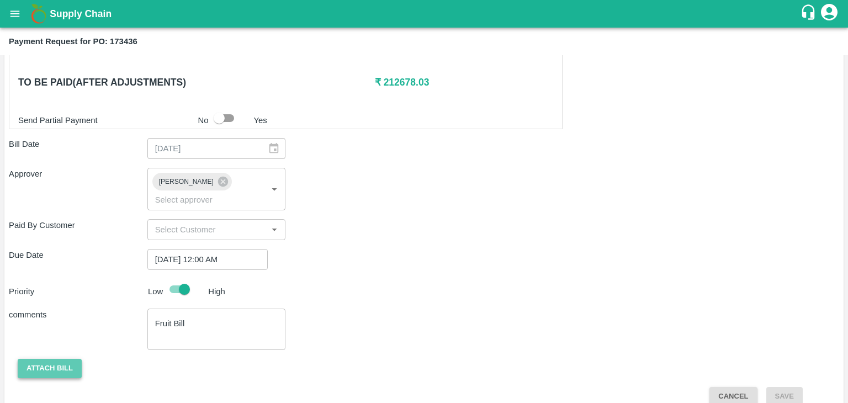
click at [49, 359] on button "Attach bill" at bounding box center [50, 368] width 64 height 19
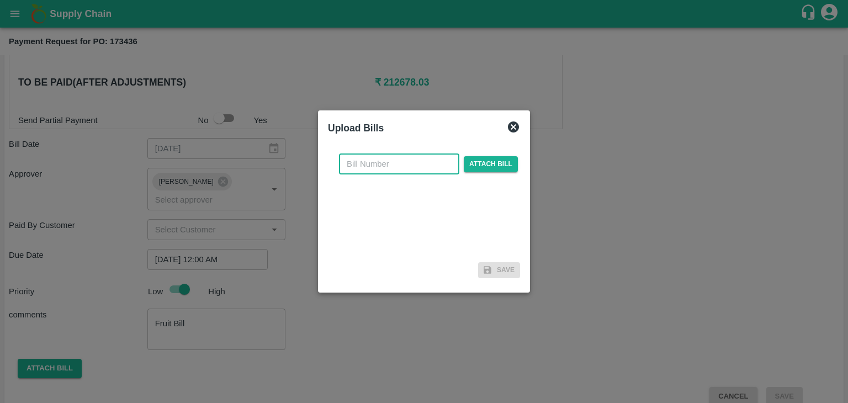
click at [383, 153] on input "text" at bounding box center [399, 163] width 120 height 21
type input "1220"
click at [472, 167] on span "Attach bill" at bounding box center [491, 164] width 54 height 16
click at [0, 0] on input "Attach bill" at bounding box center [0, 0] width 0 height 0
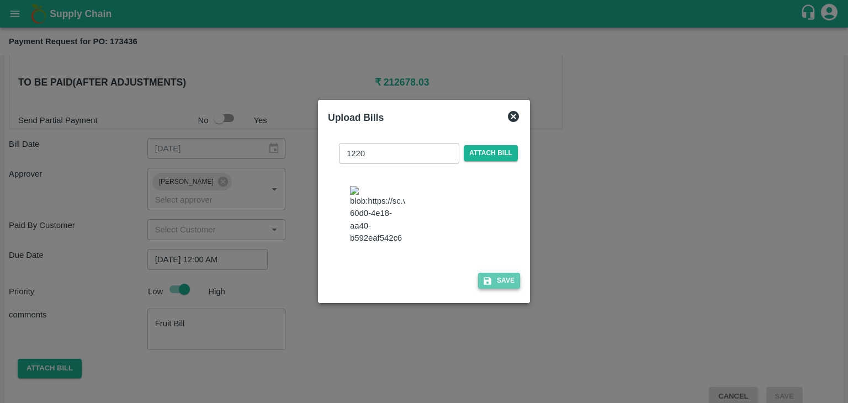
click at [497, 273] on button "Save" at bounding box center [499, 281] width 42 height 16
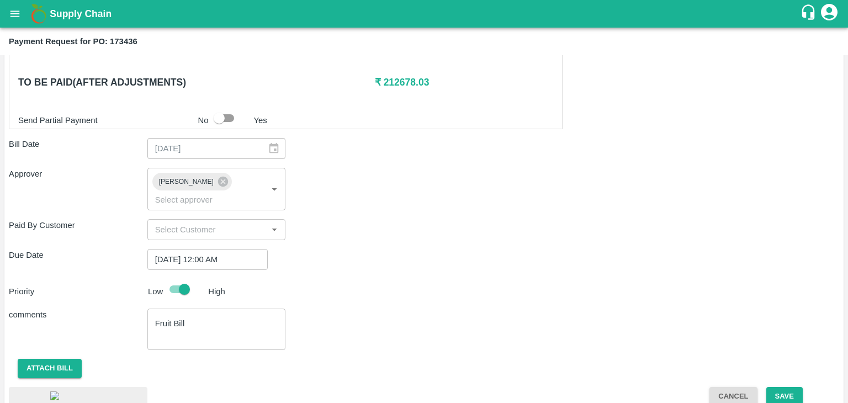
scroll to position [605, 0]
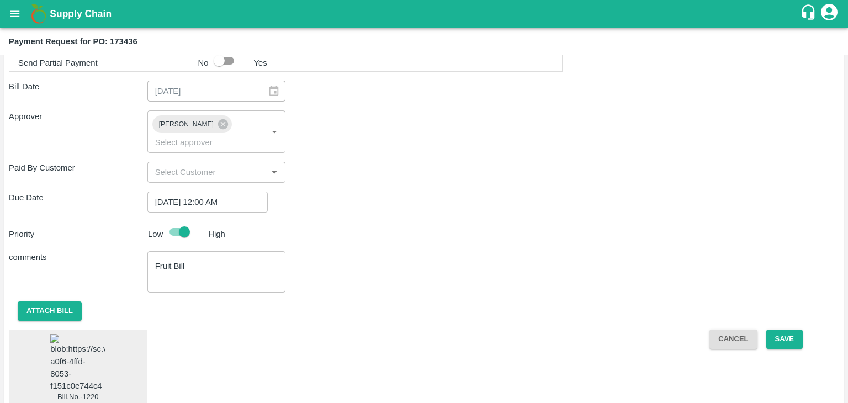
click at [62, 339] on img at bounding box center [77, 363] width 55 height 58
click at [791, 329] on button "Save" at bounding box center [784, 338] width 36 height 19
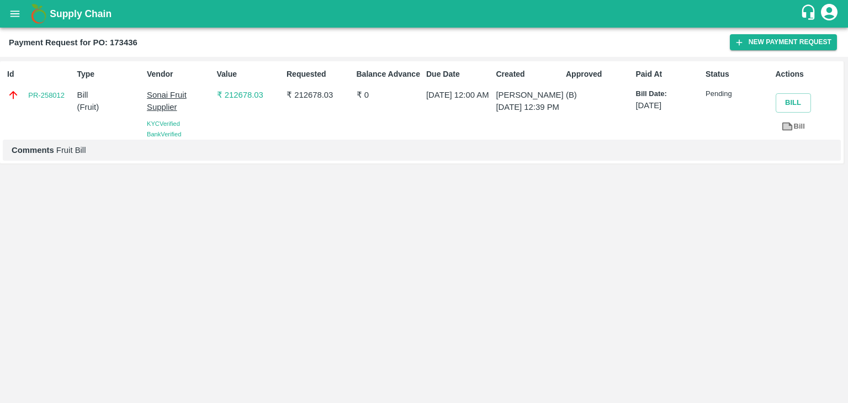
click at [0, 18] on div "Supply Chain" at bounding box center [424, 14] width 848 height 28
click at [9, 15] on icon "open drawer" at bounding box center [15, 14] width 12 height 12
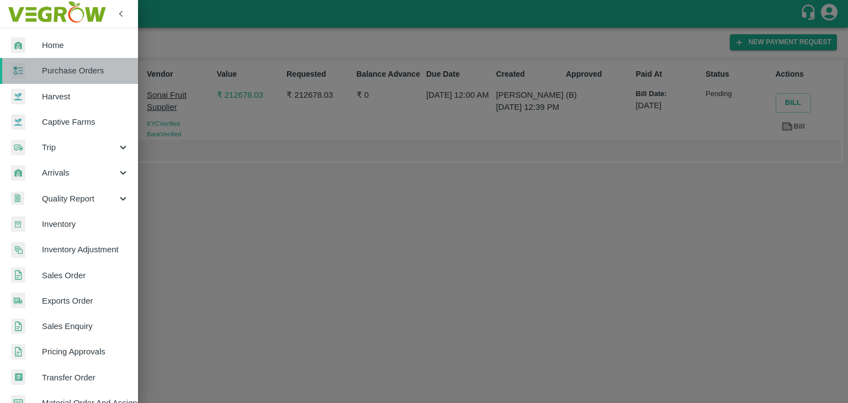
click at [76, 72] on span "Purchase Orders" at bounding box center [85, 71] width 87 height 12
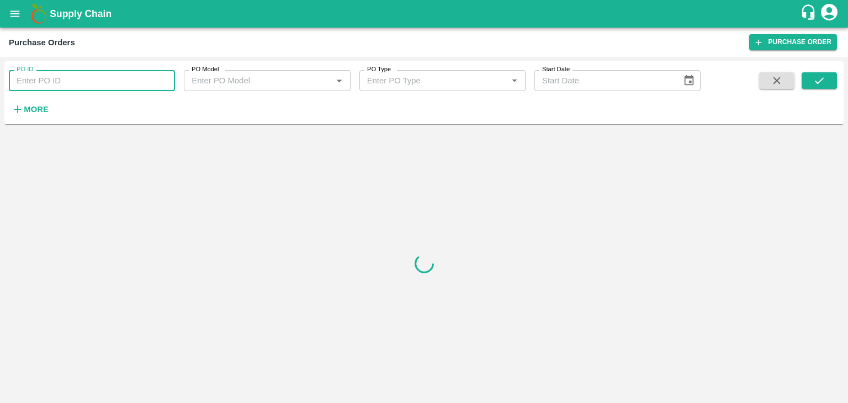
click at [133, 78] on input "PO ID" at bounding box center [92, 80] width 166 height 21
paste input "173592"
click at [830, 88] on button "submit" at bounding box center [818, 80] width 35 height 17
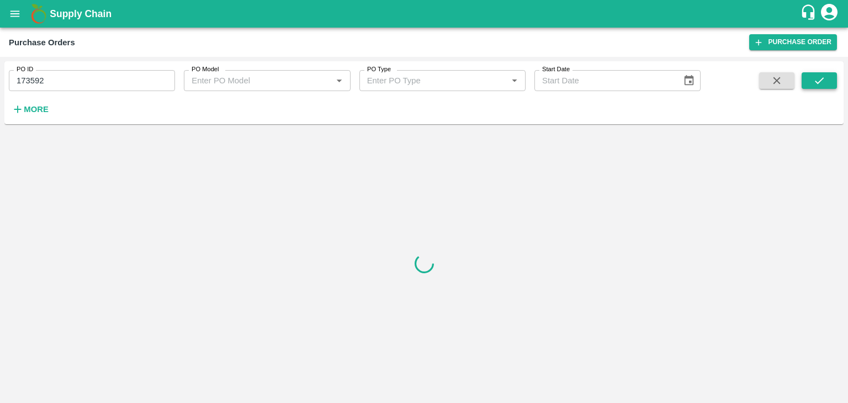
click at [830, 88] on button "submit" at bounding box center [818, 80] width 35 height 17
click at [826, 82] on button "submit" at bounding box center [818, 80] width 35 height 17
click at [92, 82] on input "173592" at bounding box center [92, 80] width 166 height 21
type input "173592"
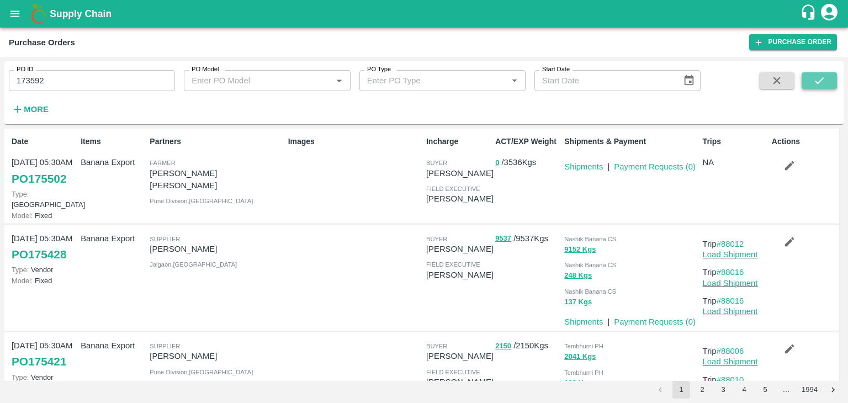
click at [817, 76] on icon "submit" at bounding box center [819, 81] width 12 height 12
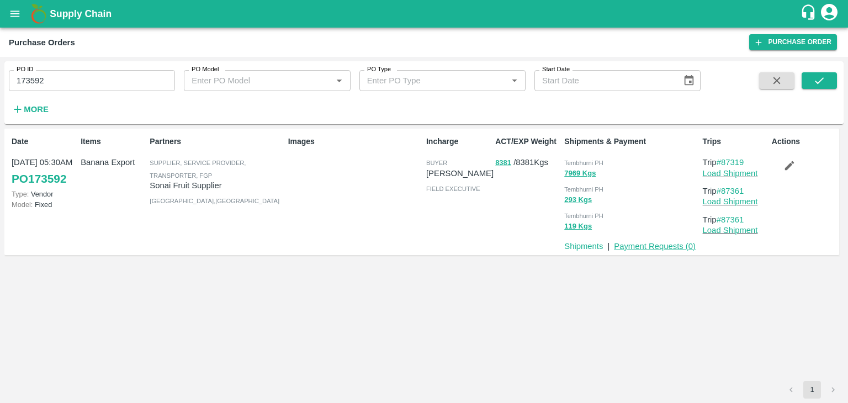
click at [655, 247] on link "Payment Requests ( 0 )" at bounding box center [655, 246] width 82 height 9
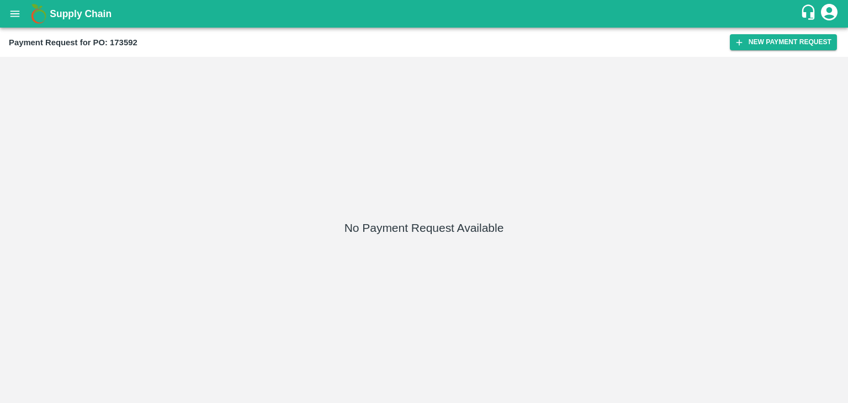
click at [777, 50] on div "Payment Request for PO: 173592 New Payment Request" at bounding box center [424, 42] width 848 height 29
click at [785, 42] on button "New Payment Request" at bounding box center [783, 42] width 107 height 16
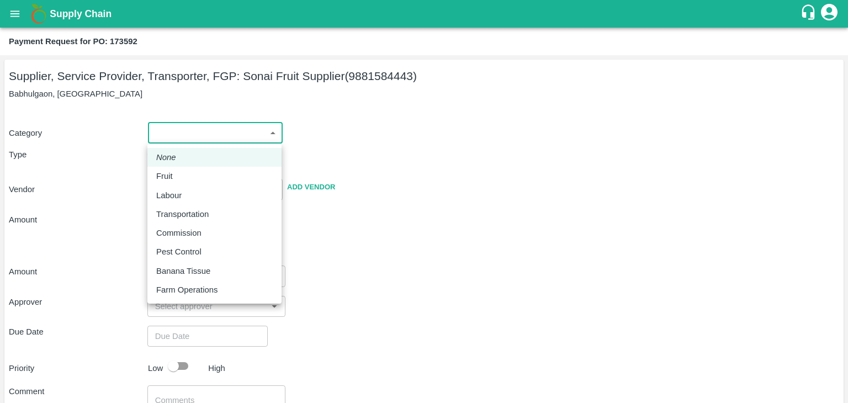
drag, startPoint x: 160, startPoint y: 130, endPoint x: 190, endPoint y: 168, distance: 49.1
click at [190, 168] on body "Supply Chain Payment Request for PO: 173592 Supplier, Service Provider, Transpo…" at bounding box center [424, 201] width 848 height 403
click at [190, 168] on li "Fruit" at bounding box center [214, 176] width 134 height 19
type input "1"
type input "Sonai Fruit Supplier - 9881584443(Supplier, Service Provider, Transporter, FGP)"
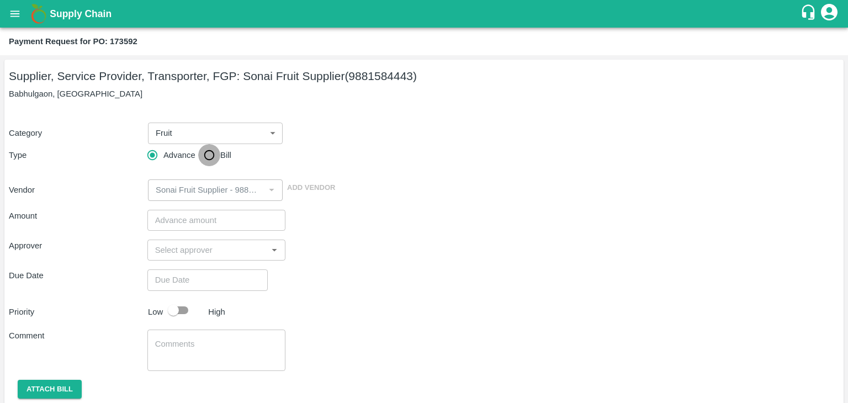
click at [208, 159] on input "Bill" at bounding box center [209, 155] width 22 height 22
radio input "true"
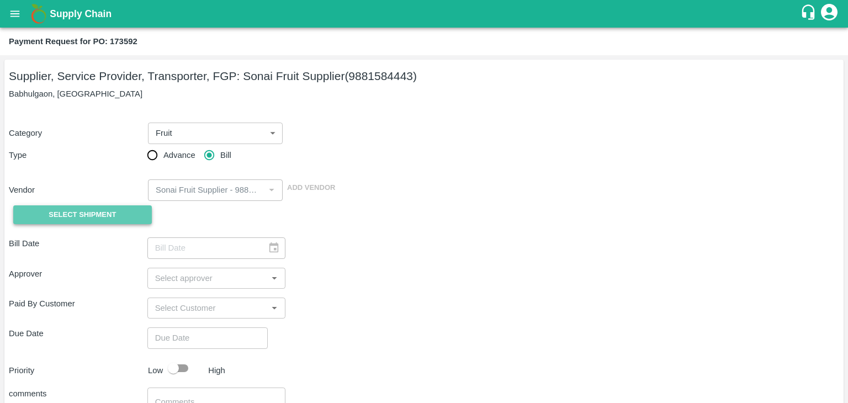
click at [97, 212] on span "Select Shipment" at bounding box center [82, 215] width 67 height 13
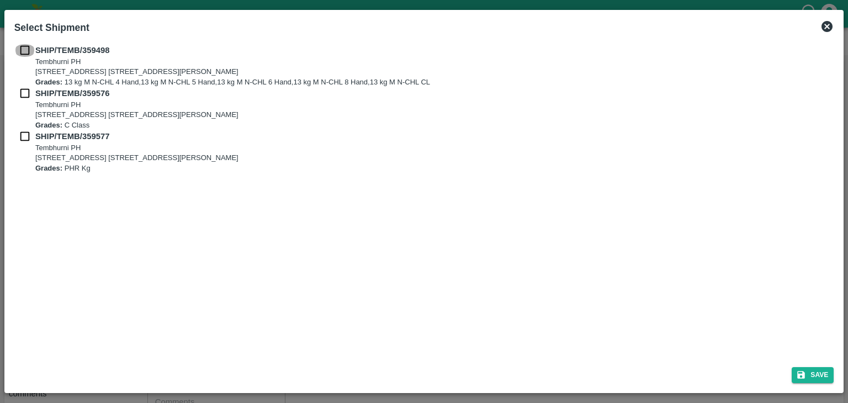
click at [23, 47] on input "checkbox" at bounding box center [24, 50] width 21 height 12
checkbox input "true"
click at [23, 94] on input "checkbox" at bounding box center [24, 93] width 21 height 12
checkbox input "true"
click at [28, 132] on input "checkbox" at bounding box center [24, 136] width 21 height 12
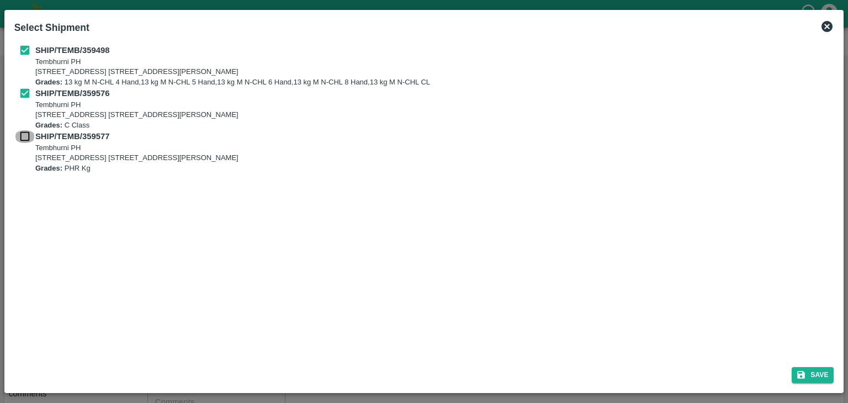
checkbox input "true"
click at [806, 371] on icon "submit" at bounding box center [801, 375] width 10 height 10
type input "04/09/2025"
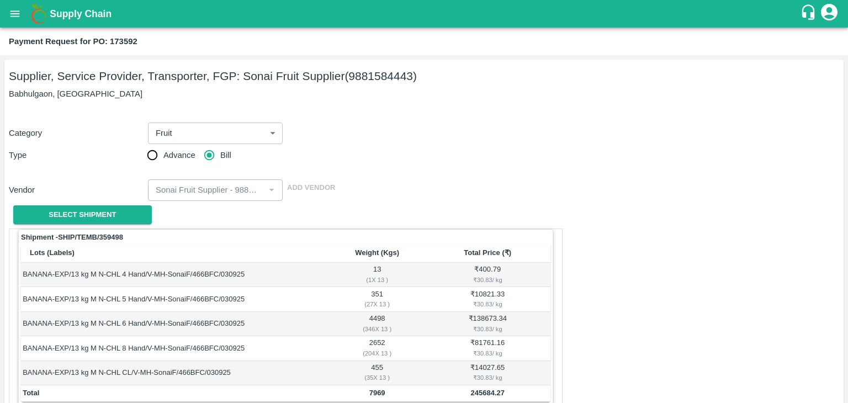
scroll to position [541, 0]
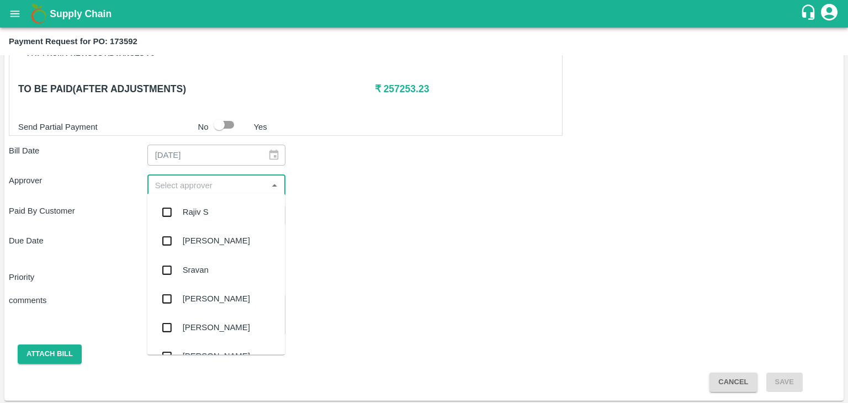
click at [224, 183] on input "input" at bounding box center [208, 185] width 114 height 14
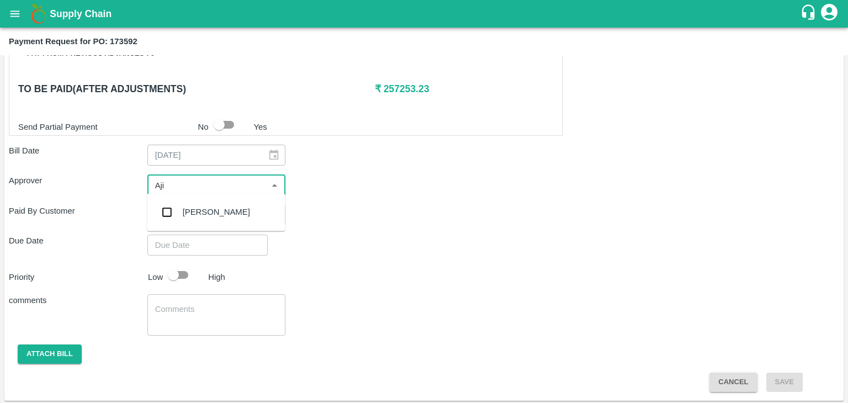
type input "Ajit"
click at [205, 215] on div "[PERSON_NAME]" at bounding box center [216, 212] width 67 height 12
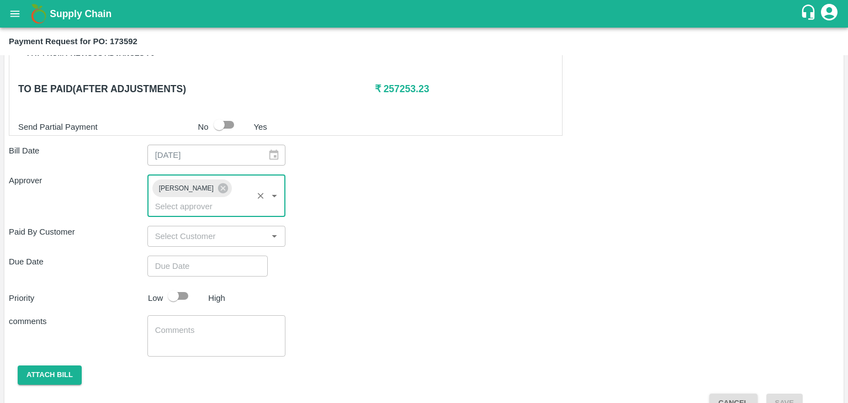
type input "DD/MM/YYYY hh:mm aa"
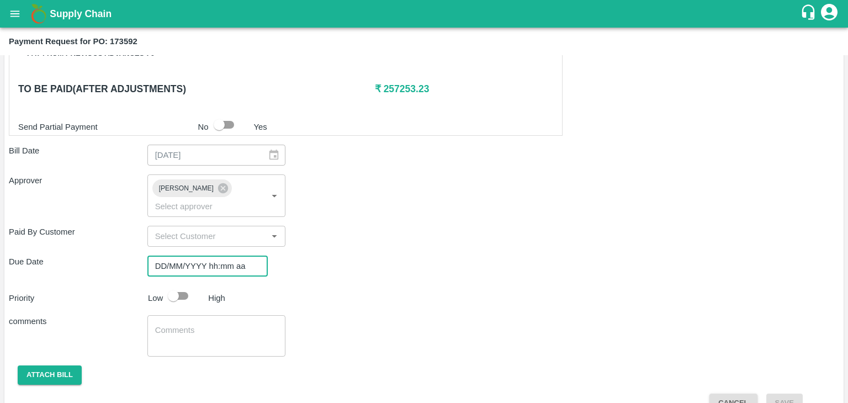
click at [224, 256] on input "DD/MM/YYYY hh:mm aa" at bounding box center [203, 266] width 113 height 21
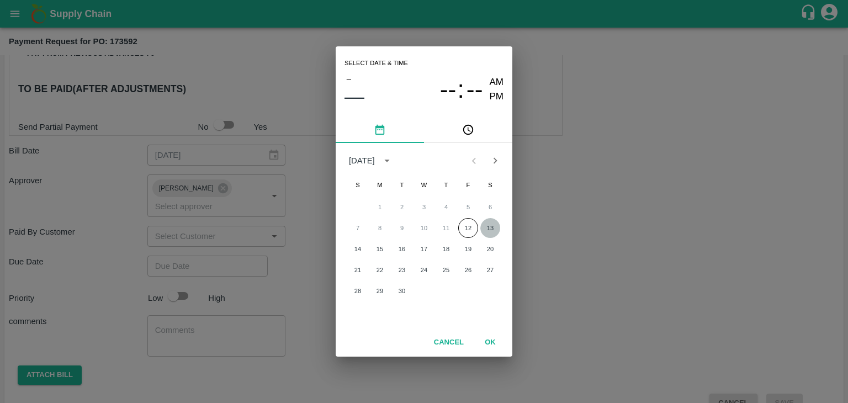
click at [491, 223] on button "13" at bounding box center [490, 228] width 20 height 20
type input "13/09/2025 12:00 AM"
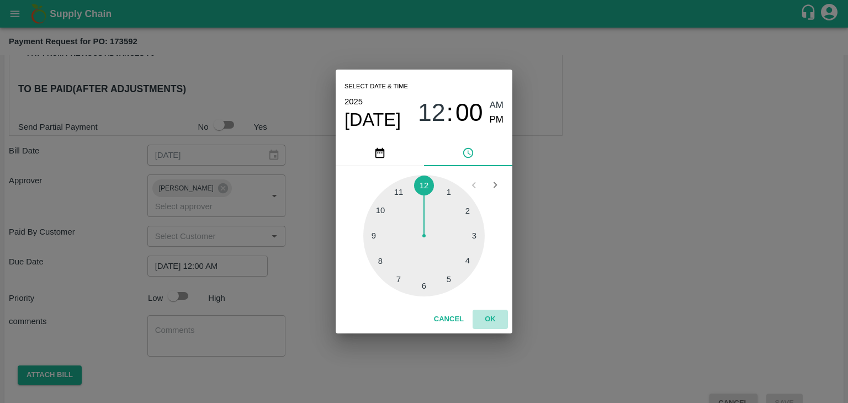
click at [492, 319] on button "OK" at bounding box center [489, 319] width 35 height 19
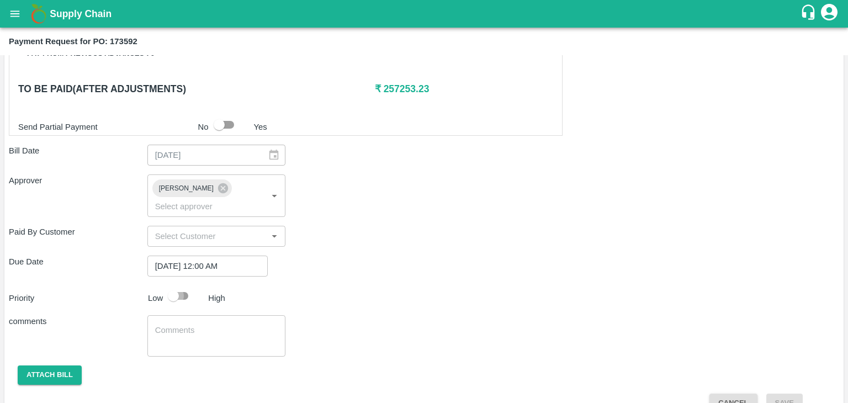
click at [190, 285] on input "checkbox" at bounding box center [173, 295] width 63 height 21
checkbox input "true"
click at [210, 325] on textarea at bounding box center [216, 336] width 123 height 23
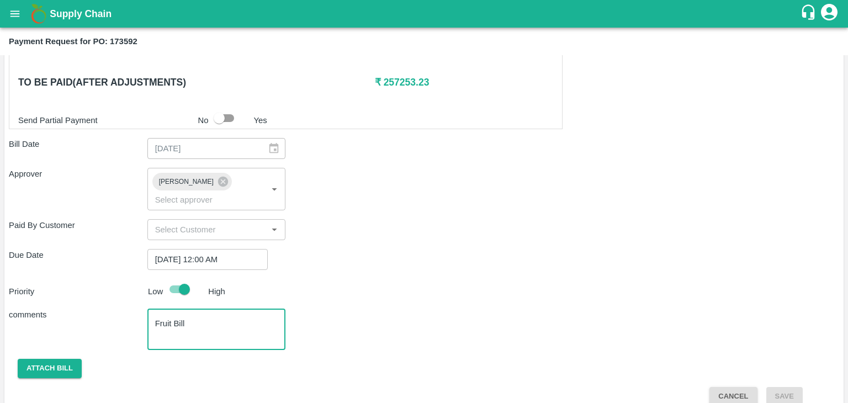
type textarea "Fruit Bill"
click at [40, 363] on div "Shipment - SHIP/TEMB/359498 Lots (Labels) Weight (Kgs) Total Price (₹) BANANA-E…" at bounding box center [424, 43] width 830 height 725
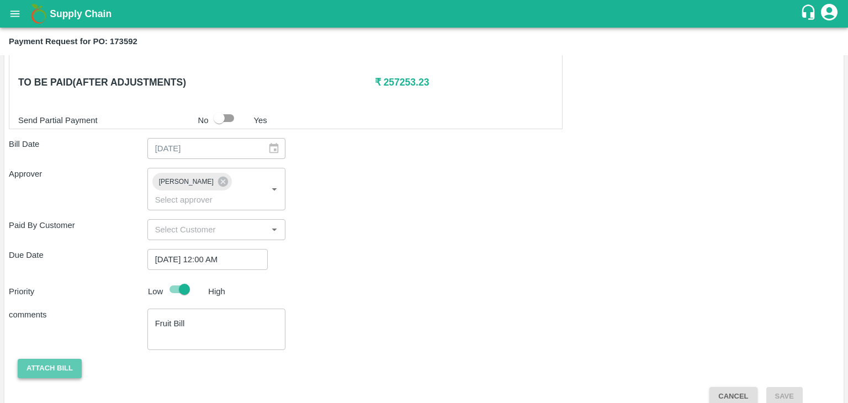
click at [40, 359] on button "Attach bill" at bounding box center [50, 368] width 64 height 19
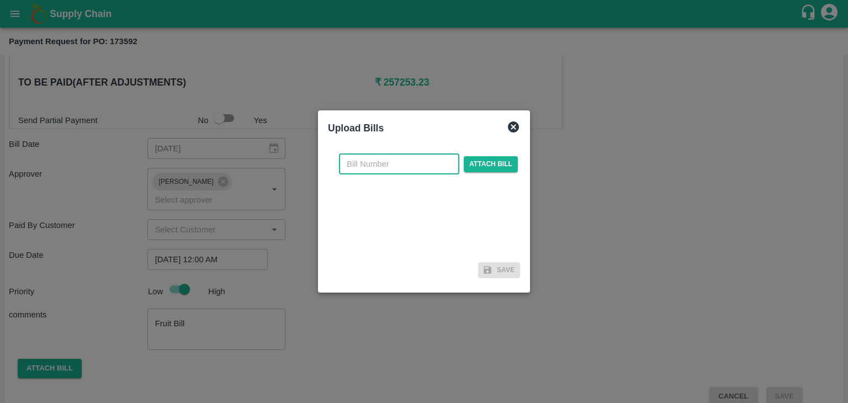
click at [425, 165] on input "text" at bounding box center [399, 163] width 120 height 21
type input "1223"
click at [497, 157] on span "Attach bill" at bounding box center [491, 164] width 54 height 16
click at [0, 0] on input "Attach bill" at bounding box center [0, 0] width 0 height 0
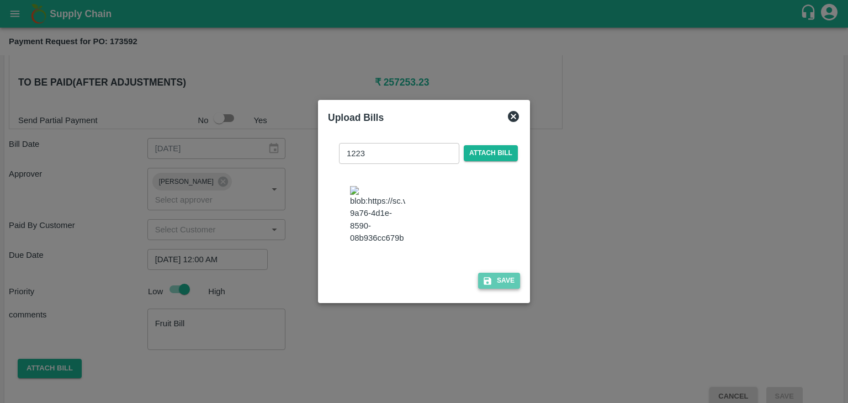
click at [492, 275] on button "Save" at bounding box center [499, 281] width 42 height 16
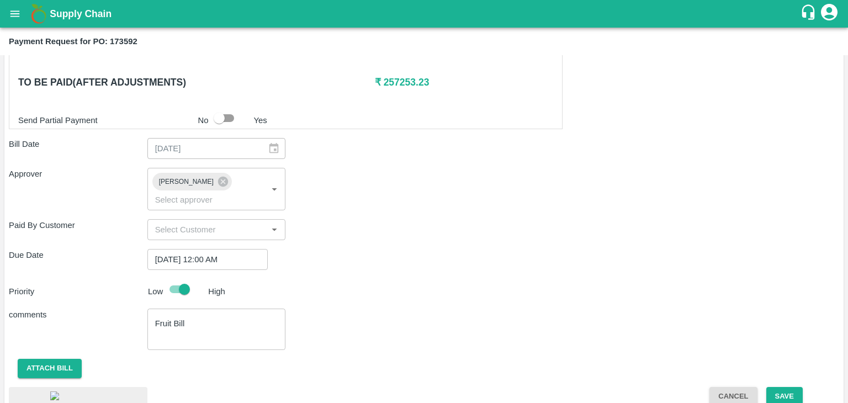
scroll to position [604, 0]
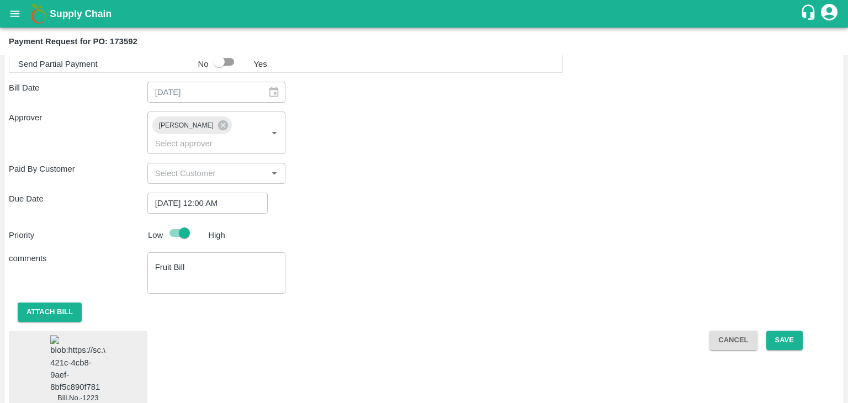
click at [66, 341] on img at bounding box center [77, 364] width 55 height 58
click at [804, 331] on div "Cancel Save" at bounding box center [769, 369] width 139 height 77
click at [791, 331] on button "Save" at bounding box center [784, 340] width 36 height 19
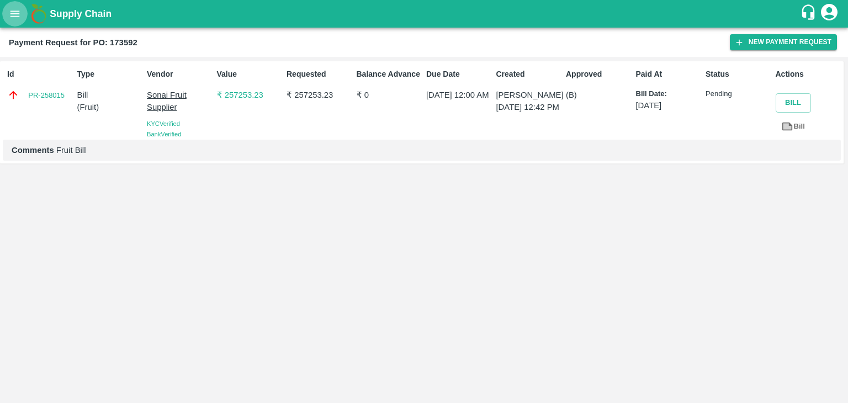
click at [14, 10] on icon "open drawer" at bounding box center [15, 14] width 12 height 12
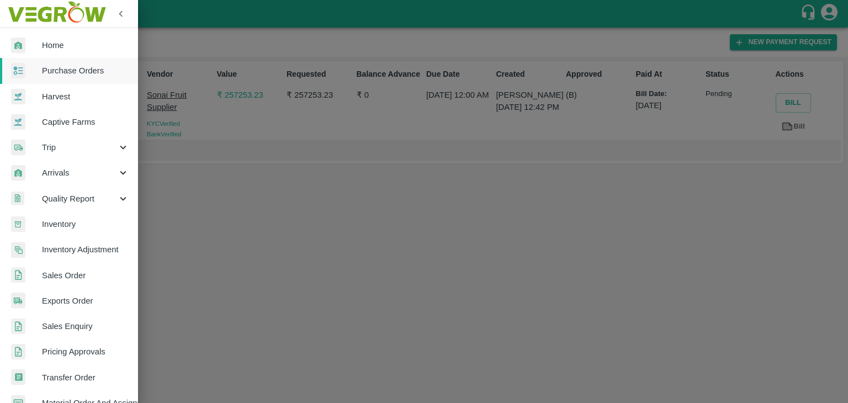
click at [88, 73] on span "Purchase Orders" at bounding box center [85, 71] width 87 height 12
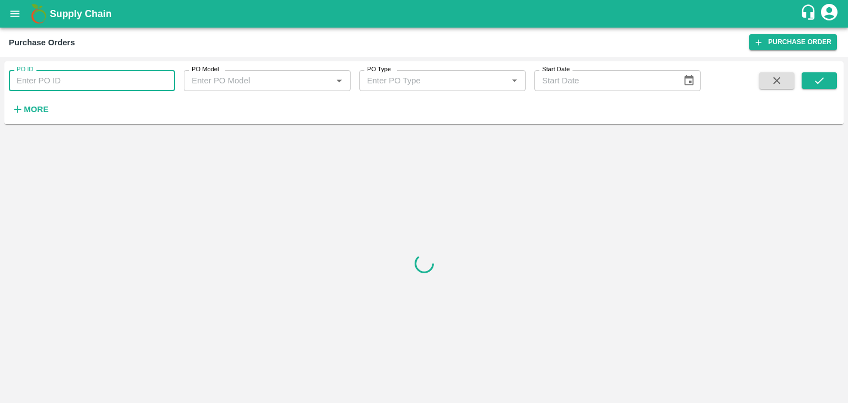
click at [135, 73] on input "PO ID" at bounding box center [92, 80] width 166 height 21
paste input "173605"
type input "173605"
drag, startPoint x: 843, startPoint y: 87, endPoint x: 823, endPoint y: 80, distance: 20.4
click at [823, 80] on div "PO ID 173605 PO ID PO Model PO Model   * PO Type PO Type   * Start Date Start D…" at bounding box center [423, 93] width 839 height 54
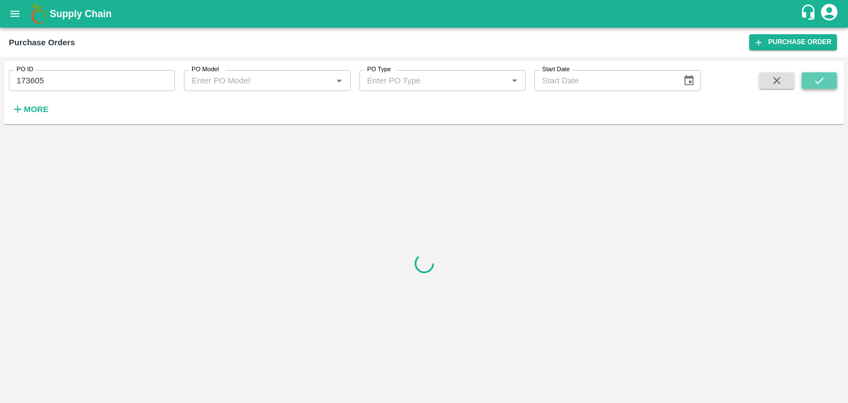
click at [823, 80] on icon "submit" at bounding box center [819, 81] width 12 height 12
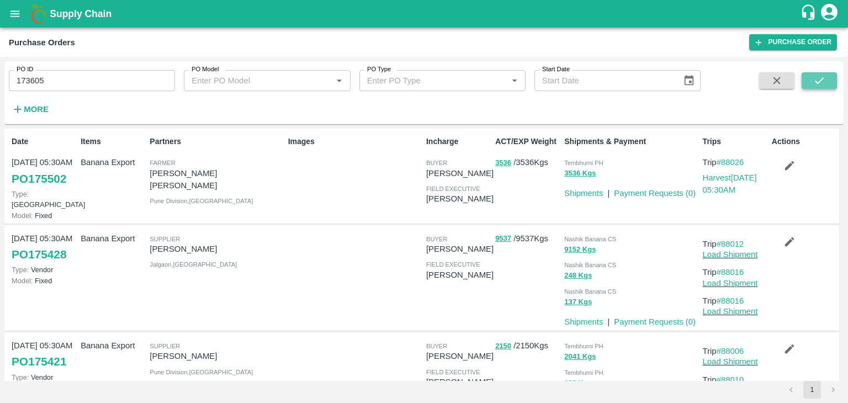
click at [813, 82] on icon "submit" at bounding box center [819, 81] width 12 height 12
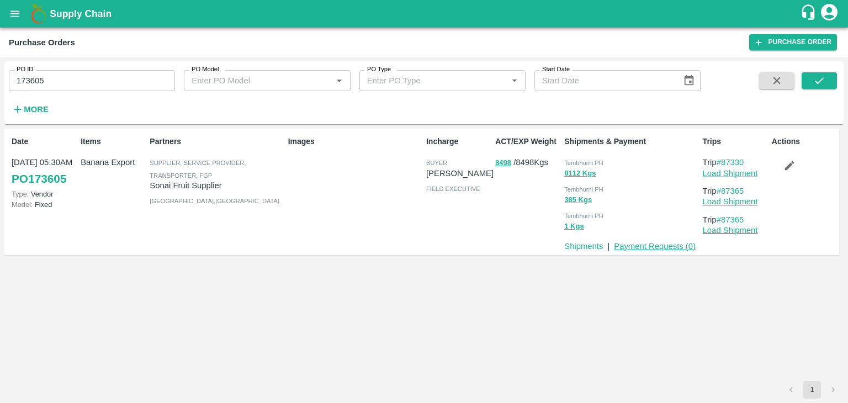
click at [658, 247] on link "Payment Requests ( 0 )" at bounding box center [655, 246] width 82 height 9
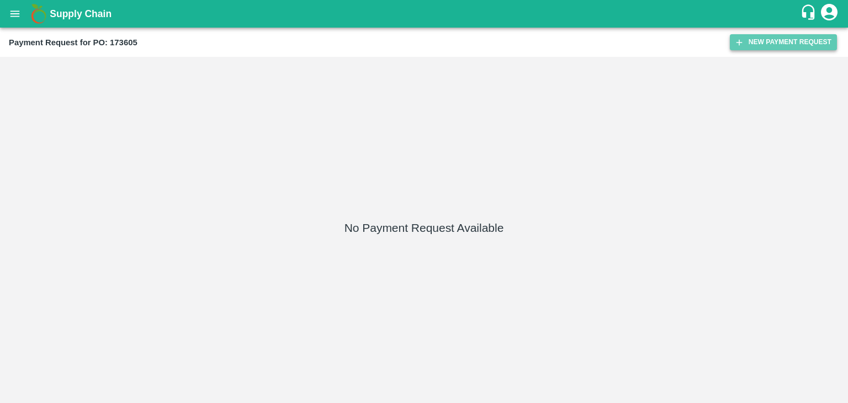
click at [762, 45] on button "New Payment Request" at bounding box center [783, 42] width 107 height 16
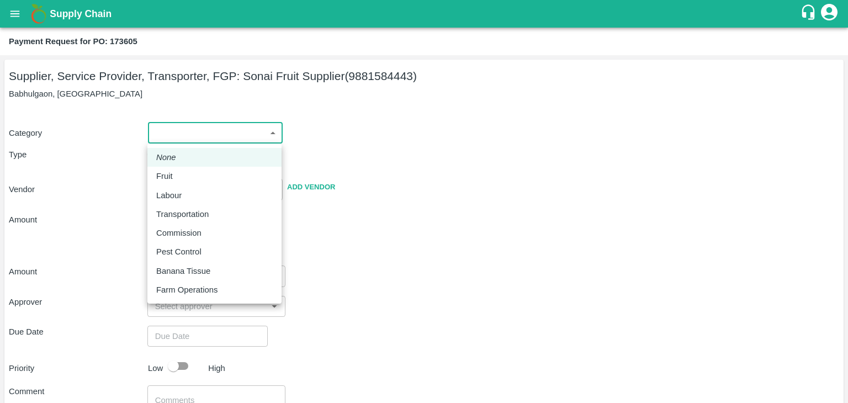
drag, startPoint x: 167, startPoint y: 132, endPoint x: 184, endPoint y: 166, distance: 38.3
click at [184, 166] on body "Supply Chain Payment Request for PO: 173605 Supplier, Service Provider, Transpo…" at bounding box center [424, 201] width 848 height 403
click at [184, 167] on li "Fruit" at bounding box center [214, 176] width 134 height 19
type input "1"
type input "Sonai Fruit Supplier - 9881584443(Supplier, Service Provider, Transporter, FGP)"
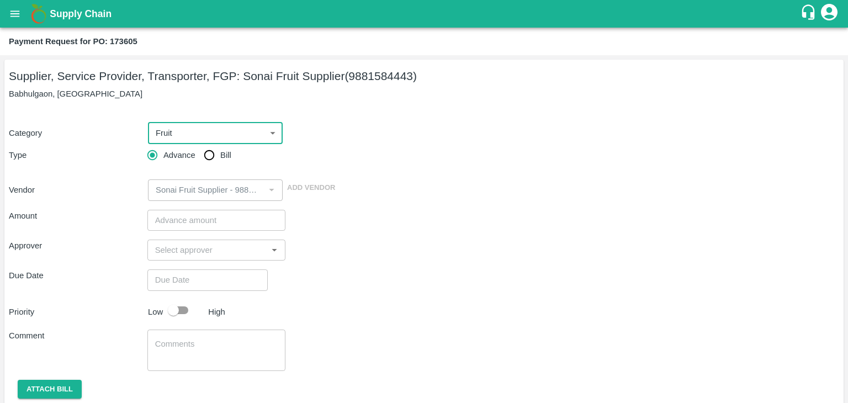
click at [217, 153] on input "Bill" at bounding box center [209, 155] width 22 height 22
radio input "true"
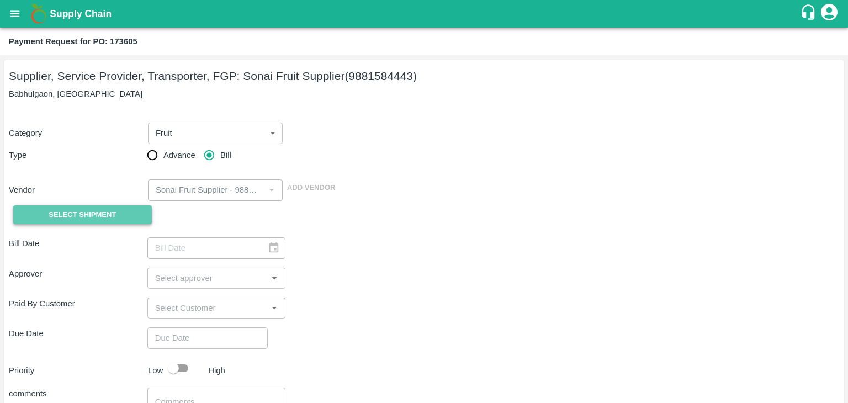
click at [91, 215] on span "Select Shipment" at bounding box center [82, 215] width 67 height 13
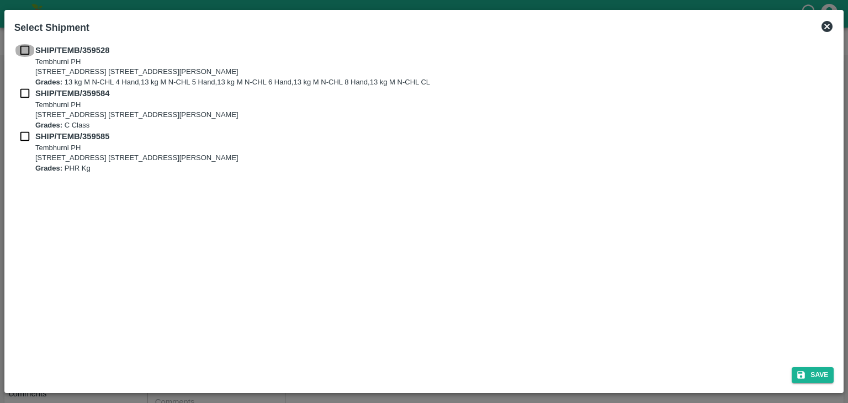
click at [23, 45] on input "checkbox" at bounding box center [24, 50] width 21 height 12
checkbox input "true"
drag, startPoint x: 20, startPoint y: 103, endPoint x: 20, endPoint y: 92, distance: 11.0
click at [20, 92] on div "SHIP/TEMB/359584 [STREET_ADDRESS] [STREET_ADDRESS][PERSON_NAME] Grades: C Class" at bounding box center [424, 108] width 820 height 43
click at [20, 92] on input "checkbox" at bounding box center [24, 93] width 21 height 12
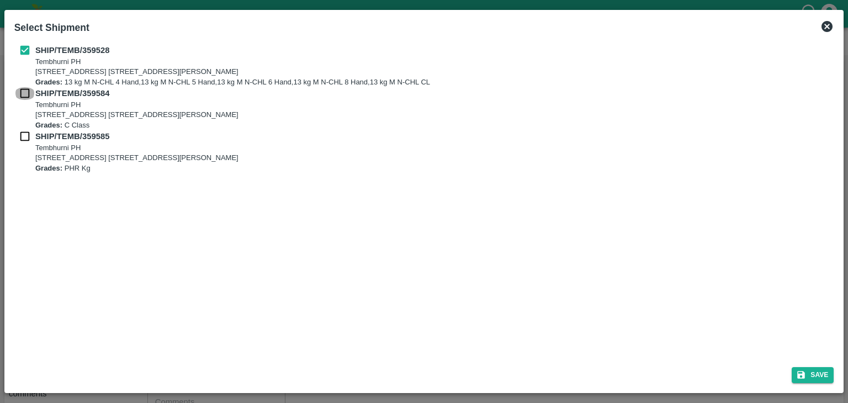
checkbox input "true"
click at [24, 134] on input "checkbox" at bounding box center [24, 136] width 21 height 12
checkbox input "true"
click at [801, 372] on icon "submit" at bounding box center [801, 375] width 10 height 10
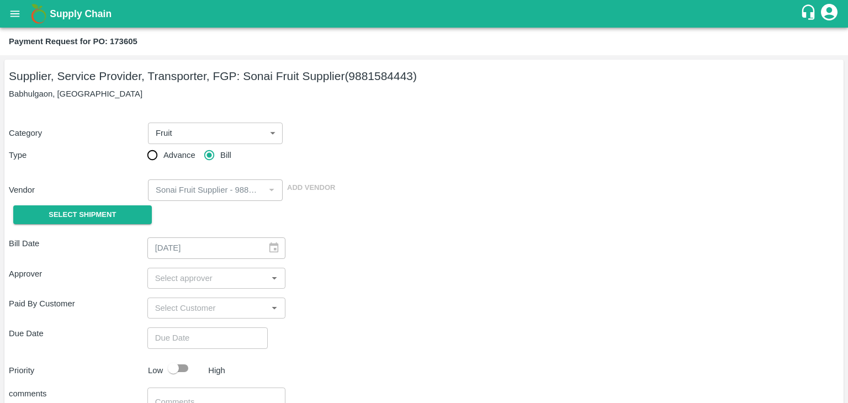
type input "[DATE]"
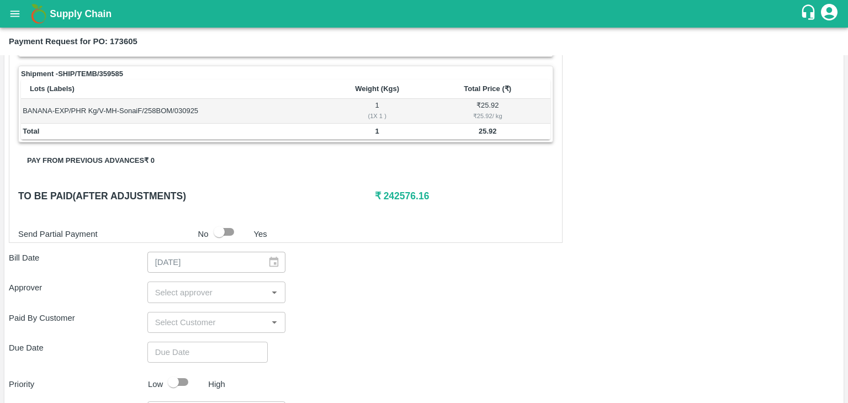
scroll to position [541, 0]
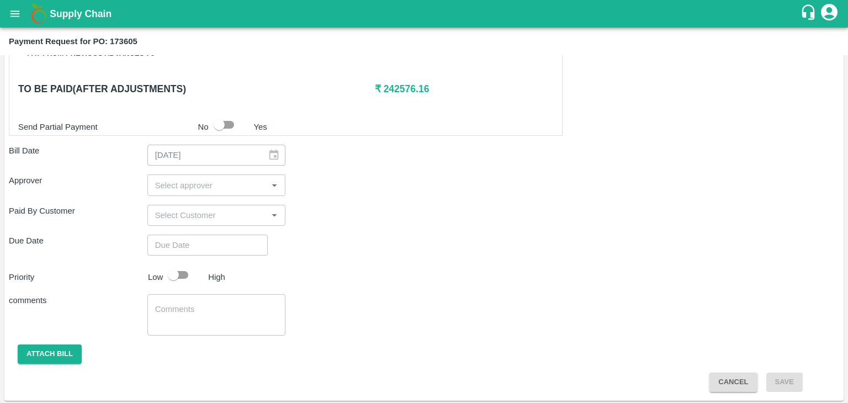
click at [183, 178] on input "input" at bounding box center [208, 185] width 114 height 14
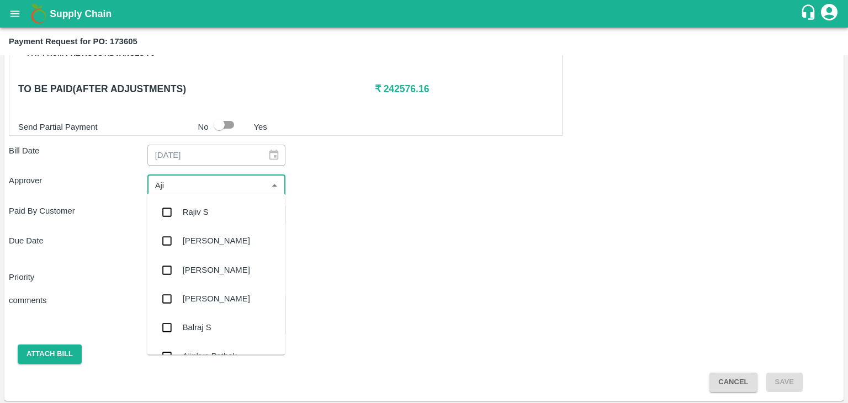
type input "Ajit"
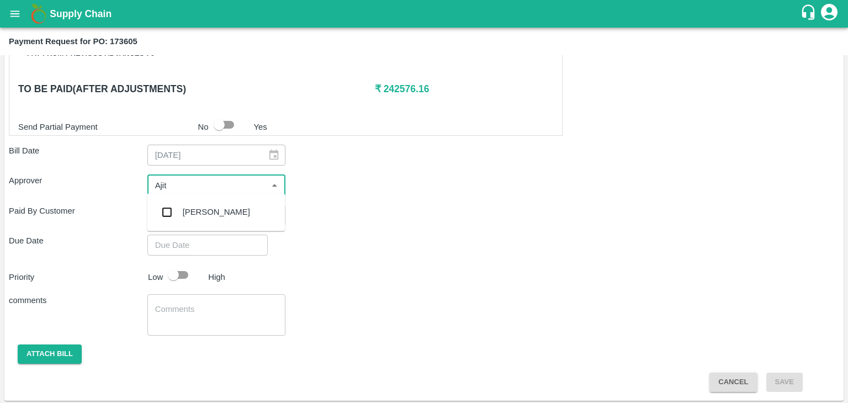
click at [196, 209] on div "[PERSON_NAME]" at bounding box center [216, 212] width 67 height 12
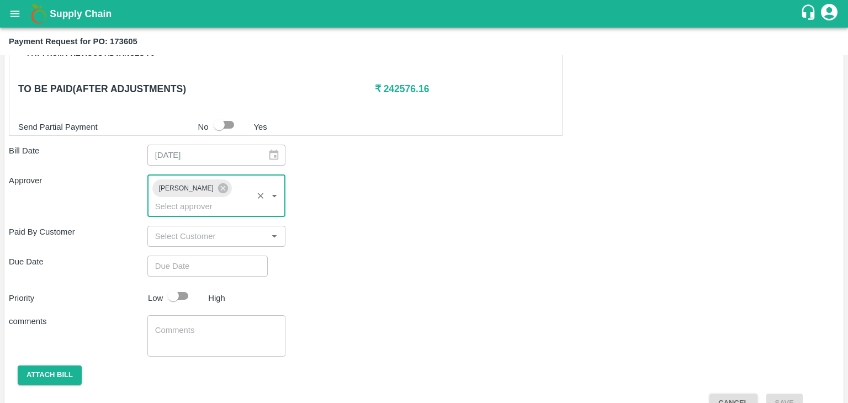
type input "DD/MM/YYYY hh:mm aa"
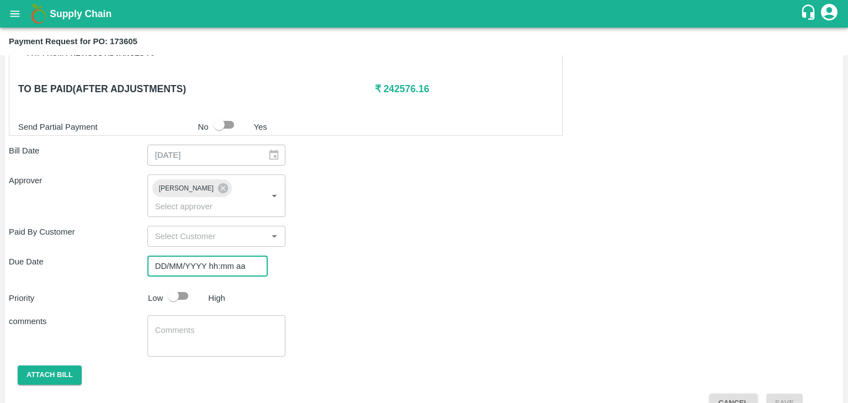
click at [222, 256] on input "DD/MM/YYYY hh:mm aa" at bounding box center [203, 266] width 113 height 21
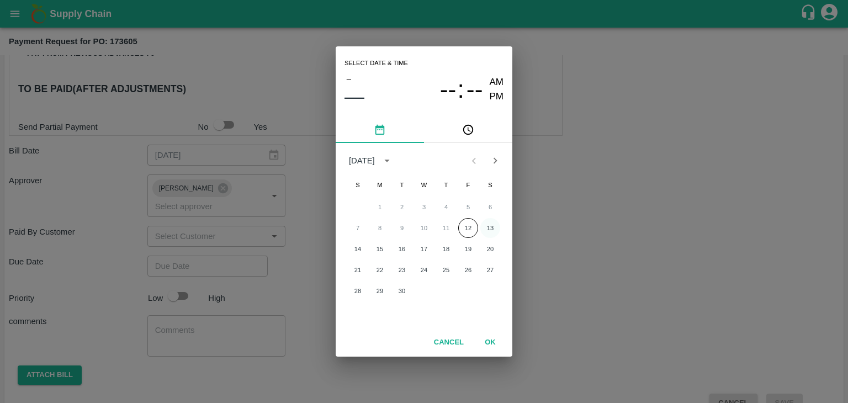
click at [490, 222] on button "13" at bounding box center [490, 228] width 20 height 20
type input "[DATE] 12:00 AM"
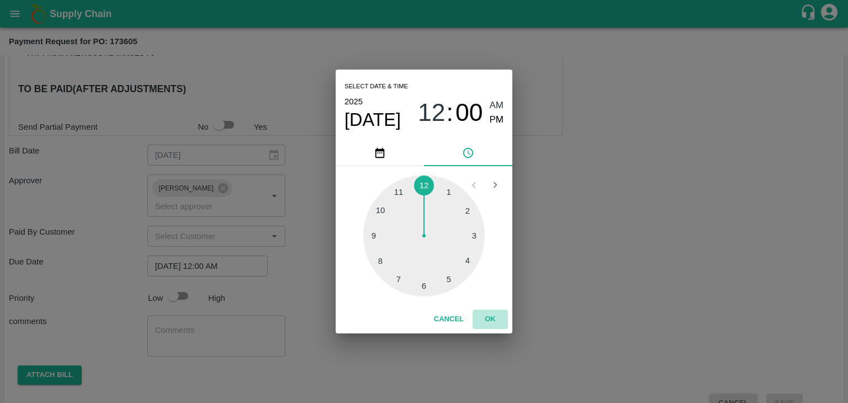
click at [490, 318] on button "OK" at bounding box center [489, 319] width 35 height 19
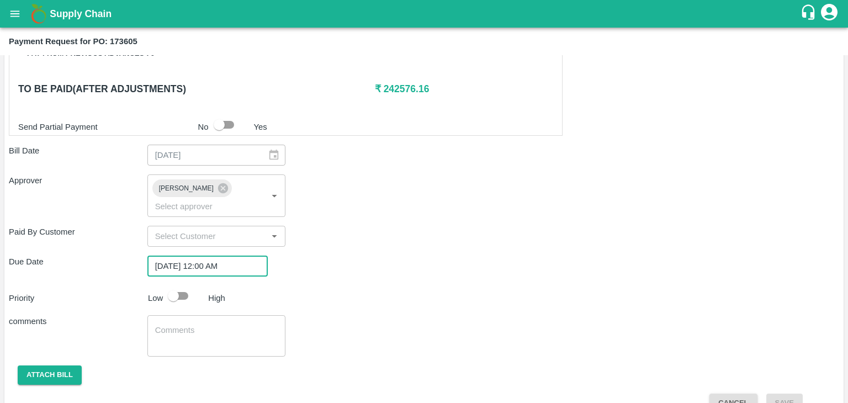
click at [174, 285] on input "checkbox" at bounding box center [173, 295] width 63 height 21
checkbox input "true"
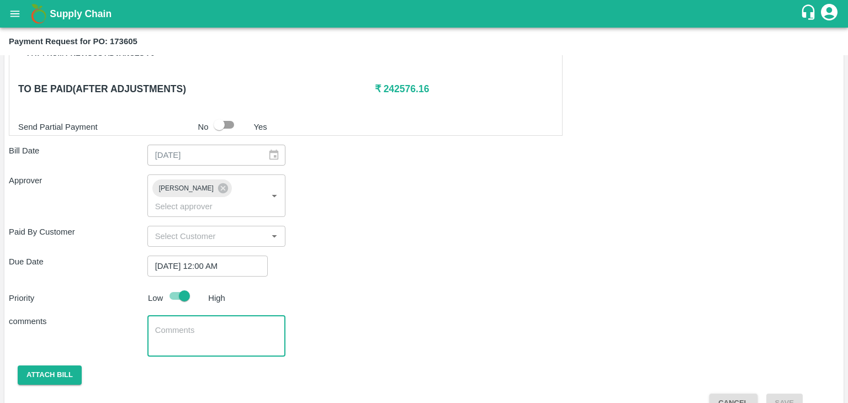
click at [235, 325] on textarea at bounding box center [216, 336] width 123 height 23
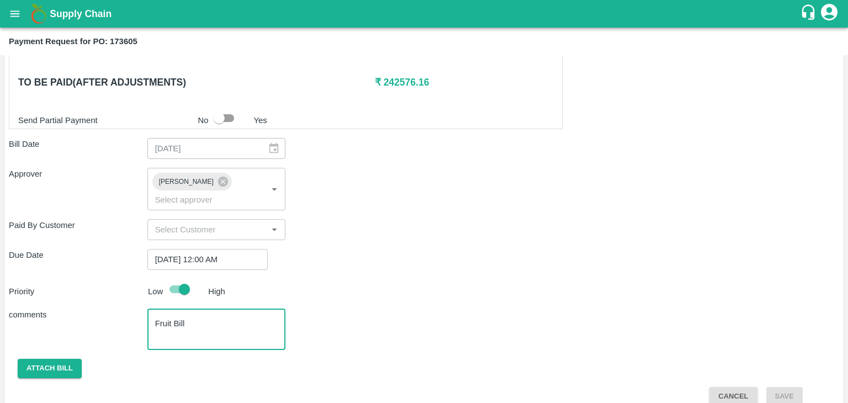
type textarea "Fruit Bill"
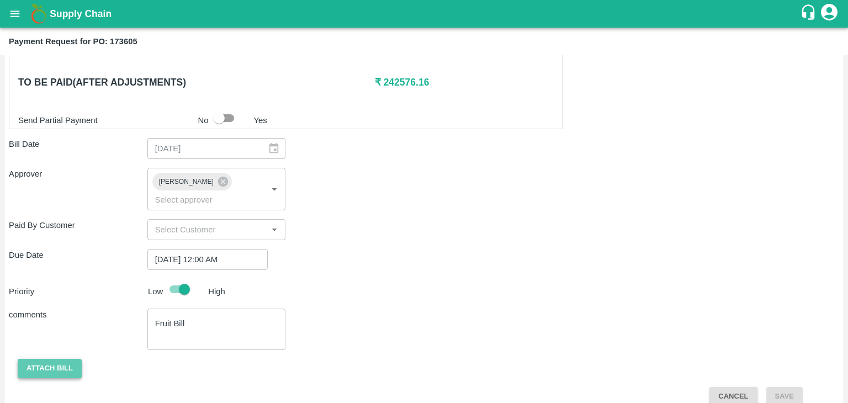
click at [26, 359] on button "Attach bill" at bounding box center [50, 368] width 64 height 19
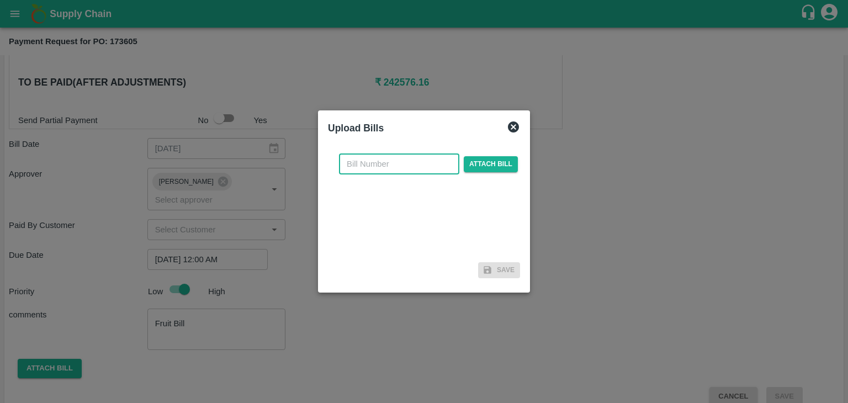
click at [411, 161] on input "text" at bounding box center [399, 163] width 120 height 21
type input "1225"
click at [501, 168] on span "Attach bill" at bounding box center [491, 164] width 54 height 16
click at [0, 0] on input "Attach bill" at bounding box center [0, 0] width 0 height 0
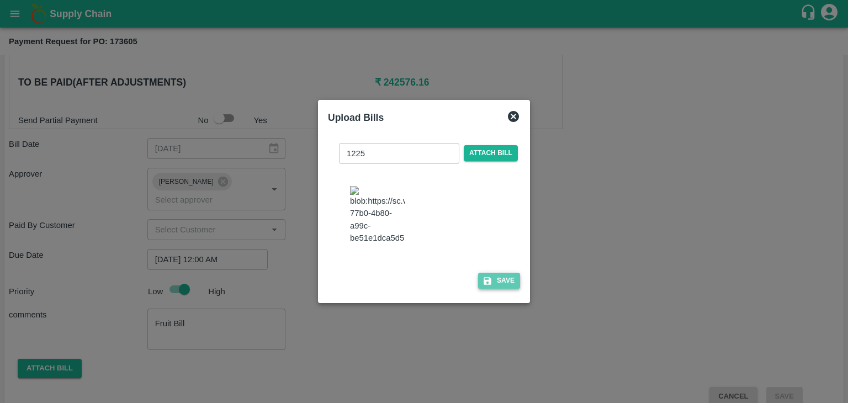
click at [500, 281] on button "Save" at bounding box center [499, 281] width 42 height 16
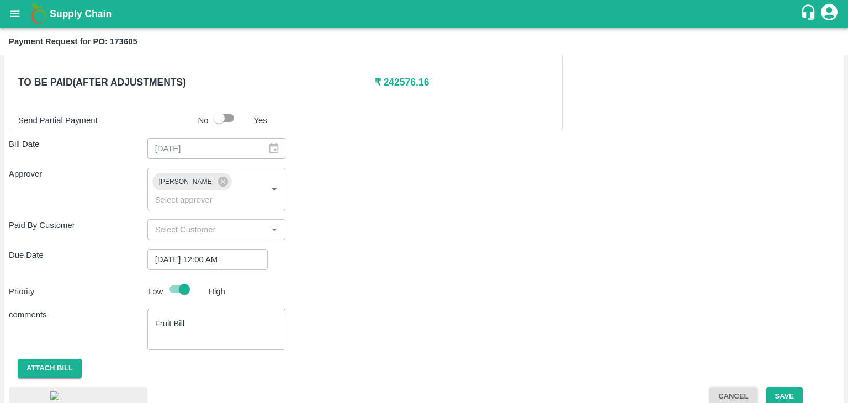
scroll to position [602, 0]
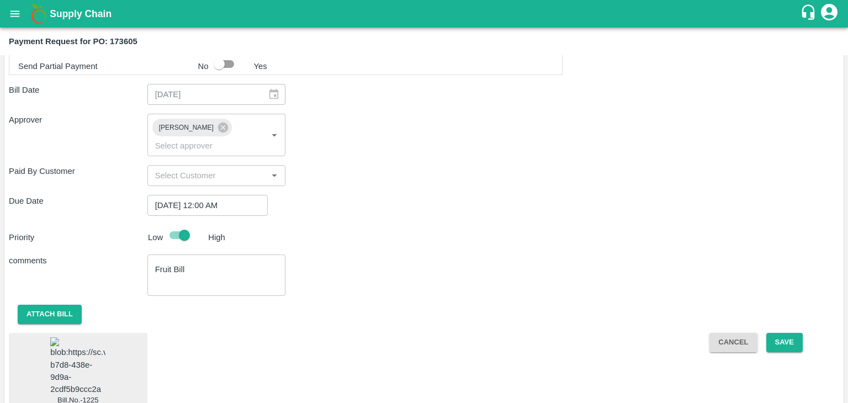
click at [79, 343] on img at bounding box center [77, 366] width 55 height 58
click at [784, 333] on button "Save" at bounding box center [784, 342] width 36 height 19
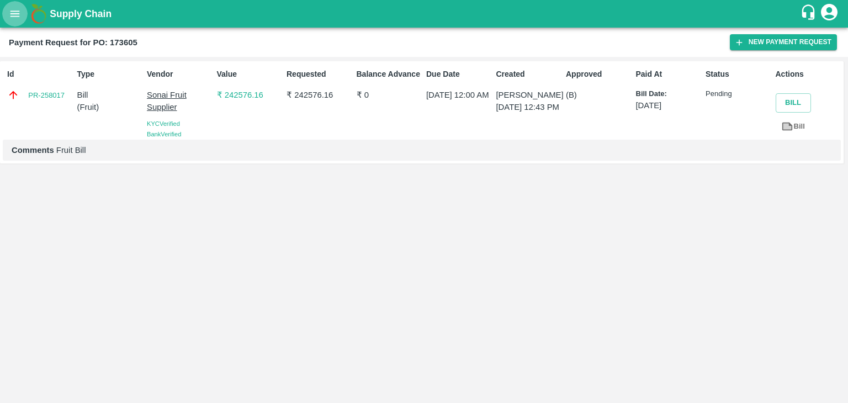
click at [9, 13] on icon "open drawer" at bounding box center [15, 14] width 12 height 12
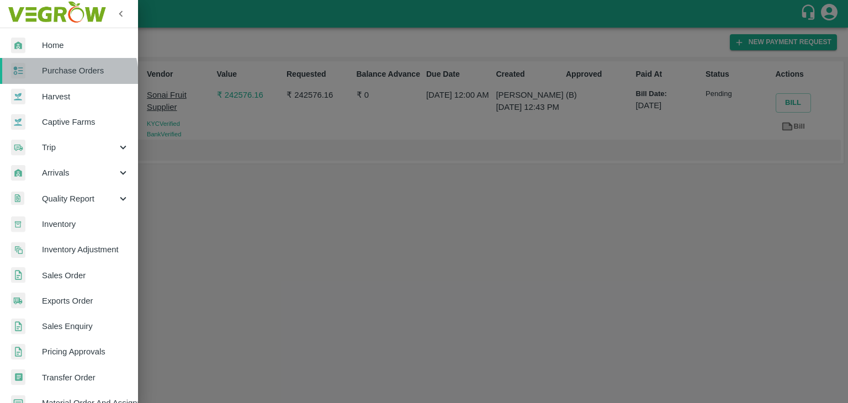
click at [65, 76] on span "Purchase Orders" at bounding box center [85, 71] width 87 height 12
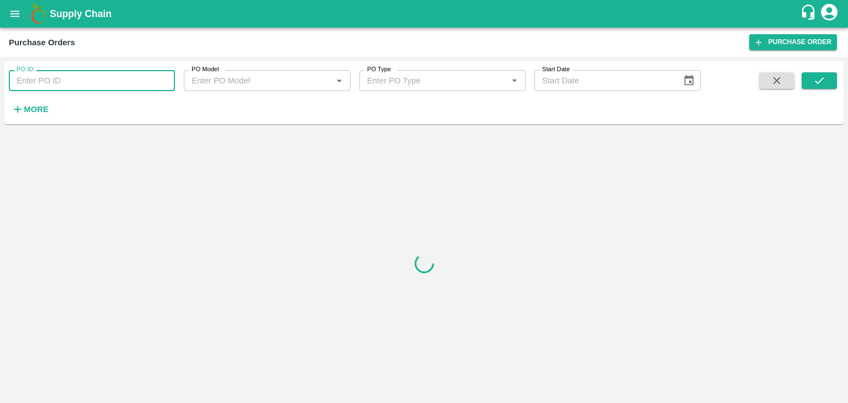
click at [116, 80] on input "PO ID" at bounding box center [92, 80] width 166 height 21
paste input "173717"
type input "173717"
click at [808, 78] on button "submit" at bounding box center [818, 80] width 35 height 17
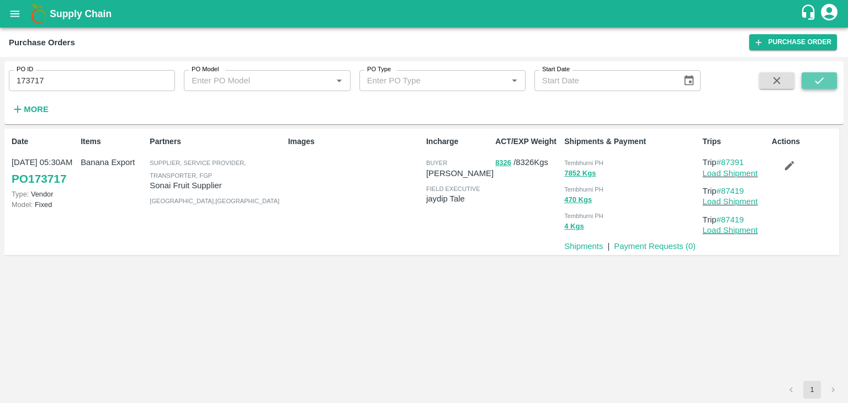
click at [808, 78] on button "submit" at bounding box center [818, 80] width 35 height 17
click at [640, 242] on link "Payment Requests ( 0 )" at bounding box center [655, 246] width 82 height 9
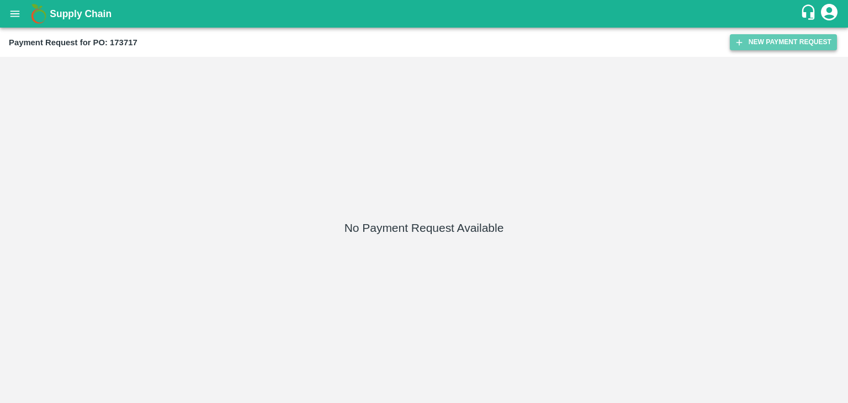
click at [758, 47] on button "New Payment Request" at bounding box center [783, 42] width 107 height 16
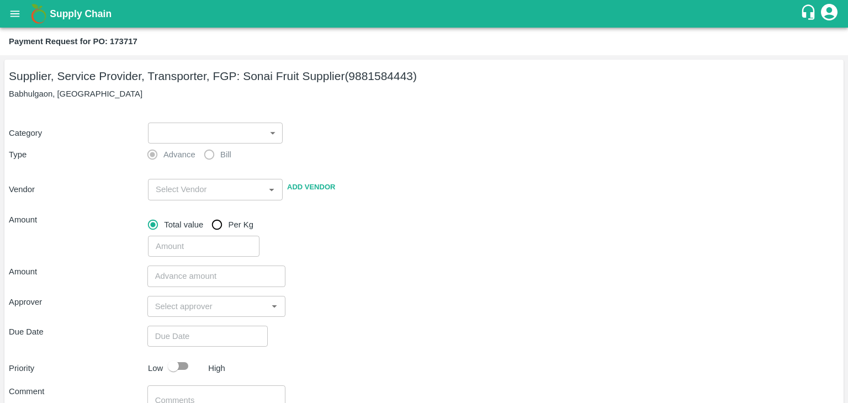
click at [176, 143] on label "Advance" at bounding box center [168, 154] width 54 height 22
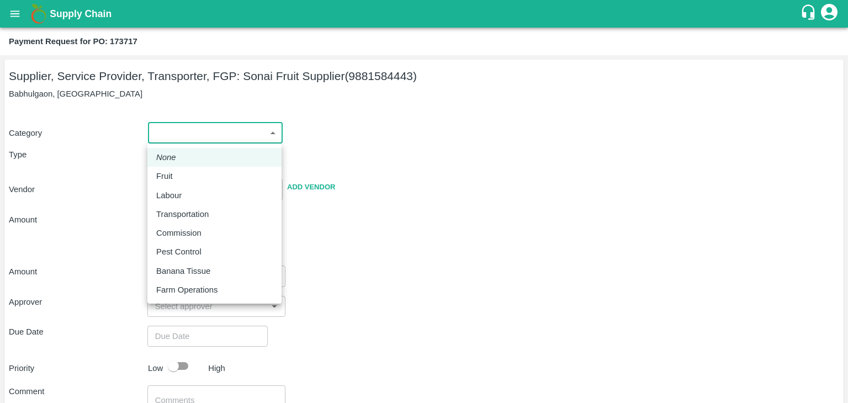
drag, startPoint x: 167, startPoint y: 137, endPoint x: 185, endPoint y: 180, distance: 46.2
click at [185, 180] on body "Supply Chain Payment Request for PO: 173717 Supplier, Service Provider, Transpo…" at bounding box center [424, 201] width 848 height 403
click at [185, 180] on div "Fruit" at bounding box center [214, 176] width 116 height 12
type input "1"
type input "Sonai Fruit Supplier - 9881584443(Supplier, Service Provider, Transporter, FGP)"
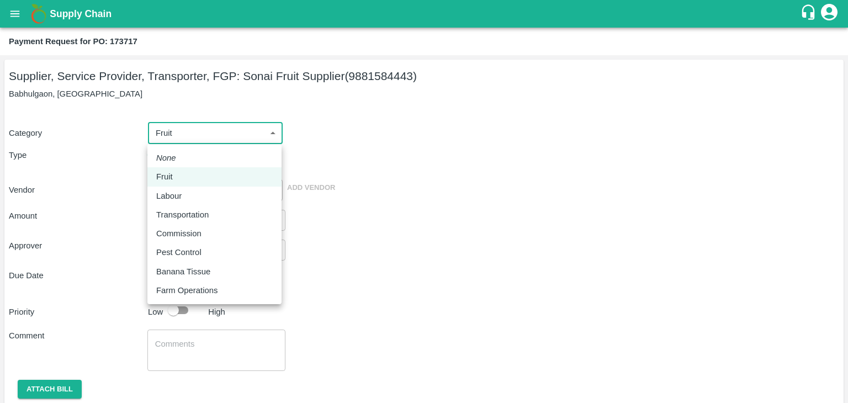
click at [225, 143] on body "Supply Chain Payment Request for PO: 173717 Supplier, Service Provider, Transpo…" at bounding box center [424, 201] width 848 height 403
click at [193, 173] on div "Fruit" at bounding box center [214, 177] width 116 height 12
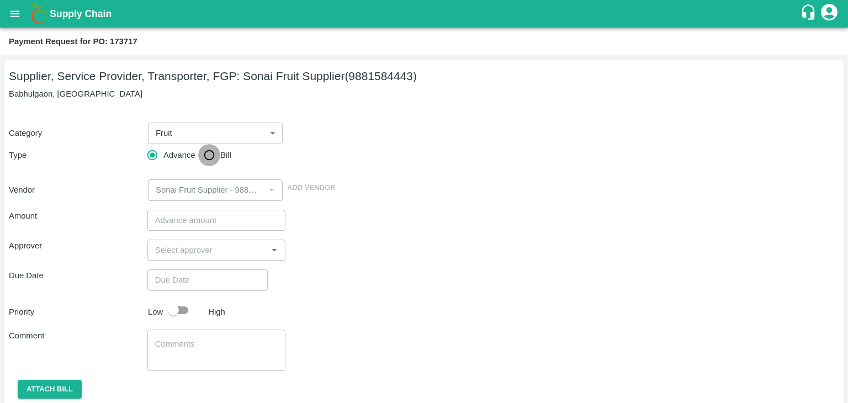
click at [199, 163] on input "Bill" at bounding box center [209, 155] width 22 height 22
radio input "true"
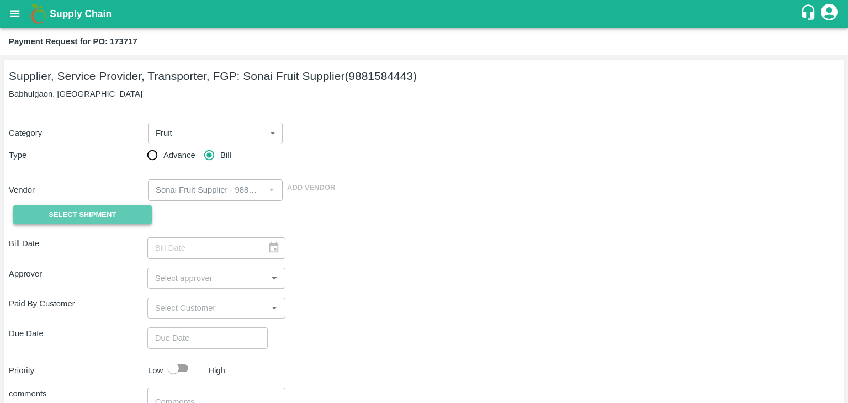
click at [113, 210] on span "Select Shipment" at bounding box center [82, 215] width 67 height 13
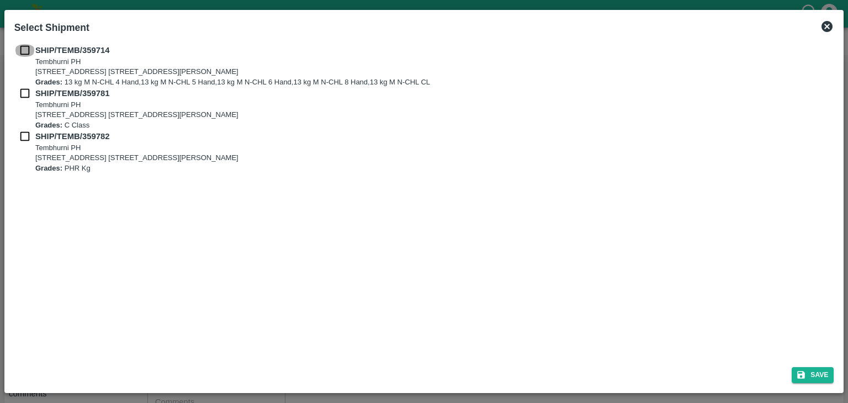
click at [22, 47] on input "checkbox" at bounding box center [24, 50] width 21 height 12
checkbox input "true"
click at [22, 97] on input "checkbox" at bounding box center [24, 93] width 21 height 12
checkbox input "true"
click at [20, 142] on input "checkbox" at bounding box center [24, 136] width 21 height 12
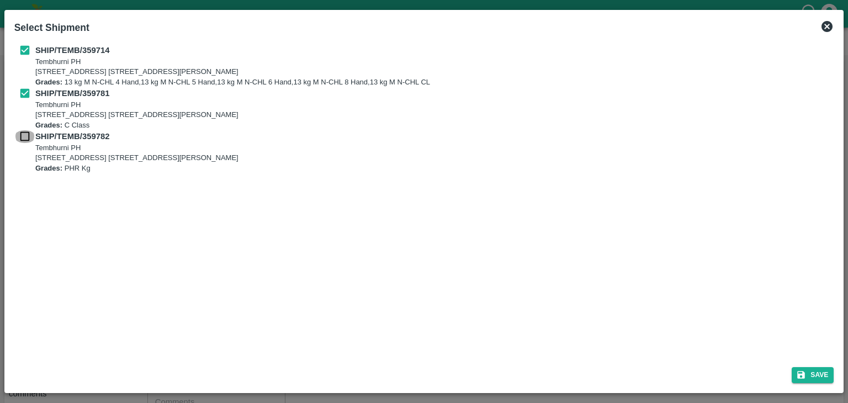
checkbox input "true"
click at [813, 370] on button "Save" at bounding box center [812, 375] width 42 height 16
type input "[DATE]"
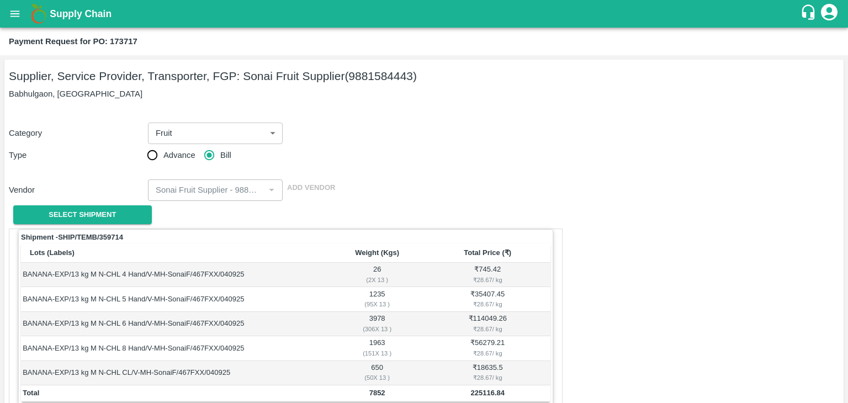
scroll to position [541, 0]
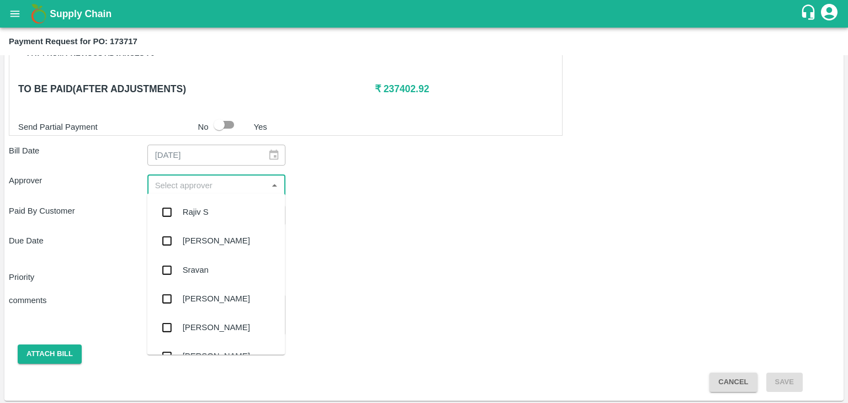
click at [236, 178] on input "input" at bounding box center [208, 185] width 114 height 14
type input "Ajit"
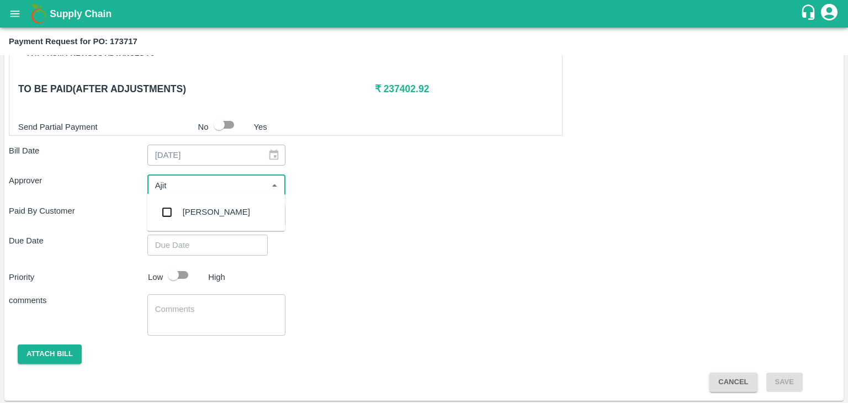
click at [224, 200] on div "[PERSON_NAME]" at bounding box center [216, 212] width 138 height 29
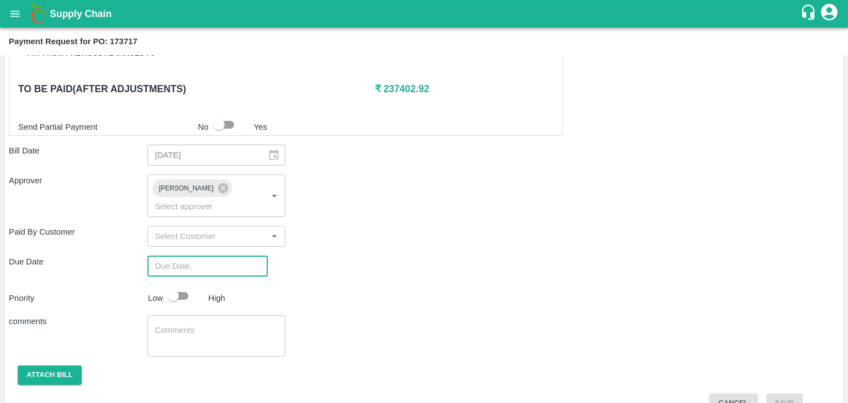
type input "DD/MM/YYYY hh:mm aa"
click at [226, 256] on input "DD/MM/YYYY hh:mm aa" at bounding box center [203, 266] width 113 height 21
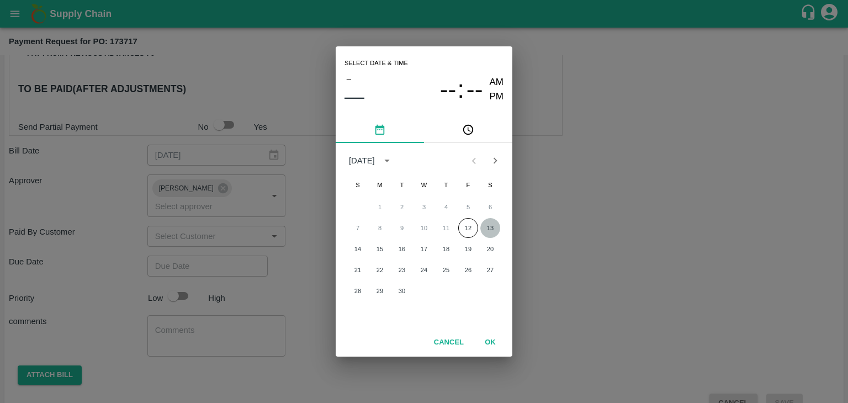
click at [492, 227] on button "13" at bounding box center [490, 228] width 20 height 20
type input "[DATE] 12:00 AM"
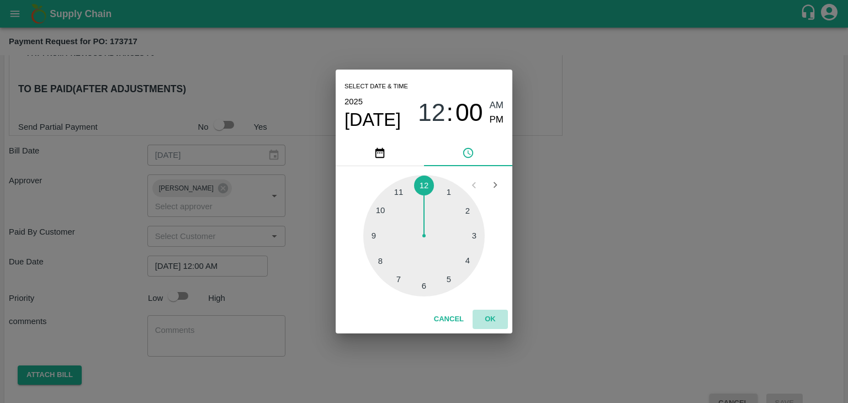
click at [492, 314] on button "OK" at bounding box center [489, 319] width 35 height 19
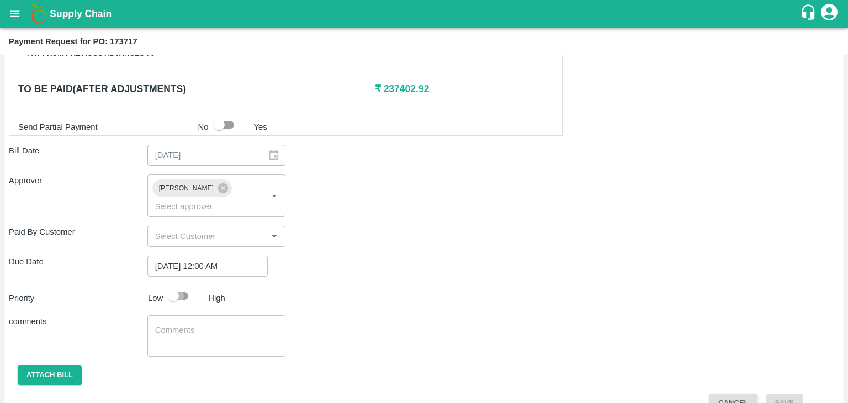
click at [170, 285] on input "checkbox" at bounding box center [173, 295] width 63 height 21
checkbox input "true"
click at [212, 325] on textarea at bounding box center [216, 336] width 123 height 23
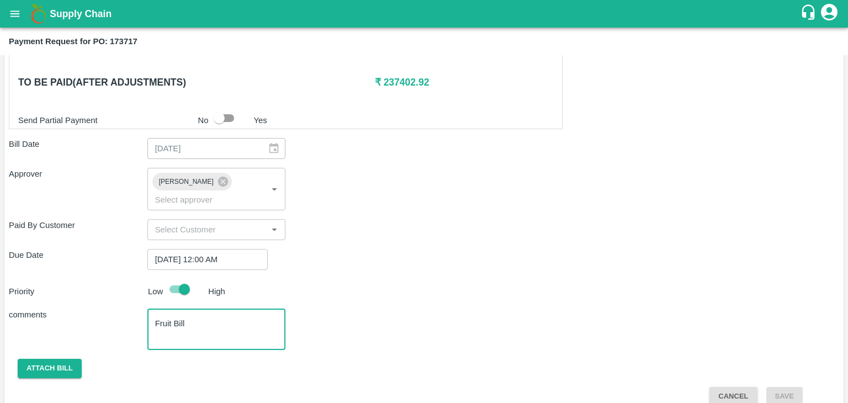
type textarea "Fruit Bill"
click at [57, 359] on button "Attach bill" at bounding box center [50, 368] width 64 height 19
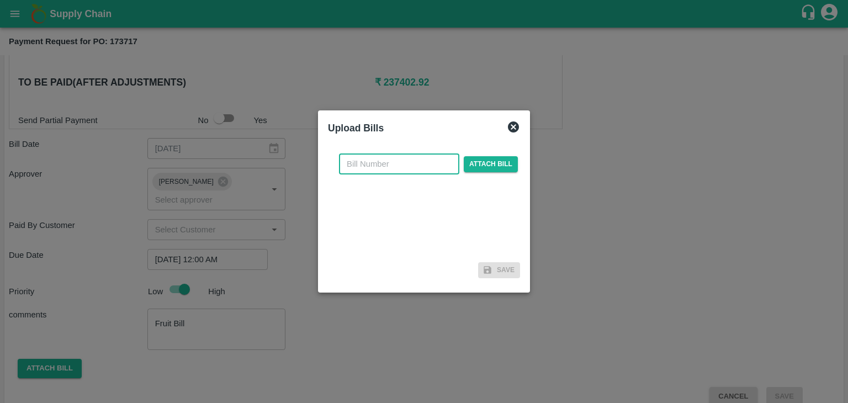
click at [402, 167] on input "text" at bounding box center [399, 163] width 120 height 21
type input "1227"
click at [475, 168] on span "Attach bill" at bounding box center [491, 164] width 54 height 16
click at [0, 0] on input "Attach bill" at bounding box center [0, 0] width 0 height 0
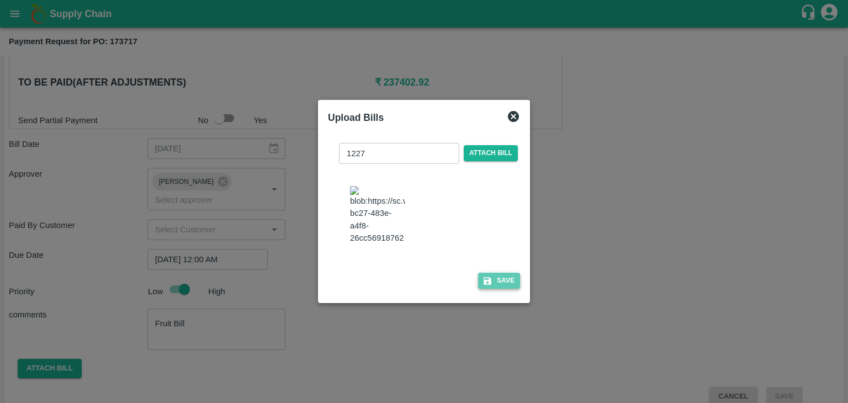
click at [511, 288] on button "Save" at bounding box center [499, 281] width 42 height 16
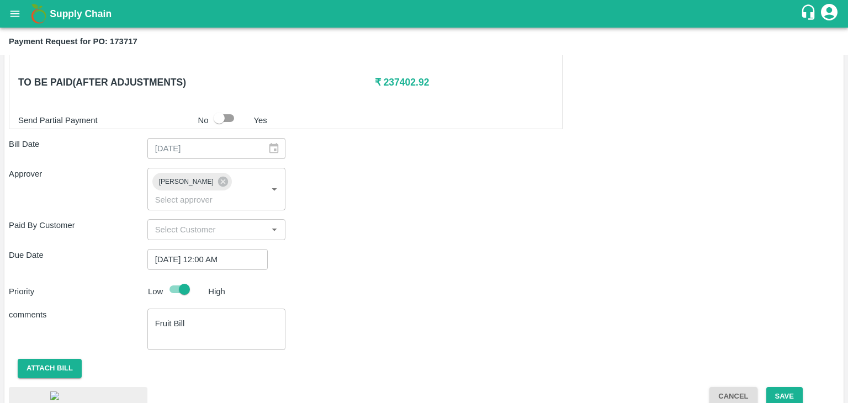
scroll to position [606, 0]
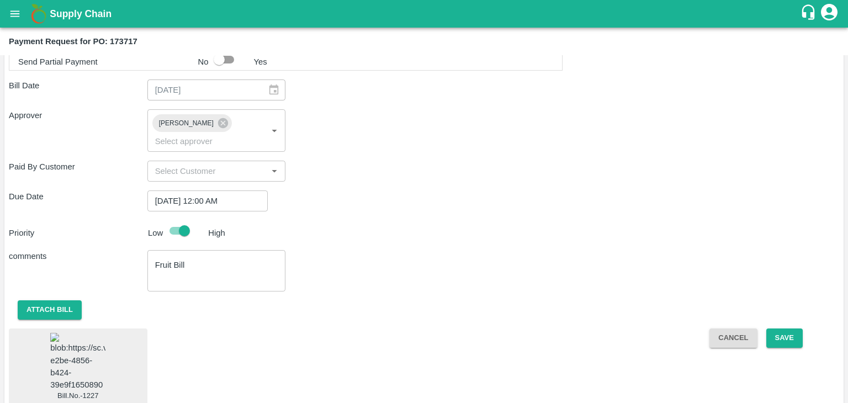
click at [97, 333] on img at bounding box center [77, 362] width 55 height 58
click at [786, 328] on button "Save" at bounding box center [784, 337] width 36 height 19
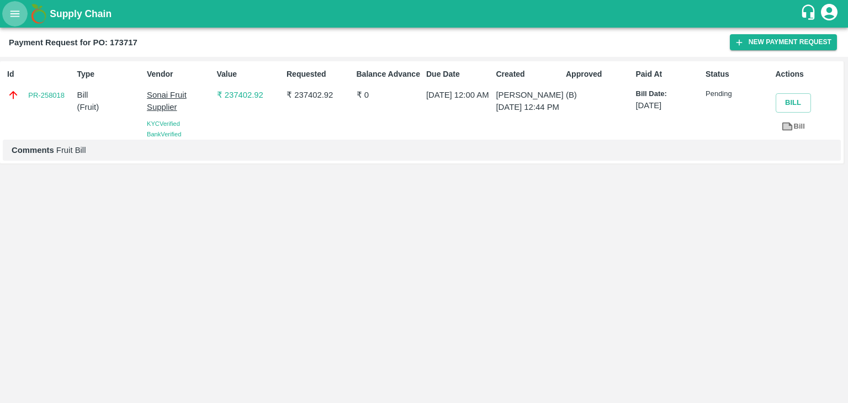
click at [19, 12] on icon "open drawer" at bounding box center [15, 14] width 12 height 12
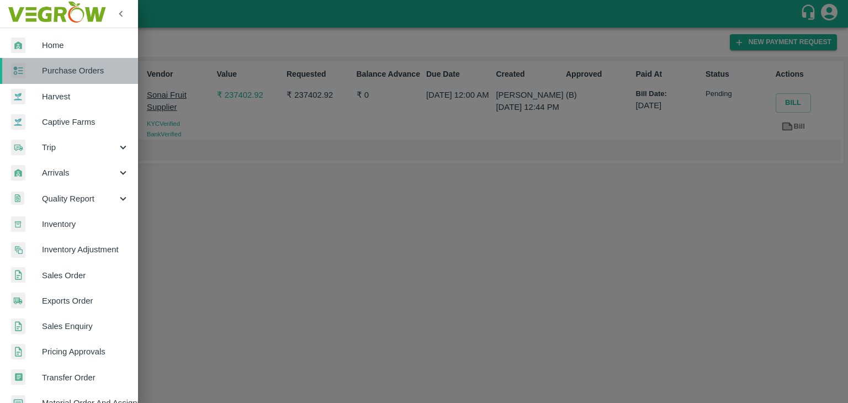
click at [73, 65] on span "Purchase Orders" at bounding box center [85, 71] width 87 height 12
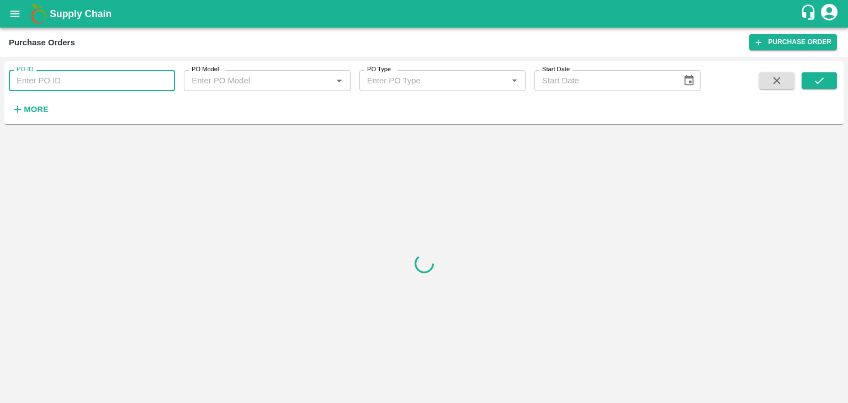
click at [117, 80] on input "PO ID" at bounding box center [92, 80] width 166 height 21
paste input "173759"
type input "173759"
click at [836, 82] on button "submit" at bounding box center [818, 80] width 35 height 17
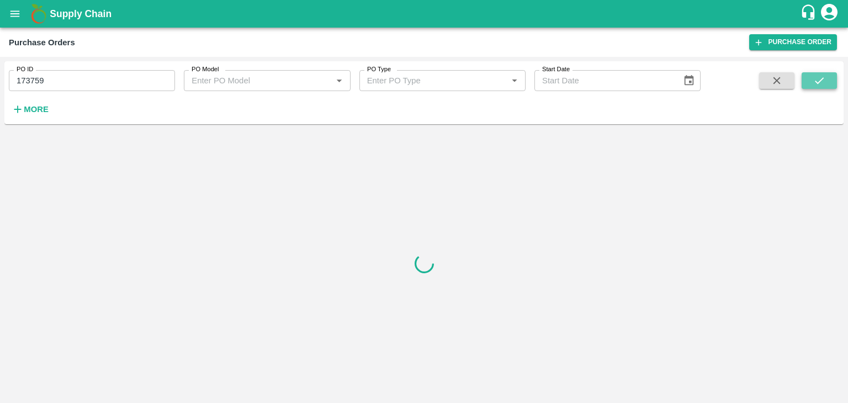
click at [836, 82] on button "submit" at bounding box center [818, 80] width 35 height 17
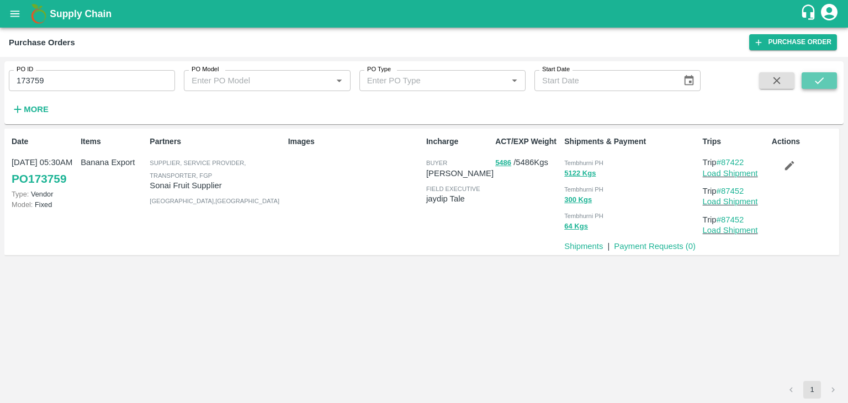
click at [836, 82] on button "submit" at bounding box center [818, 80] width 35 height 17
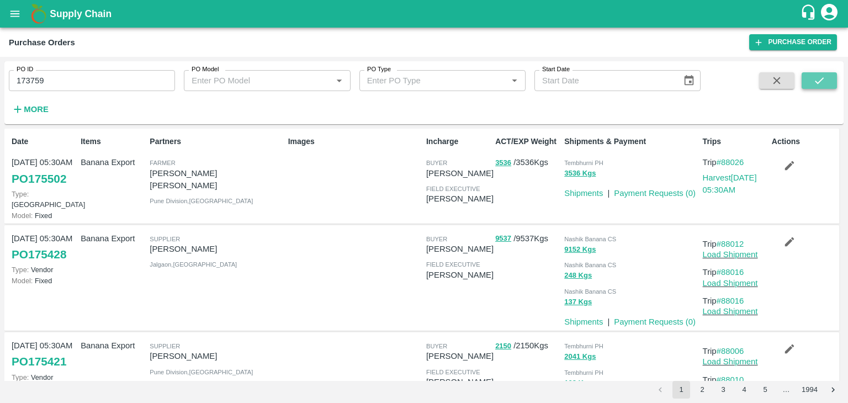
click at [820, 79] on icon "submit" at bounding box center [819, 81] width 12 height 12
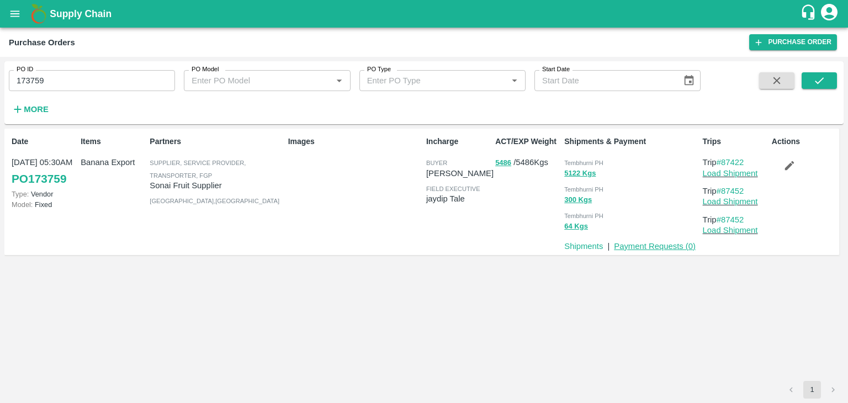
click at [642, 244] on link "Payment Requests ( 0 )" at bounding box center [655, 246] width 82 height 9
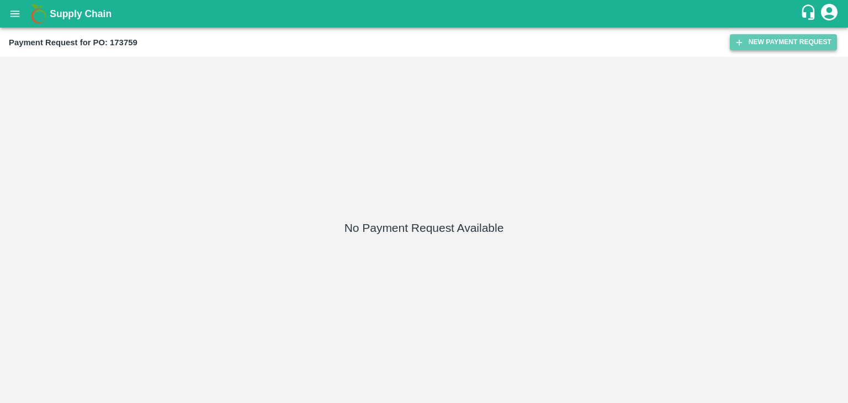
click at [752, 46] on button "New Payment Request" at bounding box center [783, 42] width 107 height 16
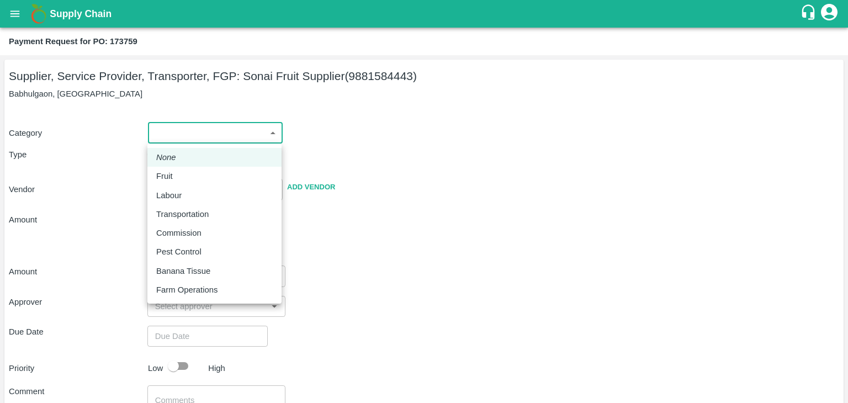
drag, startPoint x: 155, startPoint y: 128, endPoint x: 183, endPoint y: 171, distance: 51.0
click at [183, 171] on body "Supply Chain Payment Request for PO: 173759 Supplier, Service Provider, Transpo…" at bounding box center [424, 201] width 848 height 403
click at [183, 171] on div "Fruit" at bounding box center [214, 176] width 116 height 12
type input "1"
type input "Sonai Fruit Supplier - 9881584443(Supplier, Service Provider, Transporter, FGP)"
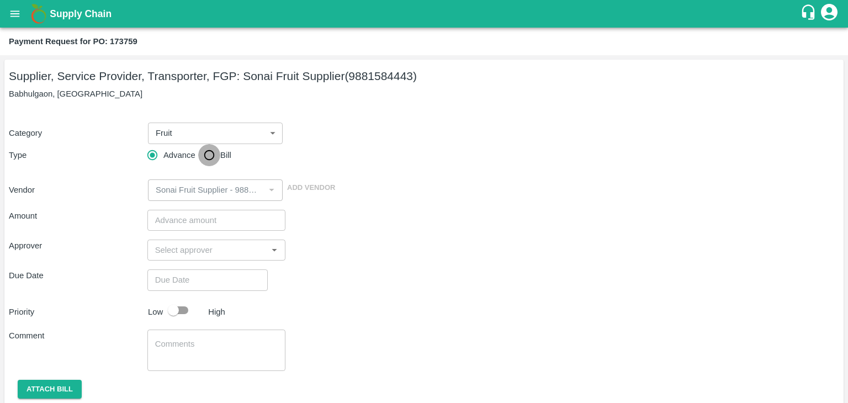
click at [210, 155] on input "Bill" at bounding box center [209, 155] width 22 height 22
radio input "true"
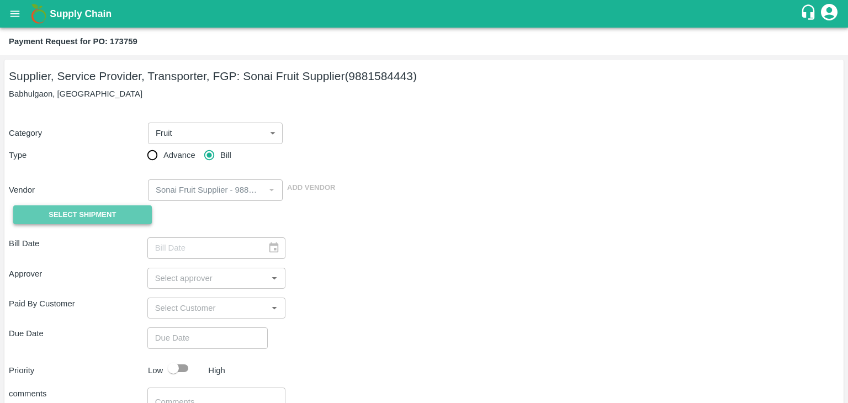
click at [92, 210] on span "Select Shipment" at bounding box center [82, 215] width 67 height 13
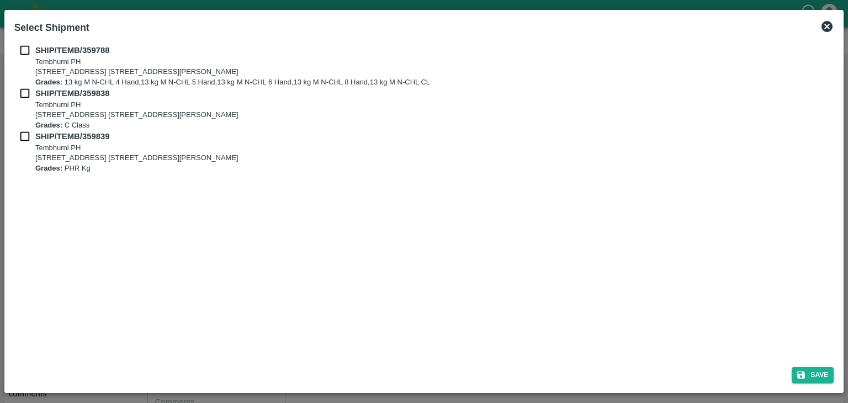
drag, startPoint x: 22, startPoint y: 42, endPoint x: 23, endPoint y: 51, distance: 9.5
click at [23, 51] on div "SHIP/TEMB/359788 [STREET_ADDRESS] E-5, YASHSHREE INDUSTRIES, M.I.D.C., A/P TEMB…" at bounding box center [424, 199] width 828 height 318
click at [23, 51] on input "checkbox" at bounding box center [24, 50] width 21 height 12
checkbox input "true"
drag, startPoint x: 30, startPoint y: 99, endPoint x: 24, endPoint y: 93, distance: 8.2
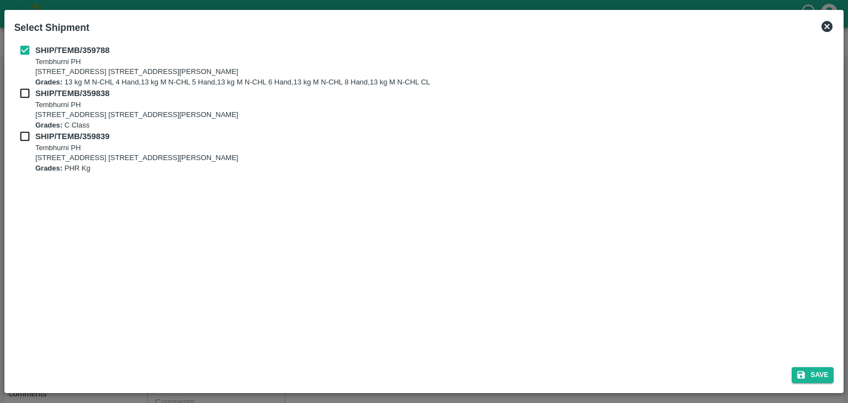
click at [24, 93] on input "checkbox" at bounding box center [24, 93] width 21 height 12
checkbox input "true"
click at [22, 131] on input "checkbox" at bounding box center [24, 136] width 21 height 12
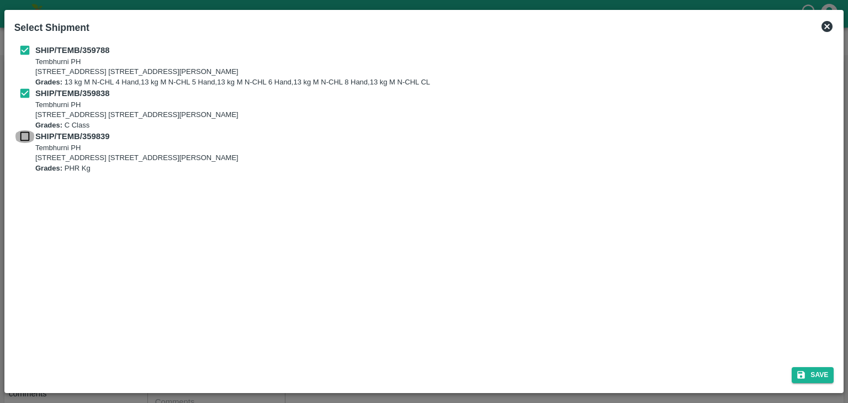
checkbox input "true"
click at [822, 375] on button "Save" at bounding box center [812, 375] width 42 height 16
type input "[DATE]"
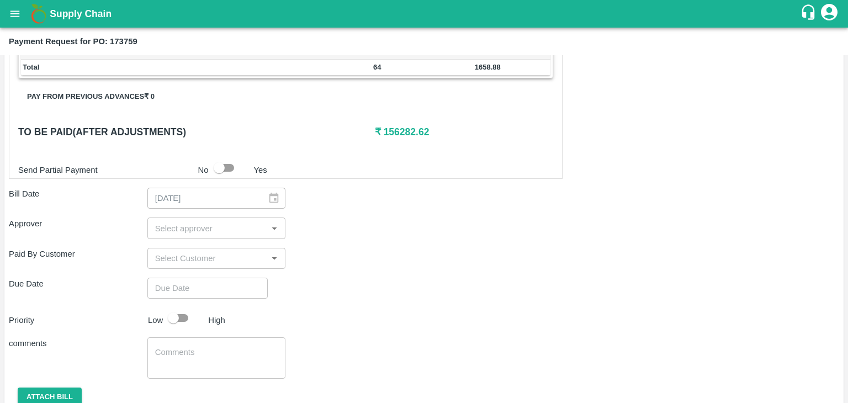
scroll to position [541, 0]
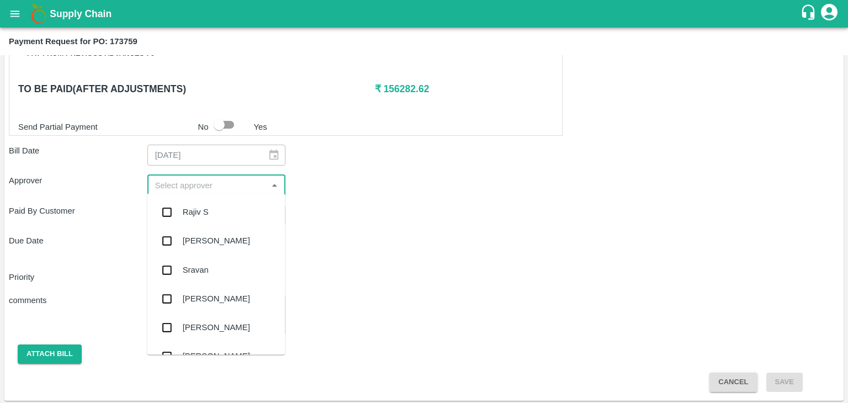
click at [198, 188] on input "input" at bounding box center [208, 185] width 114 height 14
type input "Ajit"
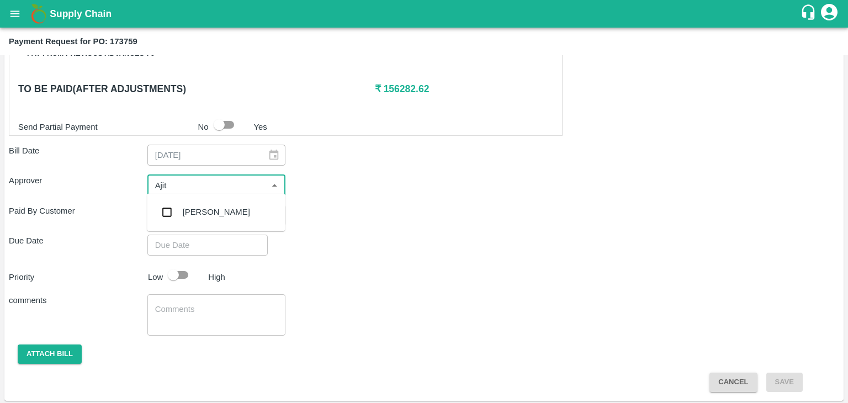
click at [208, 215] on div "[PERSON_NAME]" at bounding box center [216, 212] width 67 height 12
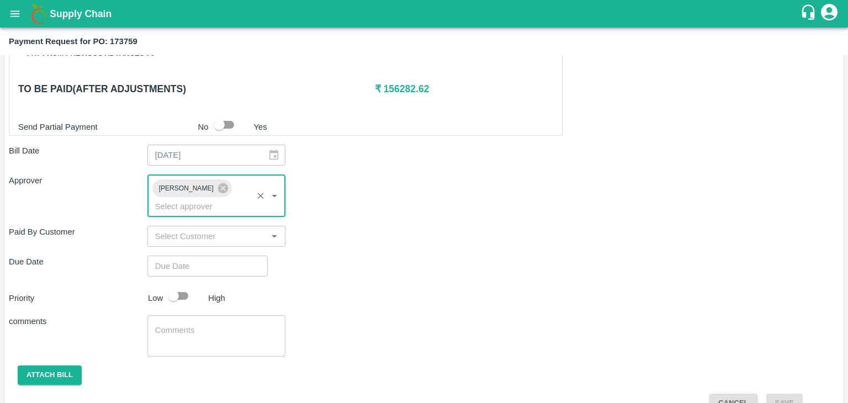
type input "DD/MM/YYYY hh:mm aa"
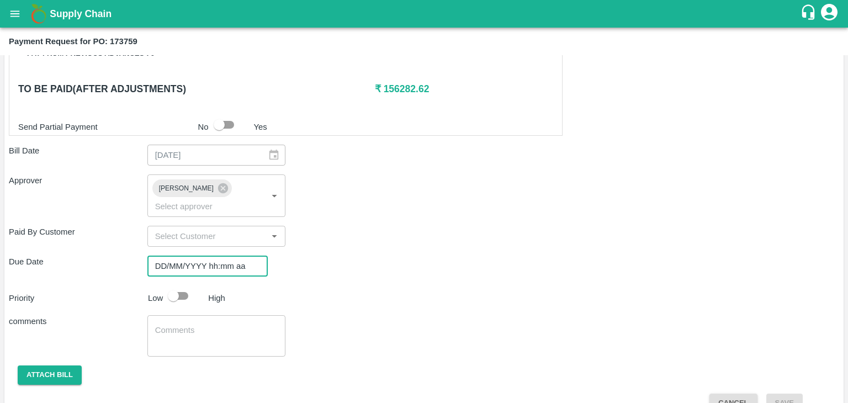
click at [228, 256] on input "DD/MM/YYYY hh:mm aa" at bounding box center [203, 266] width 113 height 21
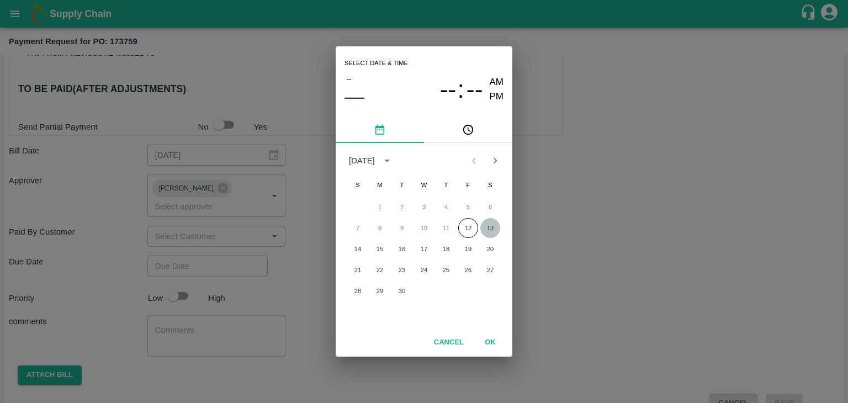
click at [497, 227] on button "13" at bounding box center [490, 228] width 20 height 20
type input "[DATE] 12:00 AM"
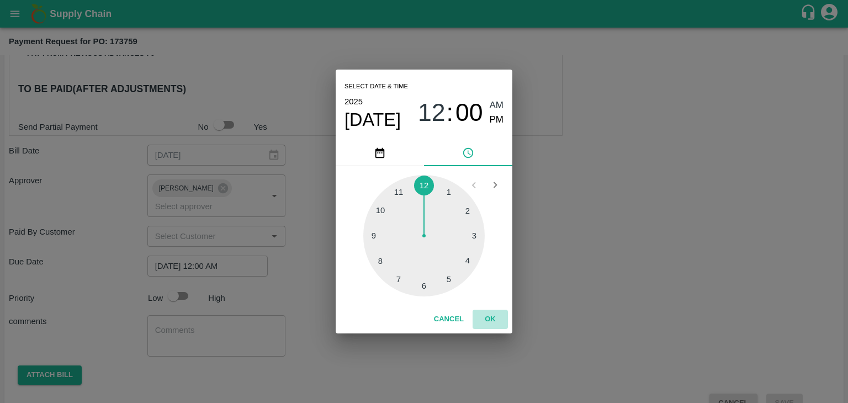
click at [495, 317] on button "OK" at bounding box center [489, 319] width 35 height 19
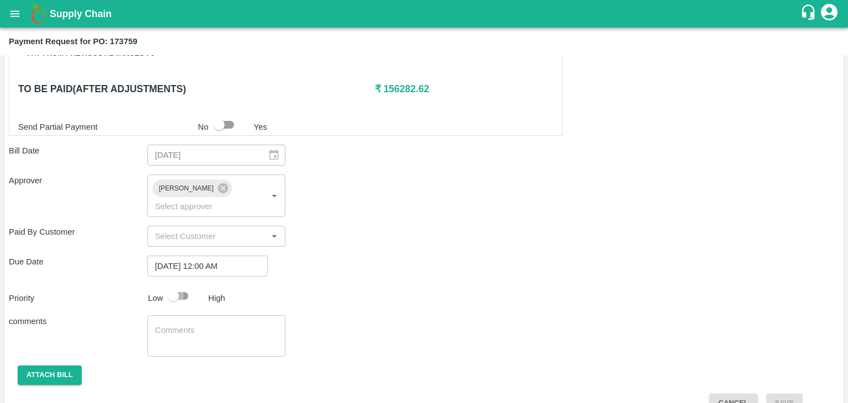
click at [185, 285] on input "checkbox" at bounding box center [173, 295] width 63 height 21
checkbox input "true"
click at [210, 325] on textarea at bounding box center [216, 336] width 123 height 23
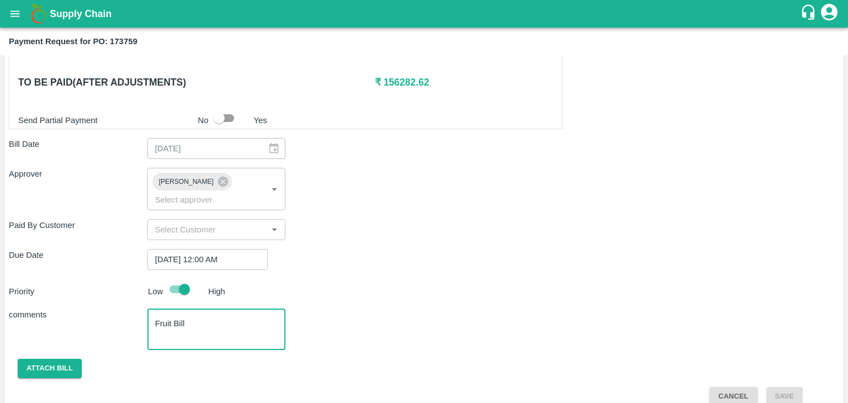
type textarea "Fruit Bill"
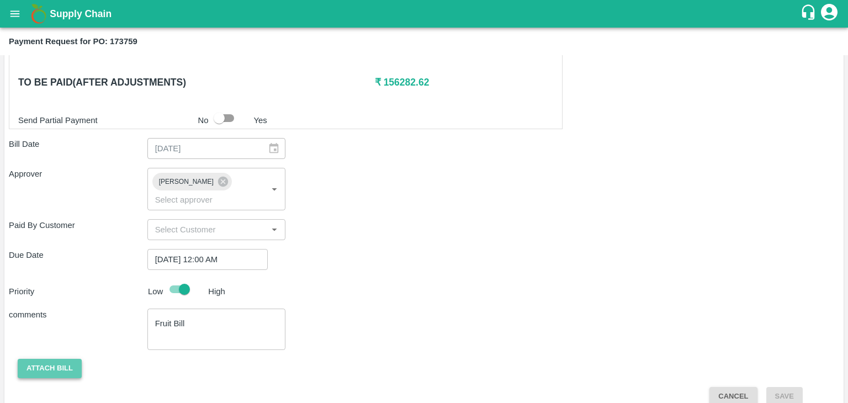
click at [53, 359] on button "Attach bill" at bounding box center [50, 368] width 64 height 19
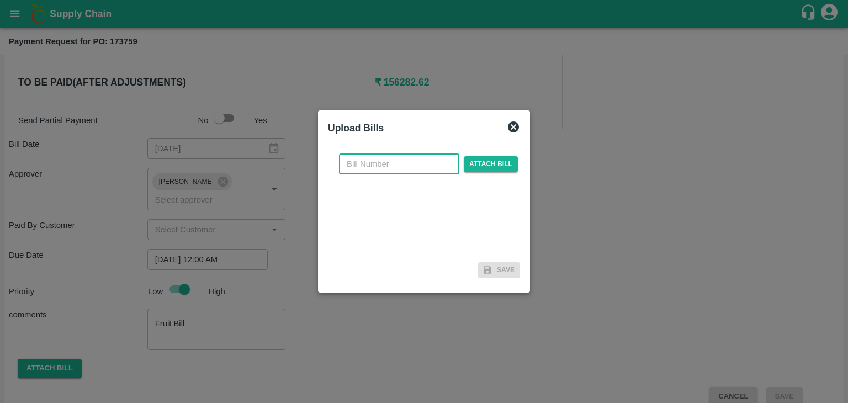
click at [410, 155] on input "text" at bounding box center [399, 163] width 120 height 21
type input "1229"
click at [506, 166] on span "Attach bill" at bounding box center [491, 164] width 54 height 16
click at [0, 0] on input "Attach bill" at bounding box center [0, 0] width 0 height 0
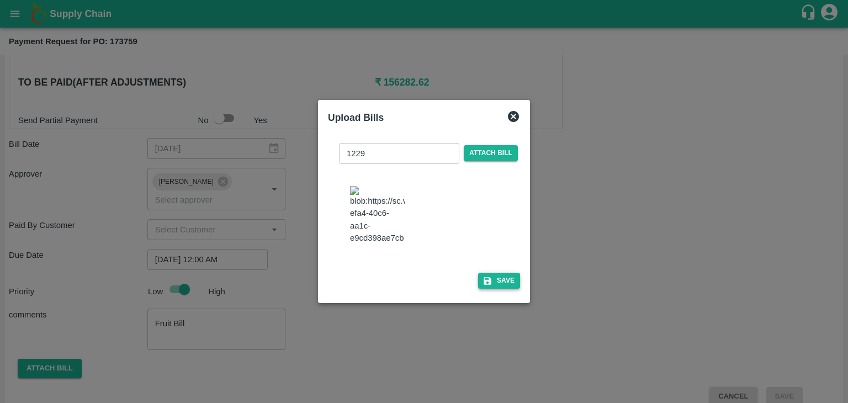
drag, startPoint x: 500, startPoint y: 288, endPoint x: 500, endPoint y: 281, distance: 6.6
click at [500, 281] on div "1229 ​ Attach bill Save" at bounding box center [424, 213] width 192 height 159
click at [500, 281] on button "Save" at bounding box center [499, 281] width 42 height 16
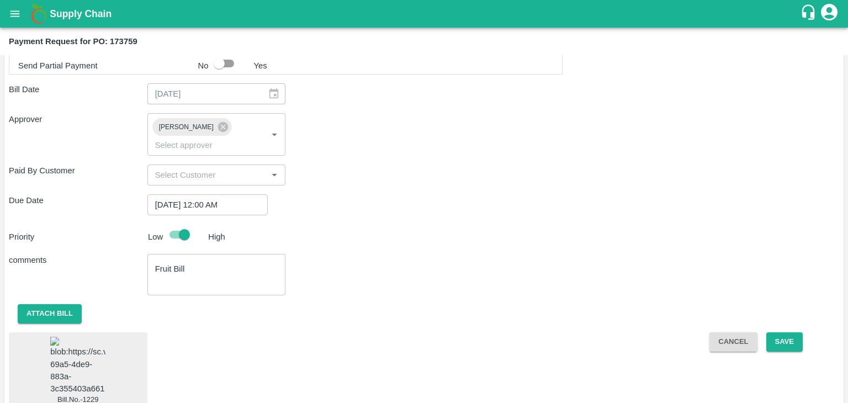
scroll to position [602, 0]
click at [52, 343] on img at bounding box center [77, 366] width 55 height 58
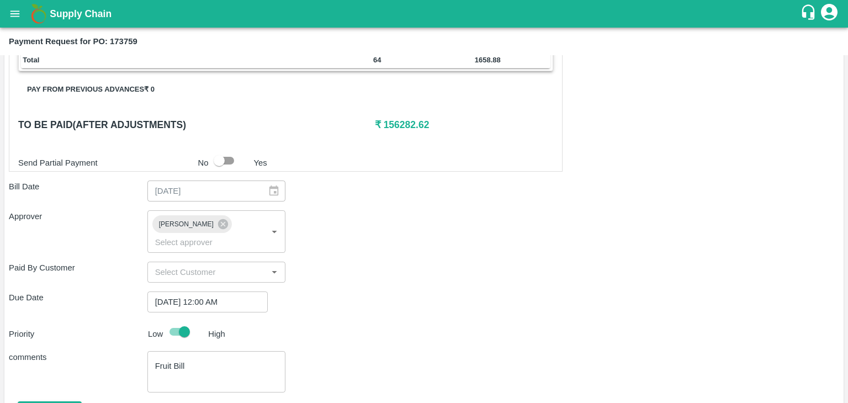
scroll to position [602, 0]
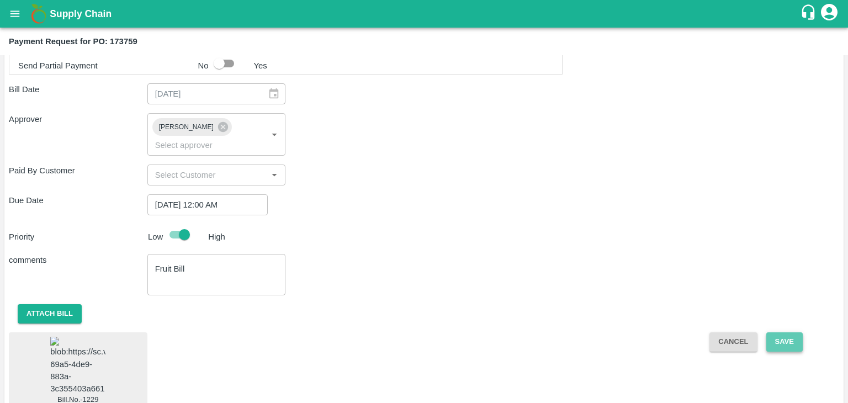
click at [794, 332] on button "Save" at bounding box center [784, 341] width 36 height 19
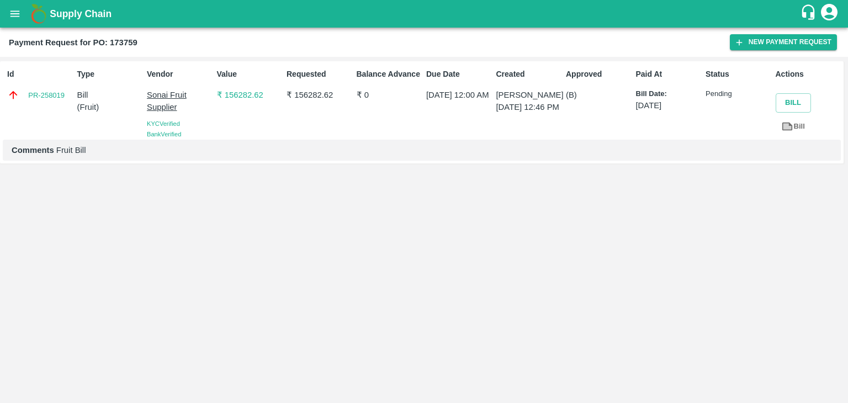
click at [8, 12] on button "open drawer" at bounding box center [14, 13] width 25 height 25
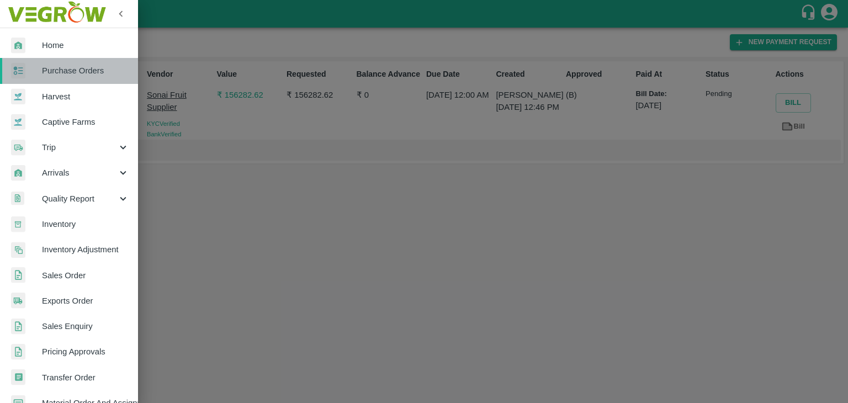
click at [81, 62] on link "Purchase Orders" at bounding box center [69, 70] width 138 height 25
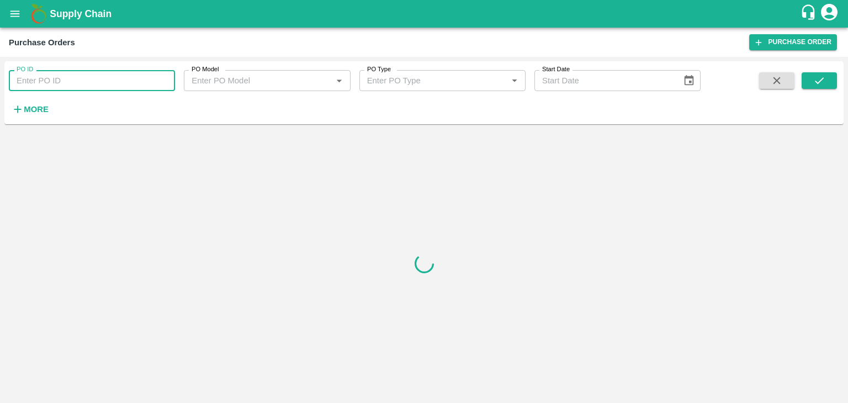
click at [140, 77] on input "PO ID" at bounding box center [92, 80] width 166 height 21
paste input "174148"
type input "174148"
click at [808, 80] on button "submit" at bounding box center [818, 80] width 35 height 17
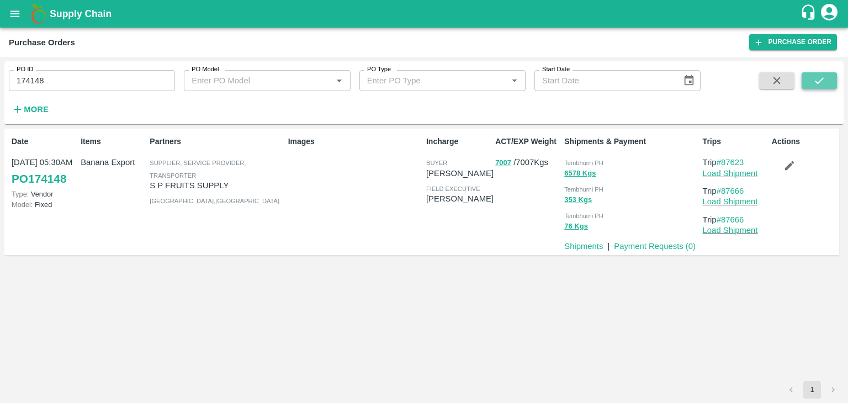
click at [808, 80] on button "submit" at bounding box center [818, 80] width 35 height 17
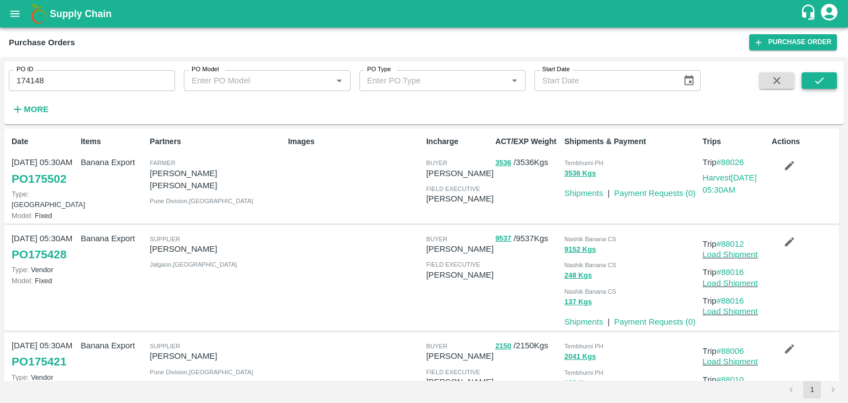
drag, startPoint x: 825, startPoint y: 69, endPoint x: 828, endPoint y: 79, distance: 10.5
click at [828, 79] on div "PO ID 174148 PO ID PO Model PO Model   * PO Type PO Type   * Start Date Start D…" at bounding box center [423, 93] width 839 height 54
click at [828, 79] on button "submit" at bounding box center [818, 80] width 35 height 17
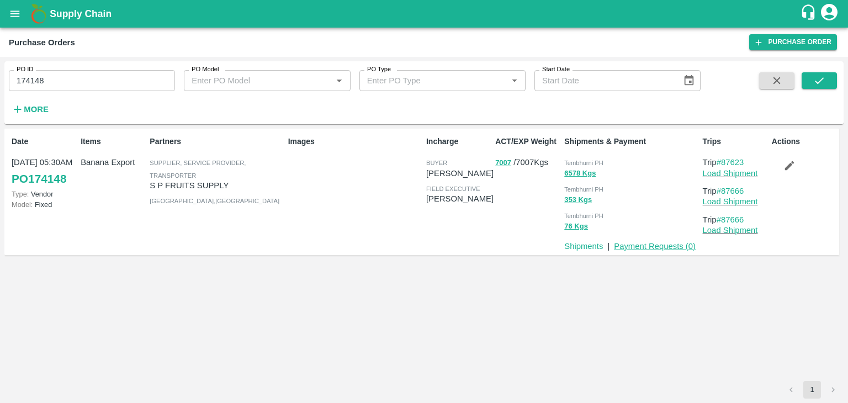
click at [663, 243] on link "Payment Requests ( 0 )" at bounding box center [655, 246] width 82 height 9
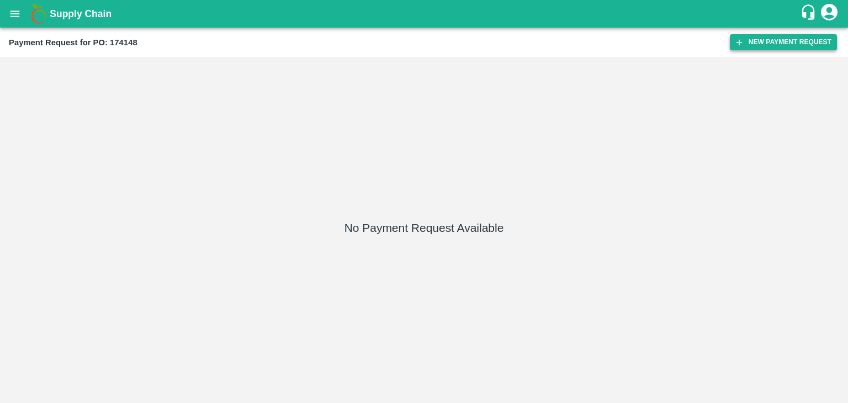
click at [775, 38] on button "New Payment Request" at bounding box center [783, 42] width 107 height 16
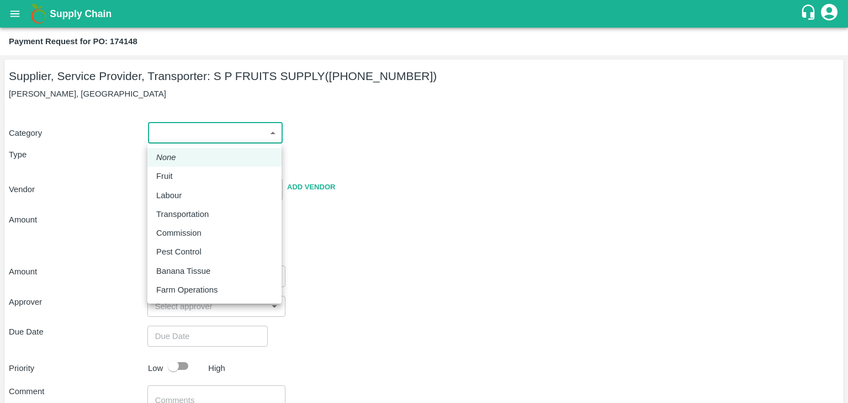
drag, startPoint x: 175, startPoint y: 128, endPoint x: 189, endPoint y: 171, distance: 45.4
click at [189, 171] on body "Supply Chain Payment Request for PO: 174148 Supplier, Service Provider, Transpo…" at bounding box center [424, 201] width 848 height 403
click at [189, 171] on div "Fruit" at bounding box center [214, 176] width 116 height 12
type input "1"
type input "S P FRUITS SUPPLY - [PHONE_NUMBER](Supplier, Service Provider, Transporter)"
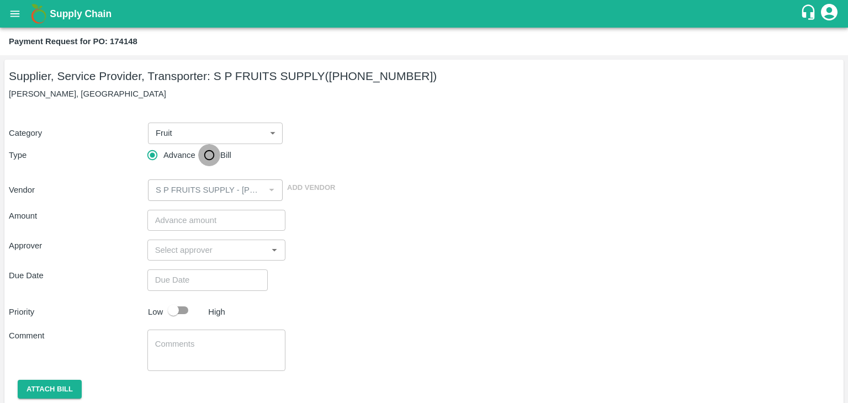
click at [210, 151] on input "Bill" at bounding box center [209, 155] width 22 height 22
radio input "true"
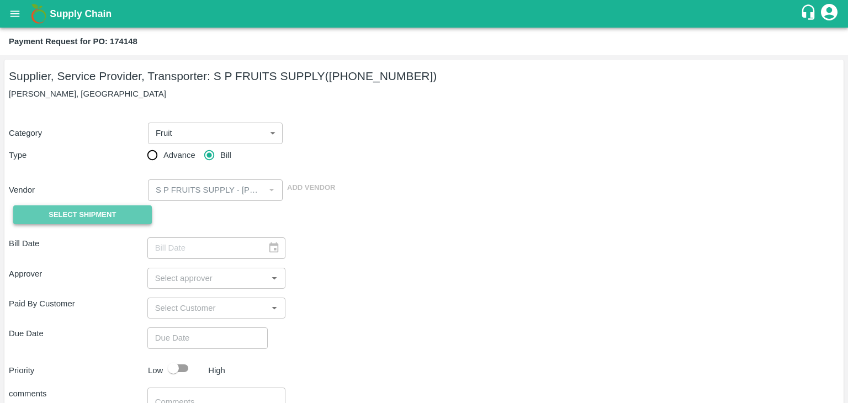
click at [82, 212] on span "Select Shipment" at bounding box center [82, 215] width 67 height 13
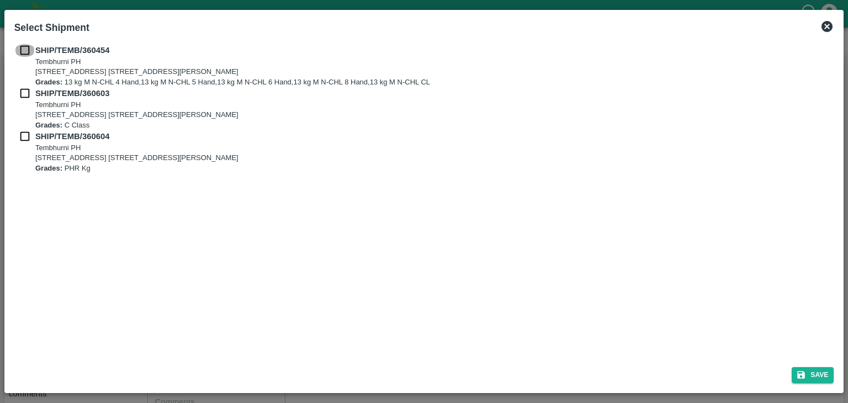
click at [20, 49] on input "checkbox" at bounding box center [24, 50] width 21 height 12
checkbox input "true"
click at [25, 91] on input "checkbox" at bounding box center [24, 93] width 21 height 12
checkbox input "true"
click at [23, 139] on input "checkbox" at bounding box center [24, 136] width 21 height 12
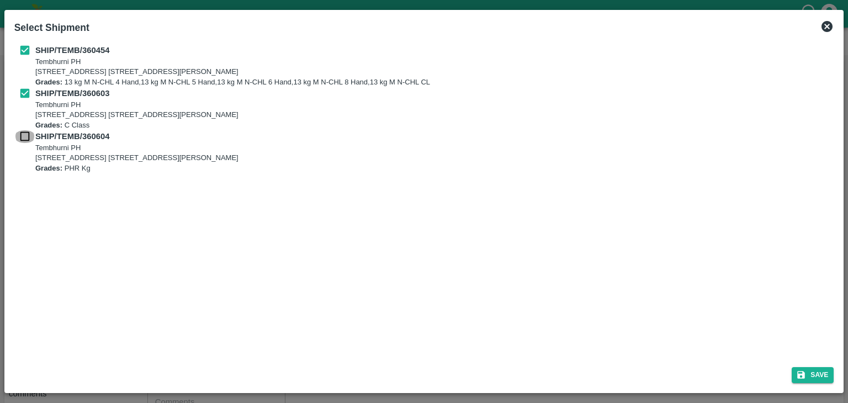
checkbox input "true"
click at [818, 370] on button "Save" at bounding box center [812, 375] width 42 height 16
type input "[DATE]"
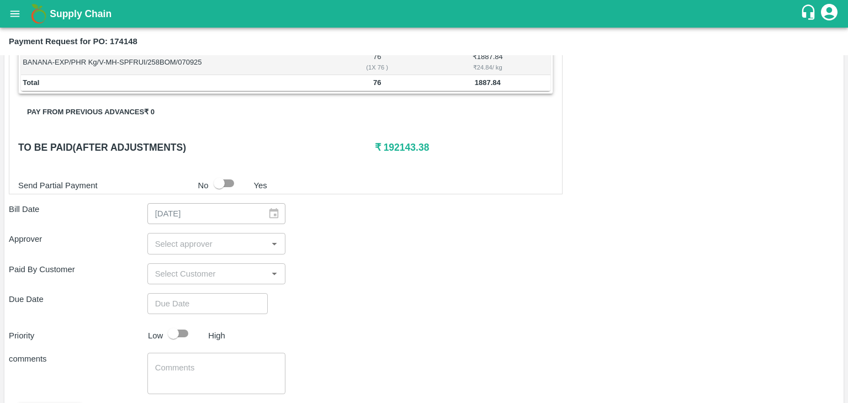
scroll to position [541, 0]
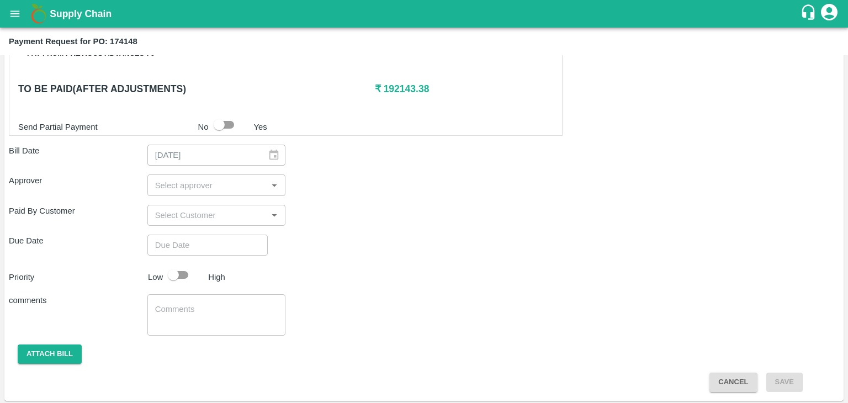
click at [204, 178] on input "input" at bounding box center [208, 185] width 114 height 14
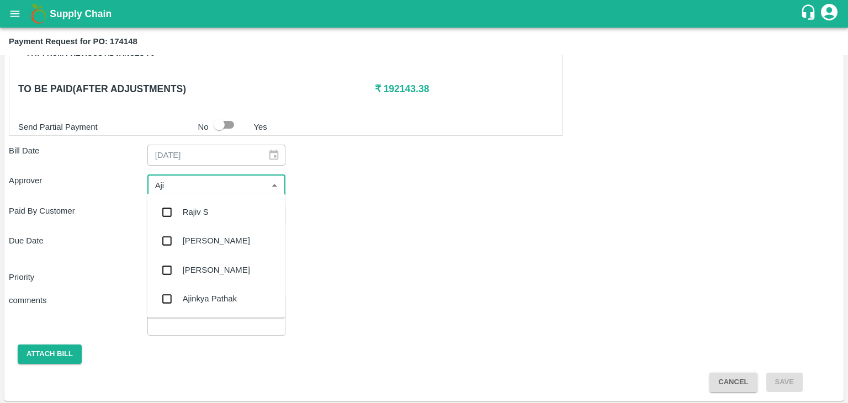
type input "Ajit"
click at [205, 210] on div "[PERSON_NAME]" at bounding box center [216, 212] width 67 height 12
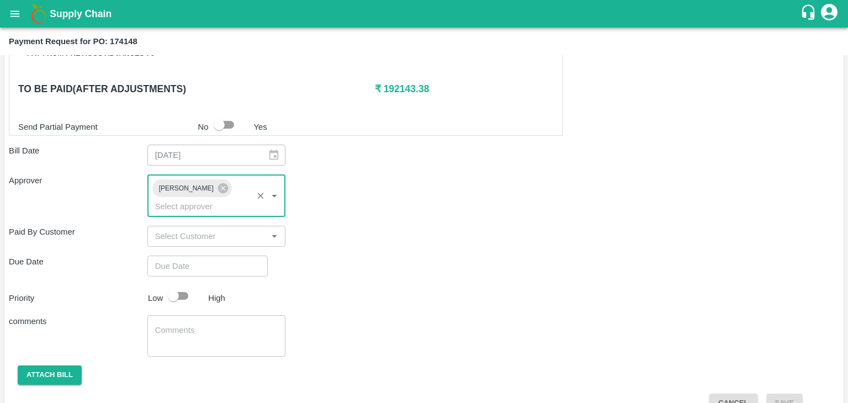
type input "DD/MM/YYYY hh:mm aa"
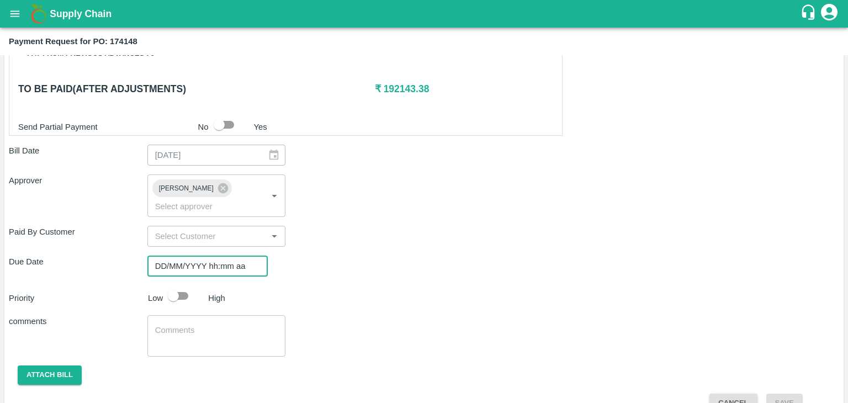
click at [223, 256] on input "DD/MM/YYYY hh:mm aa" at bounding box center [203, 266] width 113 height 21
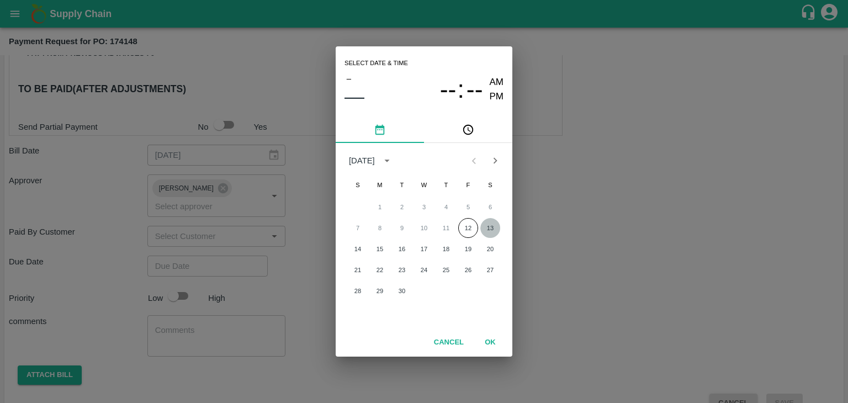
click at [493, 222] on button "13" at bounding box center [490, 228] width 20 height 20
type input "13/09/2025 12:00 AM"
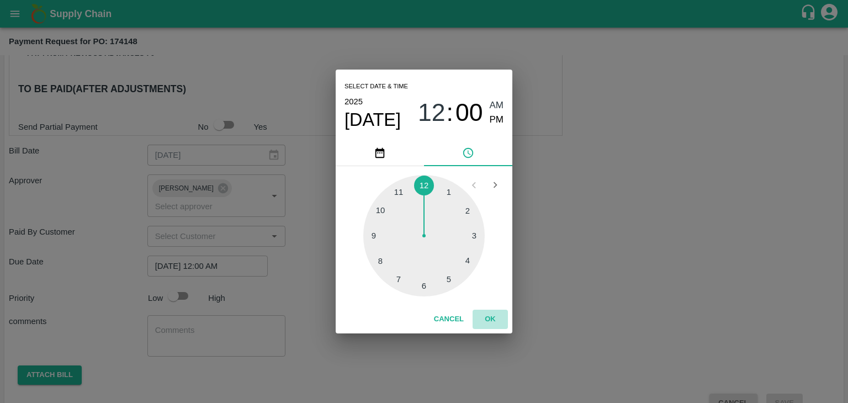
click at [493, 324] on button "OK" at bounding box center [489, 319] width 35 height 19
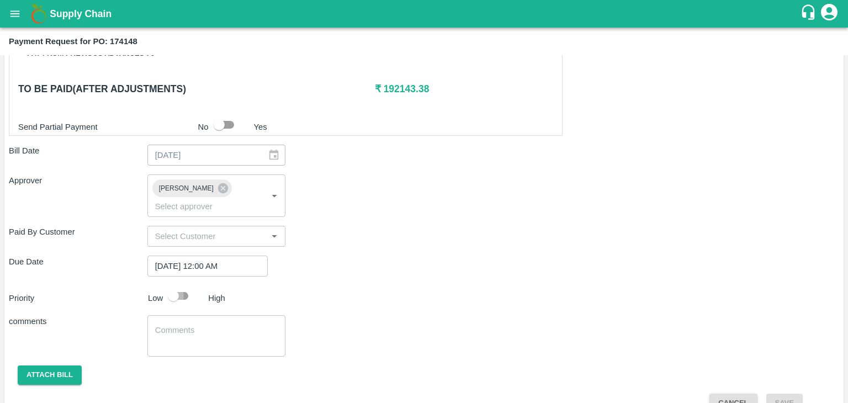
click at [172, 285] on input "checkbox" at bounding box center [173, 295] width 63 height 21
checkbox input "true"
click at [236, 325] on textarea at bounding box center [216, 336] width 123 height 23
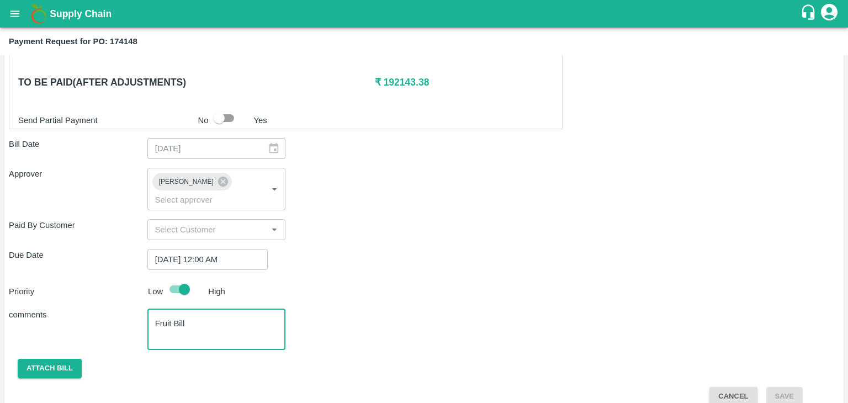
type textarea "Fruit Bill"
click at [68, 359] on button "Attach bill" at bounding box center [50, 368] width 64 height 19
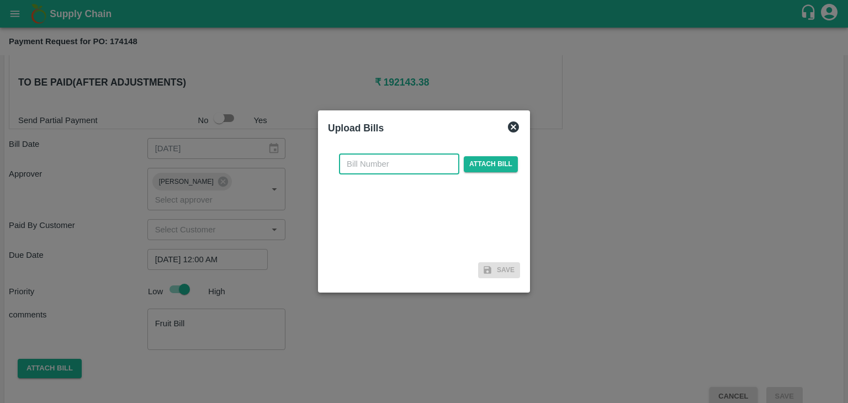
click at [401, 163] on input "text" at bounding box center [399, 163] width 120 height 21
type input "524"
click at [481, 167] on span "Attach bill" at bounding box center [491, 164] width 54 height 16
click at [0, 0] on input "Attach bill" at bounding box center [0, 0] width 0 height 0
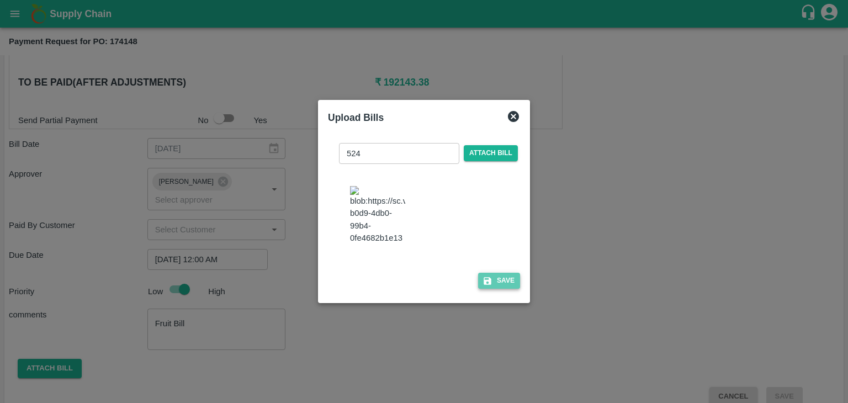
click at [499, 288] on button "Save" at bounding box center [499, 281] width 42 height 16
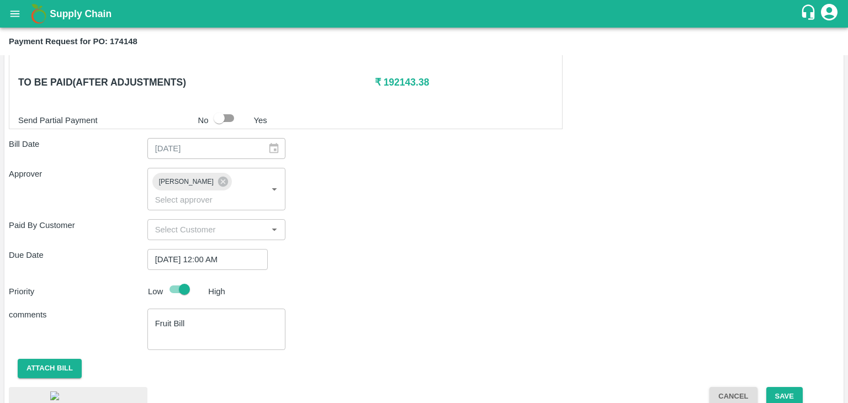
scroll to position [619, 0]
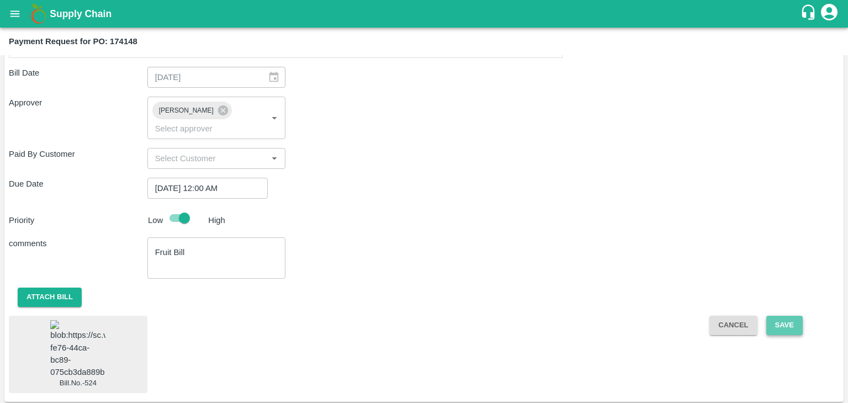
click at [784, 316] on button "Save" at bounding box center [784, 325] width 36 height 19
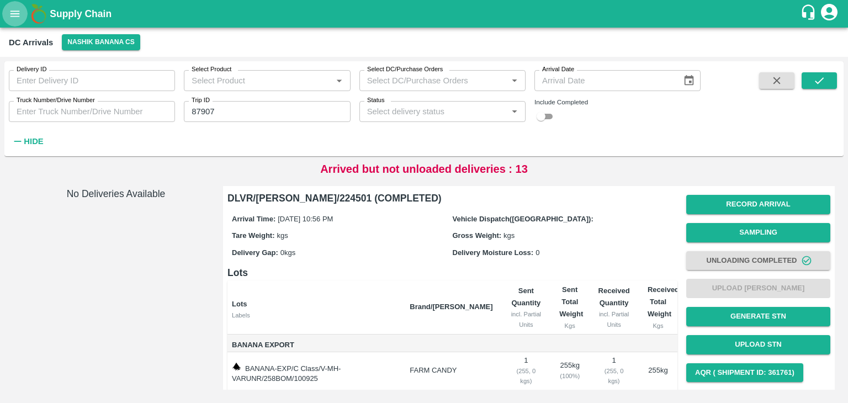
click at [21, 14] on button "open drawer" at bounding box center [14, 13] width 25 height 25
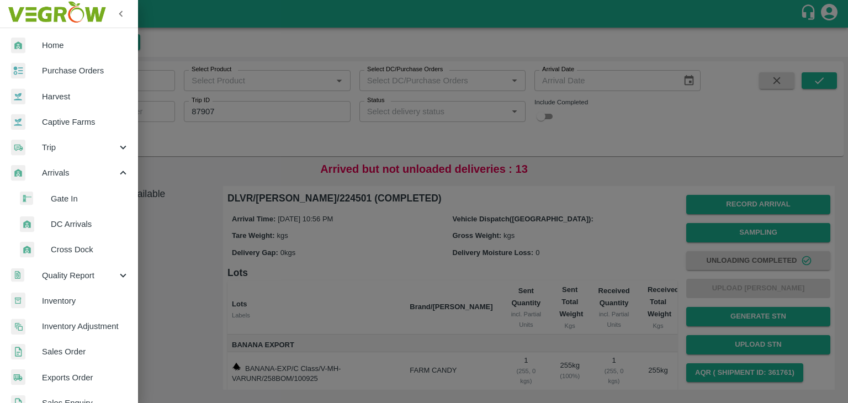
scroll to position [302, 0]
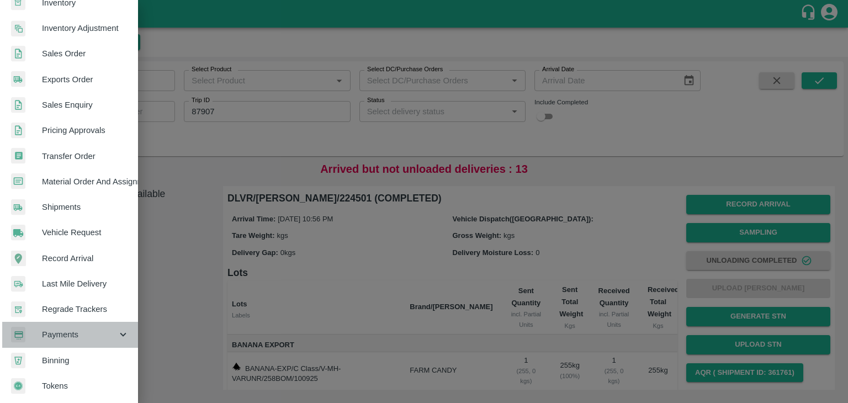
click at [88, 330] on span "Payments" at bounding box center [79, 334] width 75 height 12
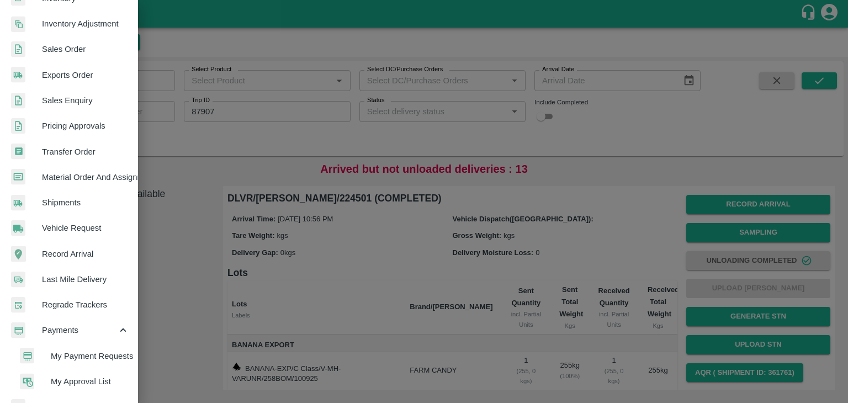
click at [101, 350] on span "My Payment Requests" at bounding box center [90, 356] width 78 height 12
